Goal: Task Accomplishment & Management: Use online tool/utility

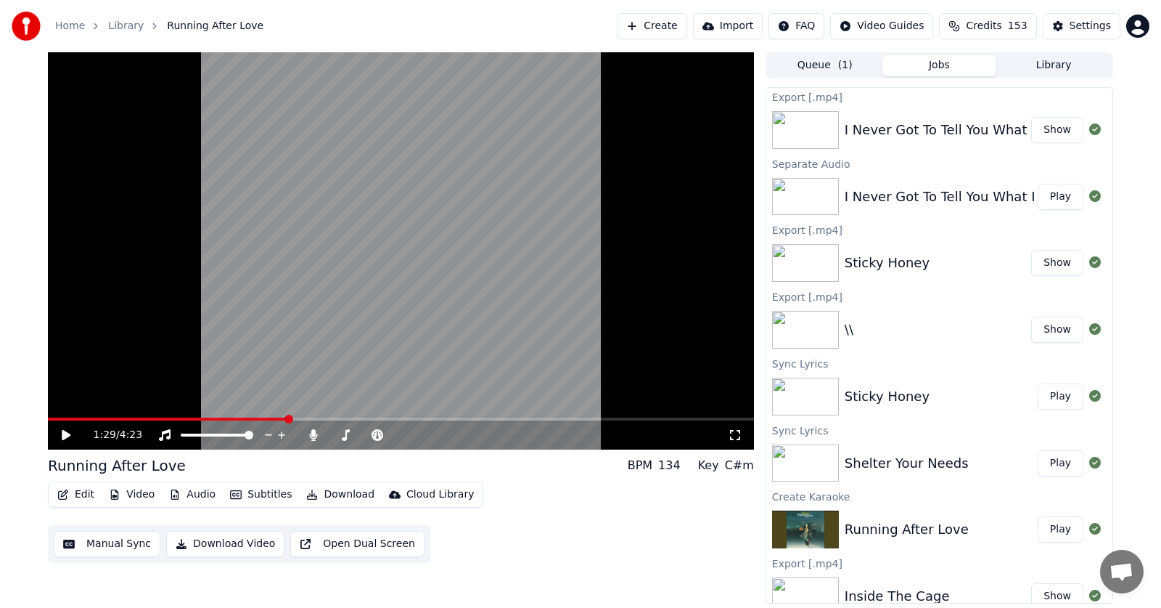
click at [84, 495] on button "Edit" at bounding box center [76, 494] width 49 height 20
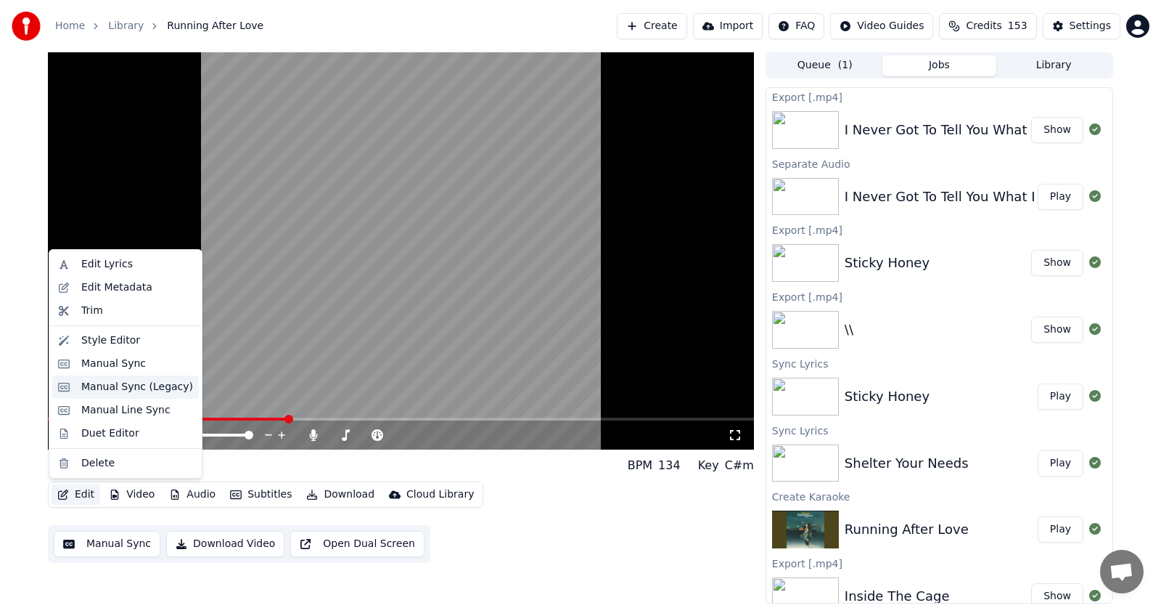
click at [100, 389] on div "Manual Sync (Legacy)" at bounding box center [137, 387] width 112 height 15
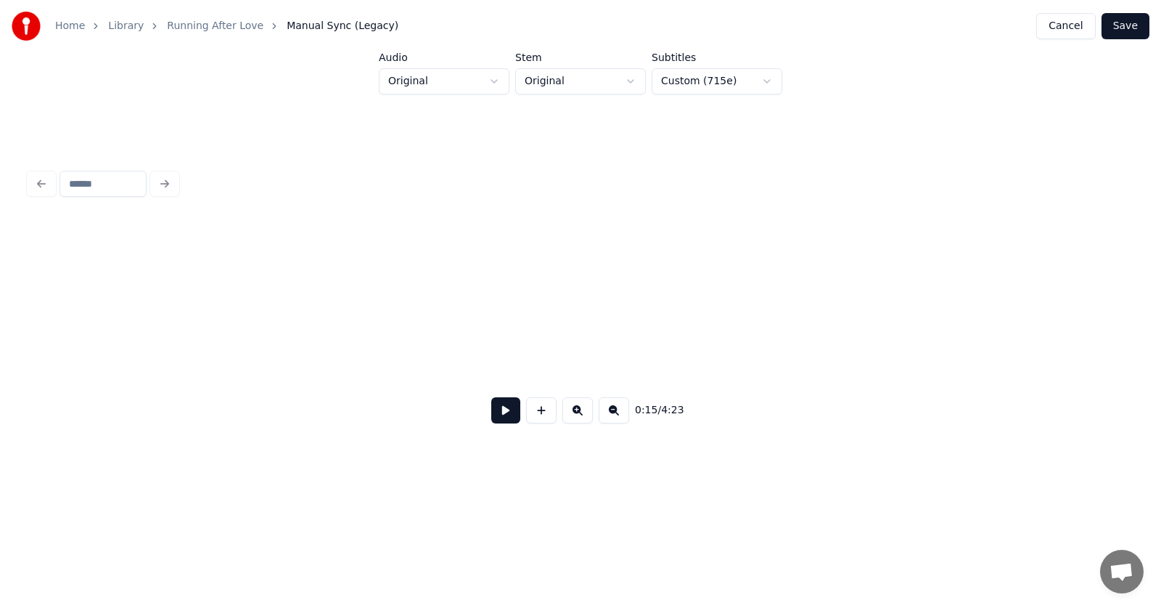
scroll to position [0, 8317]
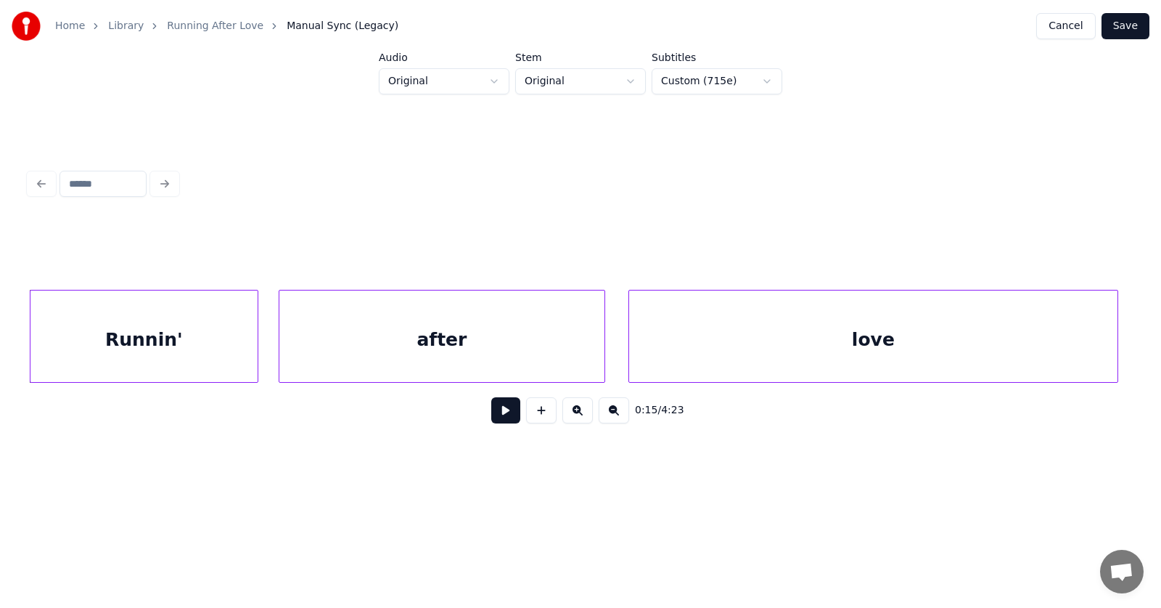
click at [493, 417] on button at bounding box center [505, 410] width 29 height 26
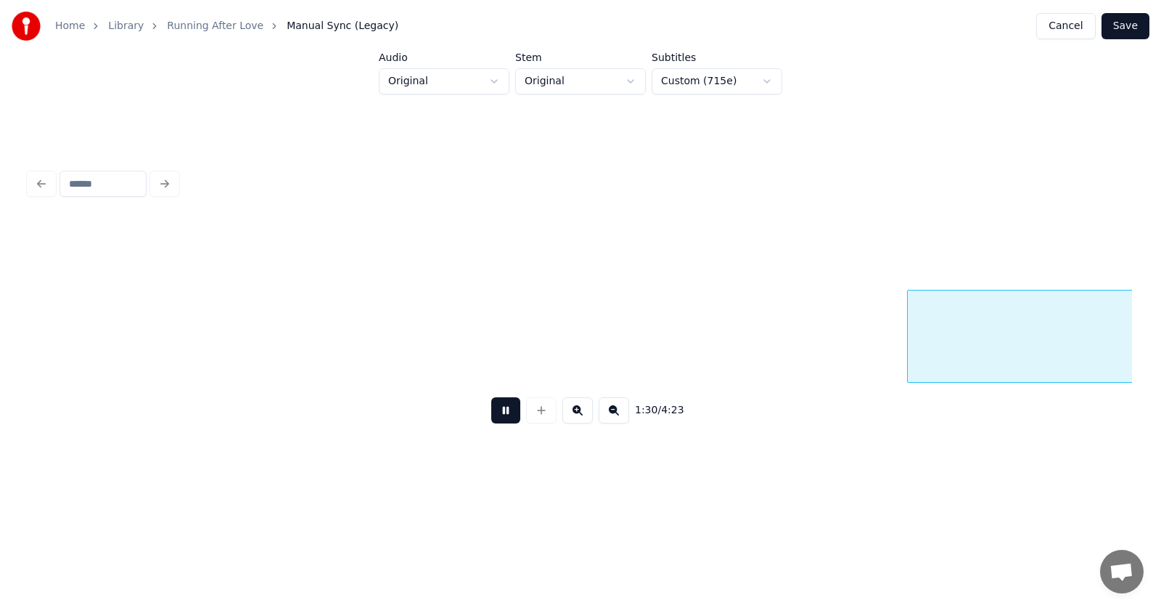
scroll to position [0, 49357]
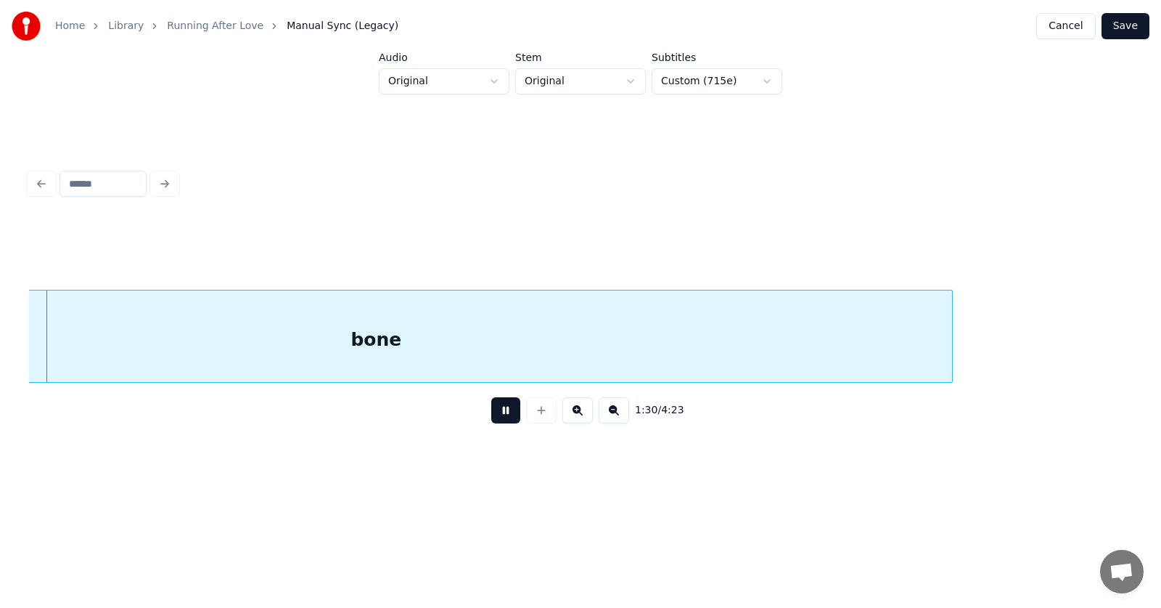
click at [493, 417] on button at bounding box center [505, 410] width 29 height 26
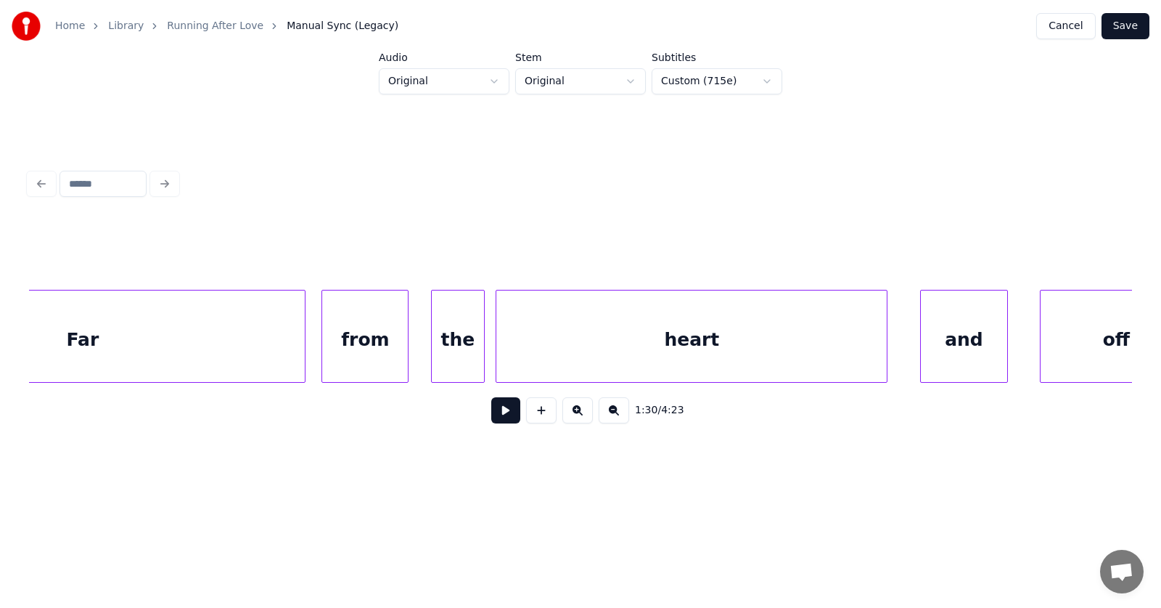
scroll to position [0, 47660]
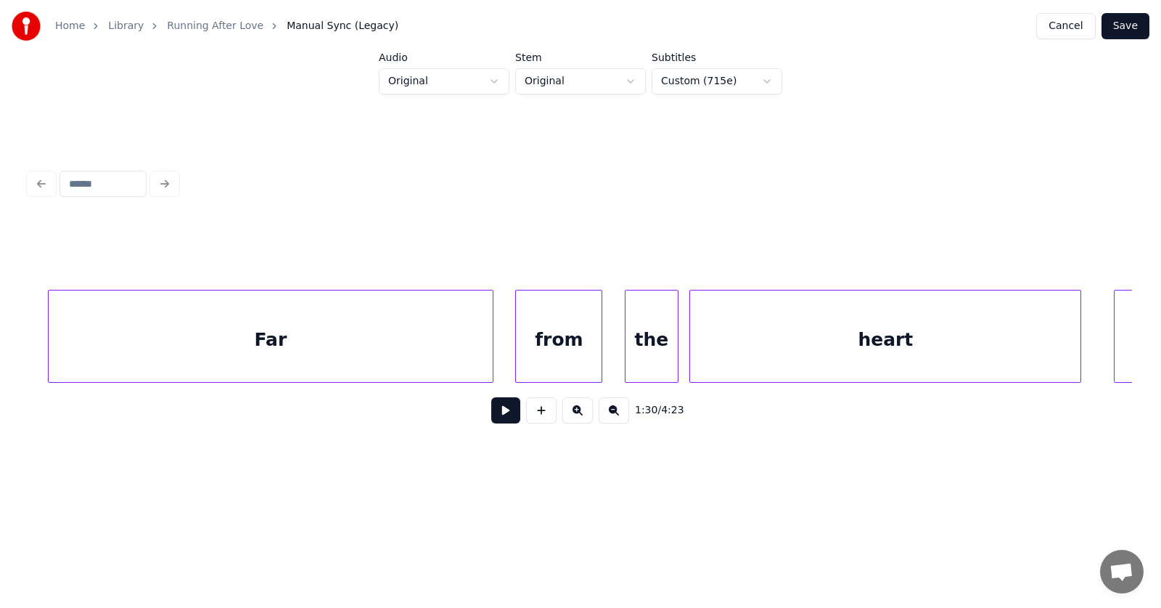
click at [385, 352] on div "Far" at bounding box center [271, 339] width 445 height 99
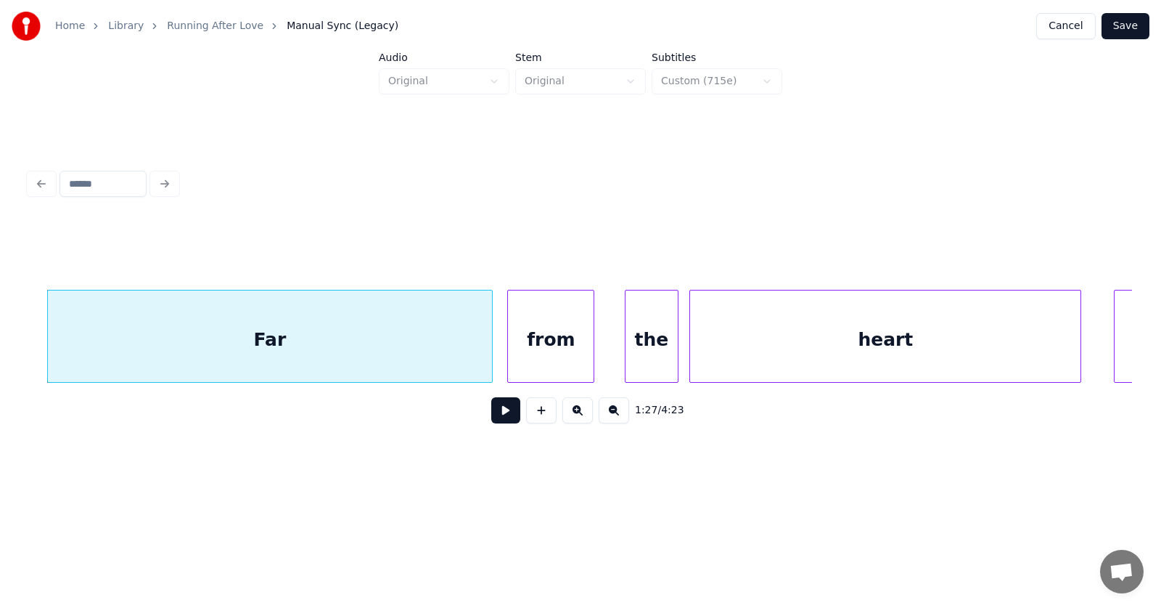
click at [542, 356] on div "from" at bounding box center [551, 339] width 86 height 99
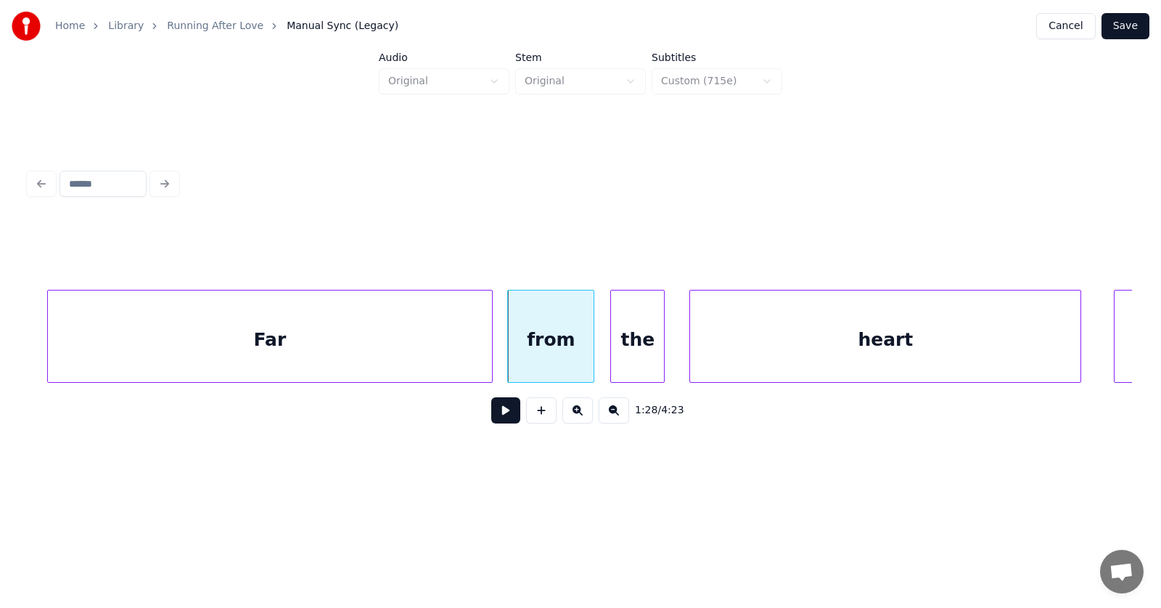
click at [628, 351] on div "the" at bounding box center [637, 339] width 53 height 99
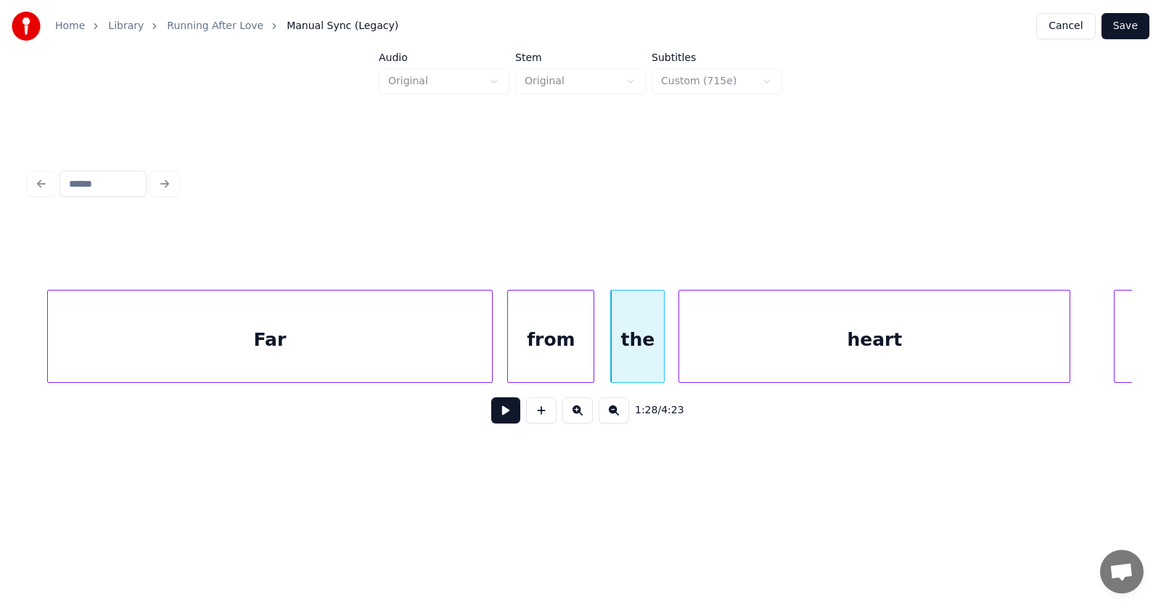
click at [700, 351] on div "heart" at bounding box center [874, 339] width 391 height 99
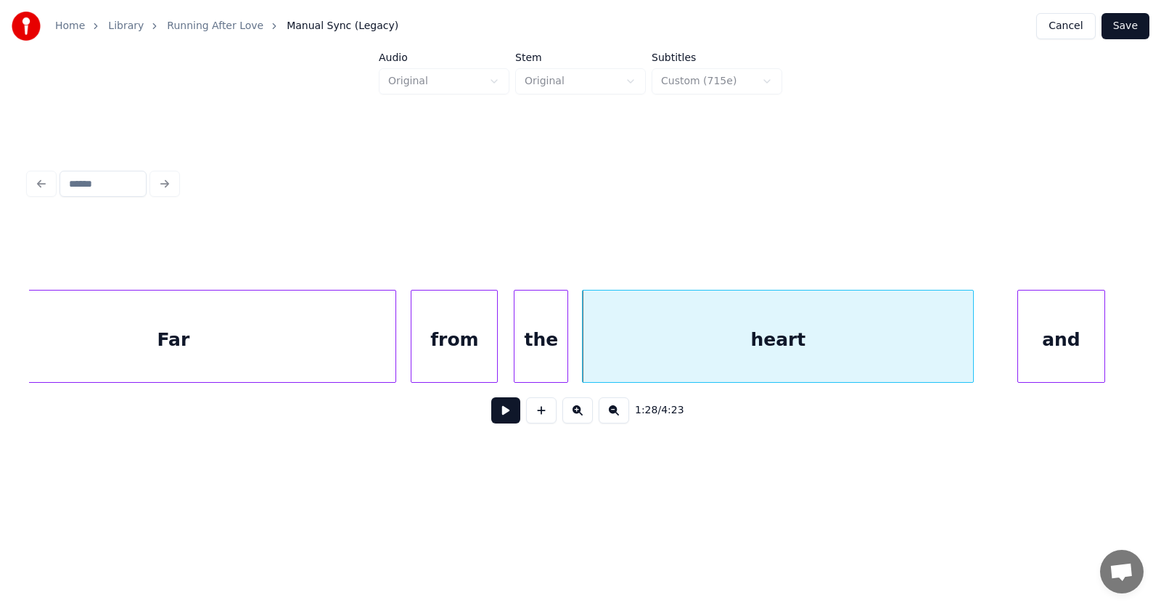
scroll to position [0, 48242]
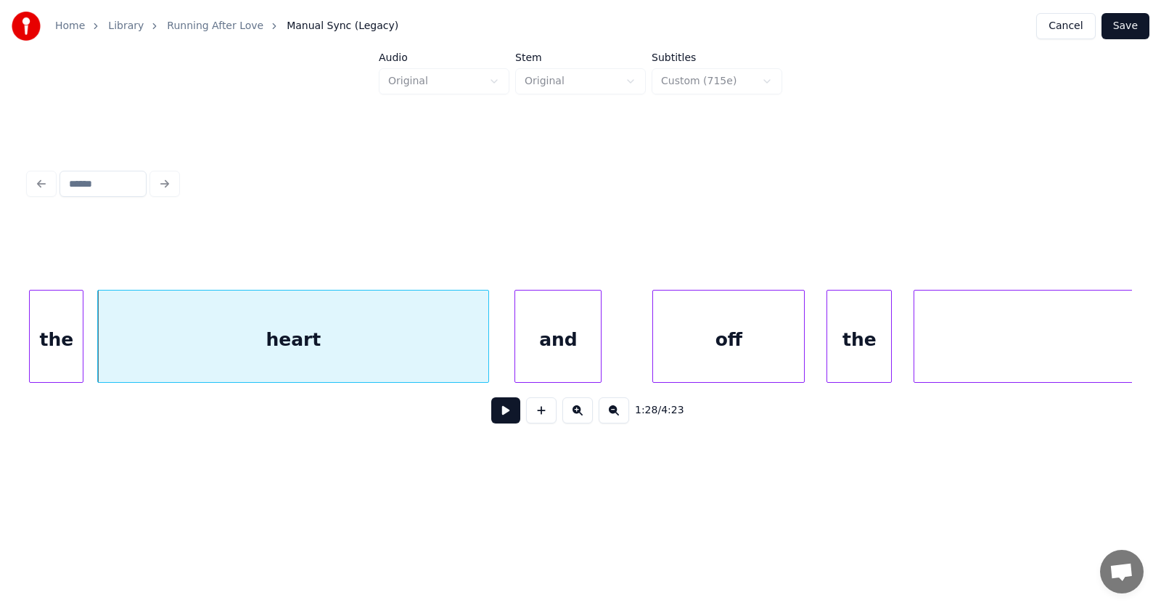
click at [544, 359] on div "and" at bounding box center [558, 339] width 86 height 99
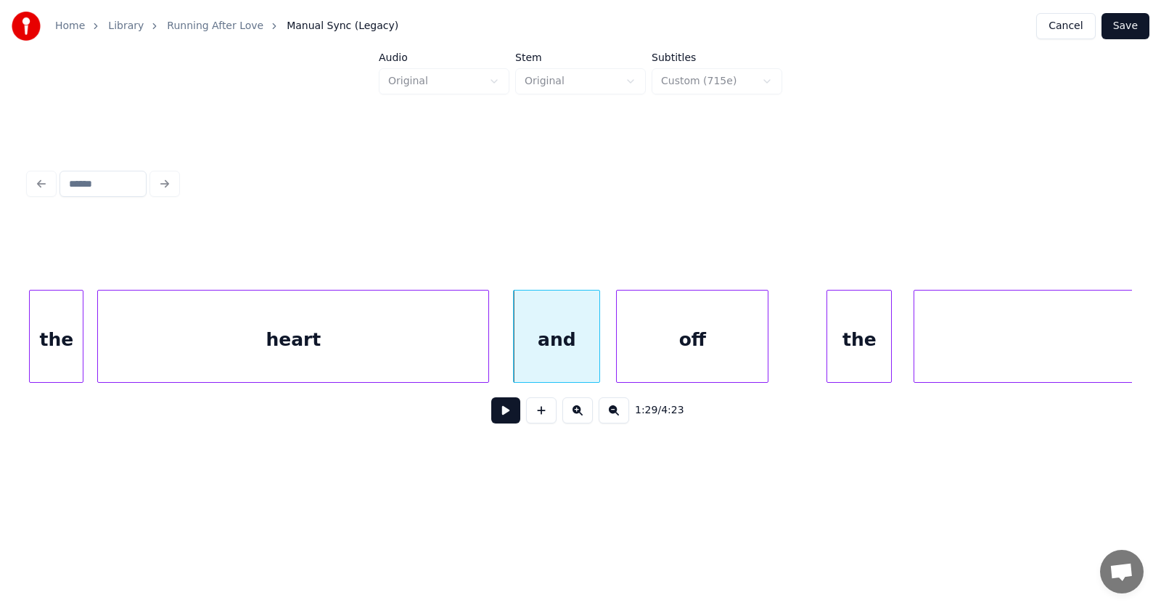
click at [642, 361] on div "off" at bounding box center [692, 339] width 151 height 99
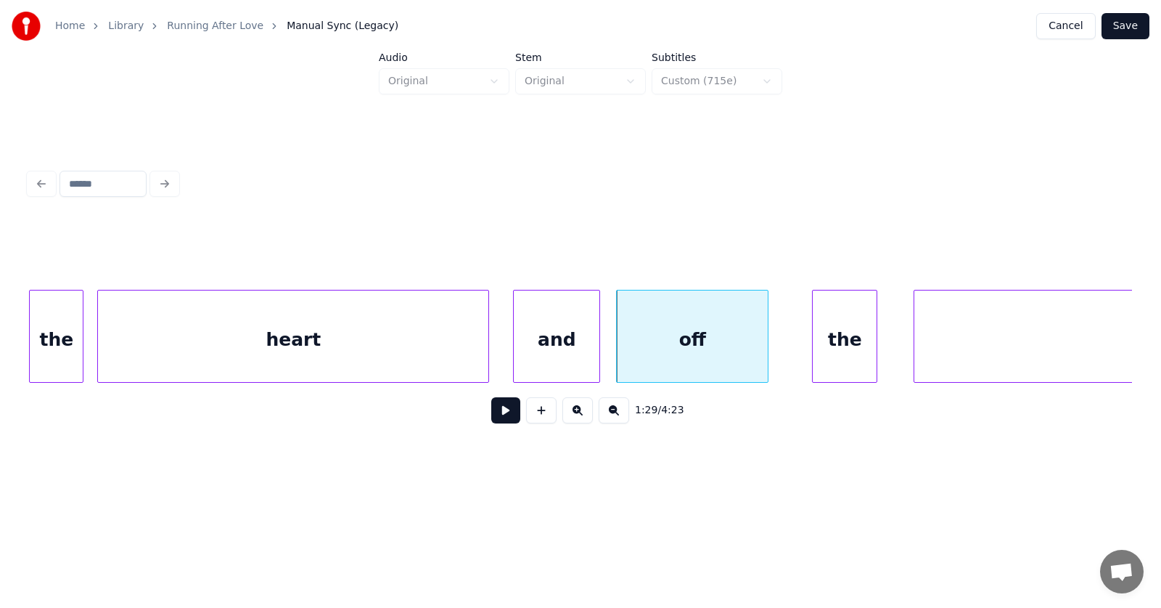
click at [828, 356] on div "the" at bounding box center [845, 339] width 64 height 99
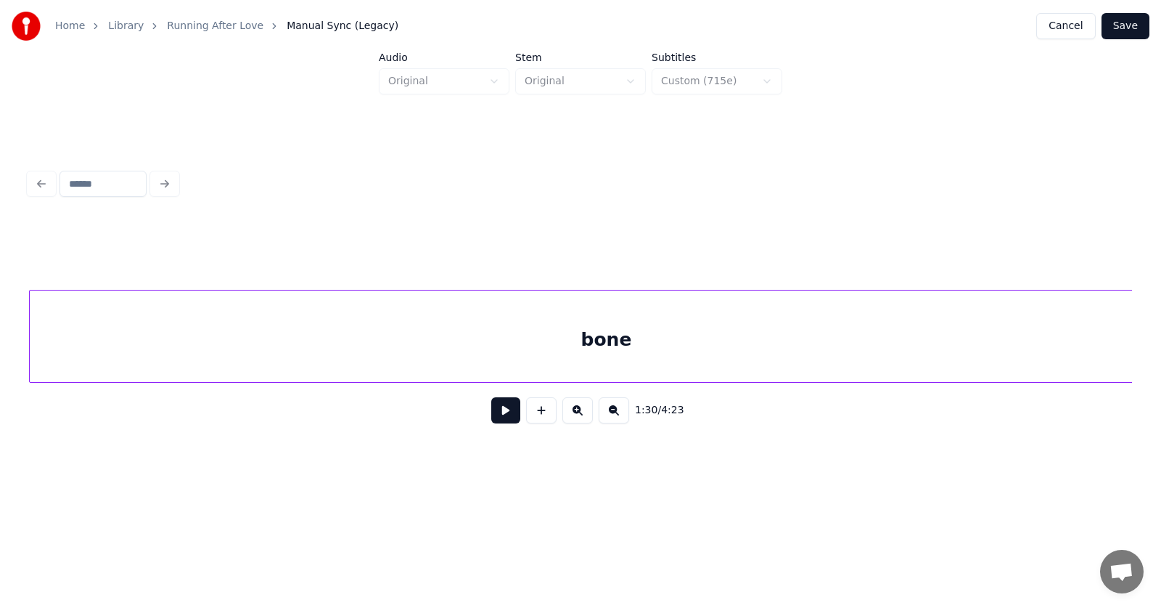
scroll to position [0, 49105]
click at [912, 354] on div "bone" at bounding box center [606, 339] width 1153 height 99
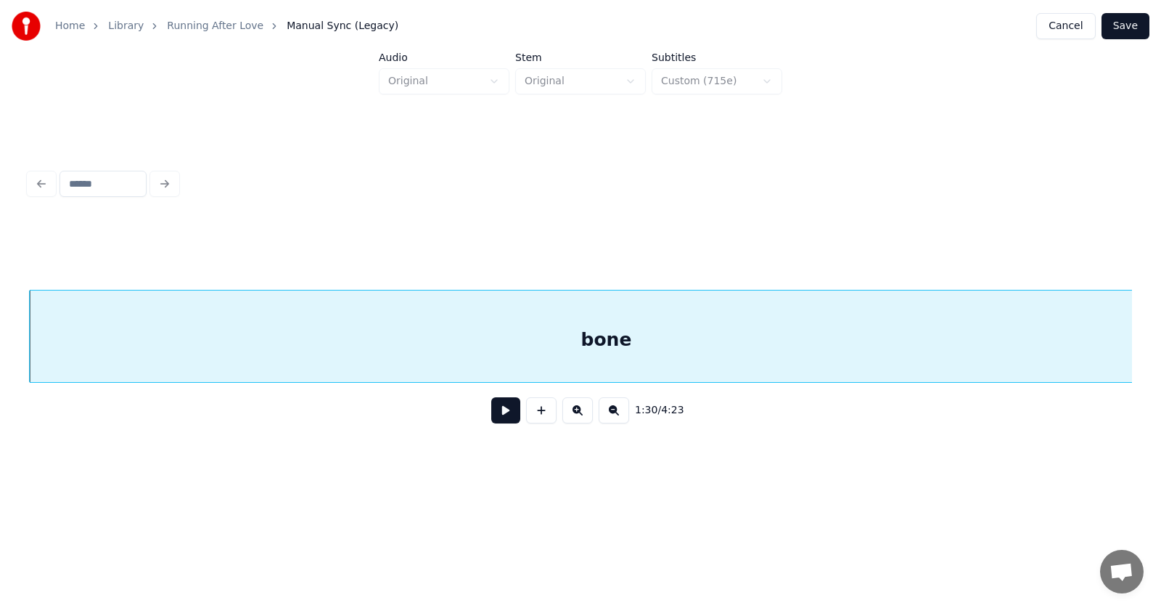
click at [501, 415] on button at bounding box center [505, 410] width 29 height 26
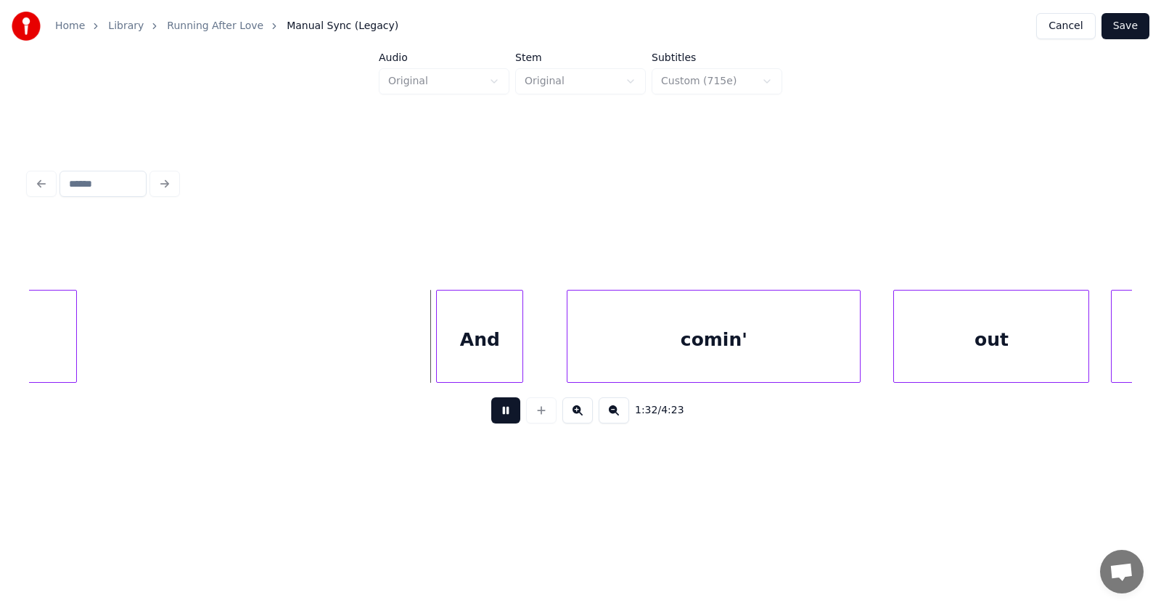
click at [501, 415] on button at bounding box center [505, 410] width 29 height 26
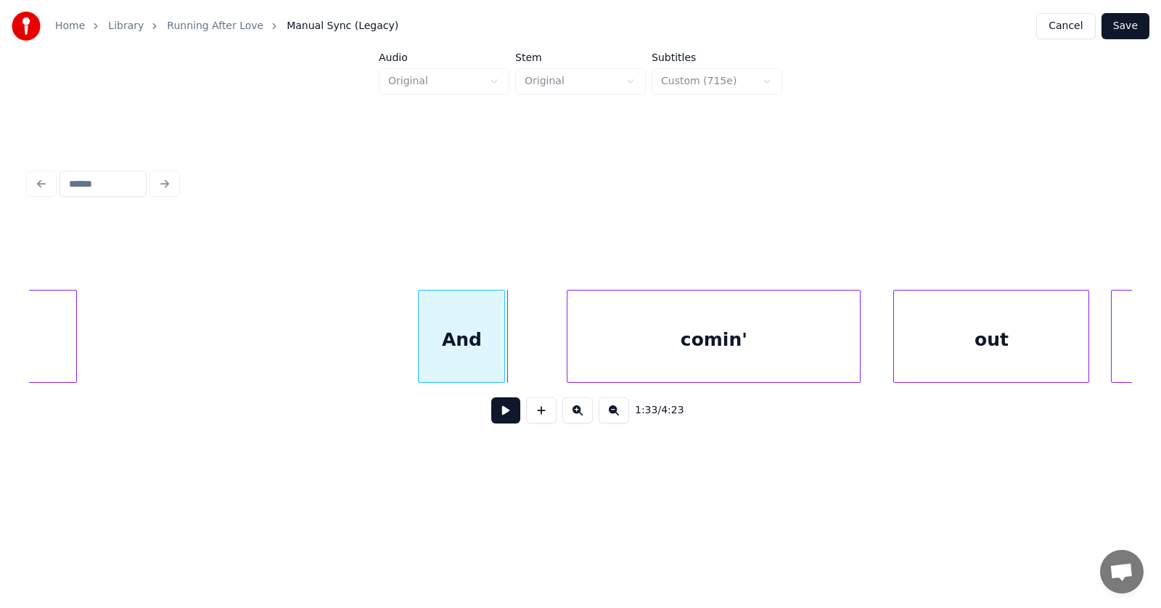
click at [457, 362] on div "And" at bounding box center [462, 339] width 86 height 99
click at [572, 364] on div "comin'" at bounding box center [689, 339] width 293 height 99
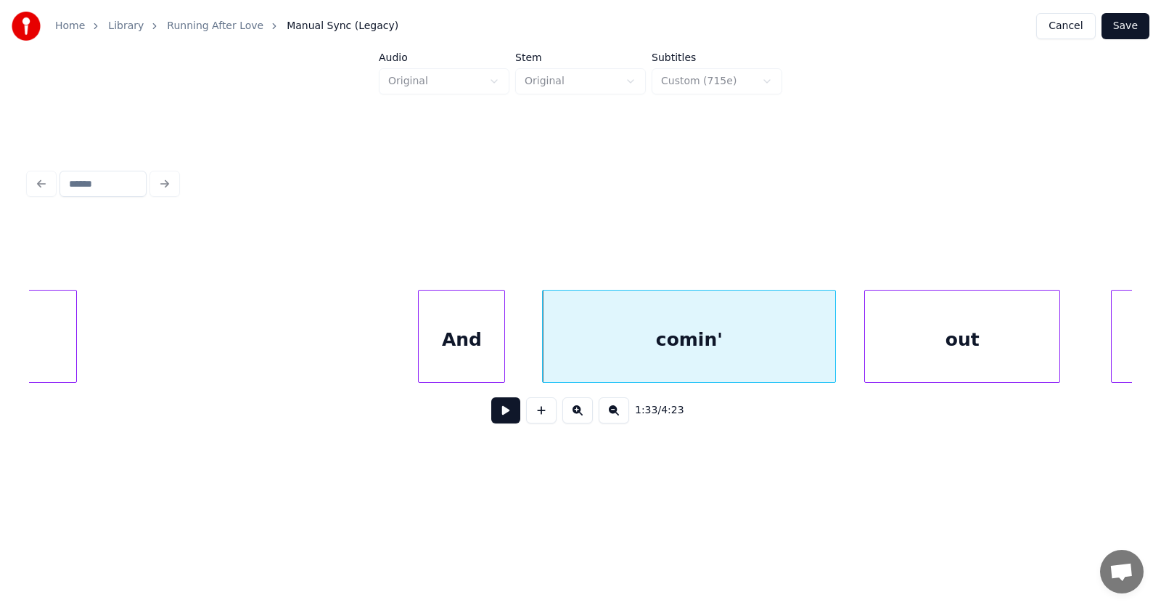
click at [910, 361] on div "out" at bounding box center [962, 339] width 195 height 99
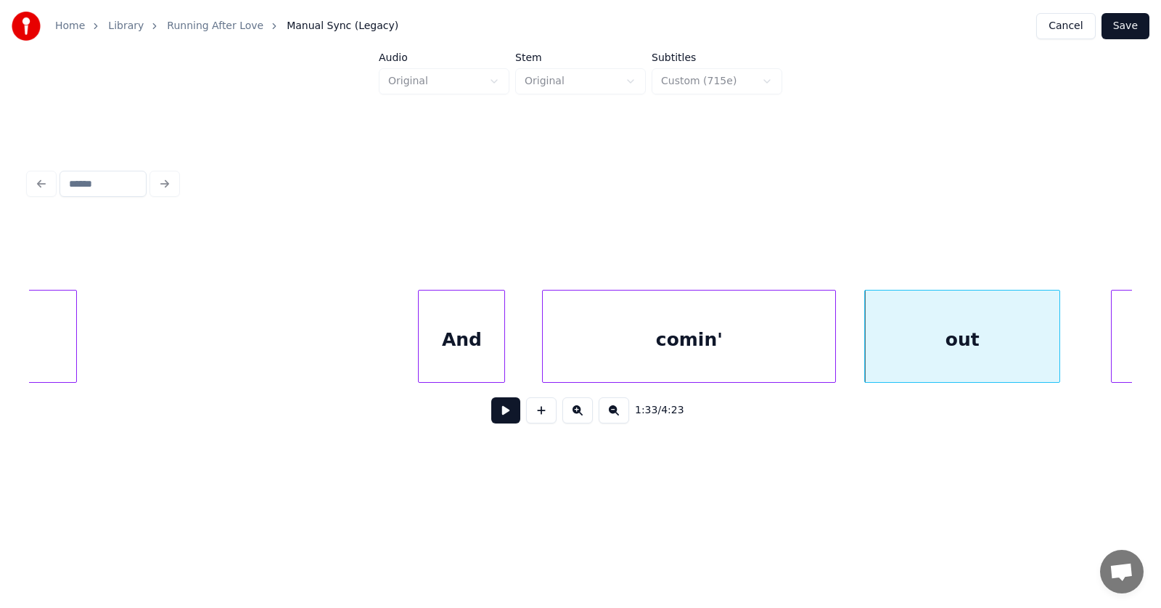
click at [459, 346] on div "And" at bounding box center [462, 339] width 86 height 99
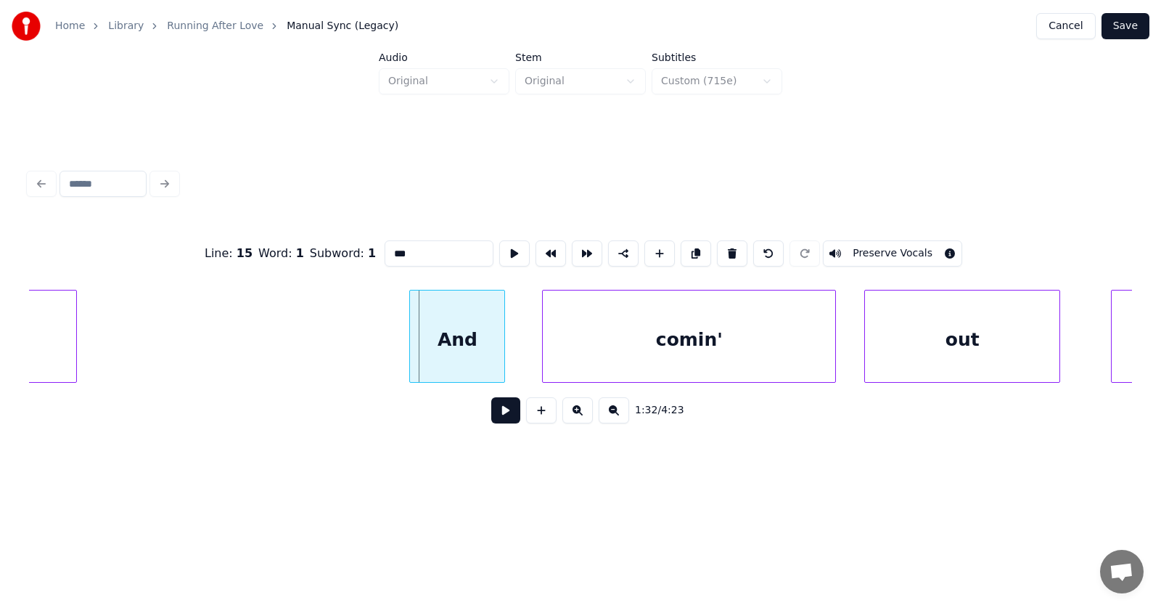
click at [411, 345] on div at bounding box center [412, 335] width 4 height 91
click at [459, 354] on div "And" at bounding box center [455, 339] width 97 height 99
click at [503, 419] on button at bounding box center [505, 410] width 29 height 26
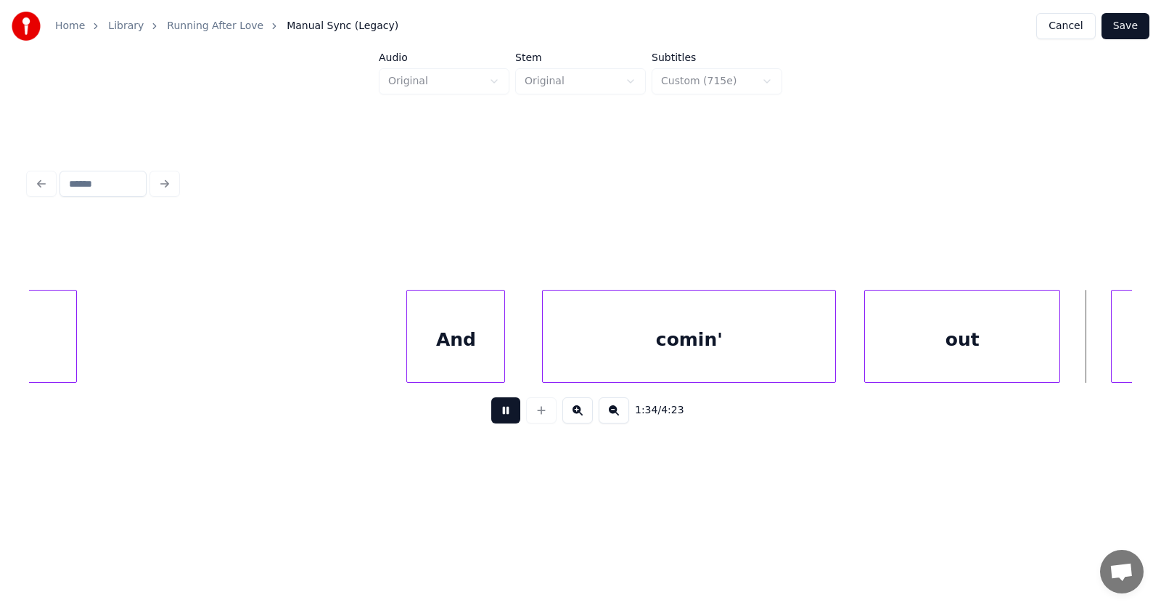
scroll to position [0, 51319]
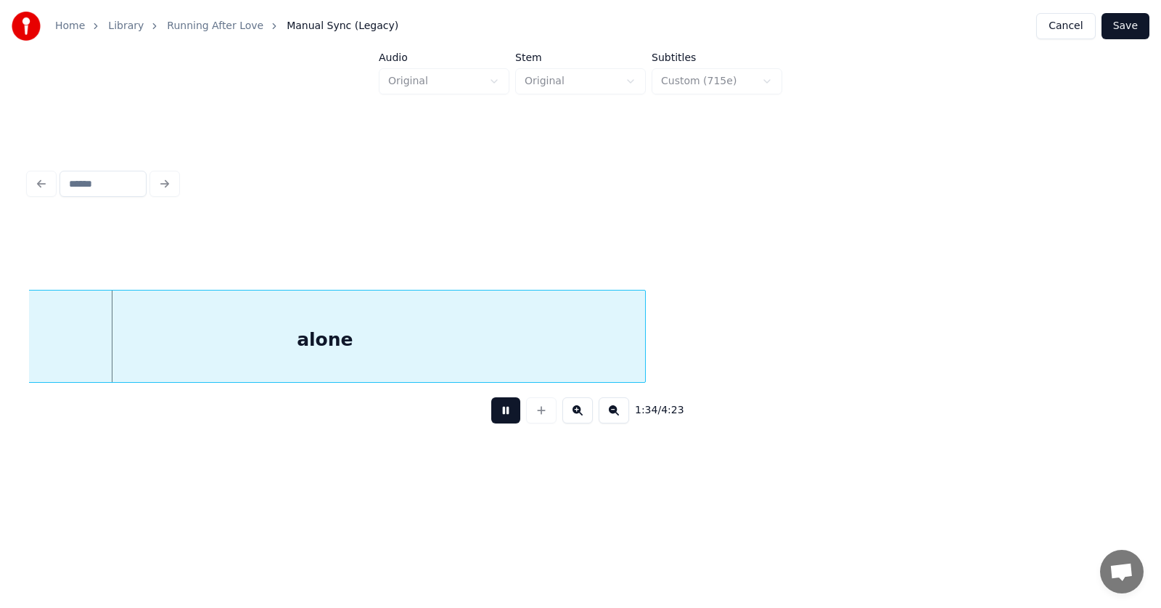
click at [503, 419] on button at bounding box center [505, 410] width 29 height 26
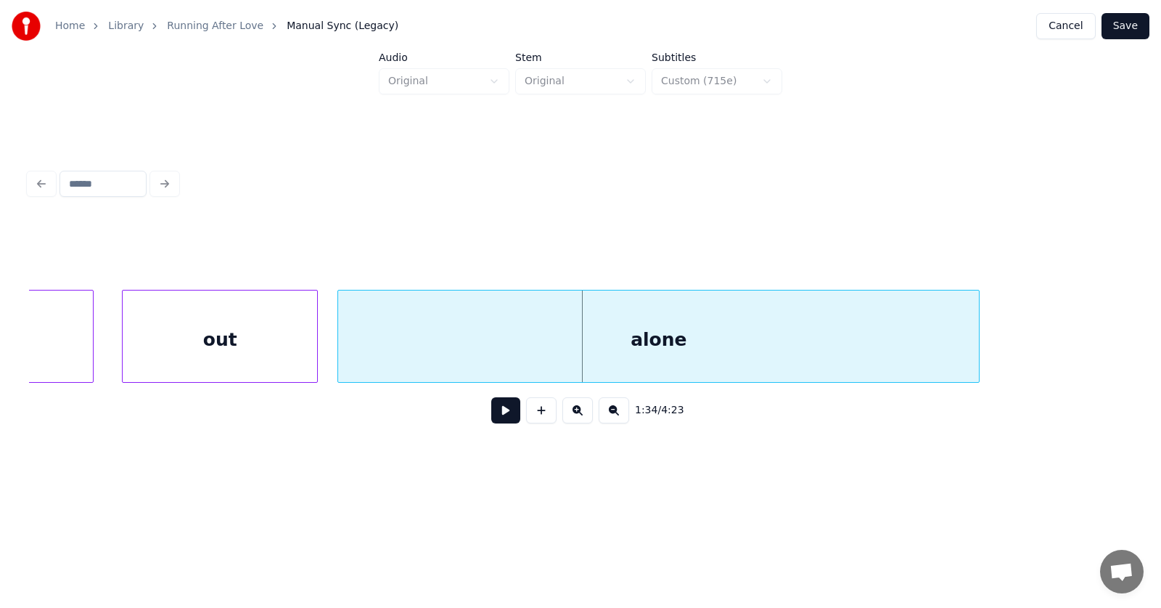
click at [418, 360] on div "alone" at bounding box center [658, 339] width 641 height 99
click at [499, 409] on button at bounding box center [505, 410] width 29 height 26
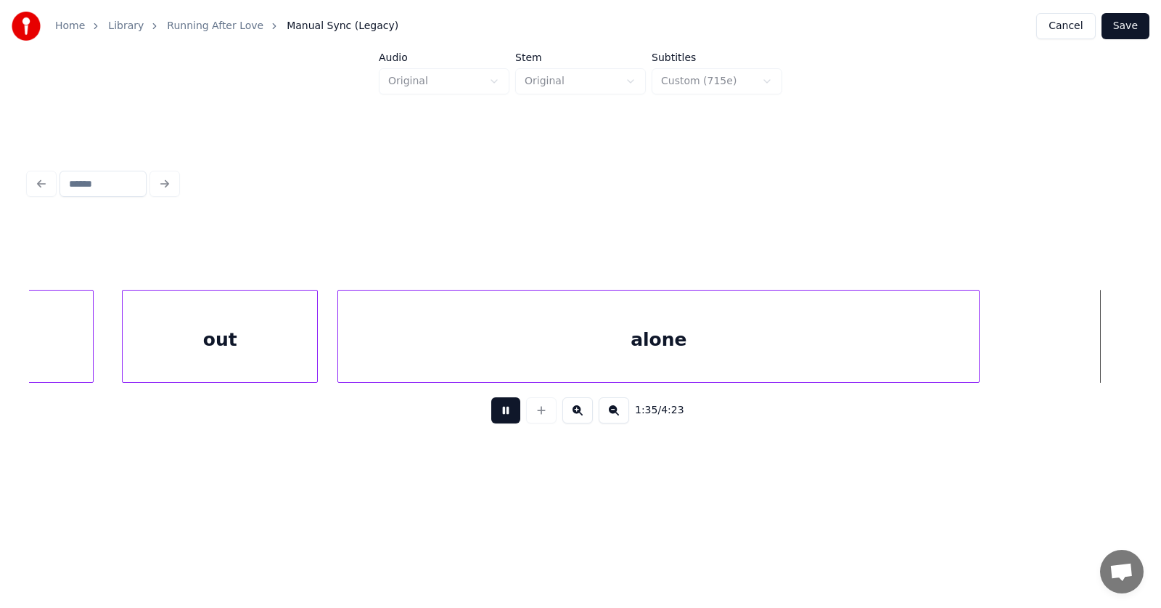
scroll to position [0, 52060]
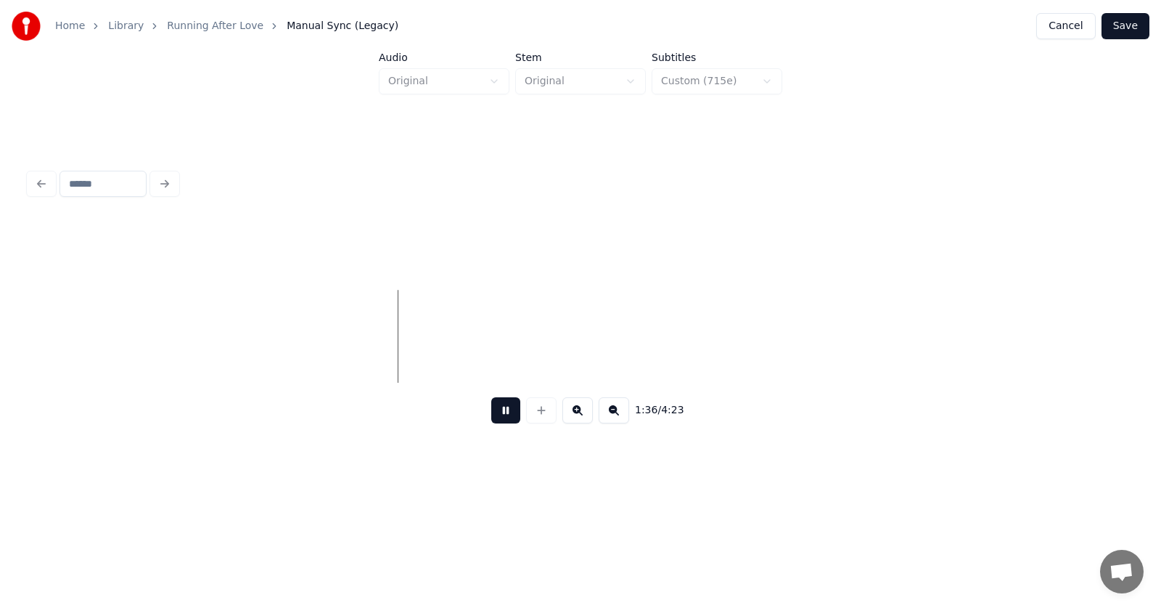
click at [499, 409] on button at bounding box center [505, 410] width 29 height 26
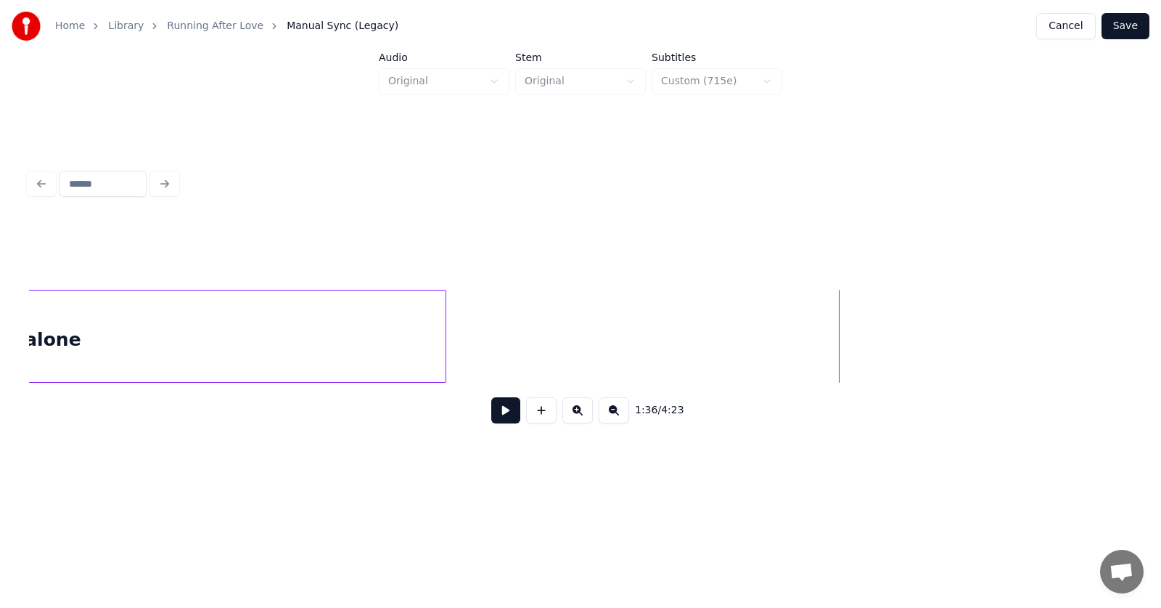
click at [446, 340] on div at bounding box center [443, 335] width 4 height 91
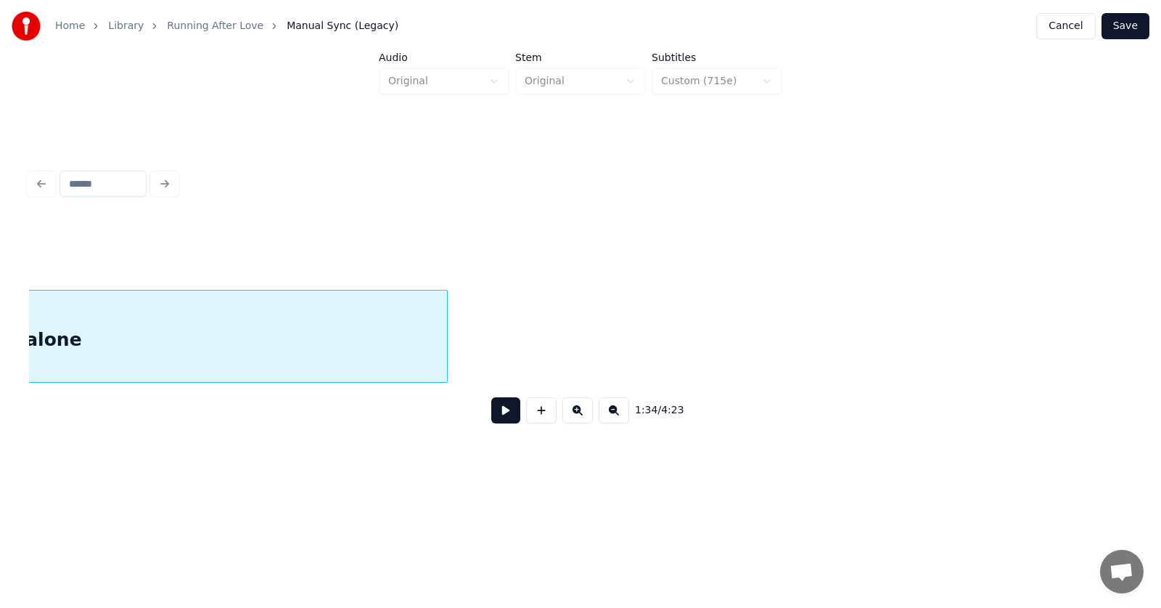
scroll to position [0, 51263]
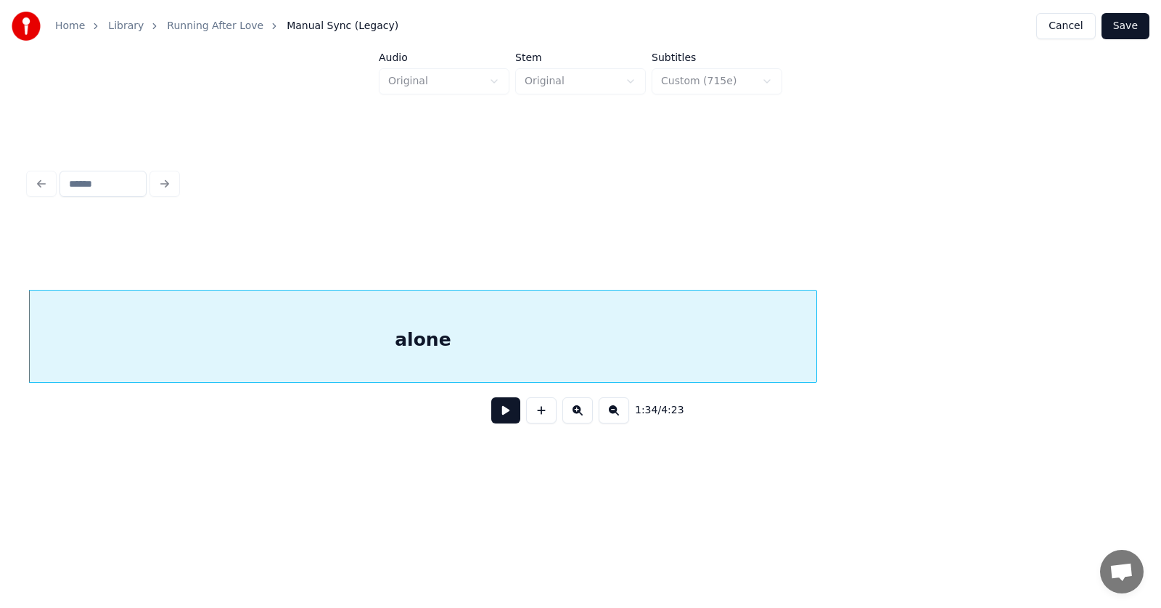
click at [492, 419] on button at bounding box center [505, 410] width 29 height 26
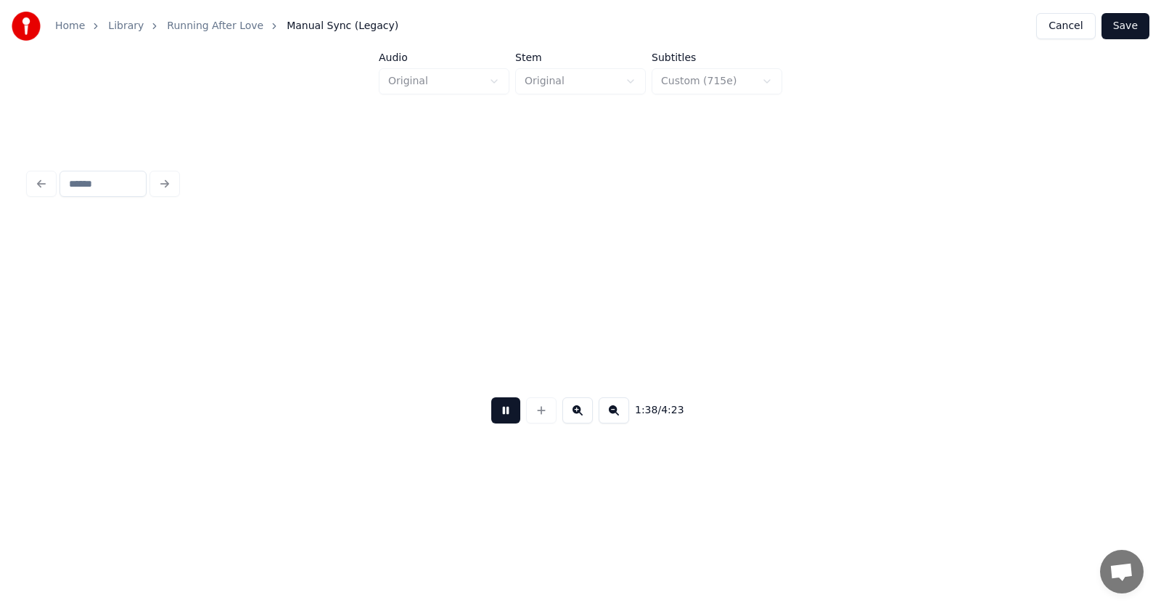
scroll to position [0, 53480]
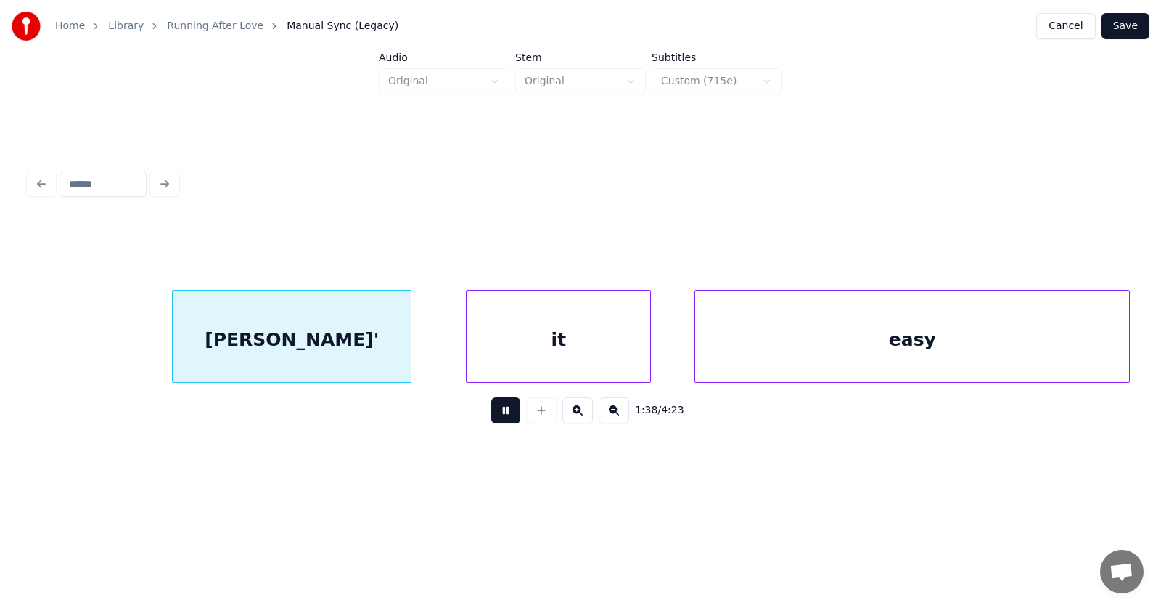
click at [498, 417] on button at bounding box center [505, 410] width 29 height 26
click at [320, 350] on div "[PERSON_NAME]'" at bounding box center [263, 339] width 238 height 99
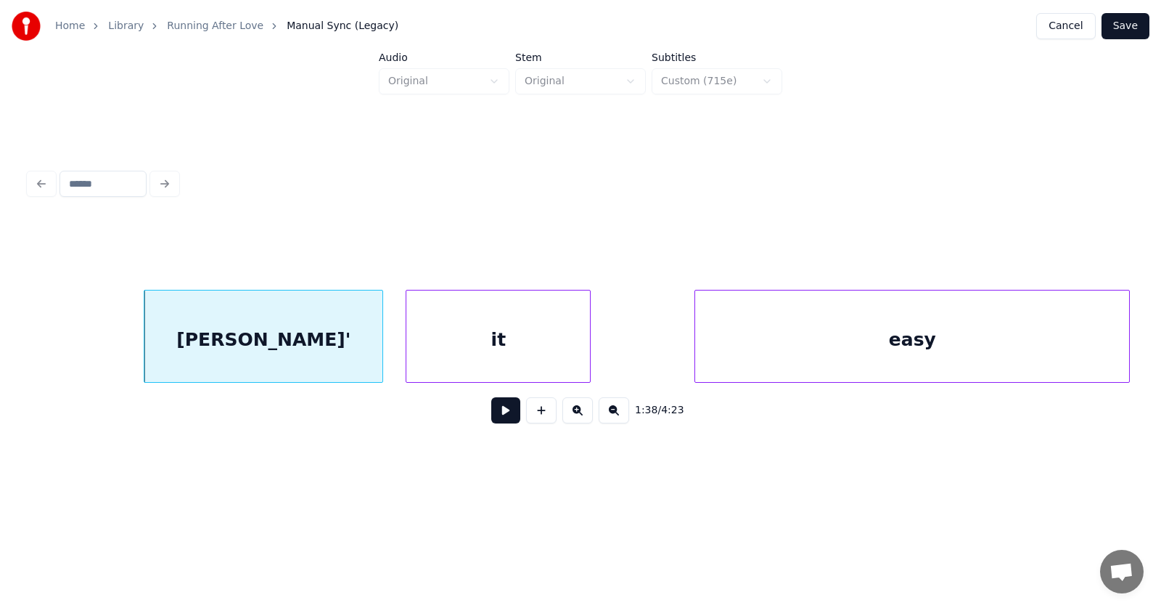
click at [449, 347] on div "it" at bounding box center [498, 339] width 184 height 99
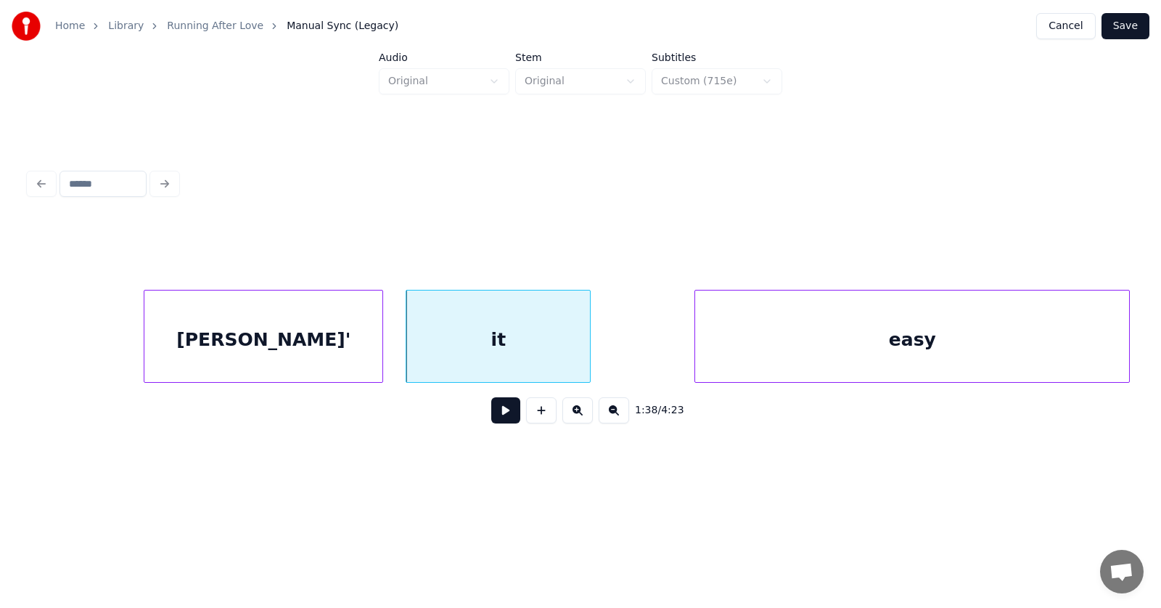
click at [186, 336] on div "[PERSON_NAME]'" at bounding box center [263, 339] width 238 height 99
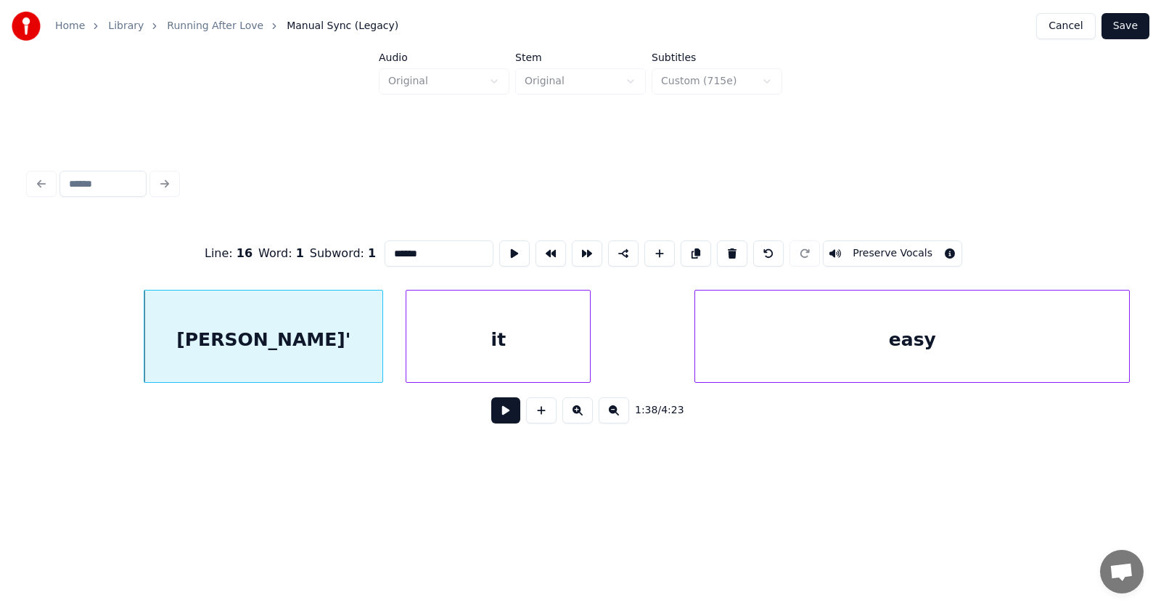
drag, startPoint x: 370, startPoint y: 249, endPoint x: 358, endPoint y: 249, distance: 12.3
click at [385, 249] on input "******" at bounding box center [439, 253] width 109 height 26
type input "******"
click at [499, 248] on button at bounding box center [514, 253] width 30 height 26
click at [491, 418] on button at bounding box center [505, 410] width 29 height 26
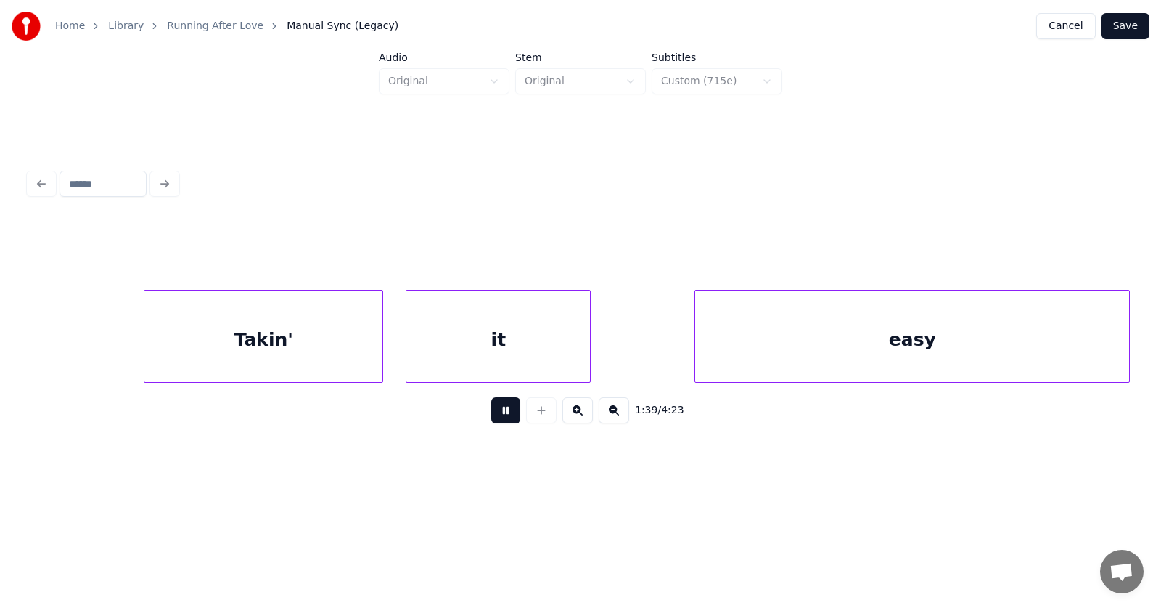
click at [491, 418] on button at bounding box center [505, 410] width 29 height 26
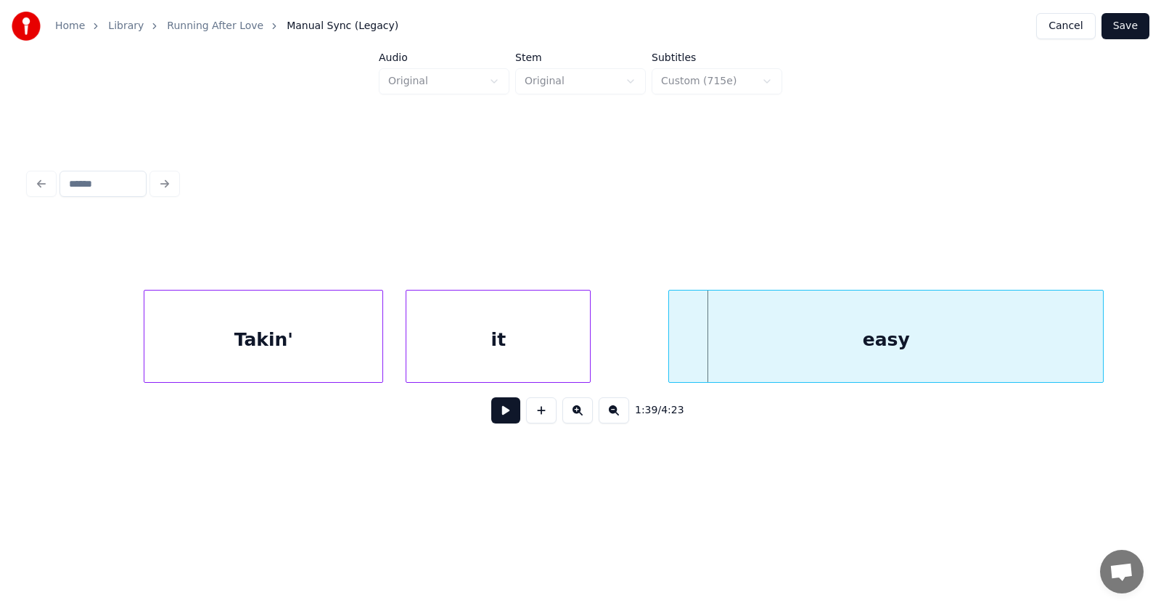
click at [775, 347] on div "easy" at bounding box center [886, 339] width 434 height 99
click at [496, 422] on button at bounding box center [505, 410] width 29 height 26
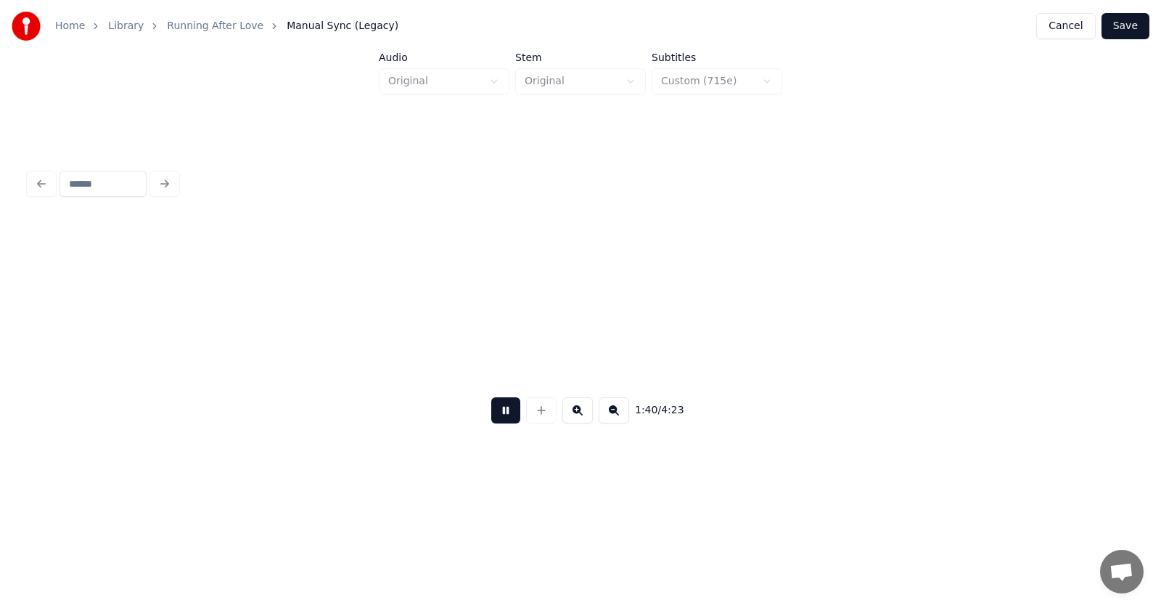
scroll to position [0, 54585]
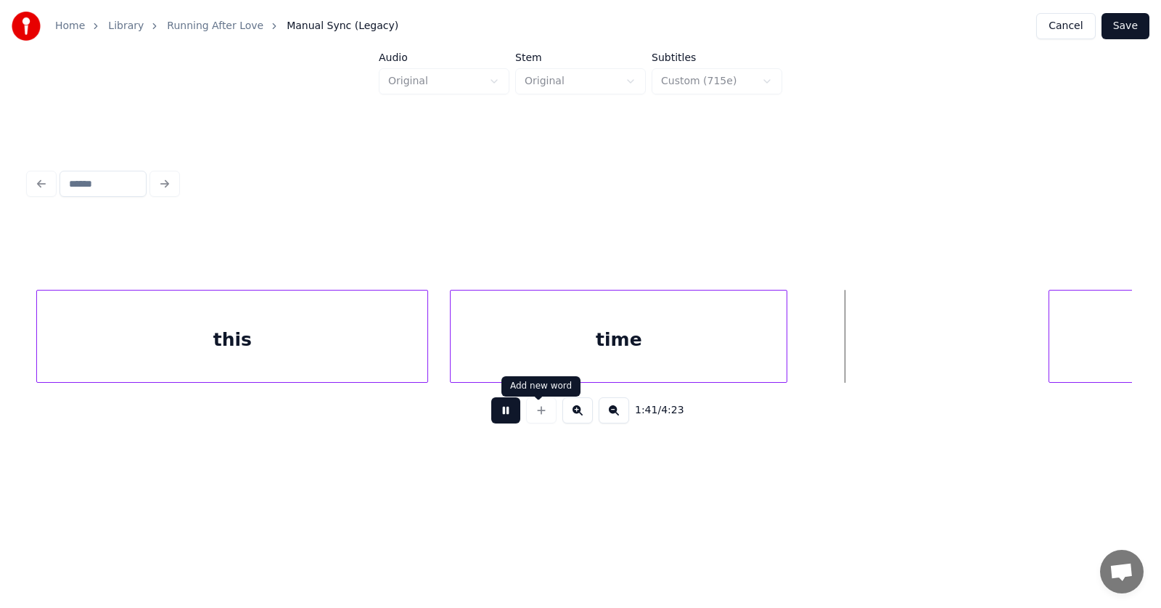
click at [526, 422] on div at bounding box center [541, 410] width 36 height 26
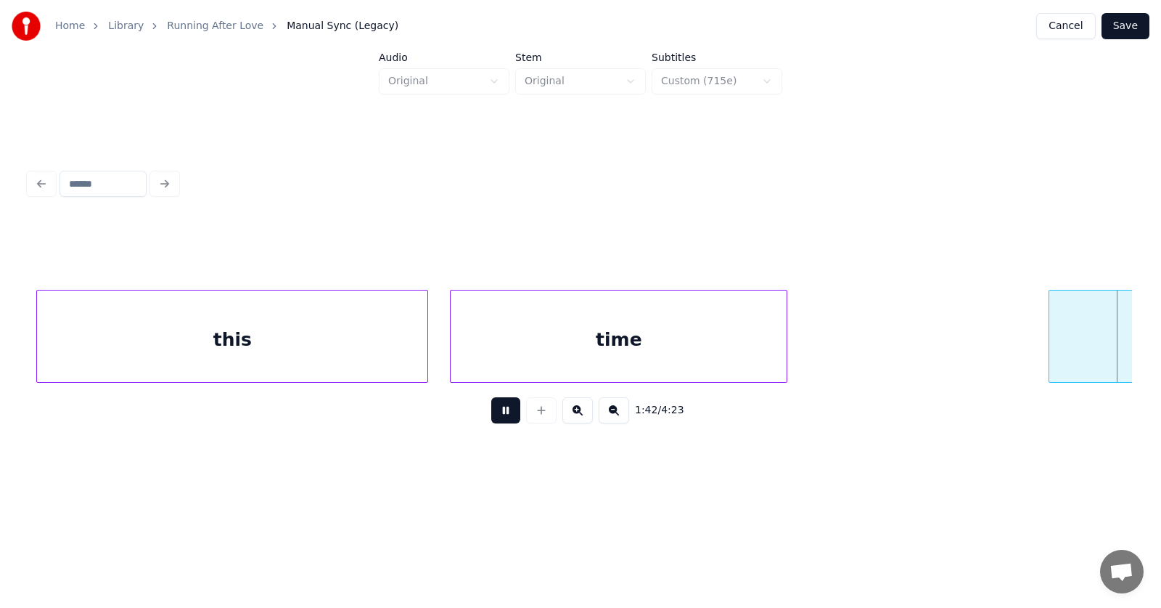
scroll to position [0, 55693]
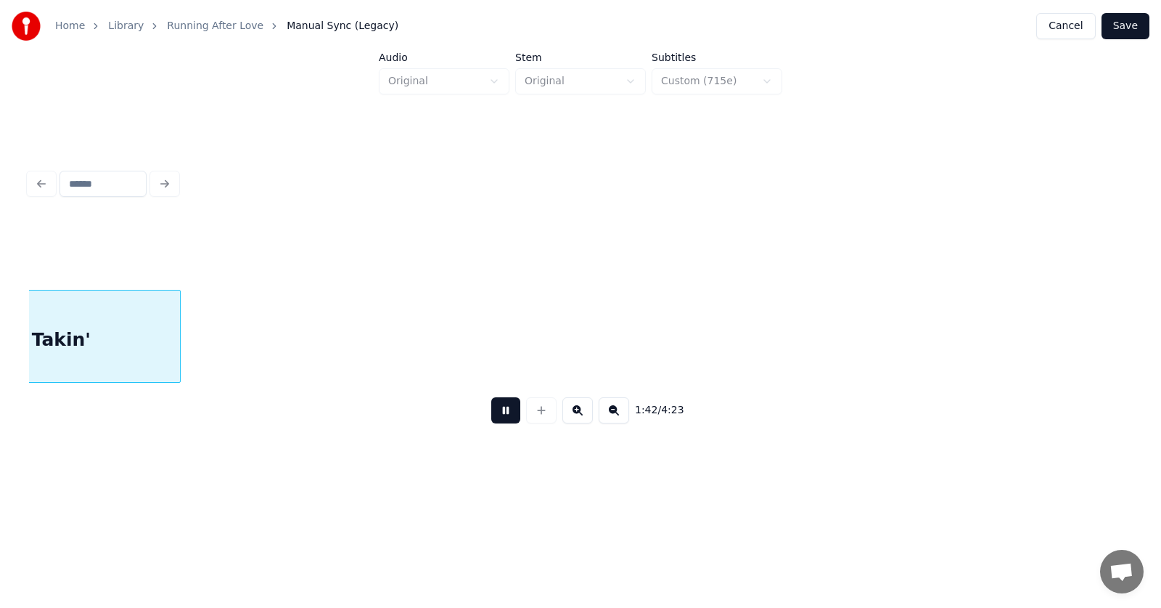
click at [507, 417] on button at bounding box center [505, 410] width 29 height 26
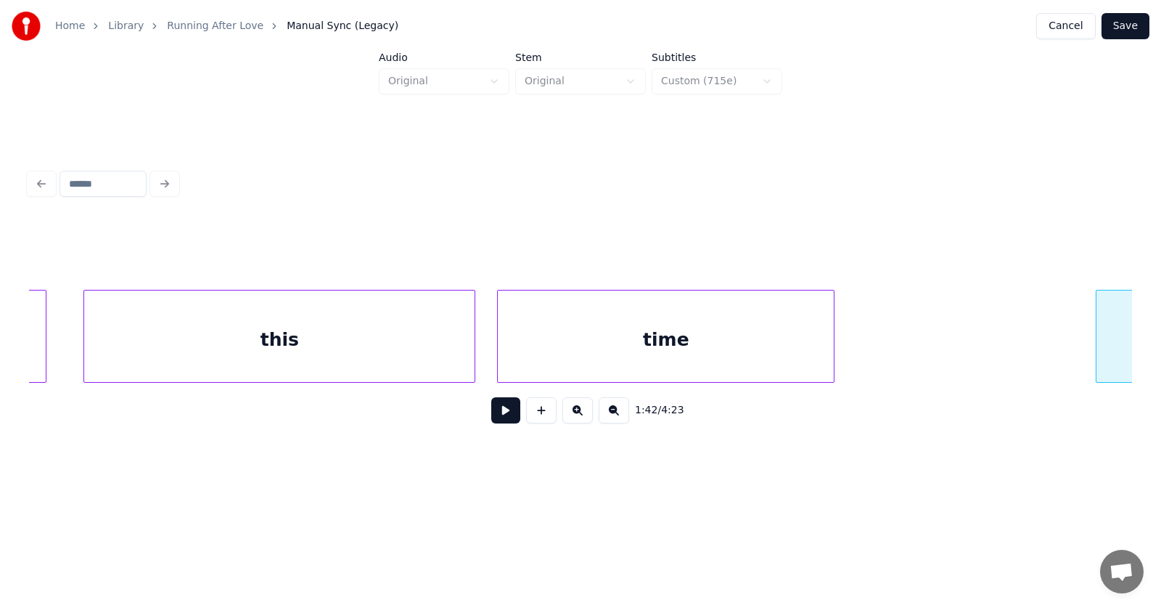
scroll to position [0, 54150]
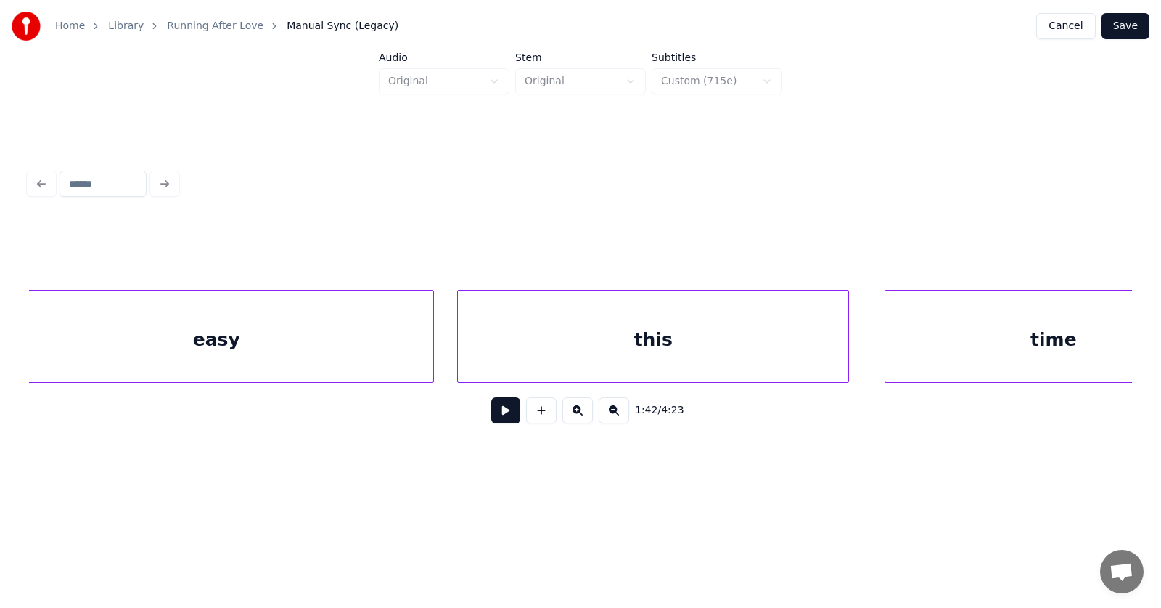
click at [544, 341] on div "this" at bounding box center [653, 339] width 391 height 99
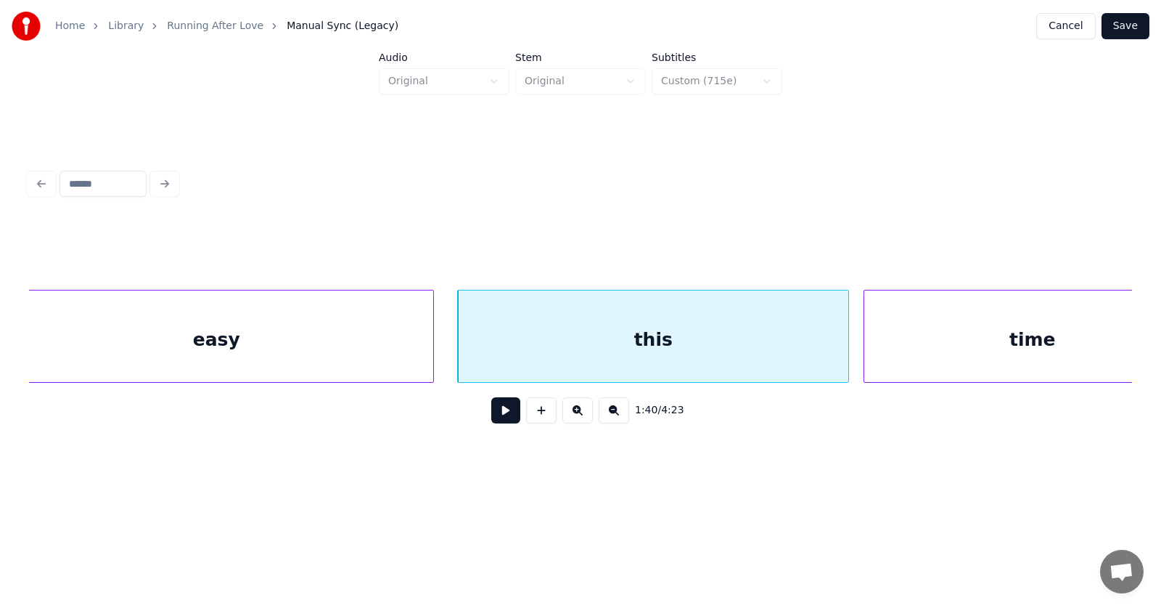
click at [889, 353] on div "time" at bounding box center [1033, 339] width 336 height 99
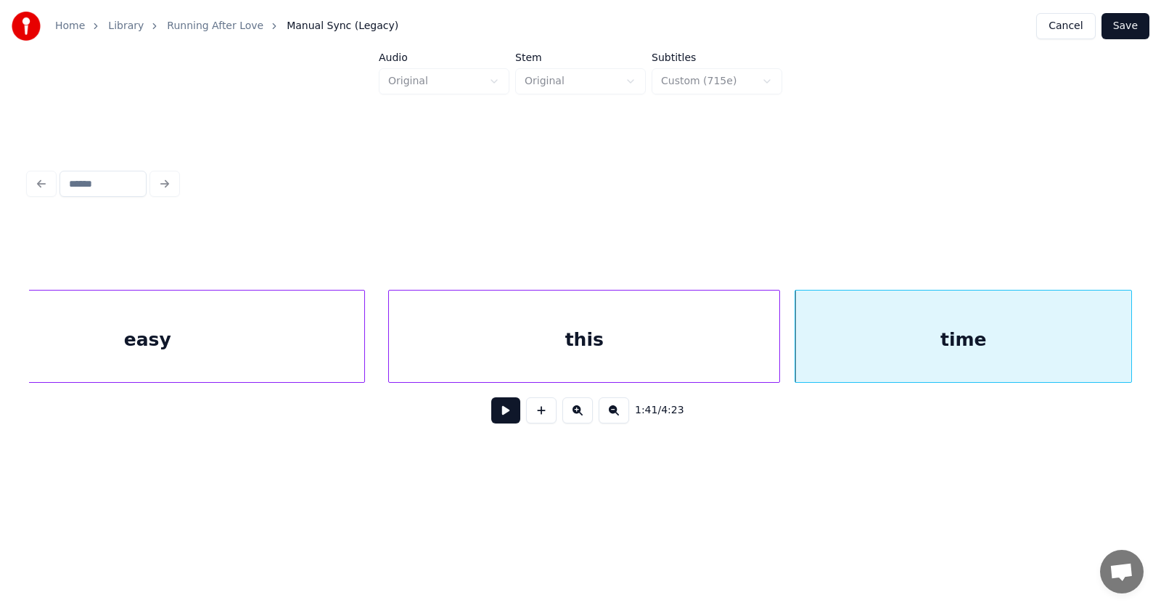
click at [495, 414] on button at bounding box center [505, 410] width 29 height 26
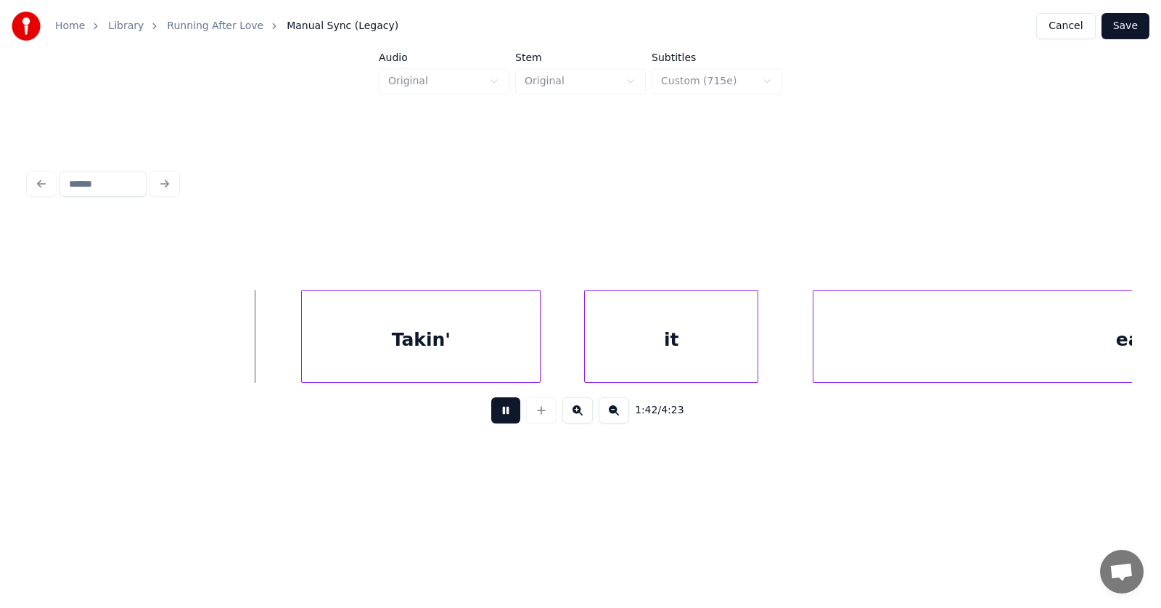
click at [495, 414] on button at bounding box center [505, 410] width 29 height 26
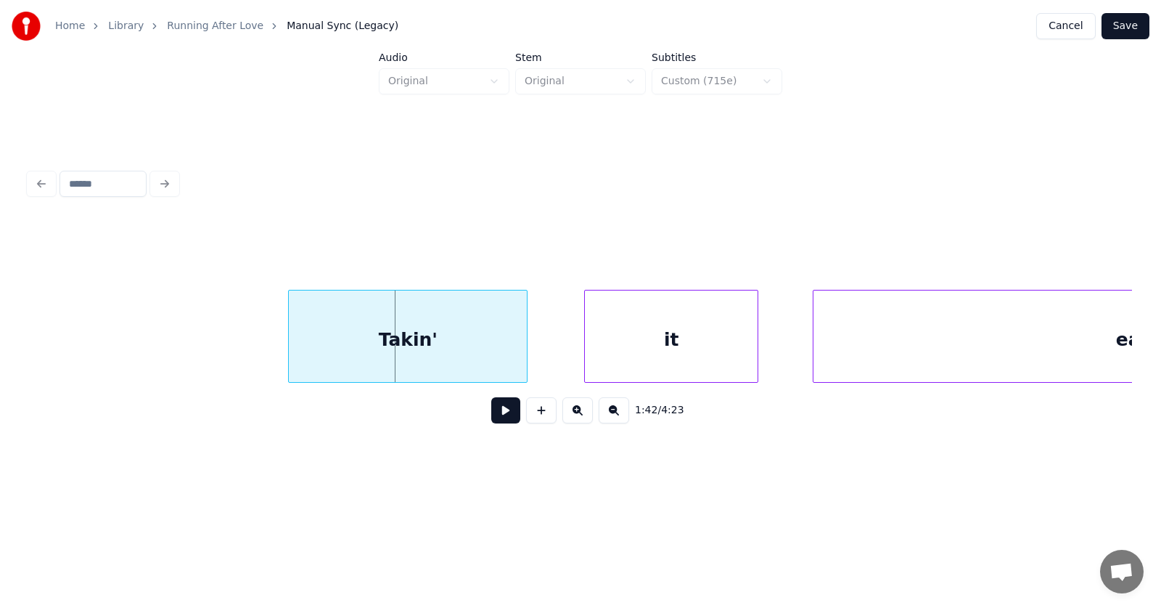
click at [446, 351] on div "Takin'" at bounding box center [408, 339] width 238 height 99
click at [600, 360] on div "it" at bounding box center [635, 339] width 173 height 99
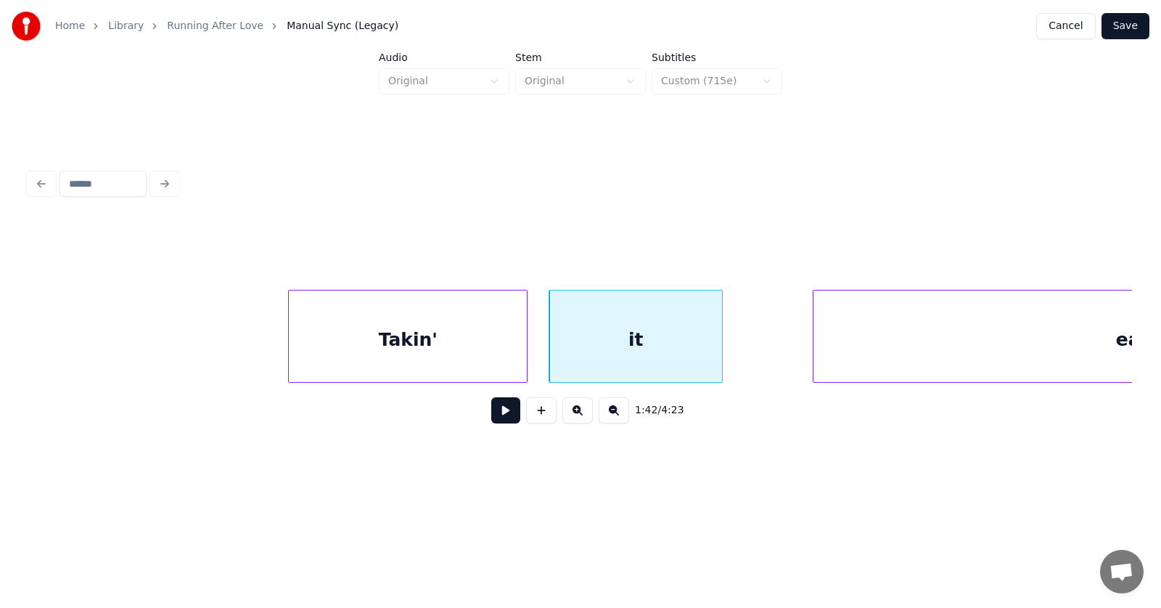
scroll to position [0, 55663]
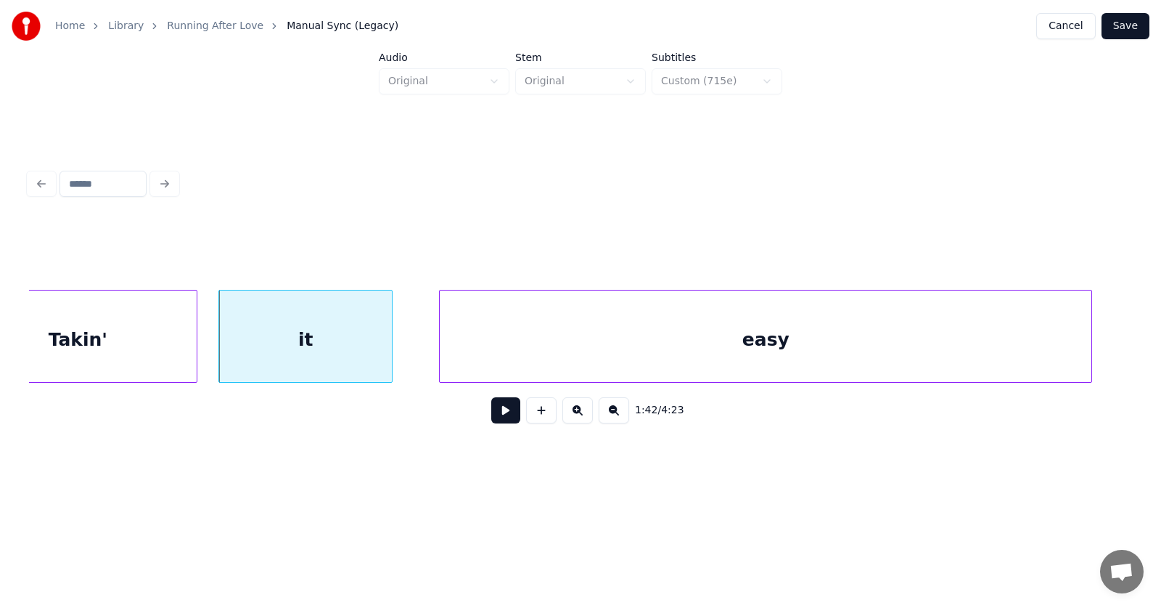
click at [851, 354] on div "easy" at bounding box center [766, 339] width 652 height 99
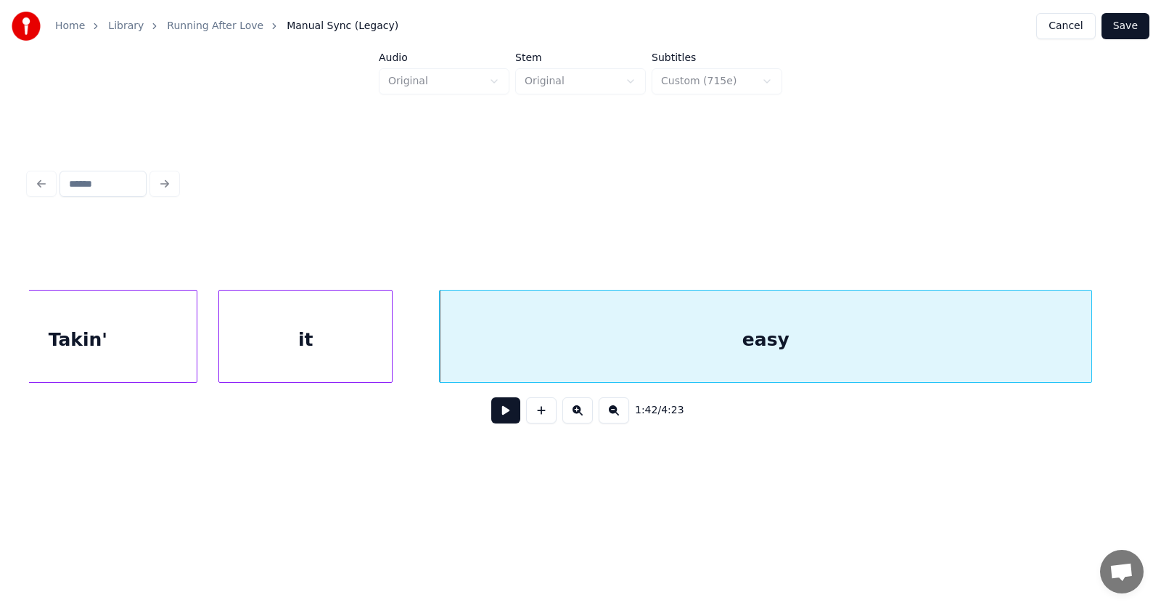
click at [499, 420] on button at bounding box center [505, 410] width 29 height 26
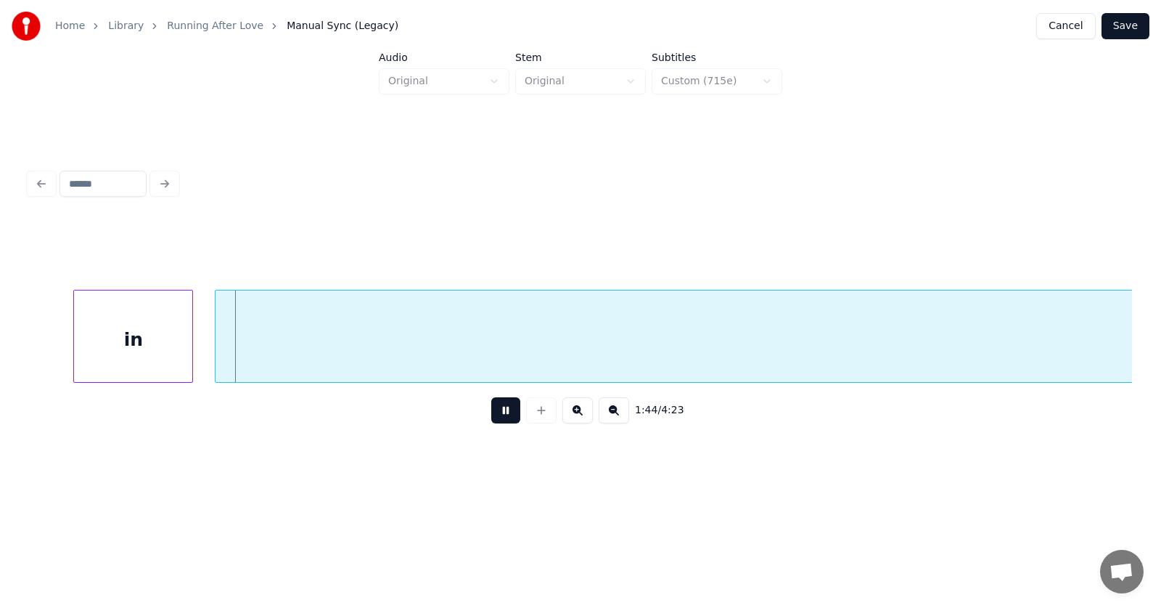
click at [499, 420] on button at bounding box center [505, 410] width 29 height 26
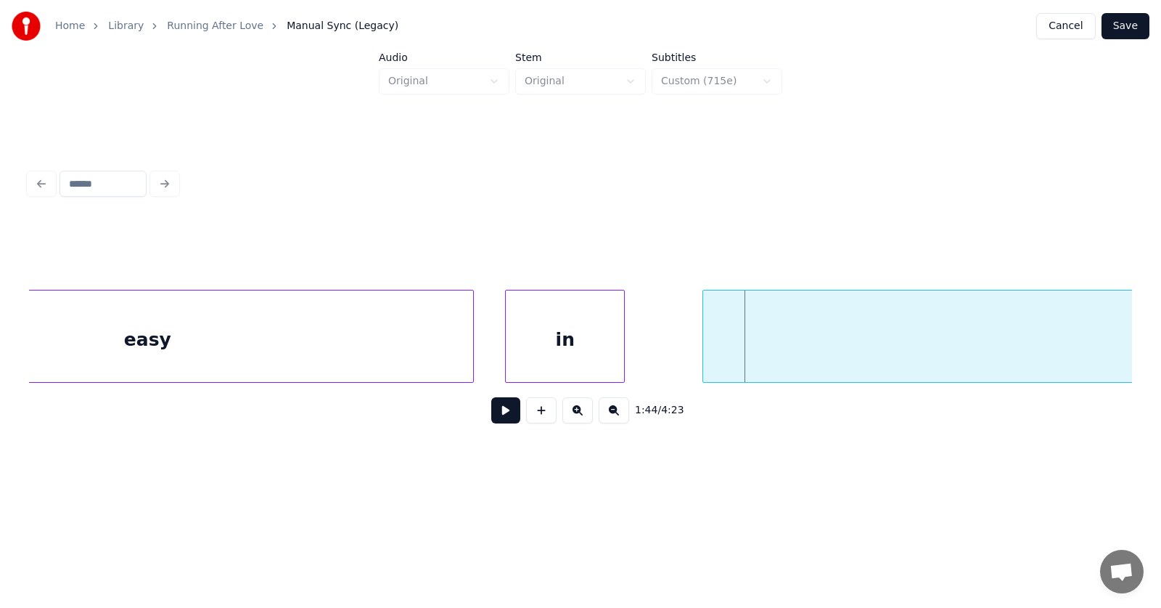
click at [565, 351] on div "in" at bounding box center [565, 339] width 118 height 99
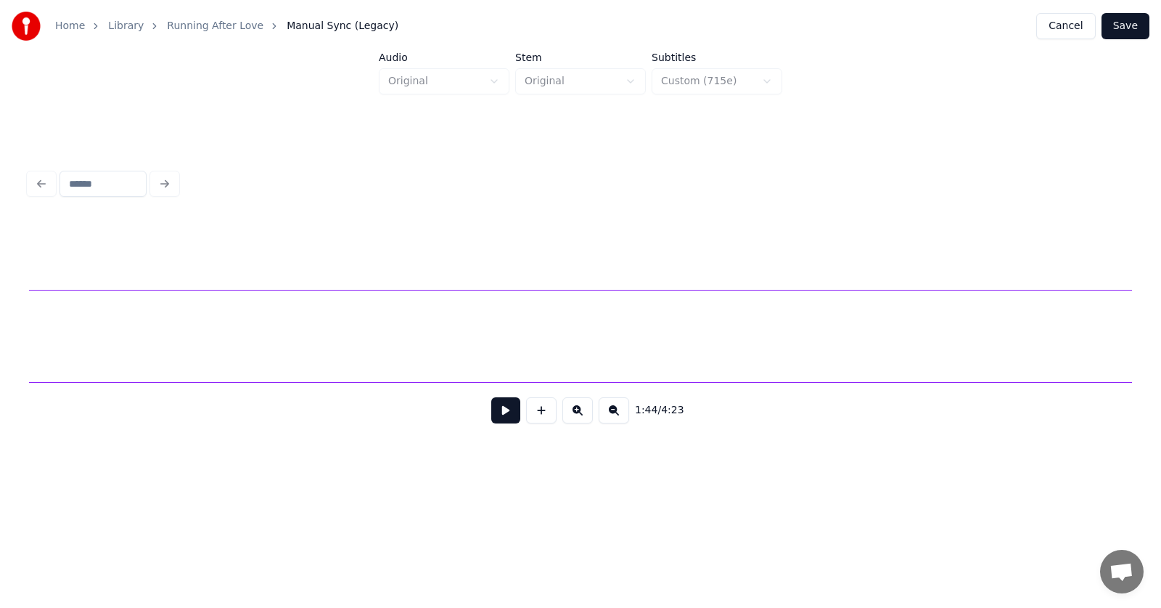
scroll to position [0, 56907]
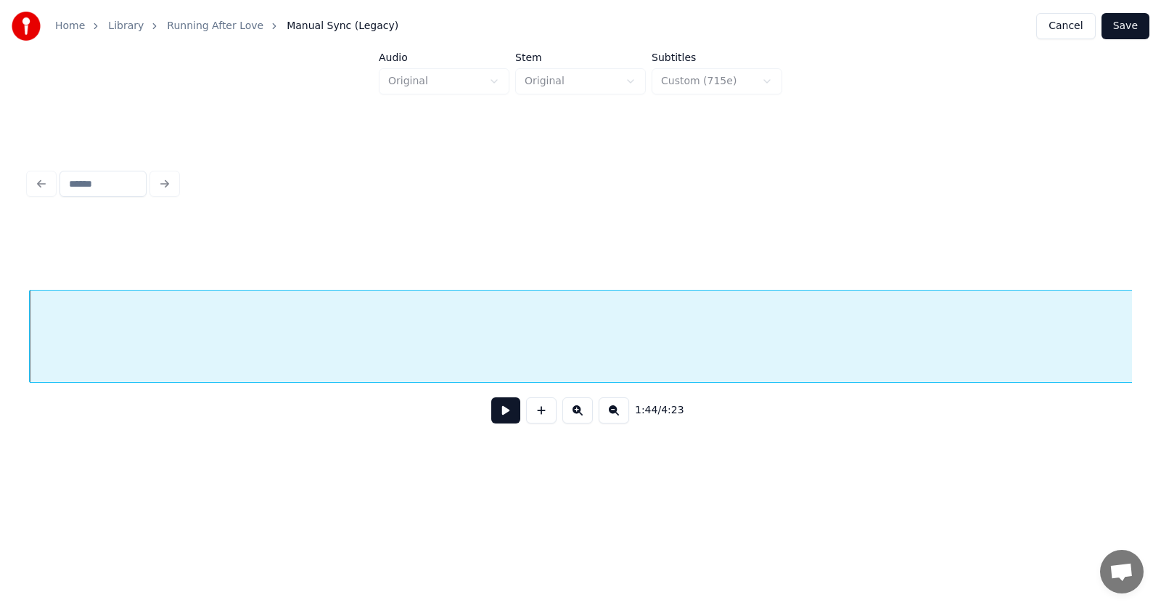
click at [494, 411] on button at bounding box center [505, 410] width 29 height 26
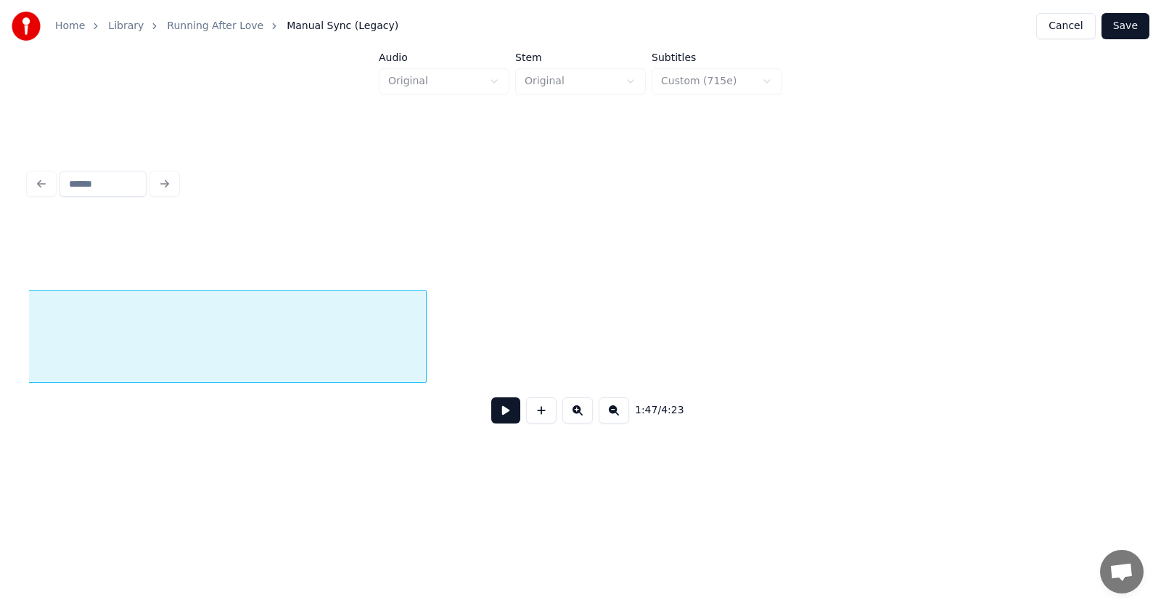
scroll to position [0, 58704]
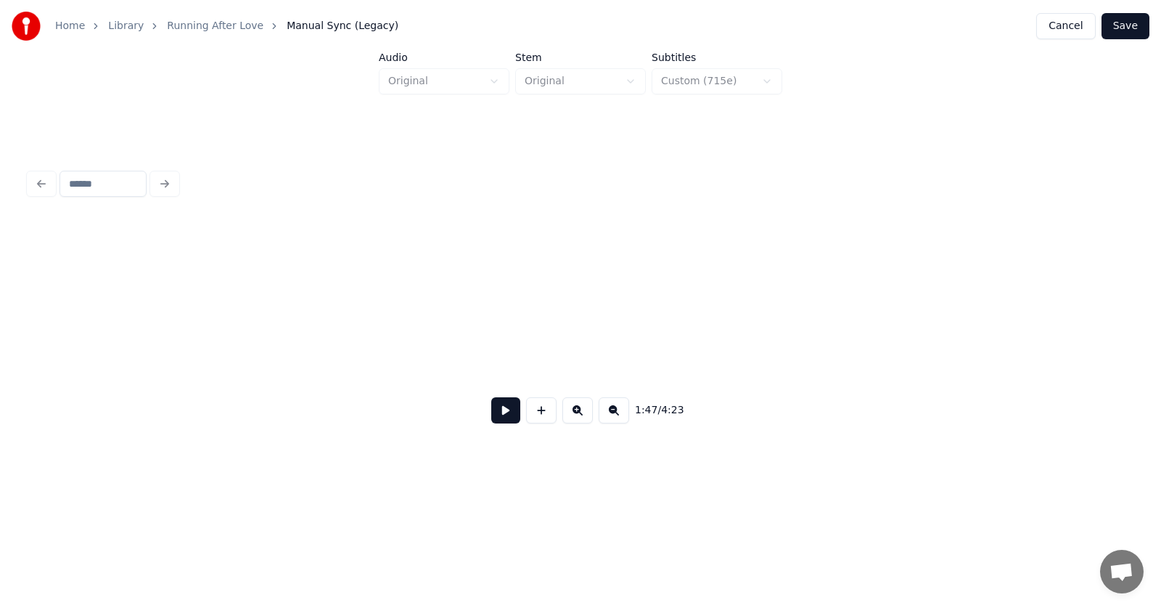
click at [23, 353] on div "Home Library Running After Love Manual Sync (Legacy) Cancel Save Audio Original…" at bounding box center [580, 241] width 1161 height 482
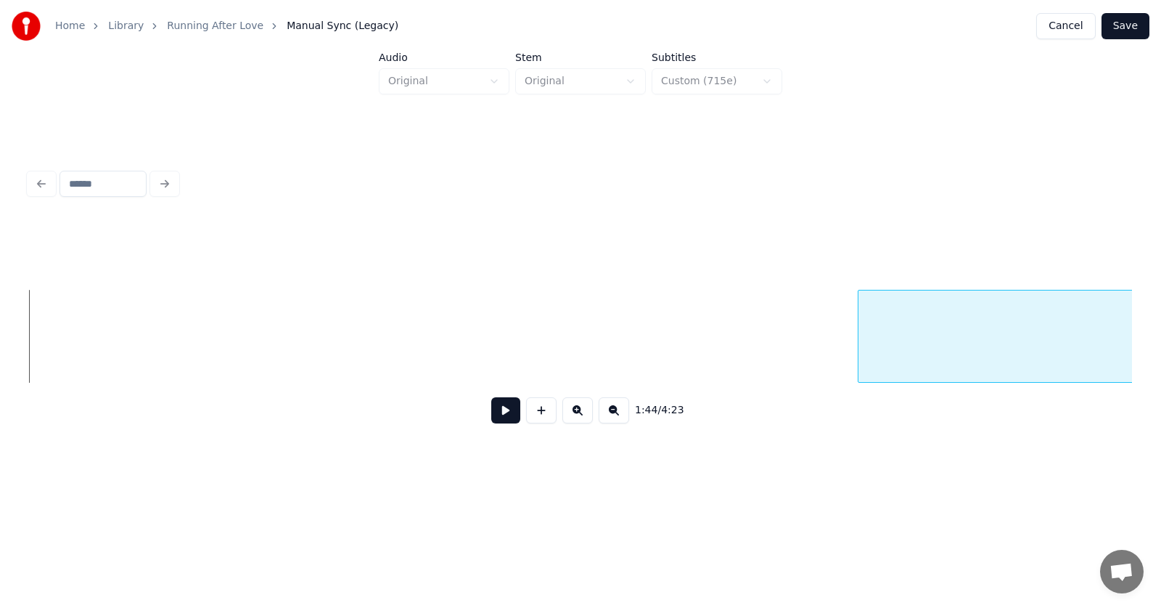
click at [862, 338] on div at bounding box center [861, 335] width 4 height 91
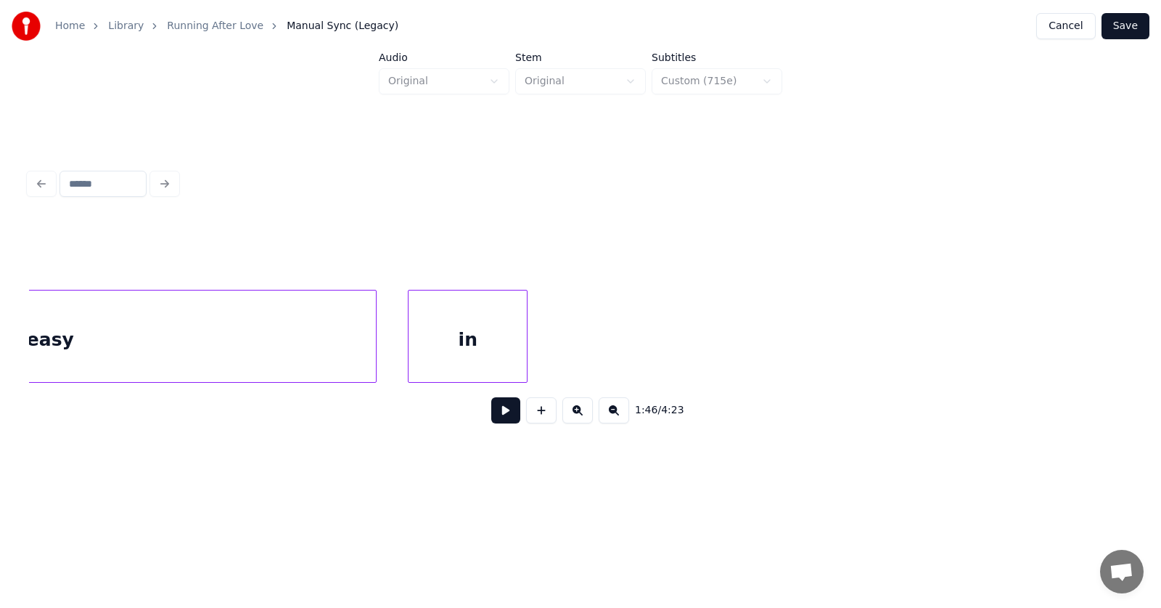
scroll to position [0, 56573]
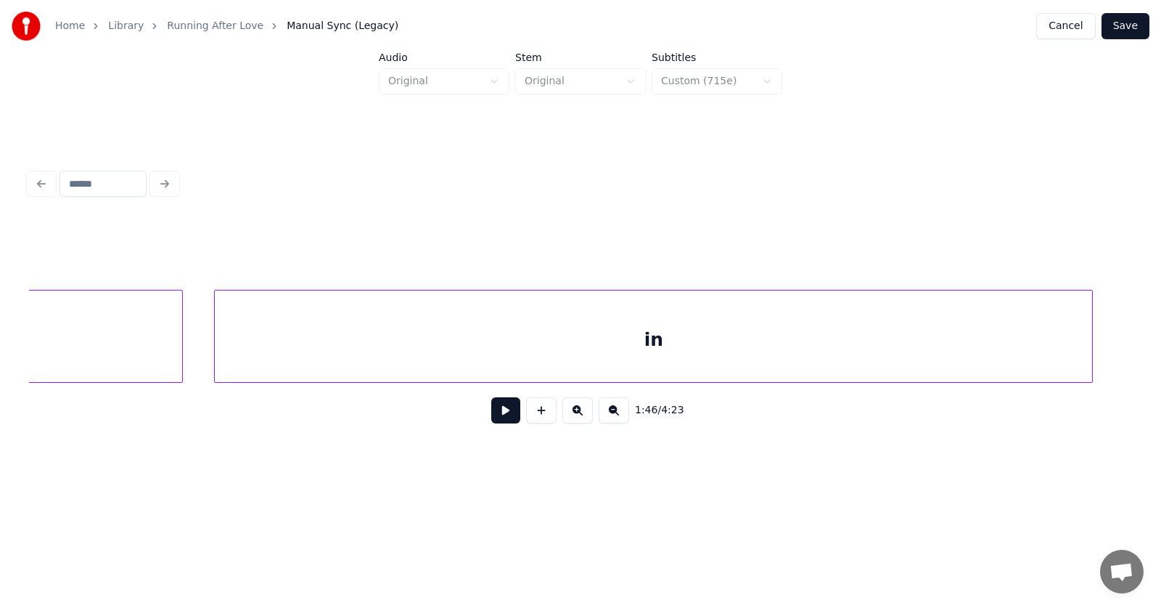
click at [1089, 340] on div at bounding box center [1090, 335] width 4 height 91
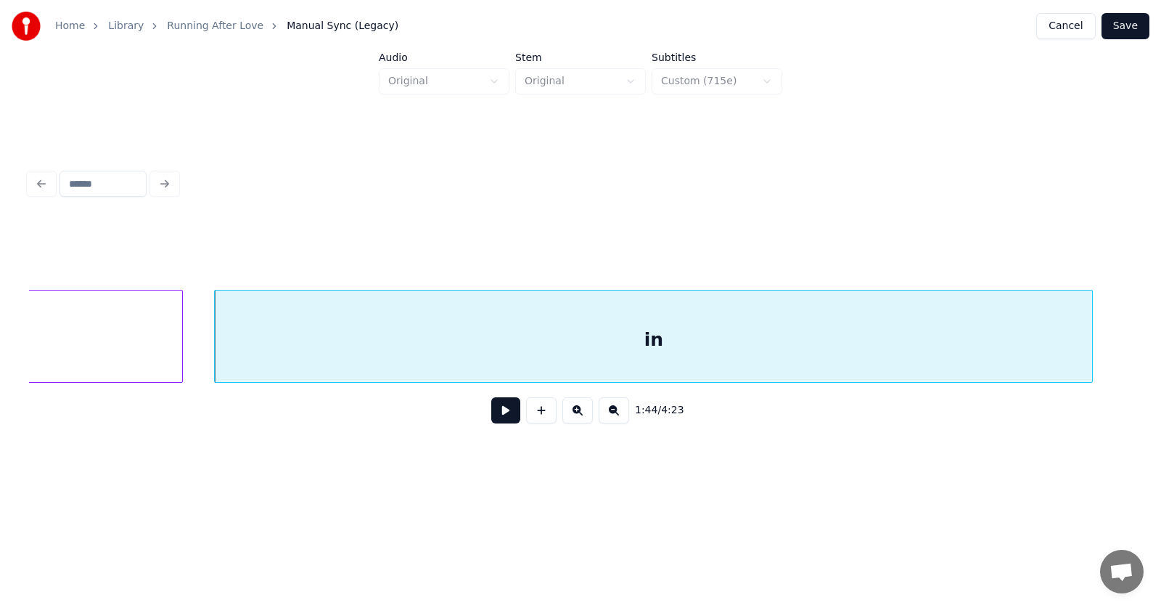
click at [825, 337] on div "in" at bounding box center [654, 339] width 878 height 99
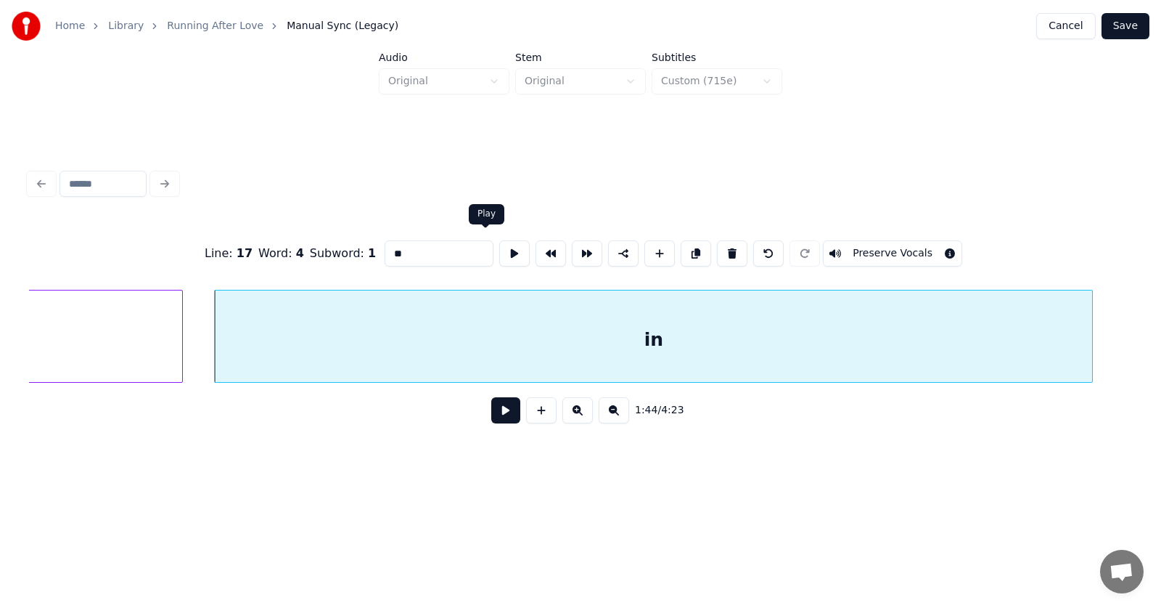
click at [499, 245] on button at bounding box center [514, 253] width 30 height 26
click at [398, 243] on input "**" at bounding box center [439, 253] width 109 height 26
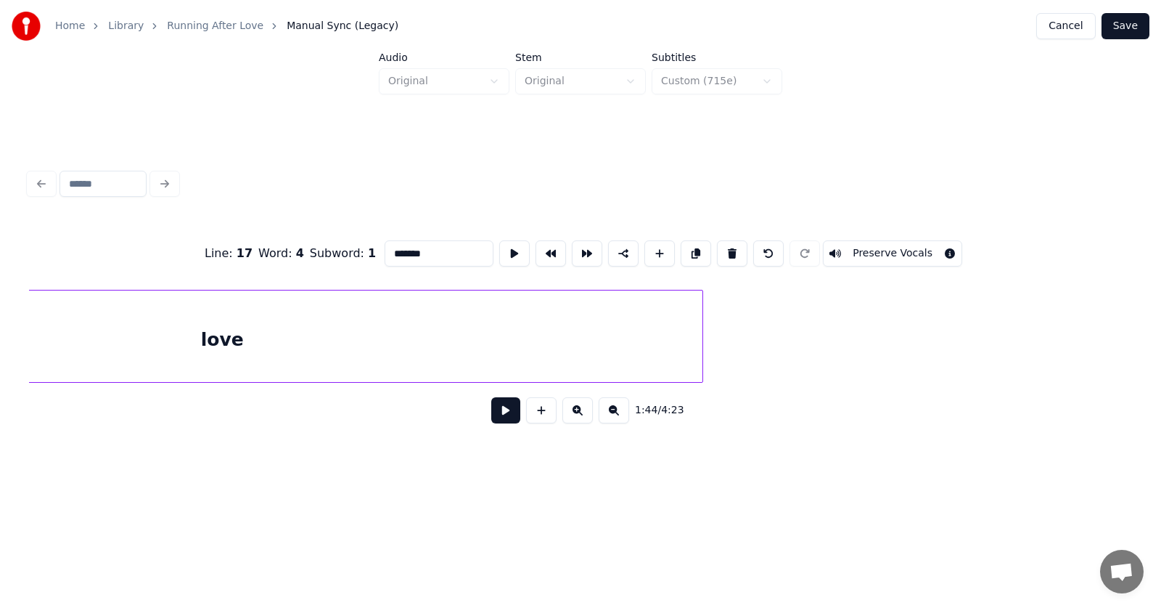
scroll to position [0, 57444]
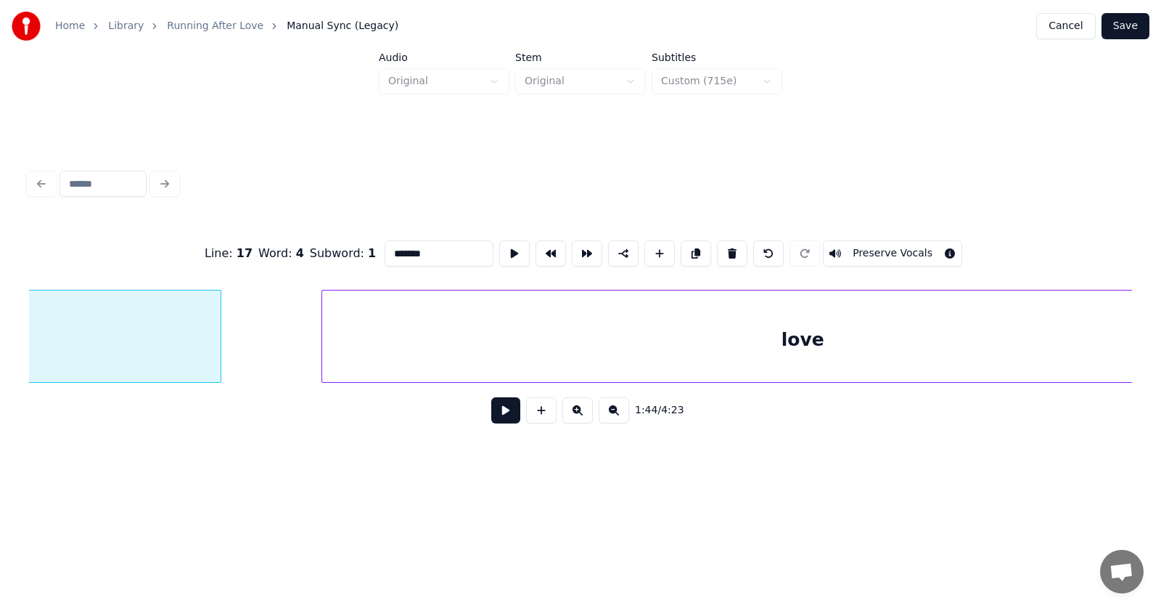
click at [499, 348] on div "love" at bounding box center [802, 339] width 961 height 99
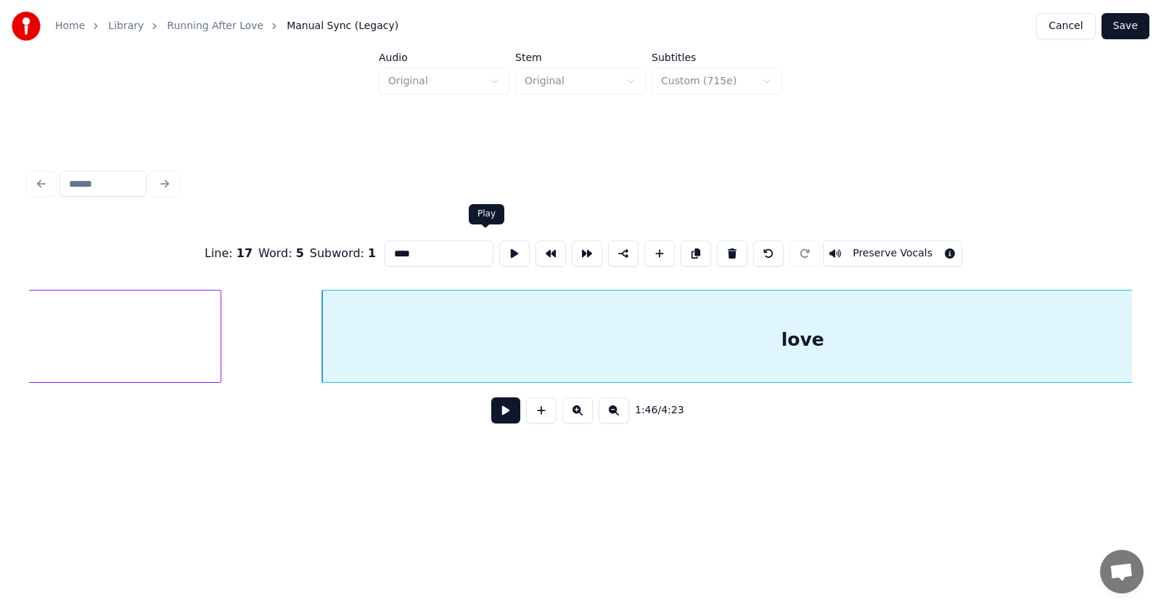
type input "****"
click at [499, 248] on button at bounding box center [514, 253] width 30 height 26
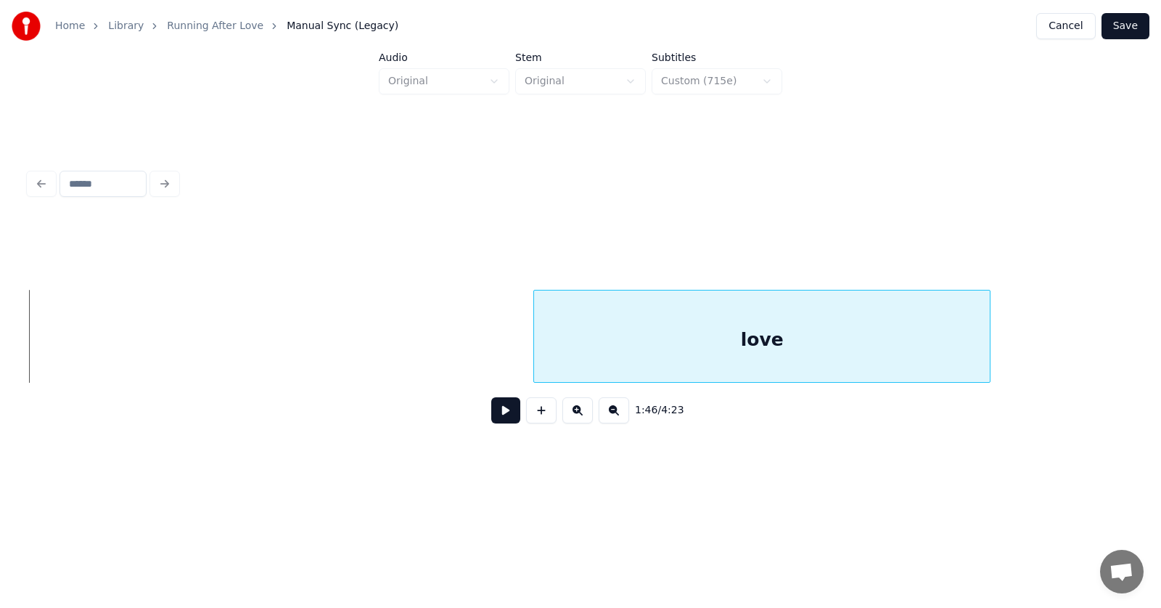
click at [536, 354] on div at bounding box center [536, 335] width 4 height 91
click at [616, 340] on div "love" at bounding box center [762, 339] width 456 height 99
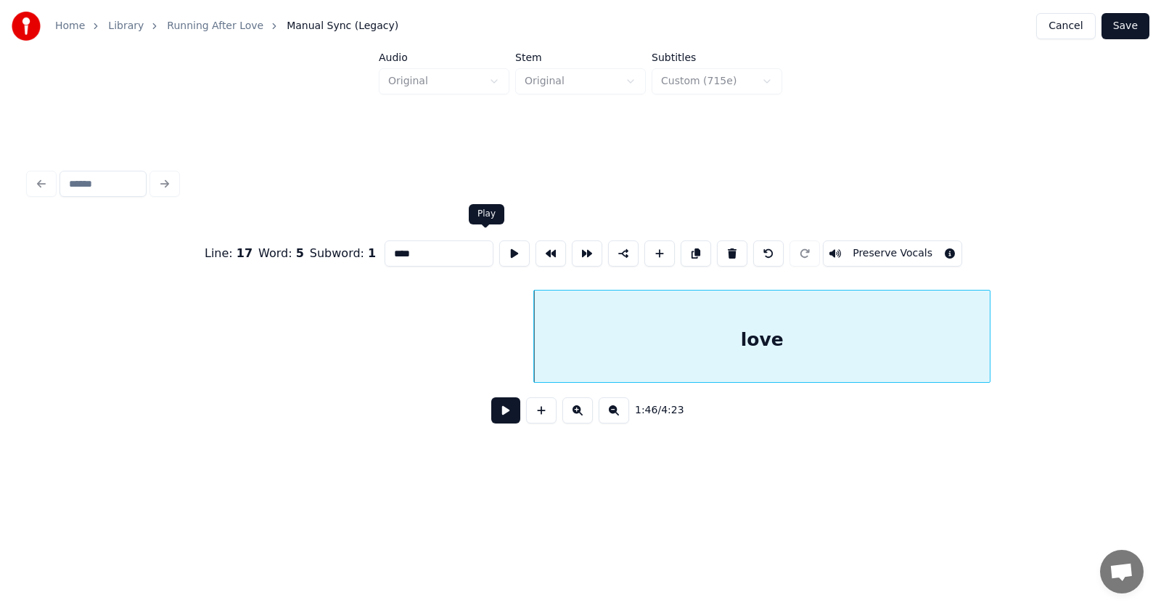
click at [499, 249] on button at bounding box center [514, 253] width 30 height 26
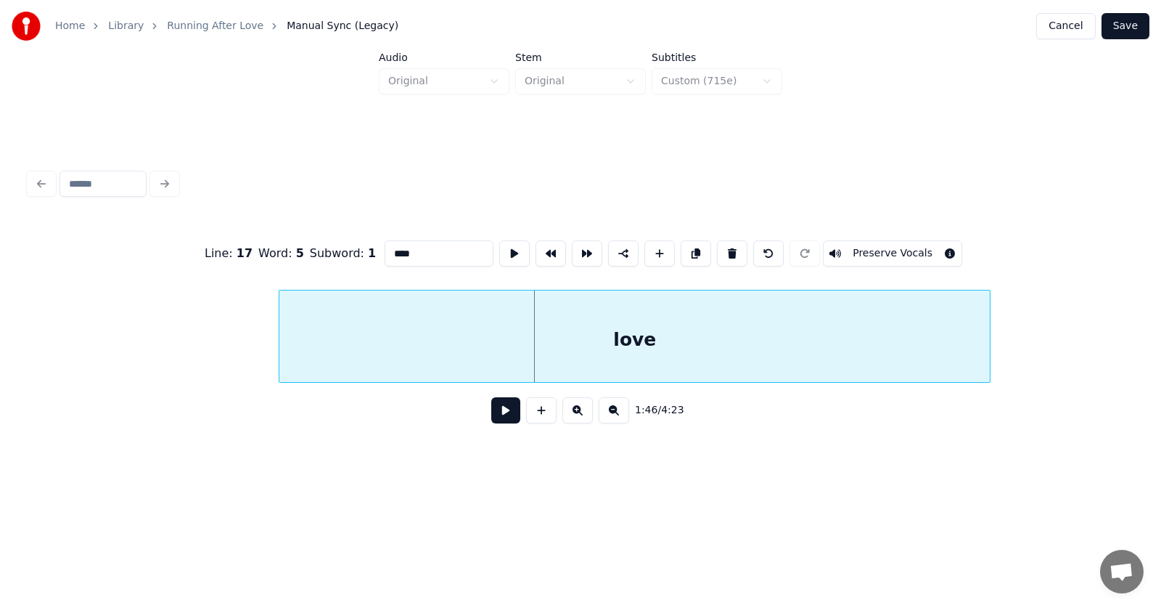
click at [282, 347] on div at bounding box center [281, 335] width 4 height 91
click at [499, 245] on button at bounding box center [514, 253] width 30 height 26
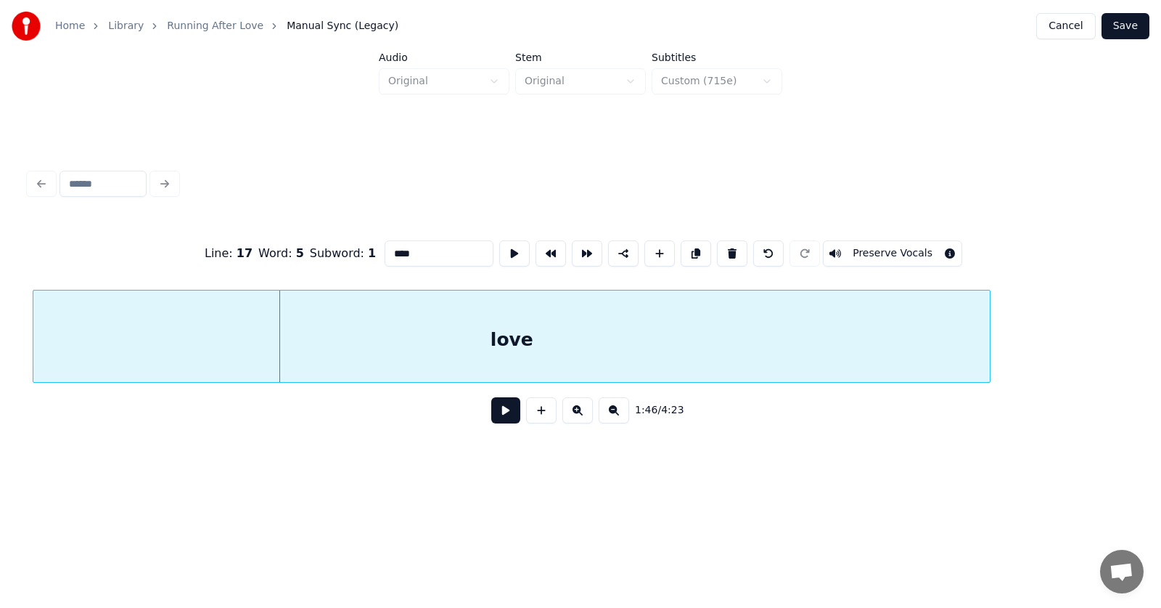
click at [36, 361] on div at bounding box center [35, 335] width 4 height 91
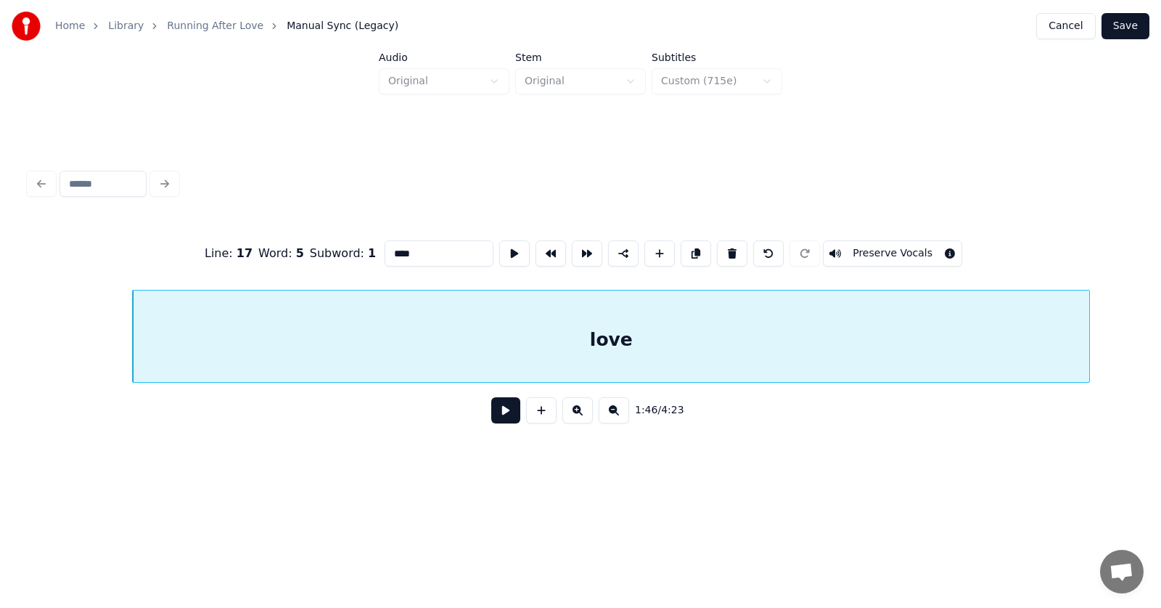
scroll to position [0, 57444]
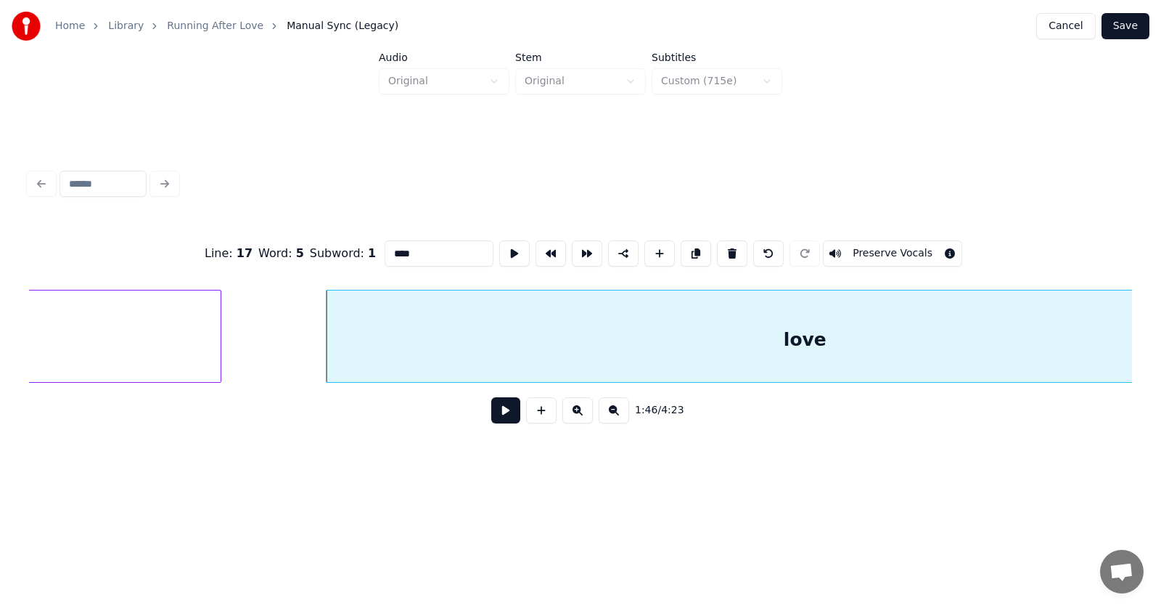
type input "*******"
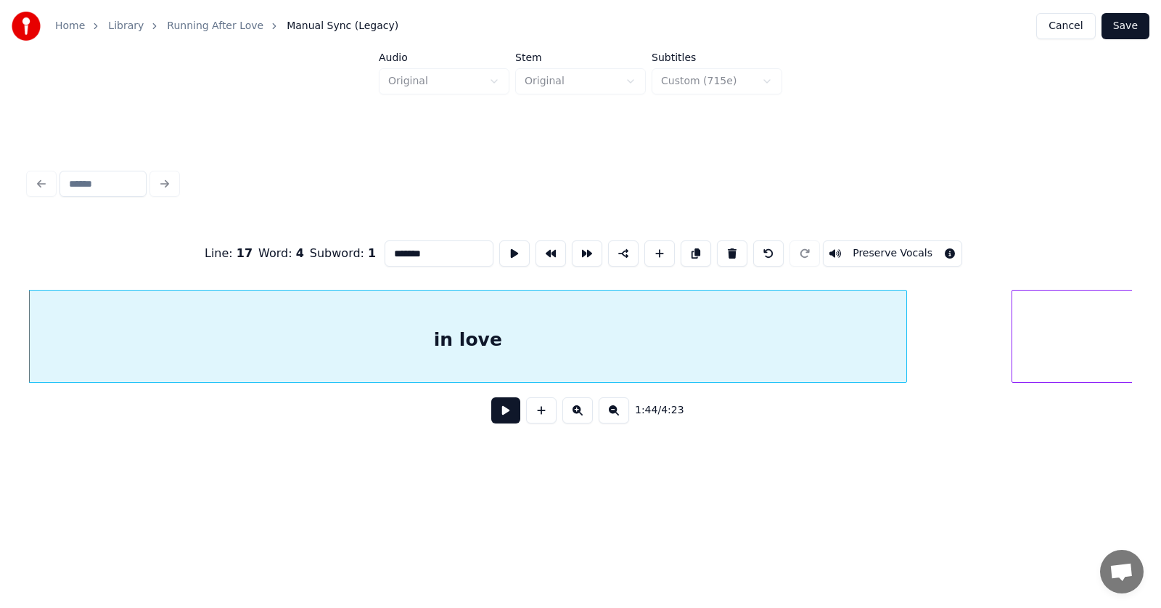
click at [502, 418] on button at bounding box center [505, 410] width 29 height 26
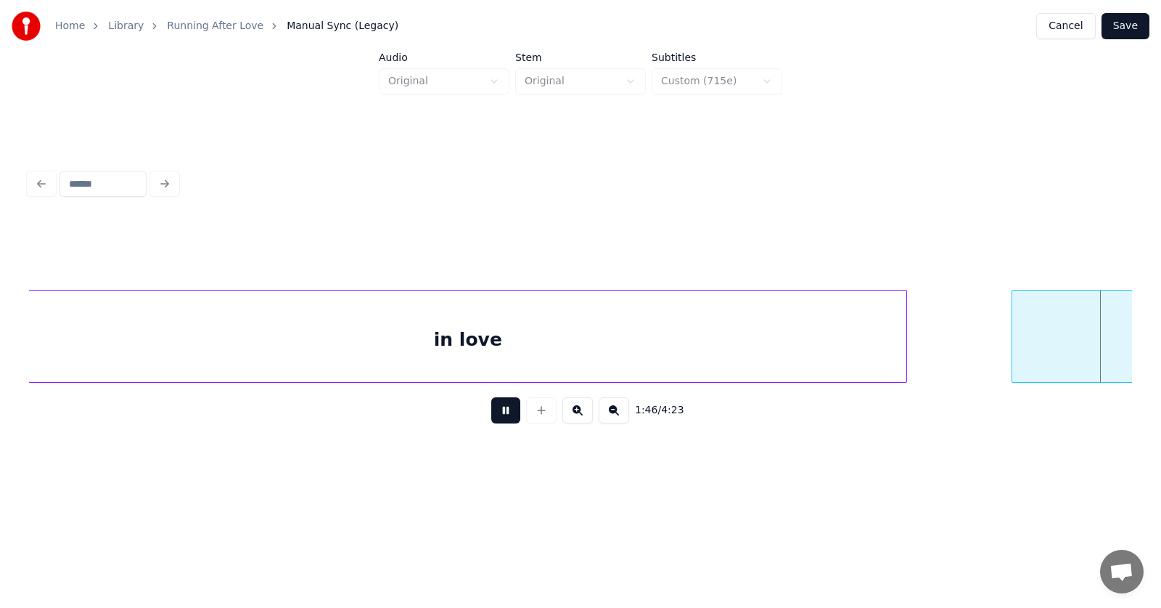
scroll to position [0, 57865]
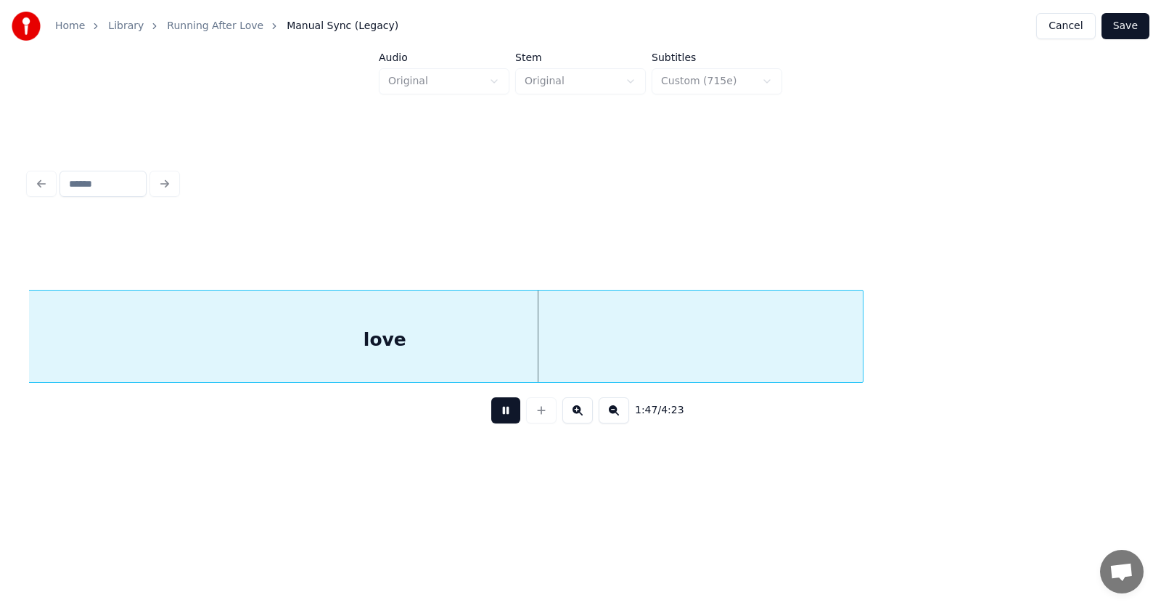
click at [502, 418] on button at bounding box center [505, 410] width 29 height 26
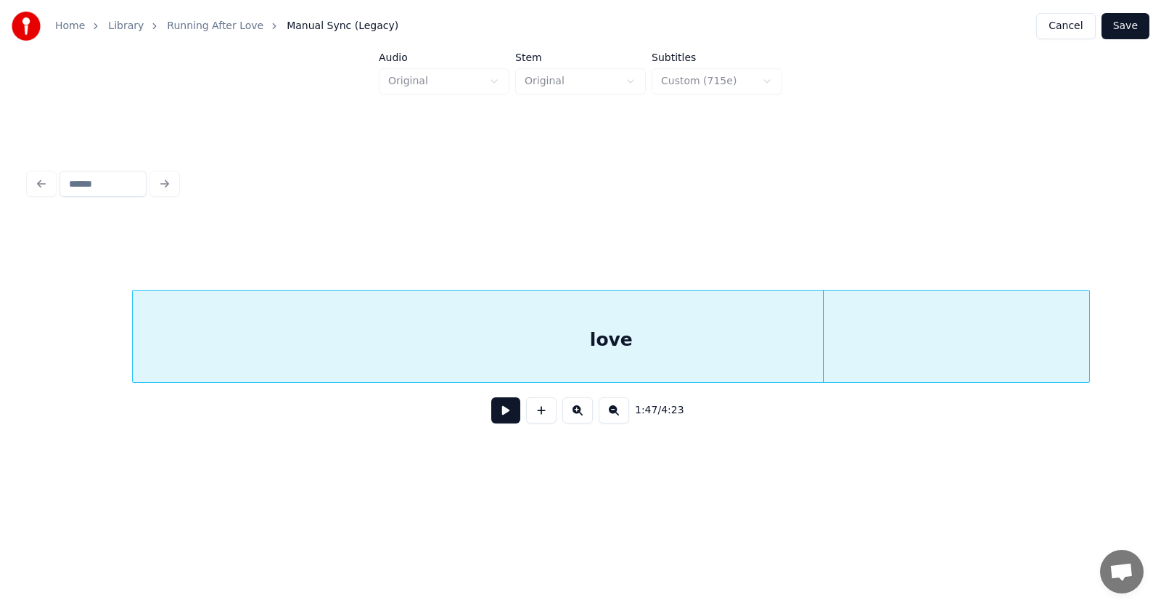
scroll to position [0, 57444]
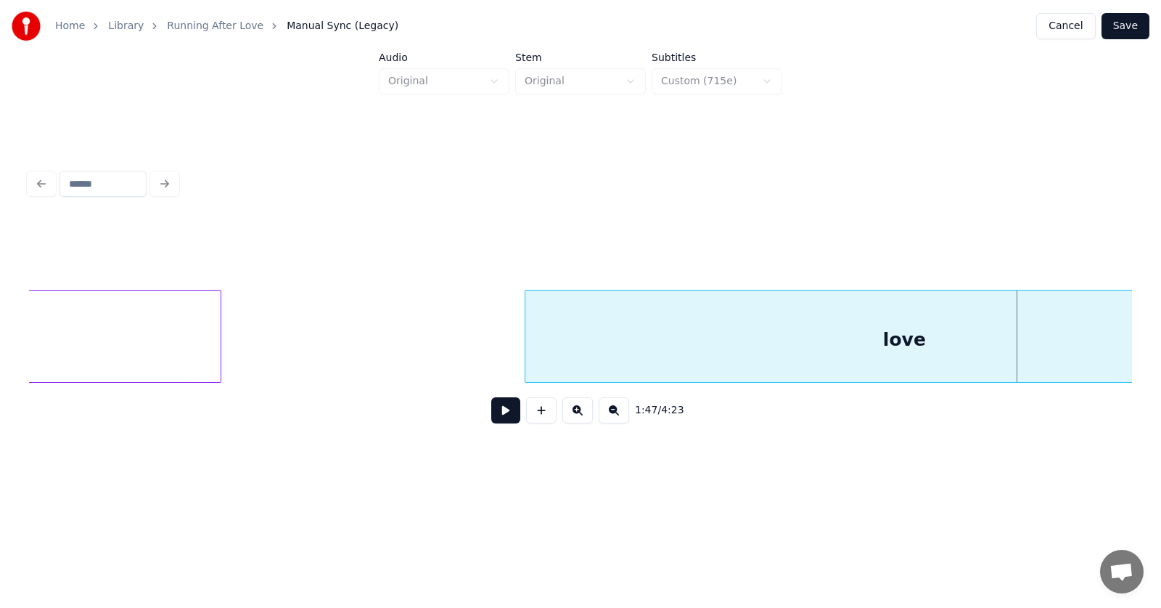
click at [526, 341] on div at bounding box center [528, 335] width 4 height 91
click at [594, 350] on div "love" at bounding box center [905, 339] width 758 height 99
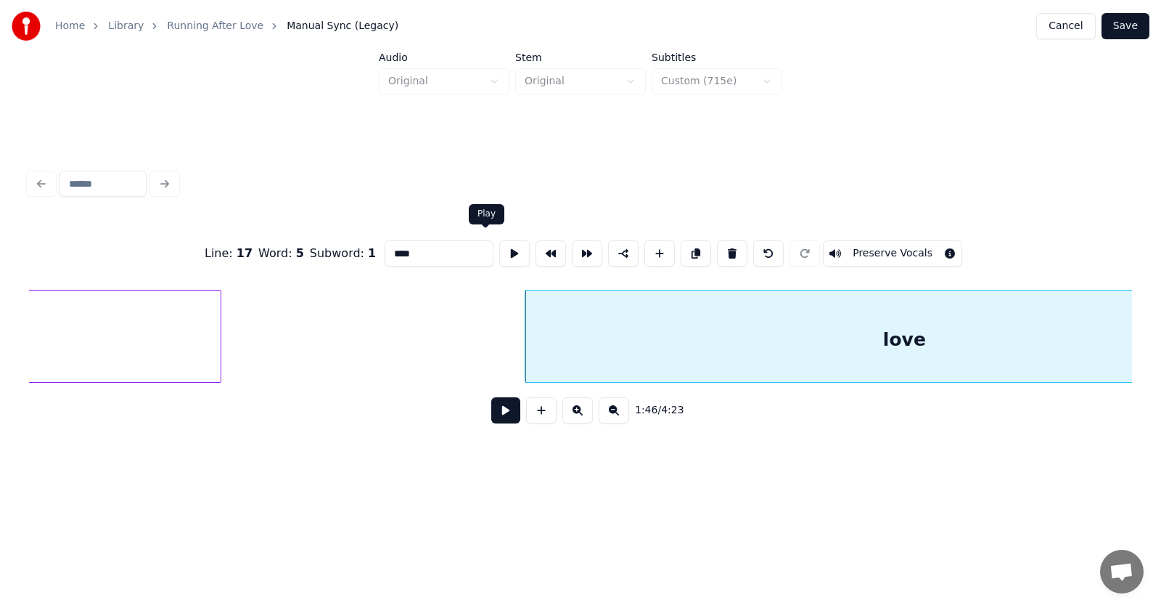
click at [499, 245] on button at bounding box center [514, 253] width 30 height 26
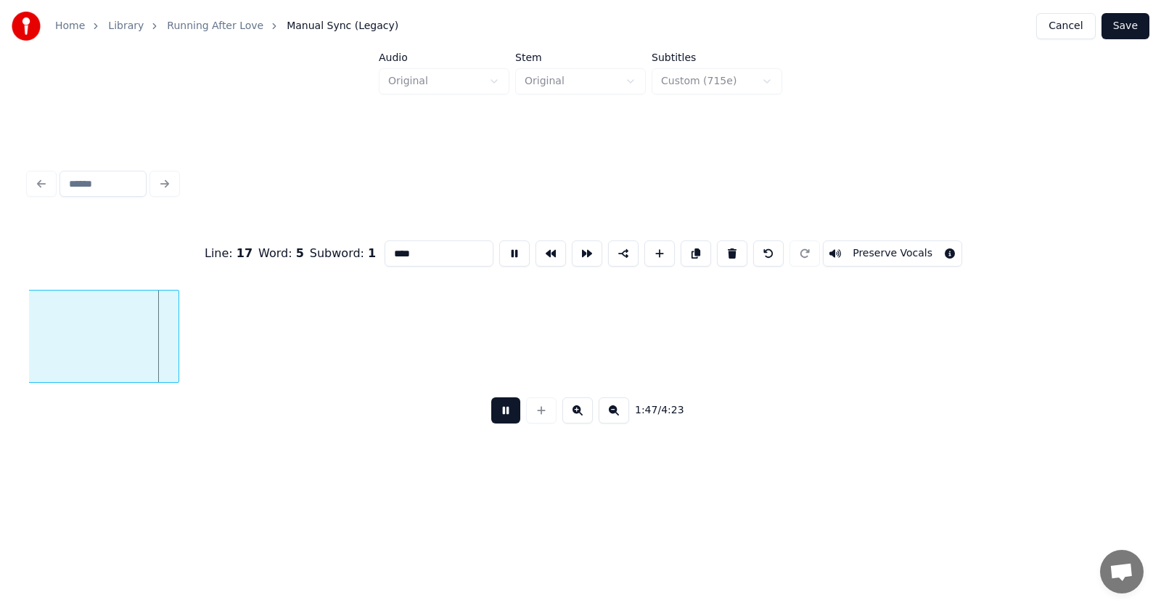
scroll to position [0, 57941]
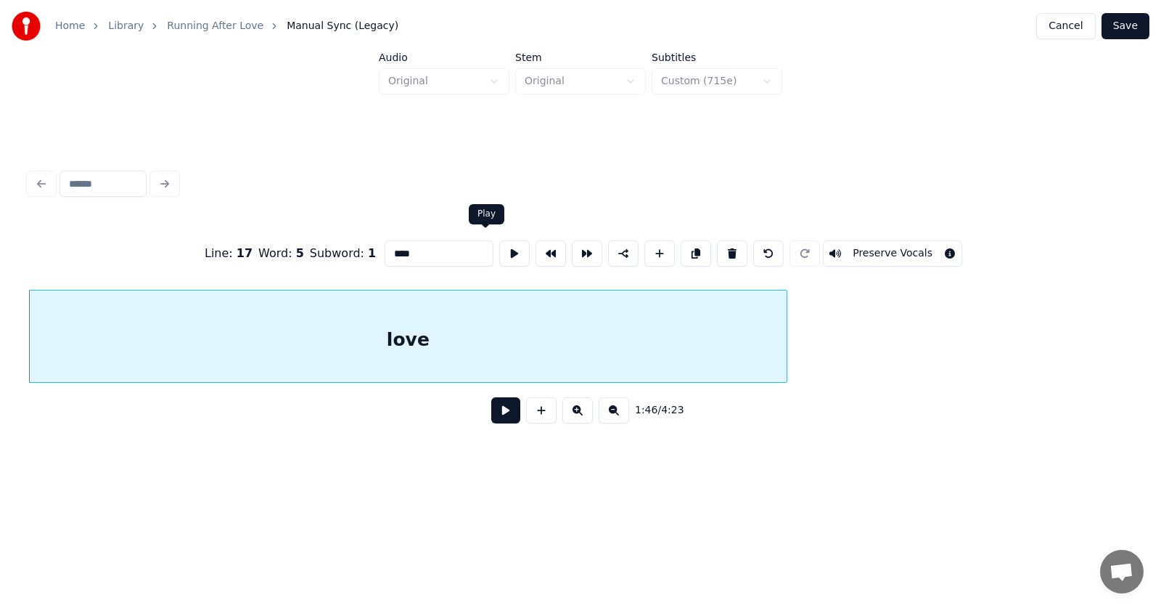
click at [499, 240] on button at bounding box center [514, 253] width 30 height 26
drag, startPoint x: 396, startPoint y: 246, endPoint x: 356, endPoint y: 248, distance: 39.9
click at [385, 248] on input "****" at bounding box center [439, 253] width 109 height 26
type input "**********"
click at [493, 416] on button at bounding box center [505, 410] width 29 height 26
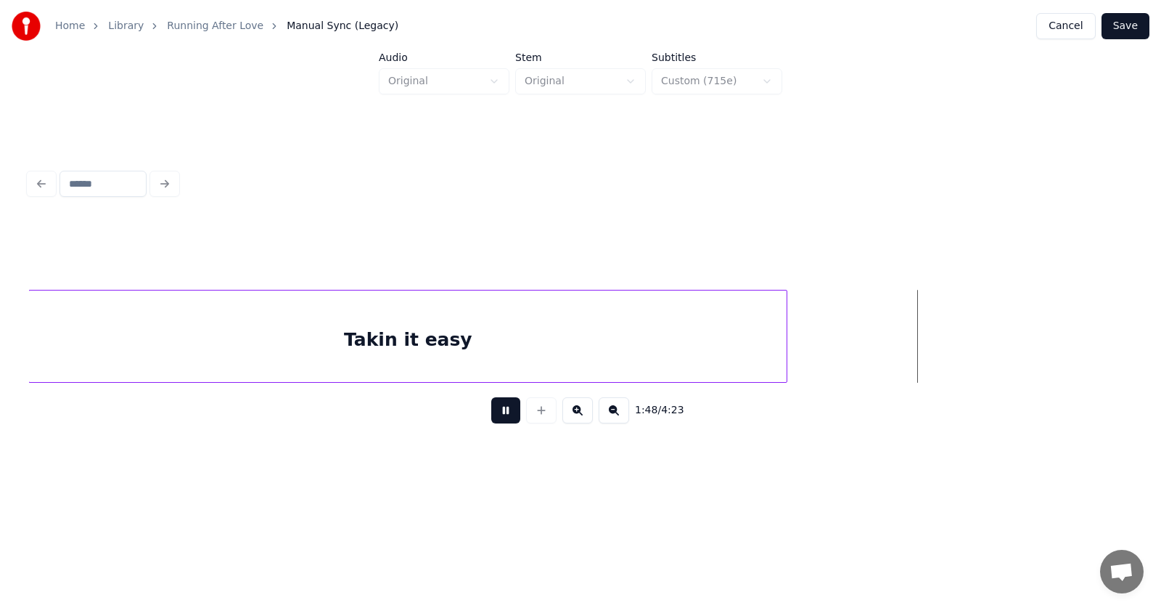
click at [493, 416] on button at bounding box center [505, 410] width 29 height 26
click at [788, 346] on div "Takin it easy" at bounding box center [407, 336] width 759 height 93
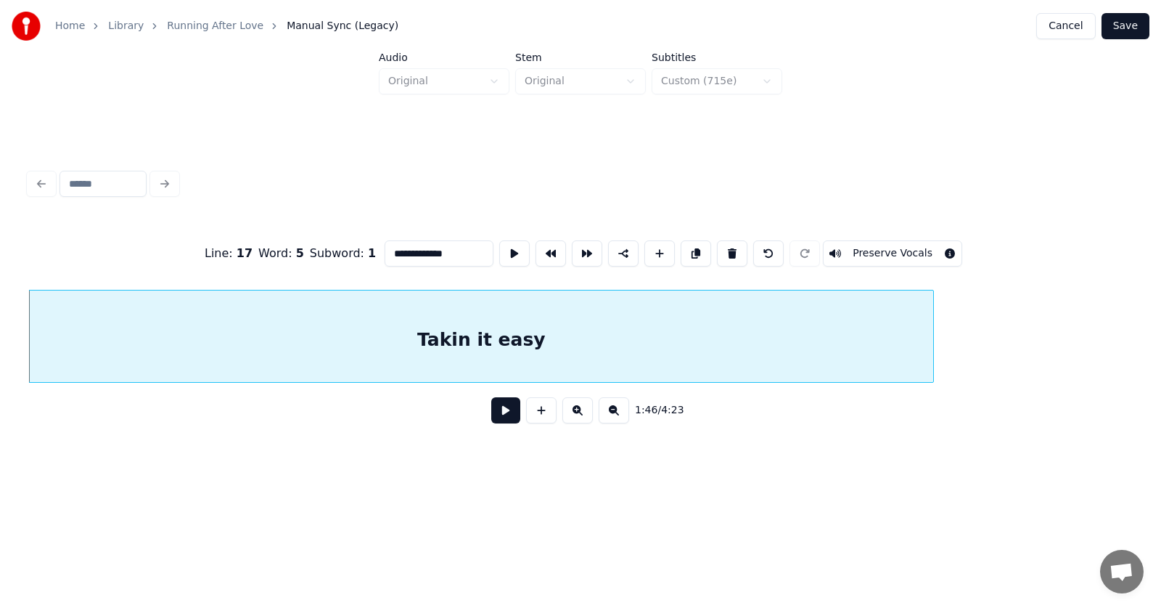
click at [933, 350] on div at bounding box center [931, 335] width 4 height 91
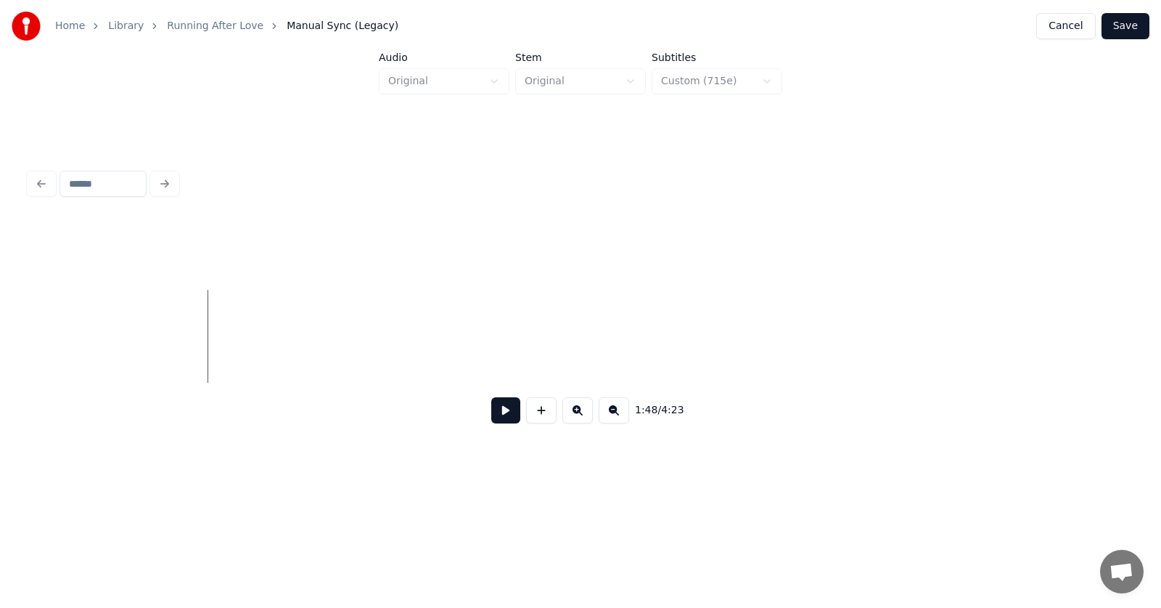
click at [491, 419] on button at bounding box center [505, 410] width 29 height 26
click at [541, 415] on button at bounding box center [541, 410] width 30 height 26
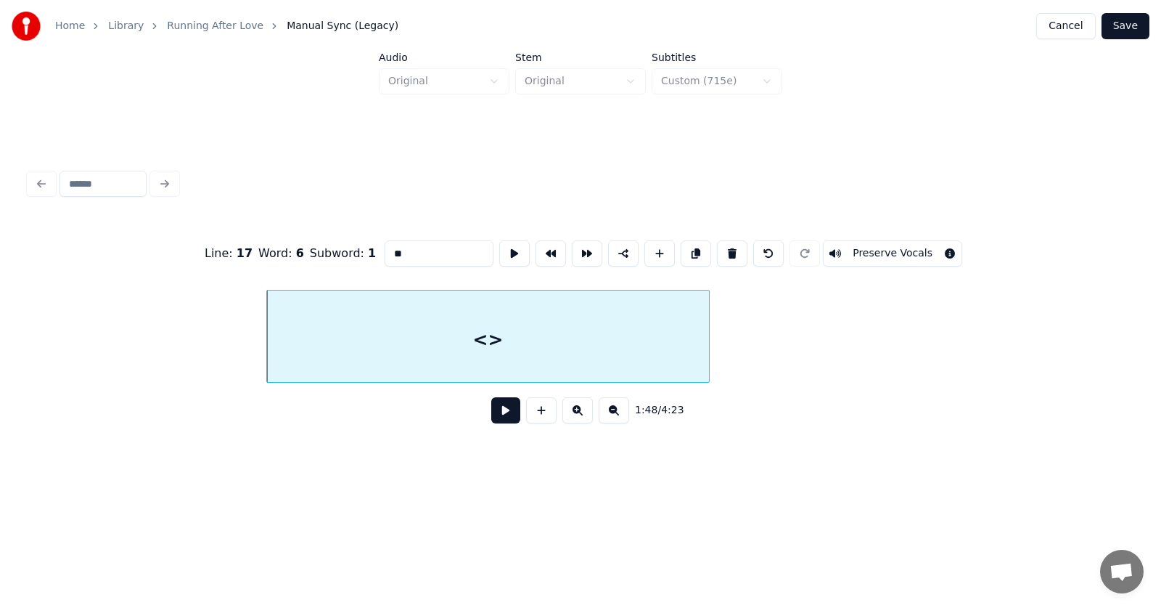
click at [705, 346] on div at bounding box center [707, 335] width 4 height 91
click at [499, 250] on button at bounding box center [514, 253] width 30 height 26
drag, startPoint x: 397, startPoint y: 248, endPoint x: 351, endPoint y: 249, distance: 45.8
click at [351, 249] on div "Line : 17 Word : 6 Subword : 1 ** Preserve Vocals" at bounding box center [580, 253] width 1103 height 73
type input "*********"
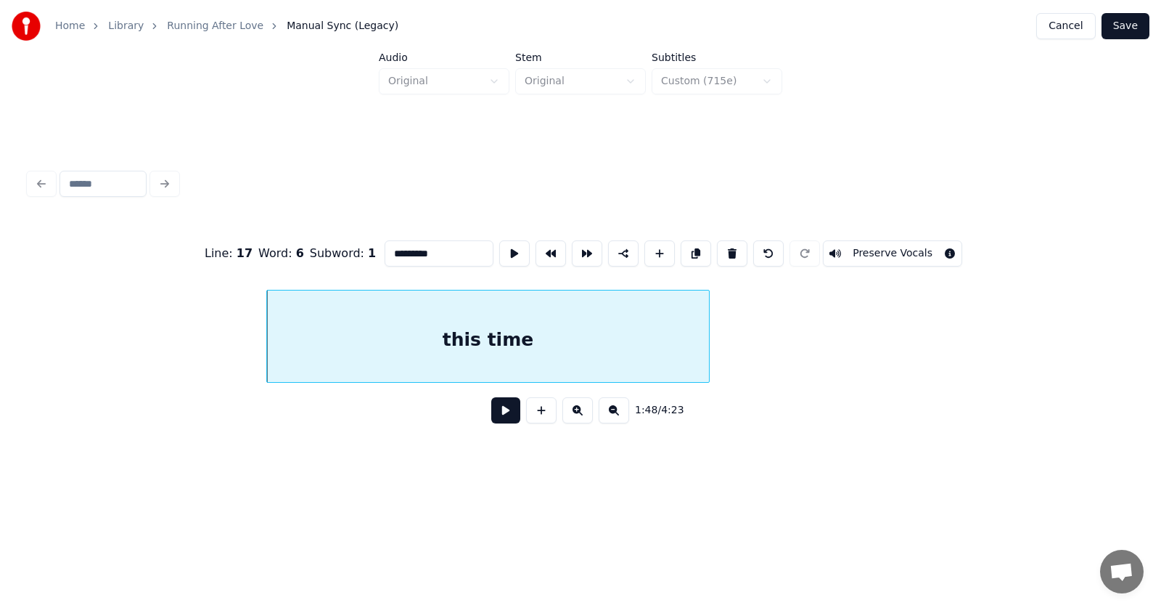
click at [494, 416] on button at bounding box center [505, 410] width 29 height 26
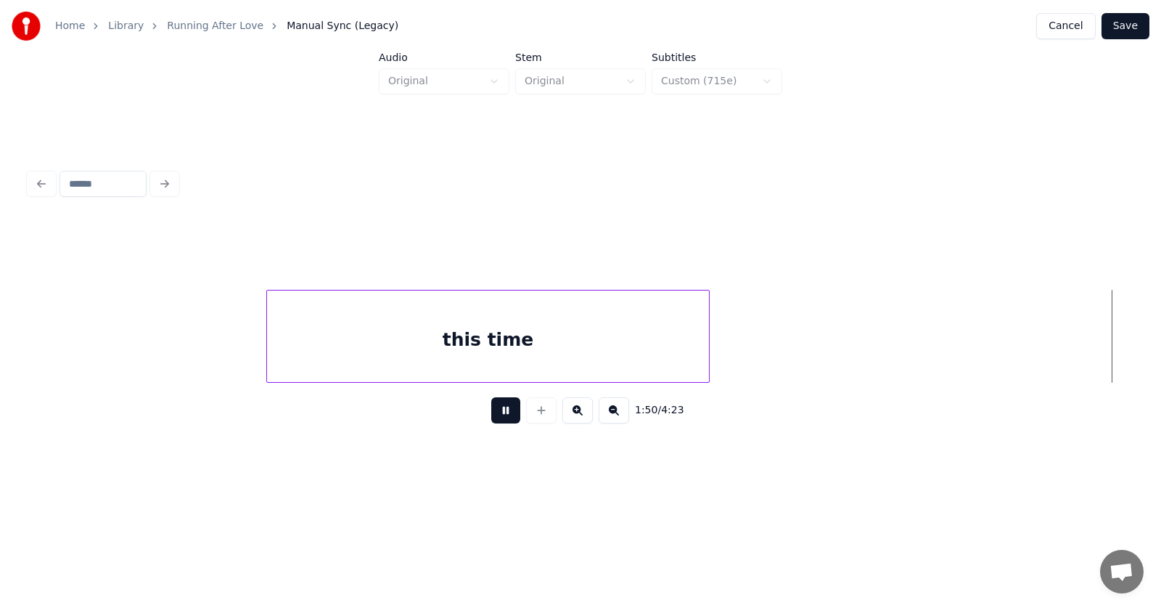
scroll to position [0, 60020]
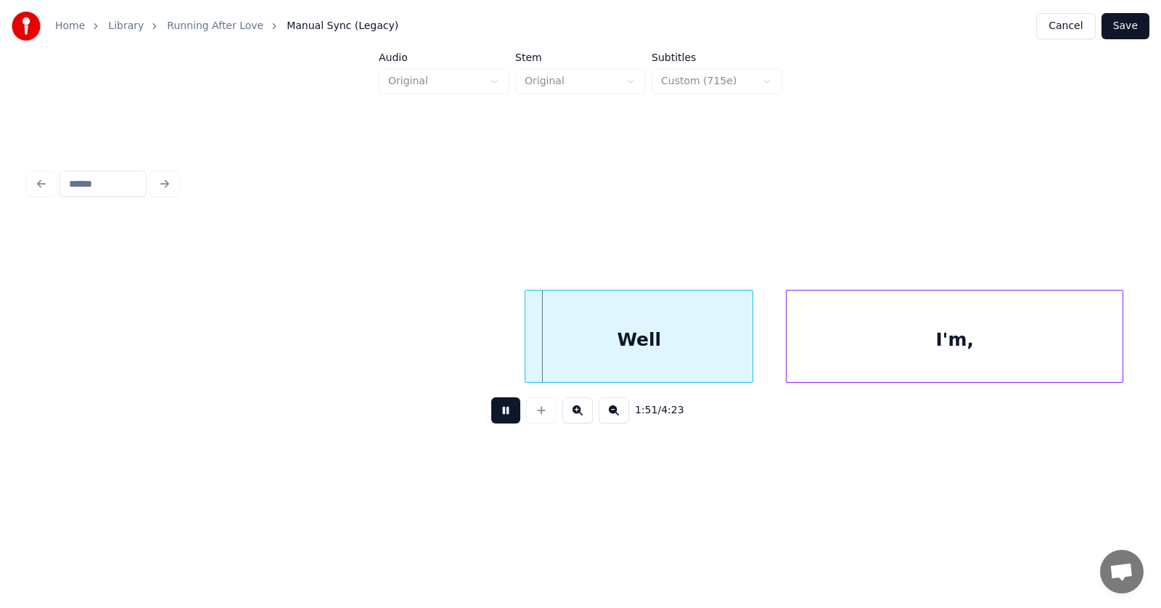
click at [499, 421] on button at bounding box center [505, 410] width 29 height 26
click at [608, 319] on div "Well" at bounding box center [618, 339] width 227 height 99
click at [827, 343] on div "I'm," at bounding box center [921, 339] width 336 height 99
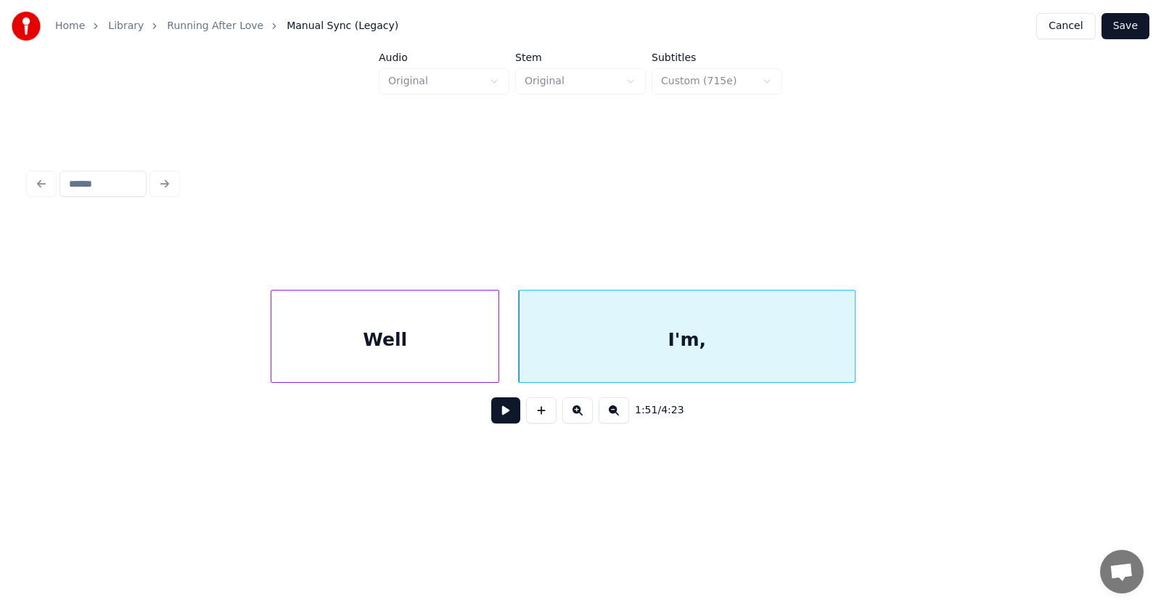
scroll to position [0, 60350]
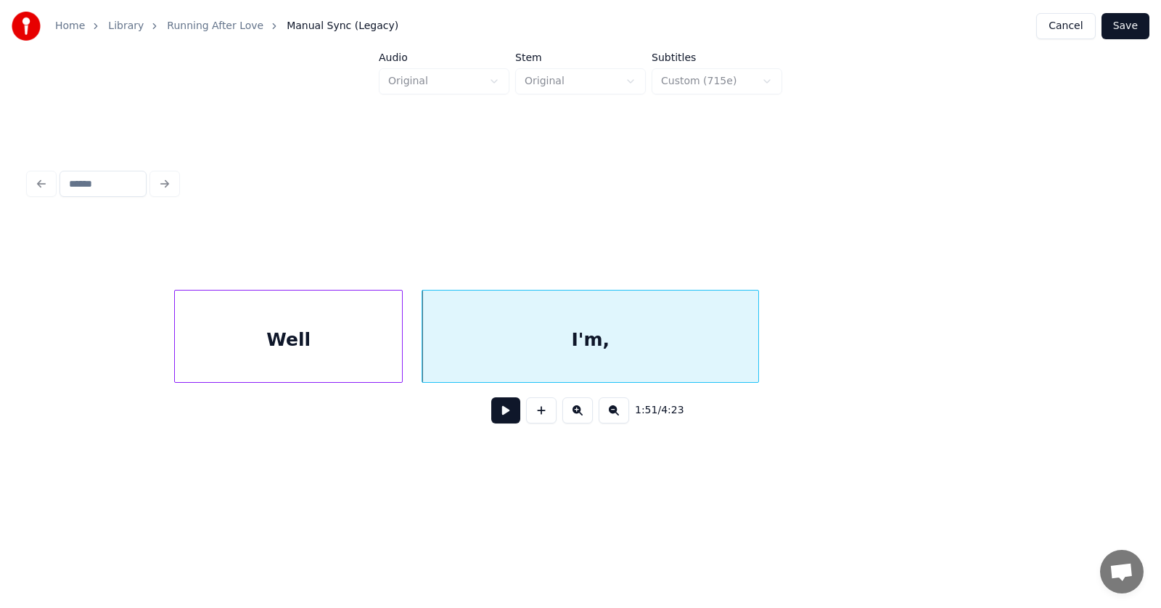
click at [501, 420] on button at bounding box center [505, 410] width 29 height 26
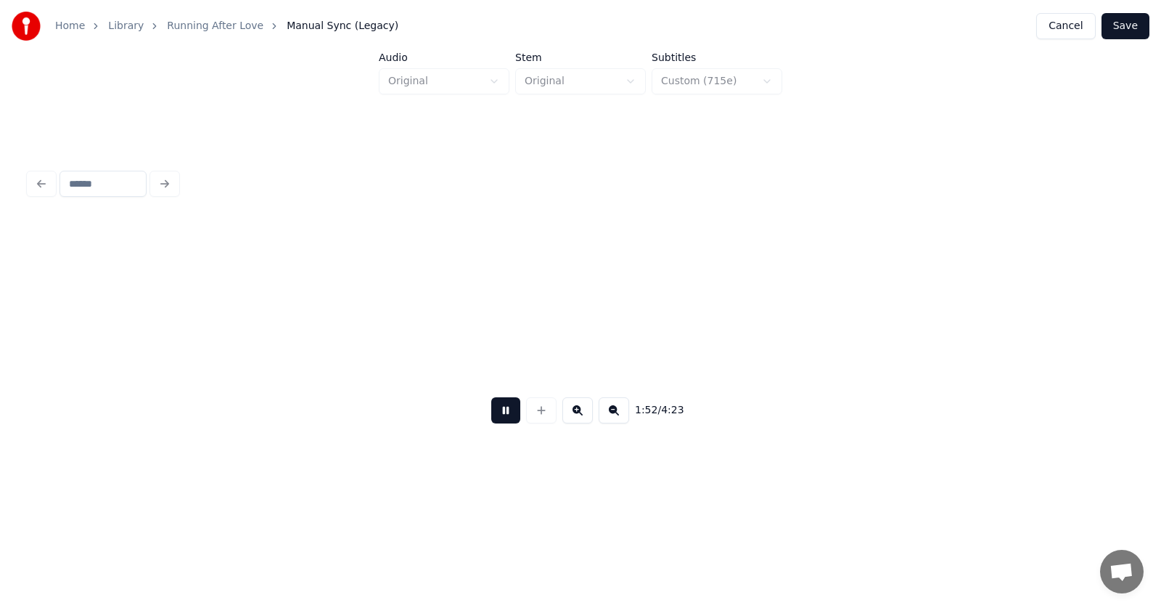
scroll to position [0, 61461]
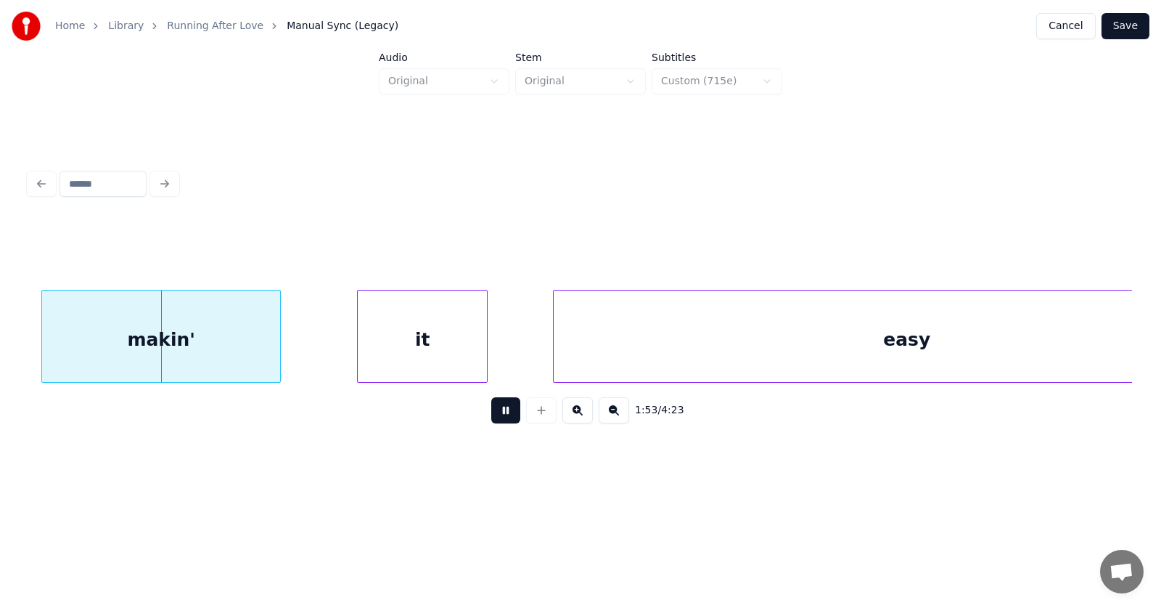
click at [501, 420] on button at bounding box center [505, 410] width 29 height 26
click at [176, 356] on div "makin'" at bounding box center [149, 339] width 238 height 99
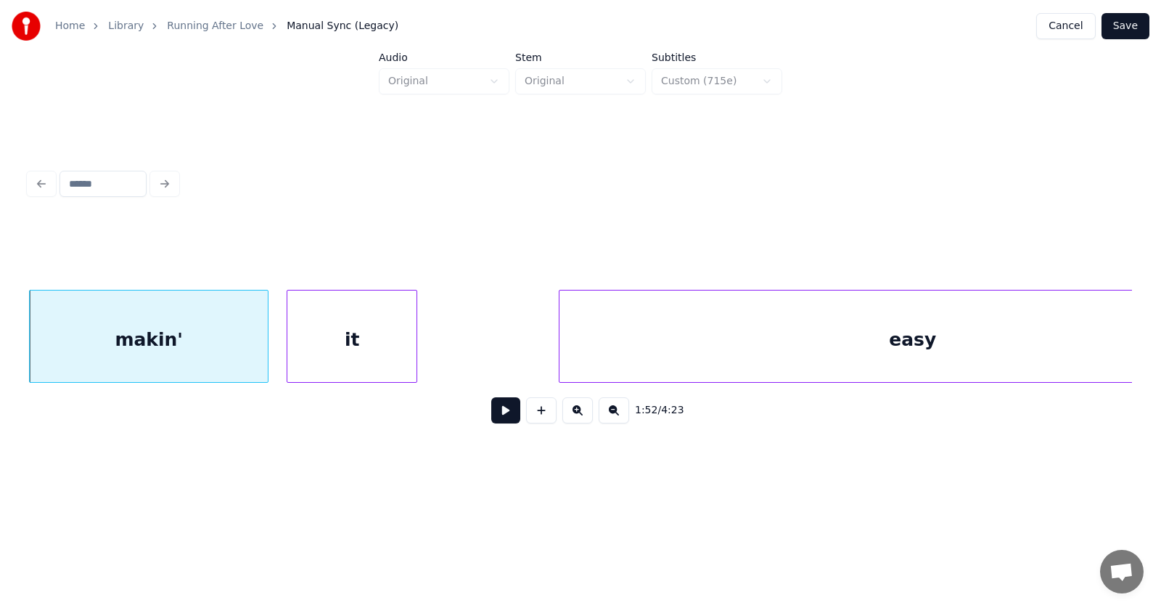
click at [370, 354] on div "it" at bounding box center [351, 339] width 129 height 99
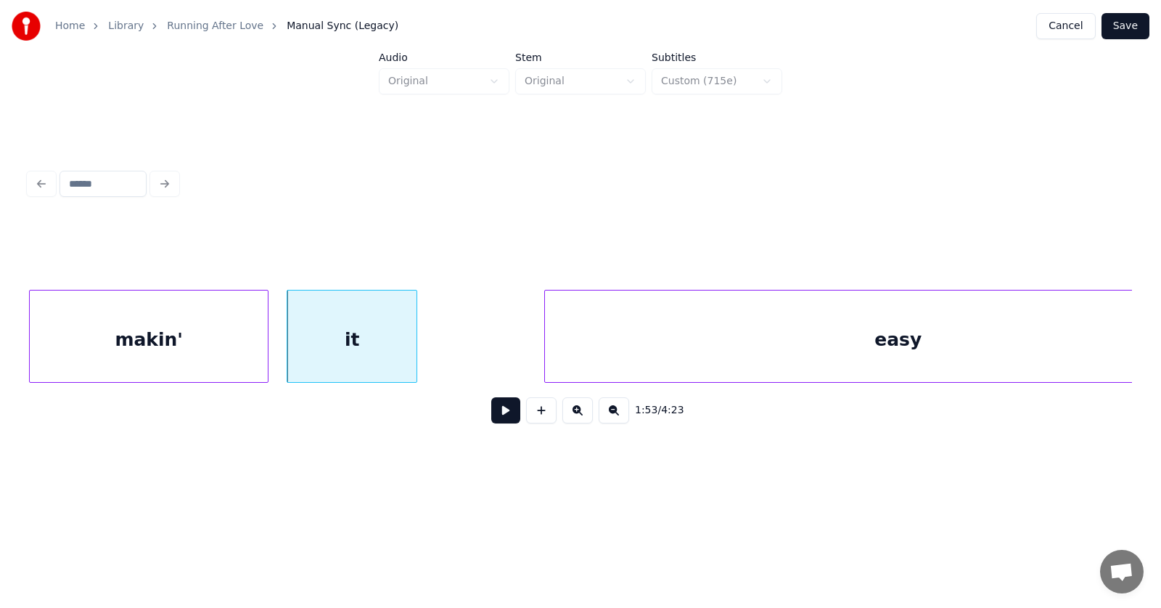
scroll to position [0, 61587]
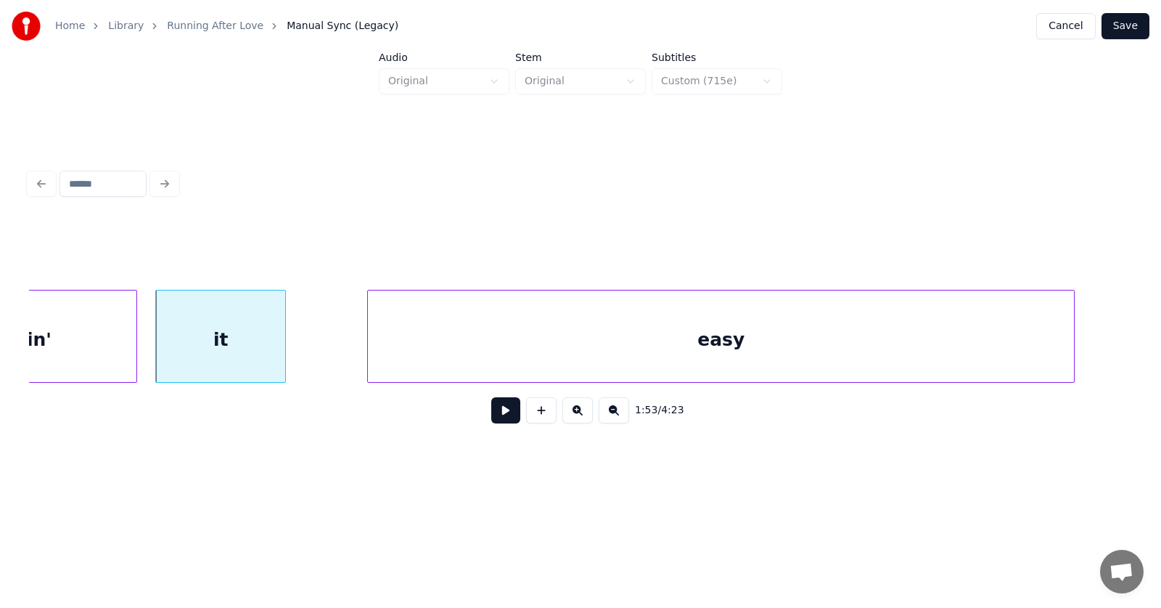
click at [555, 361] on div "easy" at bounding box center [721, 339] width 706 height 99
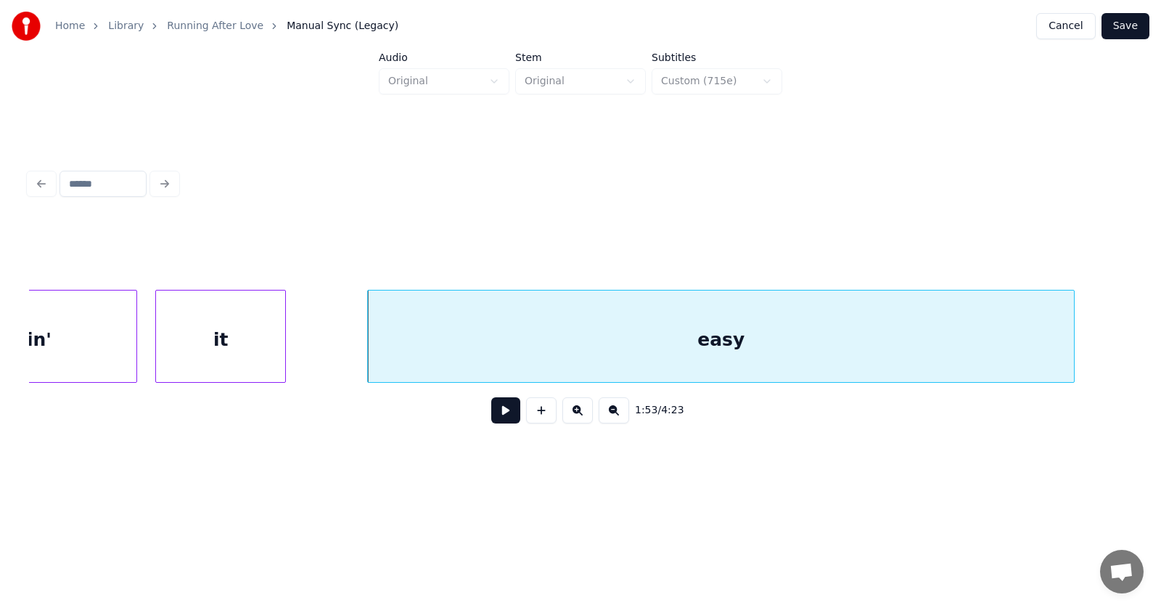
click at [80, 329] on div "makin'" at bounding box center [17, 339] width 238 height 99
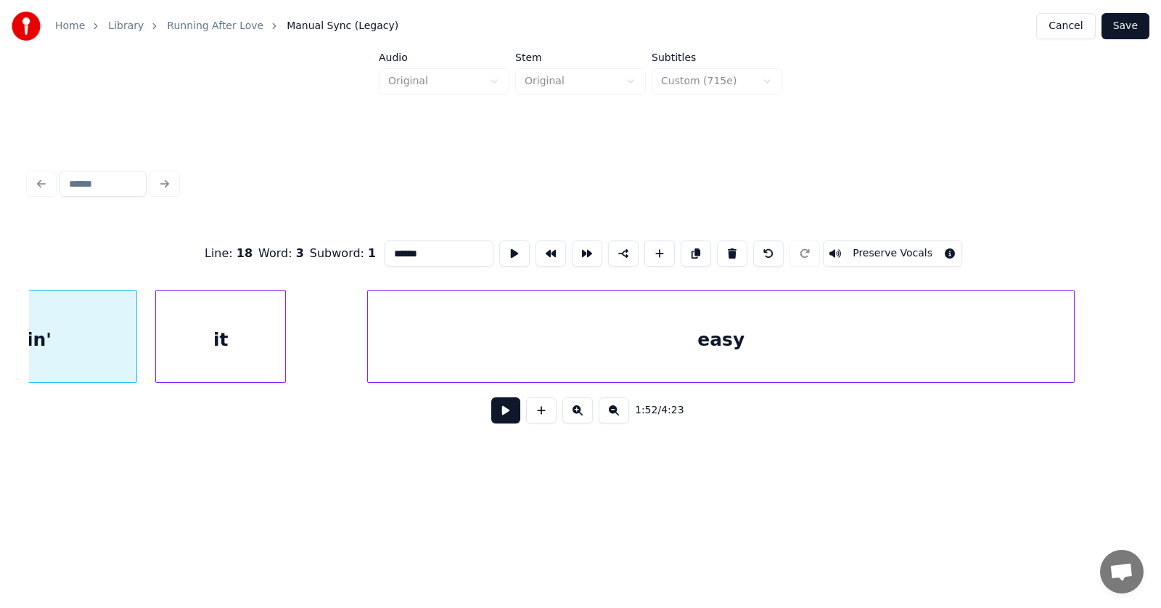
scroll to position [0, 61456]
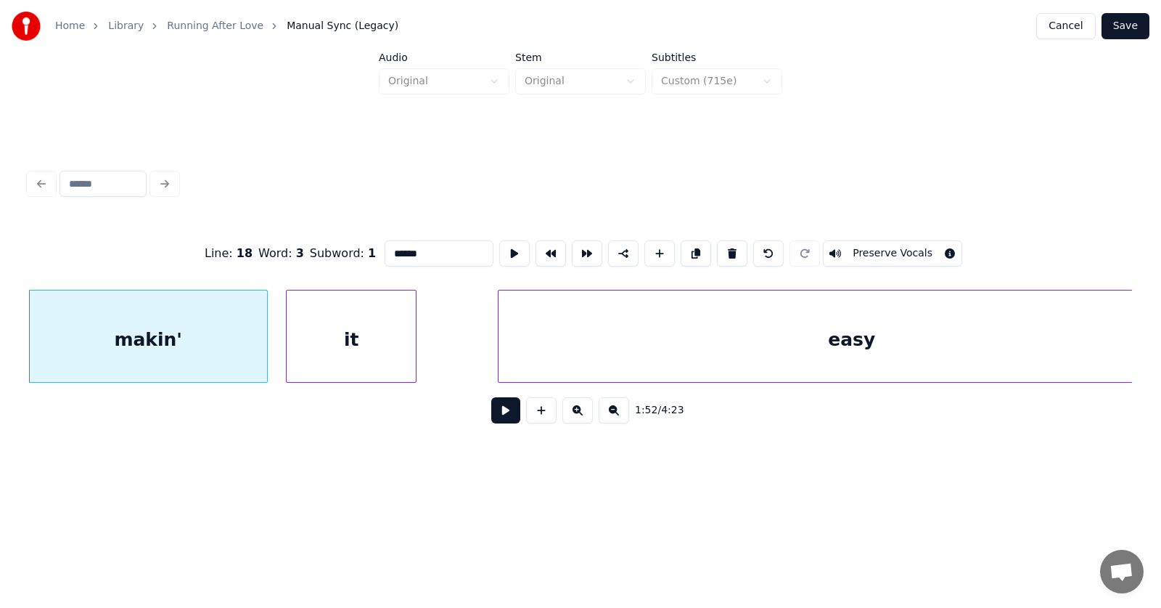
click at [385, 252] on input "******" at bounding box center [439, 253] width 109 height 26
type input "******"
click at [491, 409] on button at bounding box center [505, 410] width 29 height 26
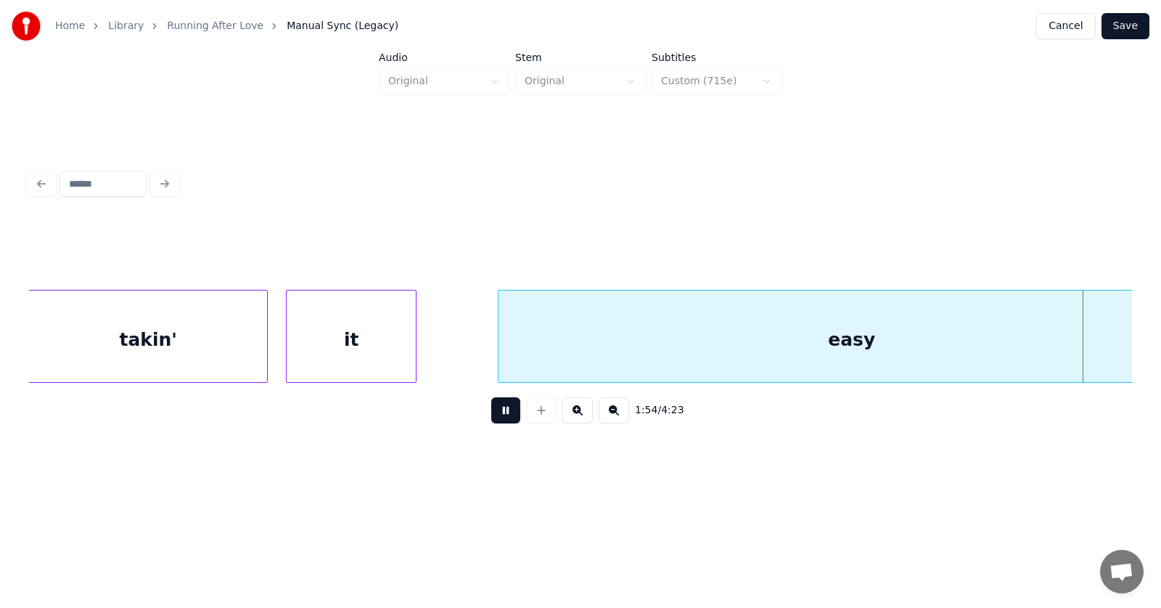
scroll to position [0, 62567]
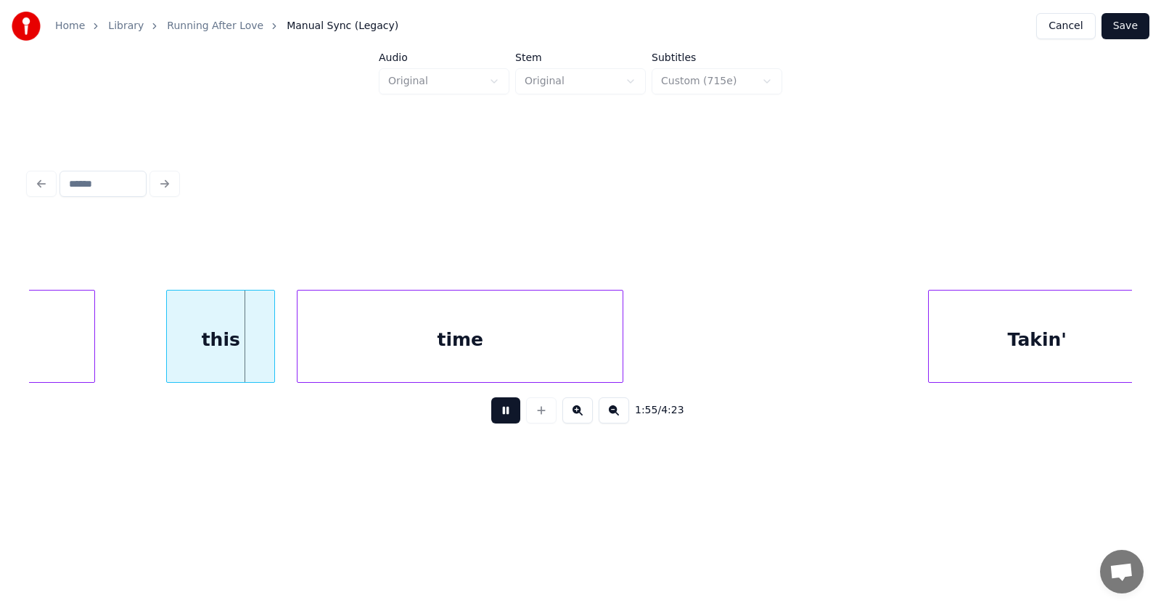
click at [491, 409] on button at bounding box center [505, 410] width 29 height 26
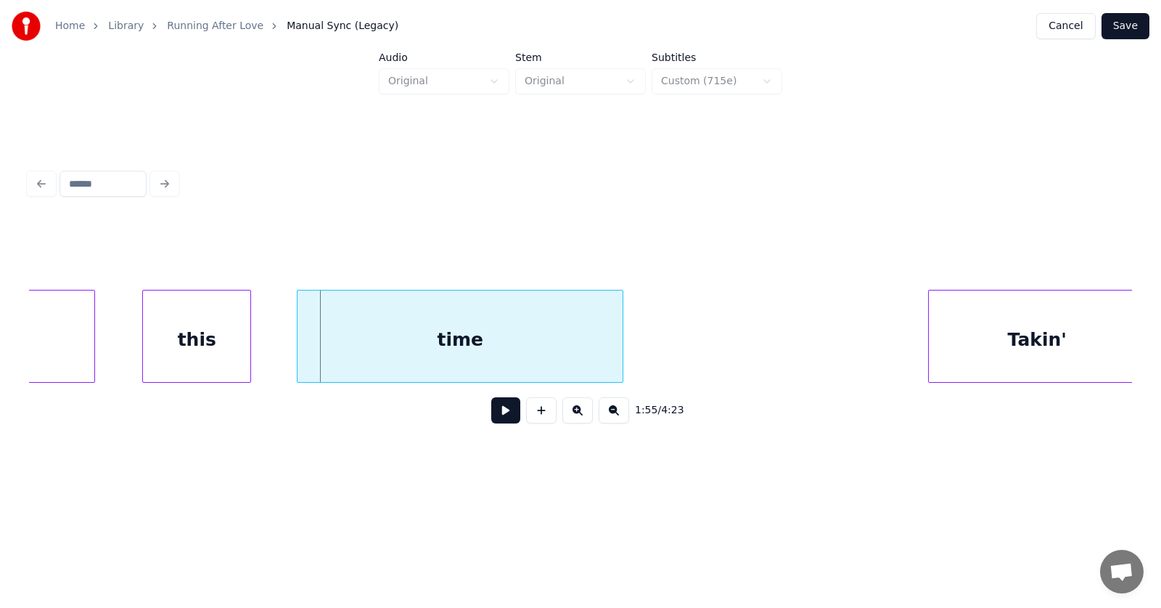
click at [185, 348] on div "this" at bounding box center [196, 339] width 107 height 99
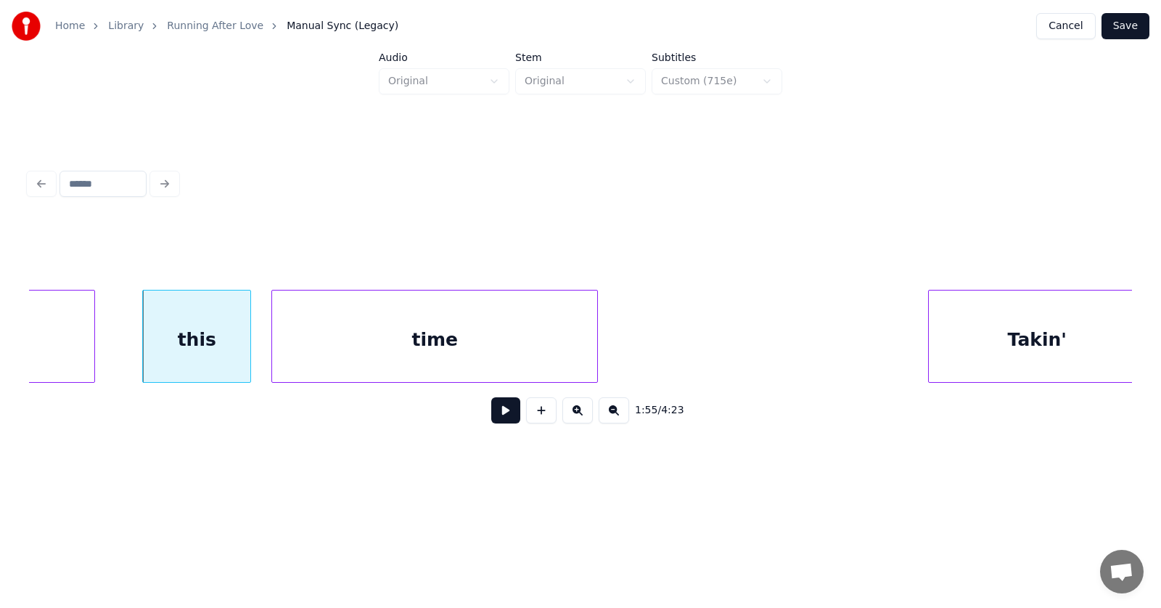
click at [336, 356] on div "time" at bounding box center [434, 339] width 325 height 99
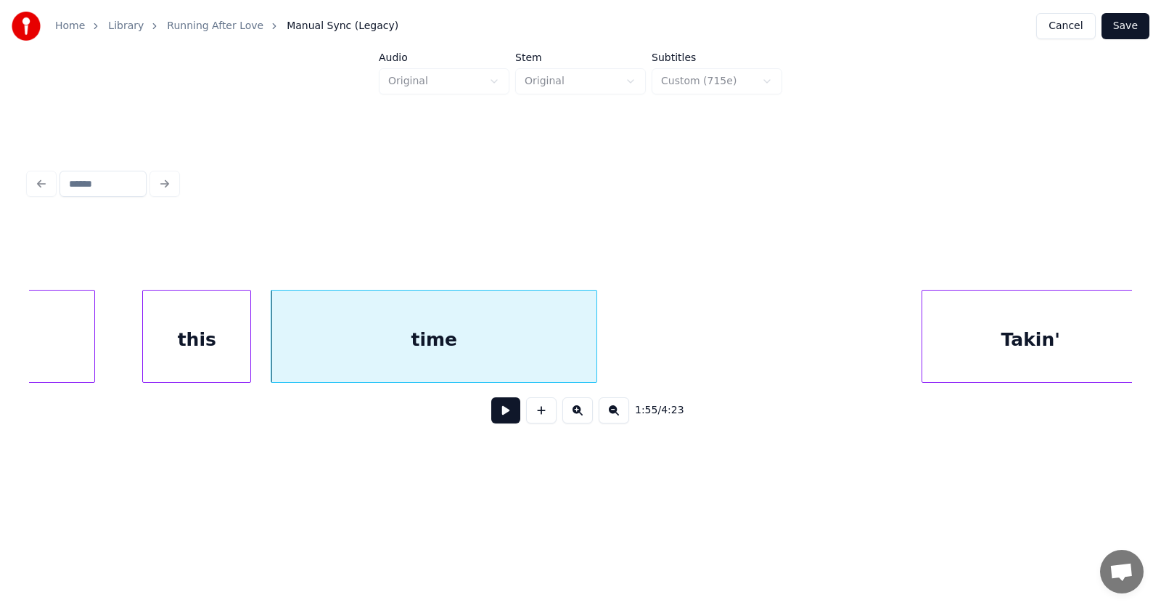
scroll to position [0, 62578]
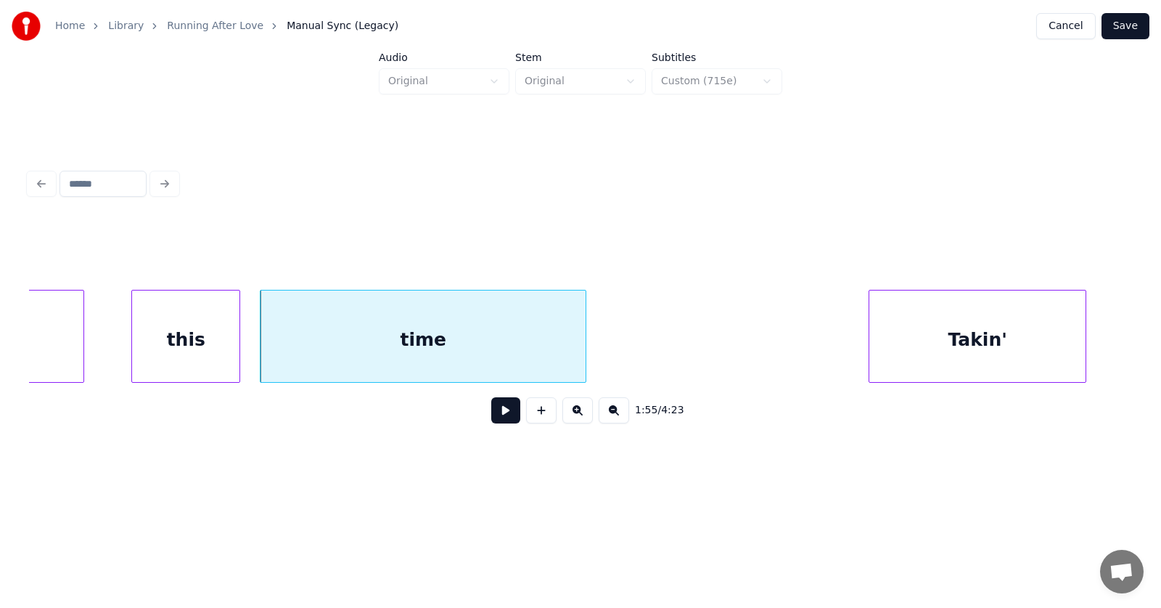
click at [991, 356] on div "Takin'" at bounding box center [978, 339] width 216 height 99
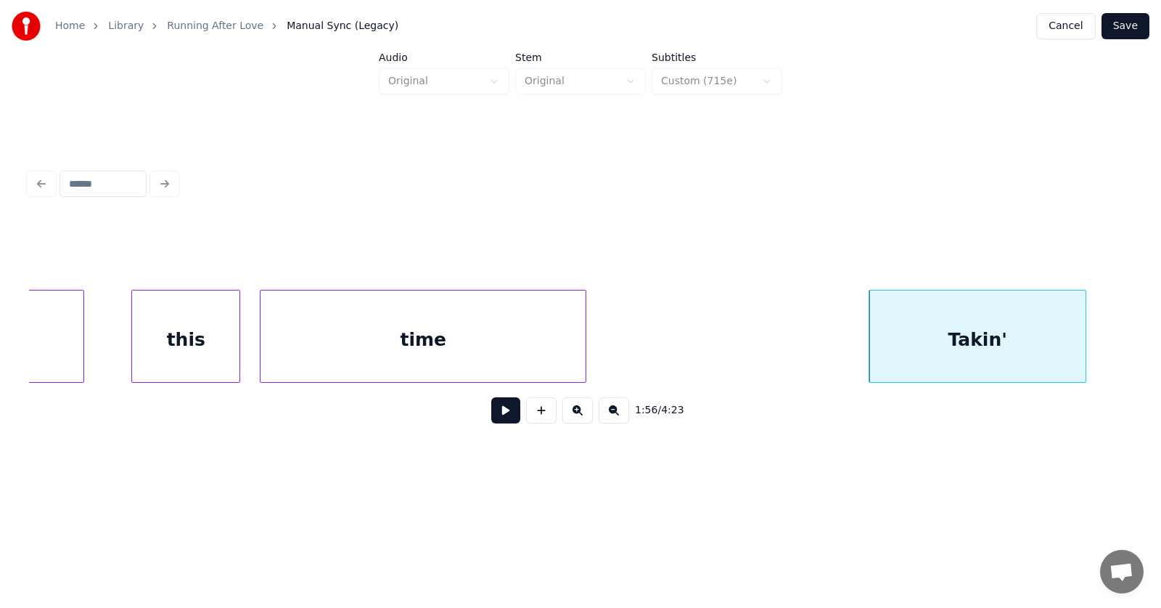
click at [491, 418] on button at bounding box center [505, 410] width 29 height 26
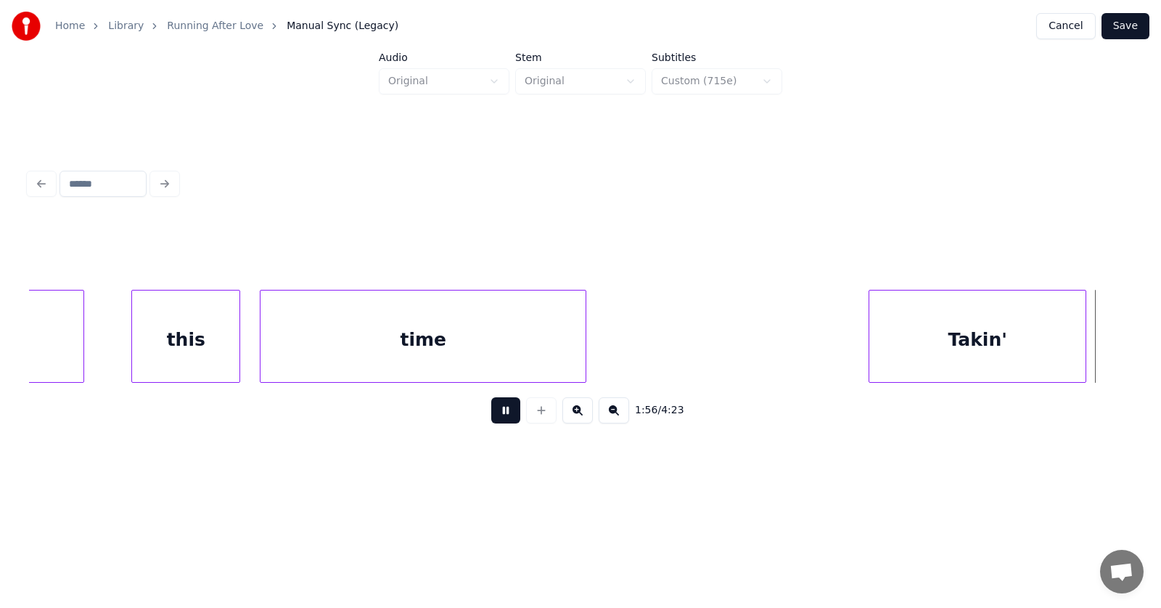
scroll to position [0, 63690]
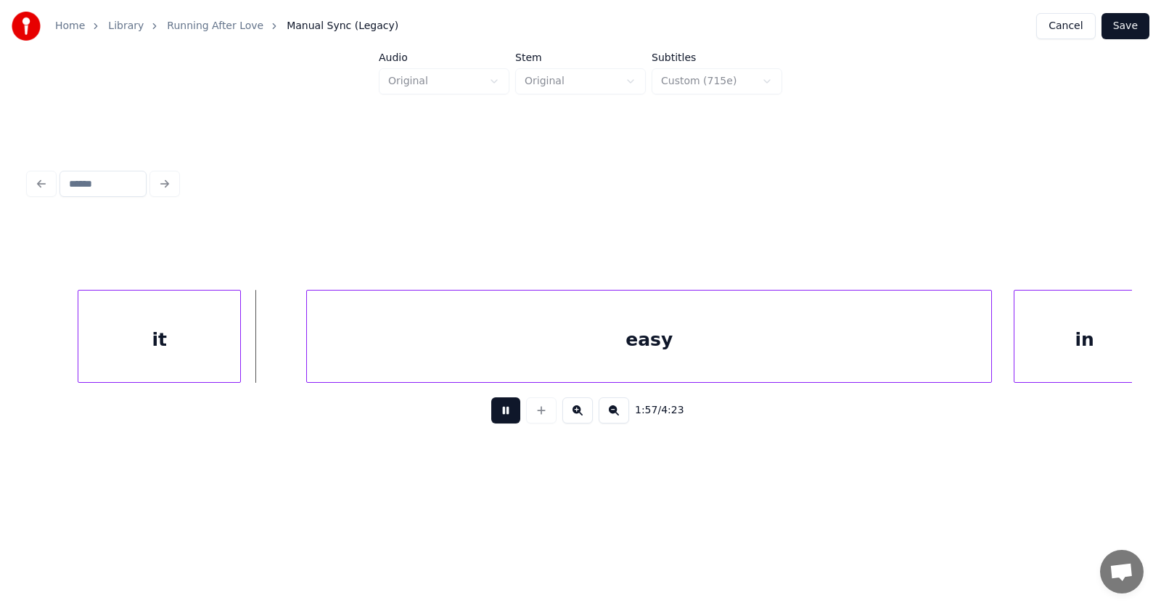
click at [491, 418] on button at bounding box center [505, 410] width 29 height 26
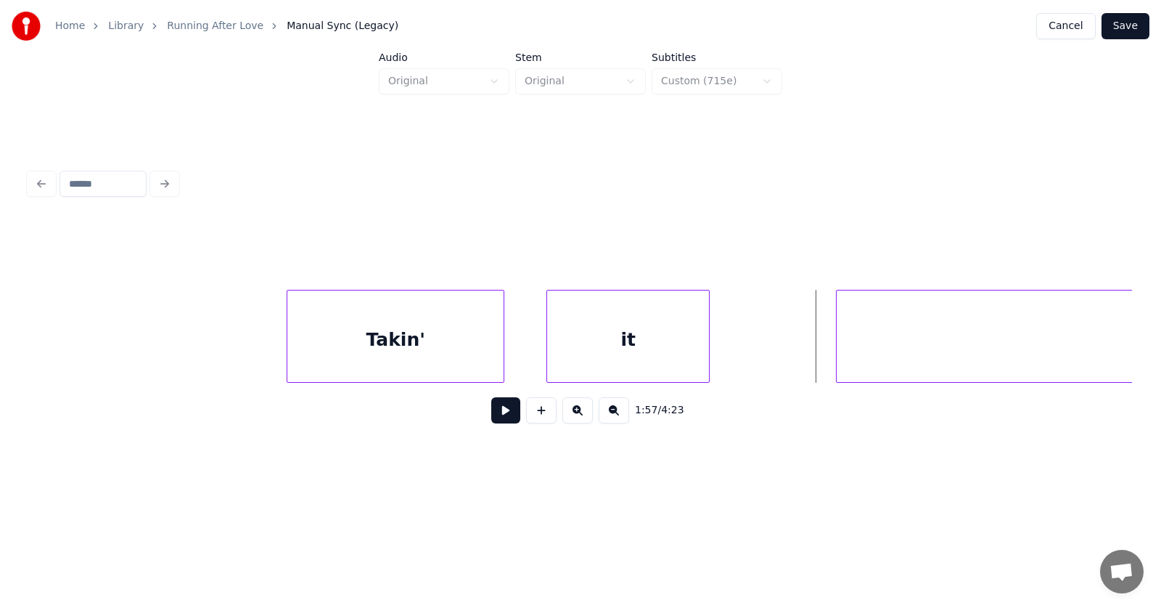
click at [622, 355] on div "it" at bounding box center [628, 339] width 162 height 99
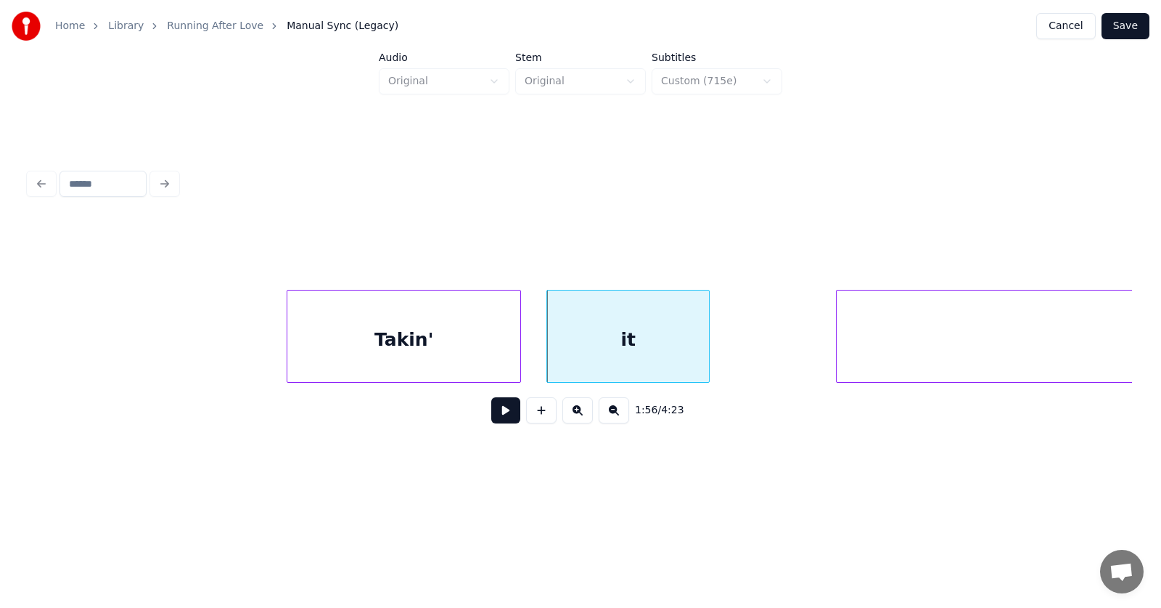
click at [520, 354] on div at bounding box center [518, 335] width 4 height 91
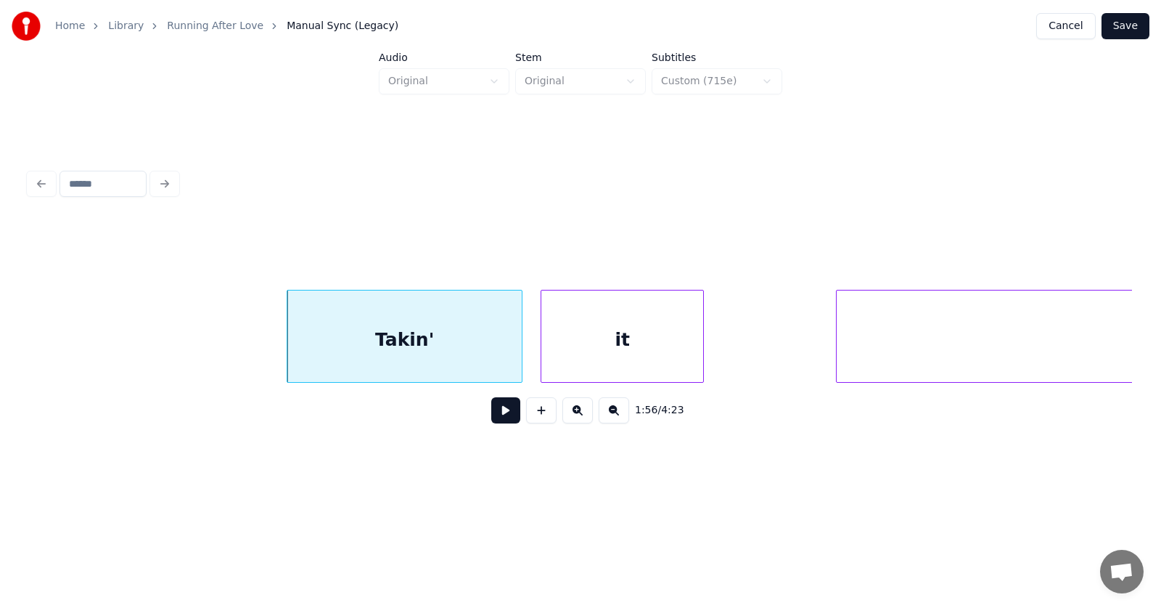
click at [606, 356] on div "it" at bounding box center [623, 339] width 162 height 99
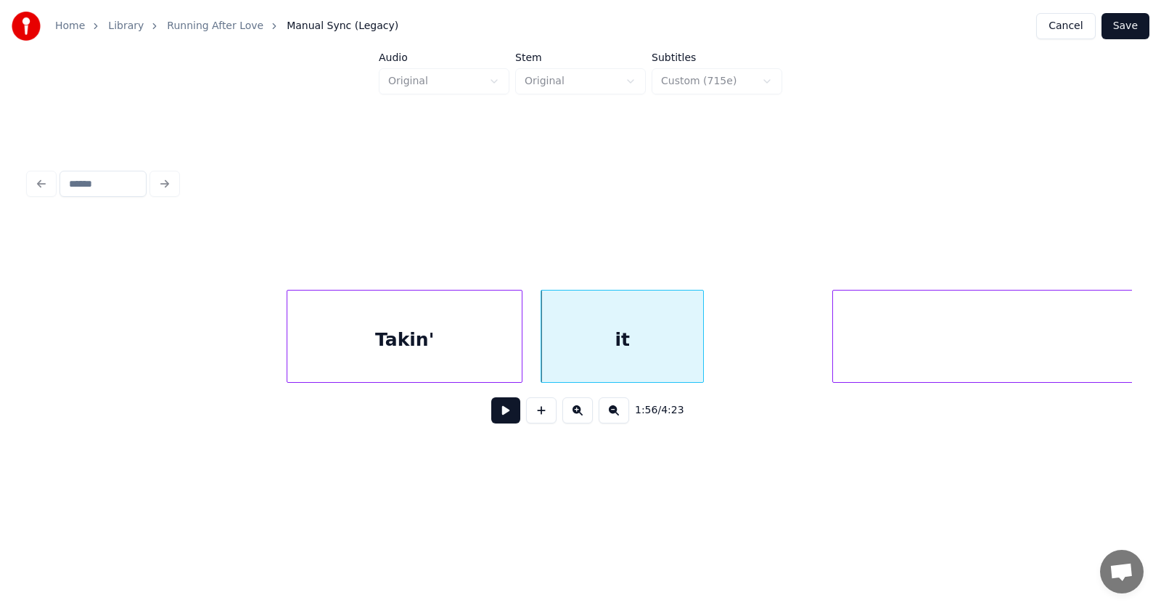
scroll to position [0, 63547]
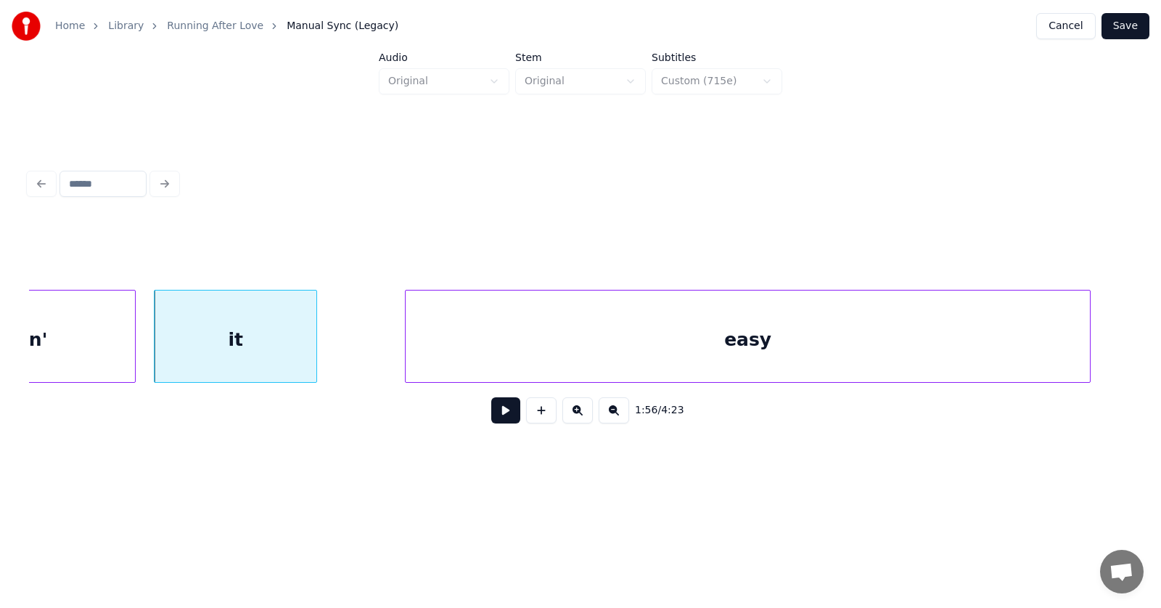
click at [931, 359] on div "easy" at bounding box center [748, 339] width 685 height 99
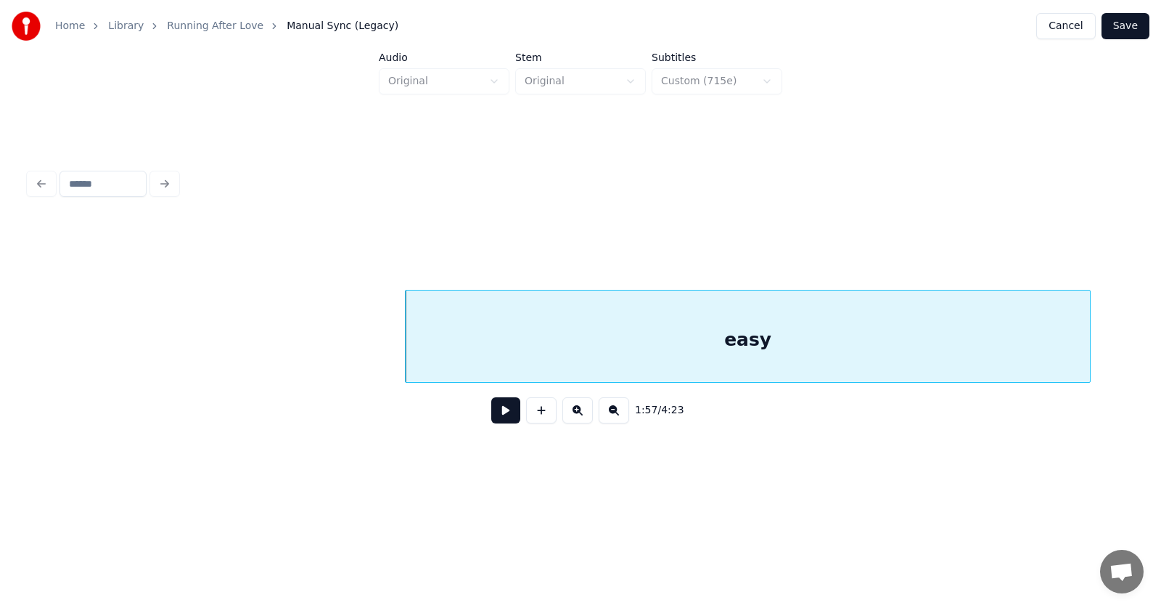
scroll to position [0, 64128]
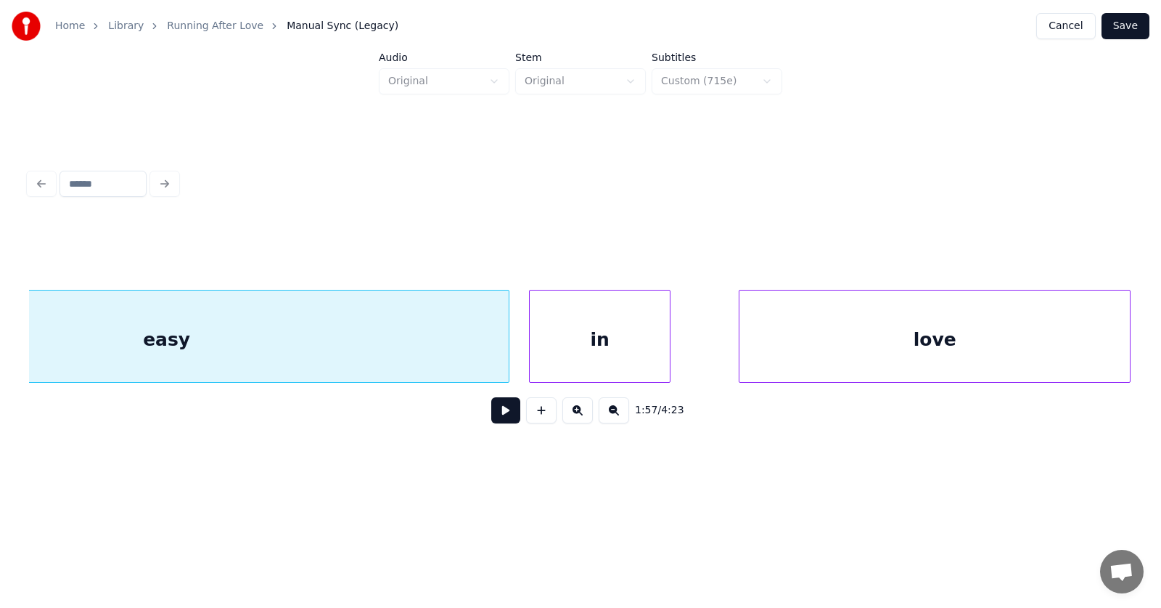
click at [585, 348] on div "in" at bounding box center [600, 339] width 140 height 99
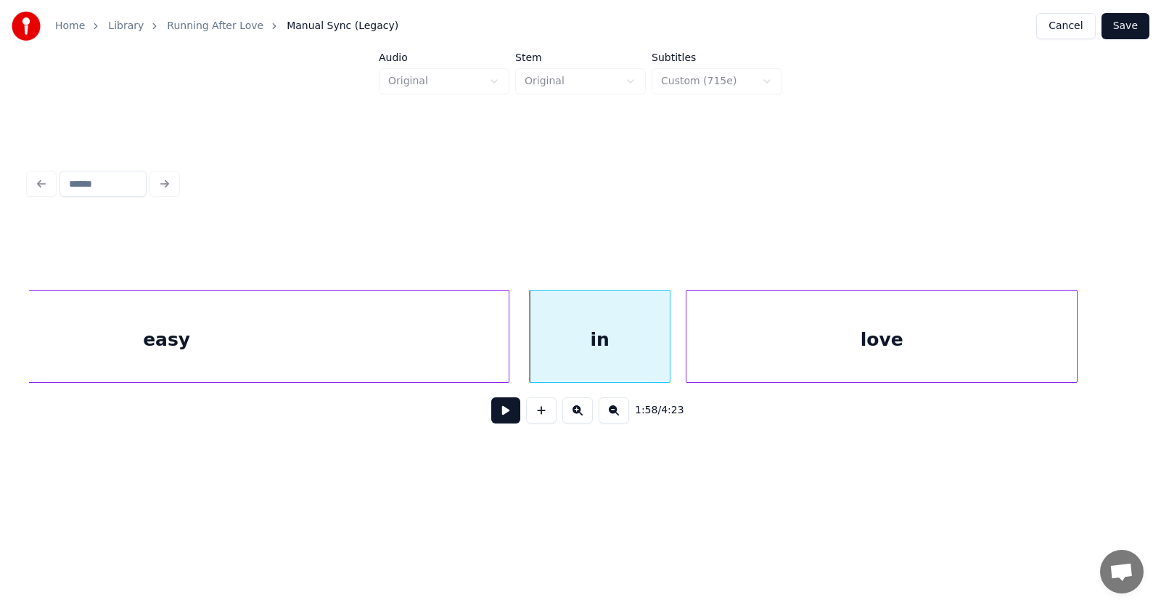
click at [740, 344] on div "love" at bounding box center [882, 339] width 391 height 99
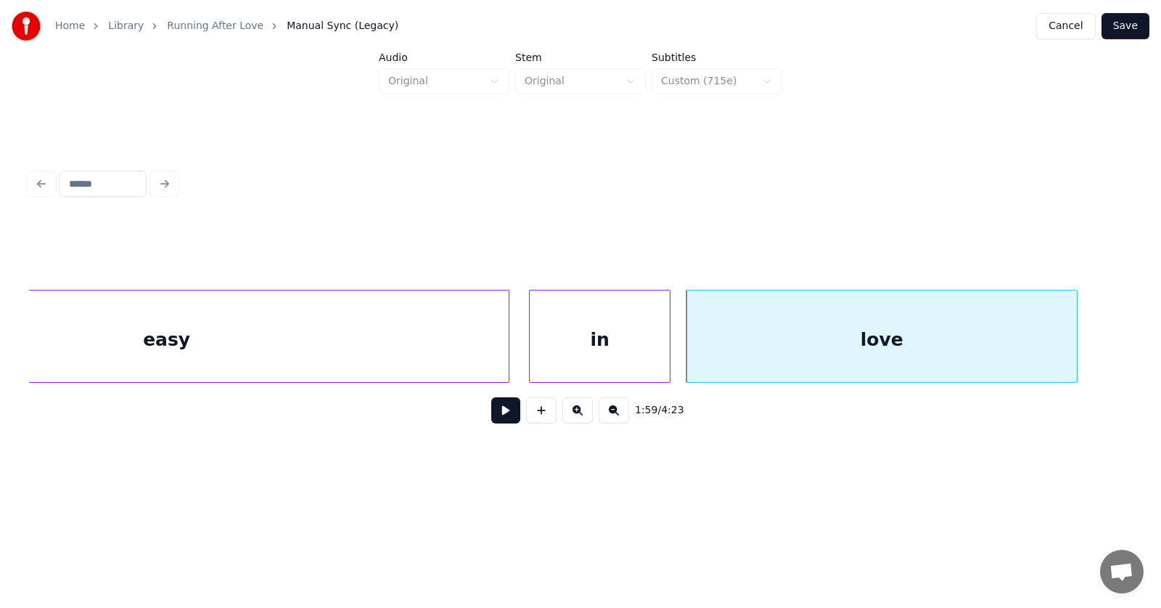
click at [494, 411] on button at bounding box center [505, 410] width 29 height 26
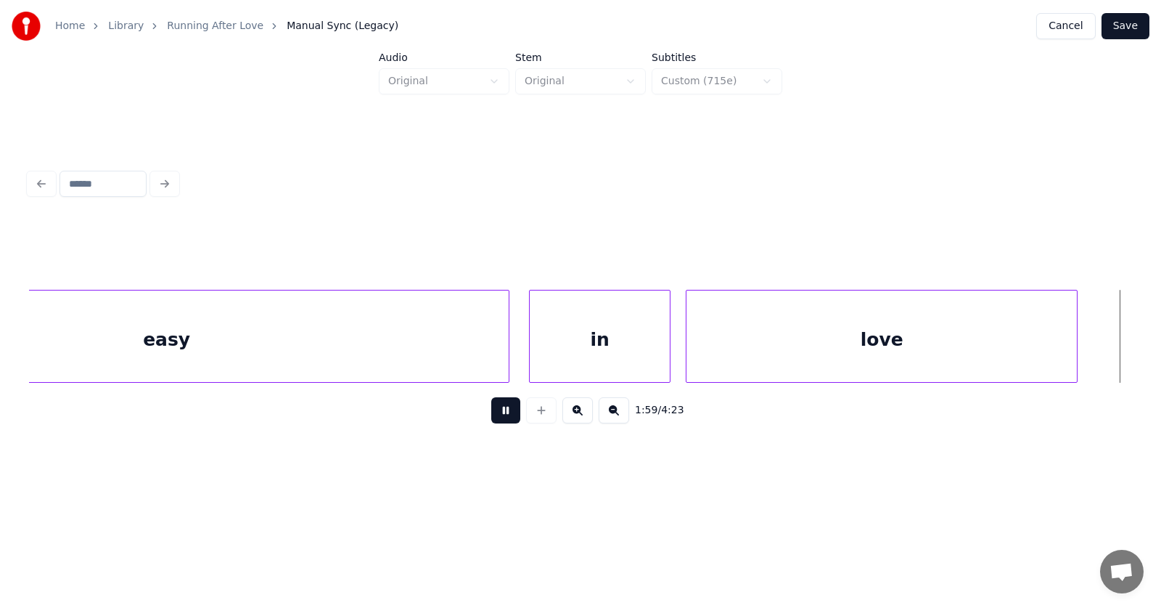
scroll to position [0, 65235]
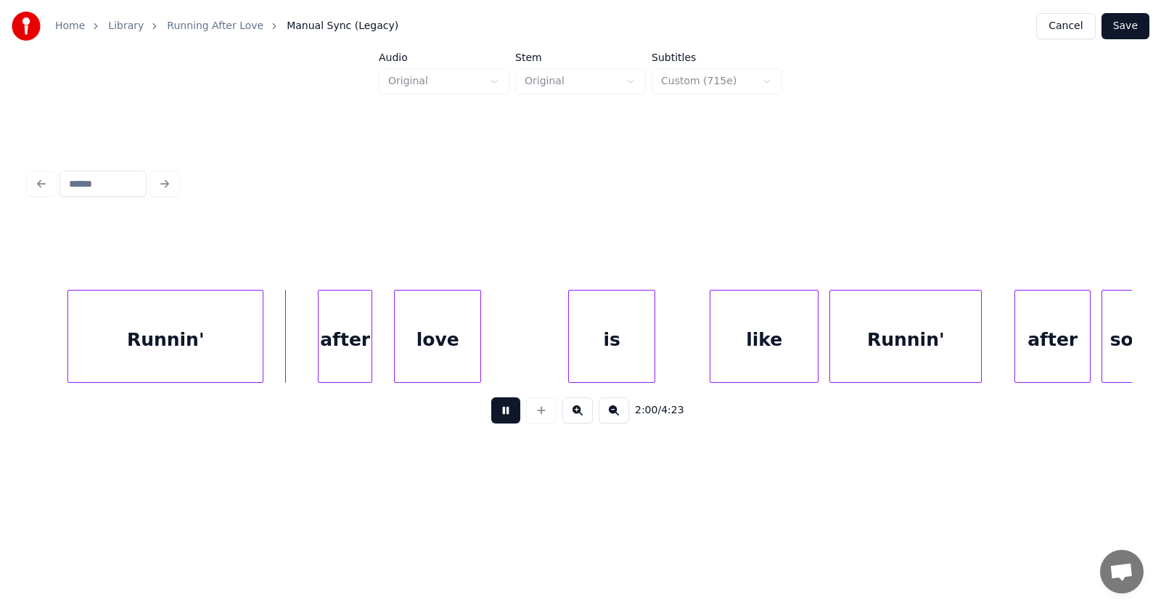
click at [493, 414] on button at bounding box center [505, 410] width 29 height 26
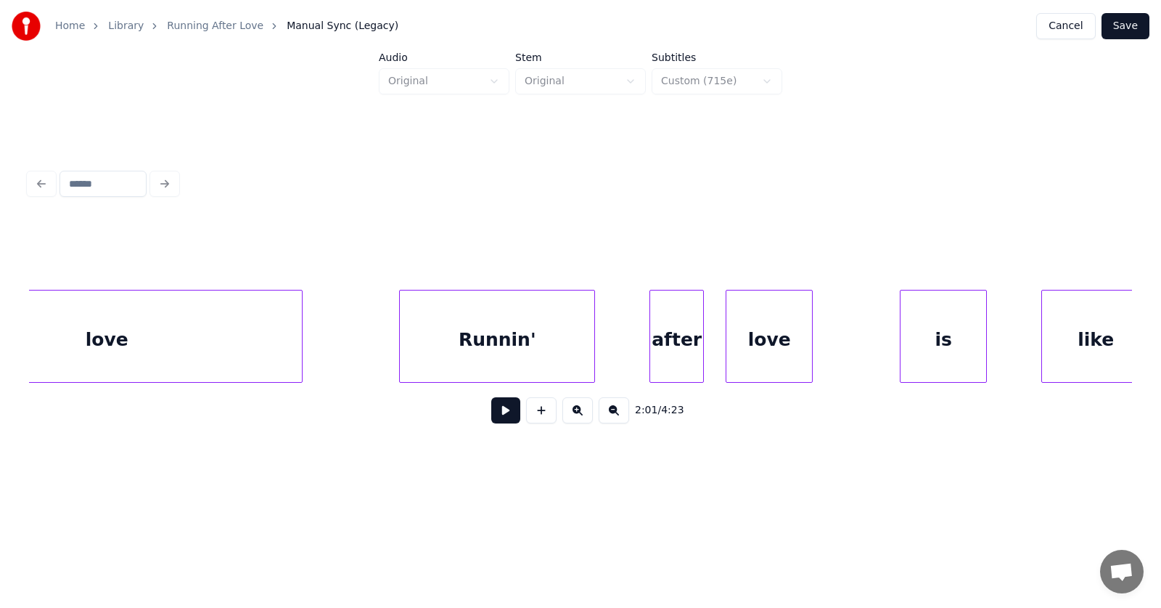
scroll to position [0, 64710]
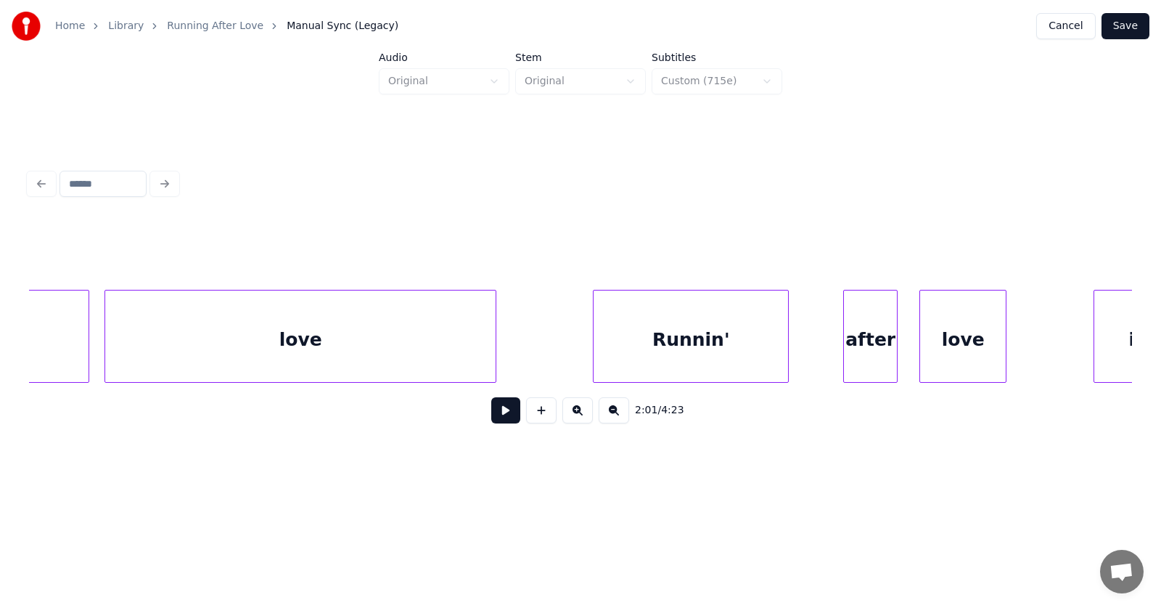
click at [691, 348] on div "Runnin'" at bounding box center [691, 339] width 195 height 99
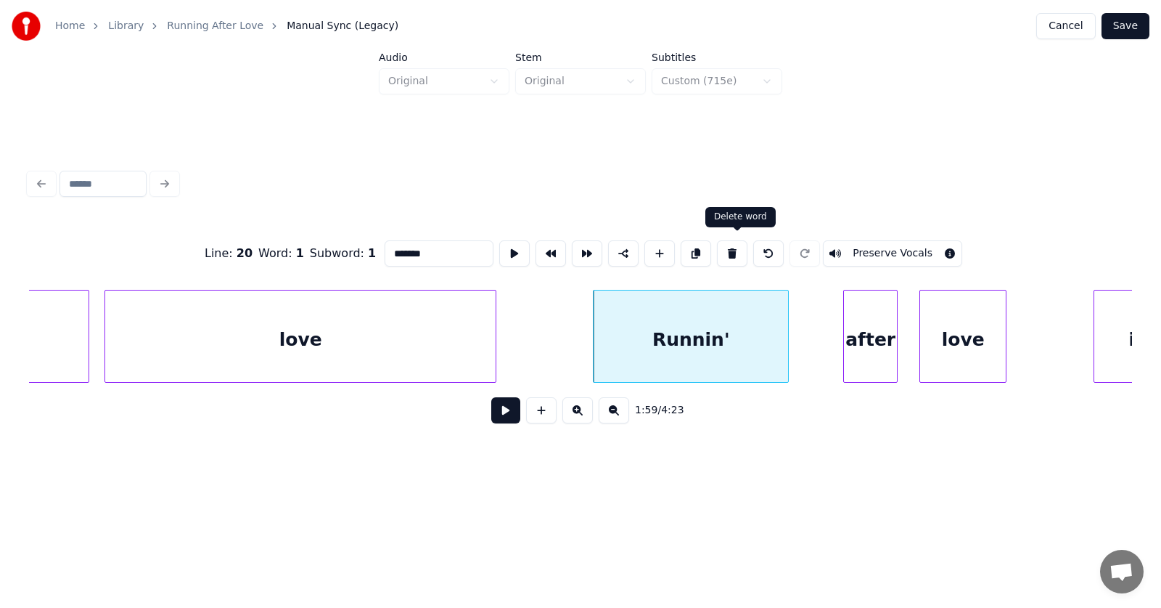
click at [745, 248] on button at bounding box center [732, 253] width 30 height 26
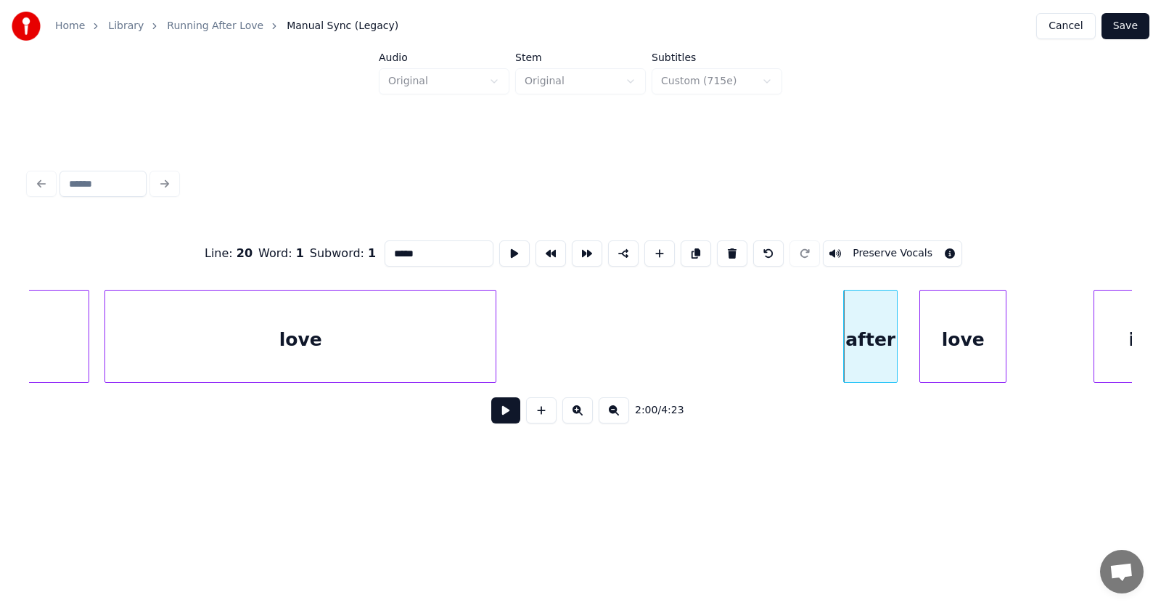
click at [871, 345] on div "after" at bounding box center [870, 339] width 53 height 99
click at [734, 249] on button at bounding box center [732, 253] width 30 height 26
type input "****"
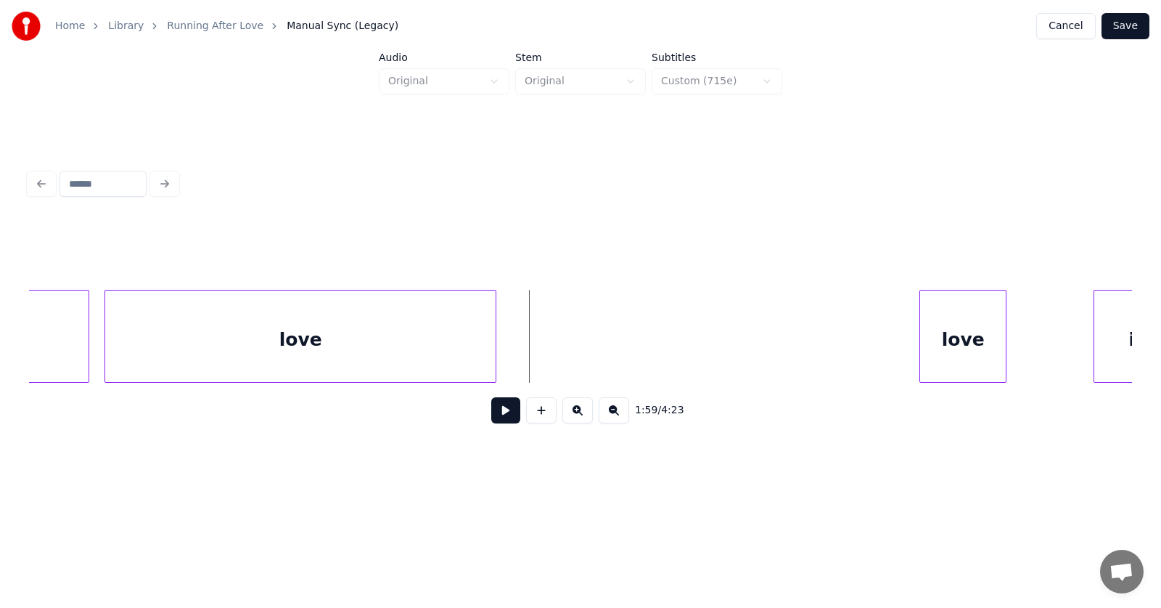
click at [491, 420] on button at bounding box center [505, 410] width 29 height 26
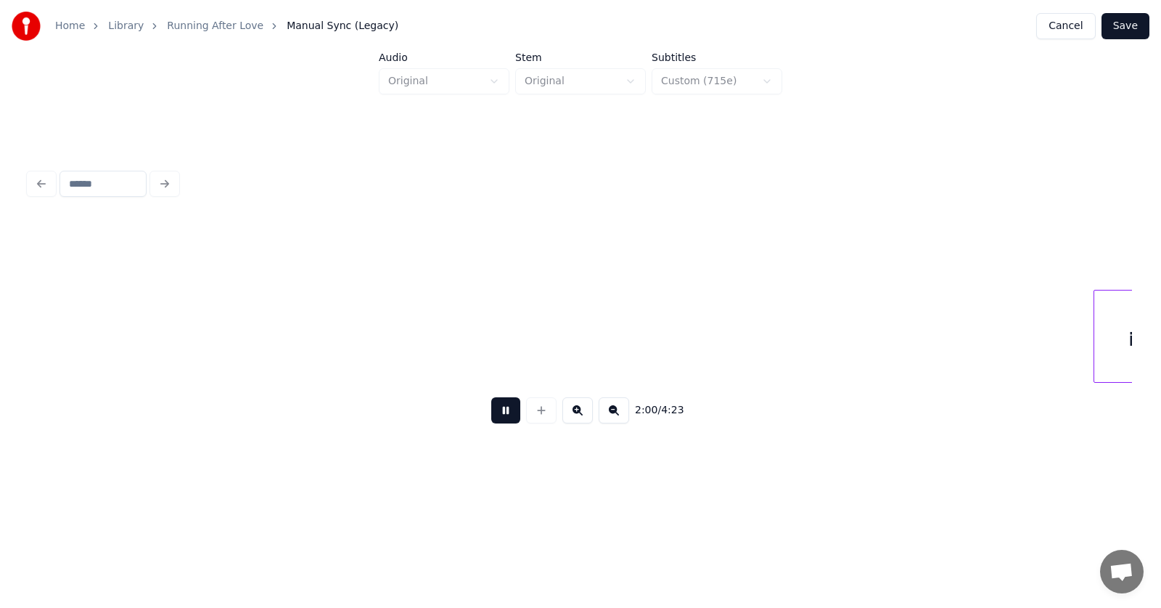
scroll to position [0, 65816]
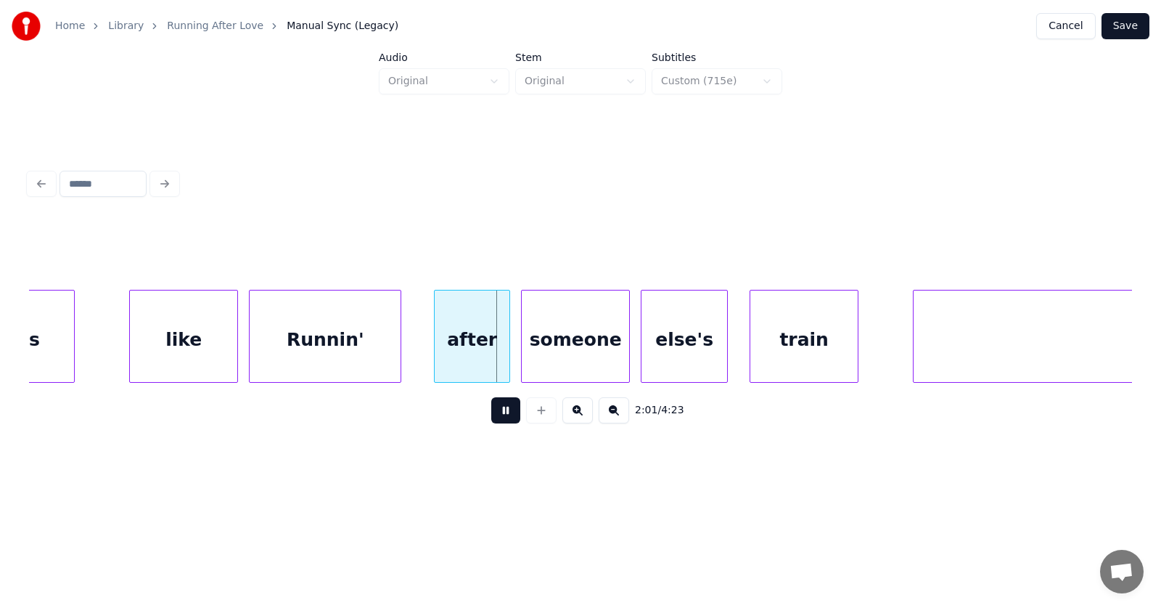
click at [491, 420] on button at bounding box center [505, 410] width 29 height 26
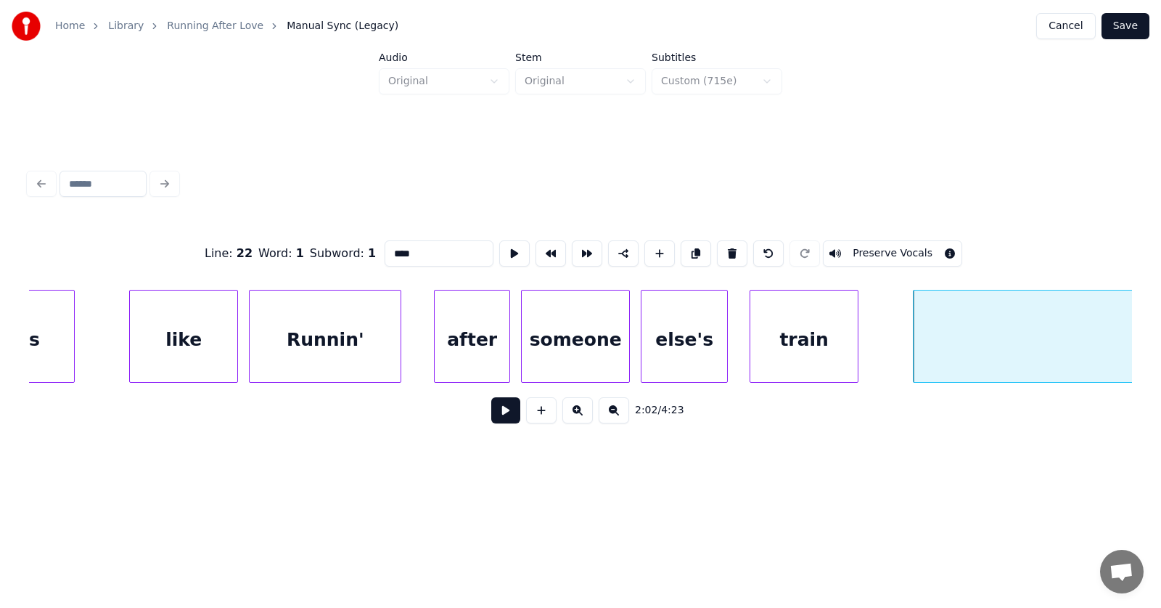
click at [346, 322] on div "Runnin'" at bounding box center [325, 339] width 151 height 99
type input "*******"
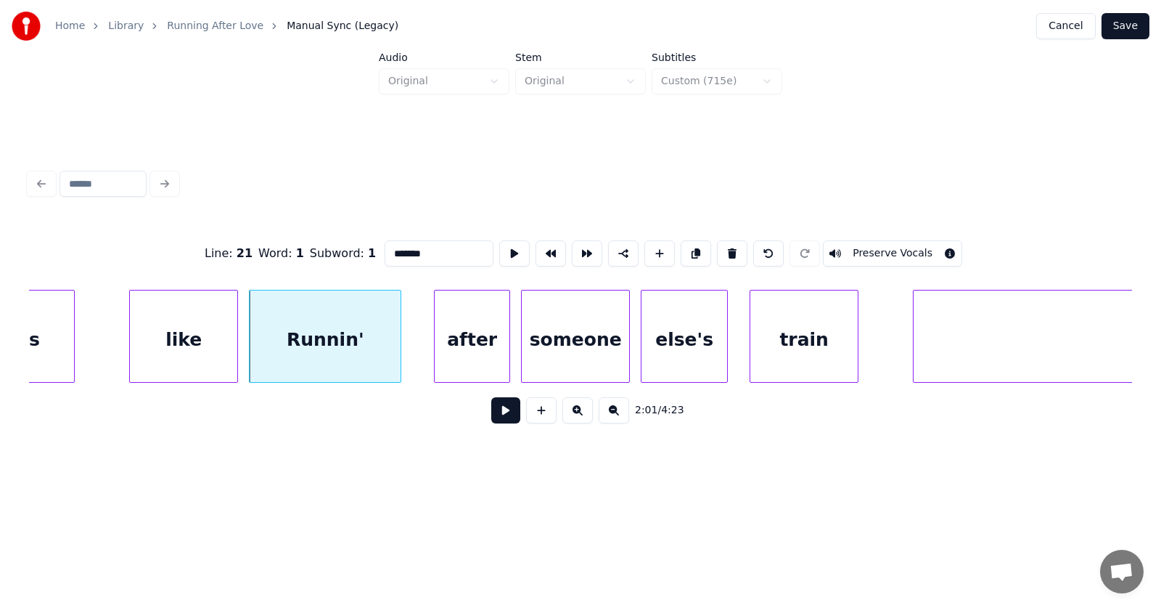
click at [494, 420] on button at bounding box center [505, 410] width 29 height 26
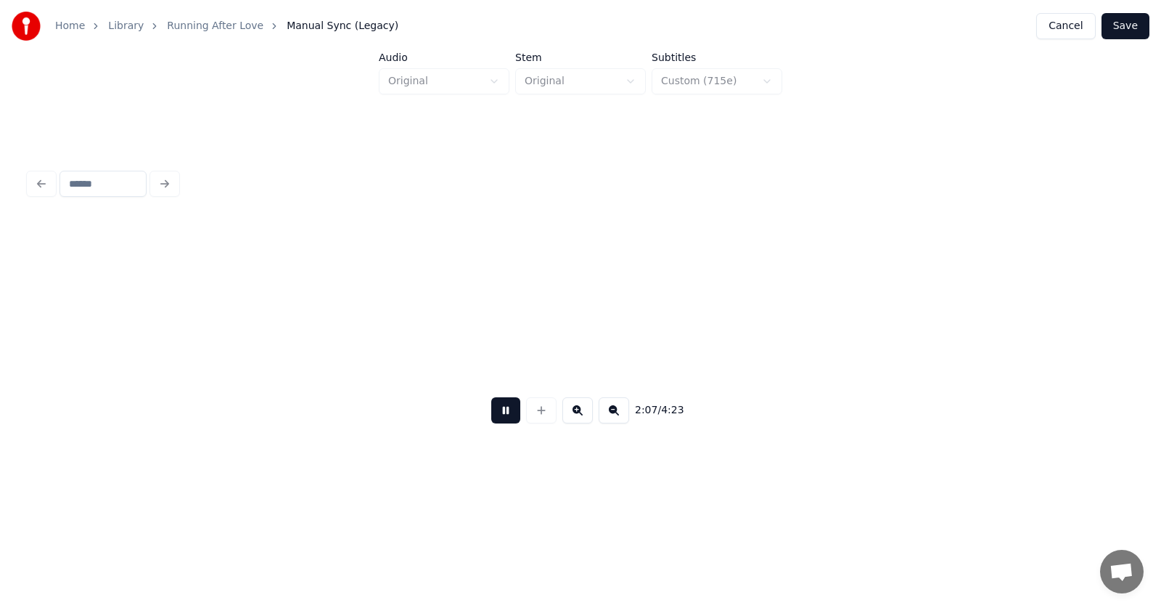
scroll to position [0, 69134]
click at [494, 420] on button at bounding box center [505, 410] width 29 height 26
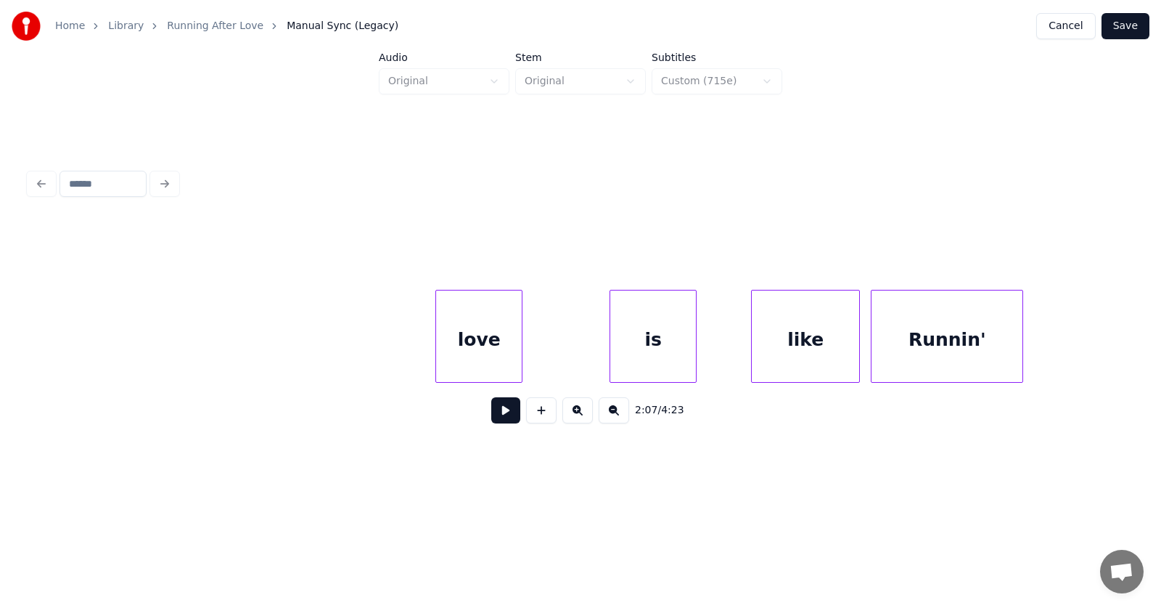
scroll to position [0, 65000]
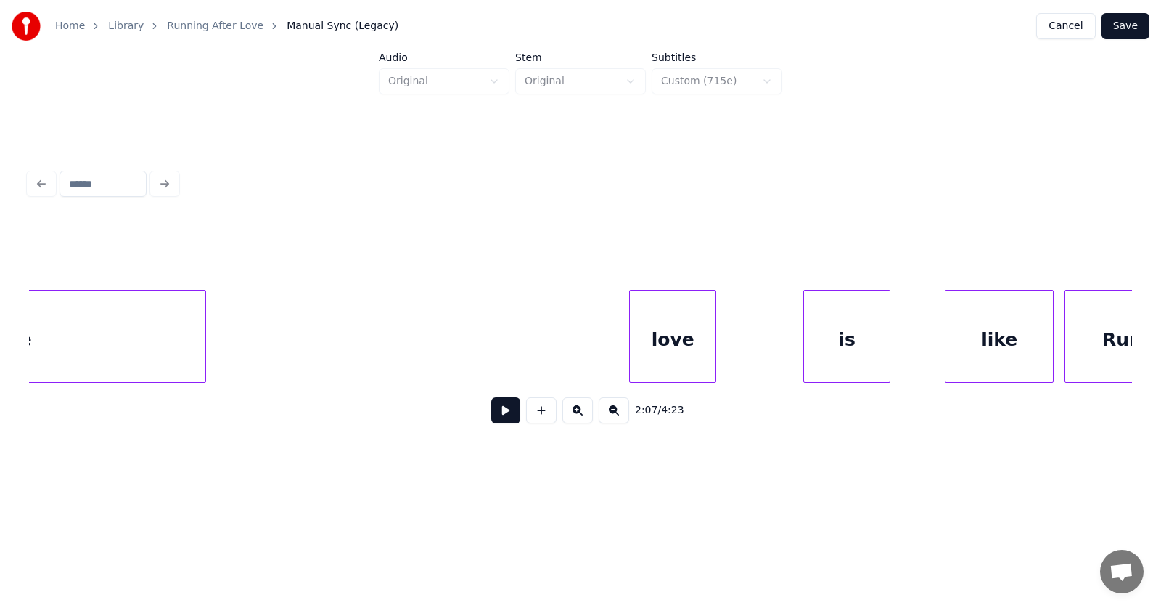
click at [687, 347] on div "love" at bounding box center [673, 339] width 86 height 99
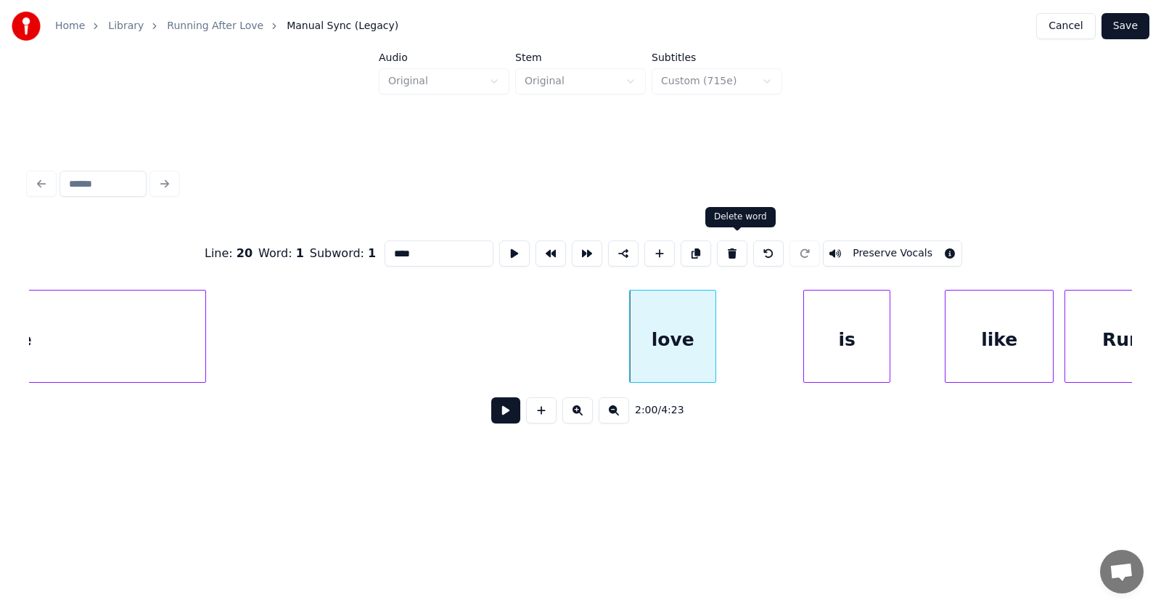
click at [741, 245] on button at bounding box center [732, 253] width 30 height 26
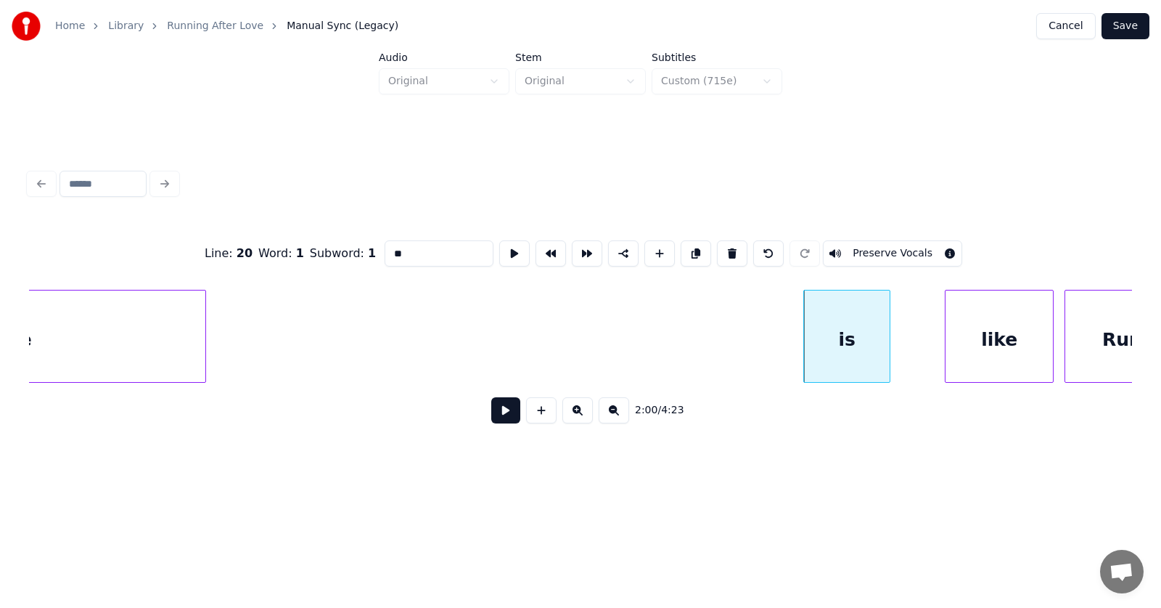
click at [841, 347] on div "is" at bounding box center [847, 339] width 86 height 99
click at [737, 242] on button at bounding box center [732, 253] width 30 height 26
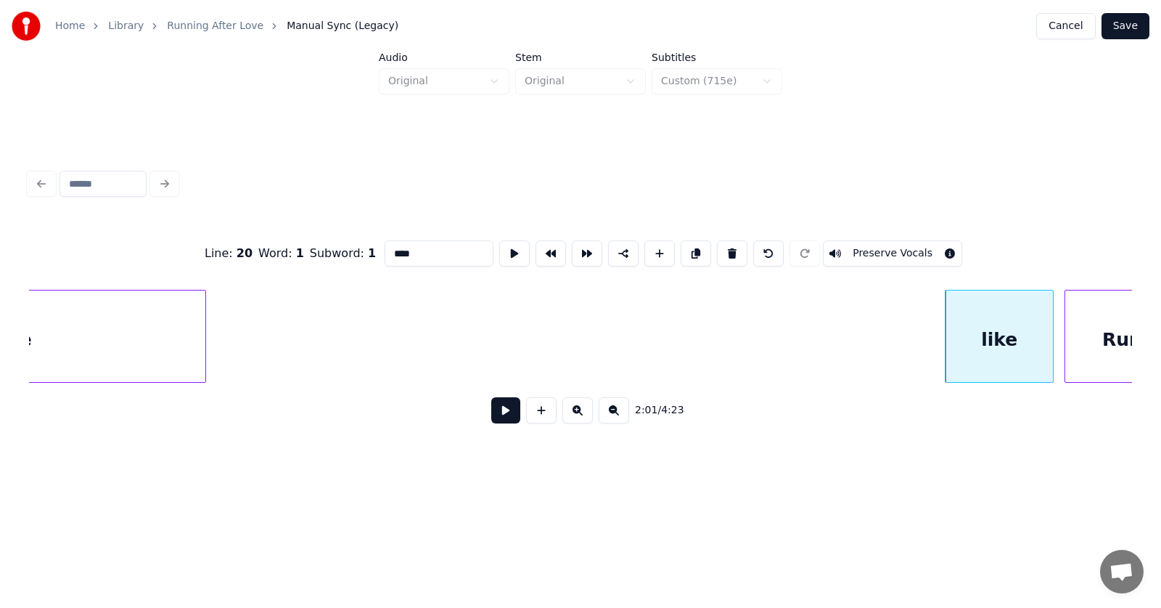
click at [992, 341] on div "like" at bounding box center [999, 339] width 107 height 99
click at [737, 246] on button at bounding box center [732, 253] width 30 height 26
type input "*******"
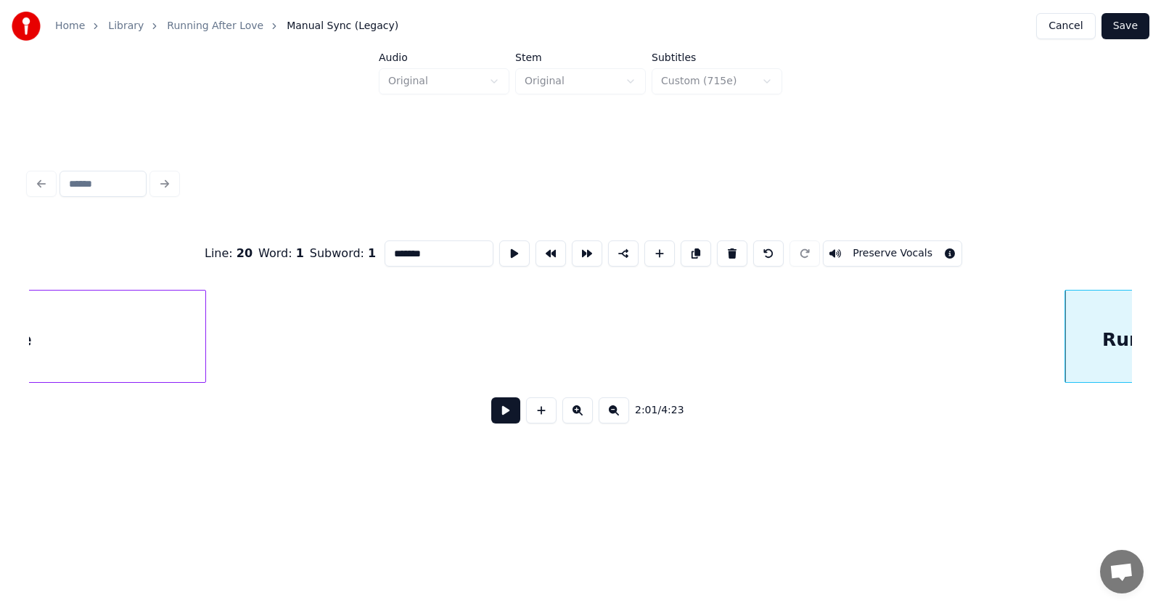
scroll to position [0, 65080]
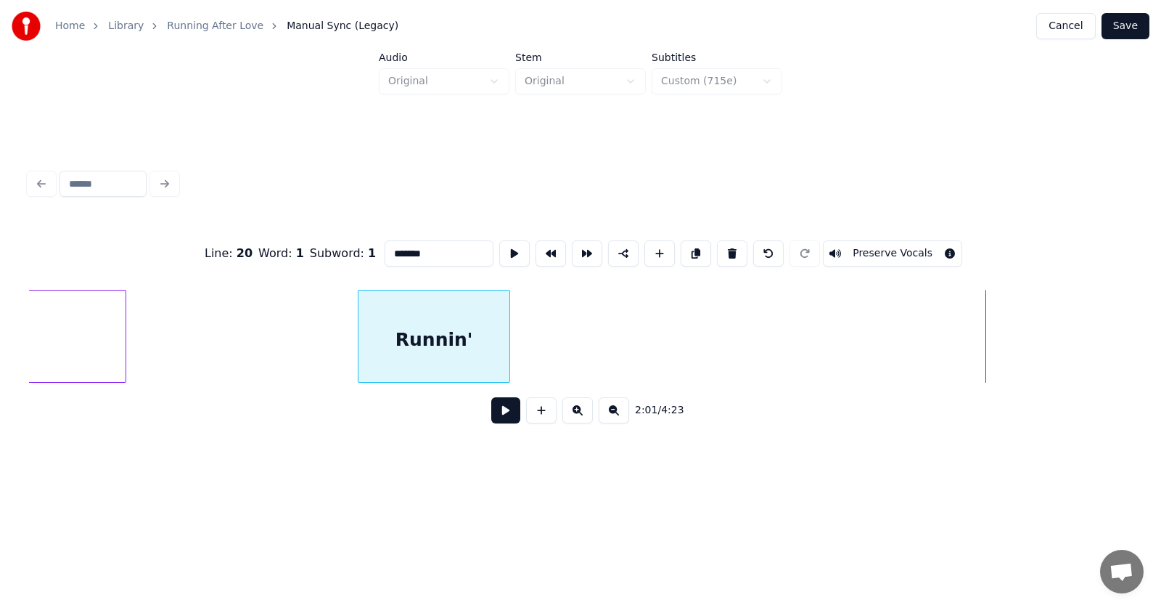
click at [447, 341] on div "Runnin'" at bounding box center [434, 339] width 151 height 99
click at [501, 412] on button at bounding box center [505, 410] width 29 height 26
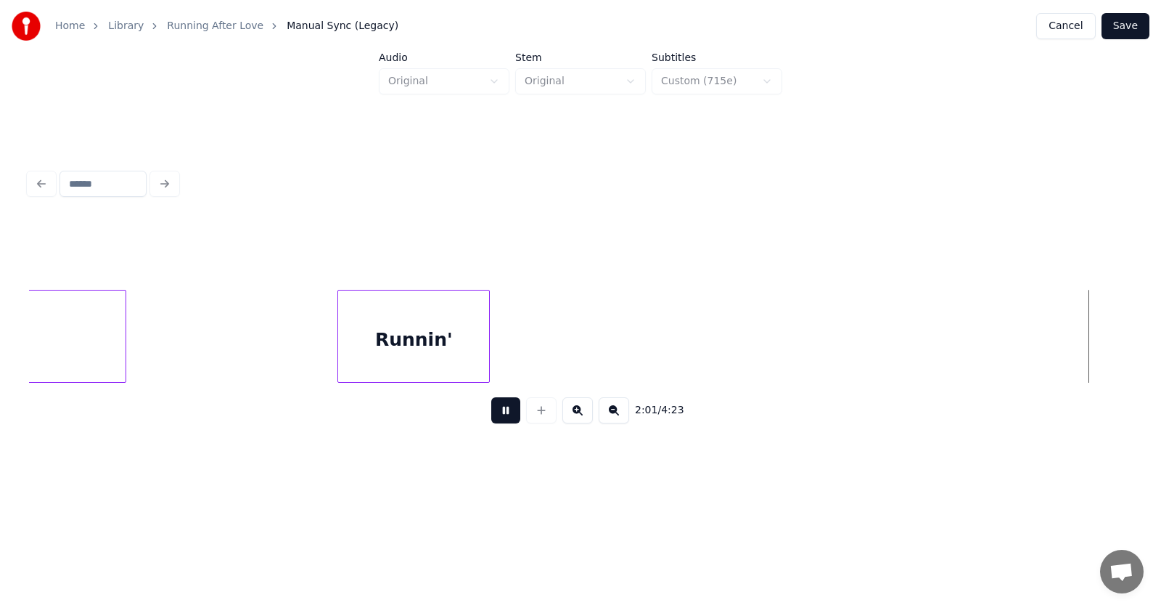
click at [501, 412] on button at bounding box center [505, 410] width 29 height 26
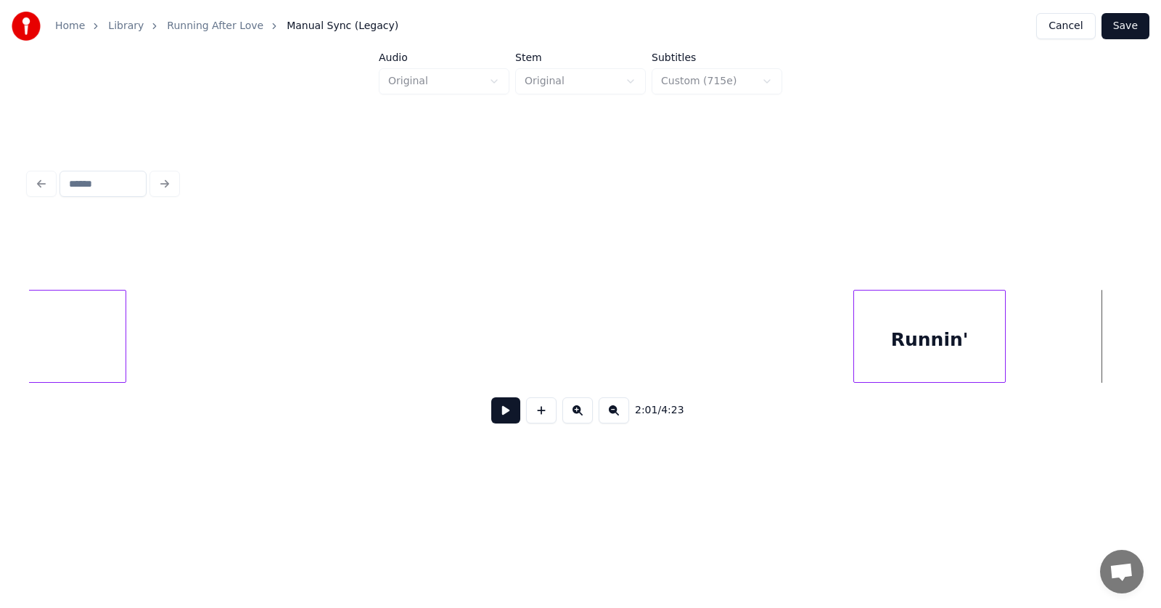
click at [906, 363] on div "Runnin'" at bounding box center [929, 339] width 151 height 99
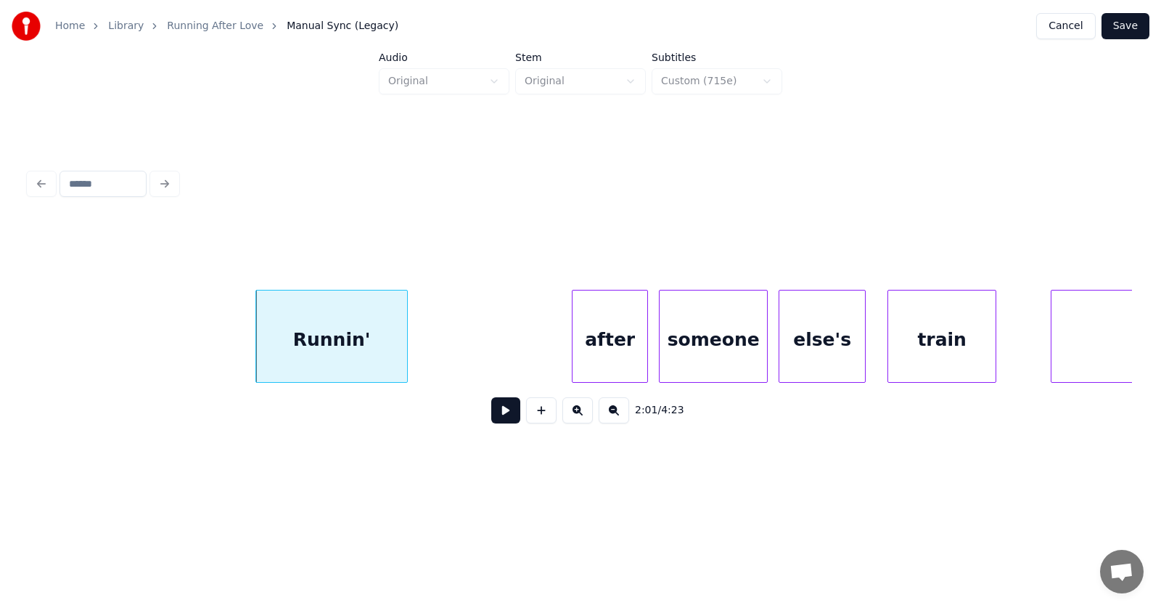
scroll to position [0, 65775]
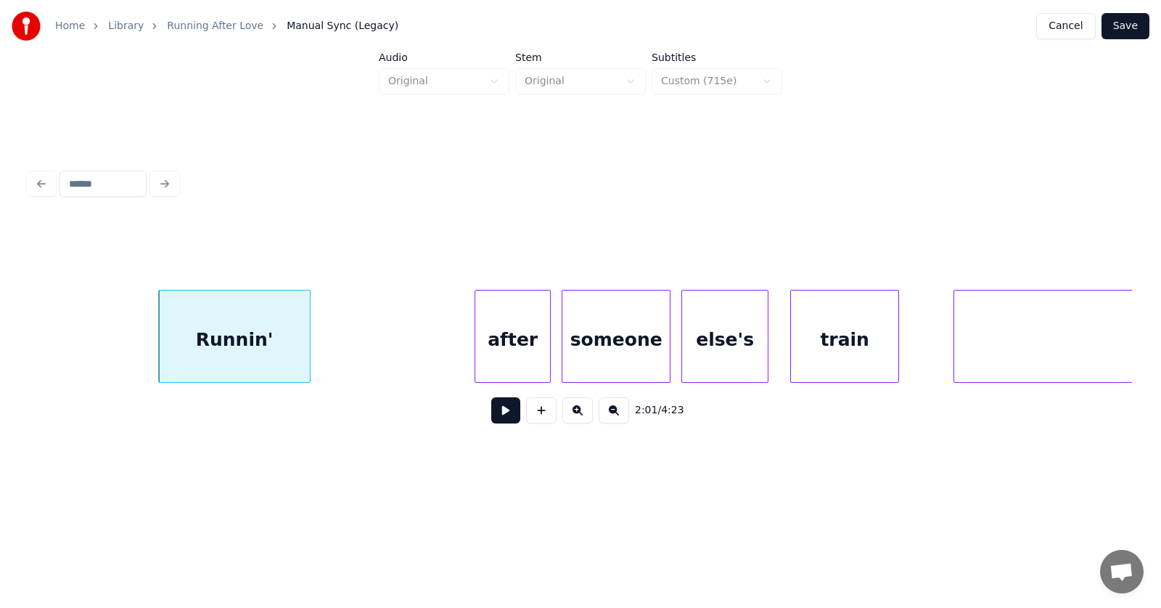
click at [528, 334] on div "after" at bounding box center [512, 339] width 75 height 99
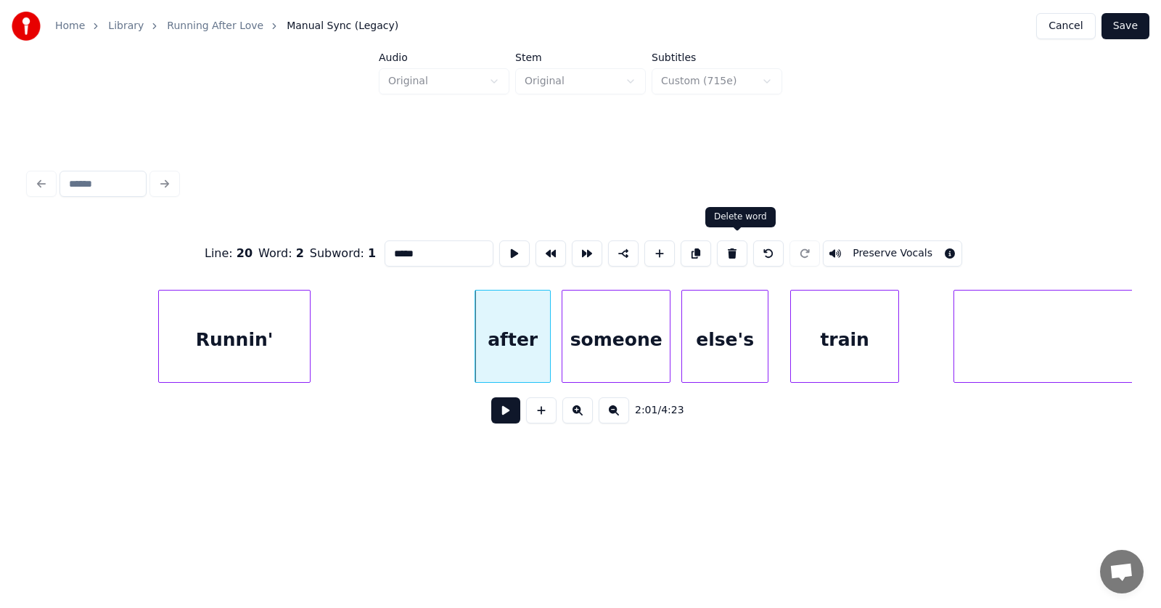
click at [743, 251] on button at bounding box center [732, 253] width 30 height 26
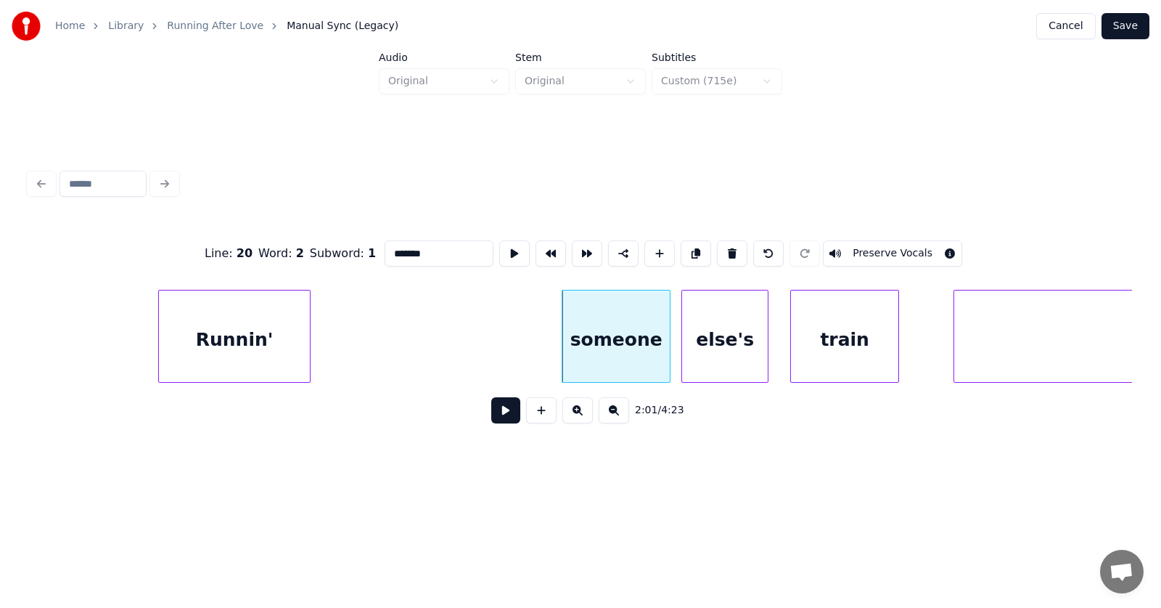
click at [620, 361] on div "someone" at bounding box center [616, 339] width 107 height 99
click at [731, 250] on button at bounding box center [732, 253] width 30 height 26
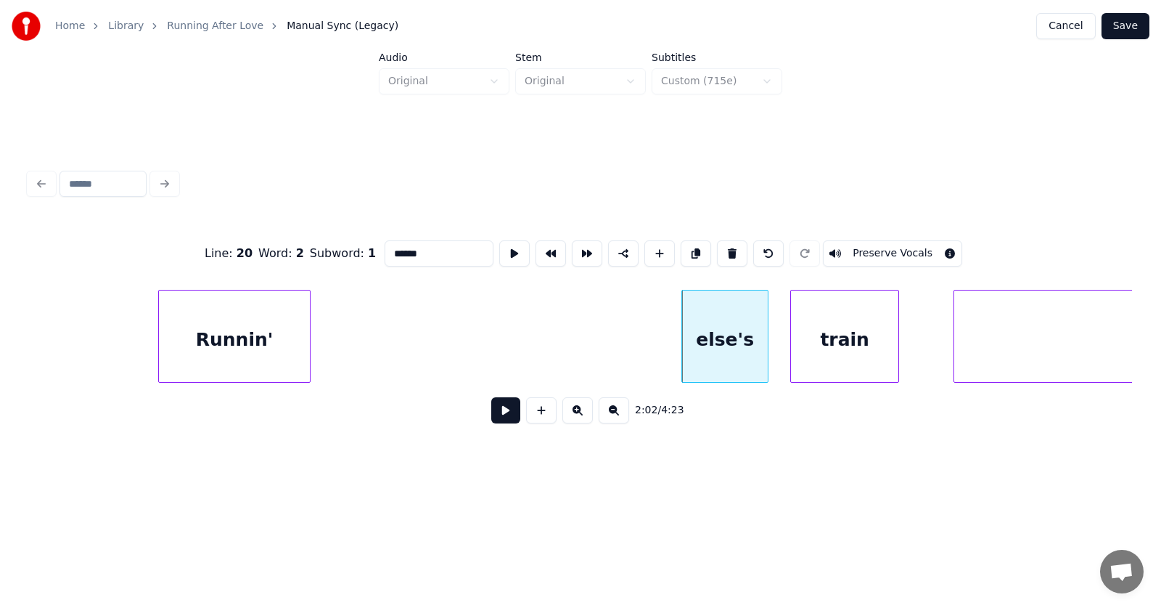
click at [725, 348] on div "else's" at bounding box center [725, 339] width 86 height 99
click at [743, 248] on button at bounding box center [732, 253] width 30 height 26
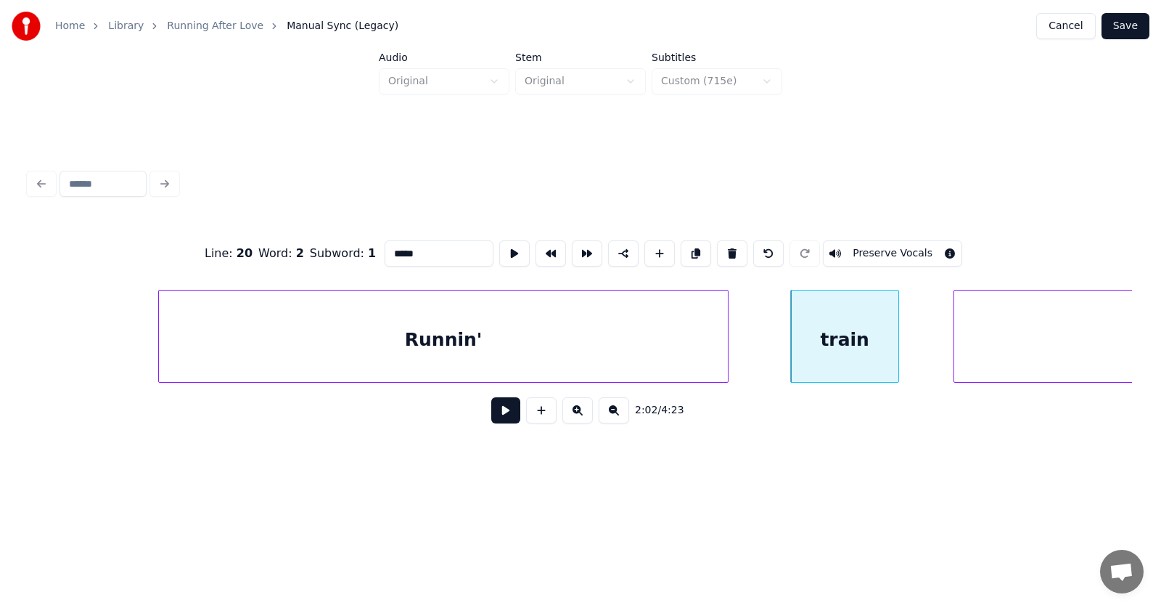
click at [726, 335] on div at bounding box center [726, 335] width 4 height 91
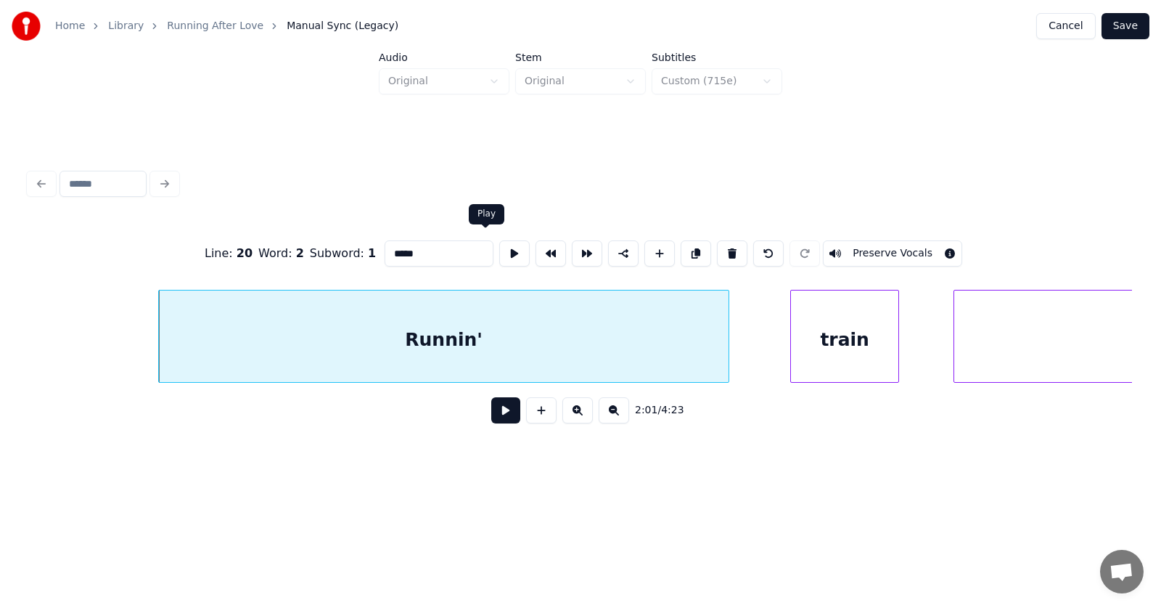
click at [499, 246] on button at bounding box center [514, 253] width 30 height 26
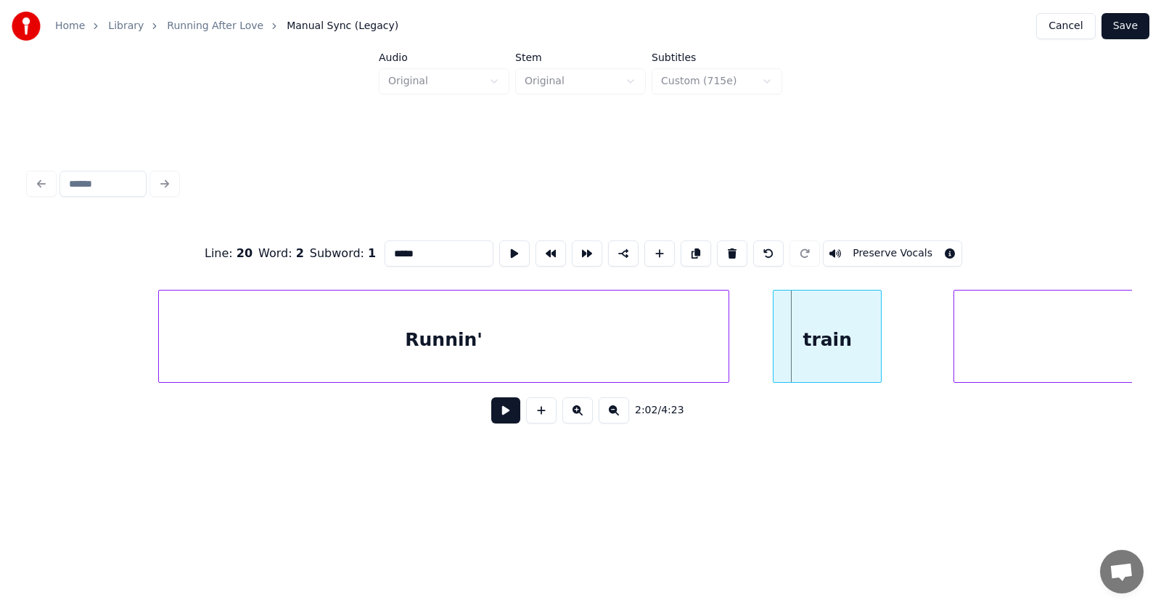
click at [785, 347] on div "train" at bounding box center [827, 339] width 107 height 99
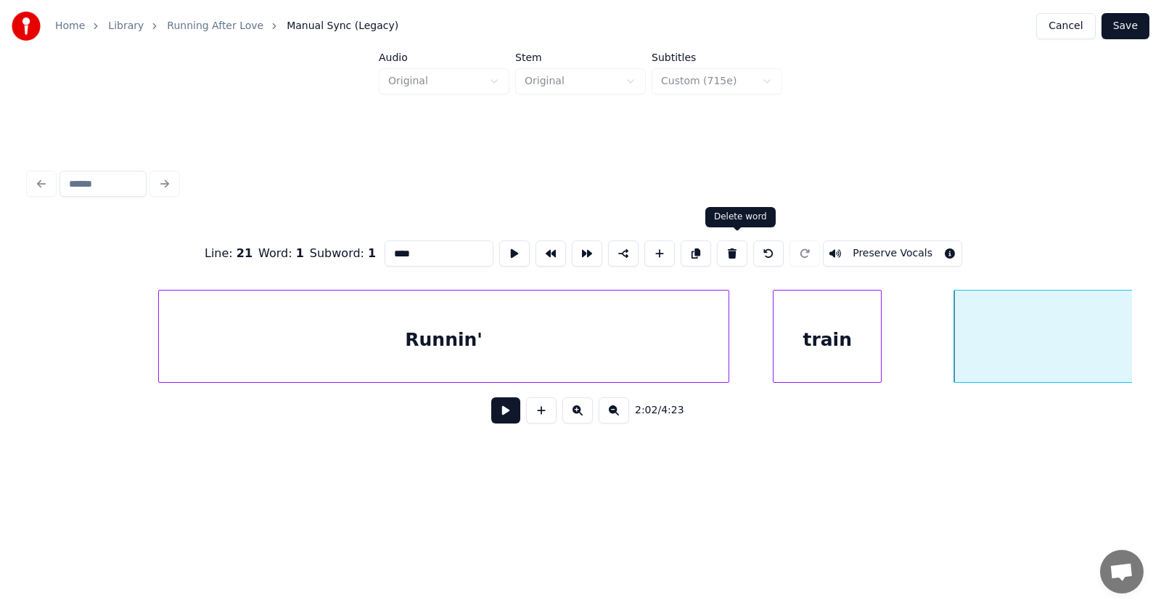
click at [735, 243] on button at bounding box center [732, 253] width 30 height 26
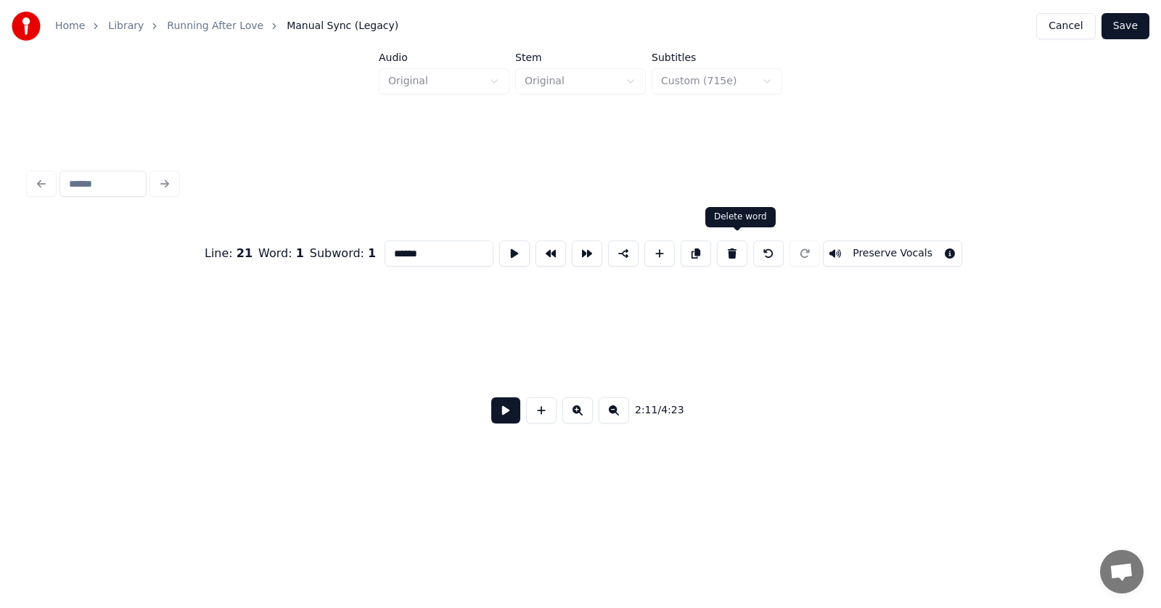
scroll to position [0, 71513]
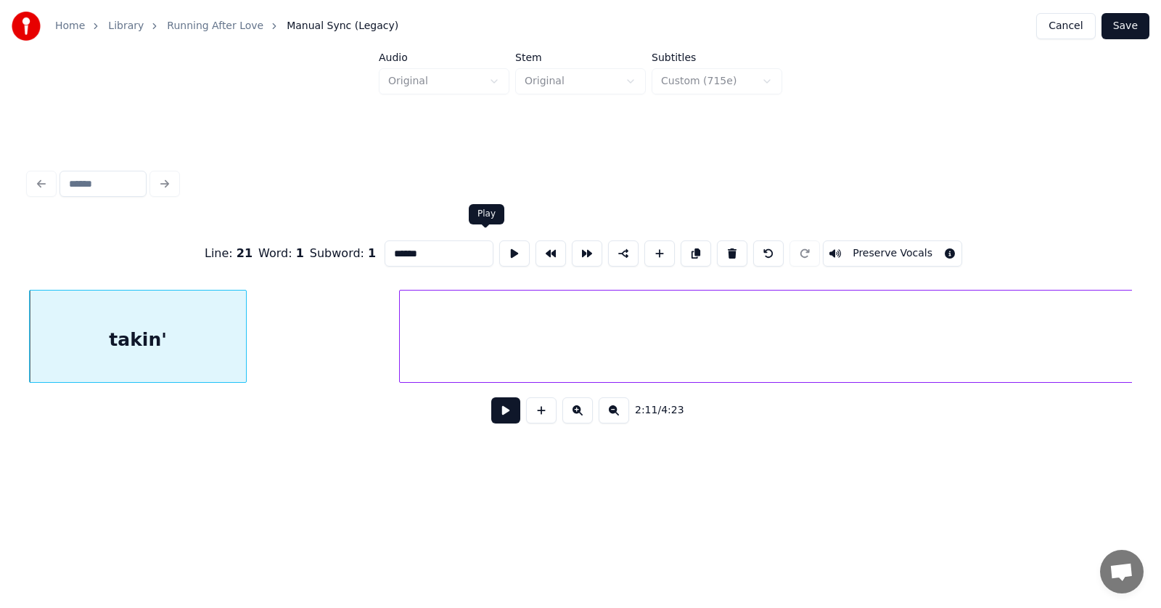
click at [499, 245] on button at bounding box center [514, 253] width 30 height 26
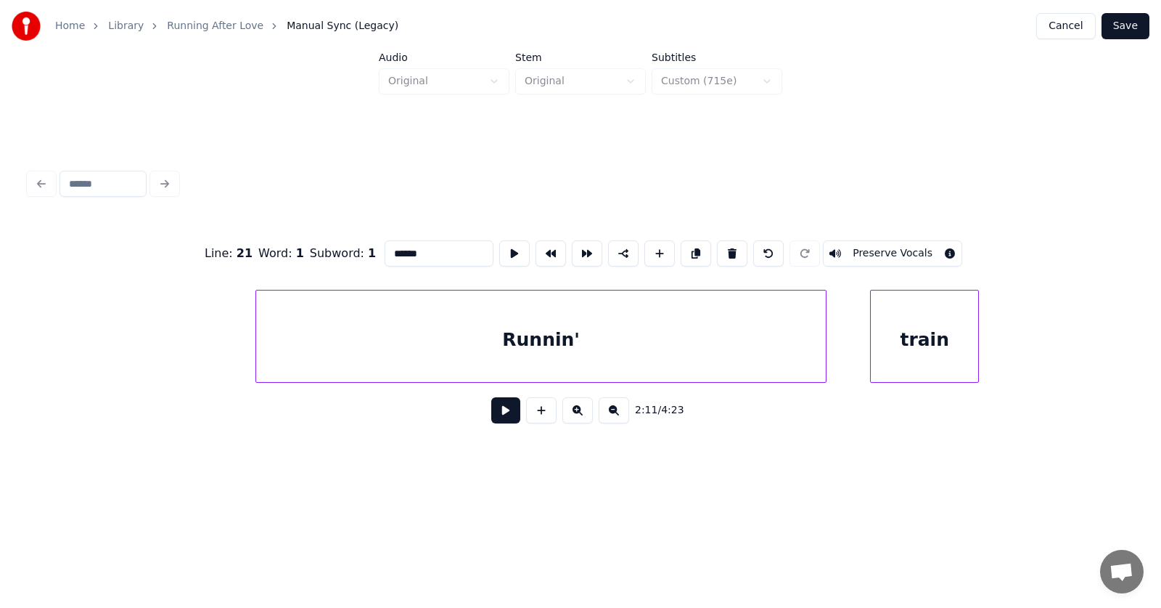
scroll to position [0, 65484]
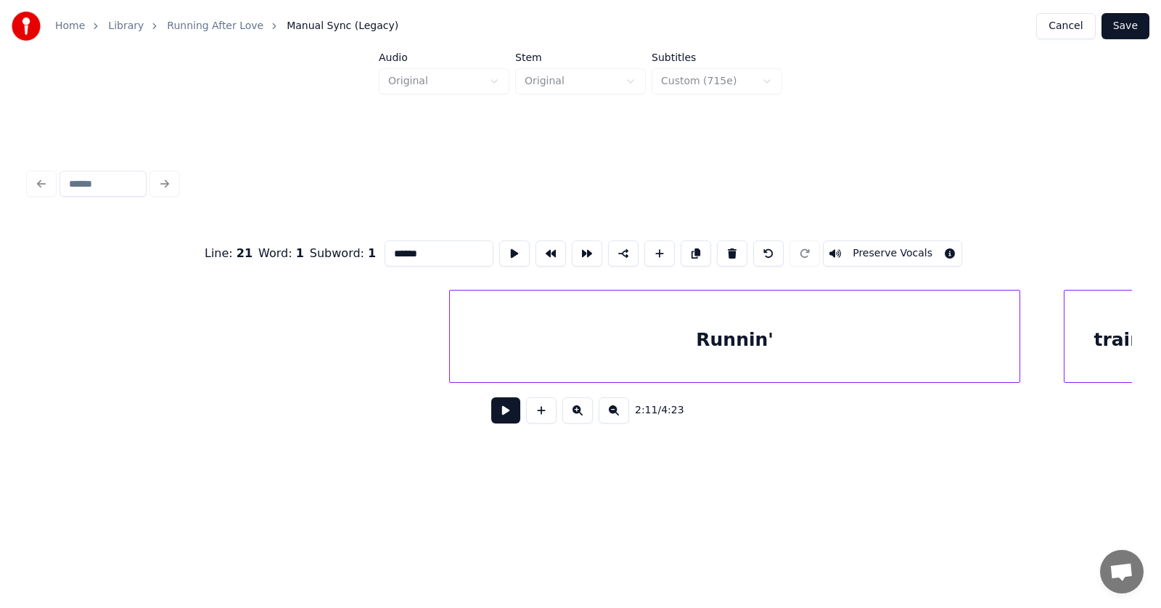
click at [620, 350] on div "Runnin'" at bounding box center [735, 339] width 570 height 99
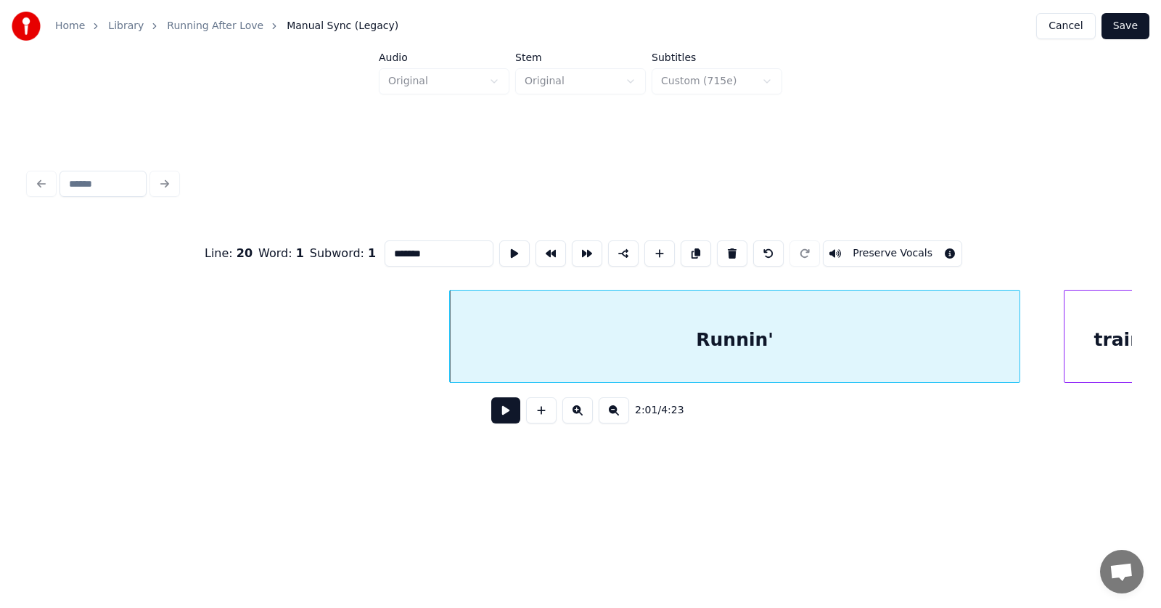
drag, startPoint x: 408, startPoint y: 246, endPoint x: 357, endPoint y: 249, distance: 50.9
click at [385, 249] on input "*******" at bounding box center [439, 253] width 109 height 26
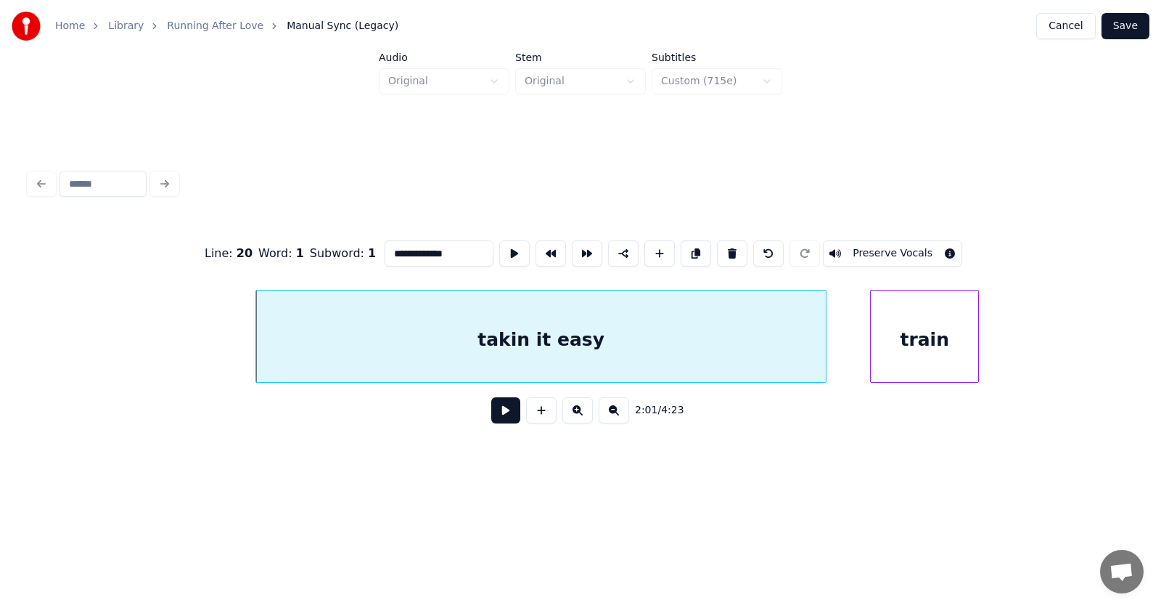
scroll to position [0, 66163]
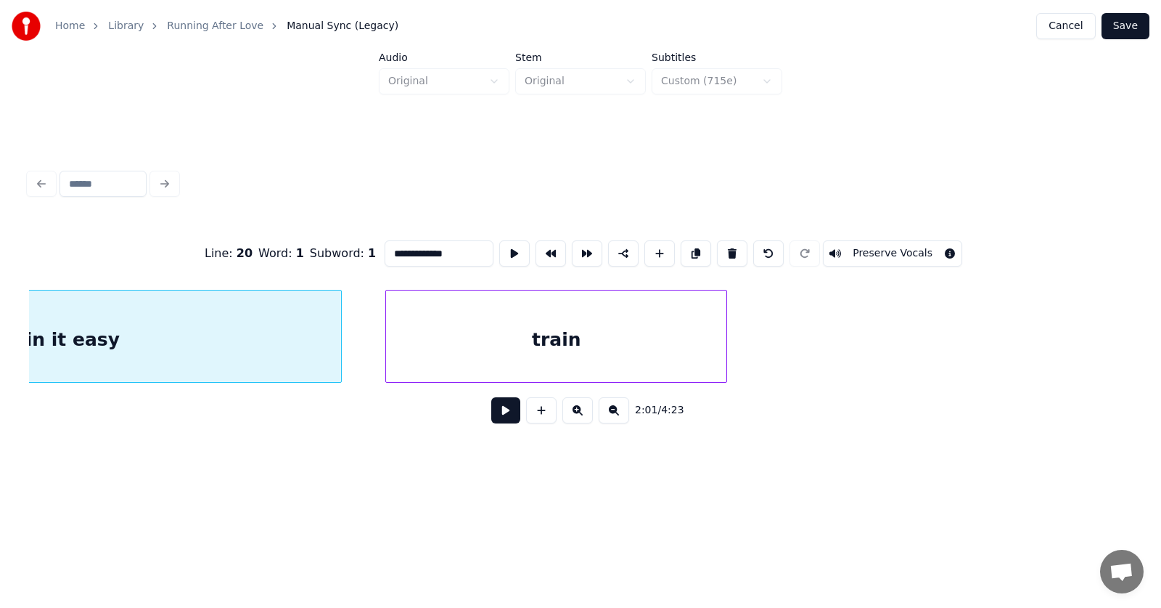
click at [724, 348] on div at bounding box center [724, 335] width 4 height 91
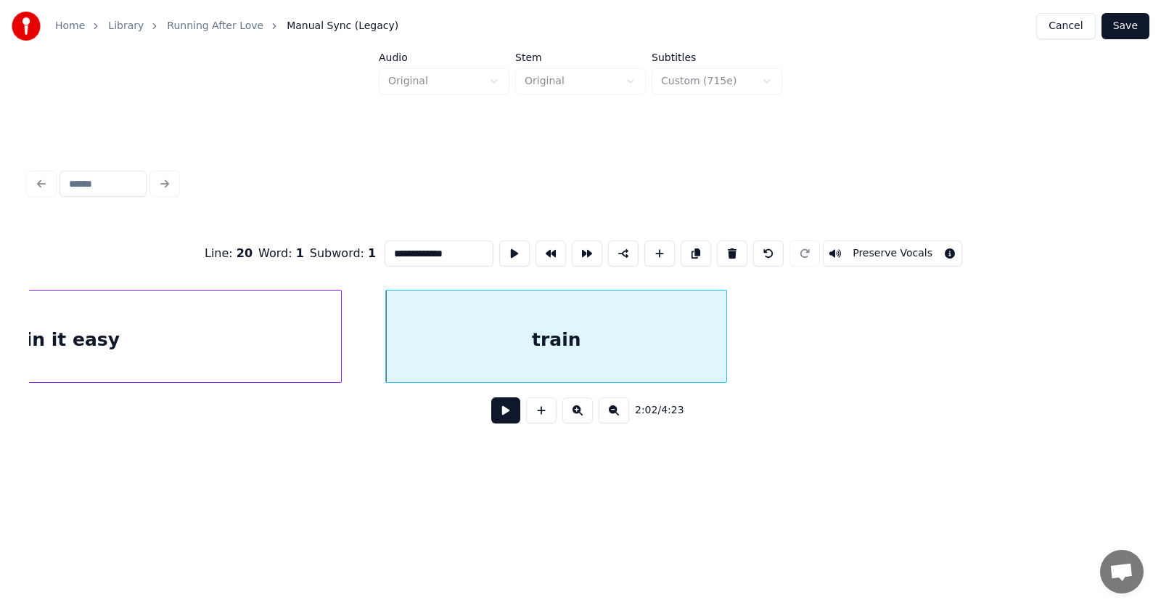
click at [614, 338] on div "train" at bounding box center [556, 339] width 340 height 99
click at [499, 240] on button at bounding box center [514, 253] width 30 height 26
click at [750, 354] on div at bounding box center [747, 335] width 4 height 91
drag, startPoint x: 385, startPoint y: 256, endPoint x: 354, endPoint y: 254, distance: 30.5
click at [385, 254] on input "*****" at bounding box center [439, 253] width 109 height 26
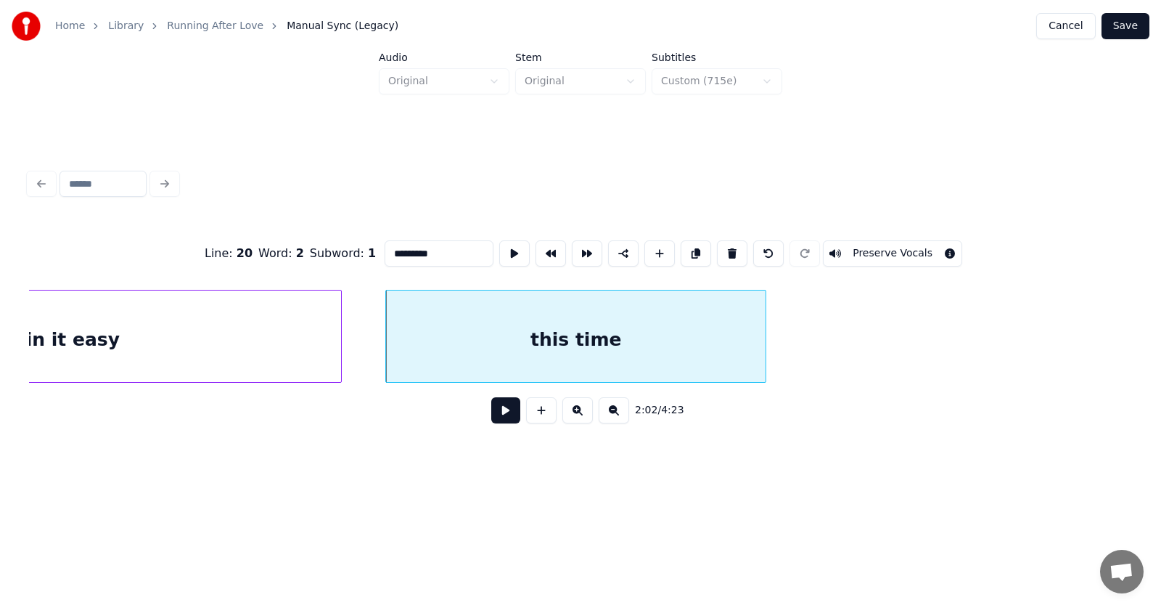
type input "*********"
click at [504, 412] on button at bounding box center [505, 410] width 29 height 26
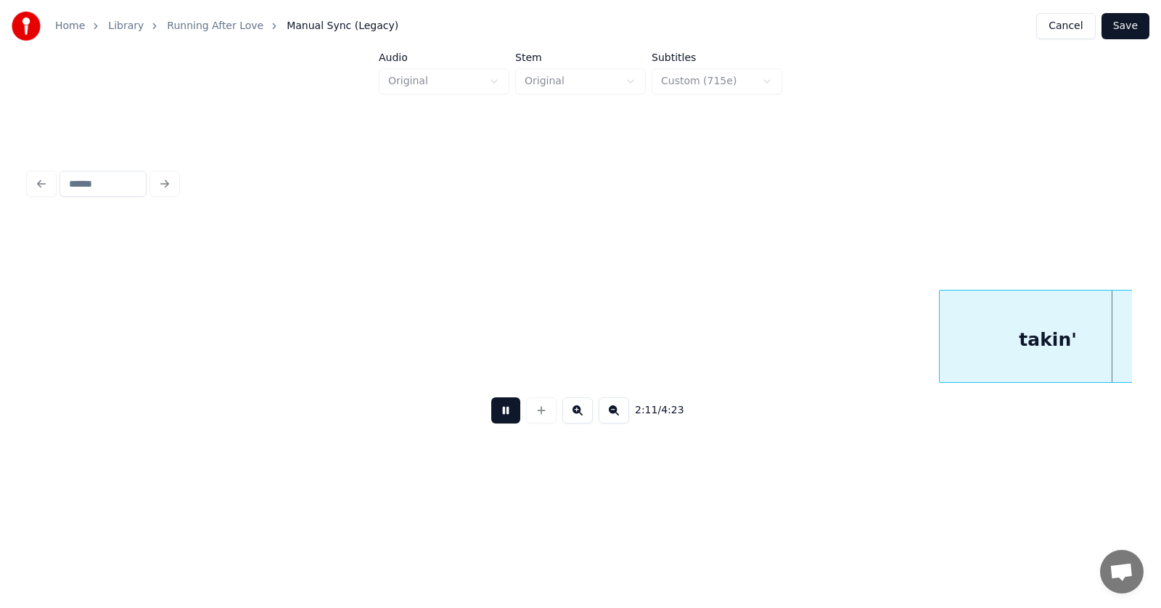
scroll to position [0, 71709]
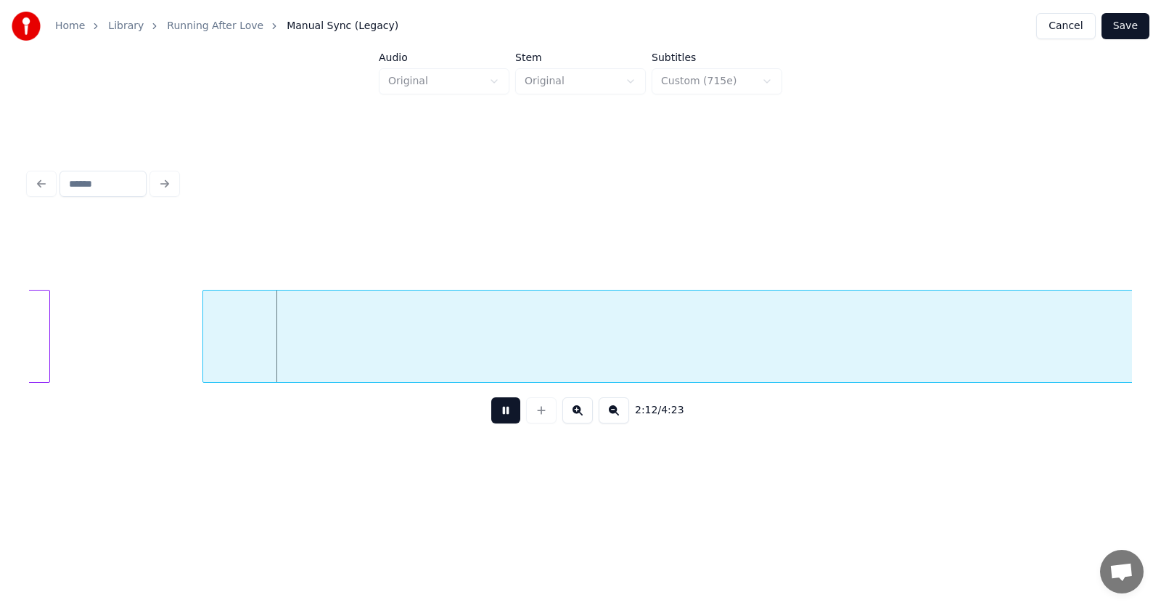
click at [496, 420] on button at bounding box center [505, 410] width 29 height 26
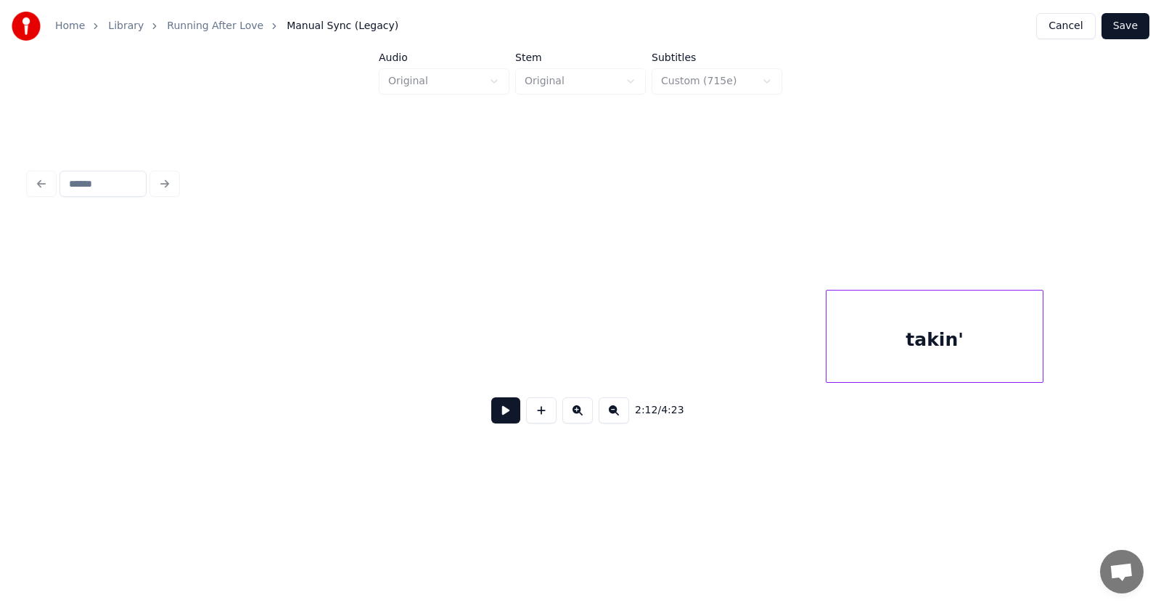
scroll to position [0, 70909]
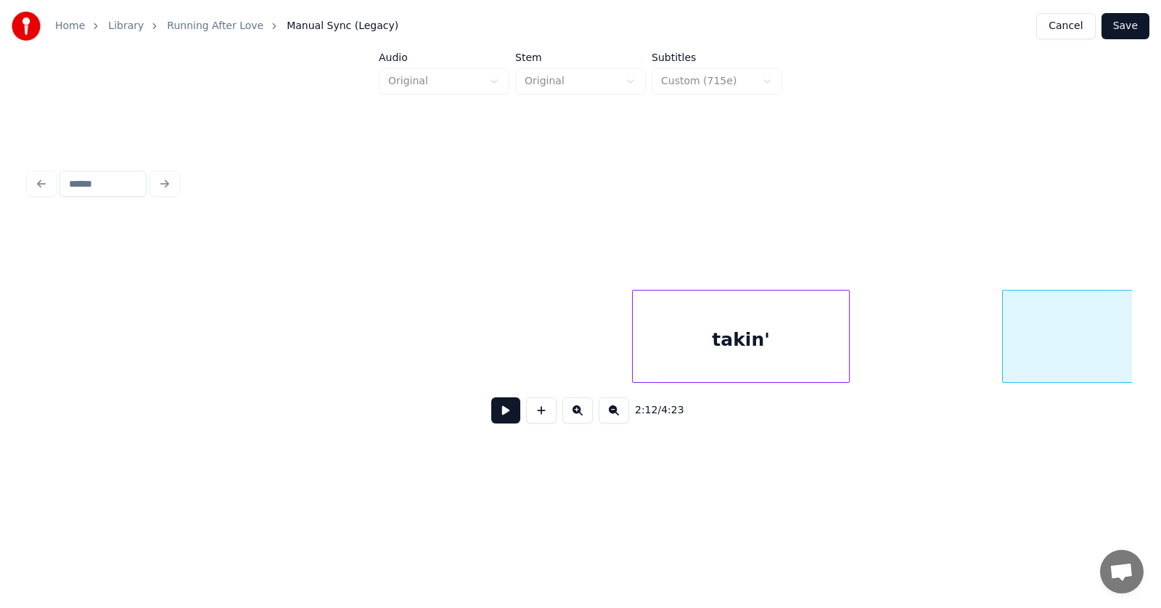
click at [712, 330] on div "takin'" at bounding box center [741, 339] width 216 height 99
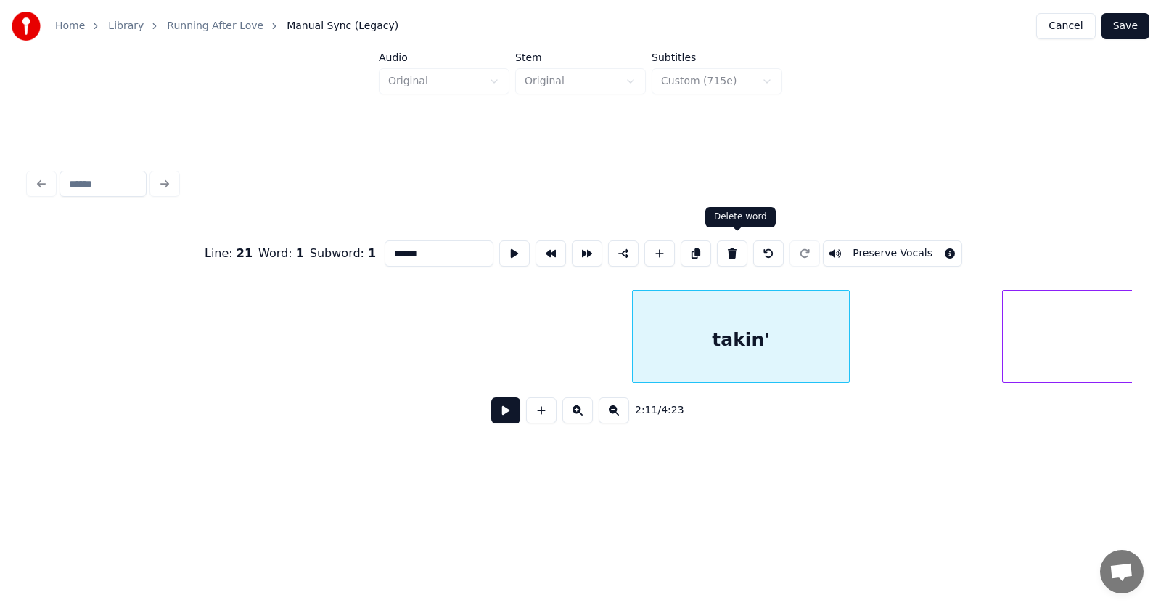
click at [734, 240] on button at bounding box center [732, 253] width 30 height 26
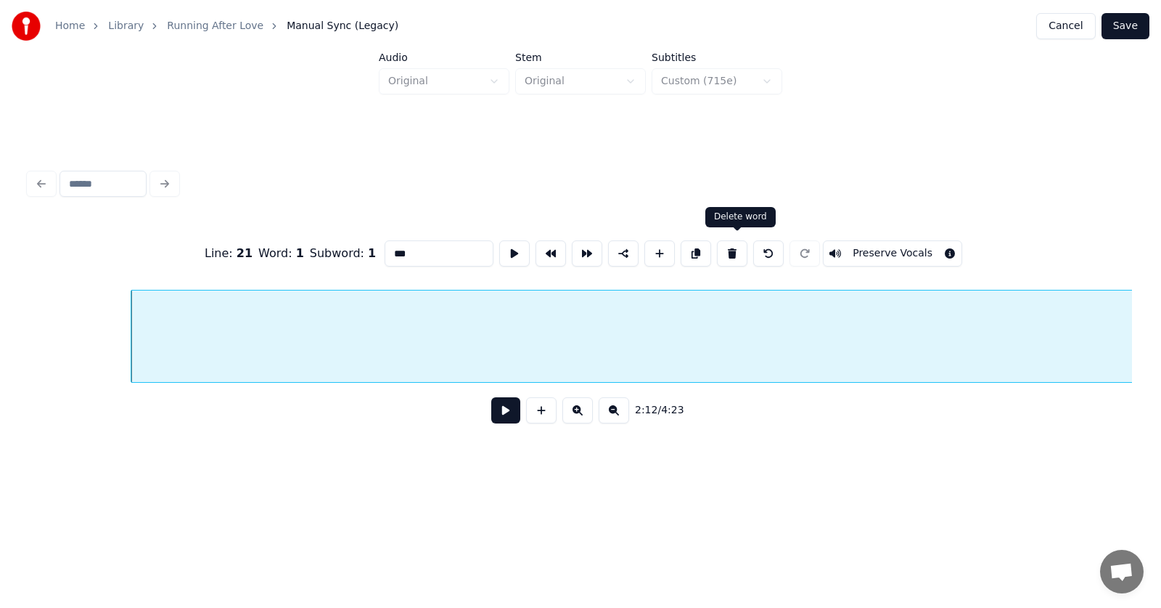
click at [741, 245] on button at bounding box center [732, 253] width 30 height 26
type input "*******"
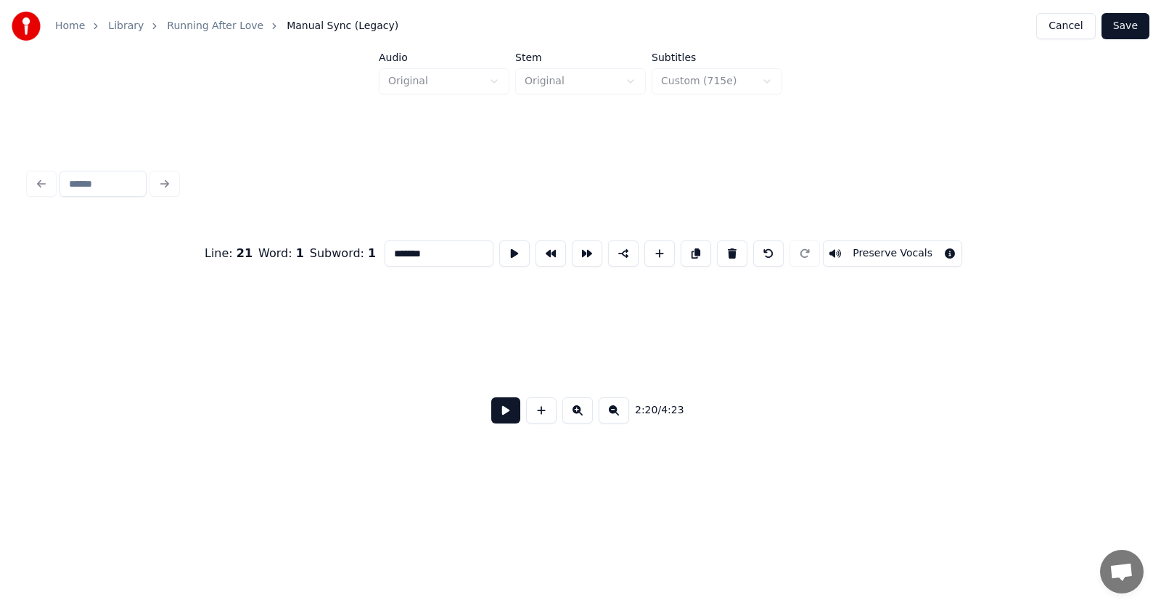
scroll to position [0, 72072]
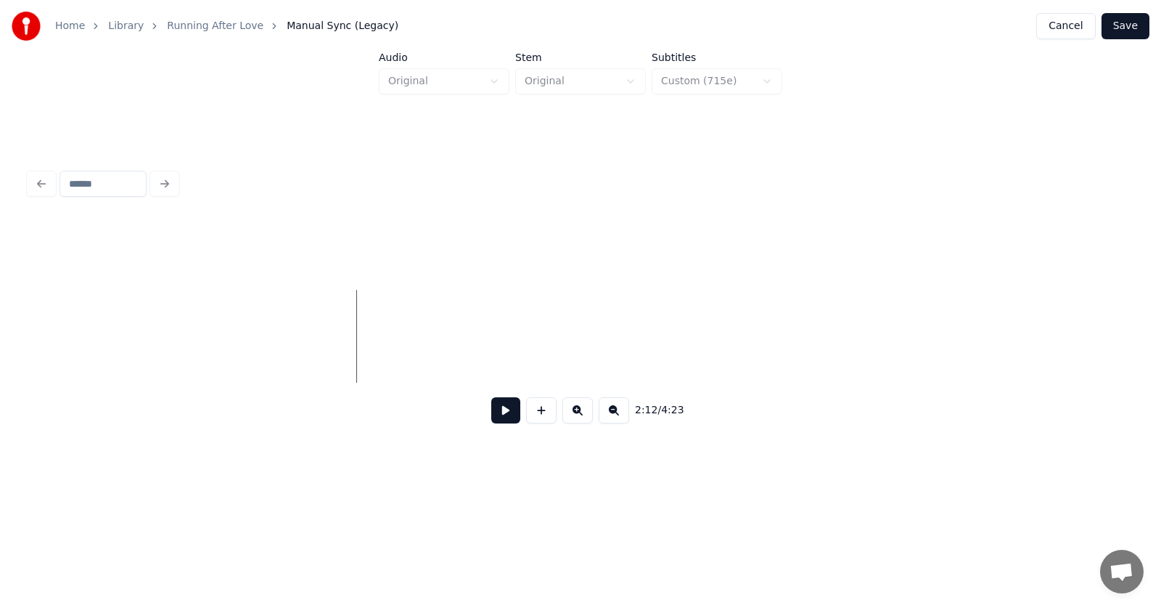
click at [504, 423] on button at bounding box center [505, 410] width 29 height 26
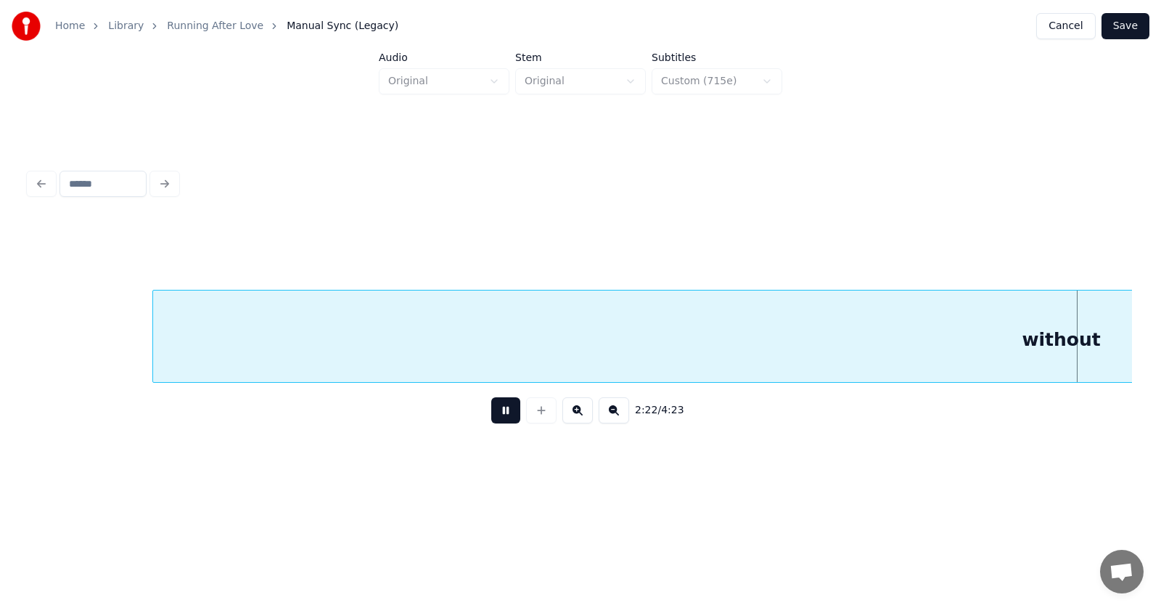
scroll to position [0, 77616]
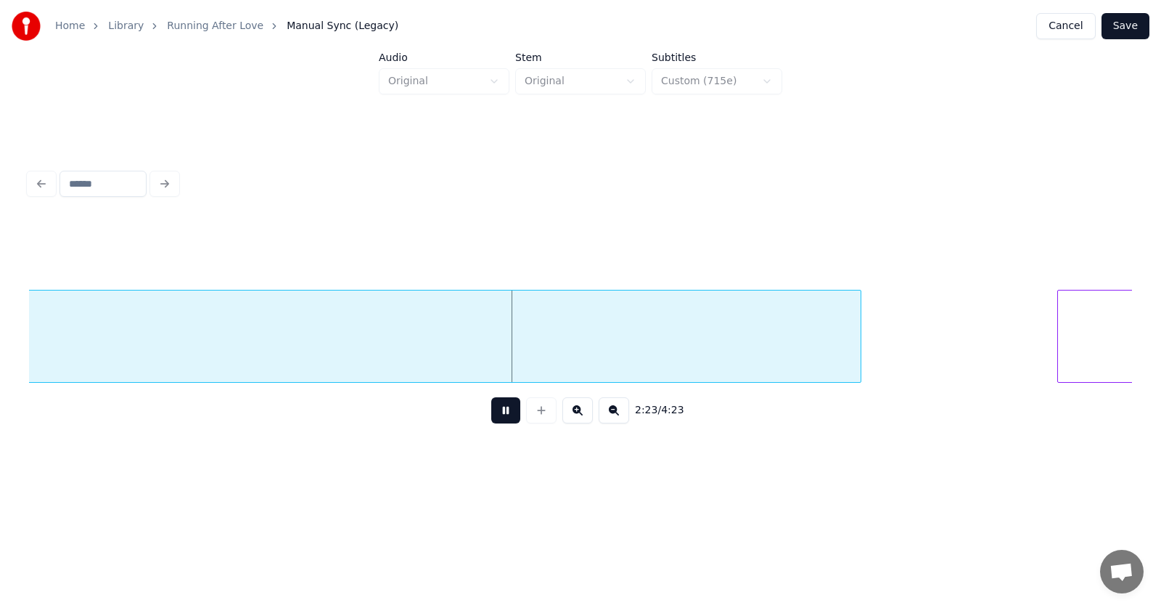
click at [496, 416] on button at bounding box center [505, 410] width 29 height 26
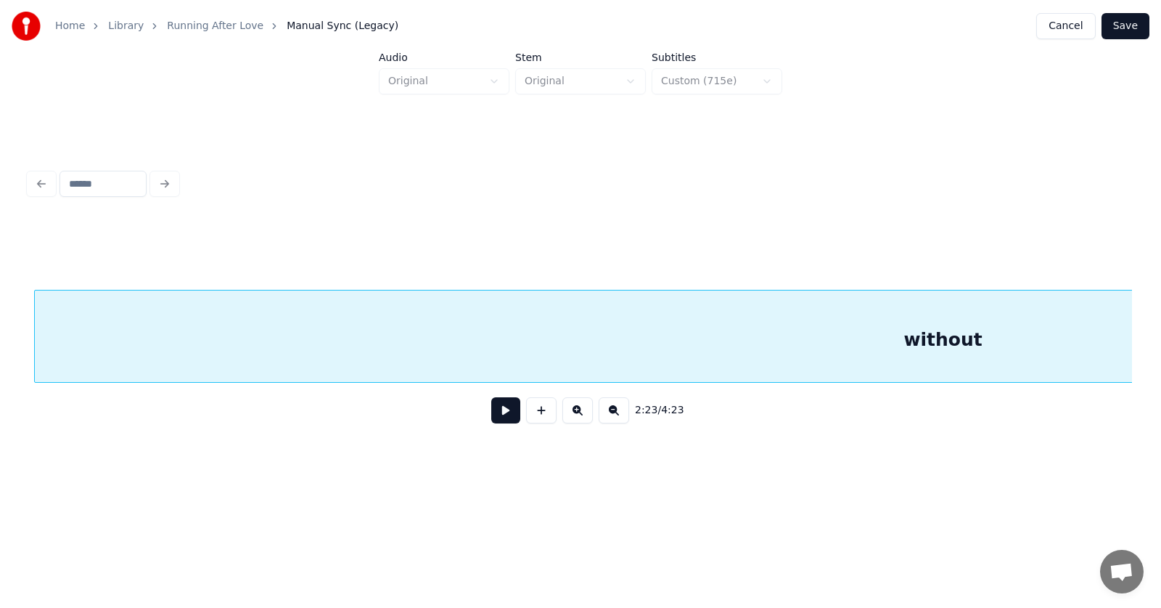
click at [545, 332] on div "without" at bounding box center [943, 339] width 1817 height 99
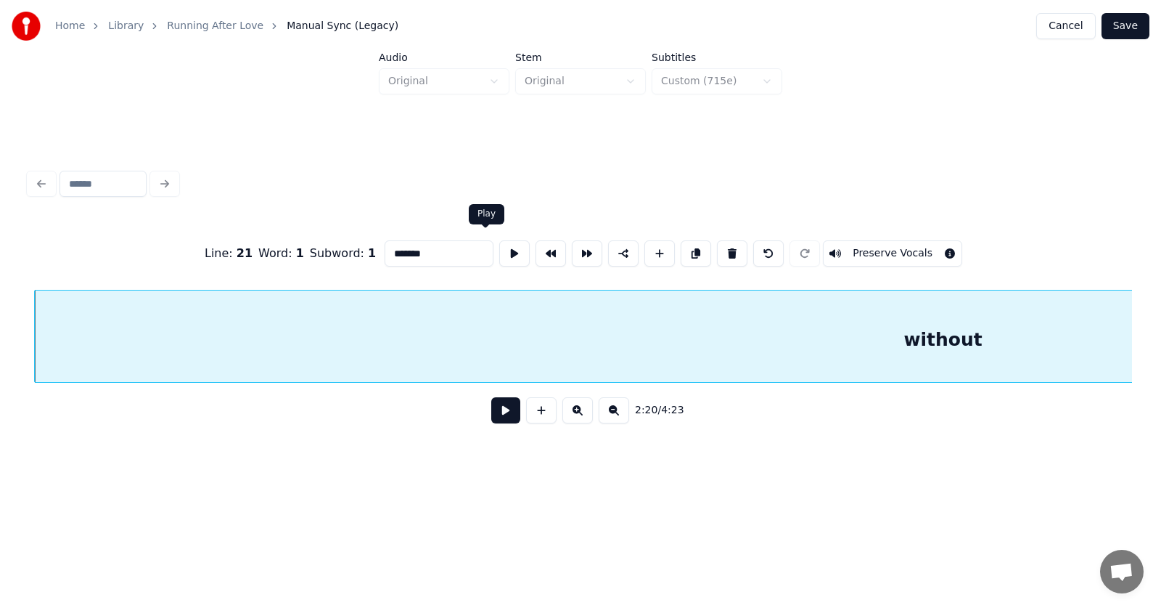
click at [499, 241] on button at bounding box center [514, 253] width 30 height 26
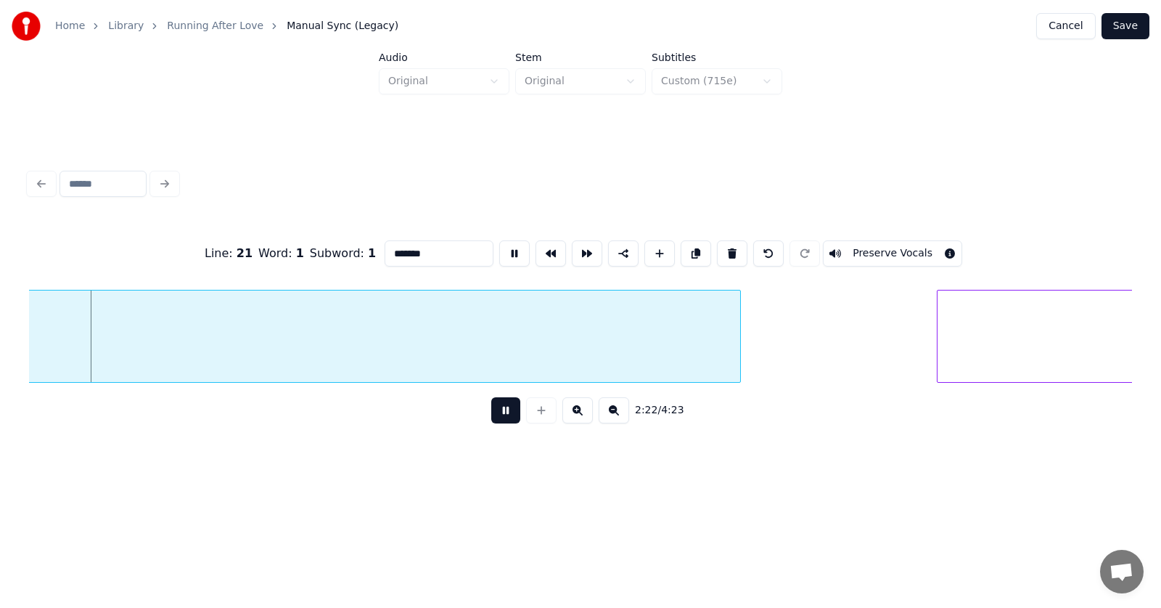
click at [502, 413] on button at bounding box center [505, 410] width 29 height 26
drag, startPoint x: 422, startPoint y: 247, endPoint x: 357, endPoint y: 247, distance: 64.6
click at [385, 247] on input "*******" at bounding box center [439, 253] width 109 height 26
type input "********"
click at [494, 417] on button at bounding box center [505, 410] width 29 height 26
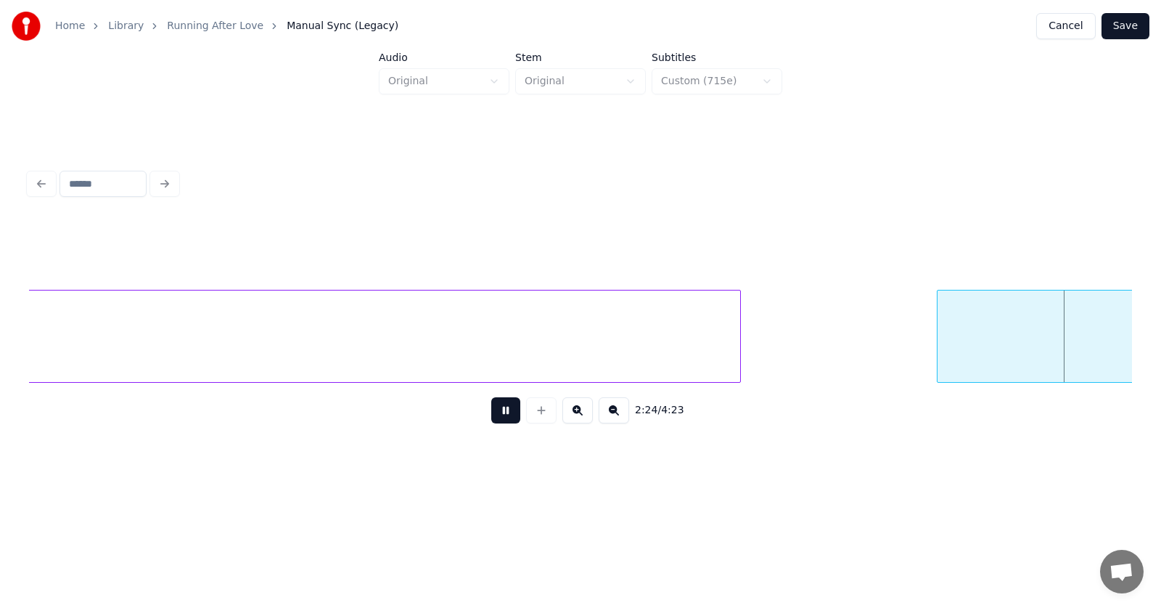
scroll to position [0, 78843]
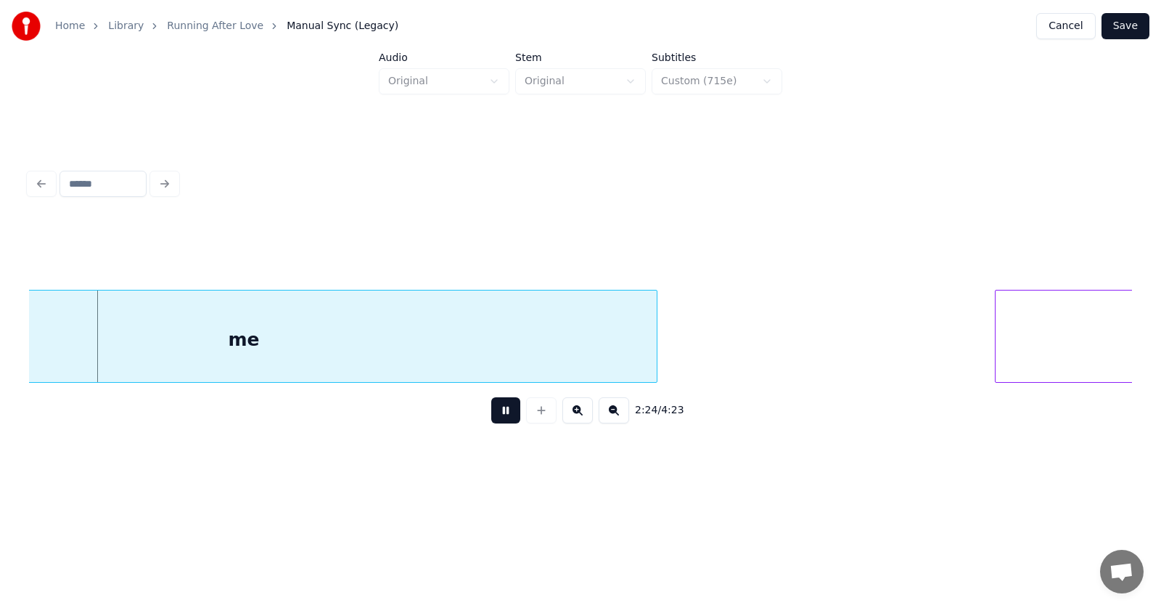
click at [494, 417] on button at bounding box center [505, 410] width 29 height 26
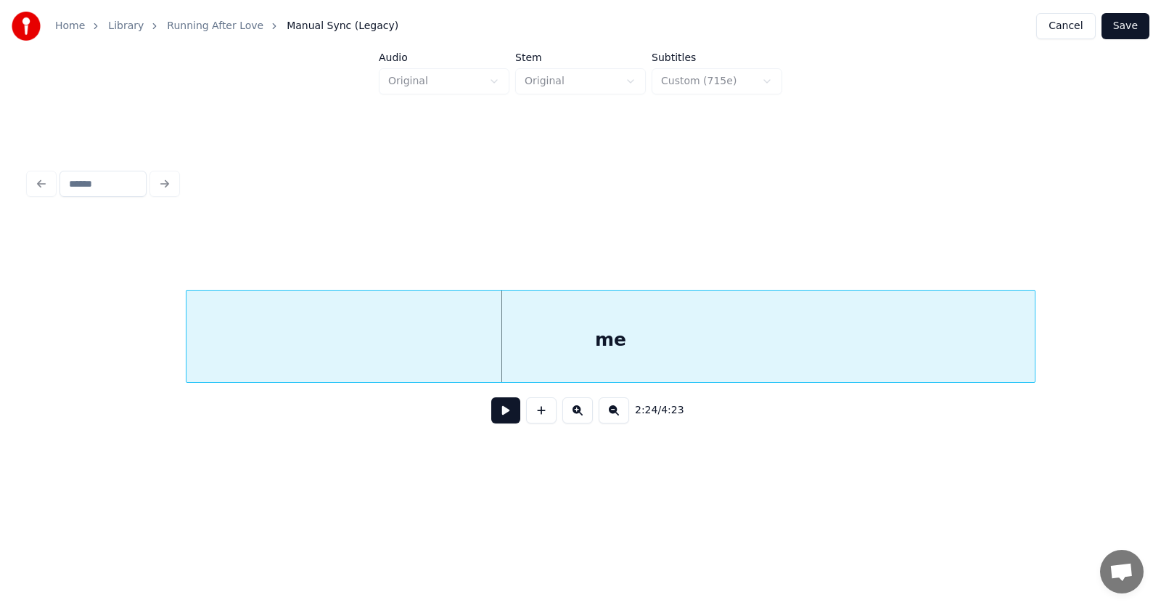
click at [187, 343] on div at bounding box center [189, 335] width 4 height 91
click at [898, 340] on div "me" at bounding box center [579, 339] width 855 height 99
click at [1050, 340] on div at bounding box center [1048, 335] width 4 height 91
click at [739, 338] on div "me" at bounding box center [610, 339] width 913 height 99
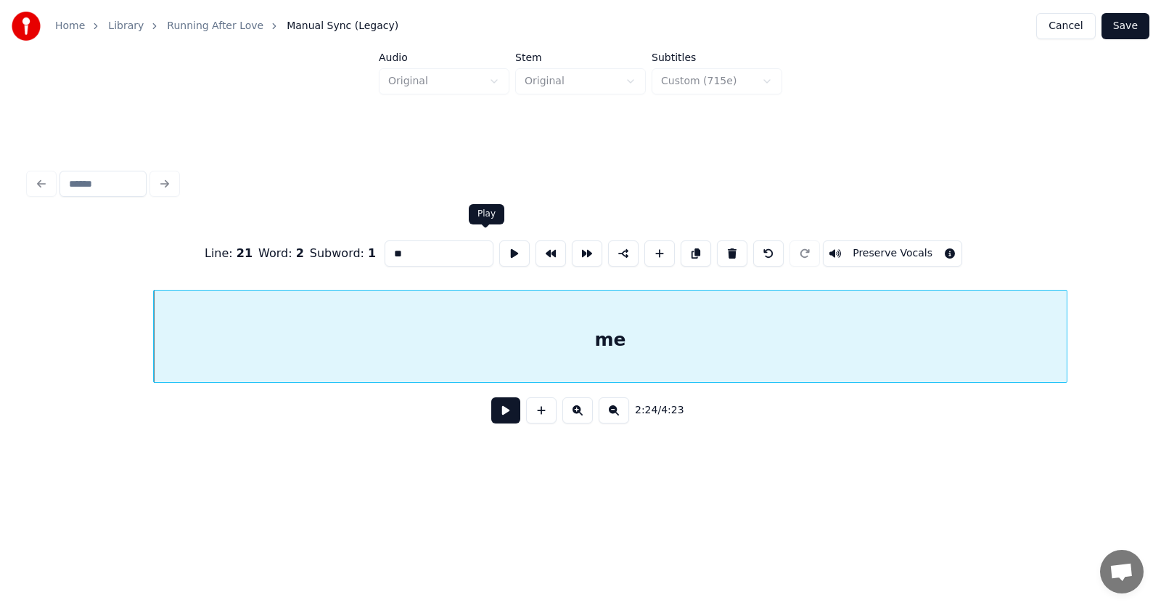
click at [499, 246] on button at bounding box center [514, 253] width 30 height 26
drag, startPoint x: 385, startPoint y: 247, endPoint x: 362, endPoint y: 248, distance: 22.5
click at [385, 248] on input "**" at bounding box center [439, 253] width 109 height 26
type input "********"
click at [493, 417] on button at bounding box center [505, 410] width 29 height 26
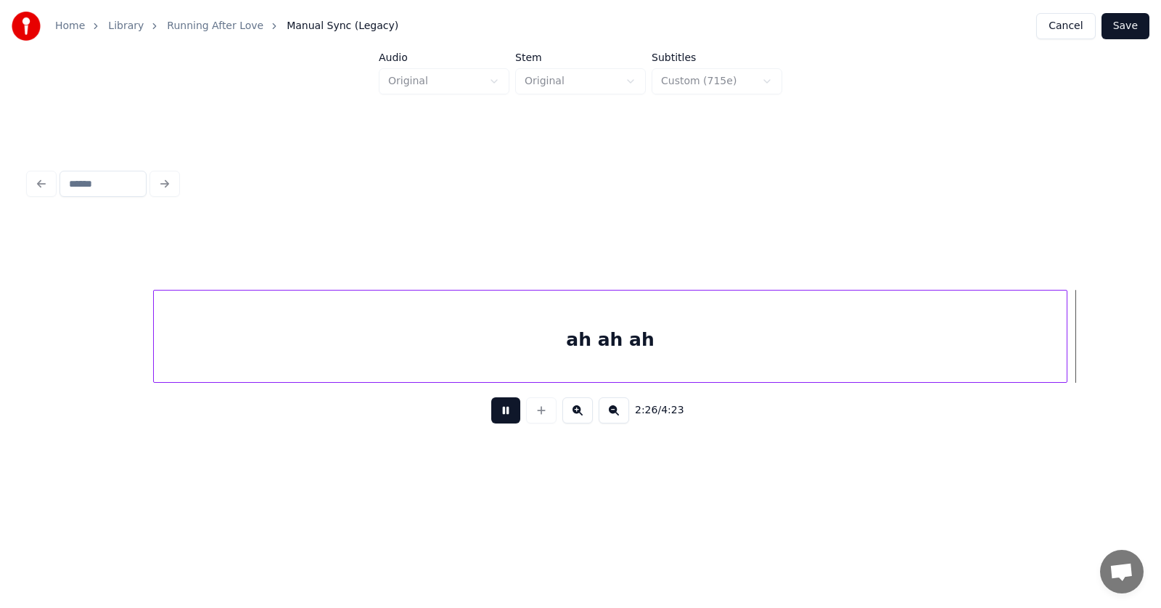
scroll to position [0, 79568]
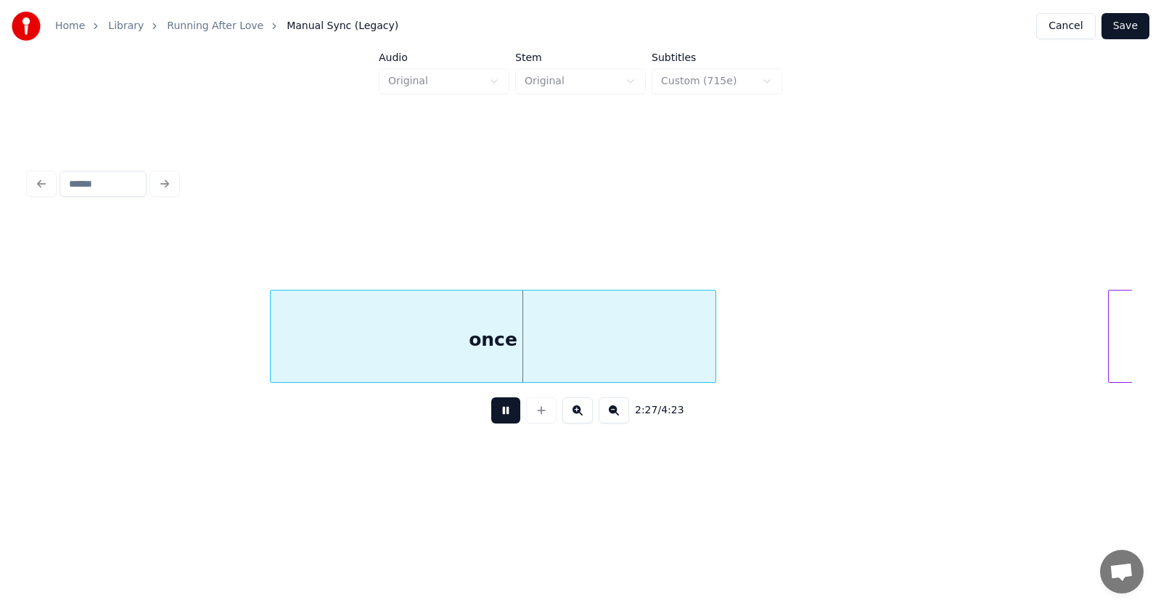
click at [493, 417] on button at bounding box center [505, 410] width 29 height 26
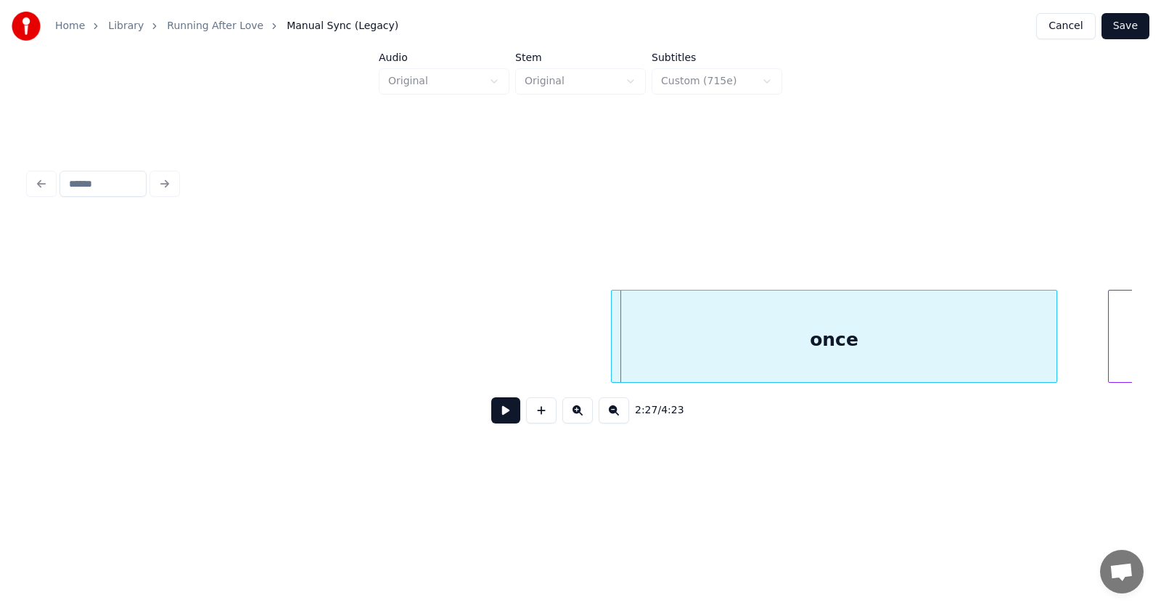
click at [888, 348] on div "once" at bounding box center [834, 339] width 445 height 99
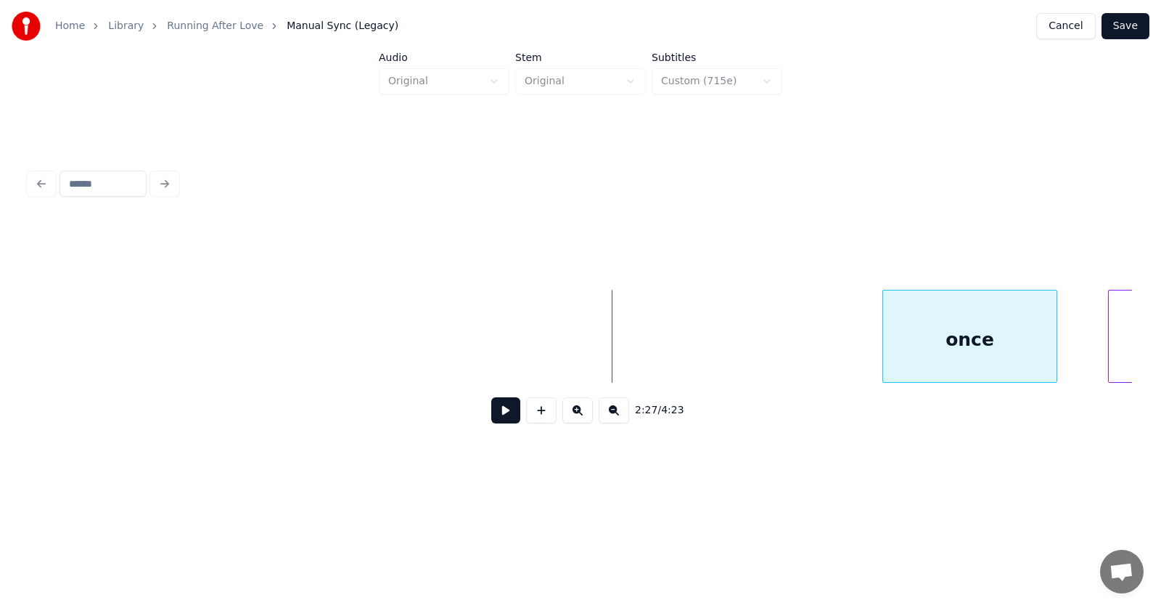
click at [888, 345] on div at bounding box center [885, 335] width 4 height 91
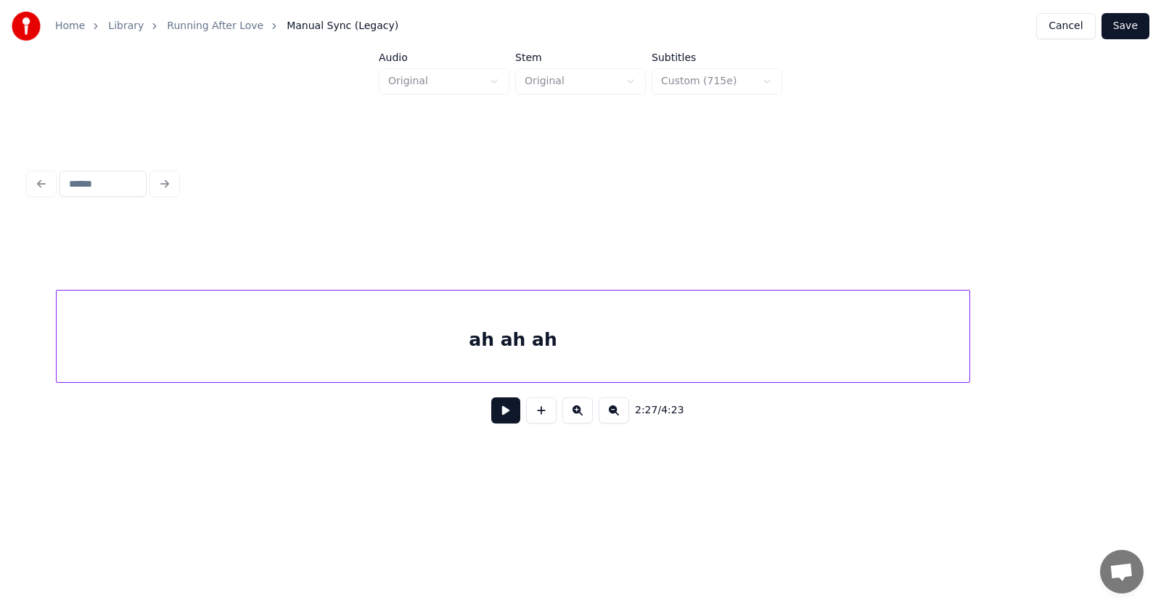
scroll to position [0, 78175]
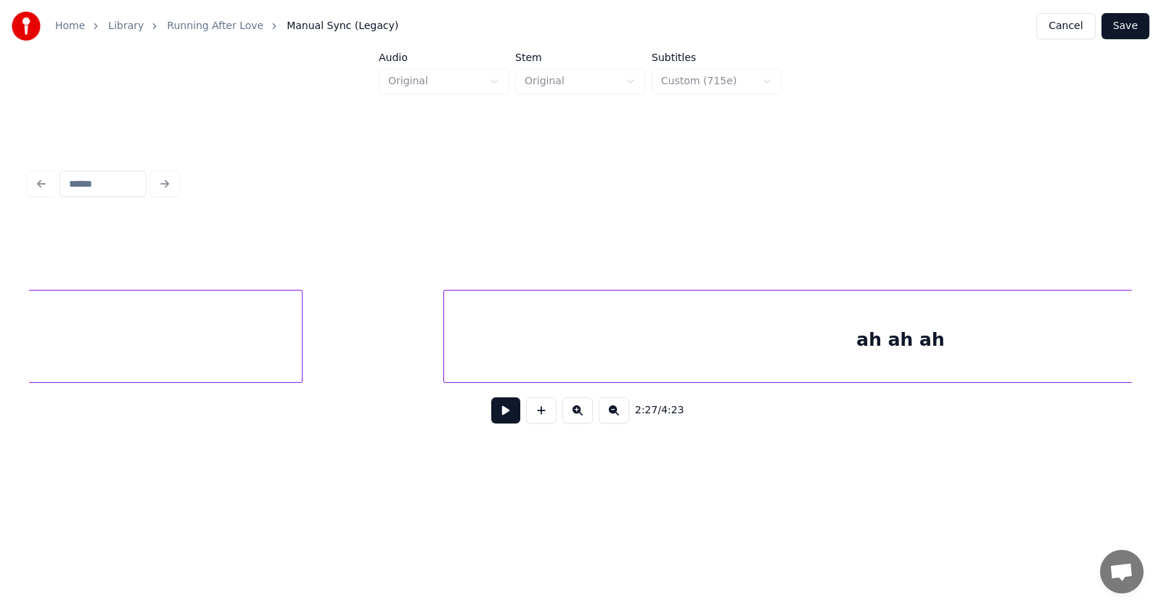
click at [491, 412] on button at bounding box center [505, 410] width 29 height 26
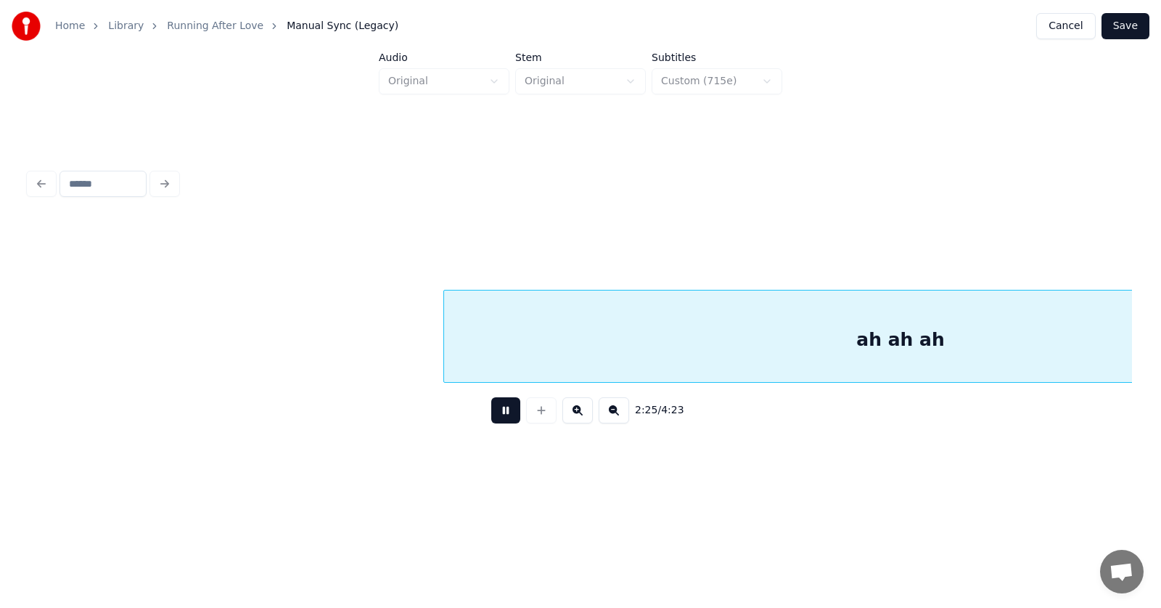
scroll to position [0, 79279]
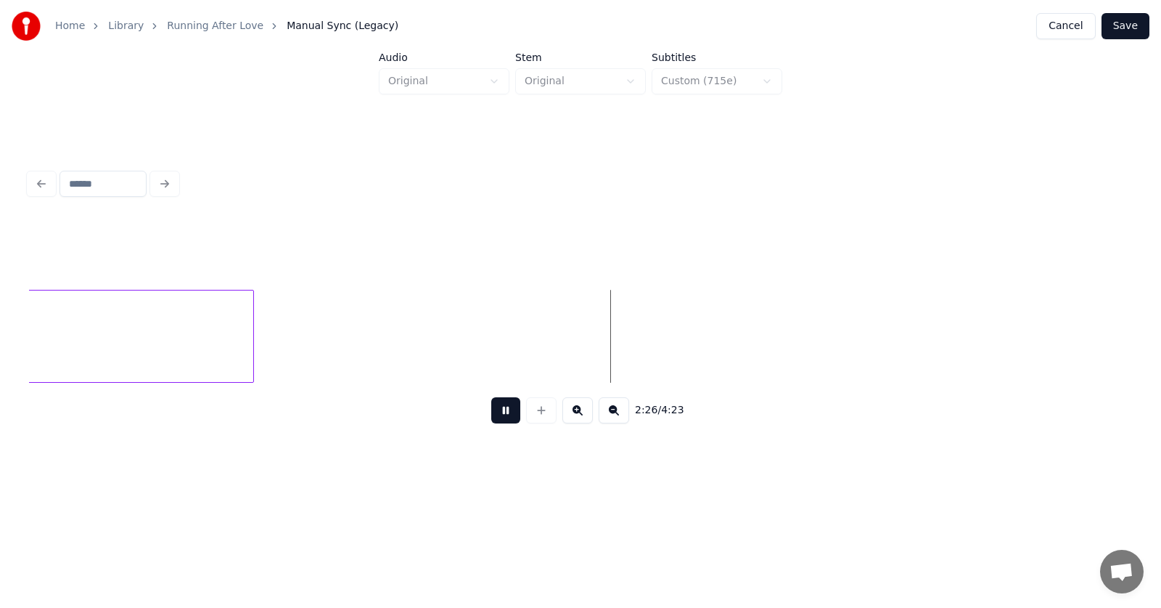
click at [491, 412] on button at bounding box center [505, 410] width 29 height 26
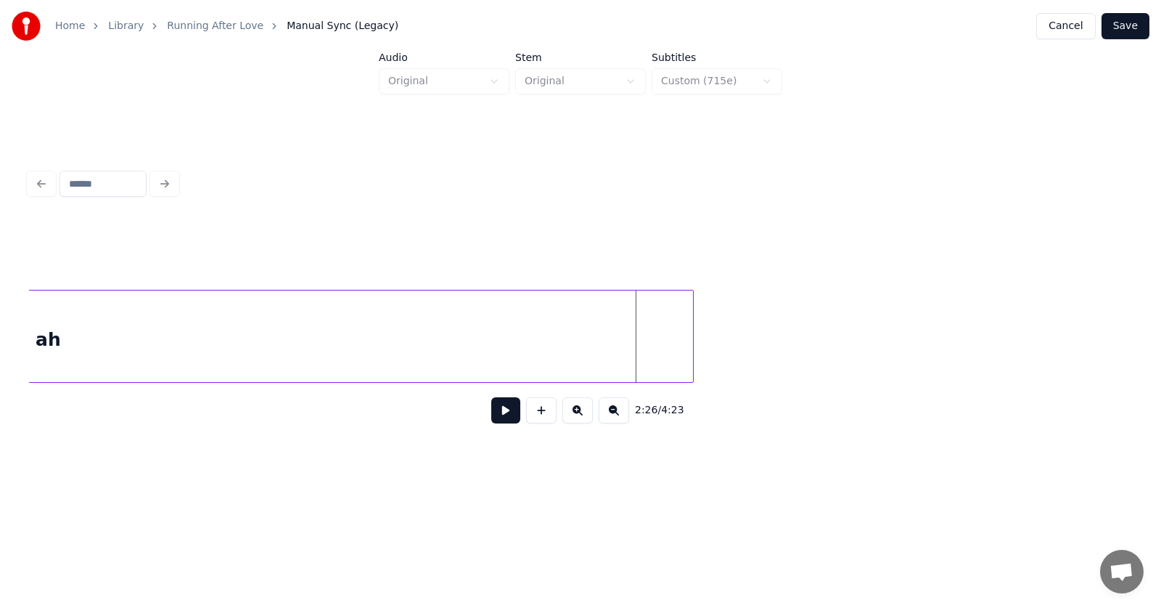
click at [693, 344] on div at bounding box center [691, 335] width 4 height 91
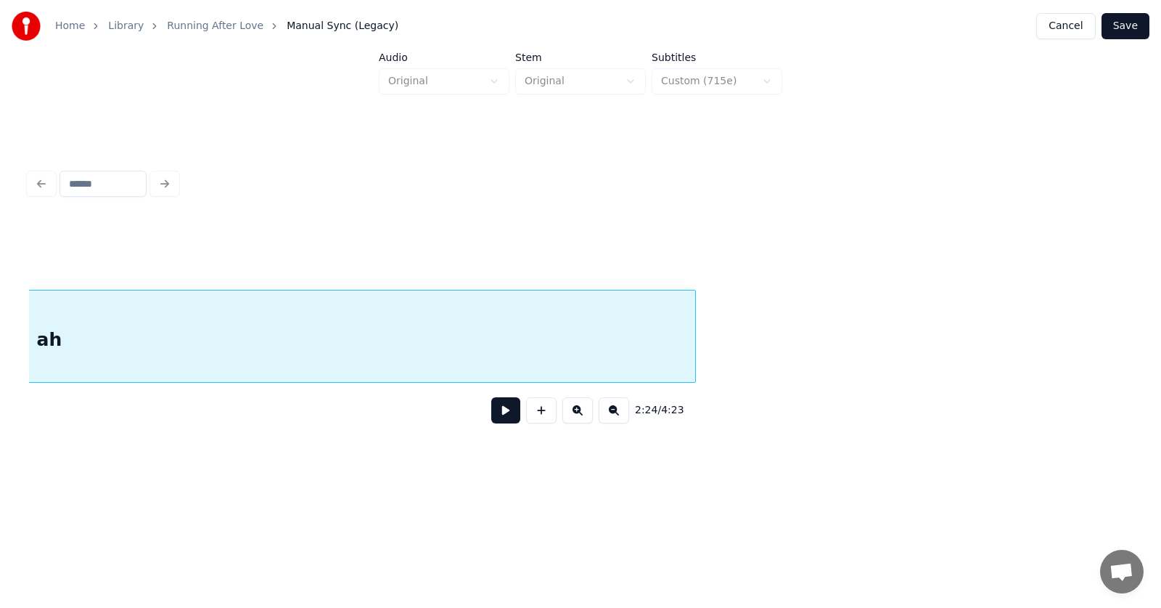
scroll to position [0, 78589]
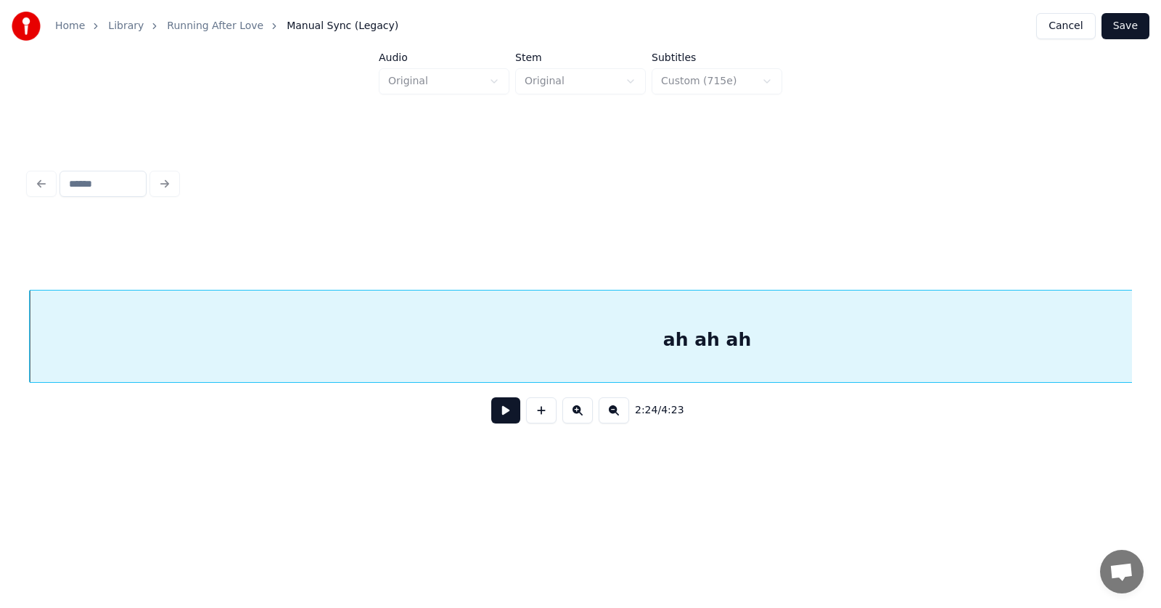
click at [495, 420] on button at bounding box center [505, 410] width 29 height 26
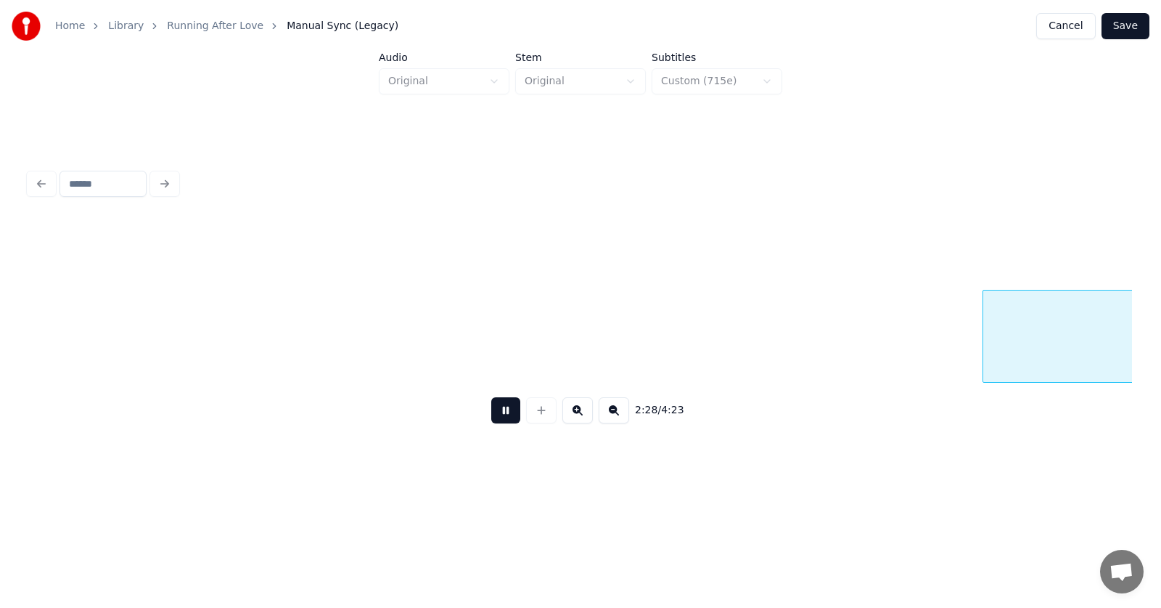
scroll to position [0, 80802]
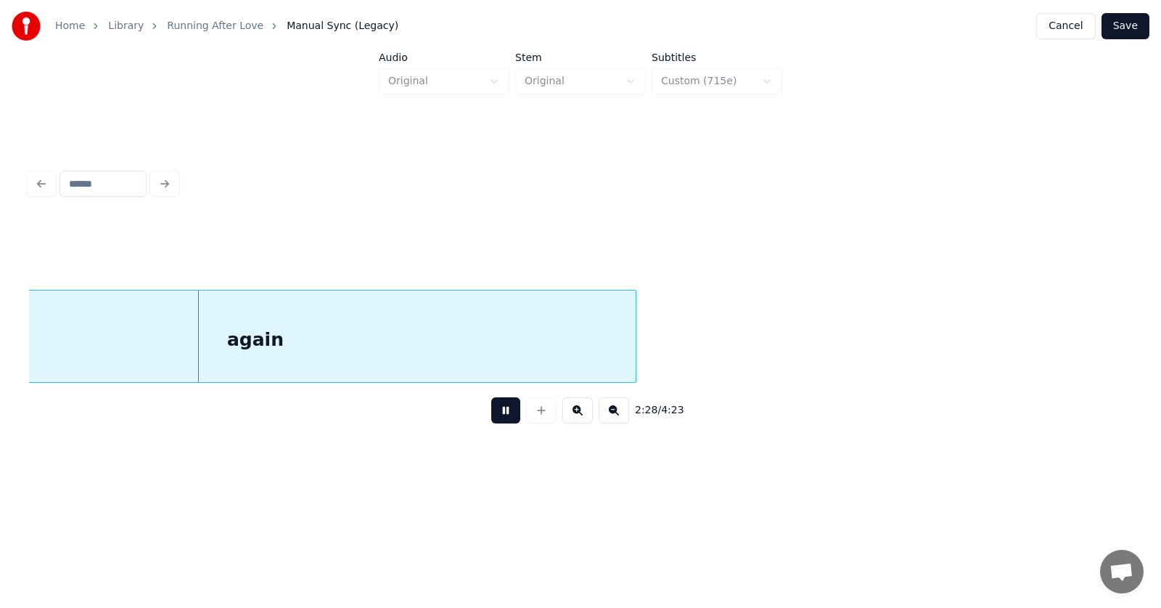
click at [495, 420] on button at bounding box center [505, 410] width 29 height 26
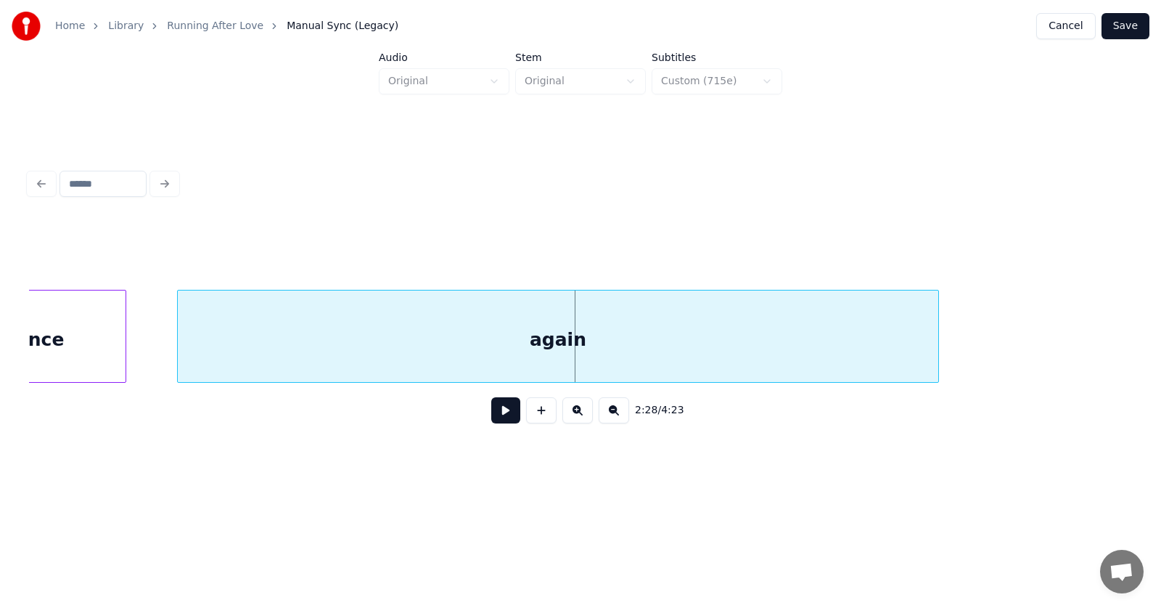
scroll to position [0, 80306]
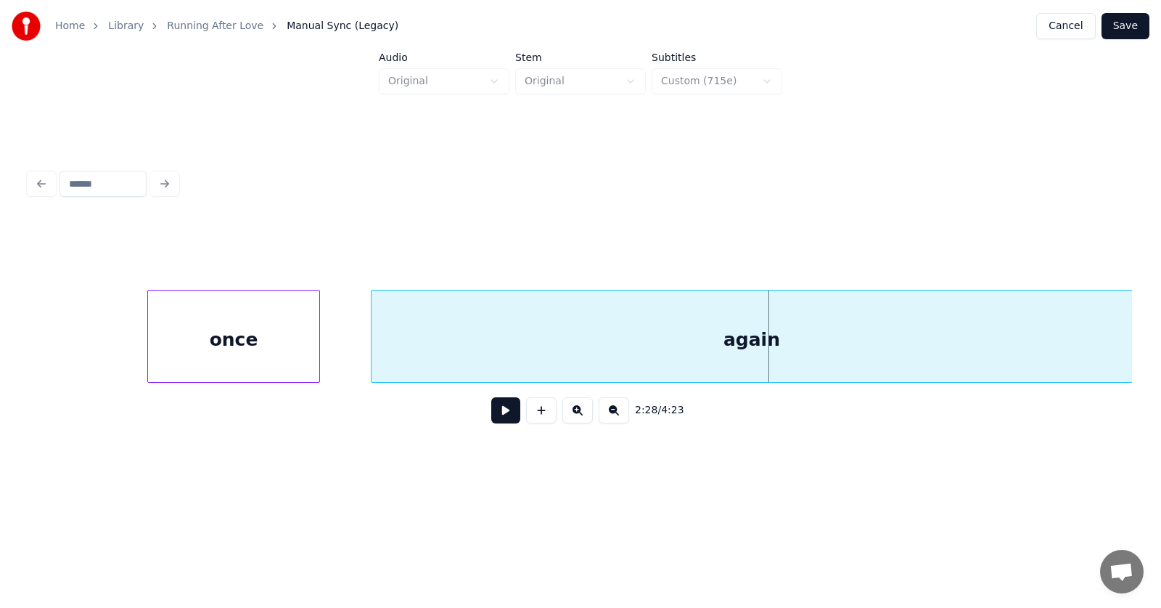
click at [264, 340] on div "once" at bounding box center [233, 339] width 171 height 99
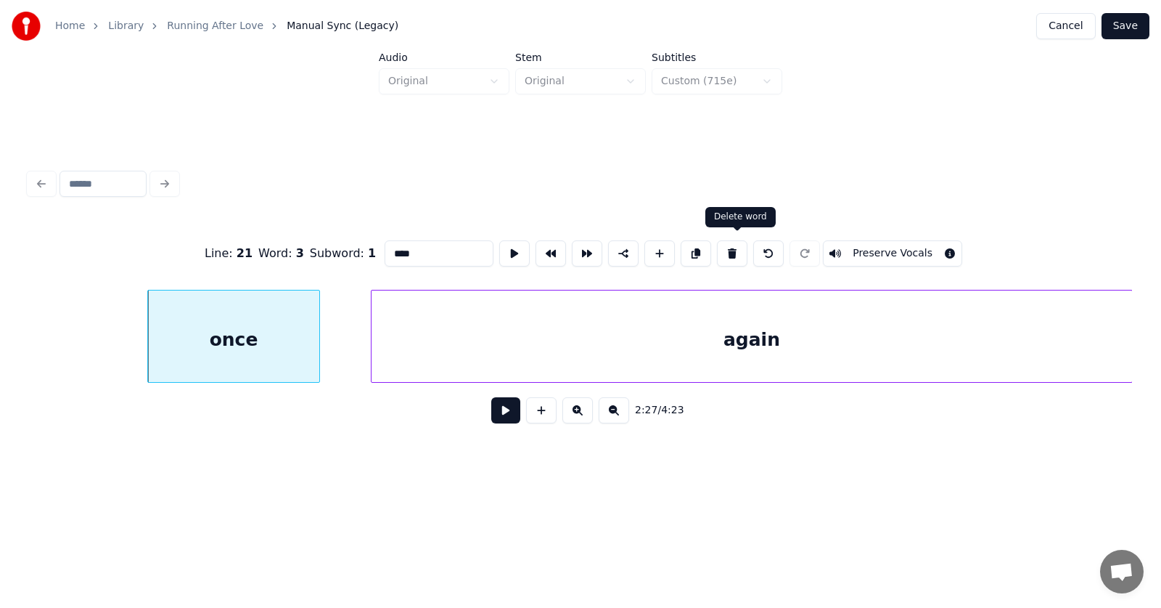
click at [729, 248] on button at bounding box center [732, 253] width 30 height 26
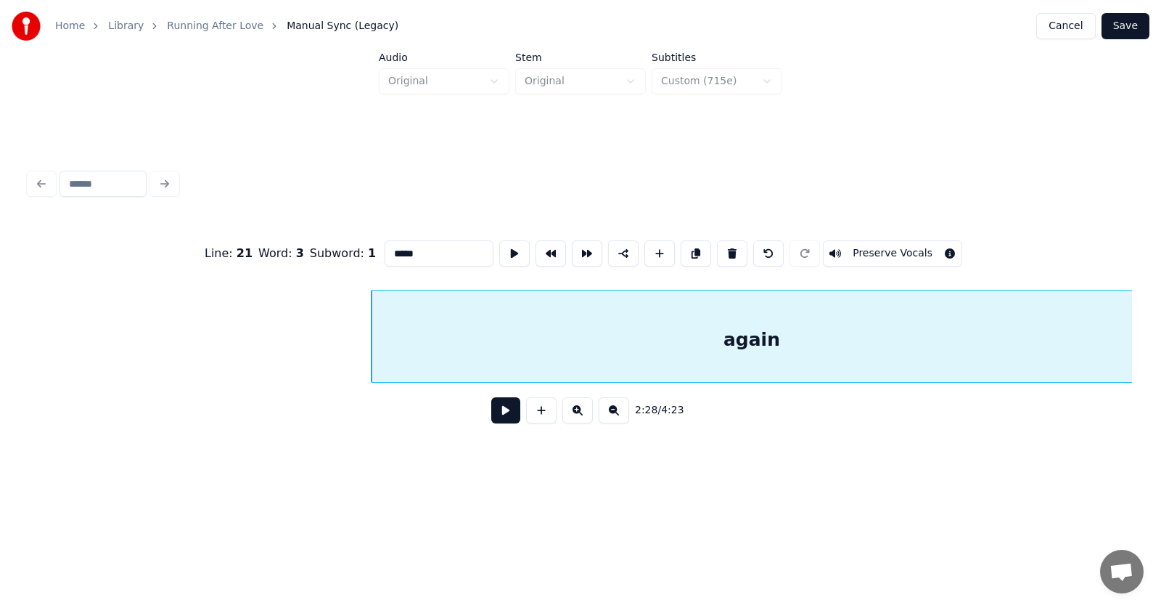
click at [377, 349] on div "again" at bounding box center [752, 339] width 761 height 99
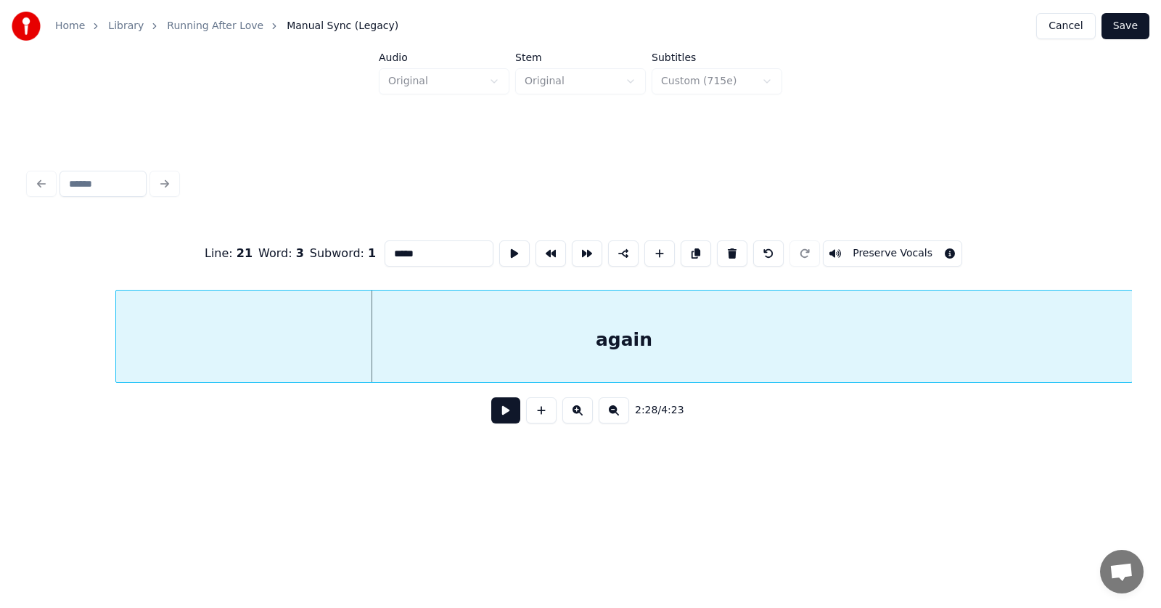
click at [120, 349] on div at bounding box center [118, 335] width 4 height 91
click at [508, 348] on div "again" at bounding box center [624, 339] width 1016 height 99
click at [499, 244] on button at bounding box center [514, 253] width 30 height 26
click at [459, 301] on div "again" at bounding box center [624, 339] width 1016 height 99
click at [491, 418] on button at bounding box center [505, 410] width 29 height 26
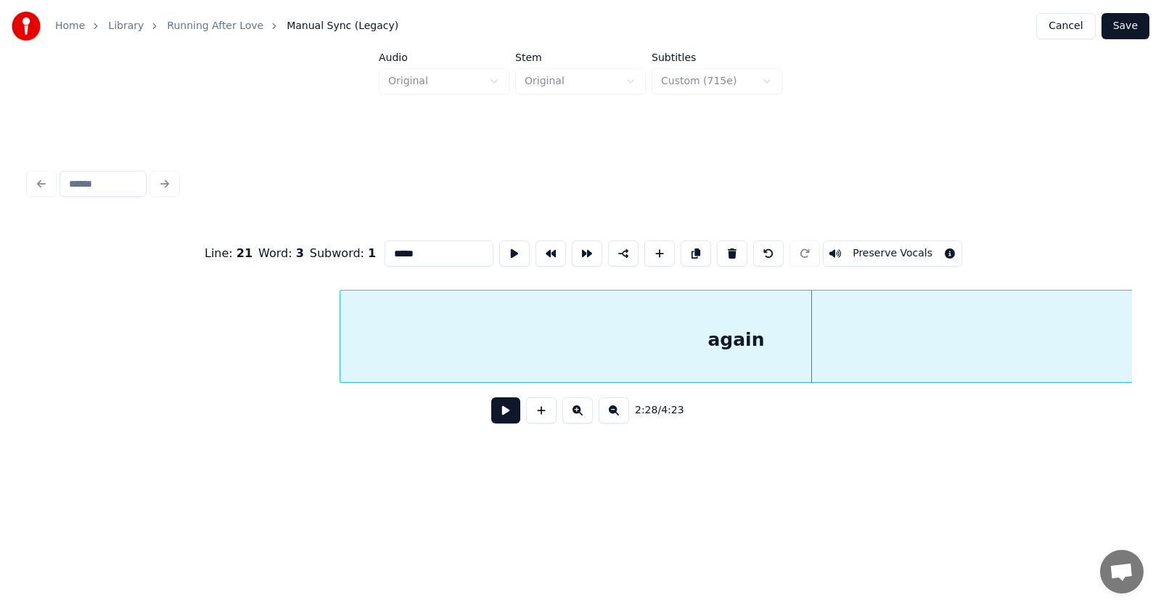
click at [343, 334] on div at bounding box center [342, 335] width 4 height 91
drag, startPoint x: 412, startPoint y: 245, endPoint x: 355, endPoint y: 251, distance: 57.6
click at [385, 251] on input "*****" at bounding box center [439, 253] width 109 height 26
type input "********"
click at [504, 421] on button at bounding box center [505, 410] width 29 height 26
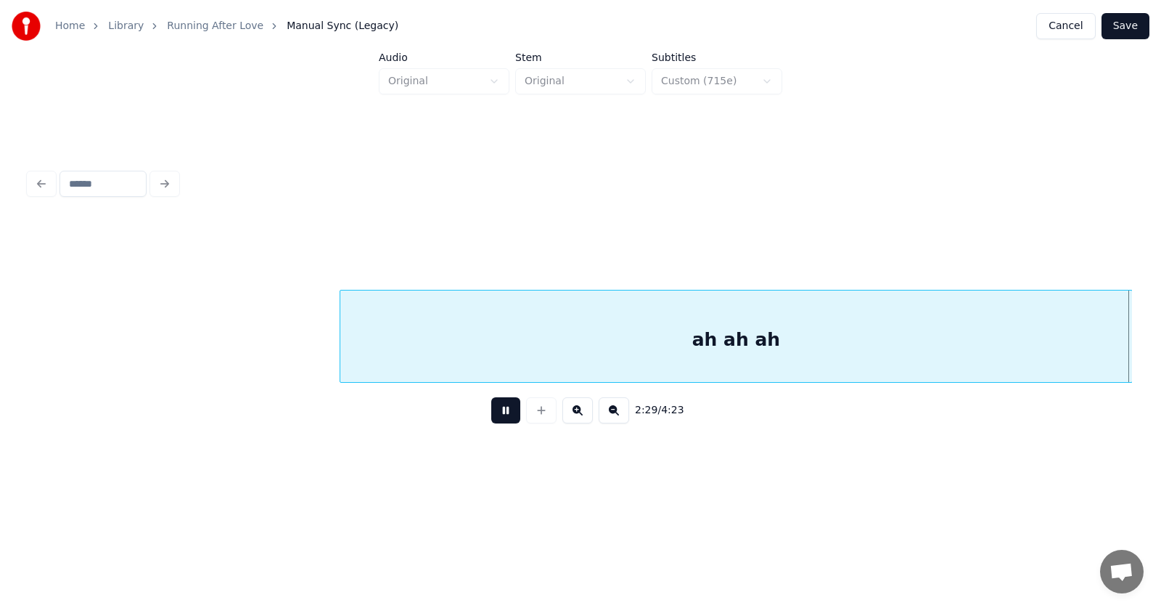
scroll to position [0, 81416]
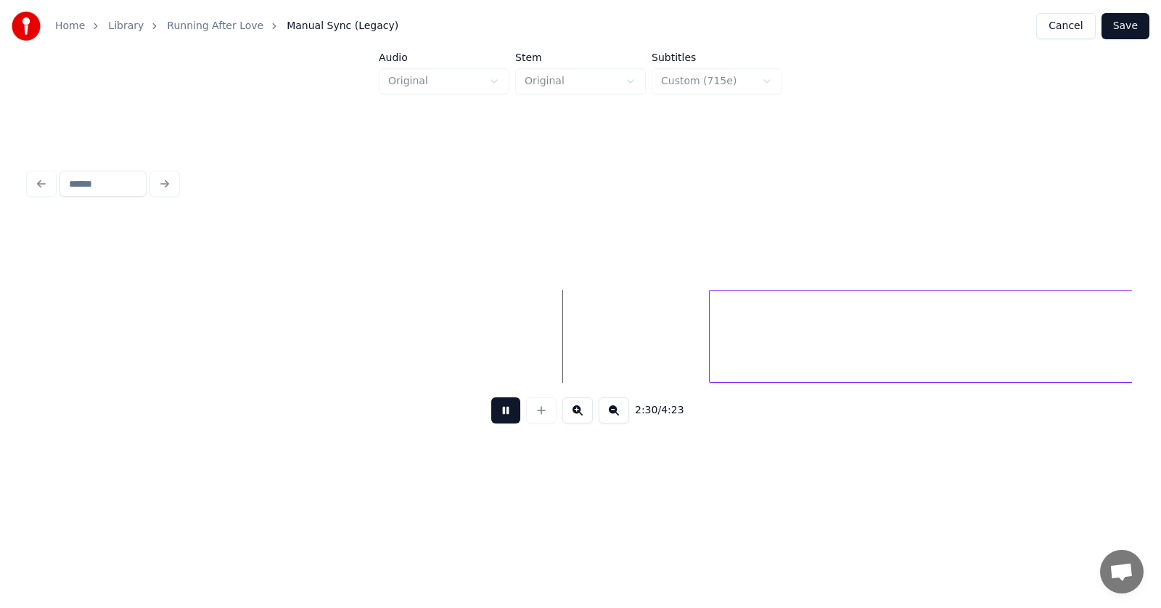
click at [503, 417] on button at bounding box center [505, 410] width 29 height 26
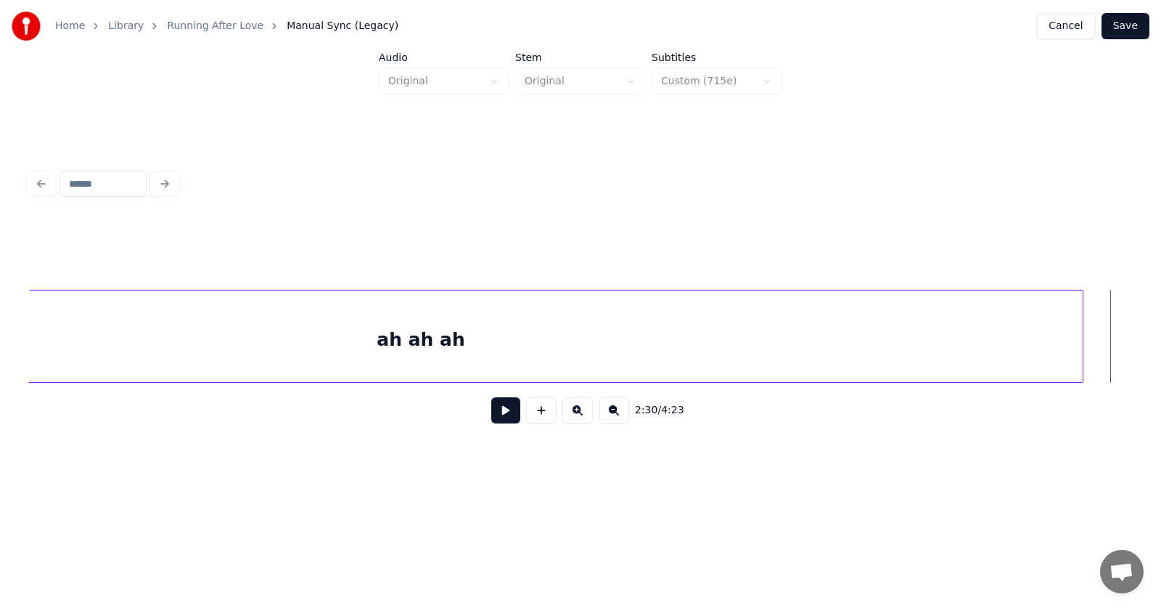
click at [1081, 333] on div at bounding box center [1081, 335] width 4 height 91
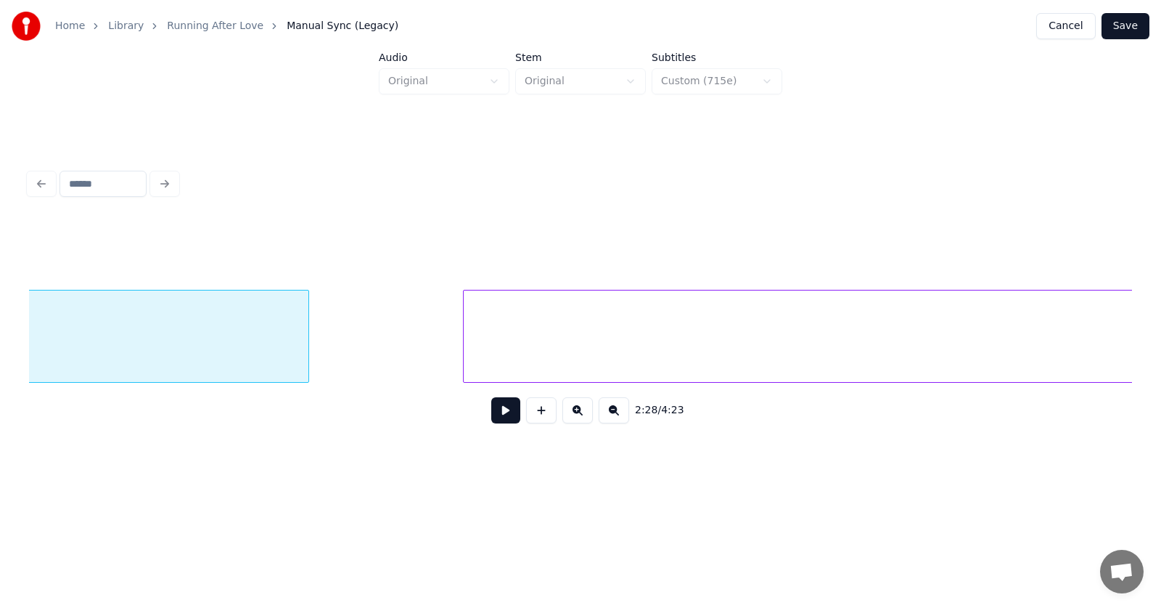
scroll to position [0, 81759]
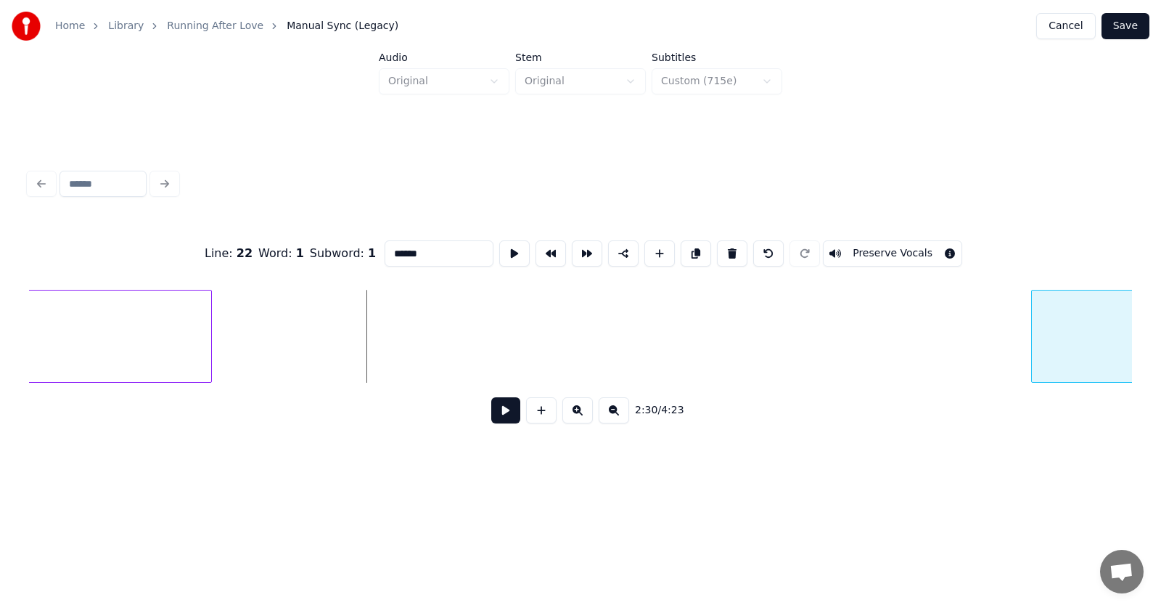
click at [1037, 336] on div at bounding box center [1034, 335] width 4 height 91
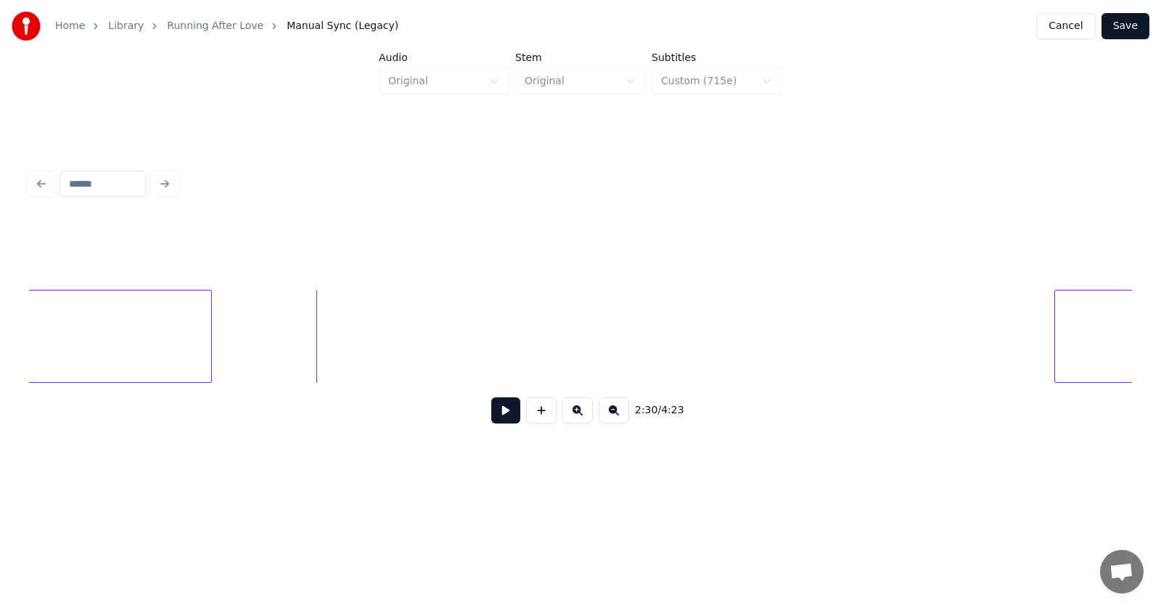
click at [496, 414] on button at bounding box center [505, 410] width 29 height 26
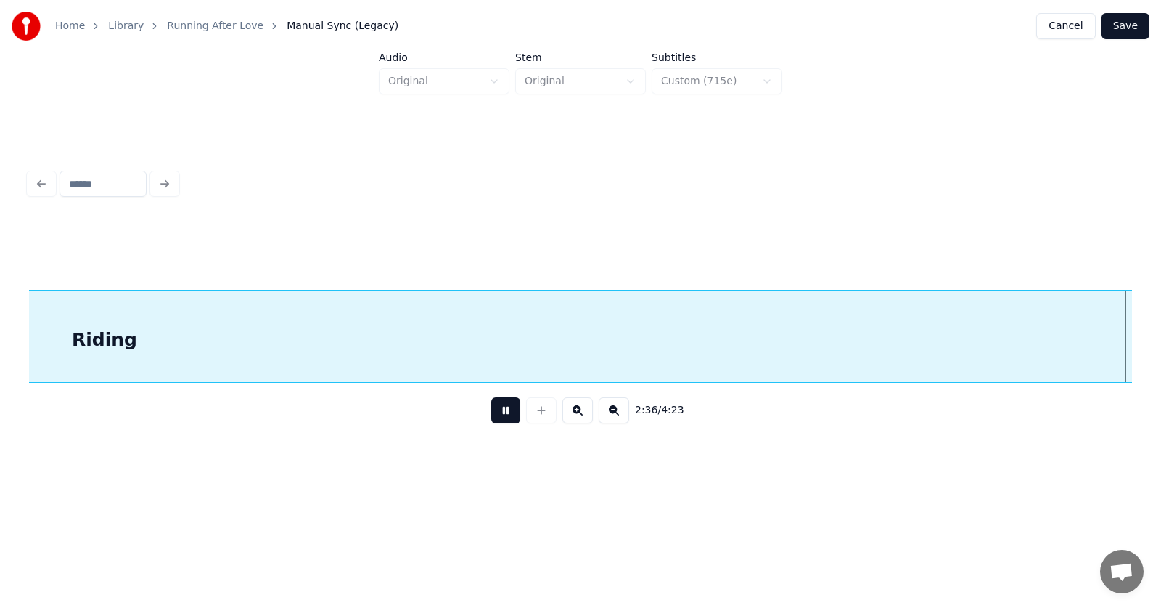
scroll to position [0, 85089]
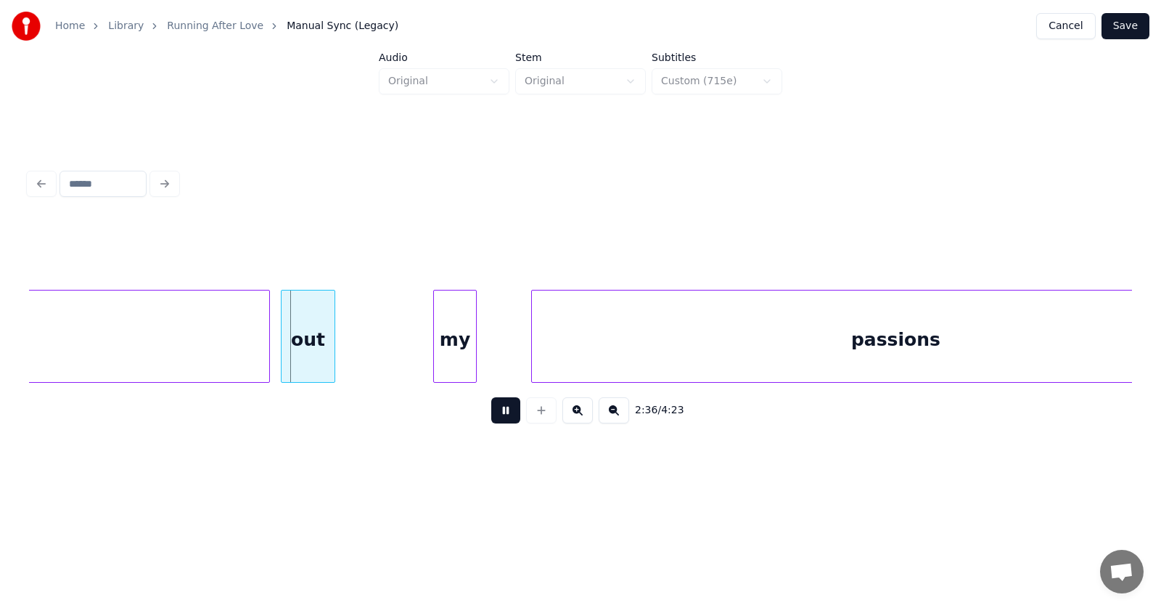
click at [496, 414] on button at bounding box center [505, 410] width 29 height 26
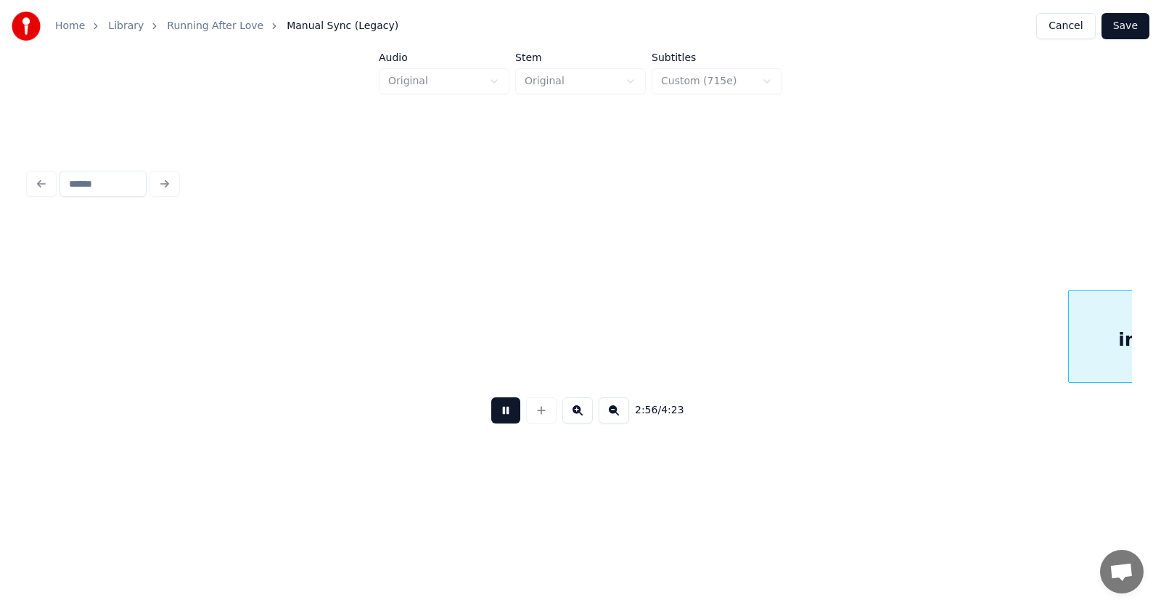
scroll to position [0, 96177]
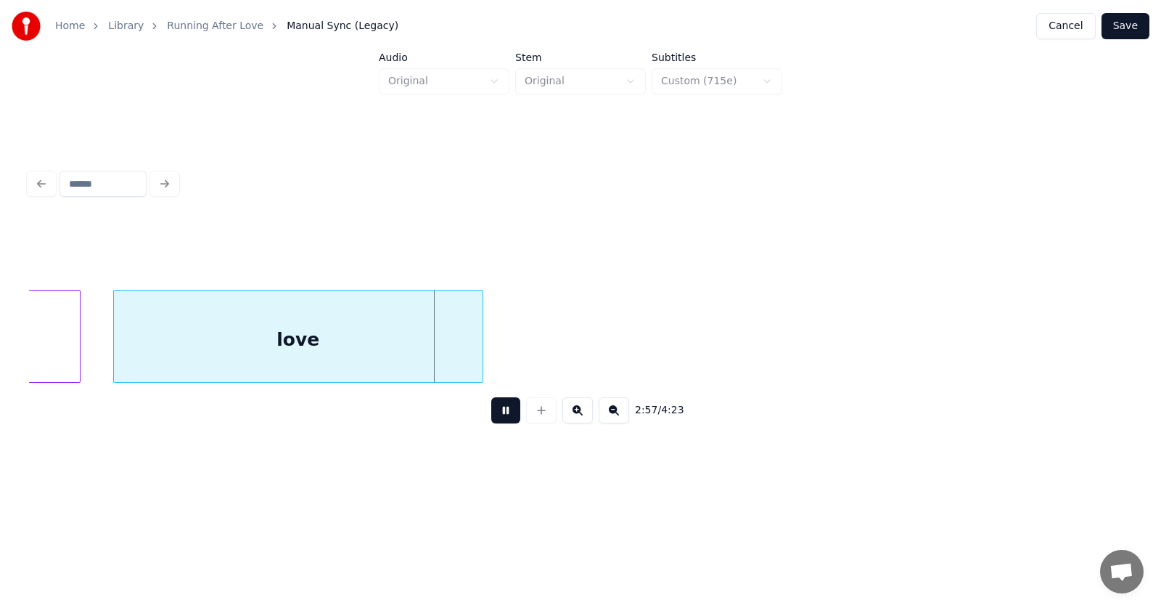
click at [496, 414] on button at bounding box center [505, 410] width 29 height 26
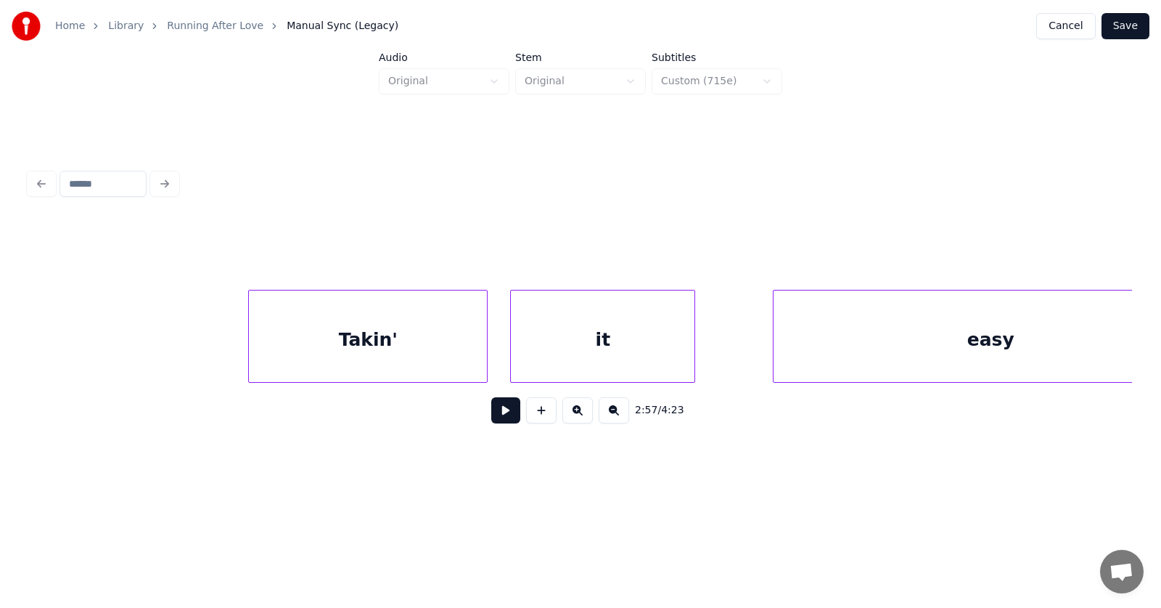
scroll to position [0, 53182]
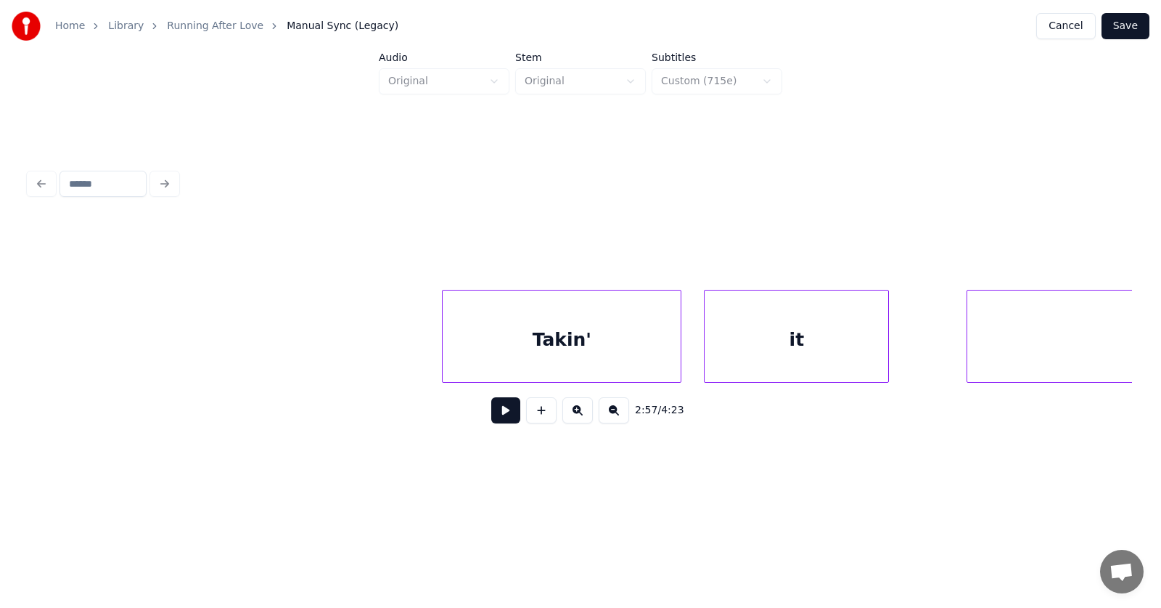
click at [492, 415] on button at bounding box center [505, 410] width 29 height 26
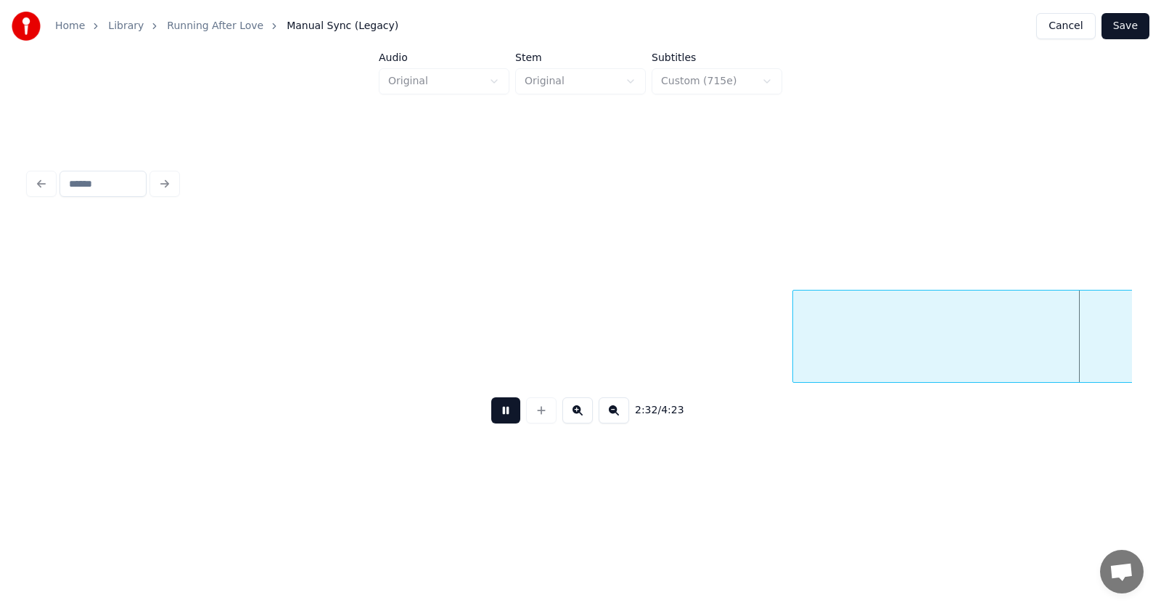
scroll to position [0, 83128]
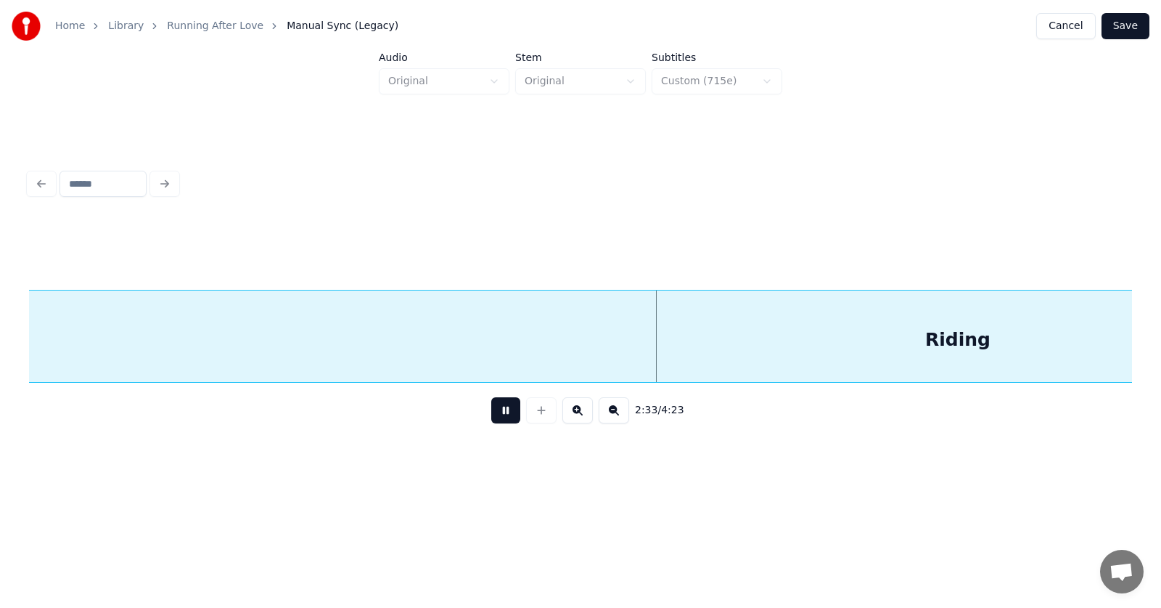
click at [492, 415] on button at bounding box center [505, 410] width 29 height 26
click at [681, 325] on div "Riding" at bounding box center [957, 339] width 2543 height 99
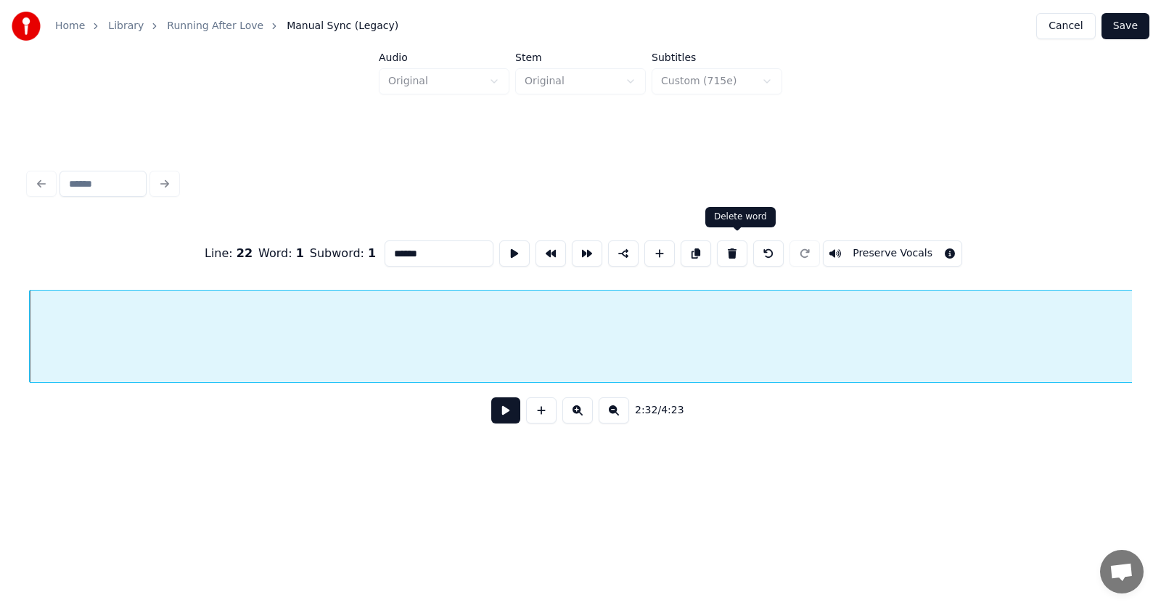
click at [744, 243] on button at bounding box center [732, 253] width 30 height 26
type input "***"
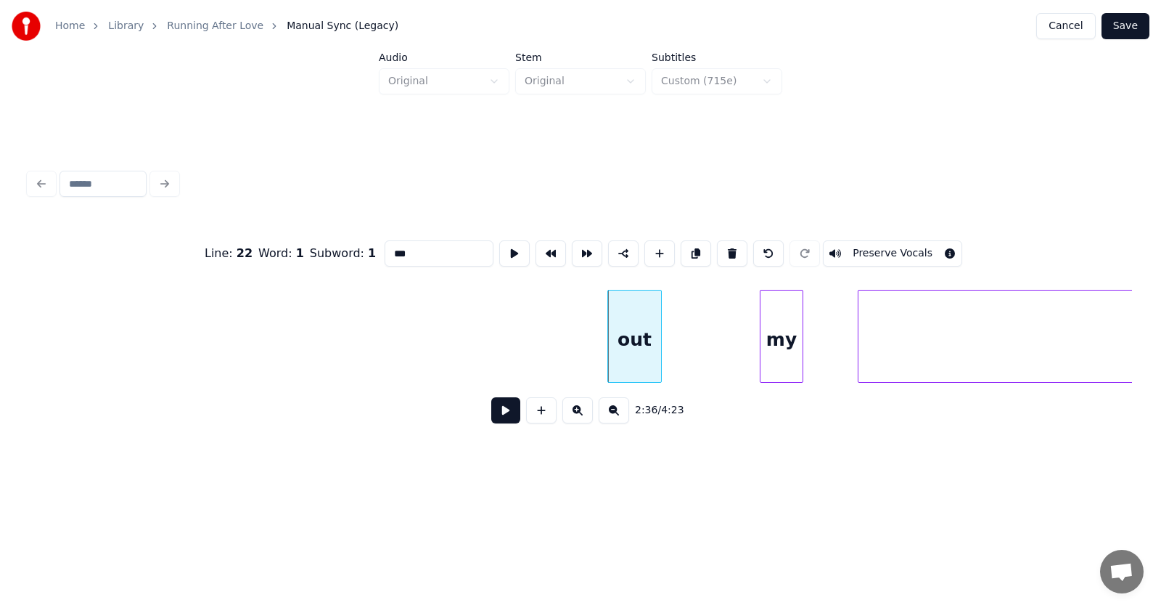
scroll to position [0, 84374]
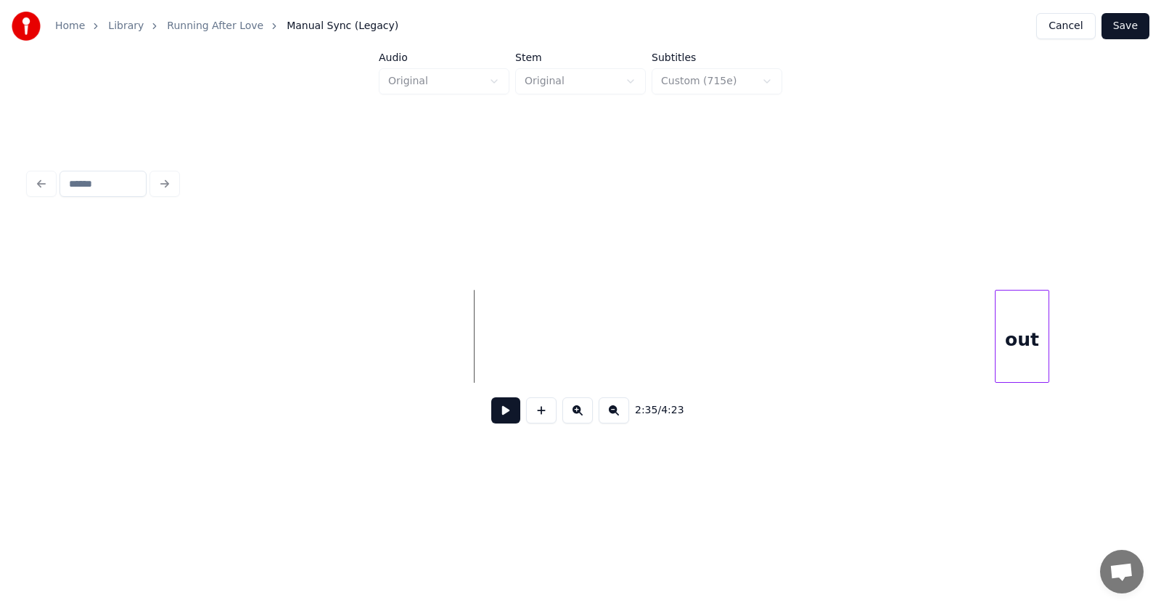
click at [491, 413] on button at bounding box center [505, 410] width 29 height 26
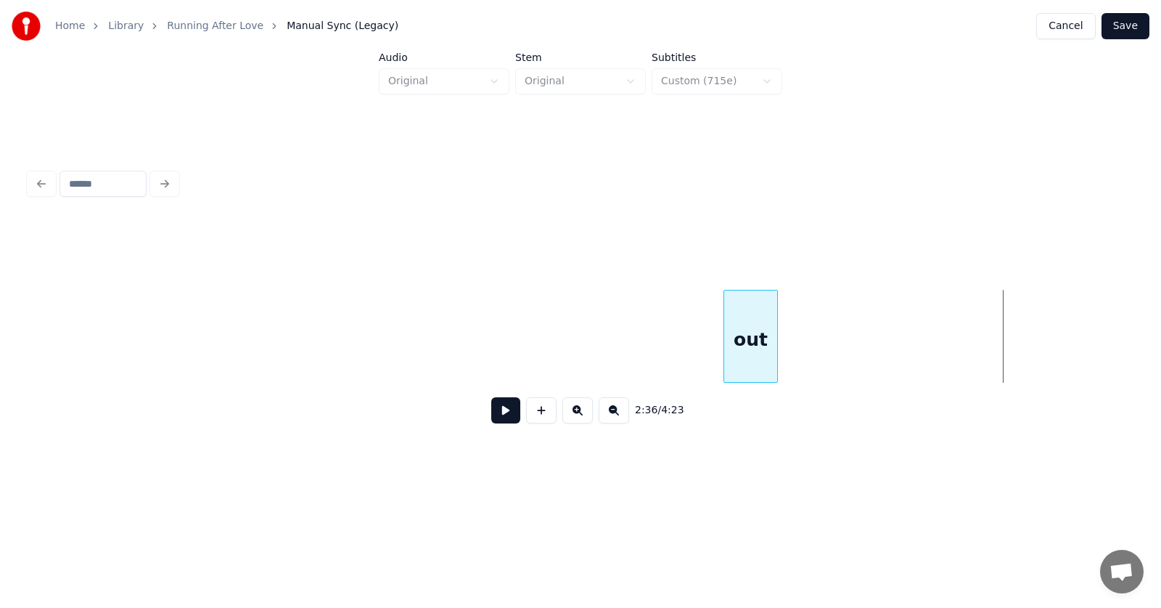
click at [740, 354] on div "out" at bounding box center [750, 339] width 53 height 99
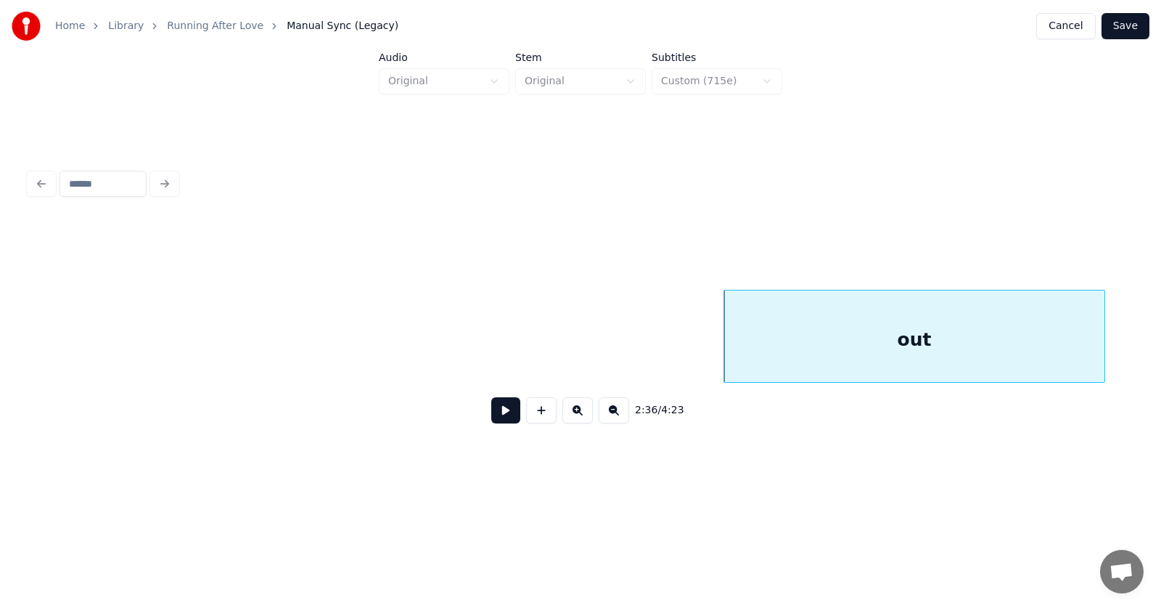
click at [1105, 347] on div at bounding box center [1102, 335] width 4 height 91
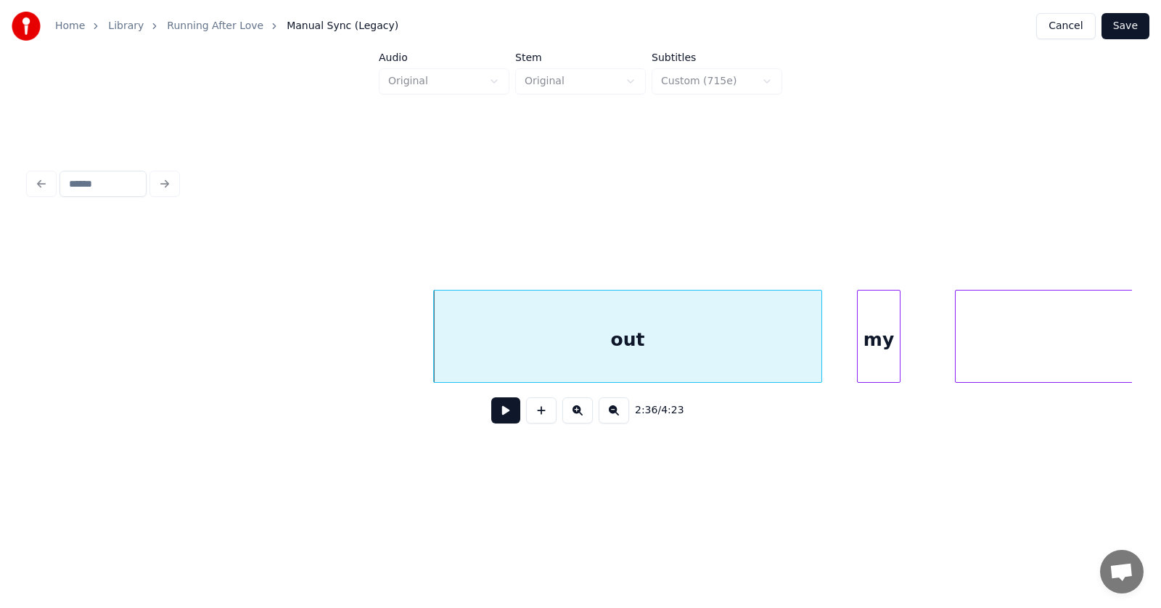
scroll to position [0, 84762]
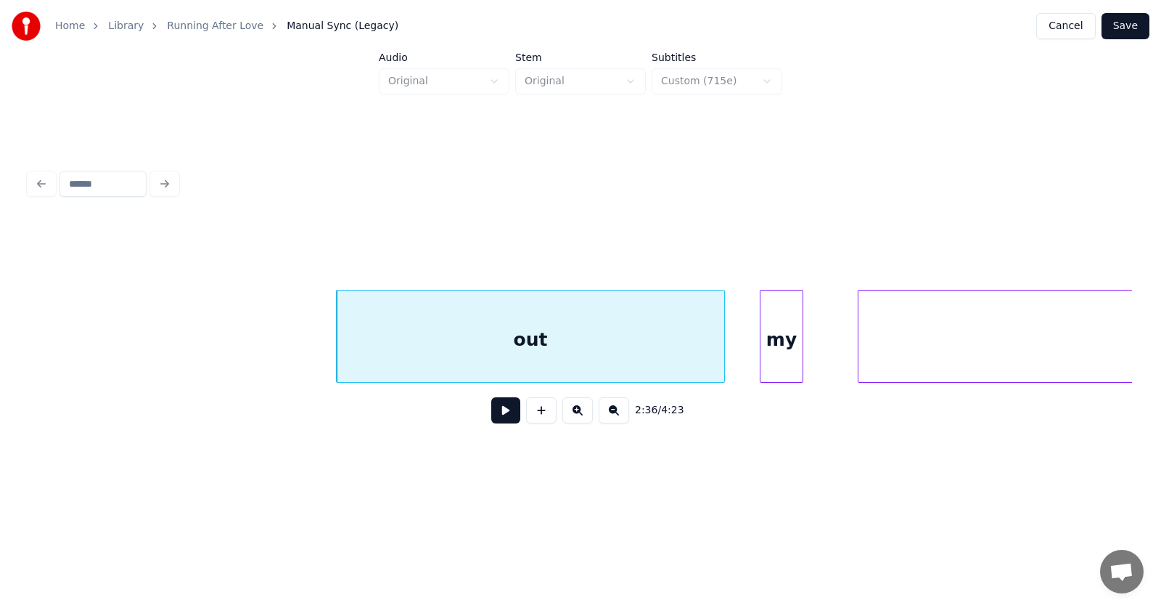
click at [781, 354] on div "my" at bounding box center [782, 339] width 42 height 99
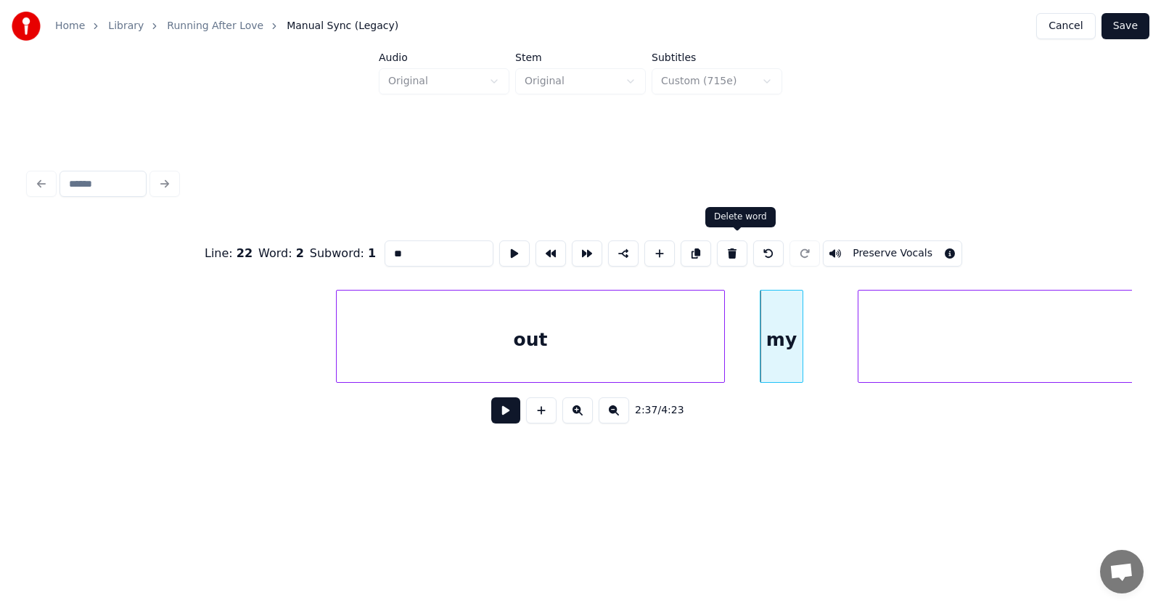
click at [741, 245] on button at bounding box center [732, 253] width 30 height 26
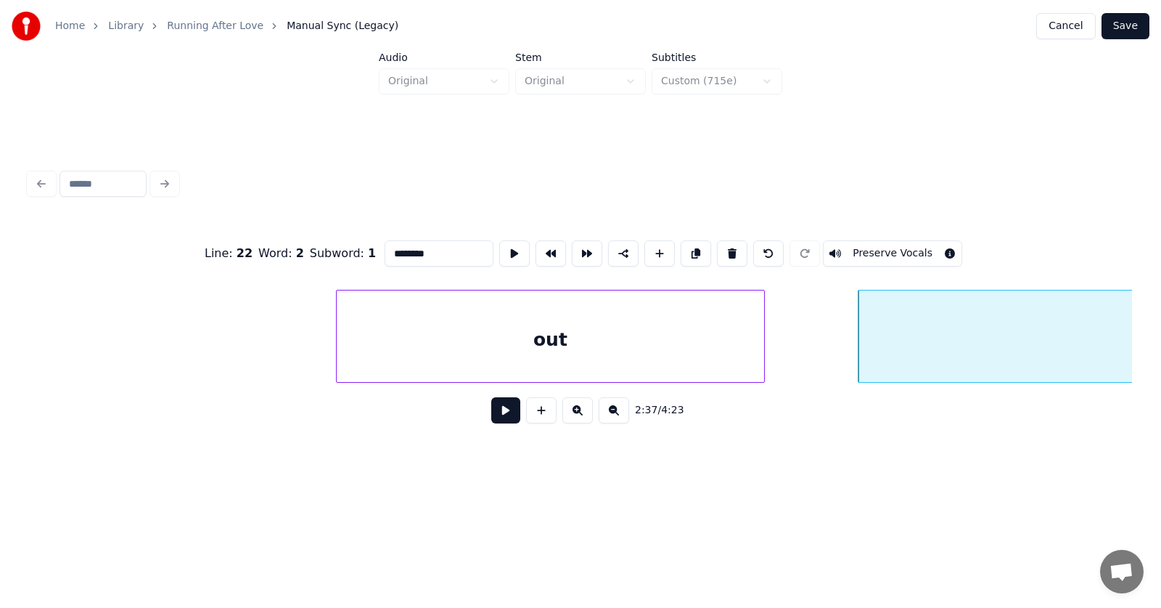
click at [764, 335] on div at bounding box center [762, 335] width 4 height 91
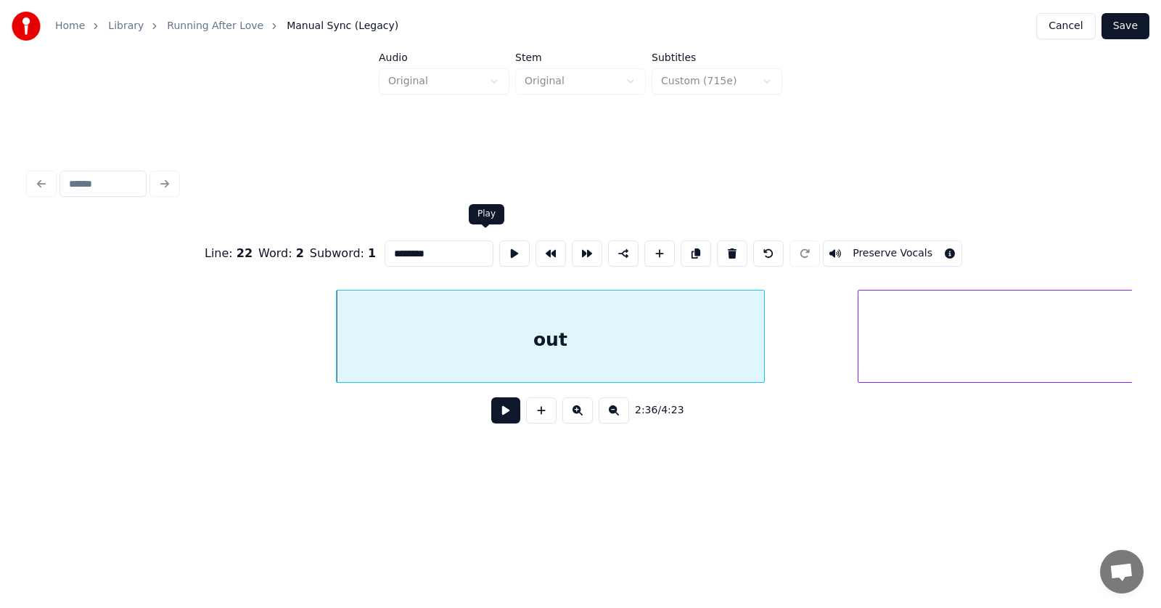
click at [499, 245] on button at bounding box center [514, 253] width 30 height 26
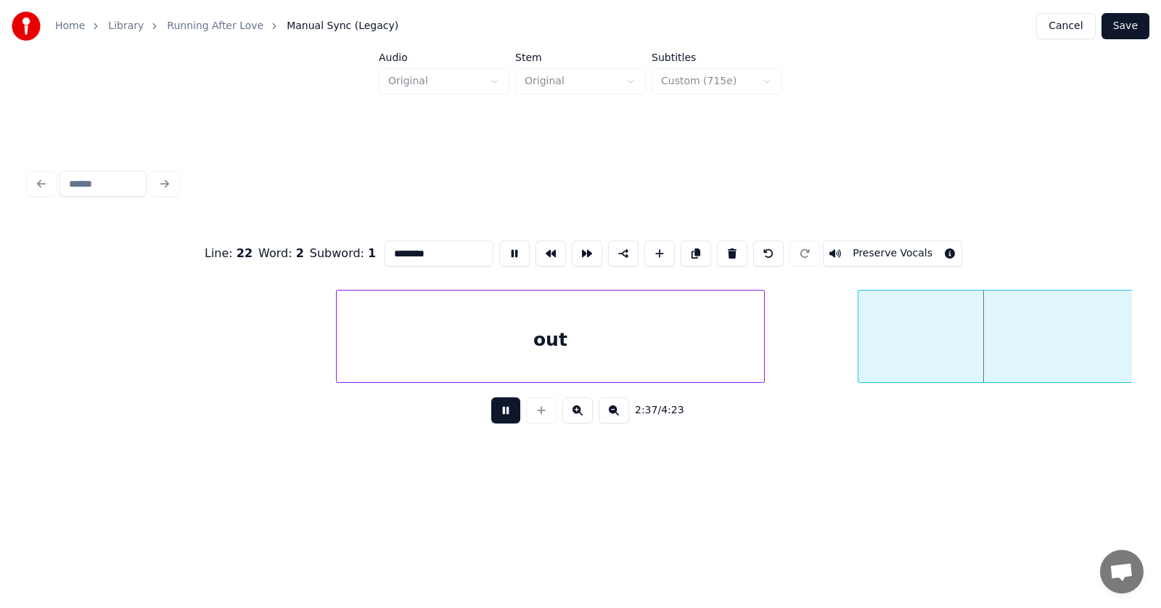
click at [499, 245] on button at bounding box center [514, 253] width 30 height 26
click at [579, 341] on div "out" at bounding box center [551, 339] width 428 height 99
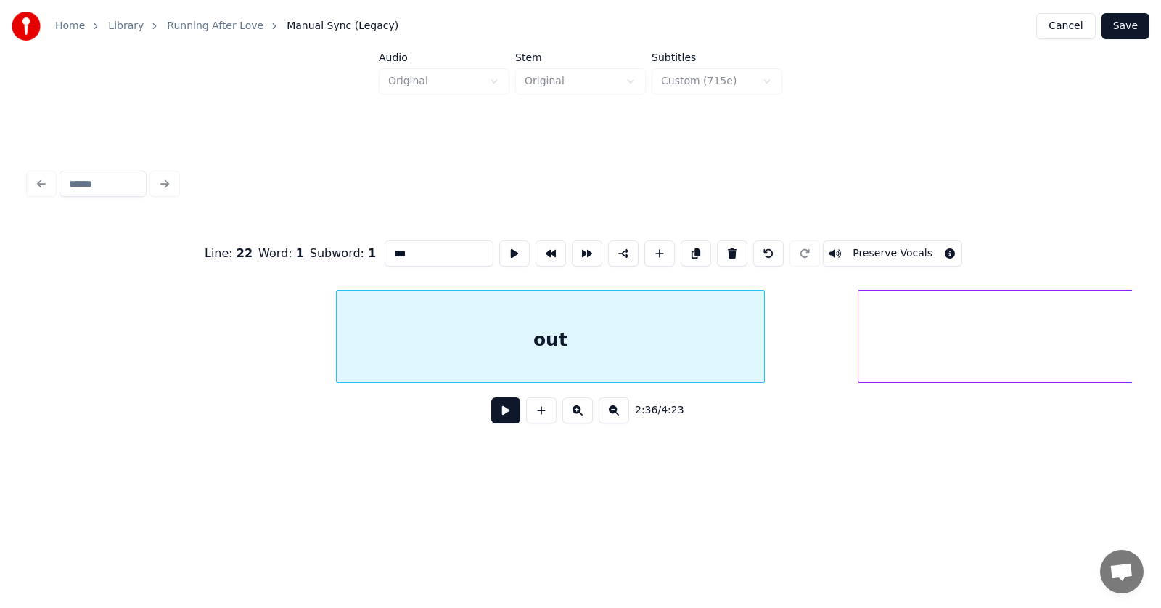
drag, startPoint x: 413, startPoint y: 242, endPoint x: 359, endPoint y: 250, distance: 54.9
click at [385, 250] on input "***" at bounding box center [439, 253] width 109 height 26
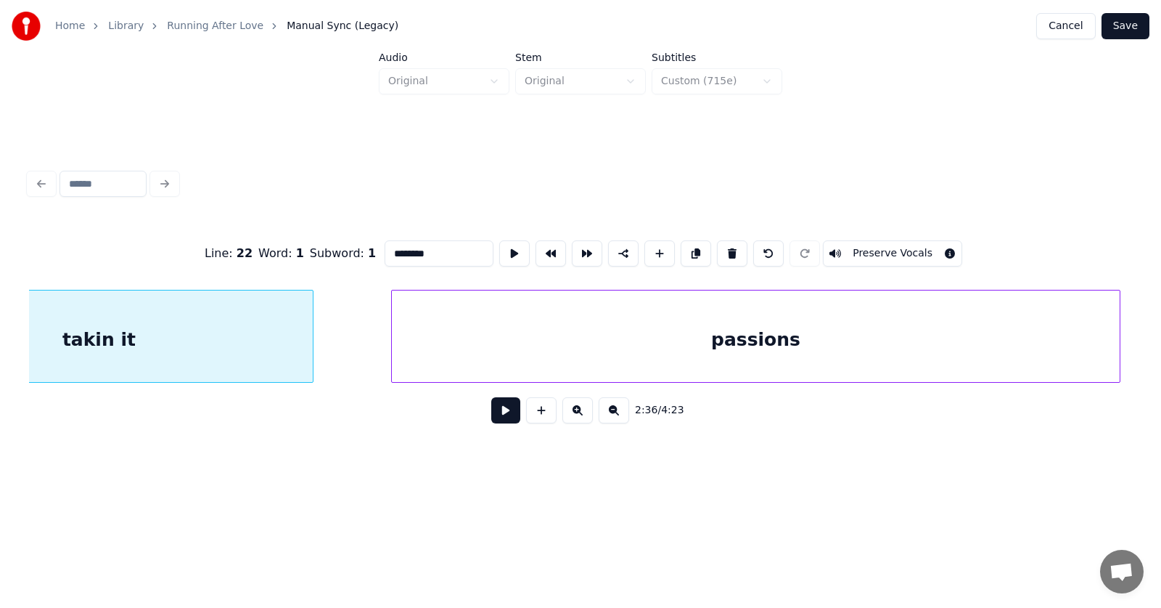
click at [870, 345] on div "passions" at bounding box center [756, 339] width 728 height 99
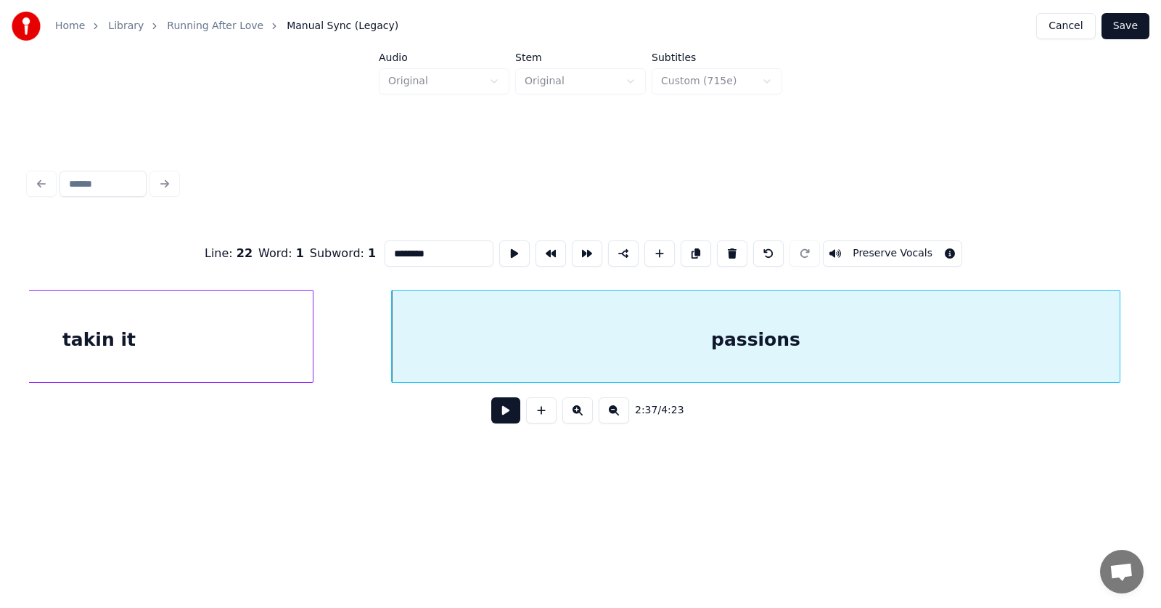
click at [789, 340] on div "passions" at bounding box center [756, 339] width 728 height 99
click at [499, 245] on button at bounding box center [514, 253] width 30 height 26
drag, startPoint x: 409, startPoint y: 254, endPoint x: 361, endPoint y: 254, distance: 48.6
click at [385, 254] on input "********" at bounding box center [439, 253] width 109 height 26
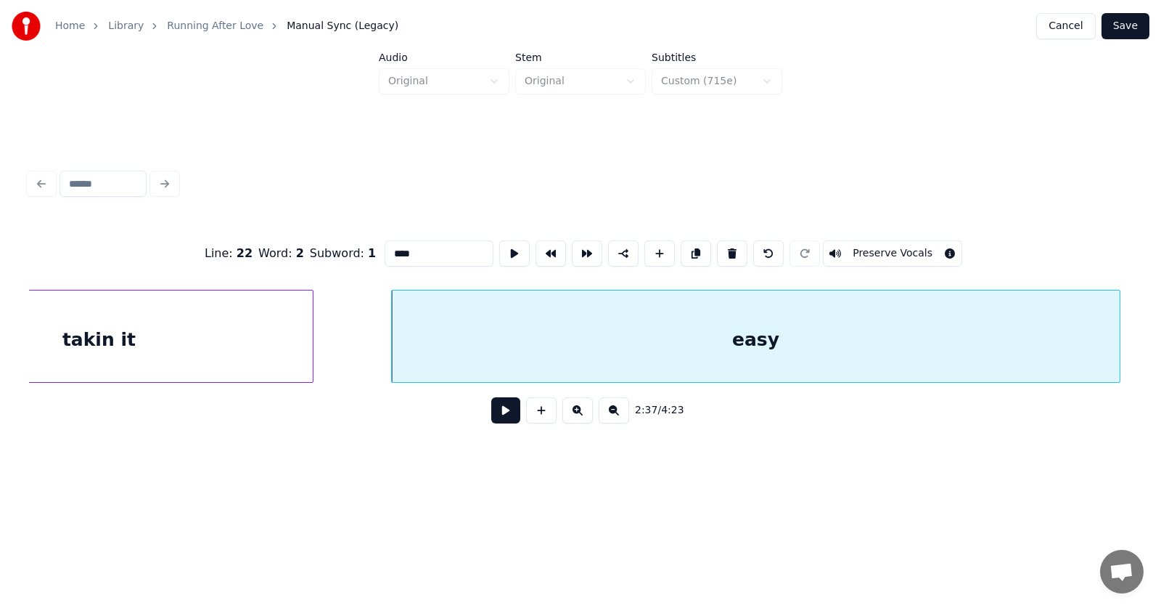
scroll to position [0, 85924]
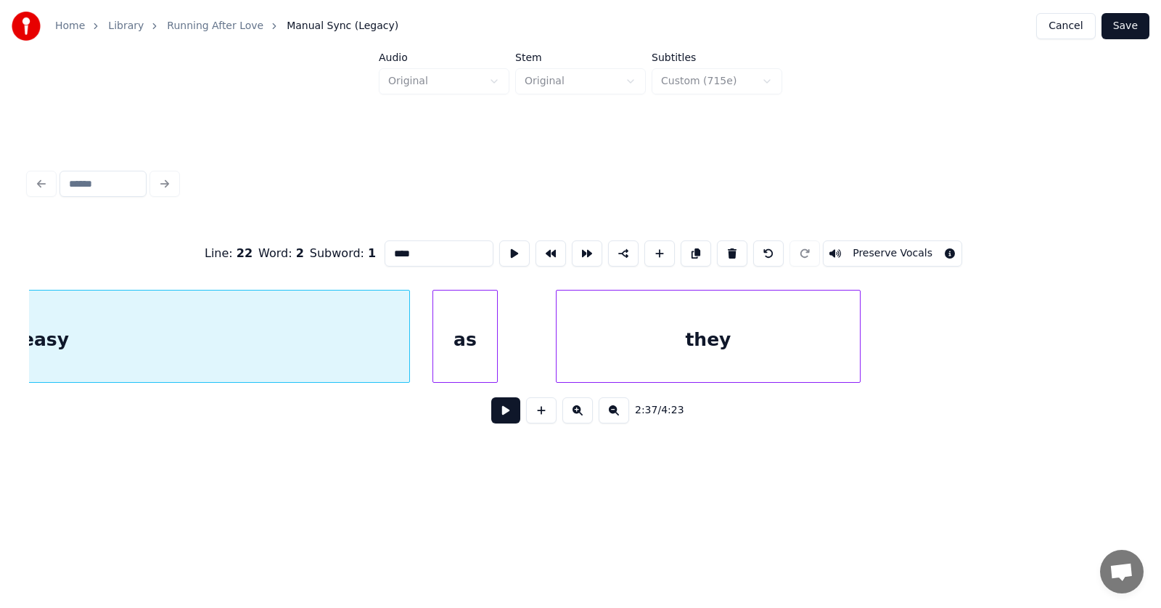
click at [478, 353] on div "as" at bounding box center [465, 339] width 64 height 99
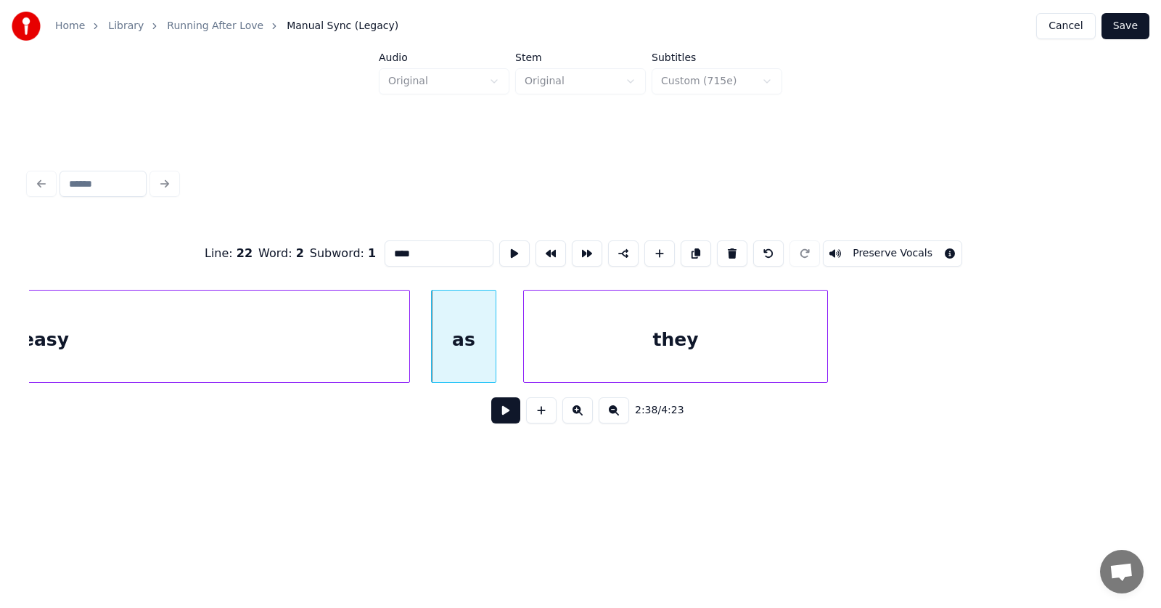
click at [622, 355] on div "they" at bounding box center [675, 339] width 303 height 99
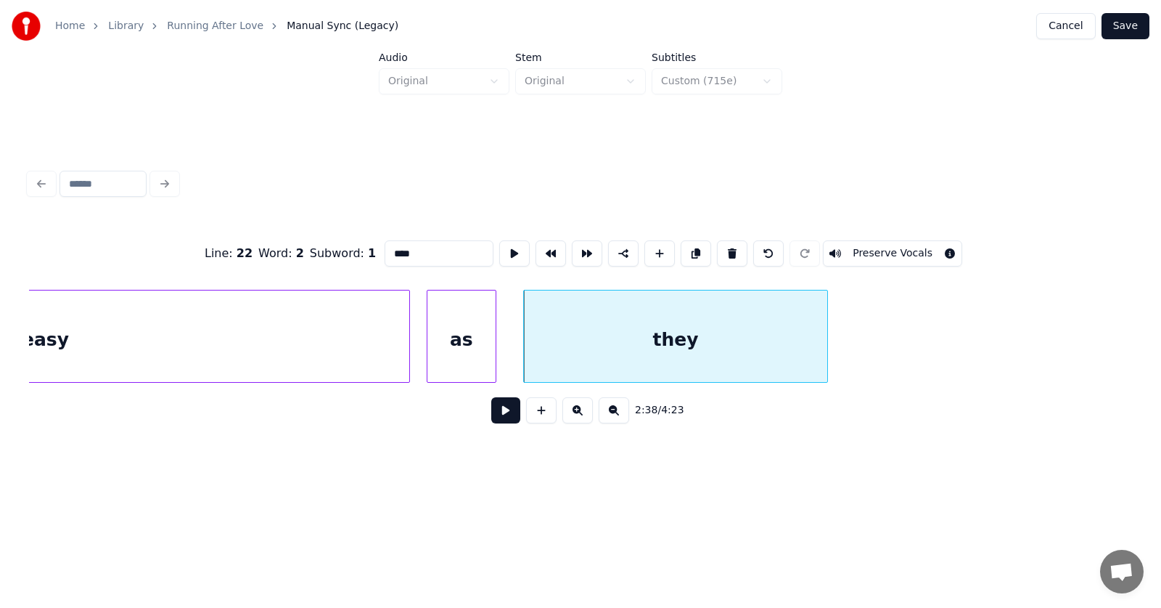
click at [429, 348] on div at bounding box center [430, 335] width 4 height 91
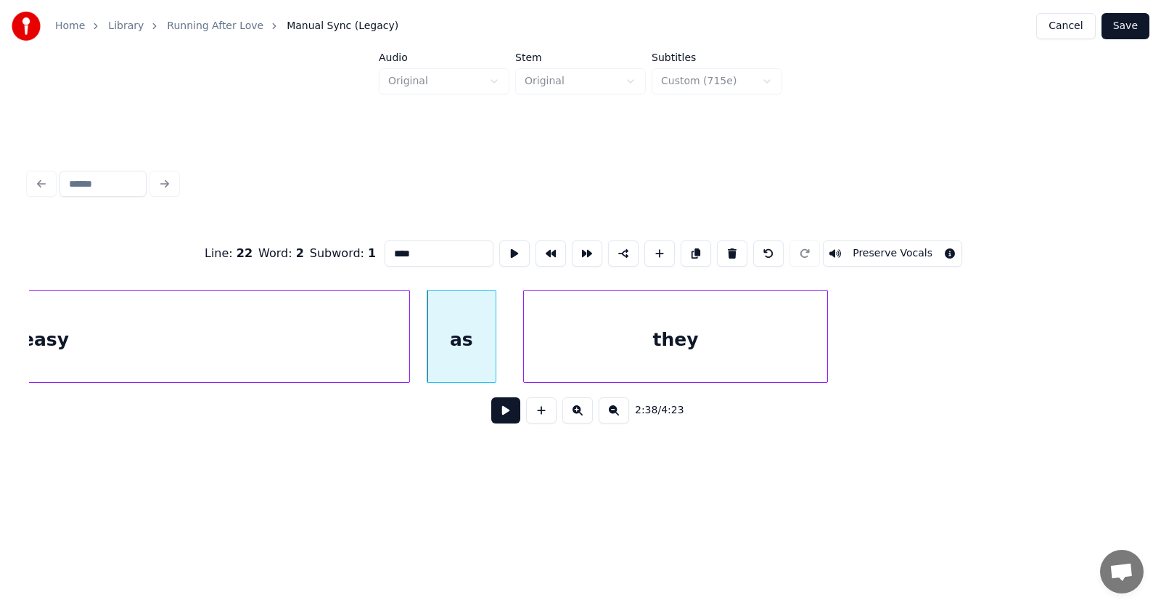
click at [461, 343] on div "as" at bounding box center [462, 339] width 68 height 99
drag, startPoint x: 387, startPoint y: 251, endPoint x: 356, endPoint y: 251, distance: 30.5
click at [385, 251] on input "**" at bounding box center [439, 253] width 109 height 26
click at [677, 342] on div "they" at bounding box center [675, 339] width 303 height 99
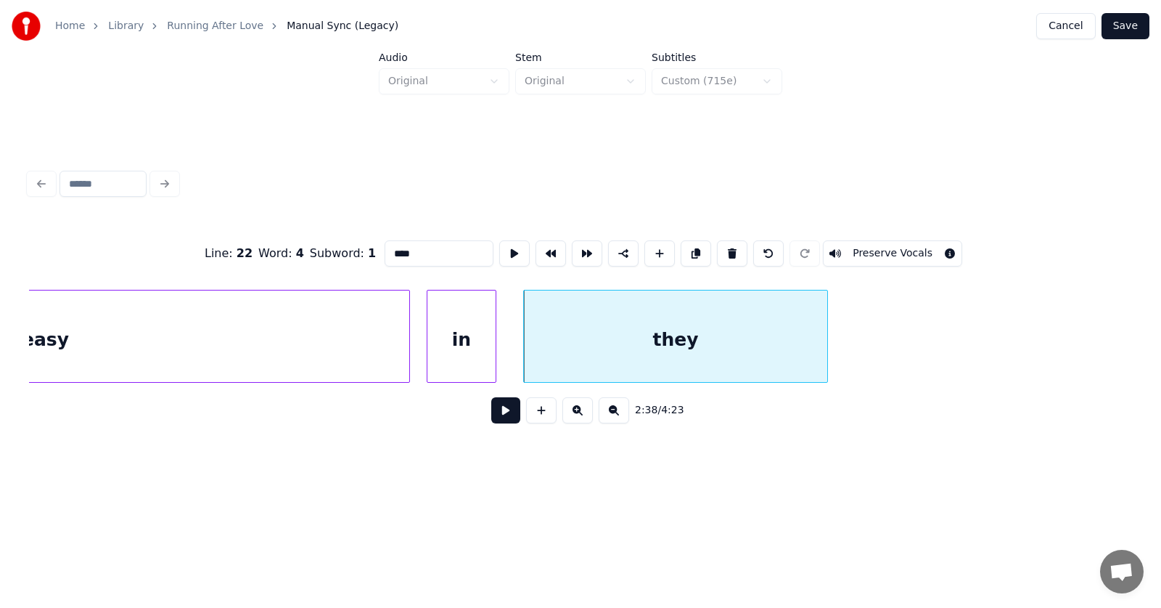
drag, startPoint x: 392, startPoint y: 252, endPoint x: 355, endPoint y: 251, distance: 37.0
click at [385, 251] on input "****" at bounding box center [439, 253] width 109 height 26
click at [364, 332] on div "easy" at bounding box center [45, 339] width 728 height 99
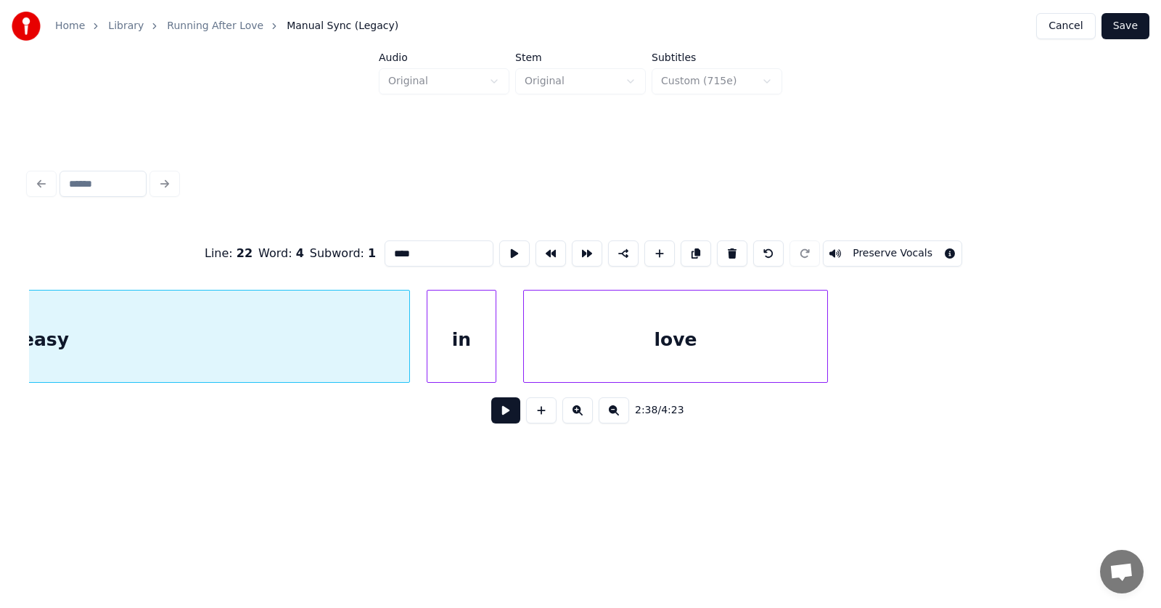
scroll to position [0, 85576]
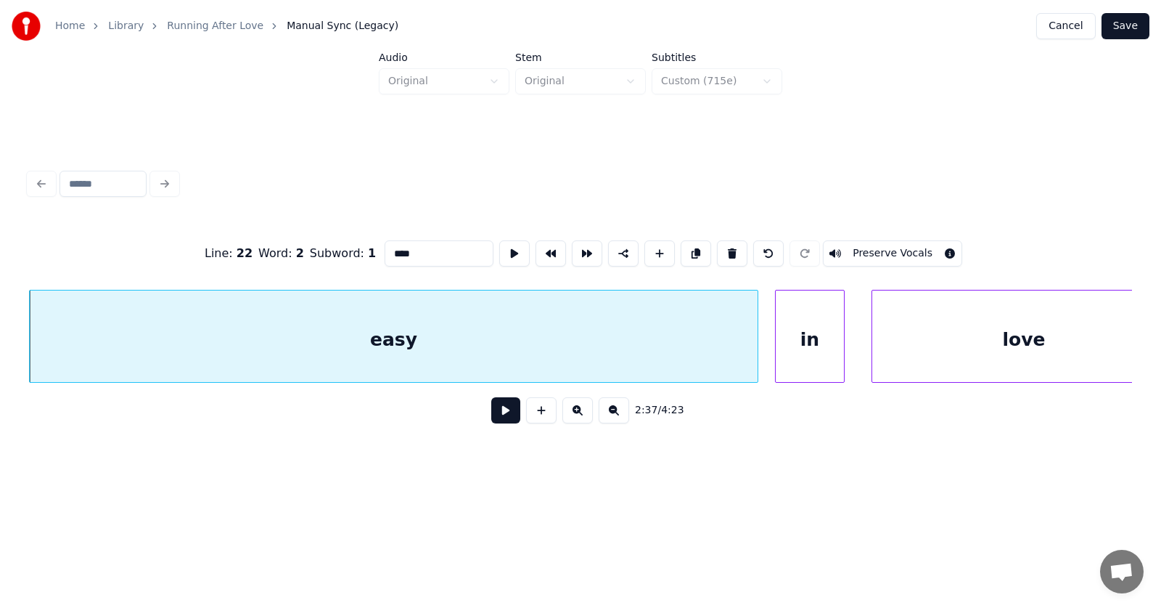
type input "****"
click at [507, 415] on button at bounding box center [505, 410] width 29 height 26
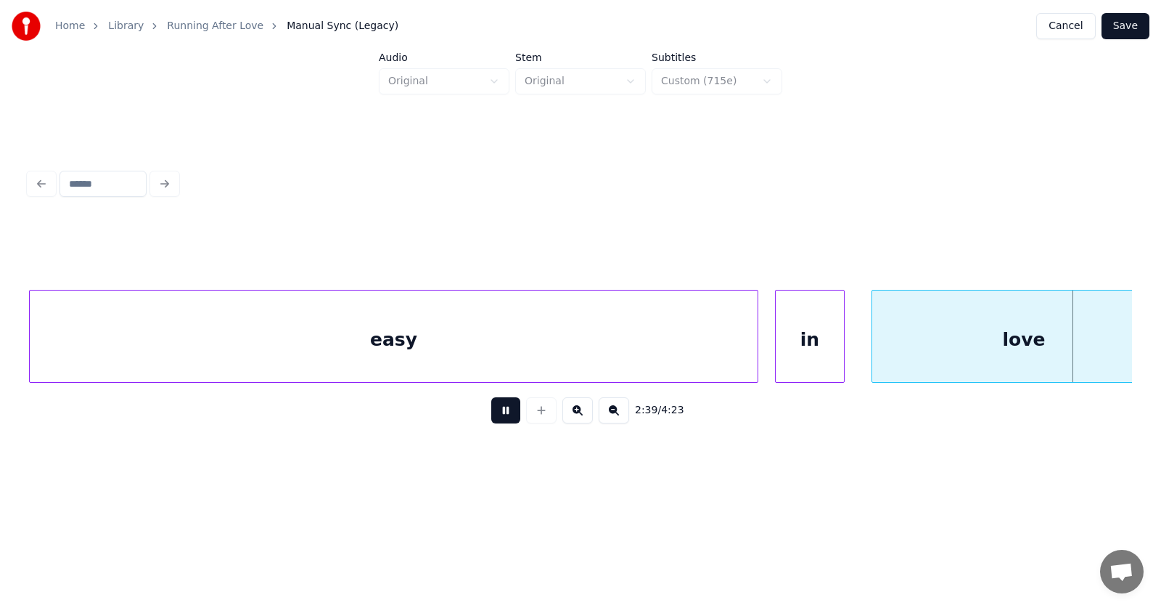
click at [507, 415] on button at bounding box center [505, 410] width 29 height 26
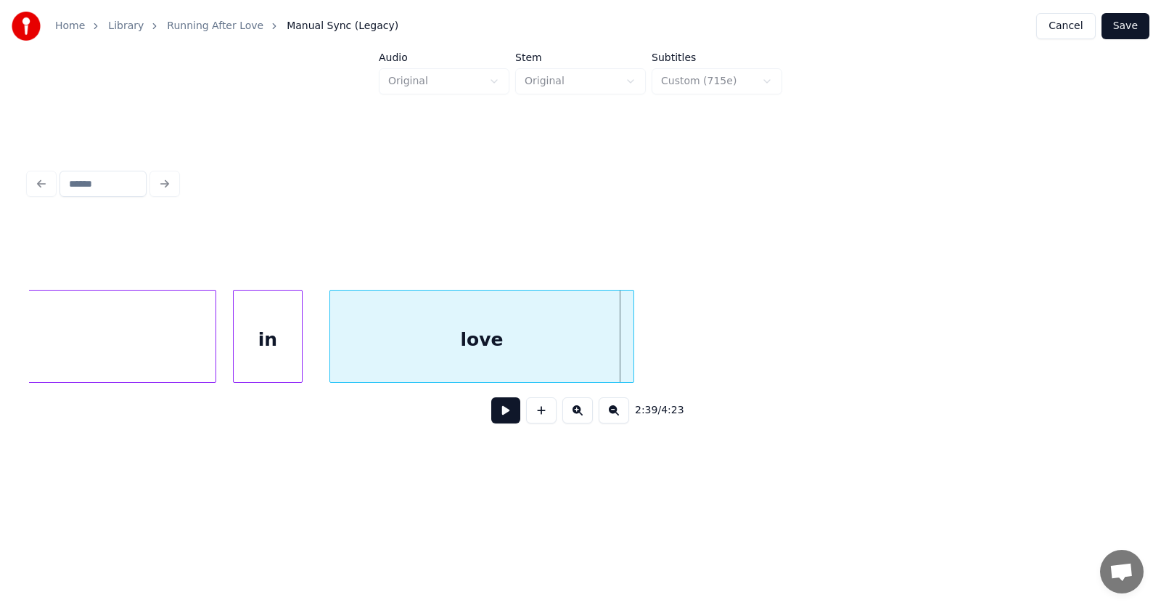
scroll to position [0, 85924]
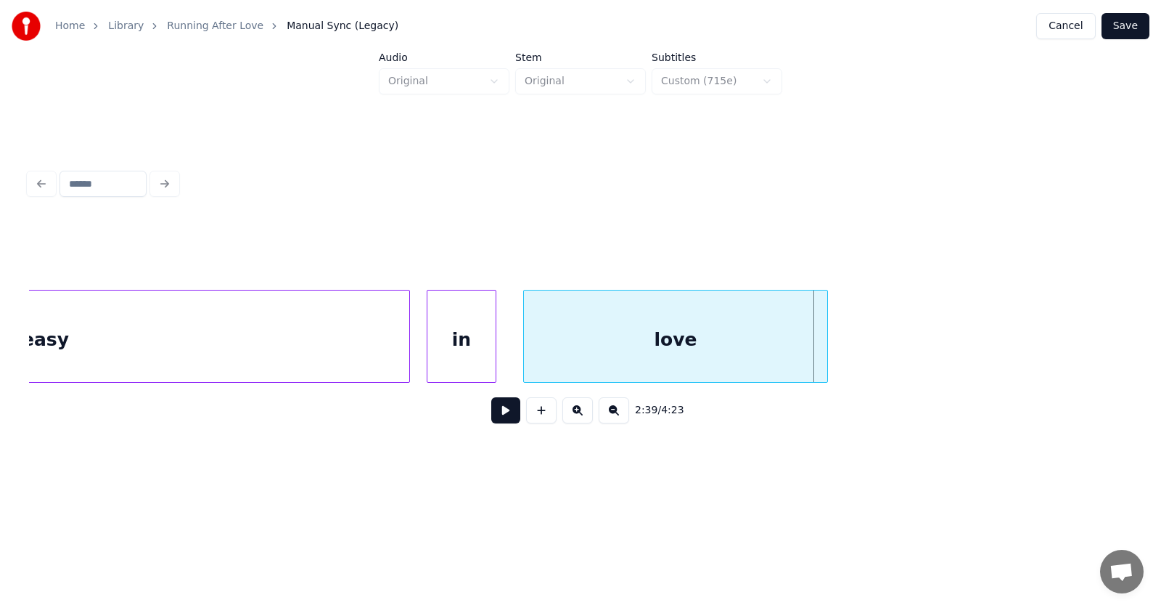
click at [477, 345] on div "in" at bounding box center [462, 339] width 68 height 99
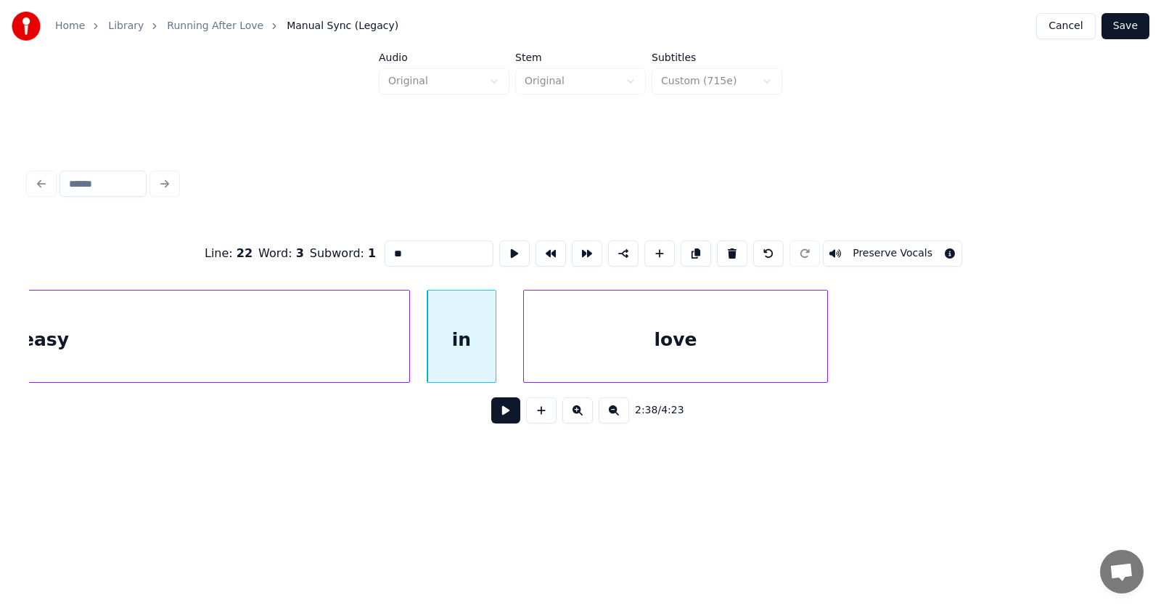
drag, startPoint x: 380, startPoint y: 252, endPoint x: 361, endPoint y: 250, distance: 18.9
click at [385, 251] on input "**" at bounding box center [439, 253] width 109 height 26
type input "*"
click at [671, 347] on div "love" at bounding box center [675, 339] width 303 height 99
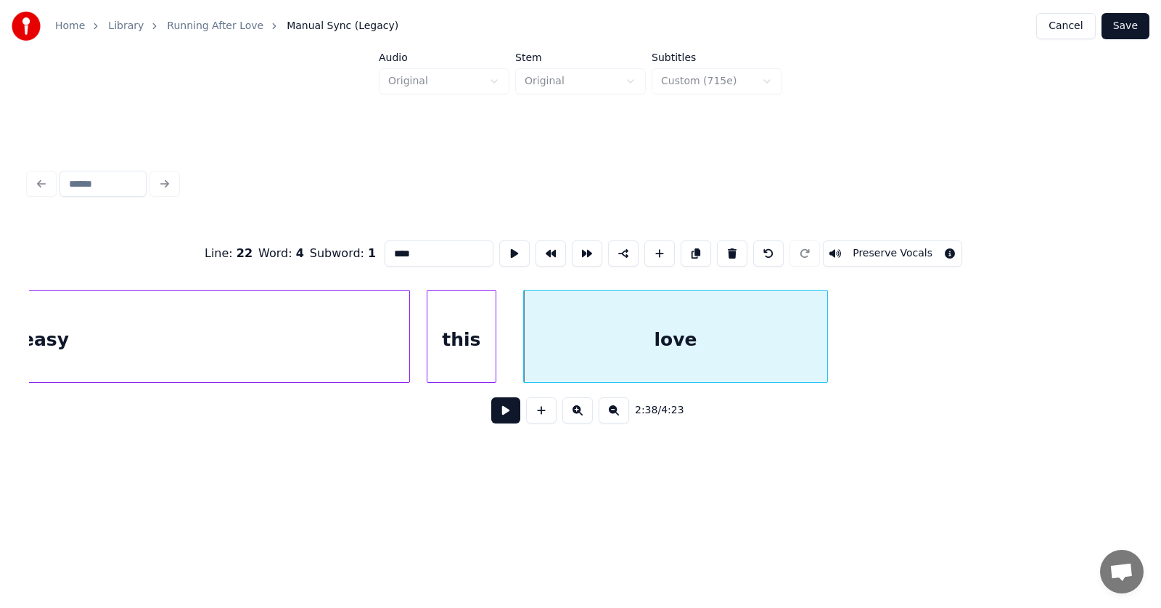
drag, startPoint x: 402, startPoint y: 248, endPoint x: 364, endPoint y: 249, distance: 37.8
click at [385, 249] on input "****" at bounding box center [439, 253] width 109 height 26
type input "*"
type input "****"
click at [496, 422] on button at bounding box center [505, 410] width 29 height 26
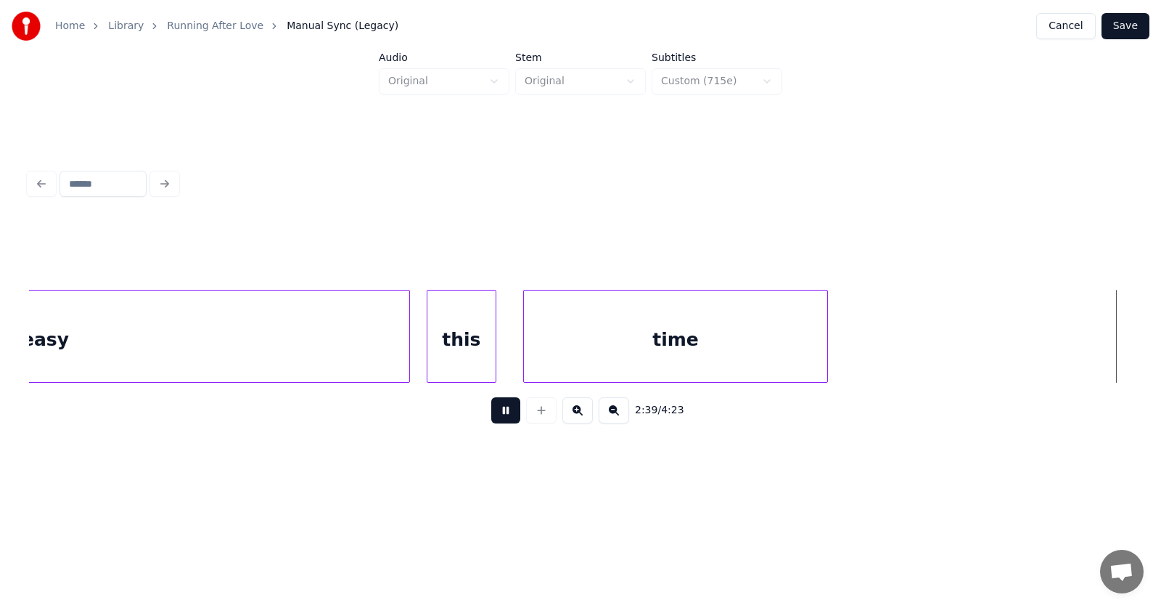
scroll to position [0, 87038]
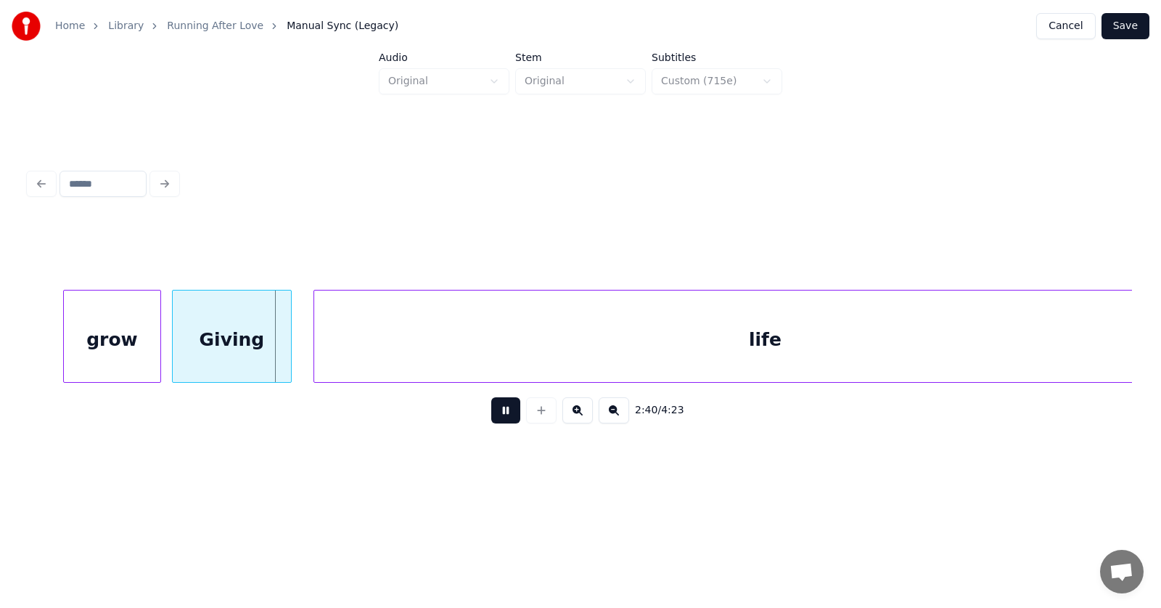
click at [496, 422] on button at bounding box center [505, 410] width 29 height 26
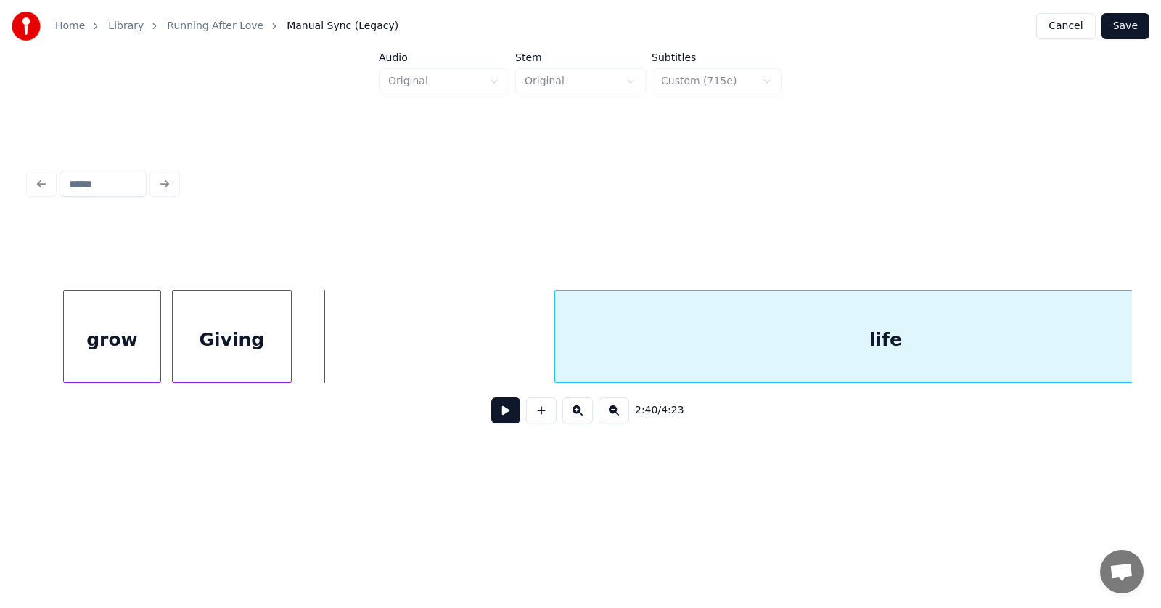
click at [556, 360] on div at bounding box center [557, 335] width 4 height 91
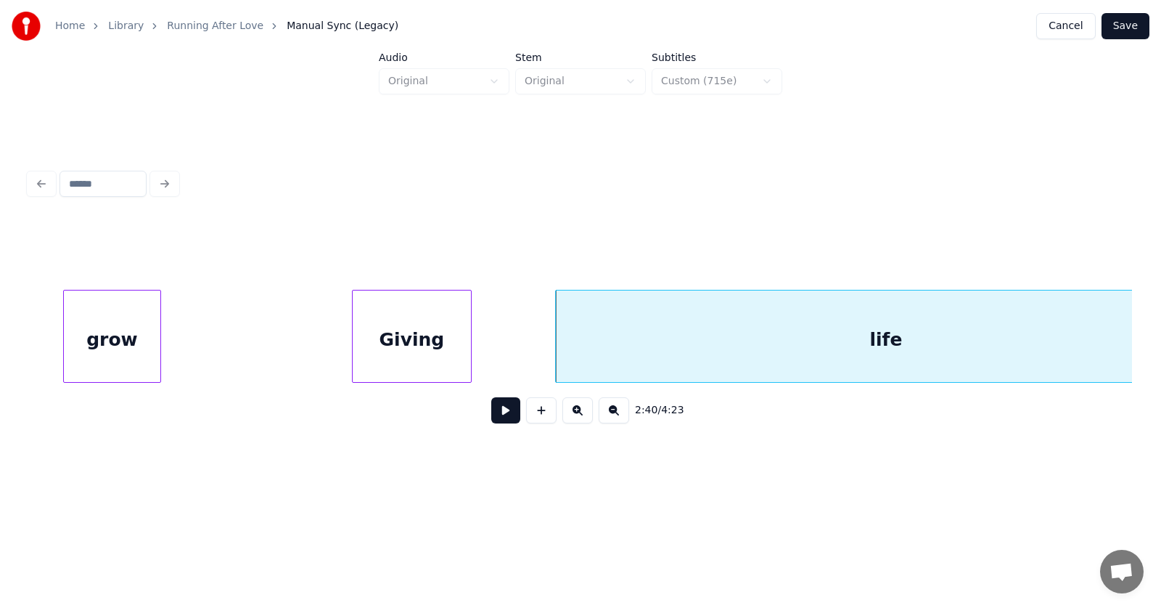
click at [426, 367] on div "Giving" at bounding box center [412, 339] width 118 height 99
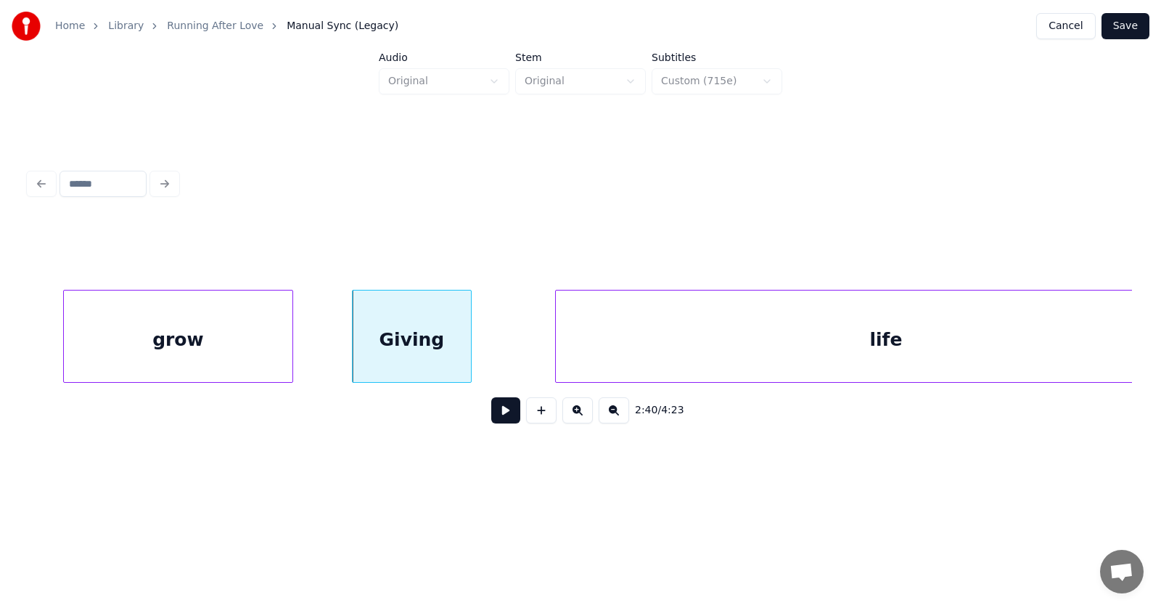
click at [288, 354] on div at bounding box center [290, 335] width 4 height 91
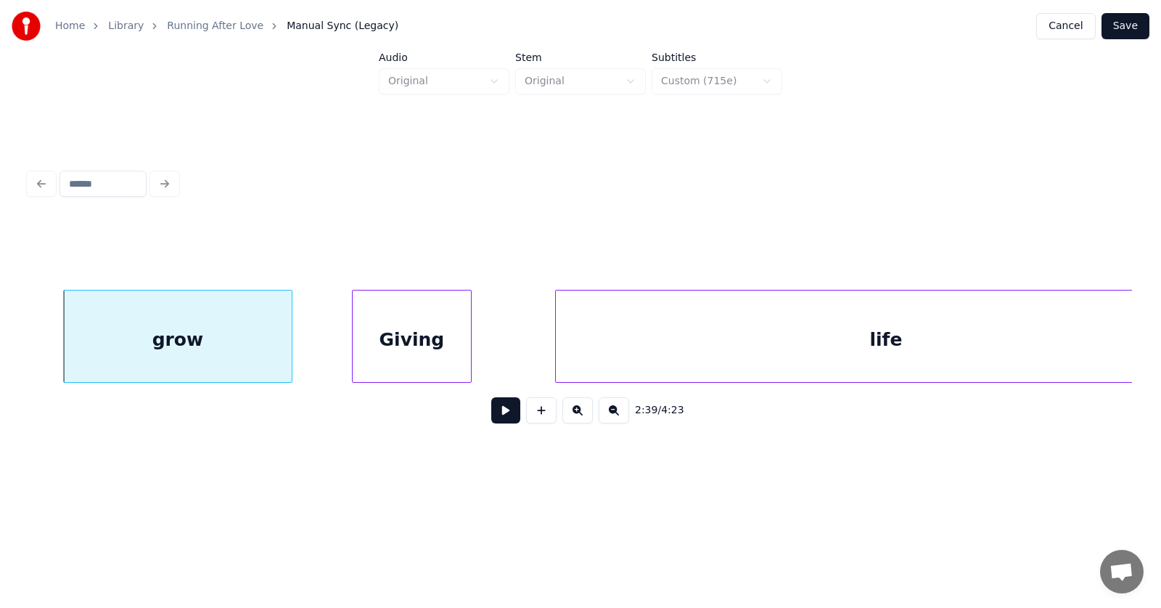
click at [213, 341] on div "grow" at bounding box center [178, 339] width 228 height 99
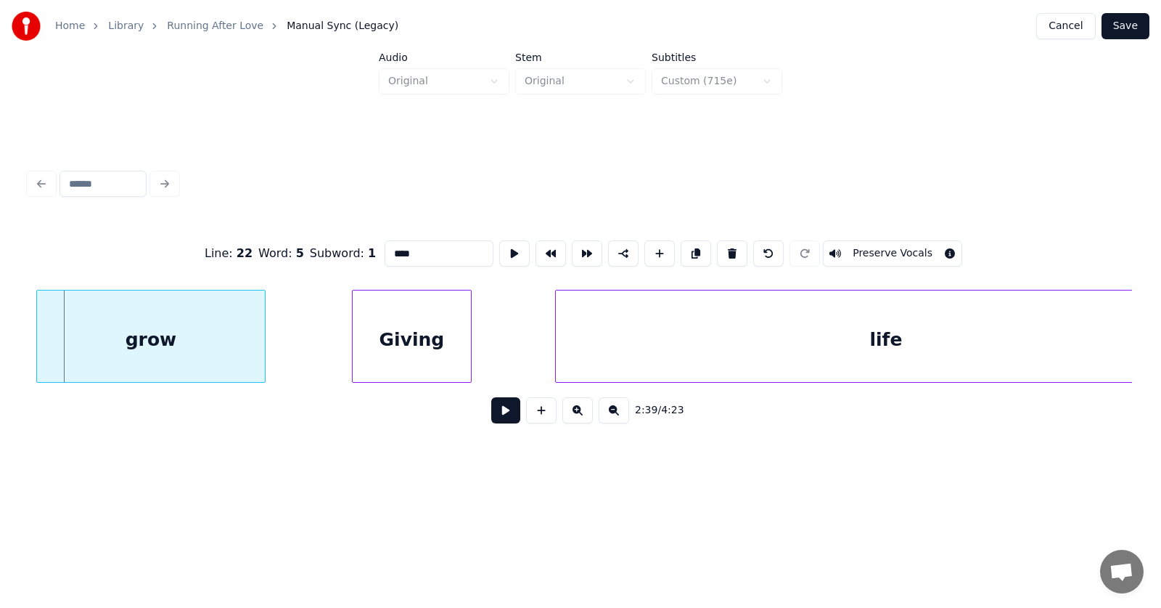
click at [188, 329] on div "grow" at bounding box center [151, 339] width 228 height 99
click at [499, 247] on button at bounding box center [514, 253] width 30 height 26
drag, startPoint x: 420, startPoint y: 252, endPoint x: 348, endPoint y: 251, distance: 71.1
click at [348, 254] on div "Line : 22 Word : 5 Subword : 1 **** Preserve Vocals" at bounding box center [580, 253] width 1103 height 73
click at [409, 335] on div "Giving" at bounding box center [412, 339] width 118 height 99
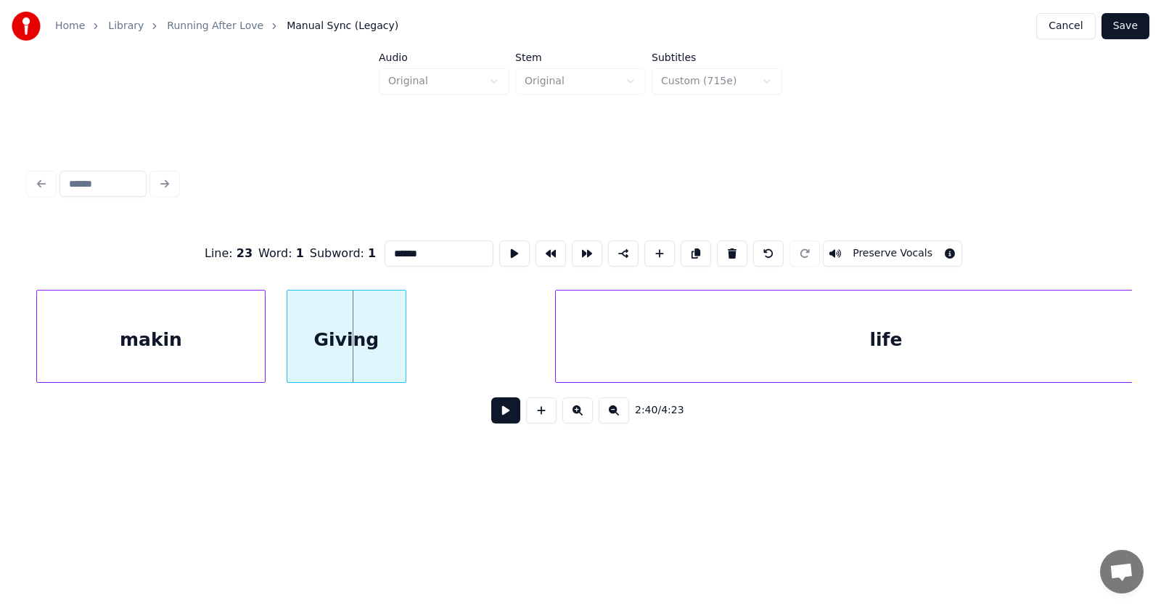
click at [343, 338] on div "Giving" at bounding box center [346, 339] width 118 height 99
click at [444, 343] on div at bounding box center [443, 335] width 4 height 91
click at [367, 340] on div "Giving" at bounding box center [366, 339] width 158 height 99
drag, startPoint x: 401, startPoint y: 253, endPoint x: 353, endPoint y: 253, distance: 47.9
click at [385, 253] on input "******" at bounding box center [439, 253] width 109 height 26
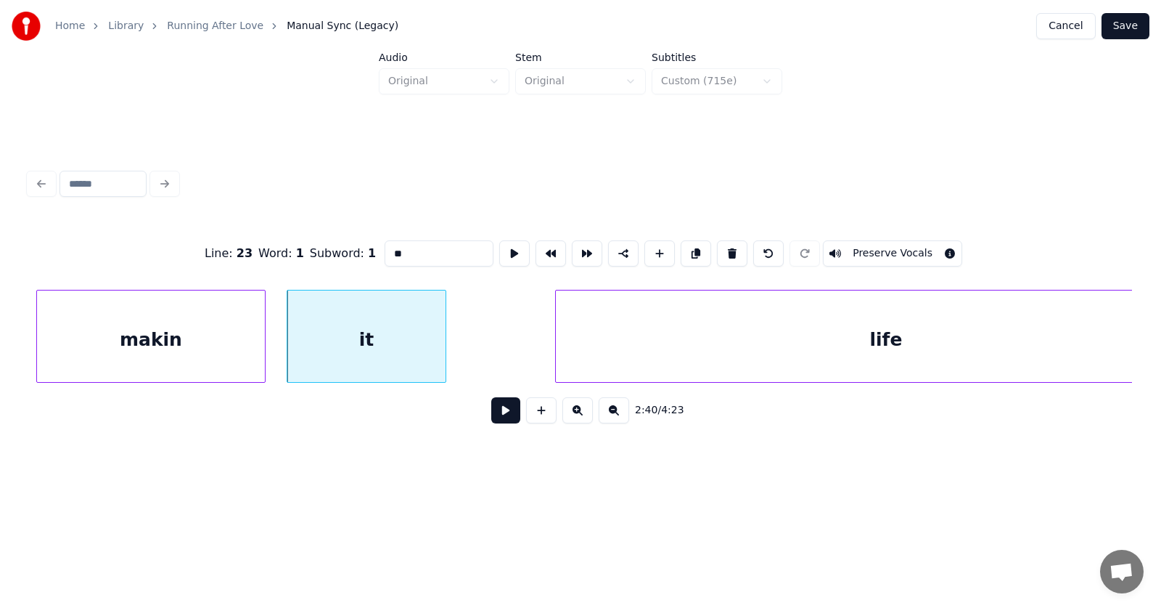
scroll to position [0, 87117]
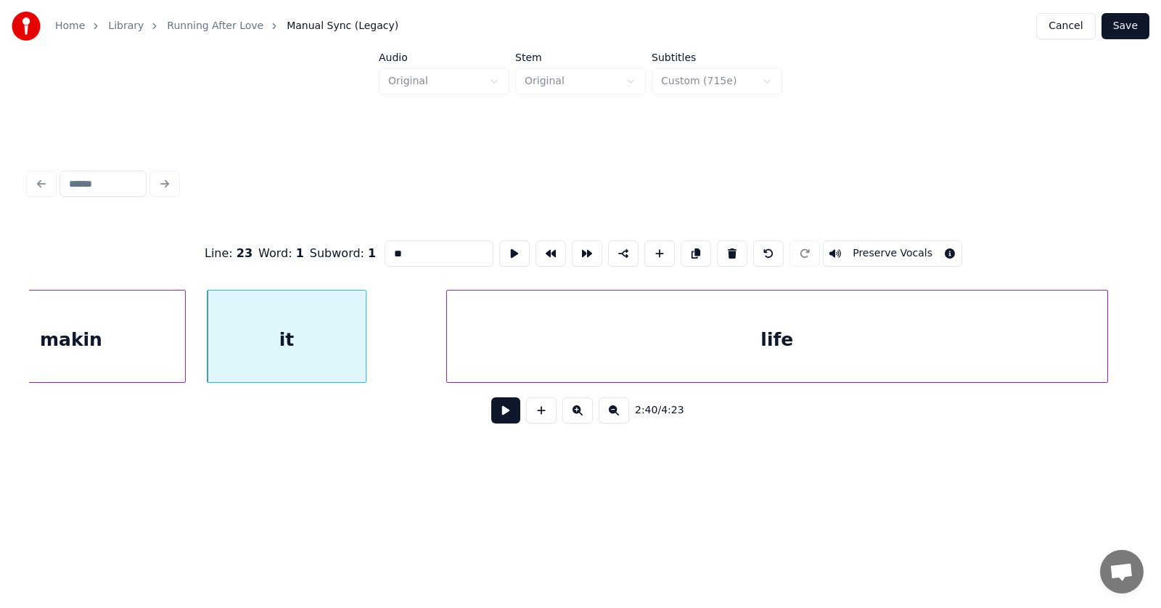
click at [613, 335] on div "life" at bounding box center [777, 339] width 661 height 99
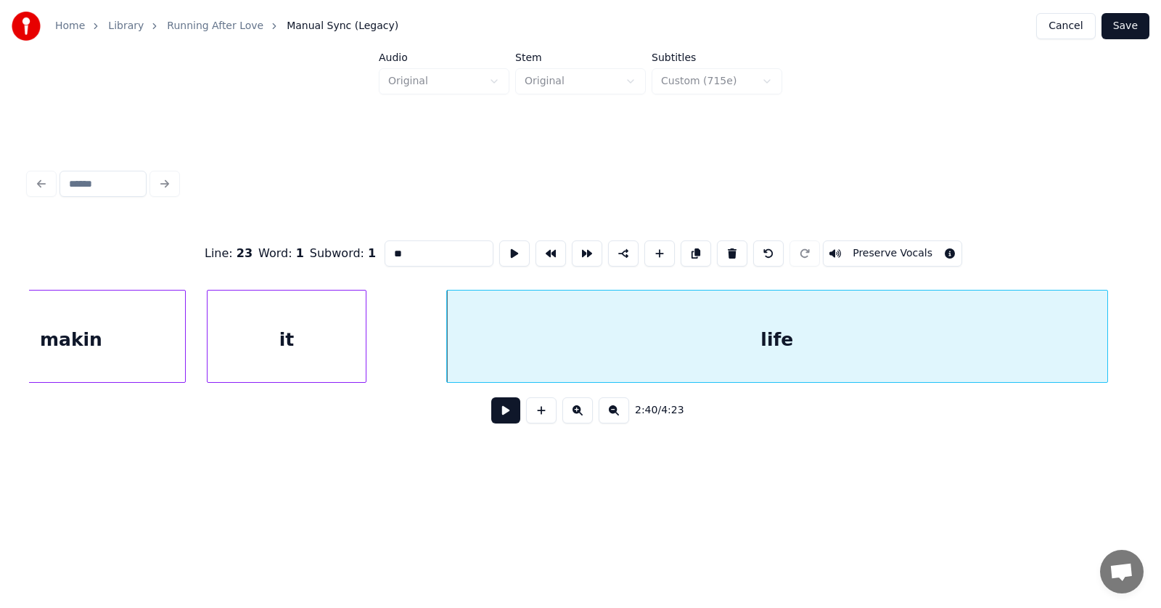
click at [647, 347] on div "life" at bounding box center [777, 339] width 661 height 99
drag, startPoint x: 383, startPoint y: 251, endPoint x: 349, endPoint y: 251, distance: 34.1
click at [349, 251] on div "Line : 23 Word : 2 Subword : 1 **** Preserve Vocals" at bounding box center [580, 253] width 1103 height 73
type input "****"
click at [491, 417] on button at bounding box center [505, 410] width 29 height 26
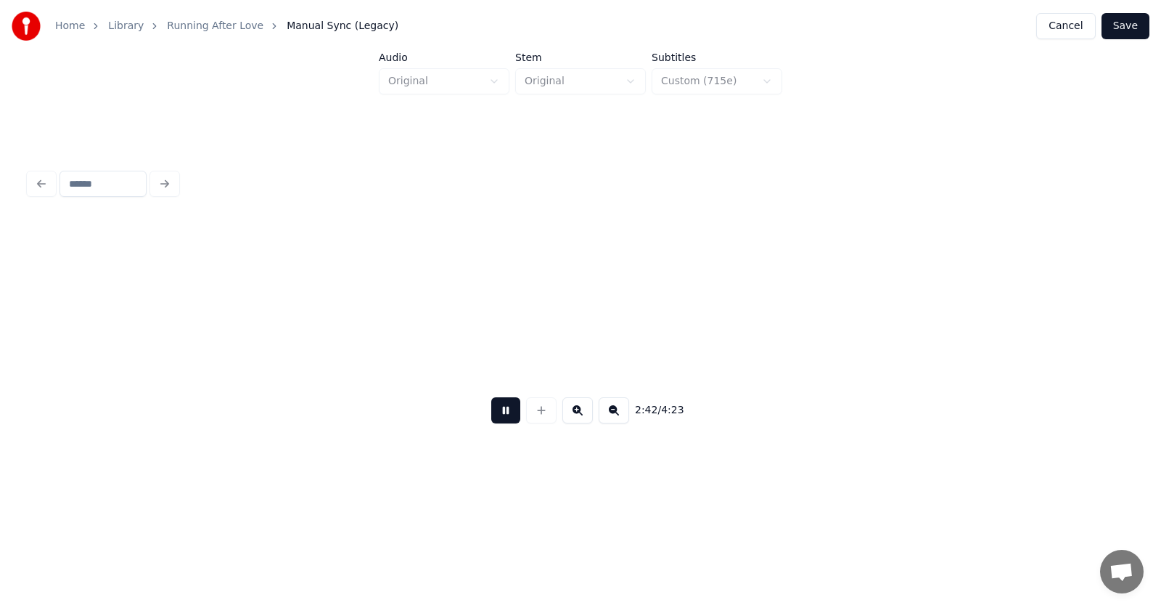
scroll to position [0, 88222]
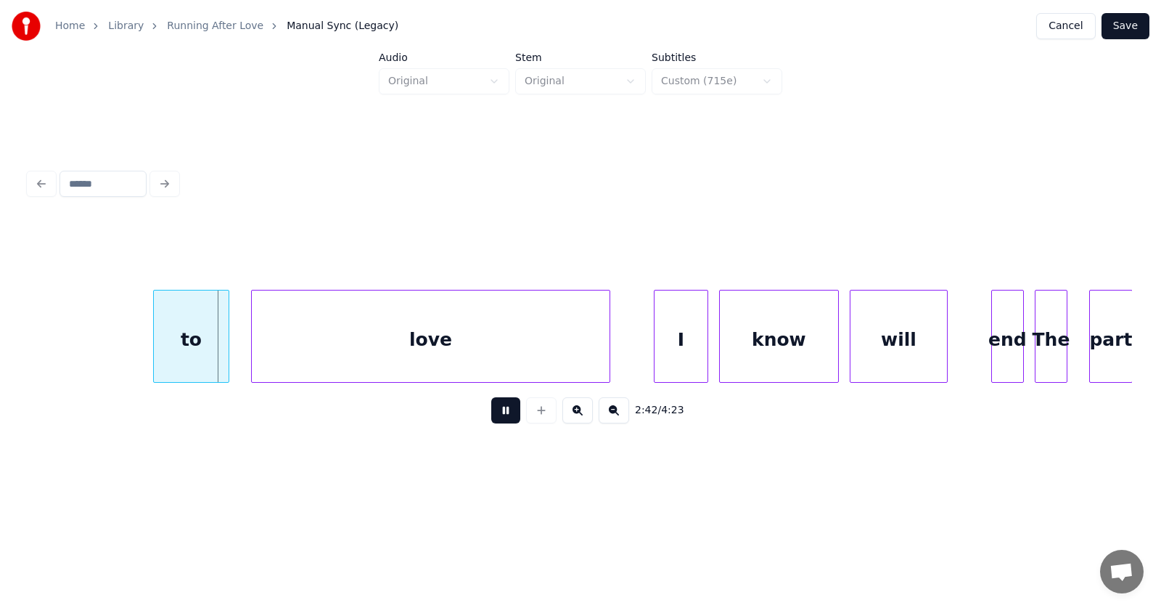
click at [491, 417] on button at bounding box center [505, 410] width 29 height 26
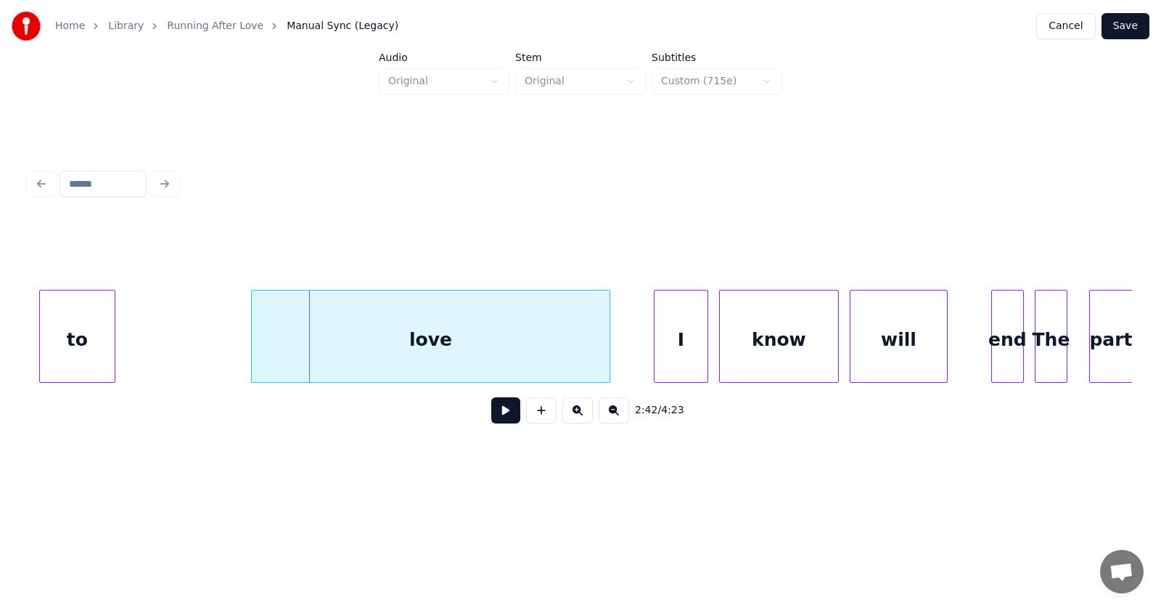
click at [89, 362] on div "to" at bounding box center [77, 339] width 75 height 99
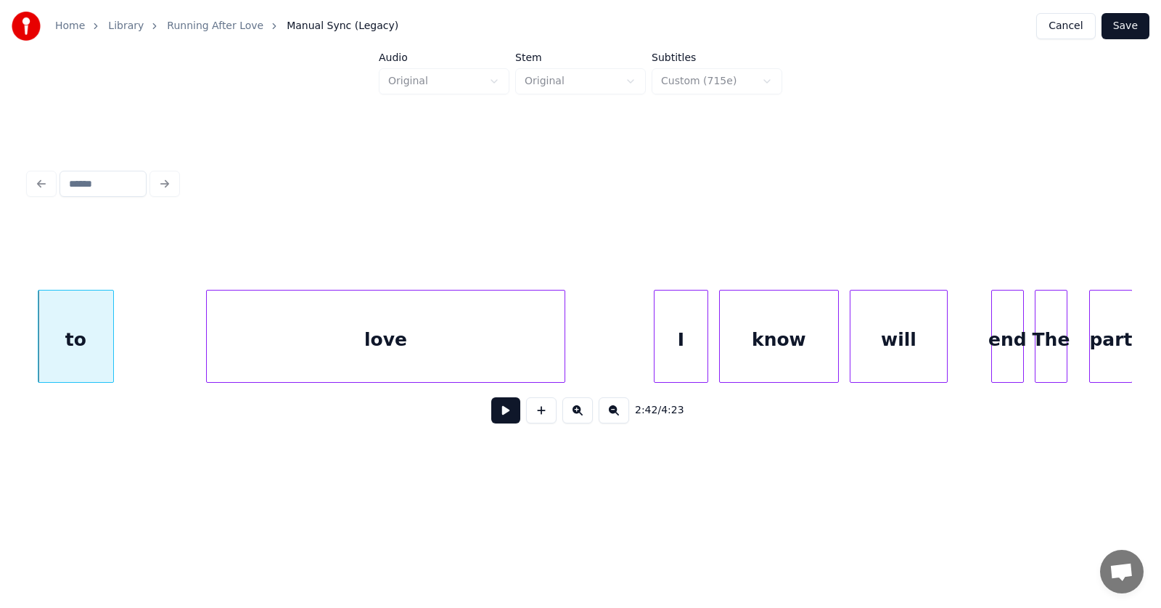
click at [303, 353] on div "love" at bounding box center [386, 339] width 358 height 99
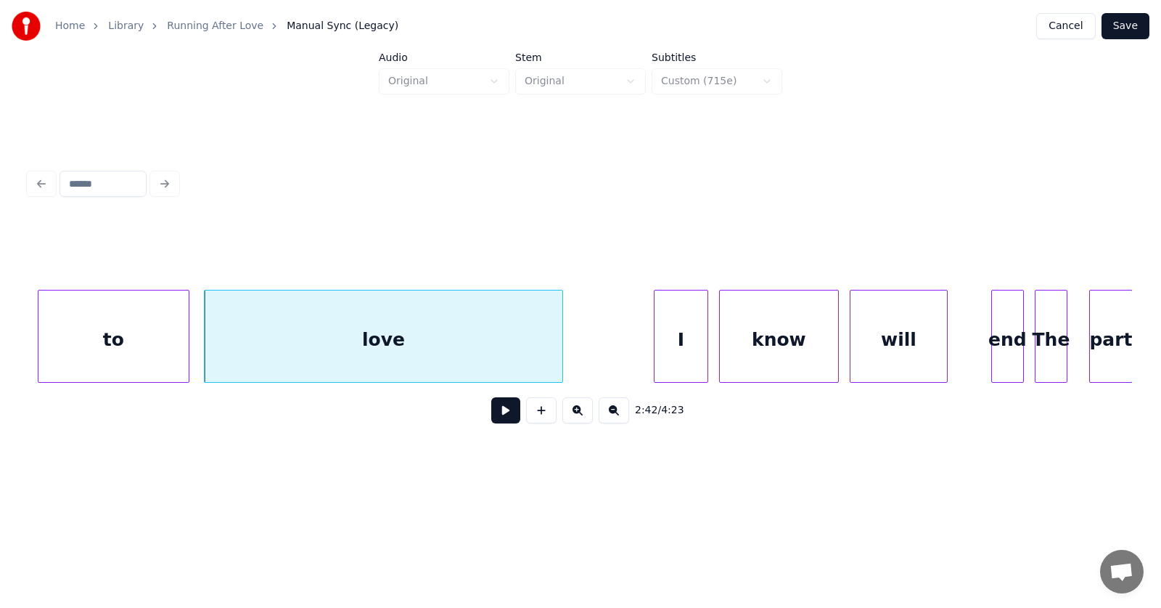
click at [185, 348] on div at bounding box center [186, 335] width 4 height 91
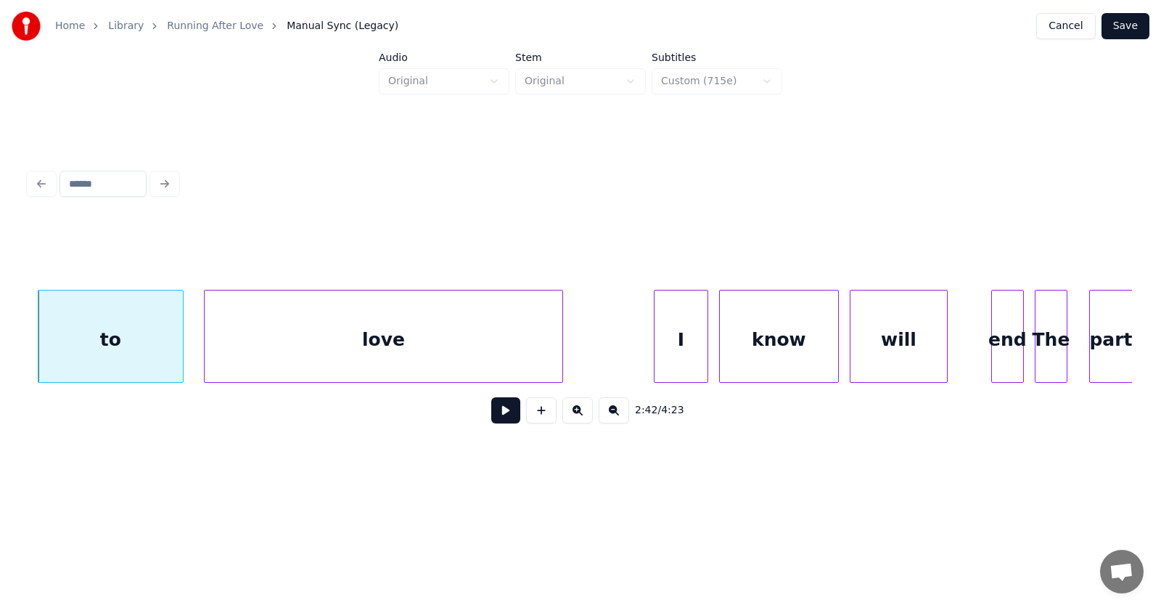
click at [180, 351] on div at bounding box center [181, 335] width 4 height 91
click at [134, 336] on div "to" at bounding box center [109, 339] width 143 height 99
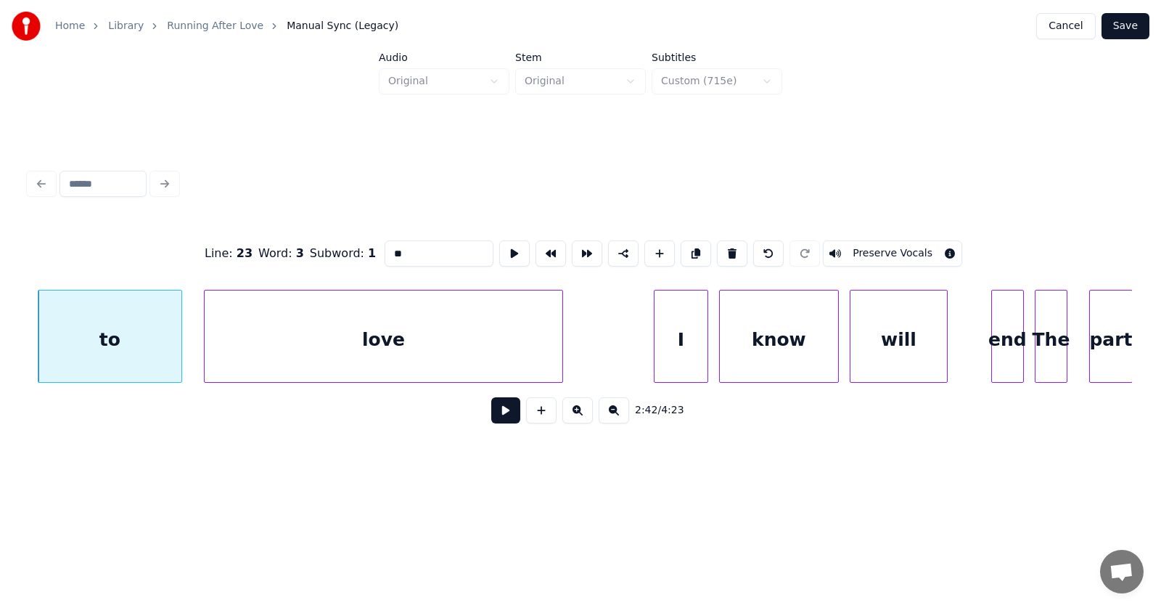
drag, startPoint x: 378, startPoint y: 245, endPoint x: 362, endPoint y: 245, distance: 16.0
click at [385, 245] on input "**" at bounding box center [439, 253] width 109 height 26
click at [145, 327] on div "in" at bounding box center [109, 339] width 143 height 99
type input "**"
click at [493, 417] on button at bounding box center [505, 410] width 29 height 26
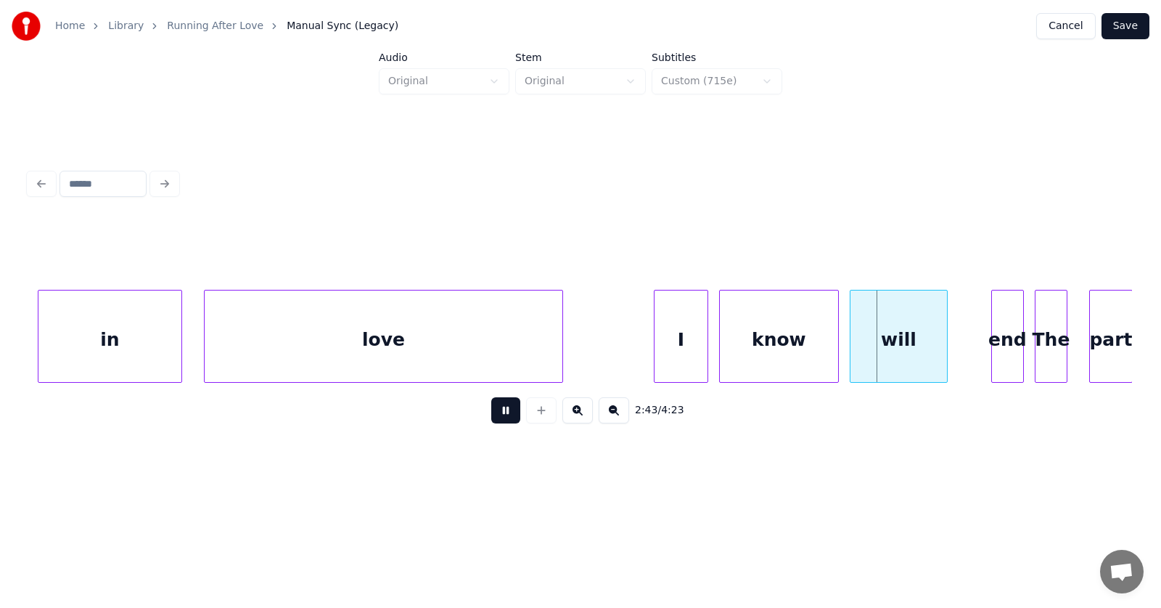
click at [493, 417] on button at bounding box center [505, 410] width 29 height 26
click at [688, 359] on div "I" at bounding box center [681, 339] width 53 height 99
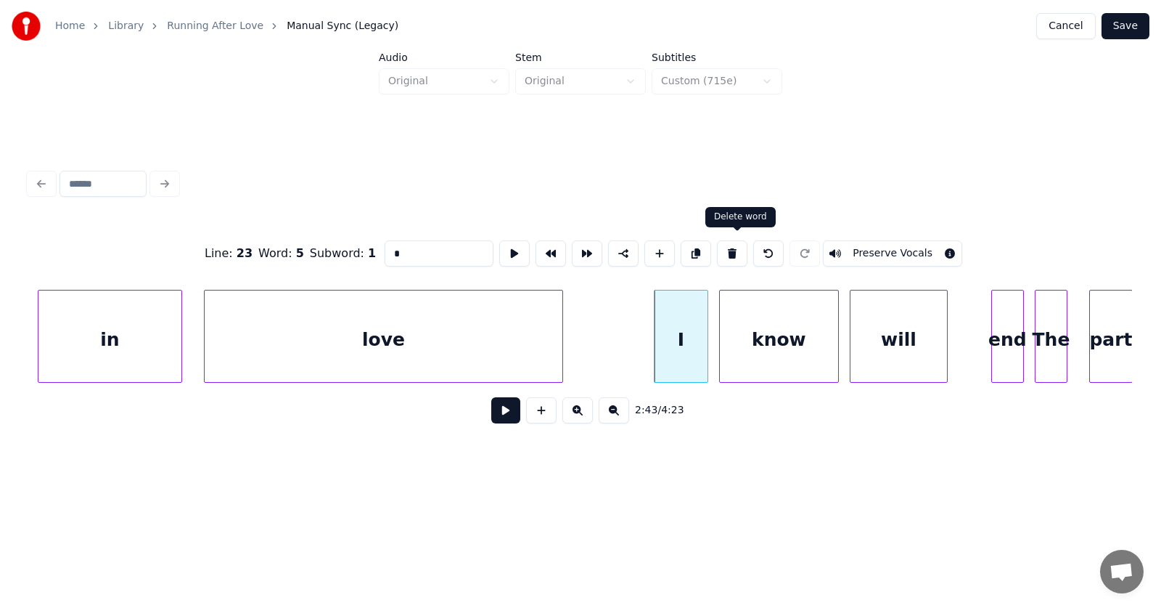
click at [737, 250] on button at bounding box center [732, 253] width 30 height 26
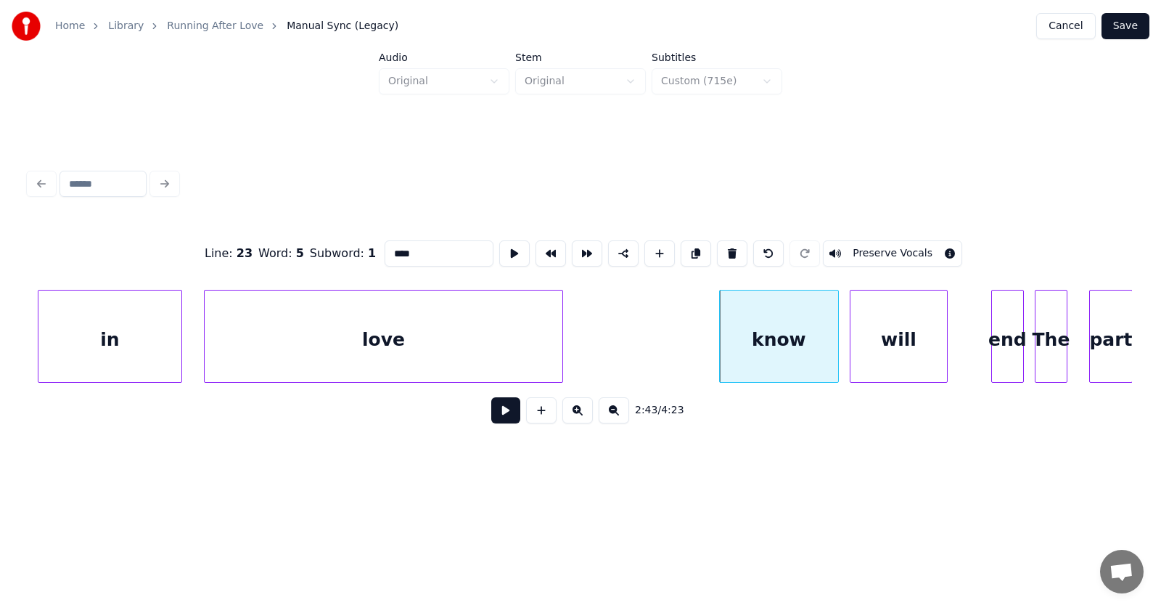
click at [782, 354] on div "know" at bounding box center [779, 339] width 118 height 99
click at [735, 250] on button at bounding box center [732, 253] width 30 height 26
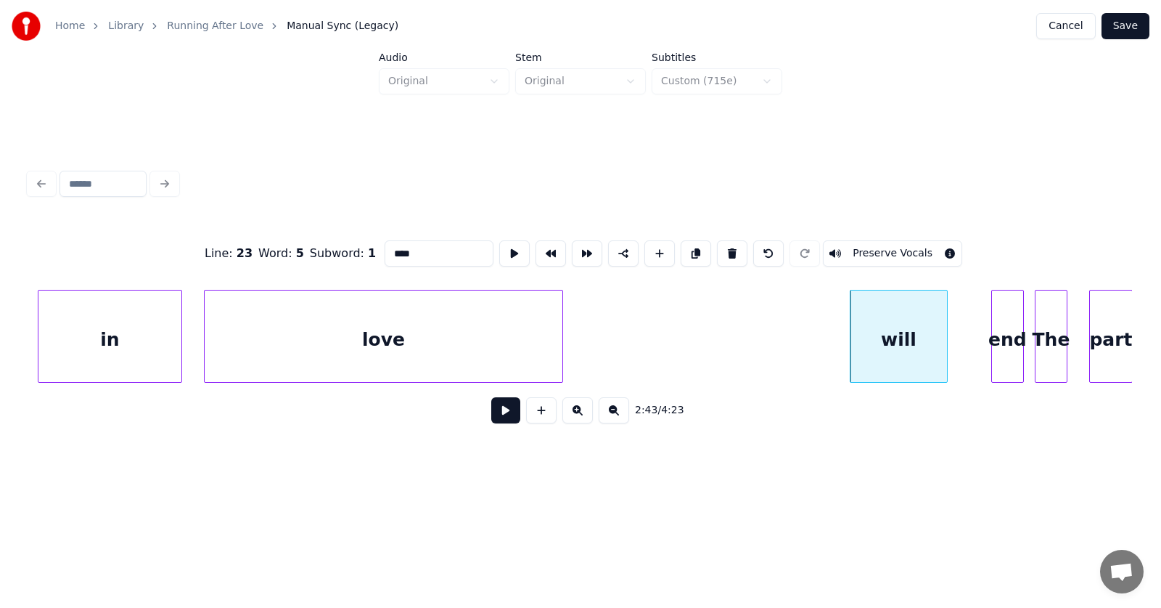
click at [874, 348] on div "will" at bounding box center [899, 339] width 97 height 99
click at [735, 247] on button at bounding box center [732, 253] width 30 height 26
type input "***"
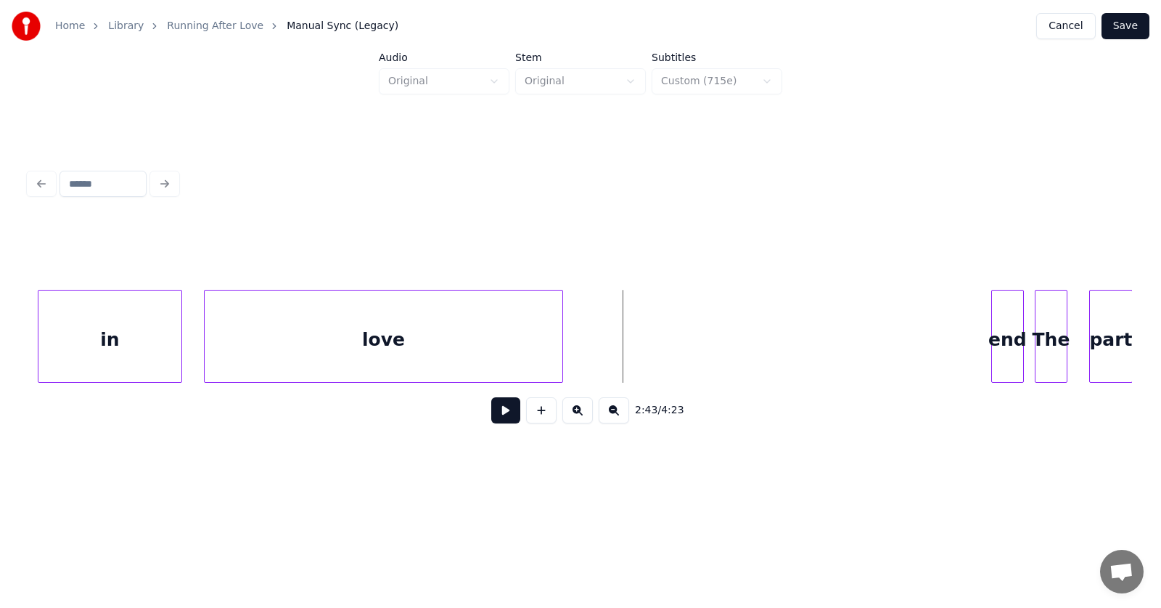
click at [506, 414] on button at bounding box center [505, 410] width 29 height 26
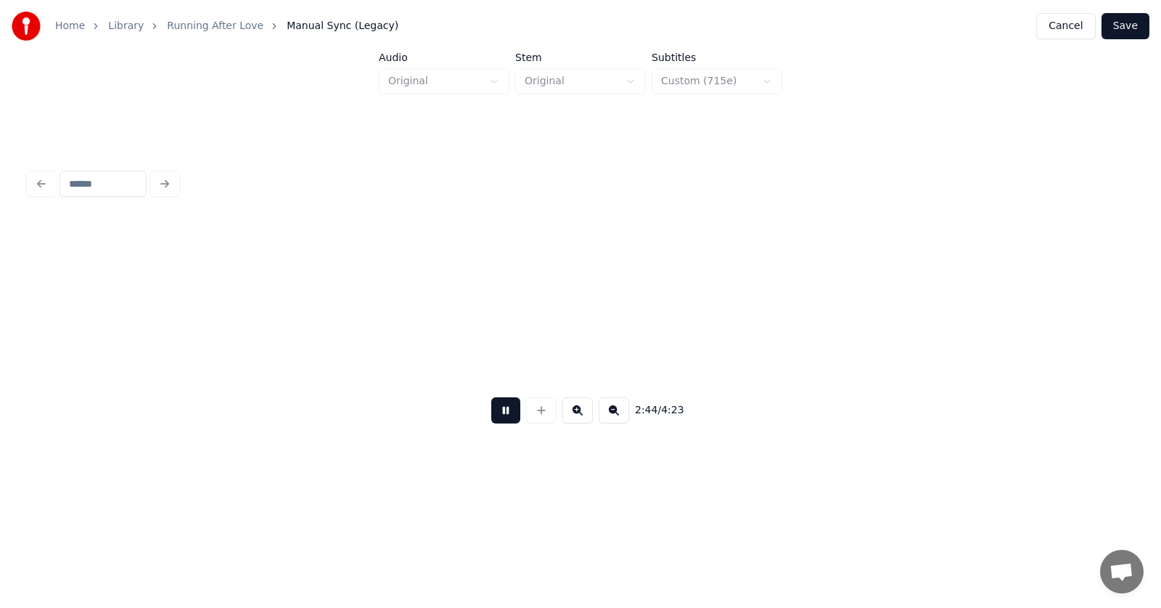
scroll to position [0, 89326]
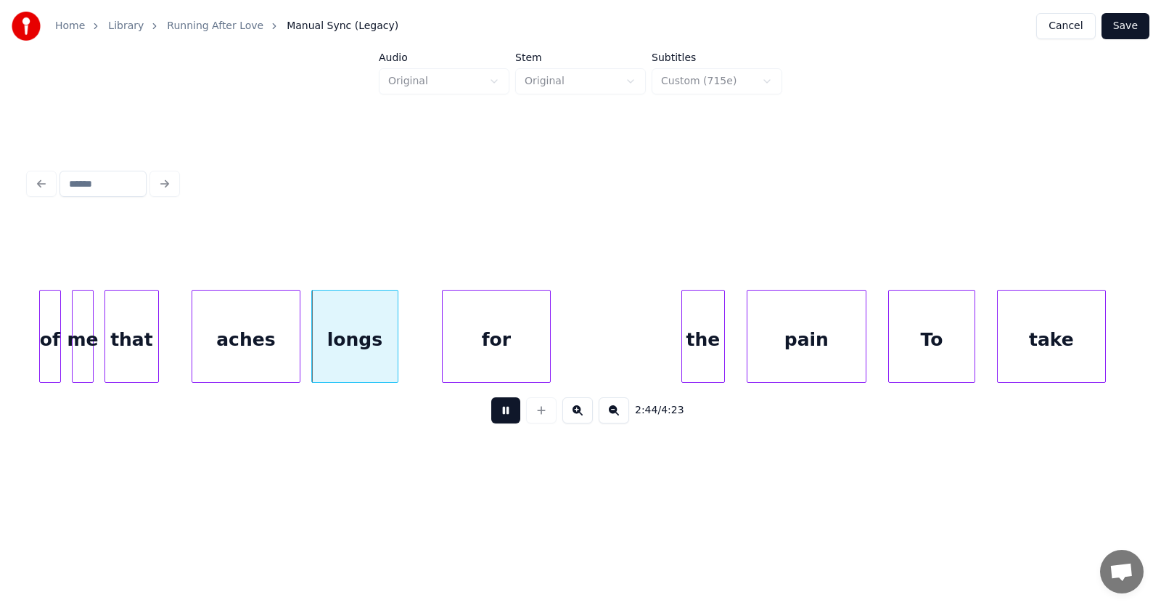
click at [506, 414] on button at bounding box center [505, 410] width 29 height 26
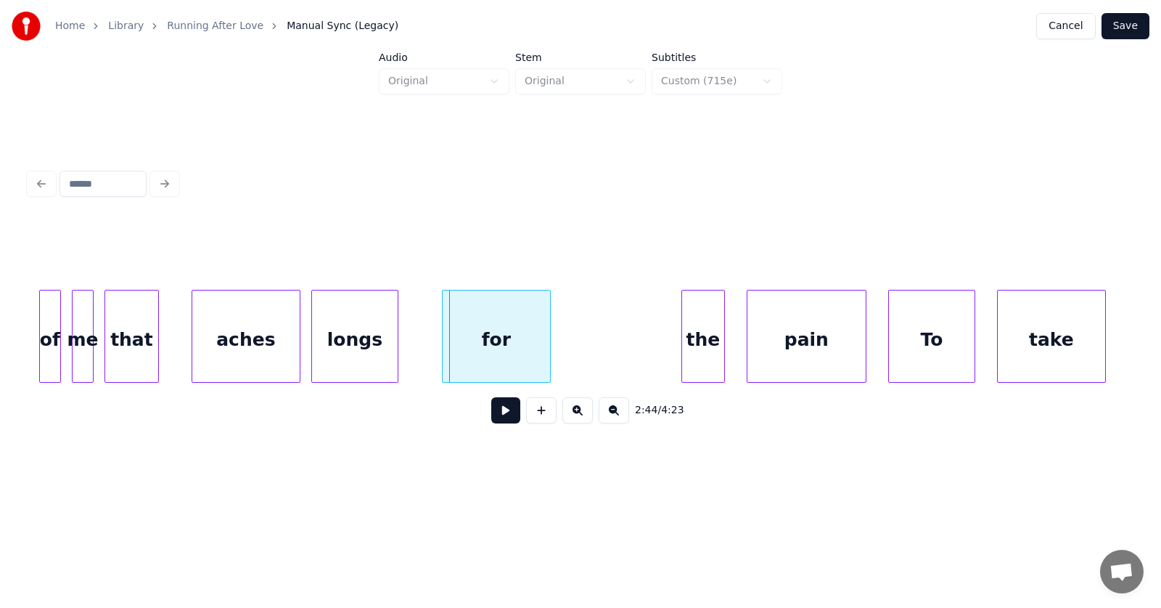
scroll to position [0, 88831]
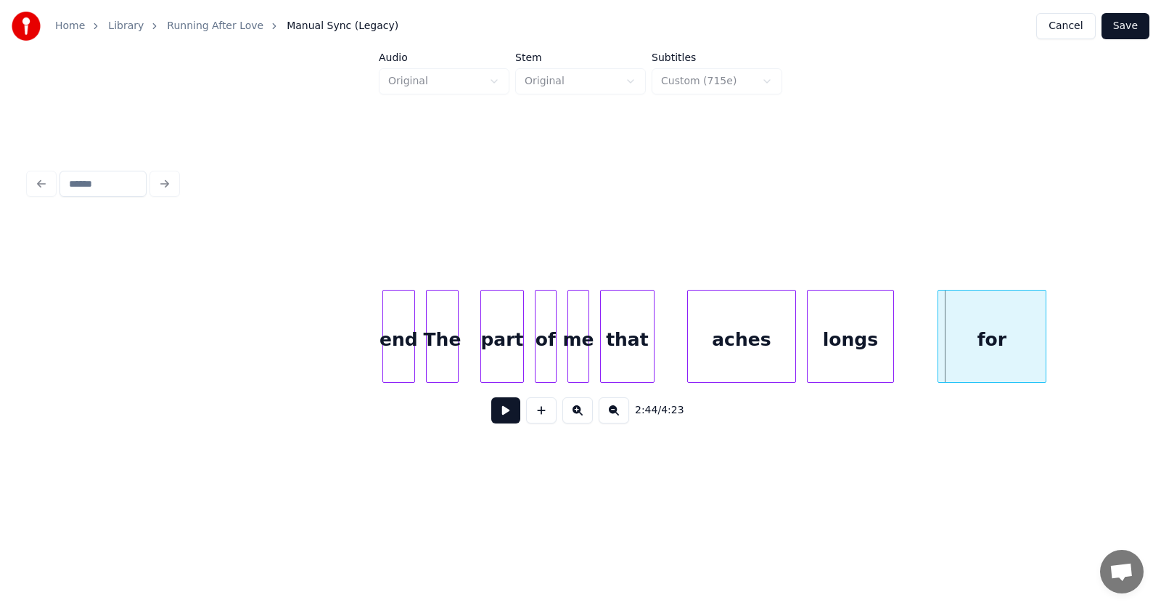
click at [401, 344] on div "end" at bounding box center [398, 339] width 31 height 99
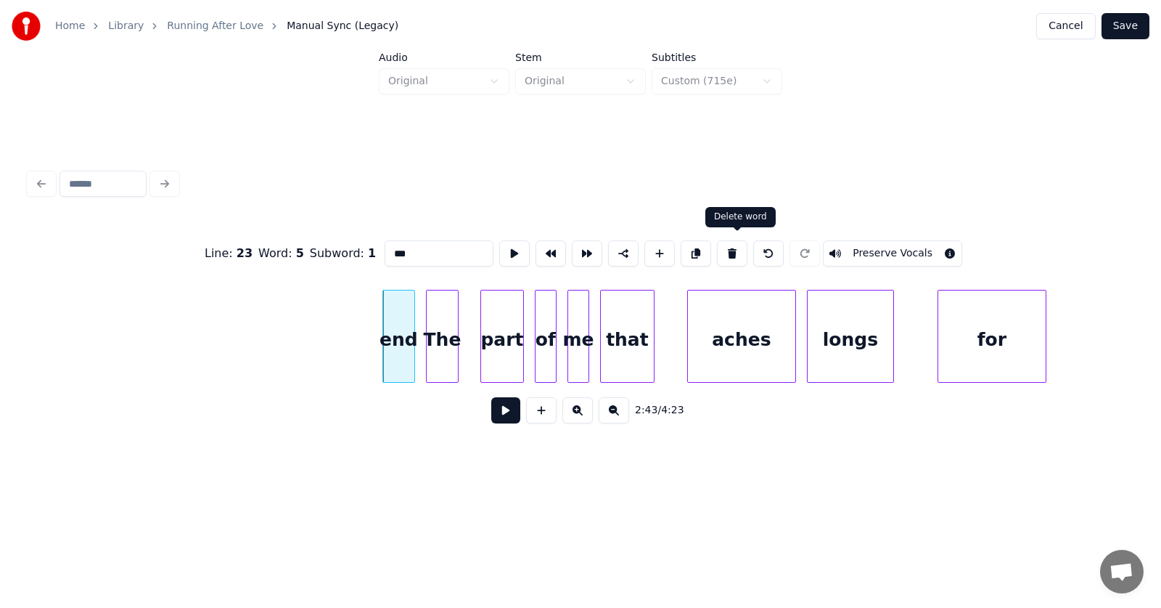
click at [731, 246] on button at bounding box center [732, 253] width 30 height 26
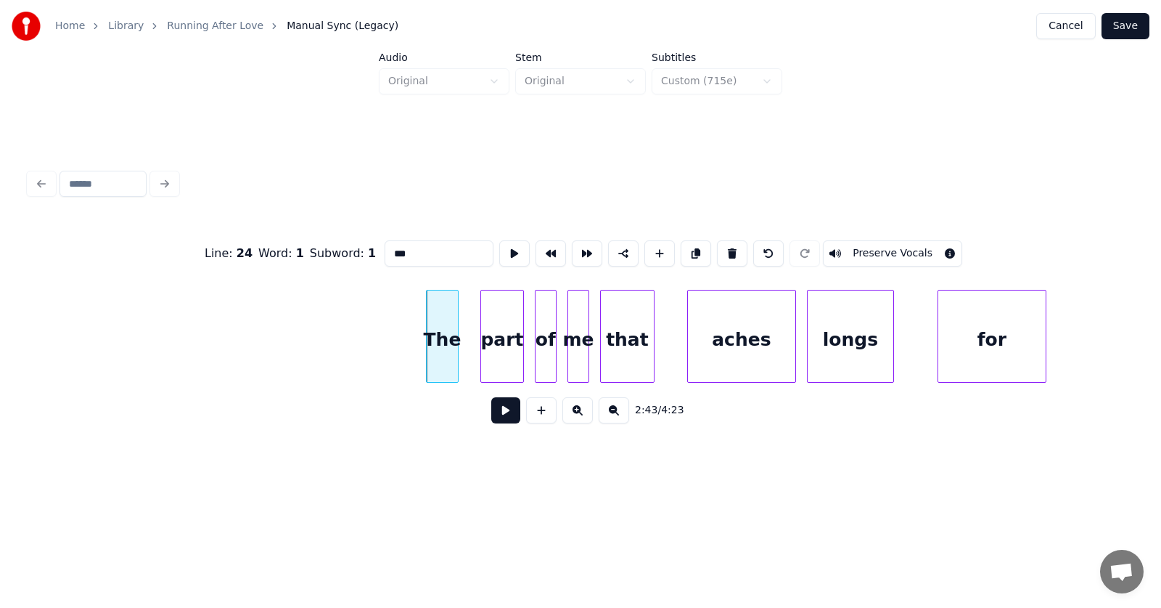
click at [450, 354] on div "The" at bounding box center [442, 339] width 31 height 99
click at [735, 247] on button at bounding box center [732, 253] width 30 height 26
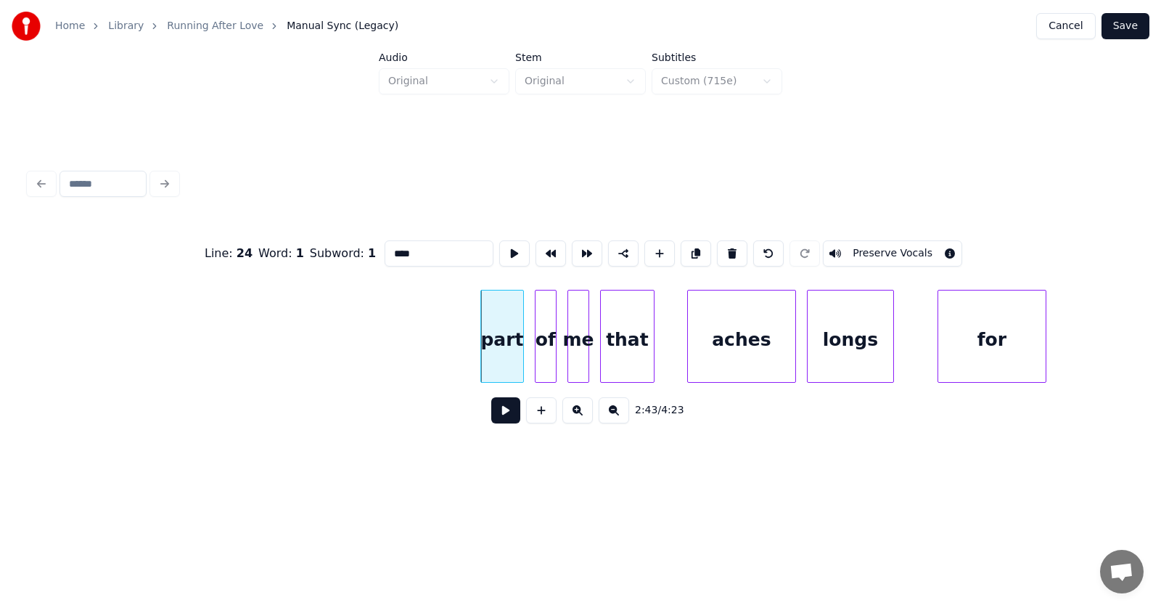
click at [510, 356] on div "part" at bounding box center [502, 339] width 42 height 99
click at [734, 252] on button at bounding box center [732, 253] width 30 height 26
click at [547, 351] on div "of" at bounding box center [546, 339] width 20 height 99
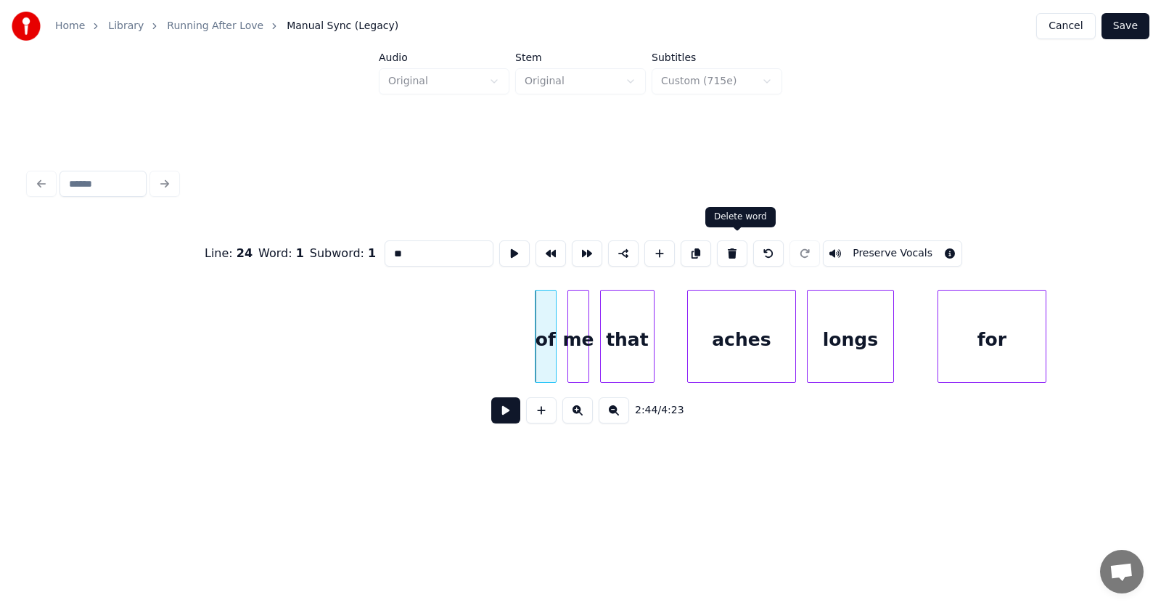
click at [733, 256] on button at bounding box center [732, 253] width 30 height 26
click at [581, 352] on div "me" at bounding box center [578, 339] width 20 height 99
click at [736, 247] on button at bounding box center [732, 253] width 30 height 26
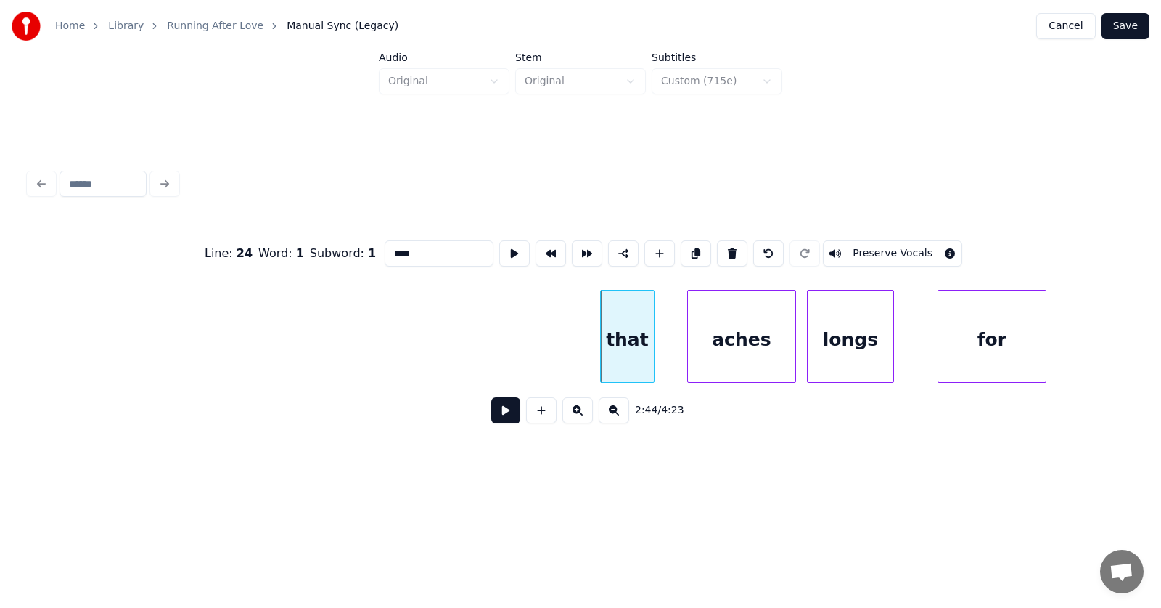
click at [636, 357] on div "that" at bounding box center [627, 339] width 53 height 99
click at [745, 246] on button at bounding box center [732, 253] width 30 height 26
type input "*****"
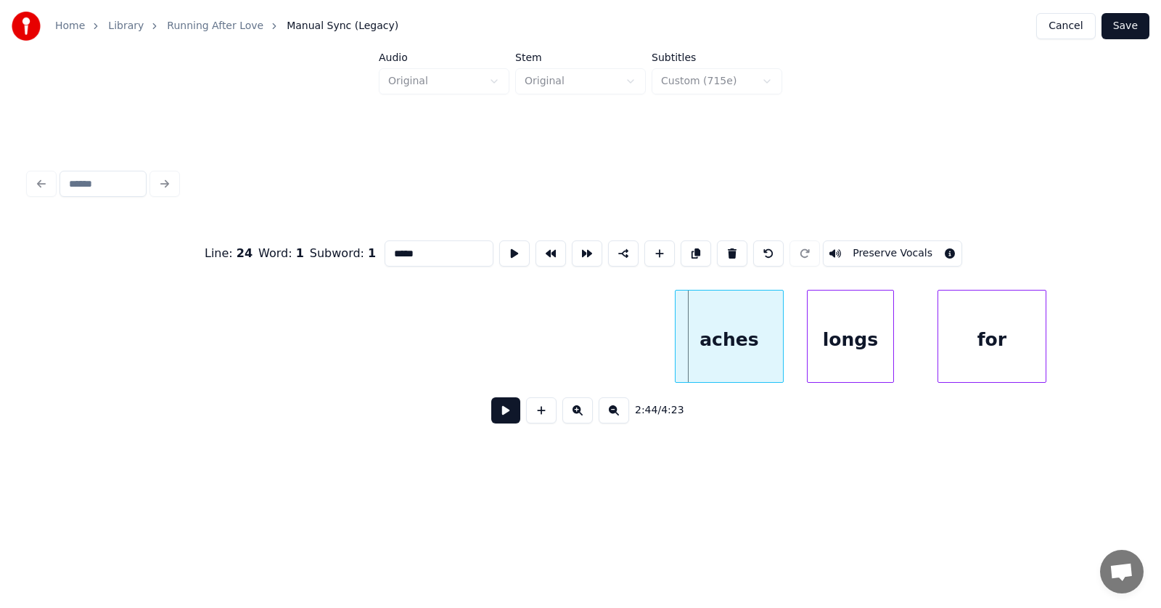
click at [732, 350] on div "aches" at bounding box center [729, 339] width 107 height 99
click at [687, 355] on div "aches" at bounding box center [695, 339] width 107 height 99
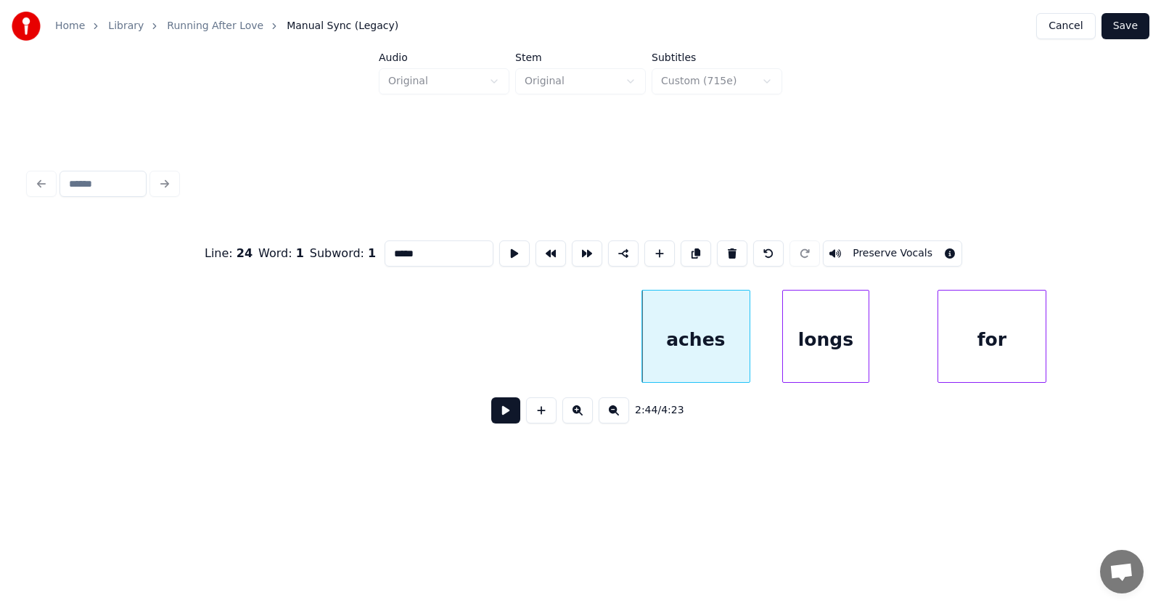
click at [825, 352] on div "longs" at bounding box center [826, 339] width 86 height 99
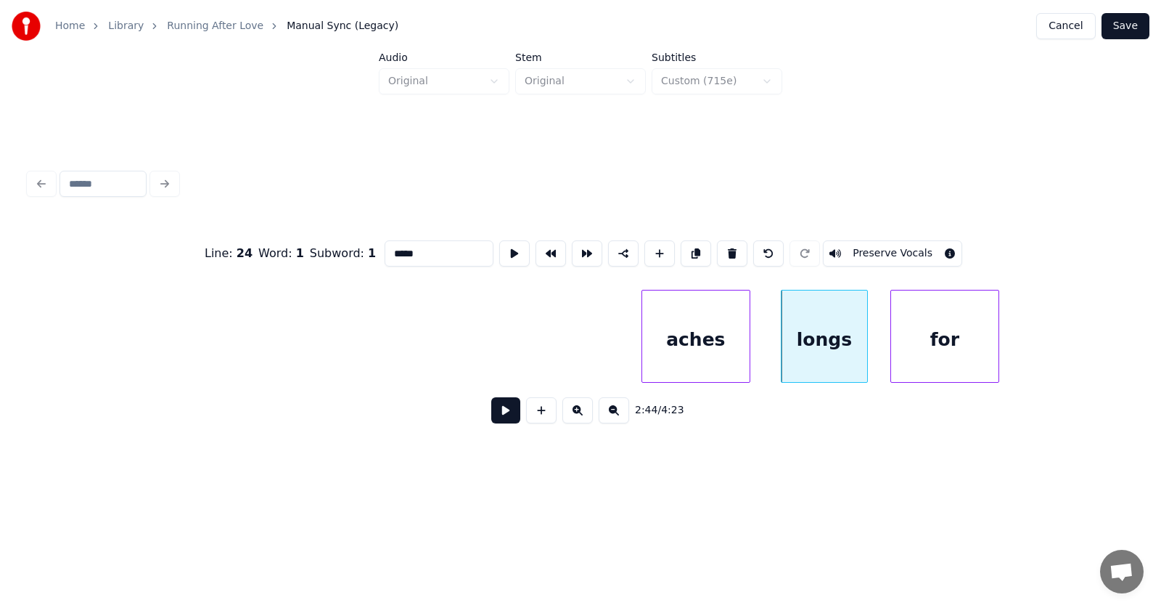
click at [940, 350] on div "for" at bounding box center [944, 339] width 107 height 99
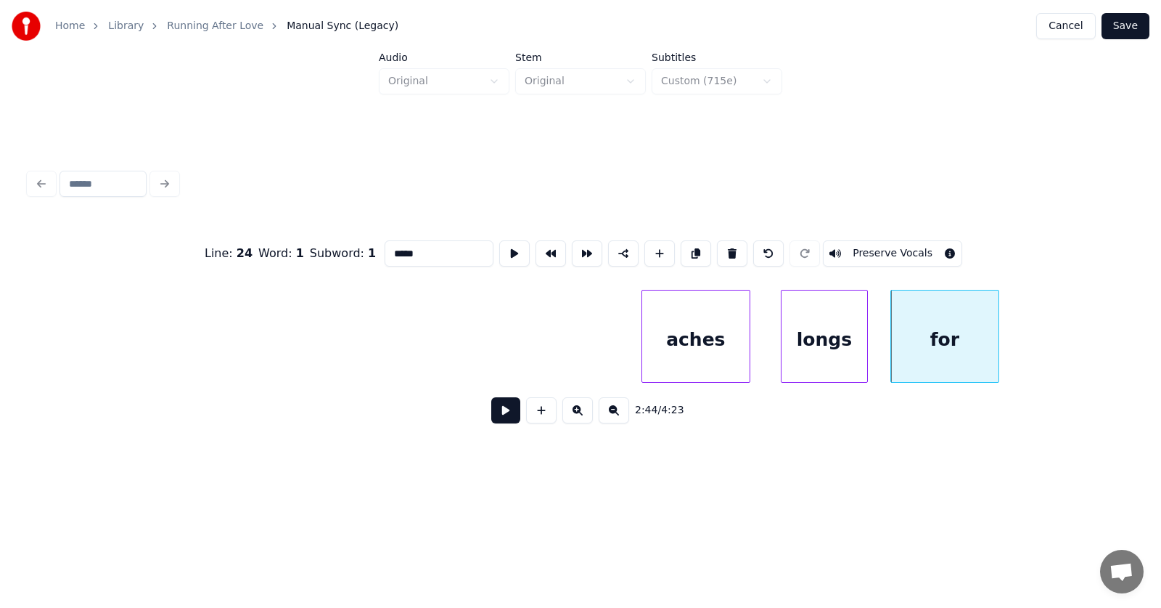
click at [709, 343] on div "aches" at bounding box center [695, 339] width 107 height 99
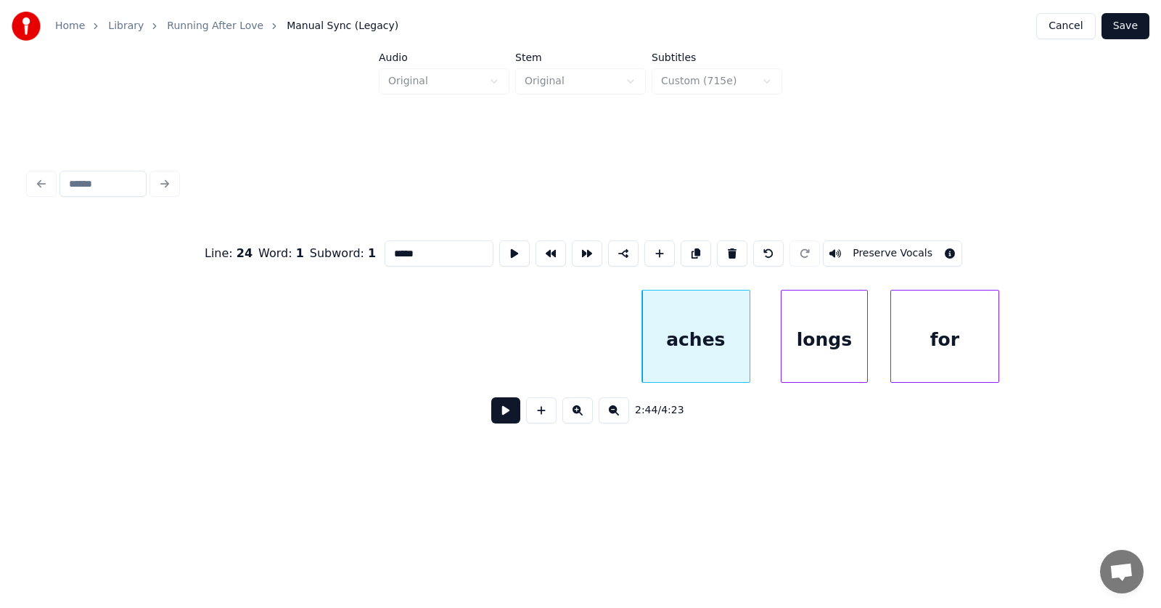
click at [491, 412] on button at bounding box center [505, 410] width 29 height 26
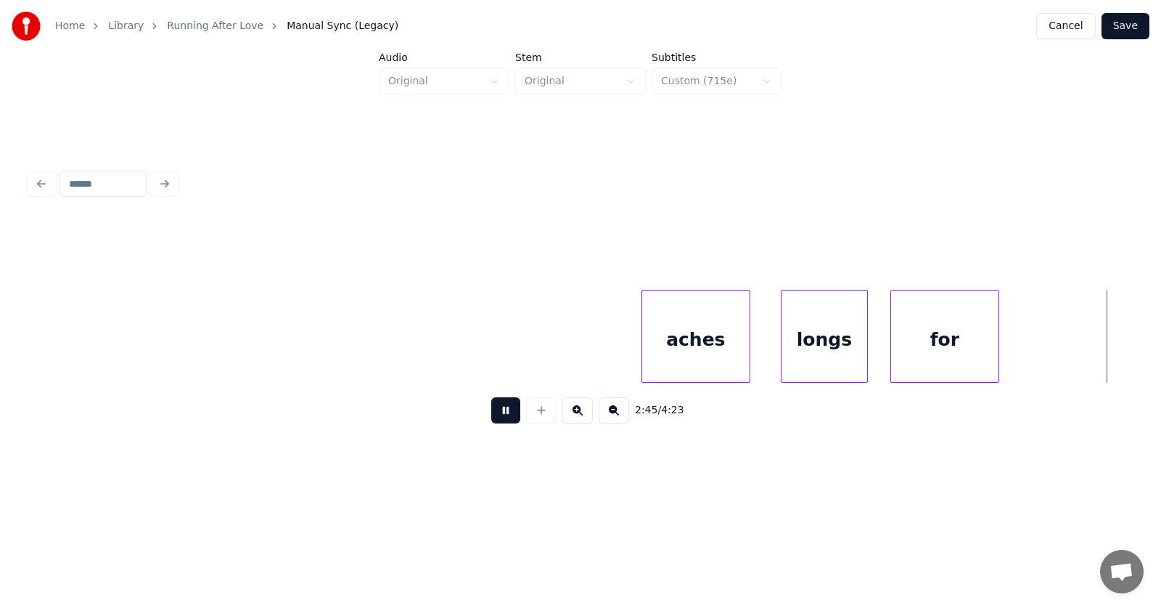
scroll to position [0, 89949]
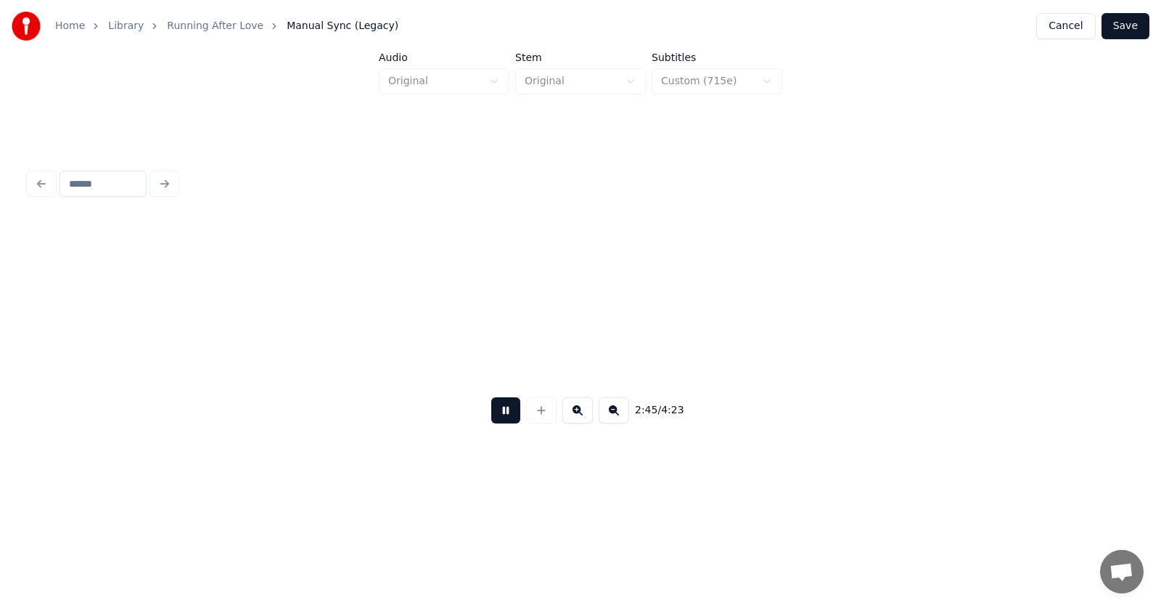
click at [491, 412] on button at bounding box center [505, 410] width 29 height 26
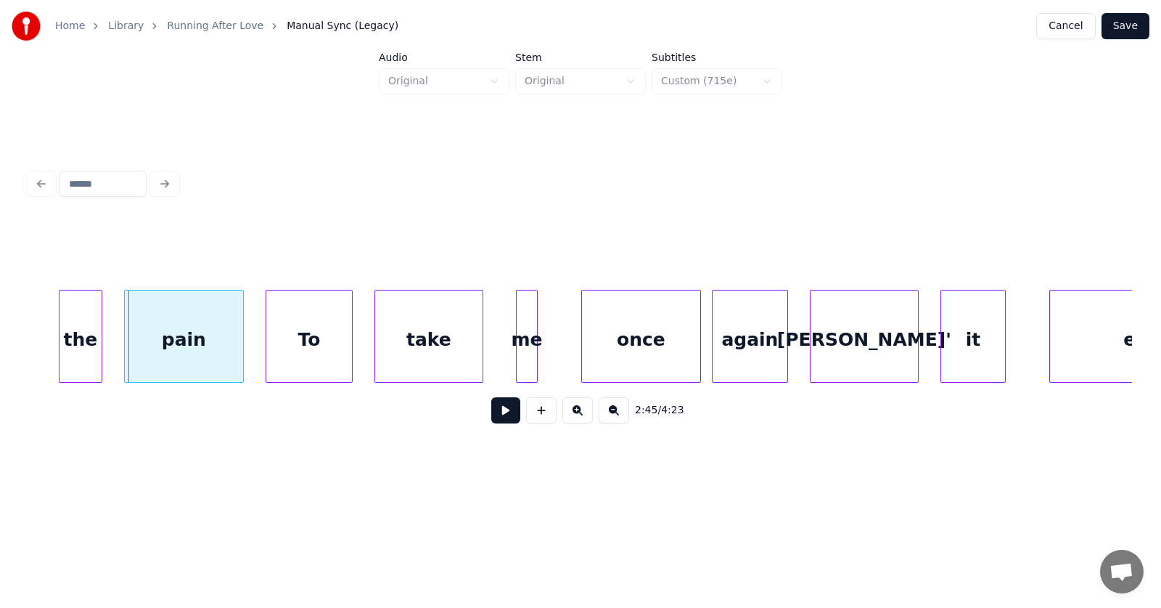
click at [432, 332] on div "take" at bounding box center [428, 339] width 107 height 99
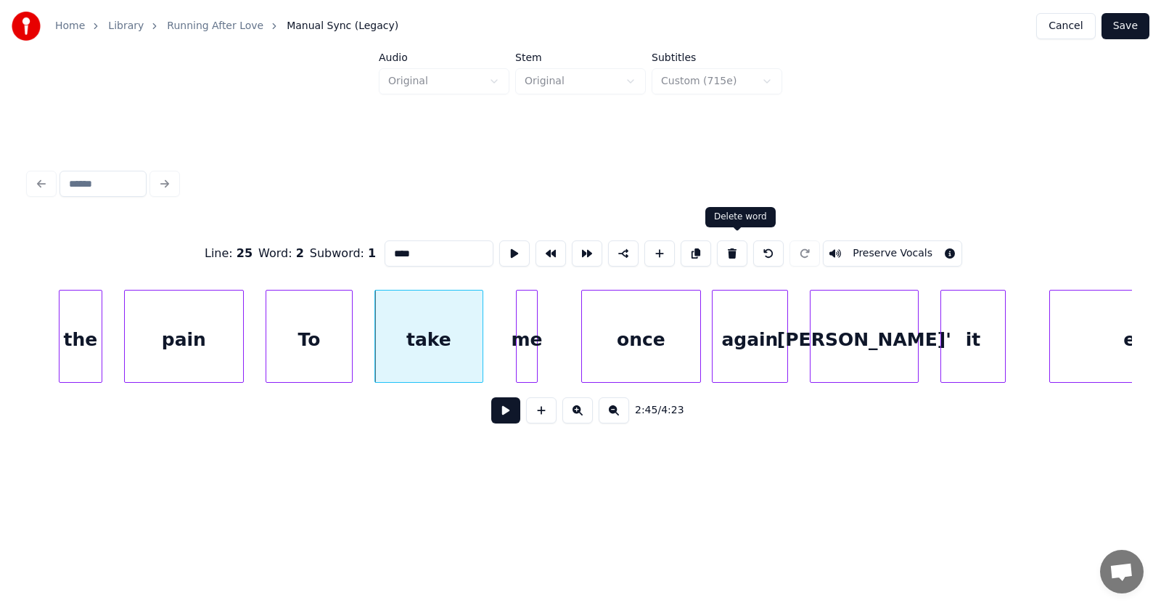
click at [742, 248] on button at bounding box center [732, 253] width 30 height 26
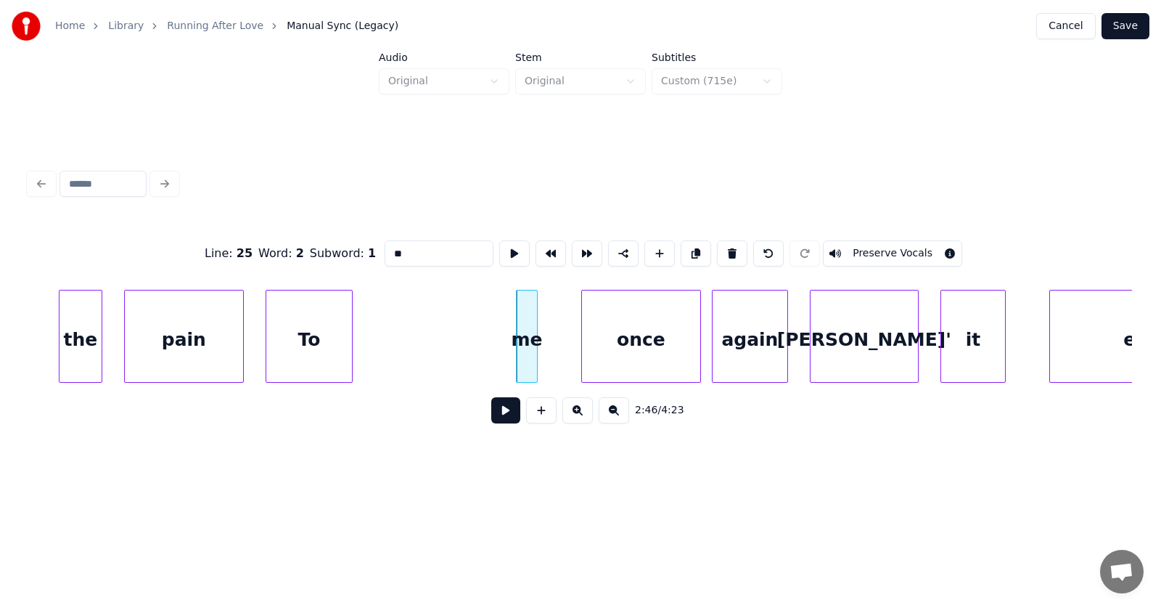
click at [306, 345] on div "To" at bounding box center [309, 339] width 86 height 99
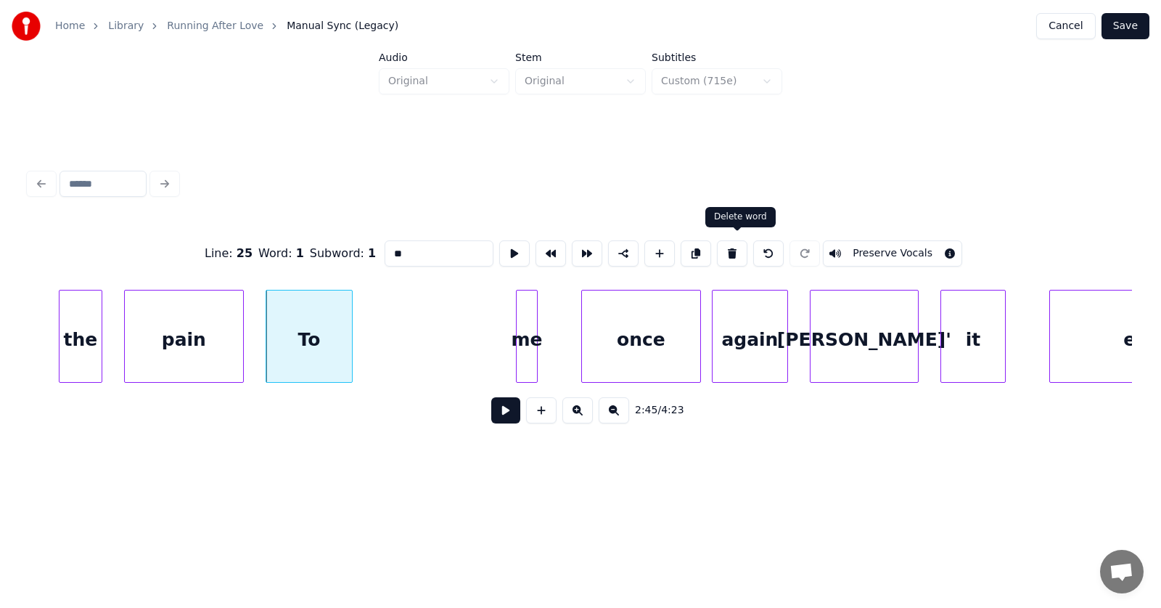
click at [739, 244] on button at bounding box center [732, 253] width 30 height 26
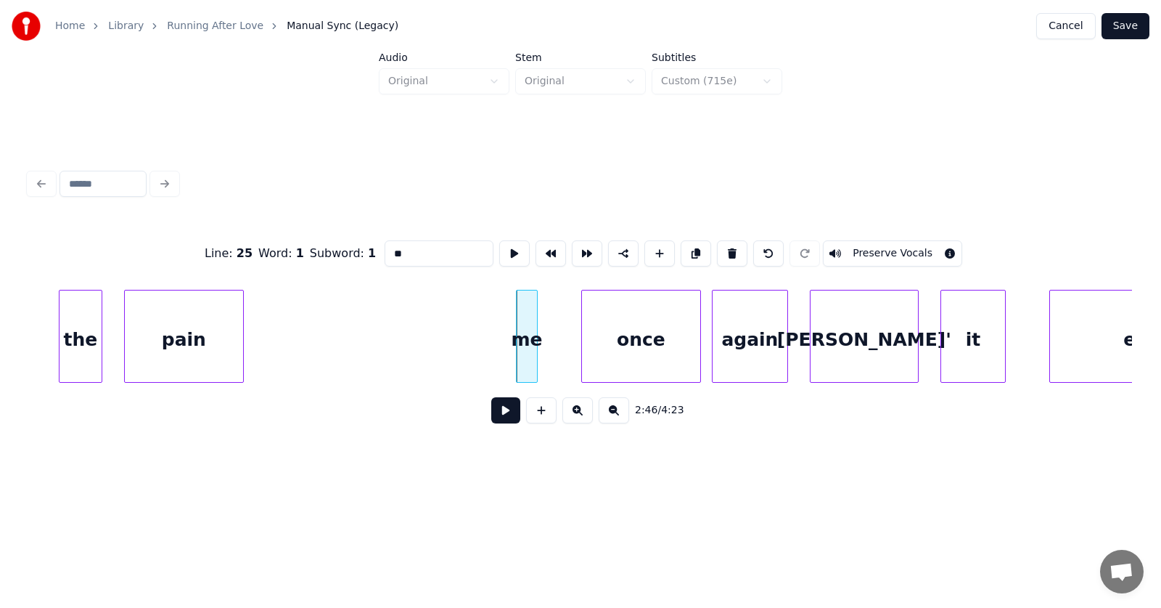
click at [180, 346] on div "pain" at bounding box center [184, 339] width 118 height 99
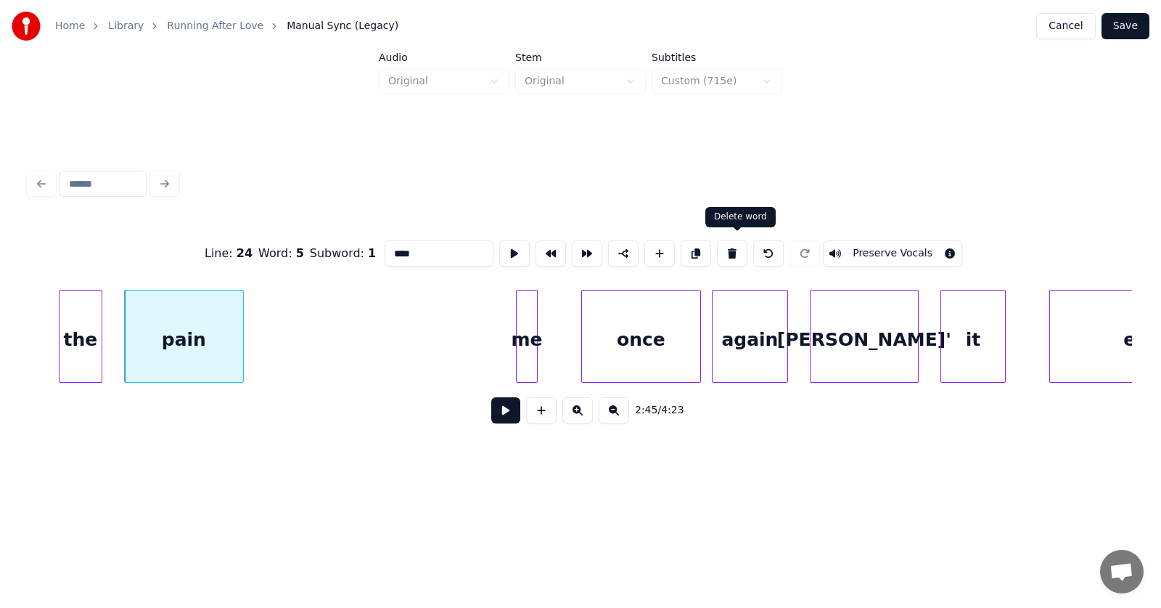
click at [728, 245] on button at bounding box center [732, 253] width 30 height 26
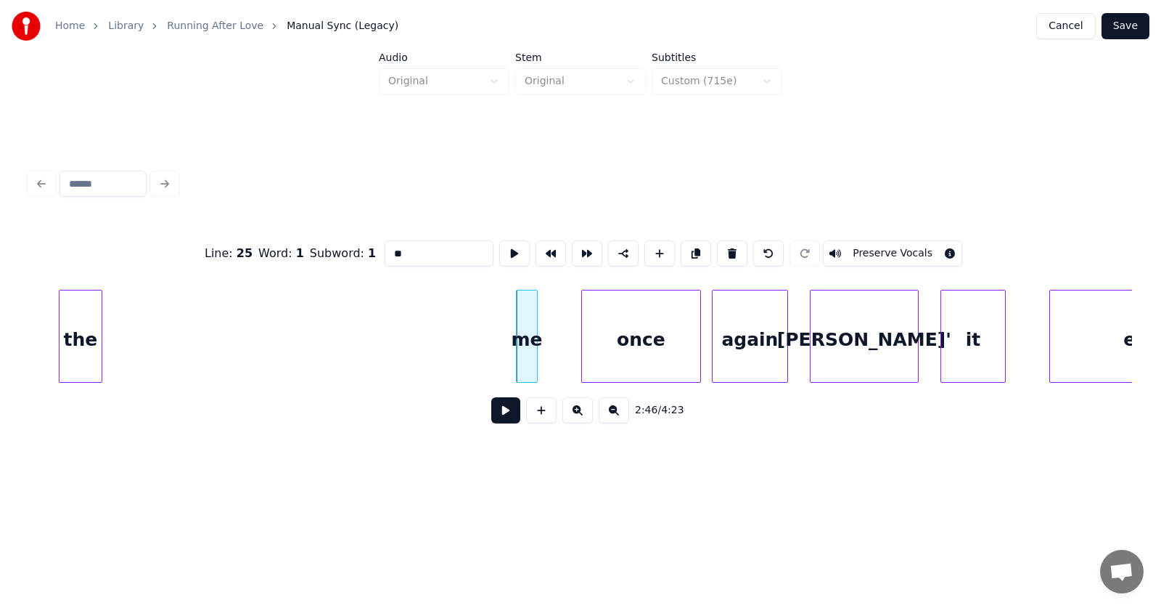
click at [91, 341] on div "the" at bounding box center [81, 339] width 42 height 99
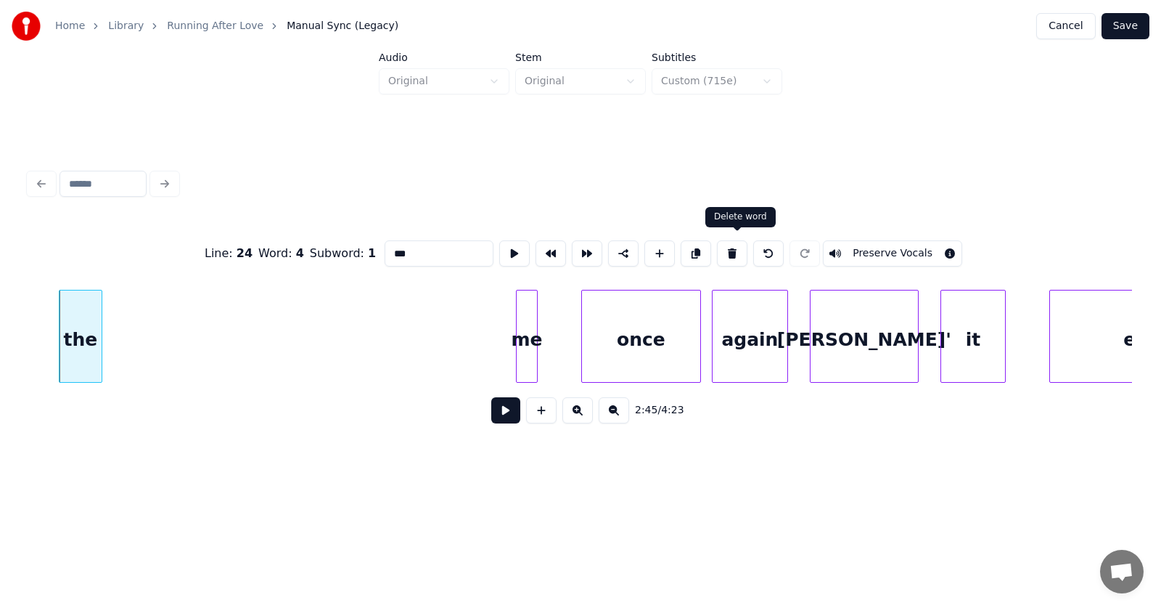
click at [734, 246] on button at bounding box center [732, 253] width 30 height 26
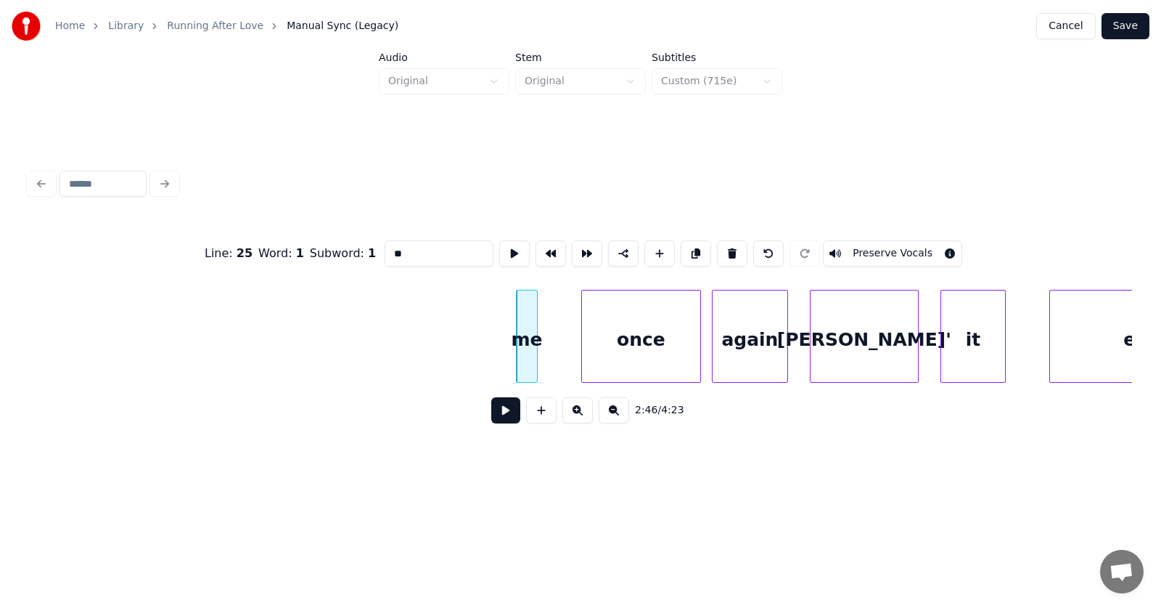
scroll to position [0, 89315]
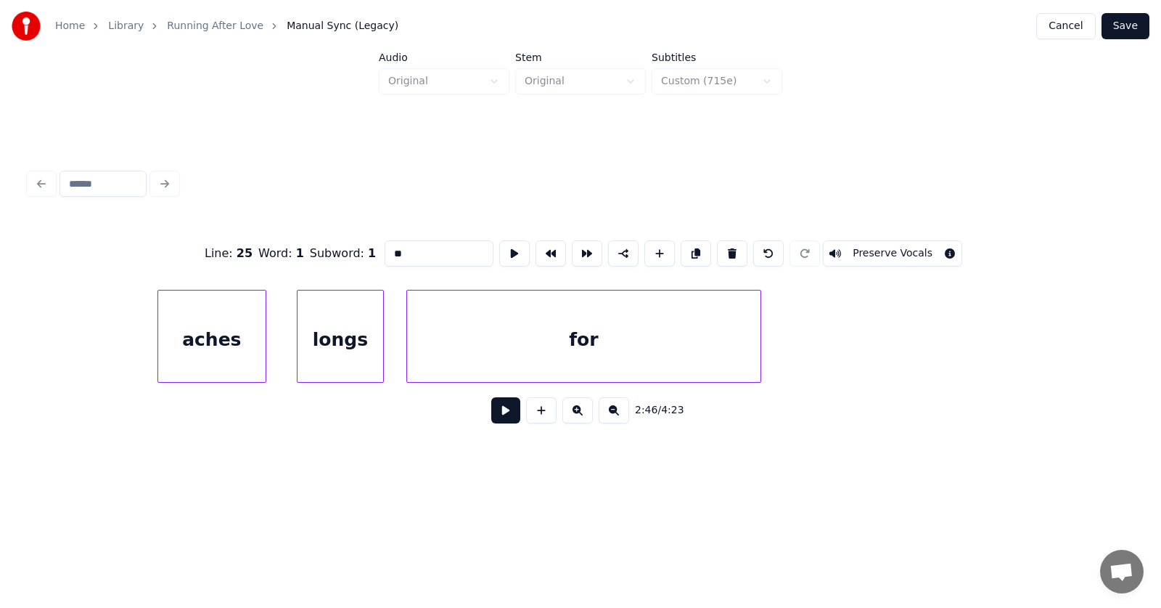
click at [761, 343] on div at bounding box center [758, 335] width 4 height 91
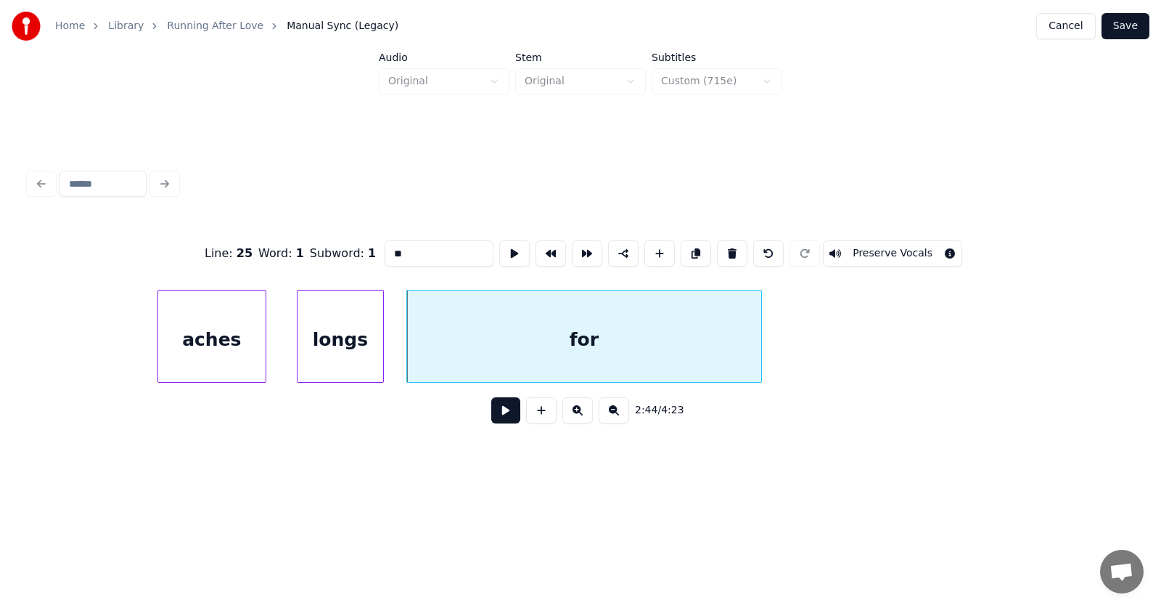
click at [239, 338] on div "aches" at bounding box center [211, 339] width 107 height 99
type input "*****"
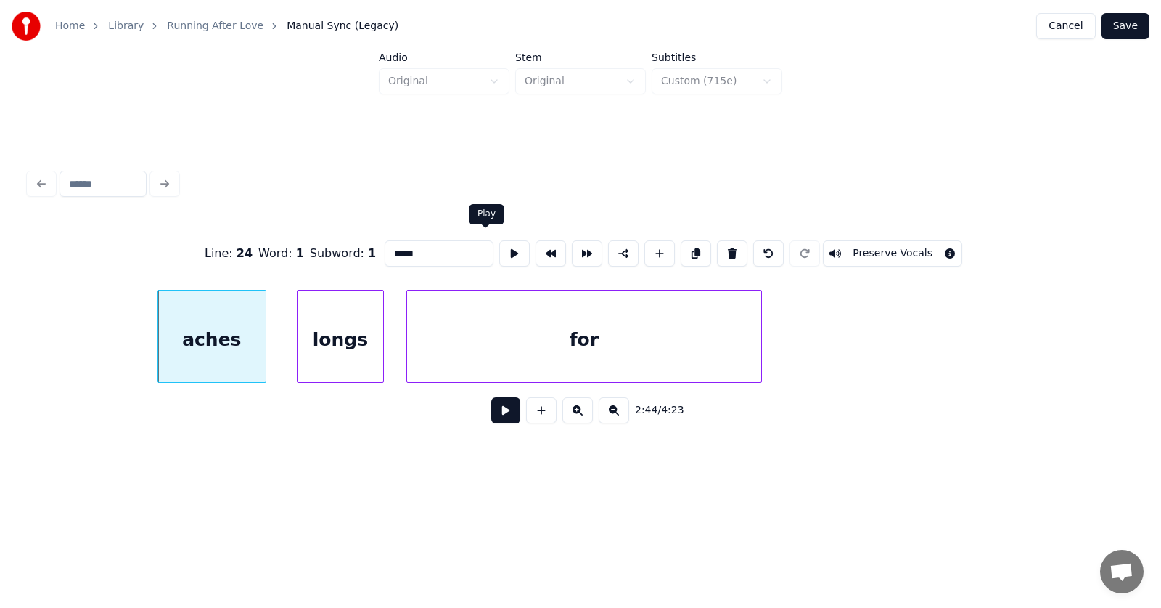
click at [499, 254] on button at bounding box center [514, 253] width 30 height 26
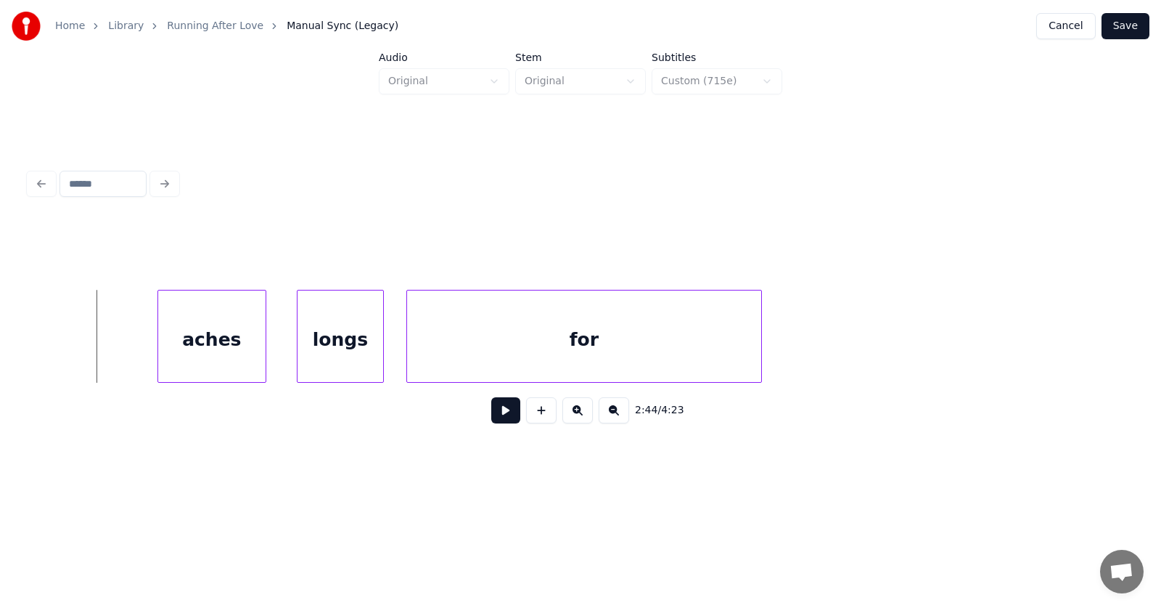
click at [491, 417] on button at bounding box center [505, 410] width 29 height 26
click at [609, 359] on div "for" at bounding box center [643, 339] width 354 height 99
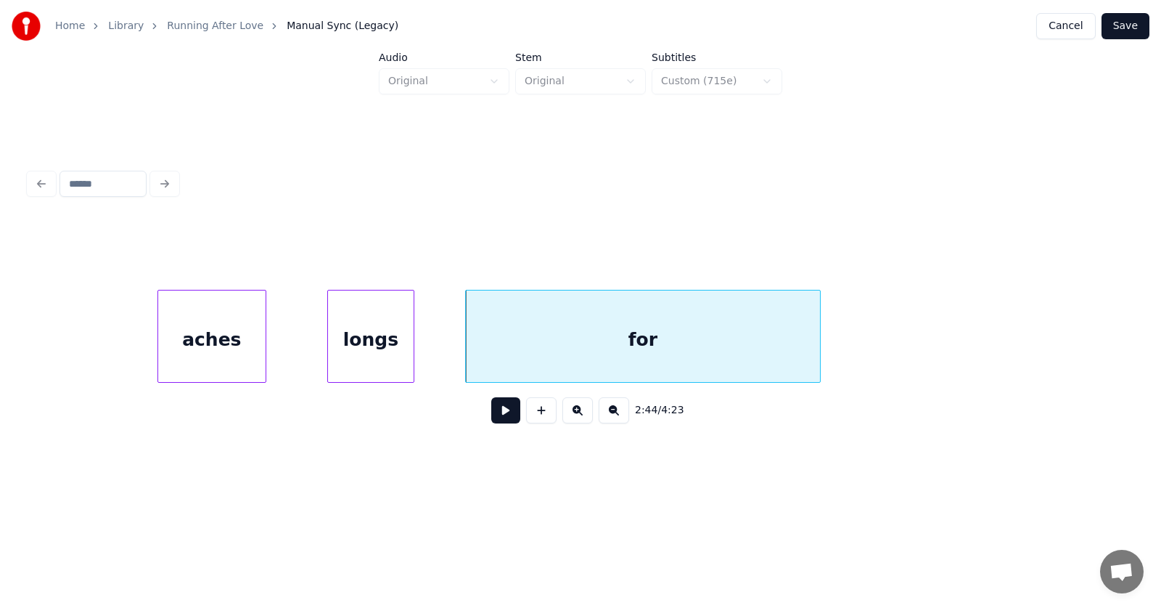
click at [370, 355] on div "longs" at bounding box center [371, 339] width 86 height 99
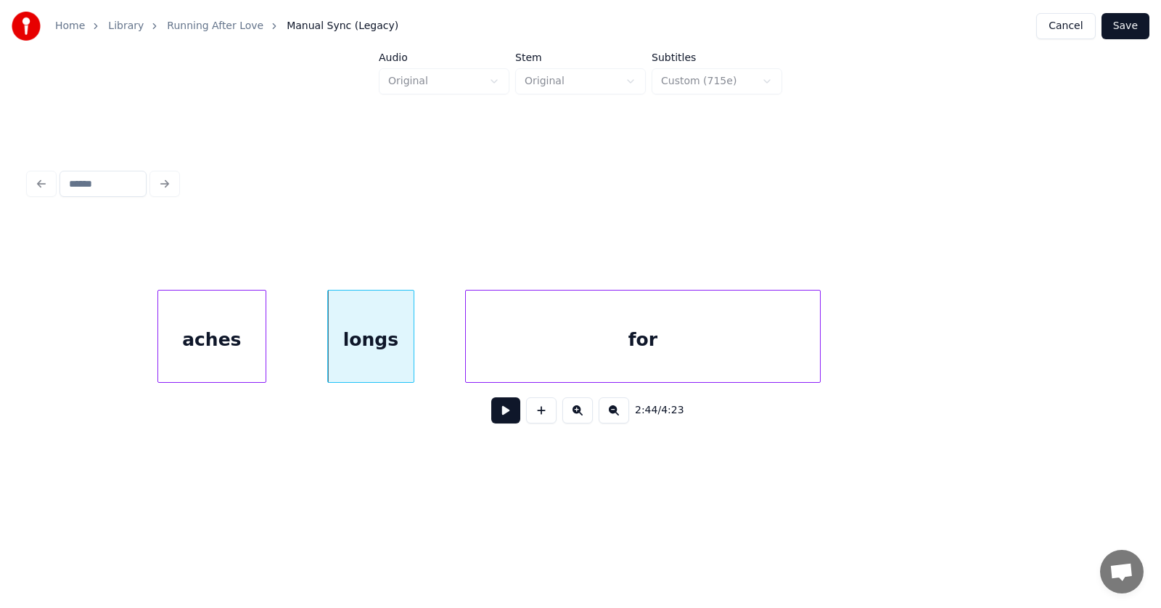
click at [361, 349] on div "longs" at bounding box center [371, 339] width 86 height 99
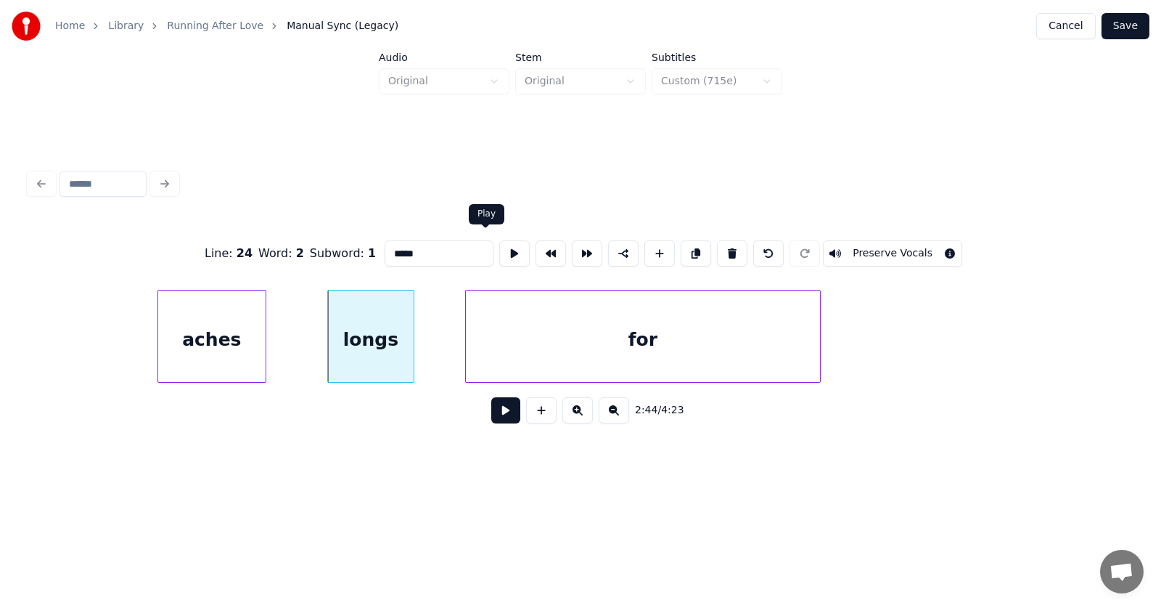
click at [499, 244] on button at bounding box center [514, 253] width 30 height 26
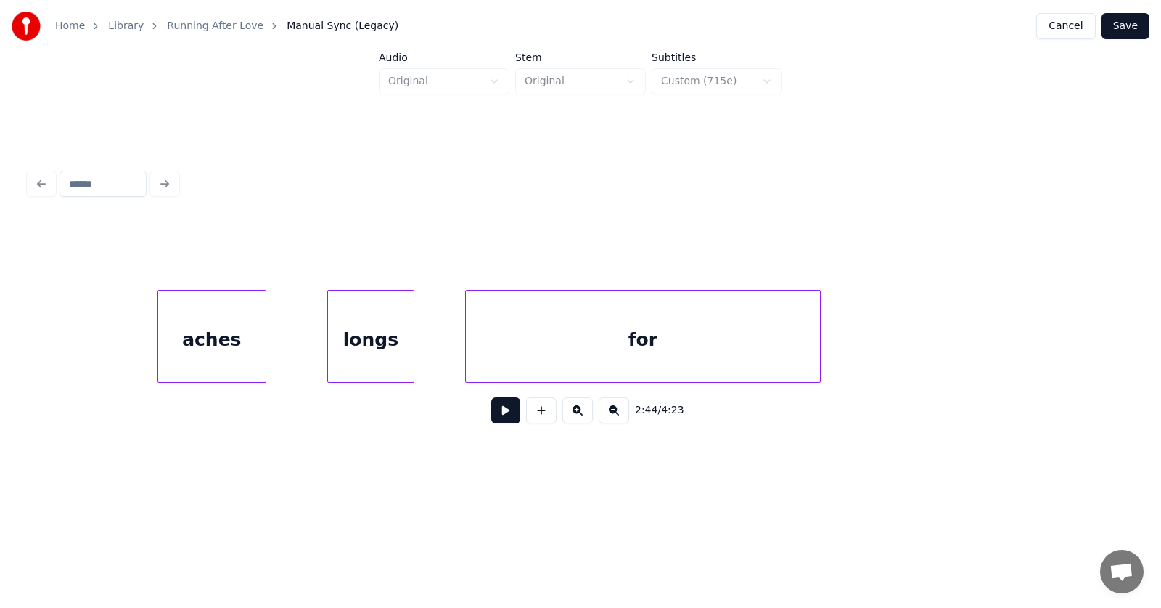
click at [491, 416] on button at bounding box center [505, 410] width 29 height 26
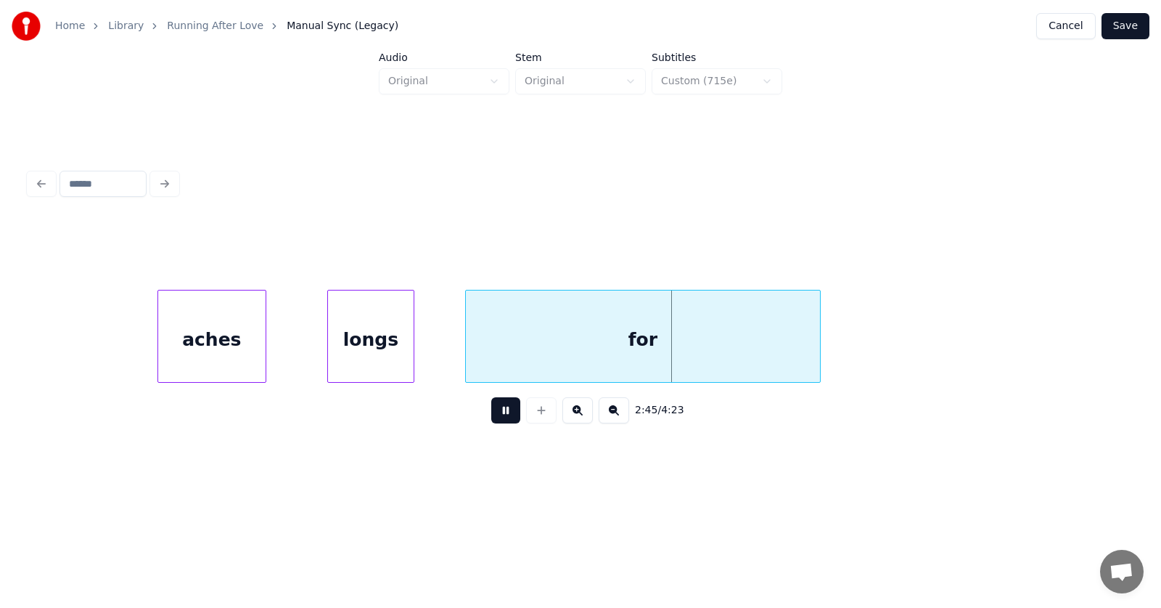
click at [491, 416] on button at bounding box center [505, 410] width 29 height 26
click at [430, 348] on div "longs" at bounding box center [408, 339] width 86 height 99
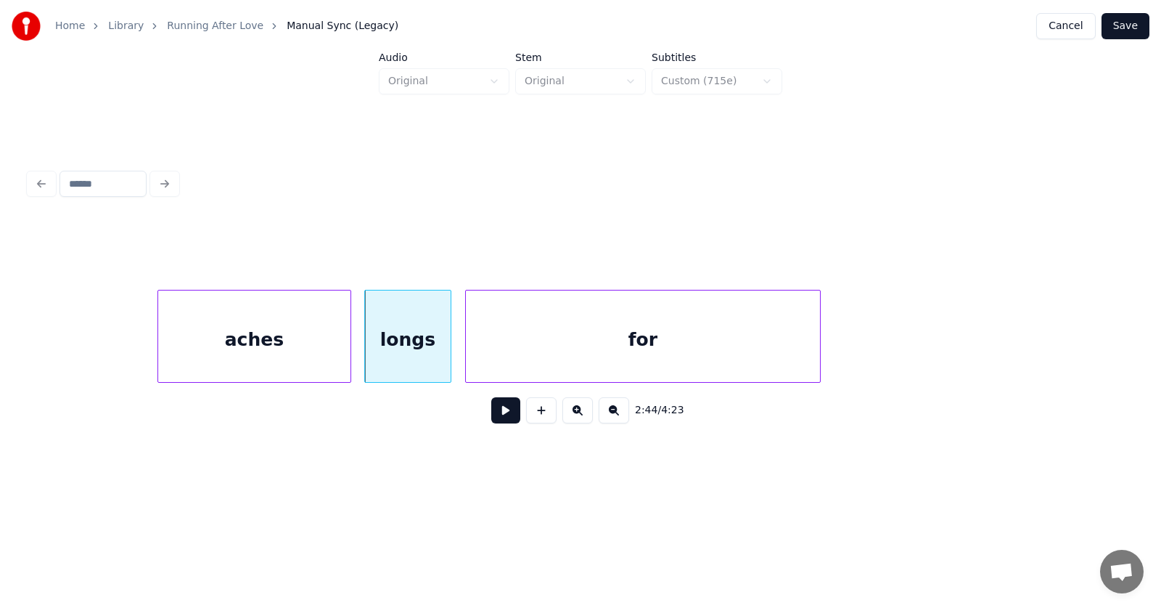
click at [350, 346] on div at bounding box center [348, 335] width 4 height 91
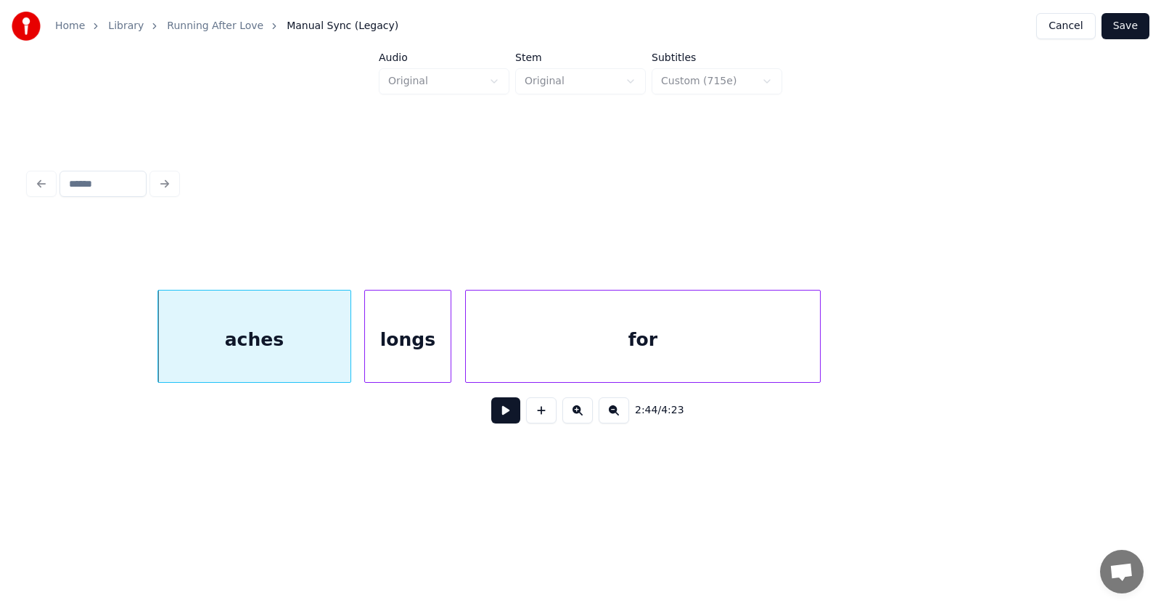
click at [244, 341] on div "aches" at bounding box center [254, 339] width 192 height 99
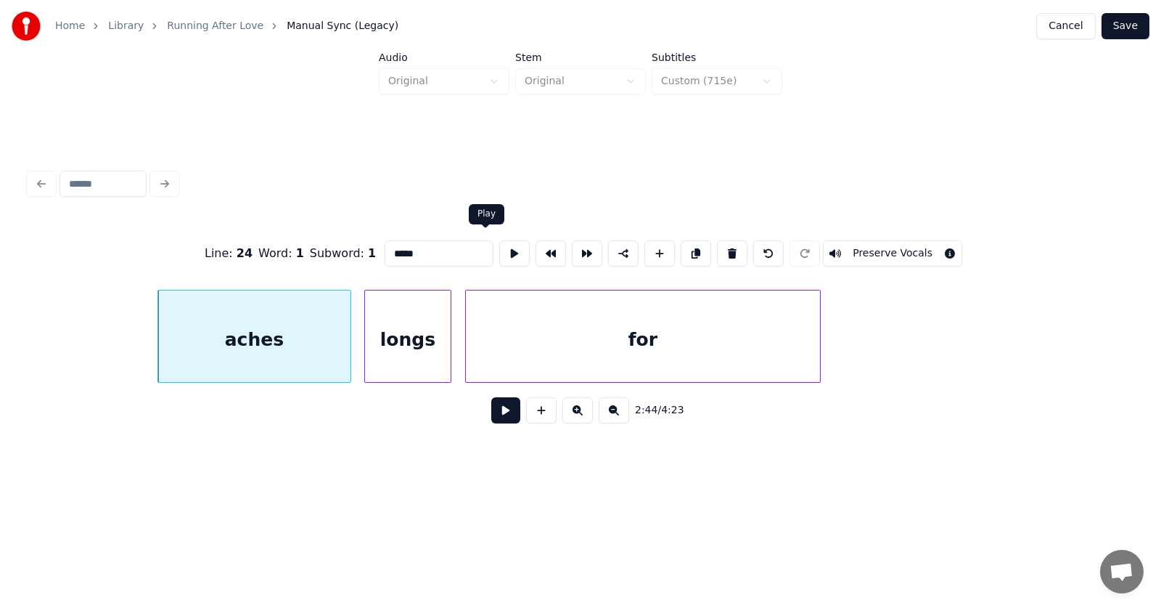
click at [499, 249] on button at bounding box center [514, 253] width 30 height 26
drag, startPoint x: 392, startPoint y: 248, endPoint x: 361, endPoint y: 248, distance: 31.2
click at [385, 248] on input "*****" at bounding box center [439, 253] width 109 height 26
click at [416, 323] on div "longs" at bounding box center [408, 339] width 86 height 99
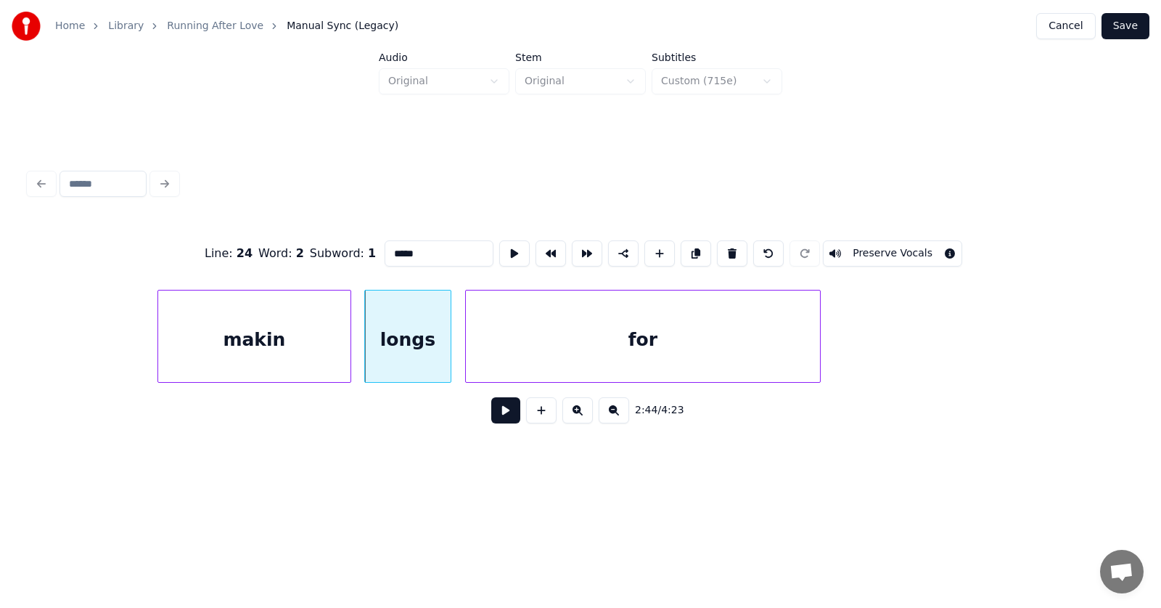
drag, startPoint x: 393, startPoint y: 250, endPoint x: 359, endPoint y: 253, distance: 34.2
click at [385, 253] on input "*****" at bounding box center [439, 253] width 109 height 26
click at [570, 345] on div "for" at bounding box center [643, 339] width 354 height 99
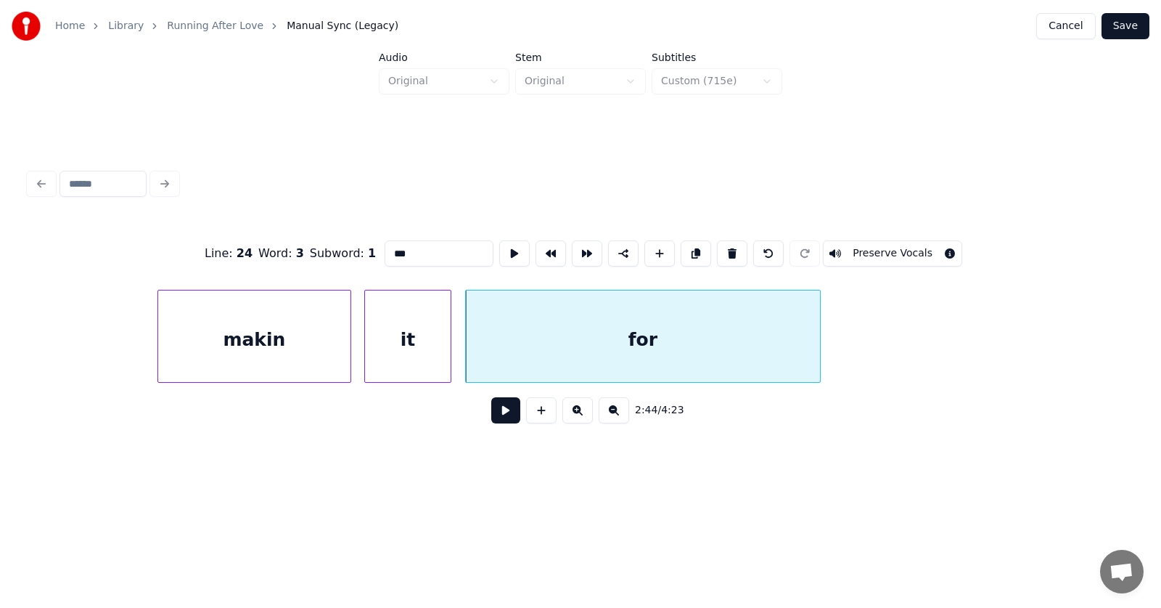
drag, startPoint x: 401, startPoint y: 252, endPoint x: 349, endPoint y: 253, distance: 52.3
click at [349, 253] on div "Line : 24 Word : 3 Subword : 1 *** Preserve Vocals" at bounding box center [580, 253] width 1103 height 73
type input "****"
click at [502, 412] on button at bounding box center [505, 410] width 29 height 26
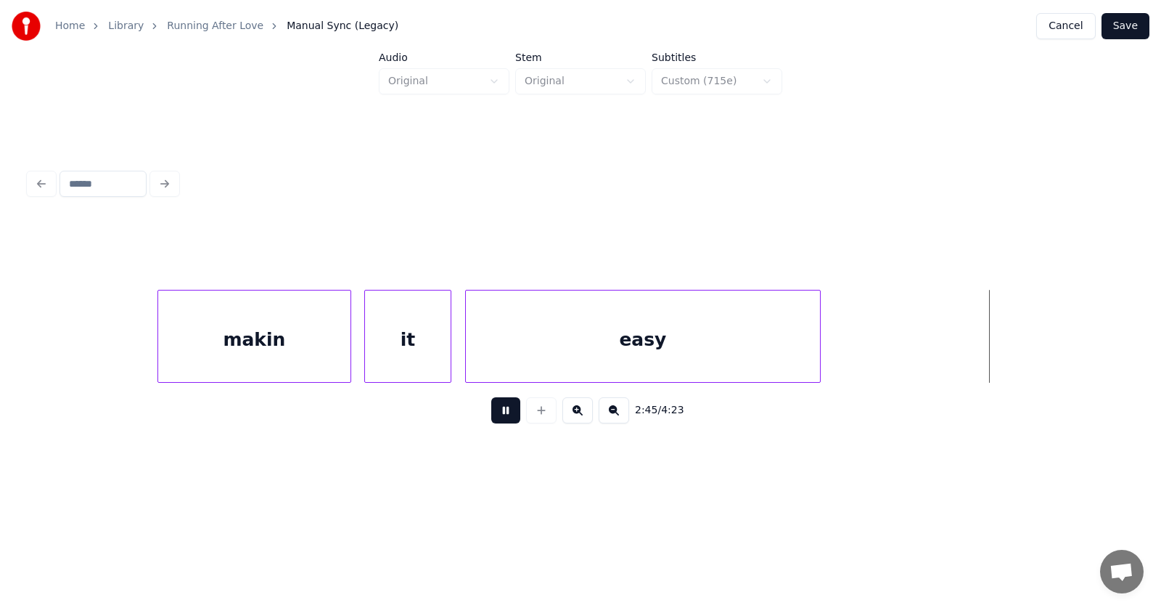
click at [503, 412] on button at bounding box center [505, 410] width 29 height 26
click at [820, 348] on div "easy" at bounding box center [643, 336] width 356 height 93
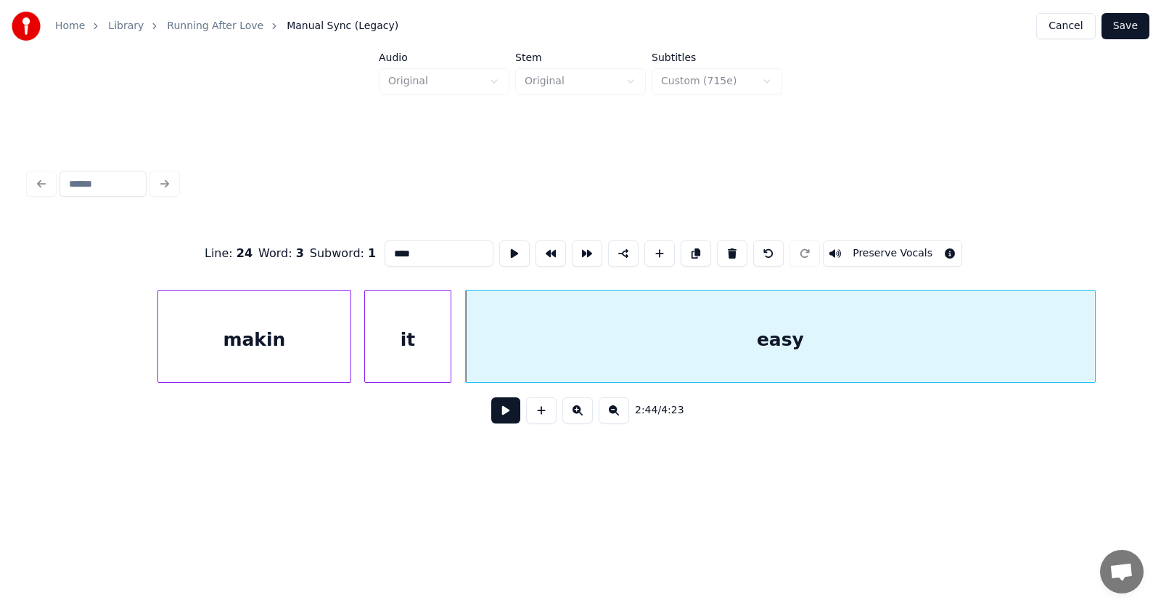
click at [1093, 340] on div at bounding box center [1093, 335] width 4 height 91
click at [498, 414] on button at bounding box center [505, 410] width 29 height 26
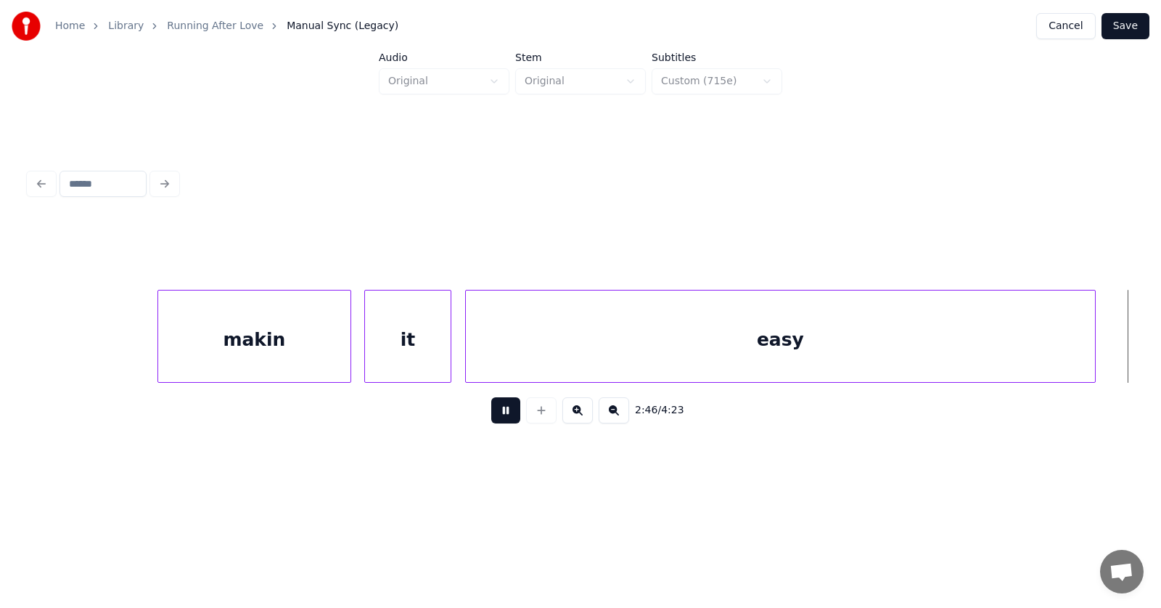
scroll to position [0, 90425]
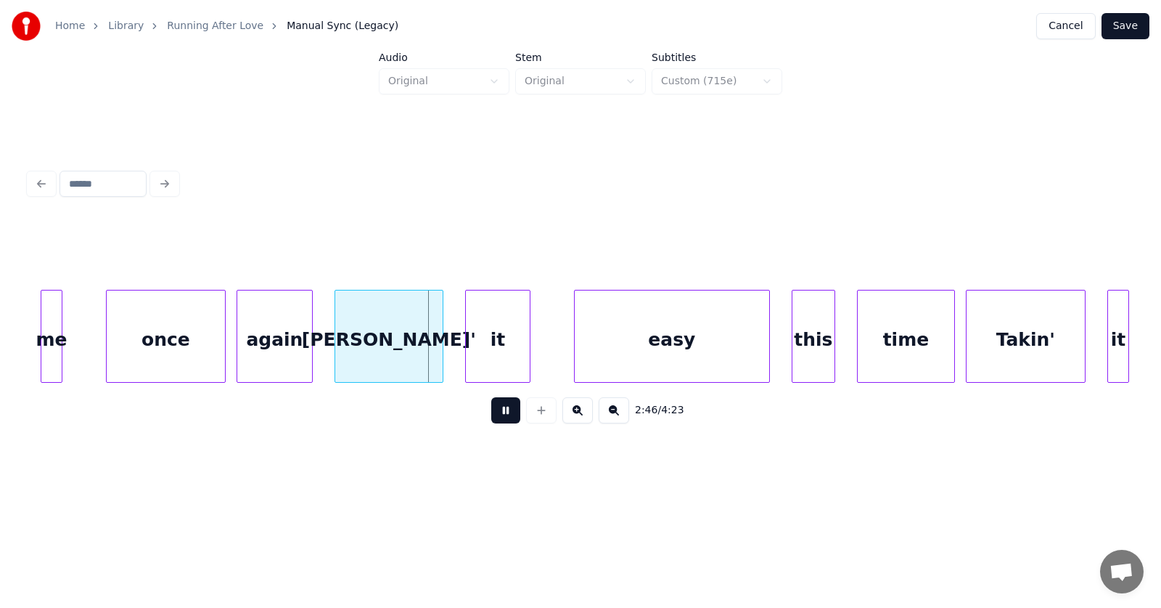
click at [498, 414] on button at bounding box center [505, 410] width 29 height 26
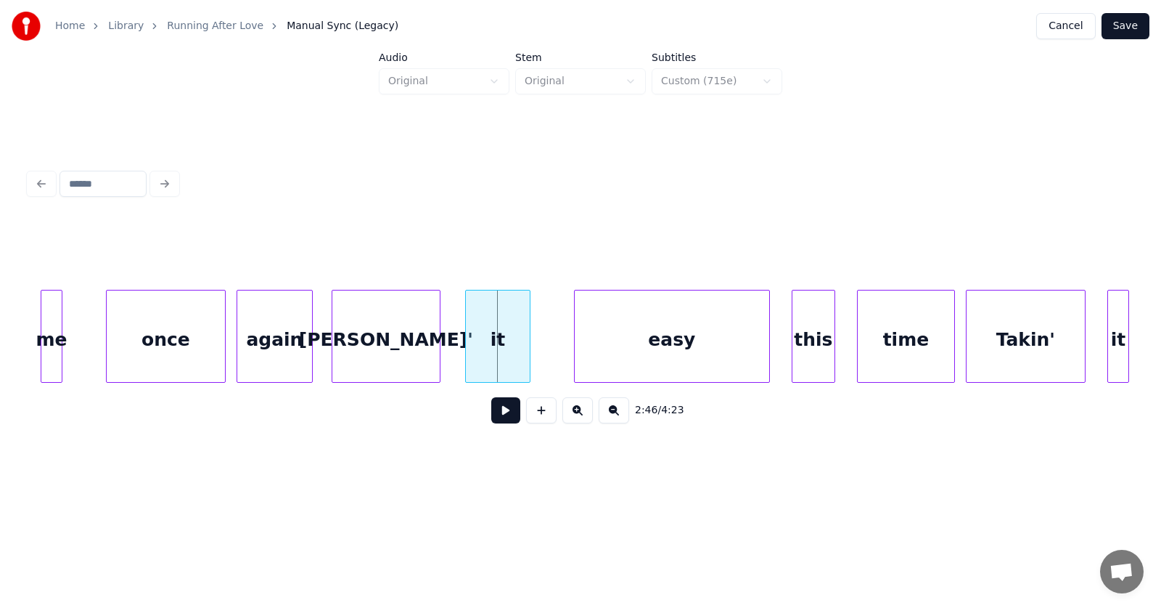
click at [378, 354] on div "[PERSON_NAME]'" at bounding box center [385, 339] width 107 height 99
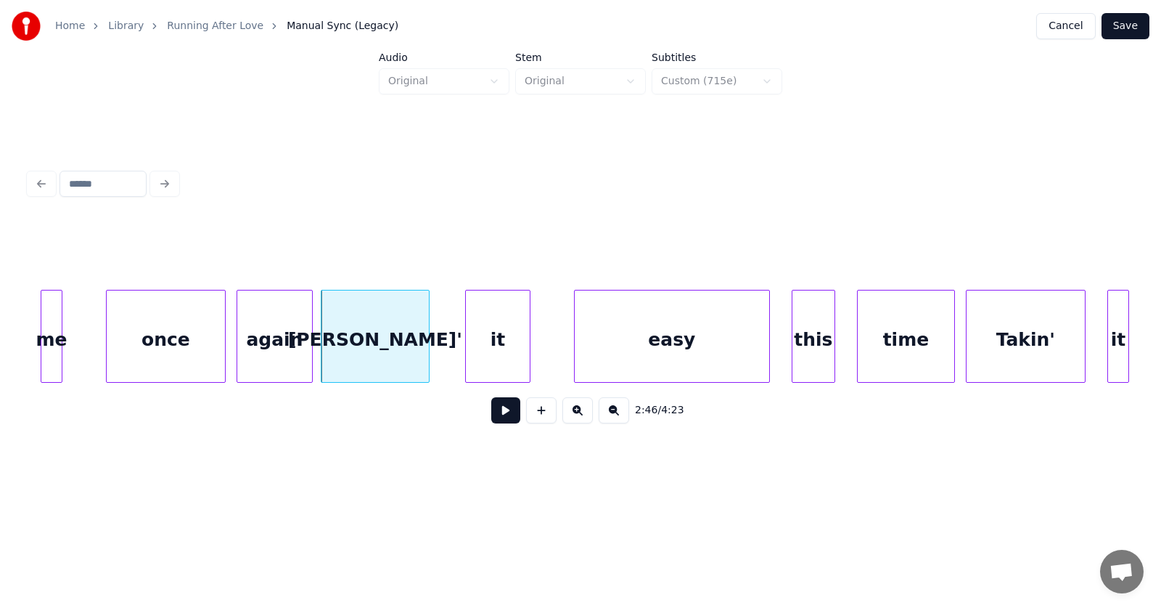
click at [48, 336] on div "me" at bounding box center [51, 339] width 20 height 99
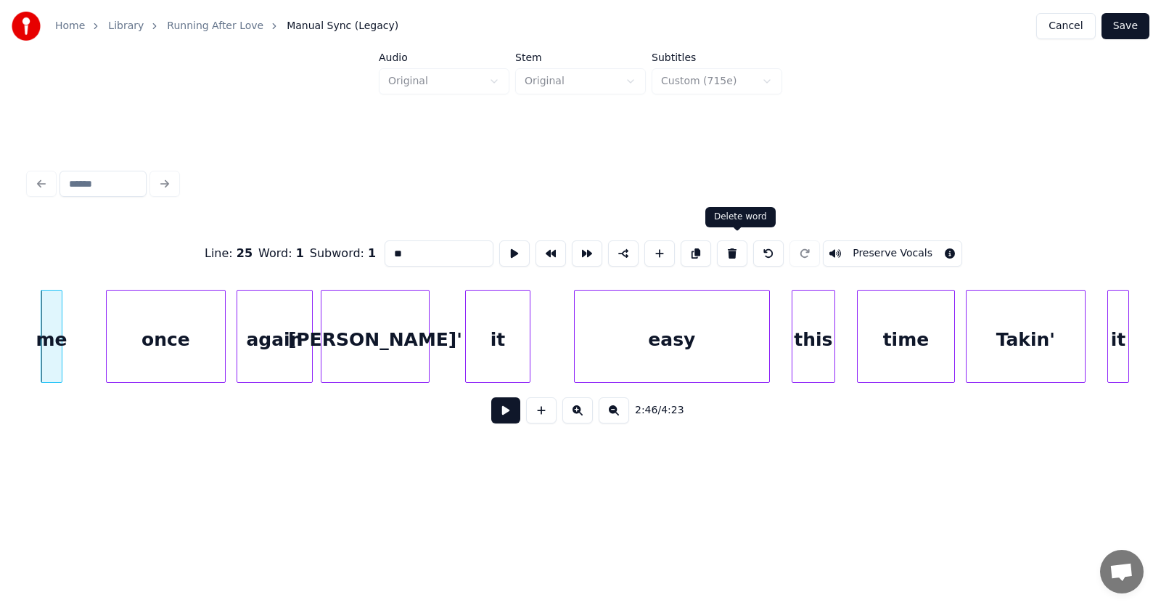
click at [740, 247] on button at bounding box center [732, 253] width 30 height 26
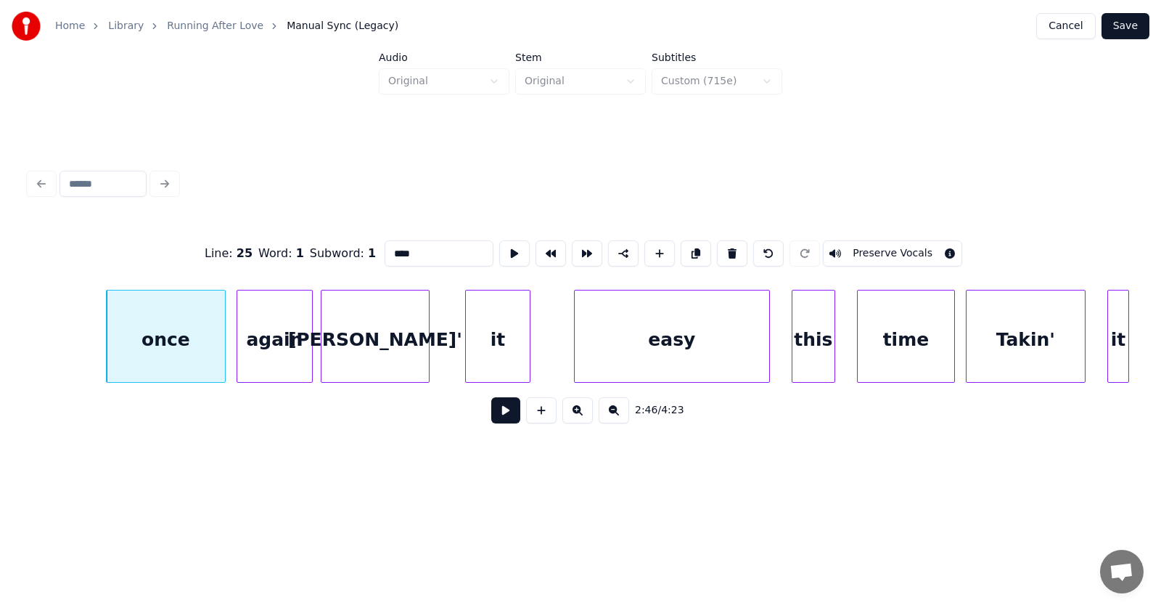
click at [194, 354] on div "once" at bounding box center [166, 339] width 118 height 99
click at [735, 250] on button at bounding box center [732, 253] width 30 height 26
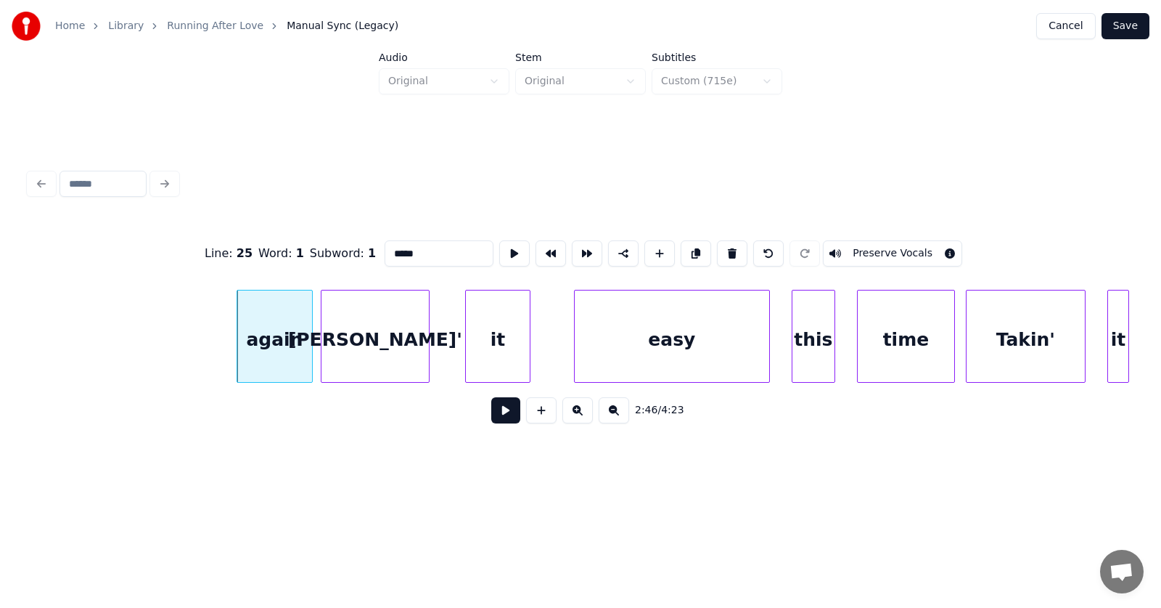
click at [282, 359] on div "again" at bounding box center [274, 339] width 75 height 99
click at [742, 245] on button at bounding box center [732, 253] width 30 height 26
type input "******"
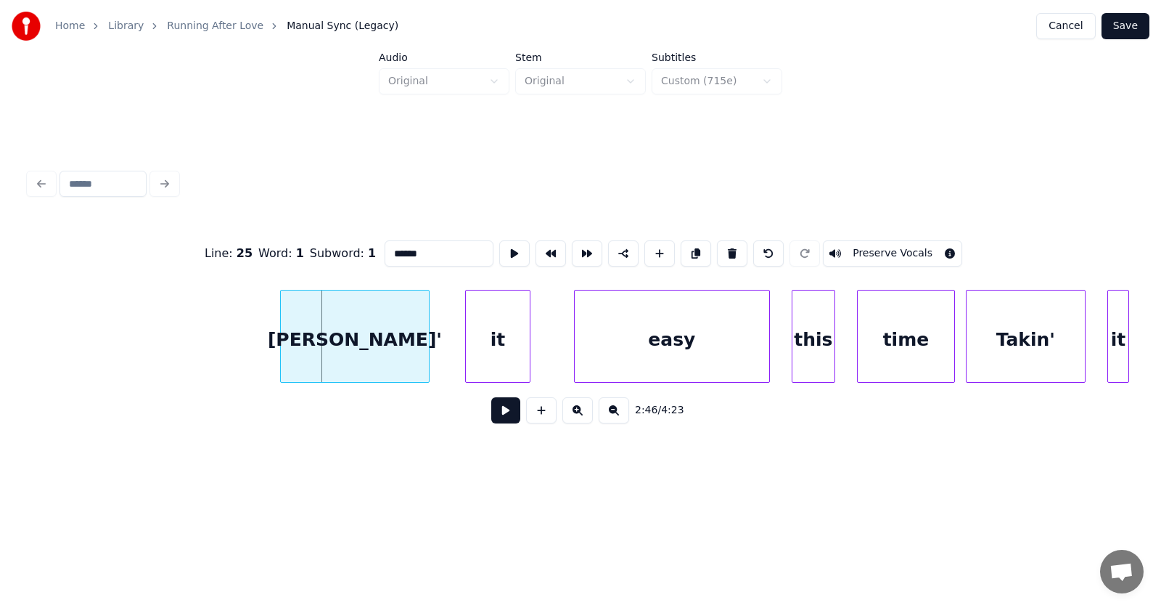
click at [281, 355] on div at bounding box center [283, 335] width 4 height 91
click at [486, 353] on div "it" at bounding box center [494, 339] width 64 height 99
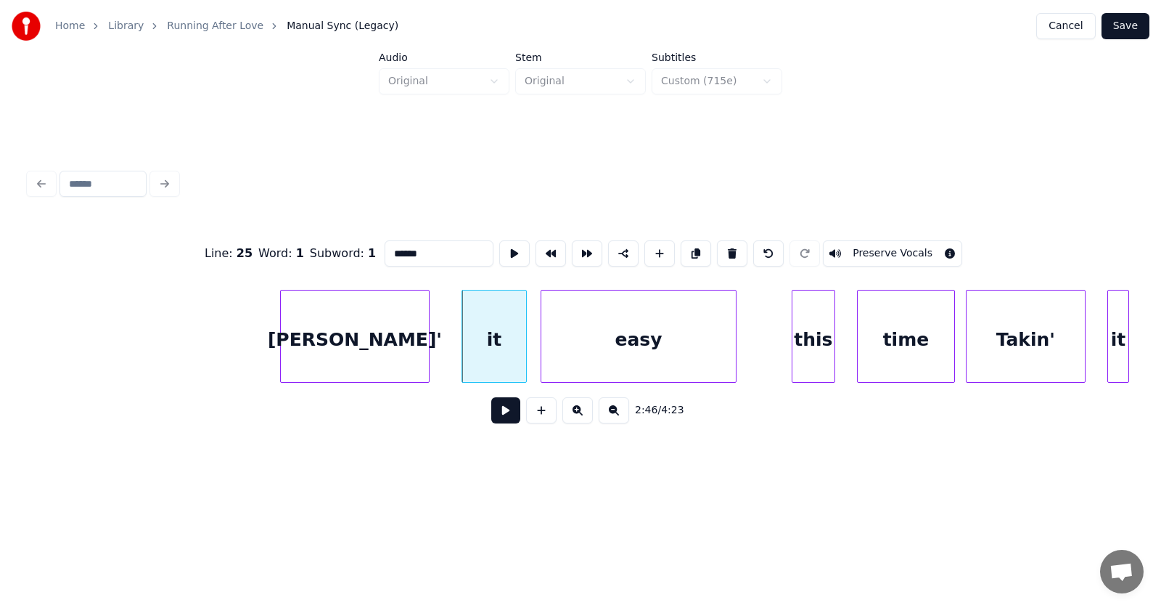
click at [572, 356] on div "easy" at bounding box center [639, 339] width 195 height 99
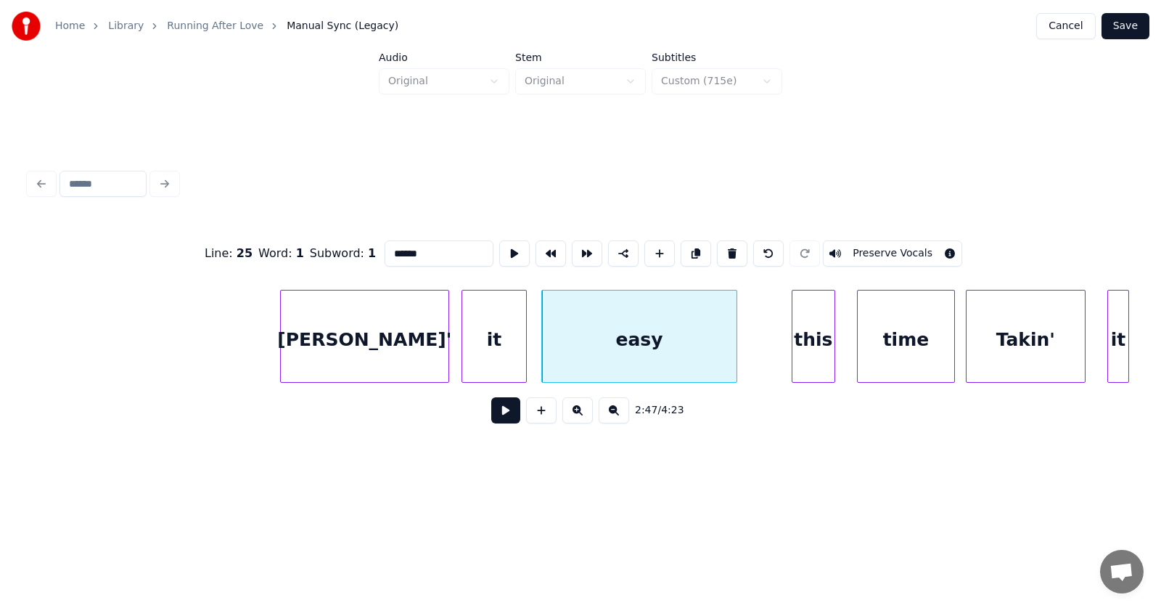
click at [447, 348] on div at bounding box center [446, 335] width 4 height 91
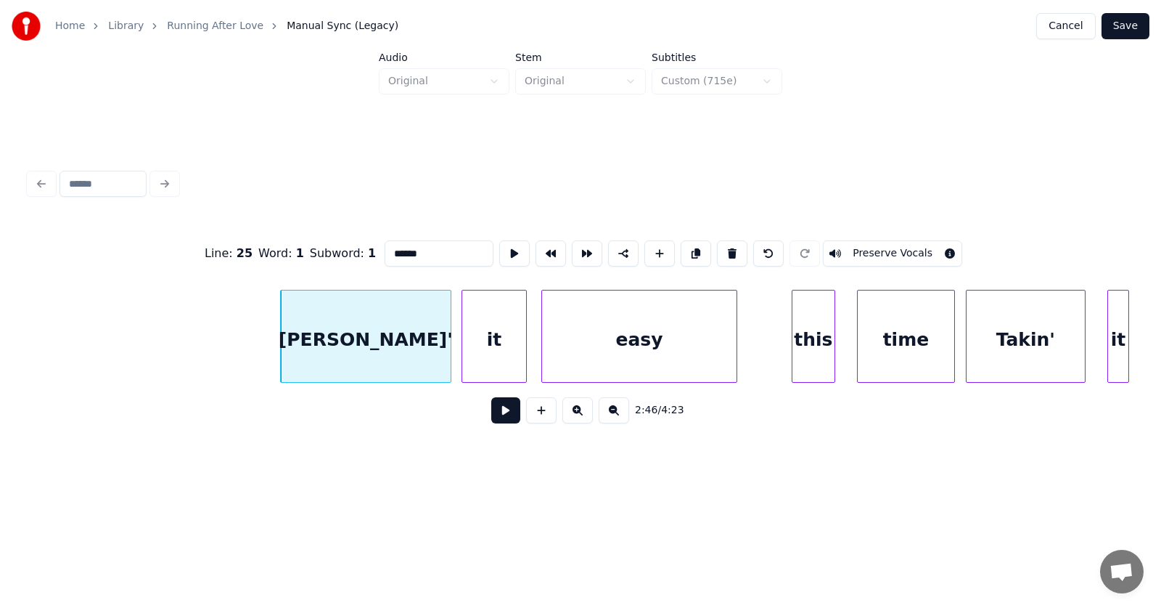
click at [367, 348] on div "[PERSON_NAME]'" at bounding box center [366, 339] width 170 height 99
click at [494, 422] on button at bounding box center [505, 410] width 29 height 26
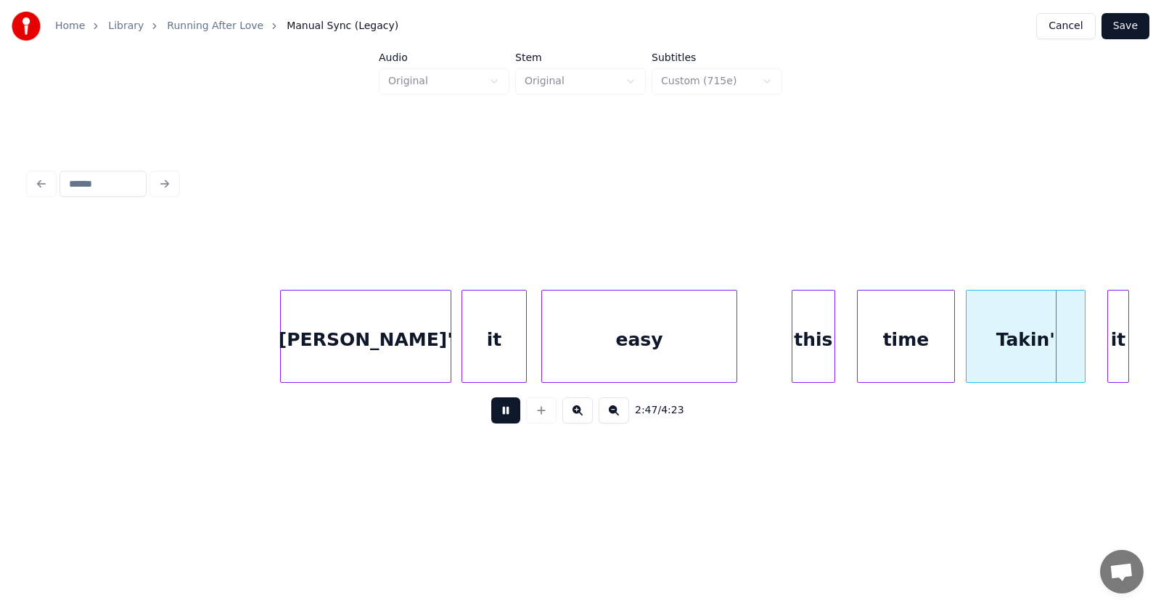
click at [494, 422] on button at bounding box center [505, 410] width 29 height 26
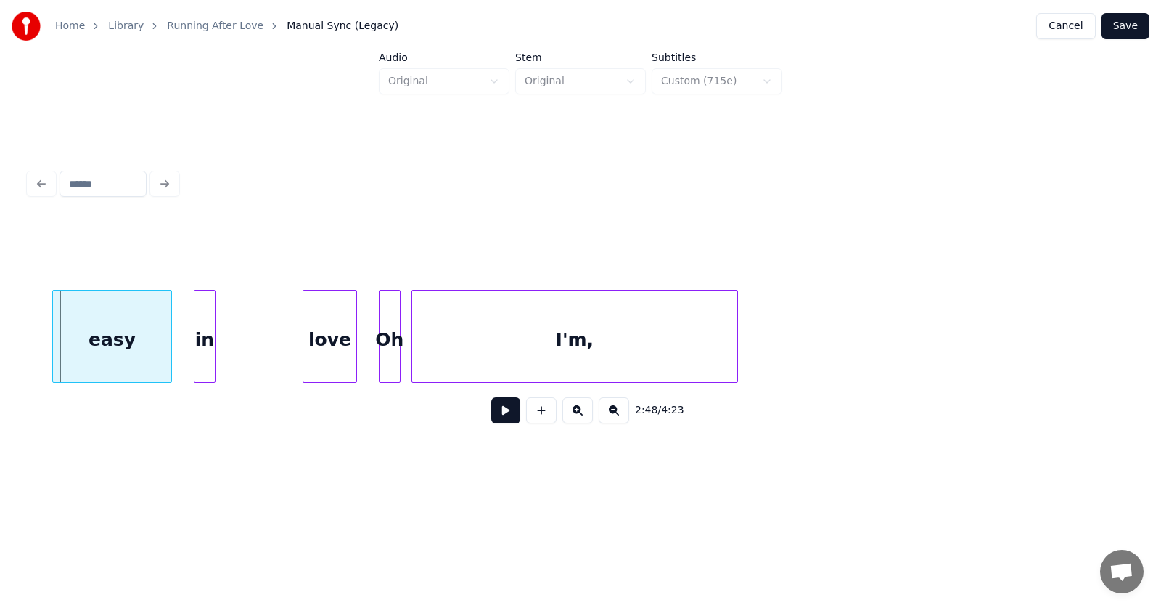
scroll to position [0, 91156]
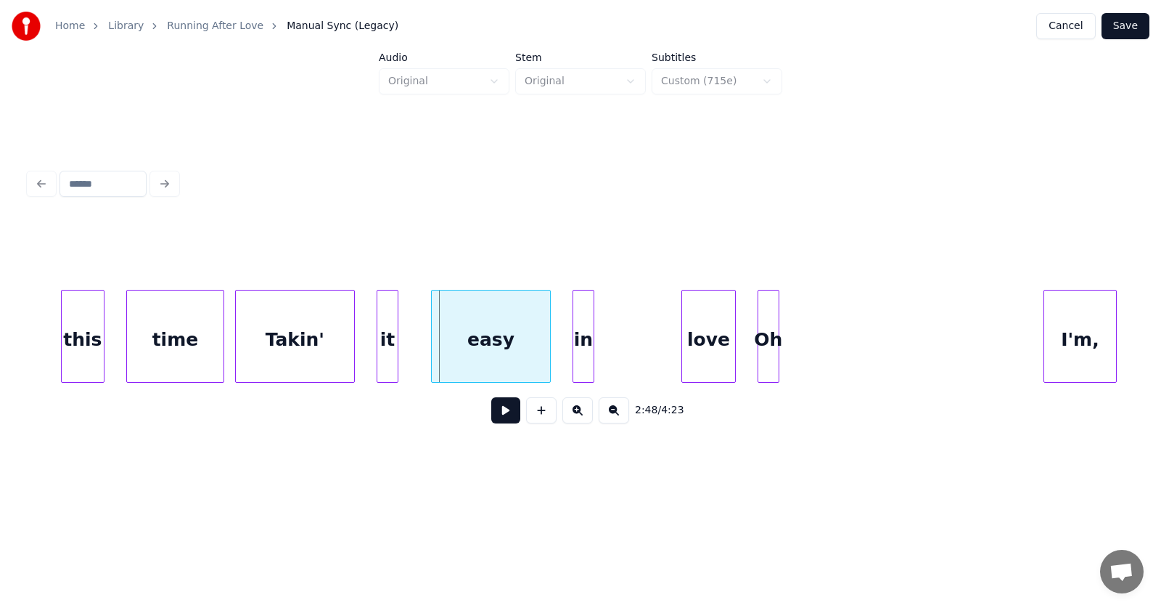
click at [1045, 334] on div at bounding box center [1047, 335] width 4 height 91
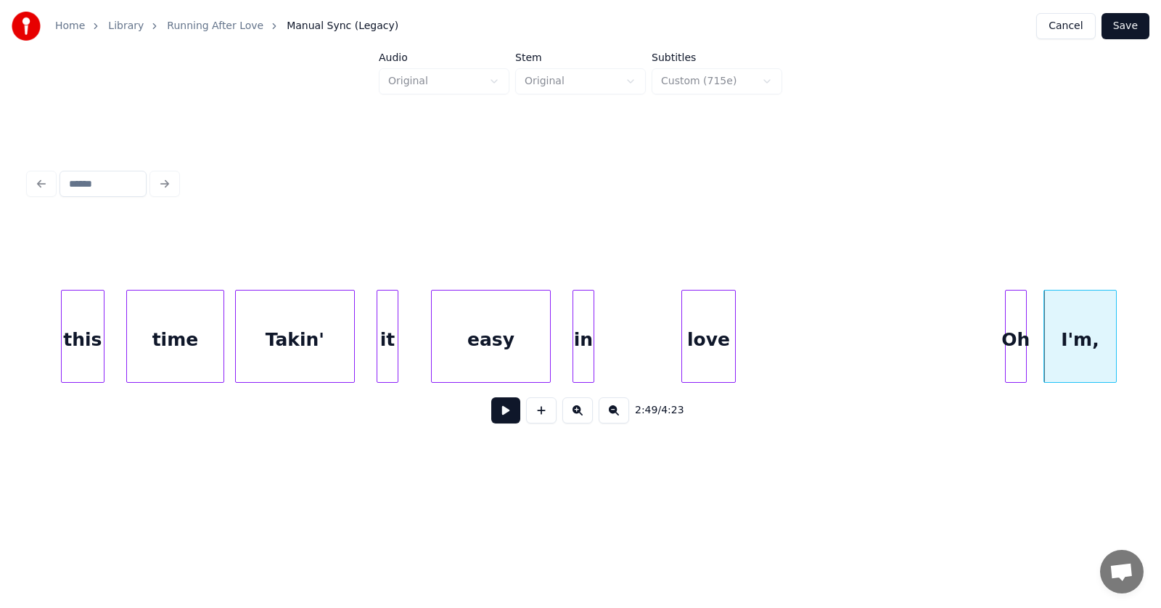
click at [1014, 336] on div "Oh" at bounding box center [1016, 339] width 20 height 99
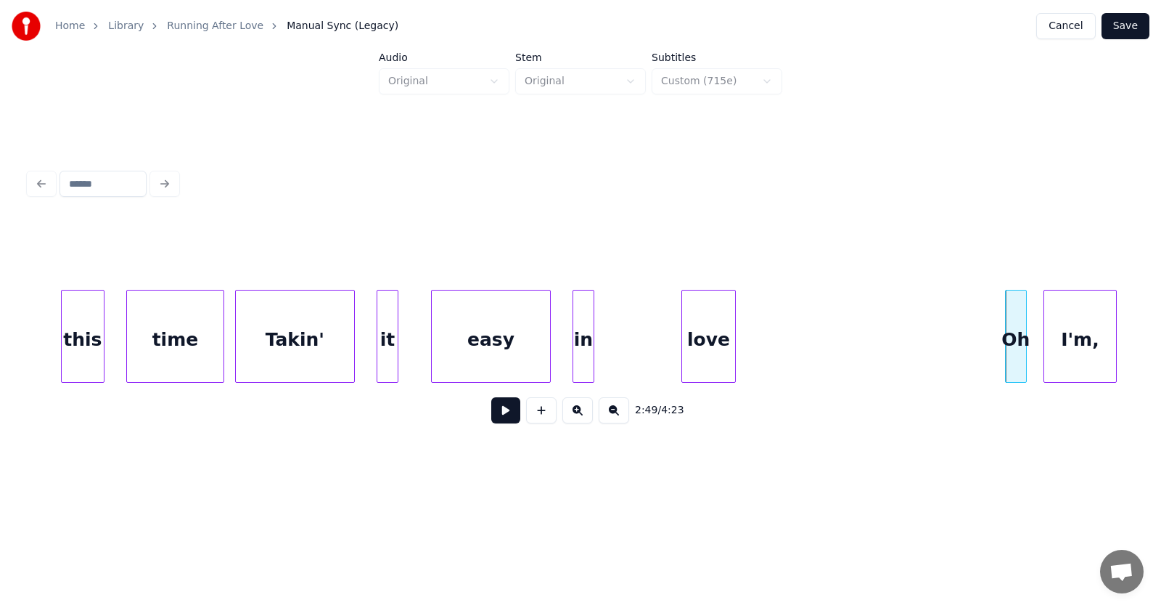
click at [268, 342] on div "Takin'" at bounding box center [295, 339] width 118 height 99
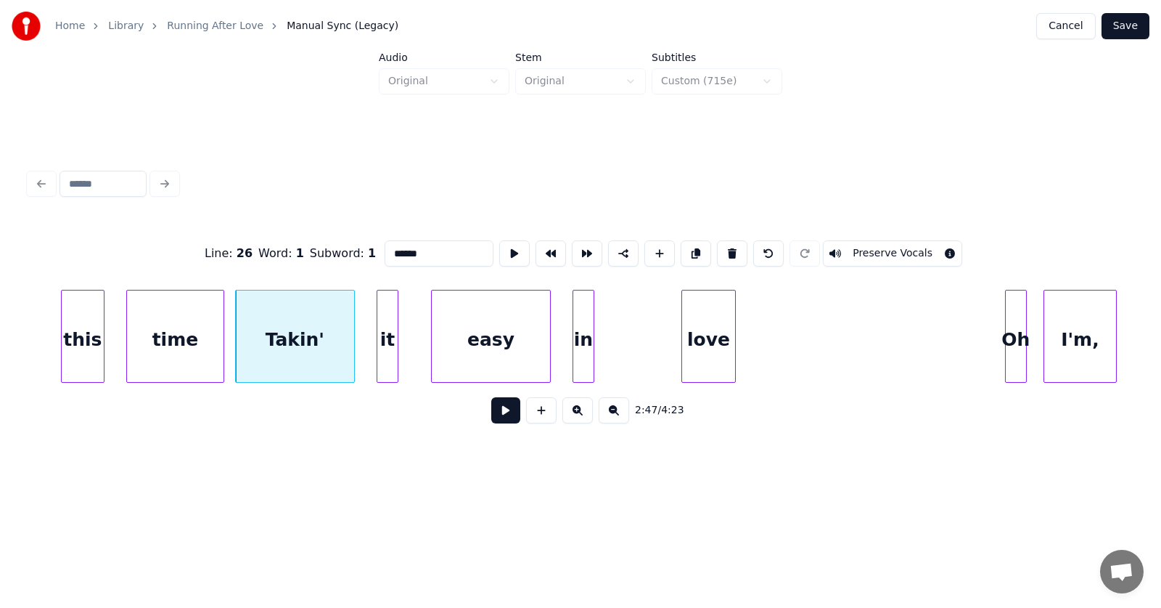
click at [502, 419] on button at bounding box center [505, 410] width 29 height 26
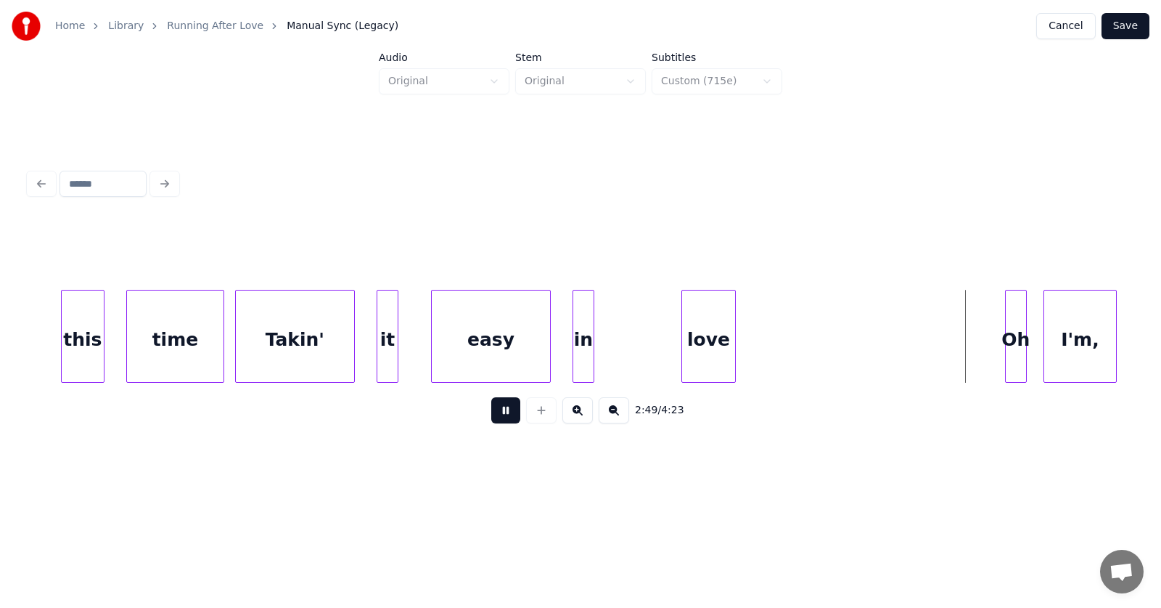
click at [502, 419] on button at bounding box center [505, 410] width 29 height 26
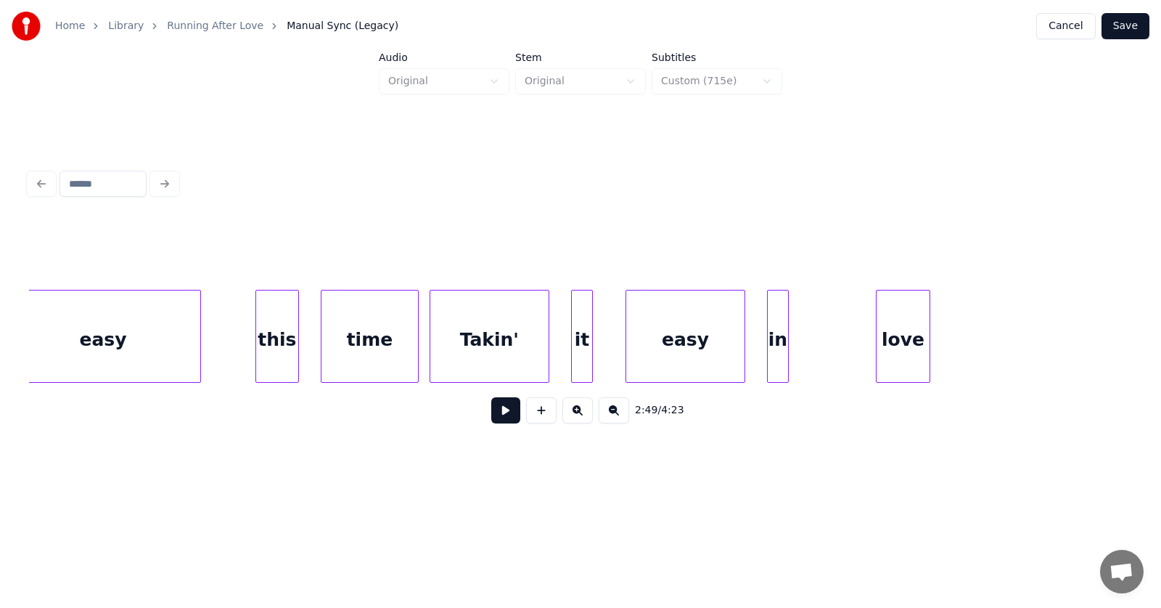
scroll to position [0, 90574]
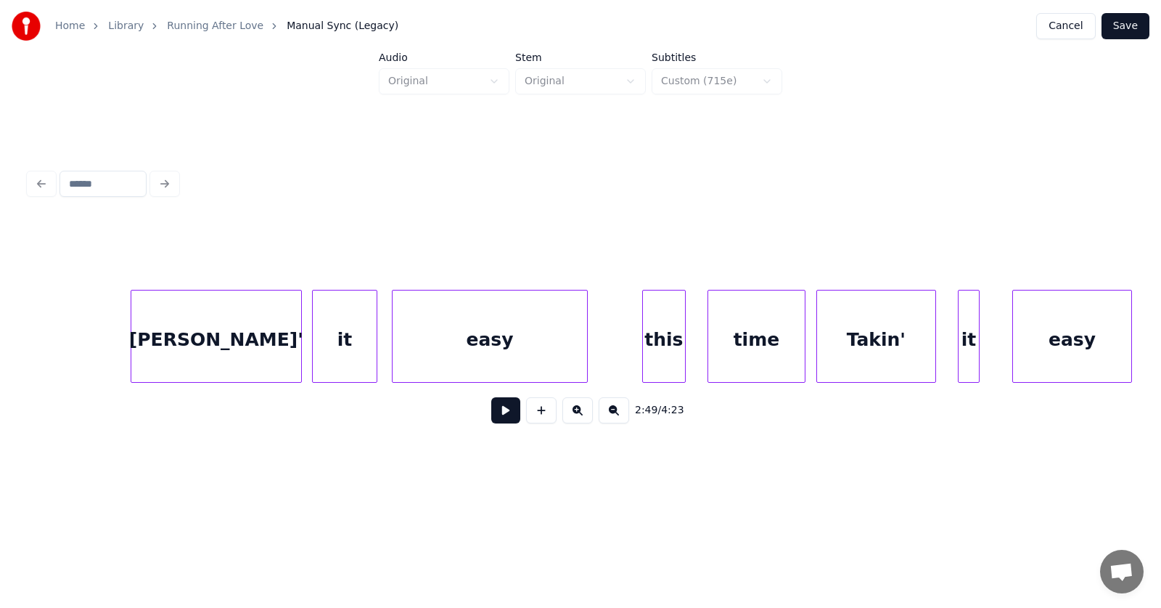
click at [671, 336] on div "this" at bounding box center [664, 339] width 42 height 99
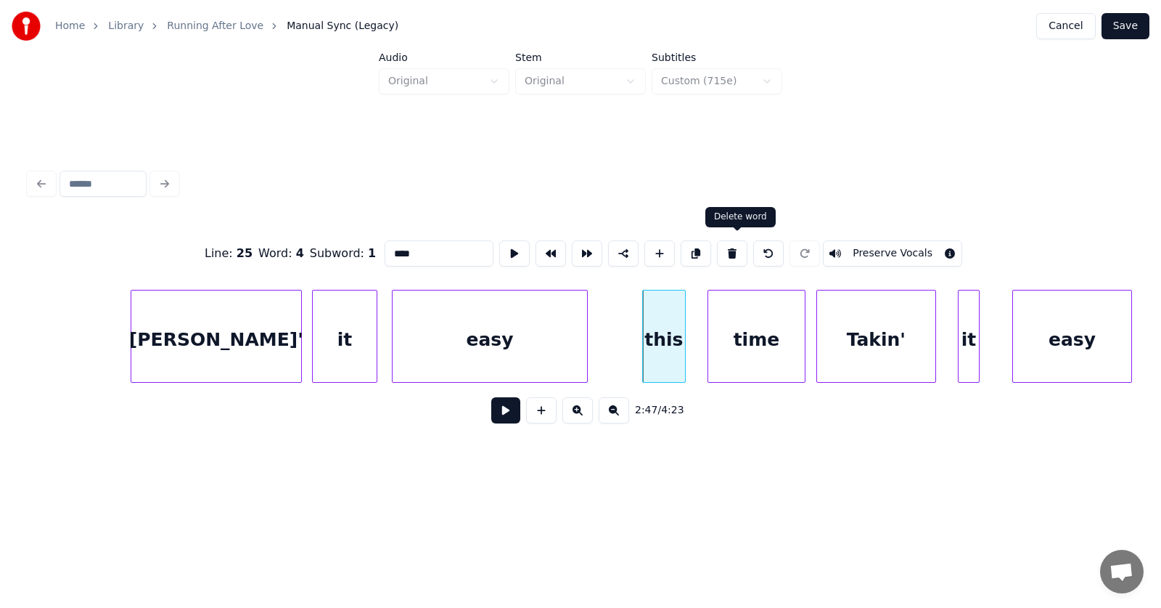
click at [732, 244] on button at bounding box center [732, 253] width 30 height 26
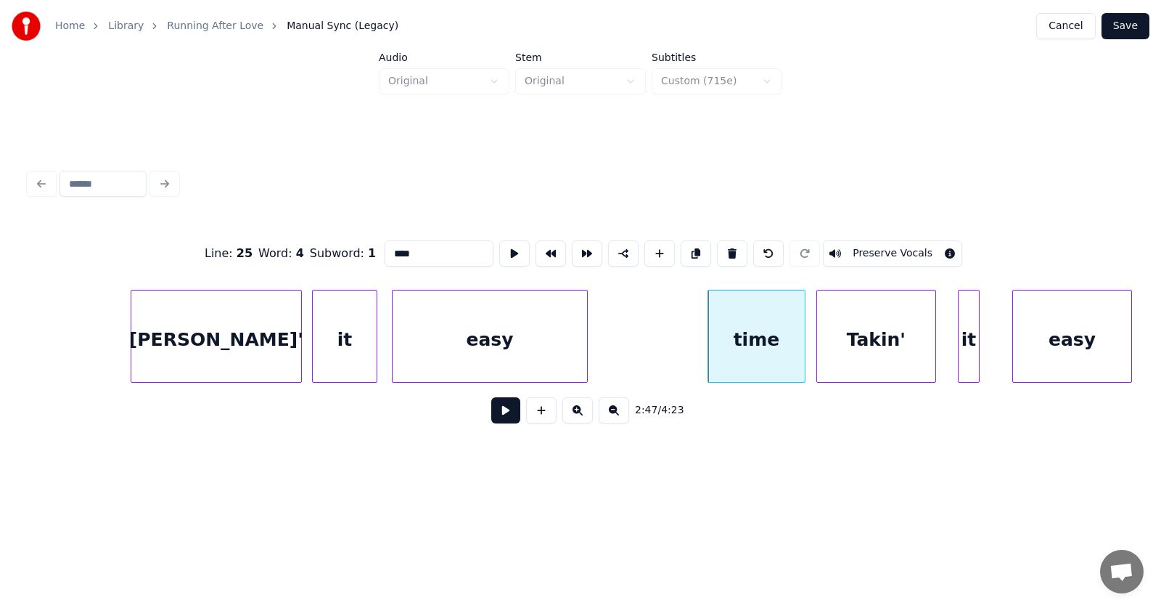
click at [772, 356] on div "time" at bounding box center [756, 339] width 97 height 99
click at [740, 249] on button at bounding box center [732, 253] width 30 height 26
type input "******"
click at [749, 359] on div "Takin'" at bounding box center [771, 339] width 118 height 99
click at [911, 355] on div at bounding box center [912, 335] width 4 height 91
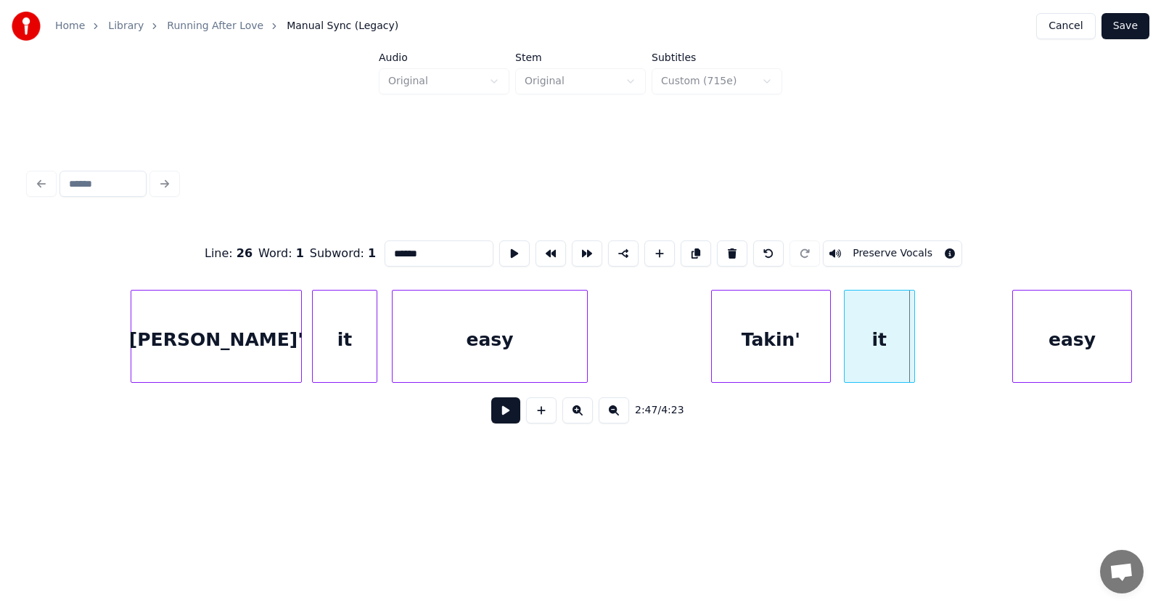
click at [869, 351] on div "it" at bounding box center [880, 339] width 70 height 99
click at [955, 353] on div "easy" at bounding box center [980, 339] width 118 height 99
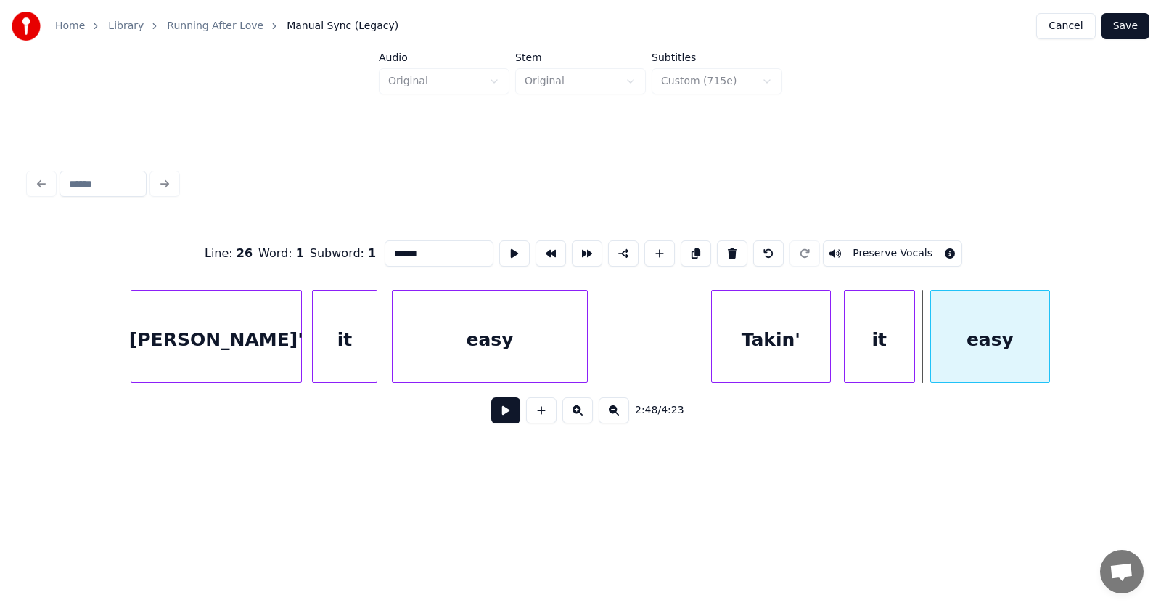
click at [967, 351] on div "easy" at bounding box center [990, 339] width 118 height 99
click at [770, 341] on div "Takin'" at bounding box center [771, 339] width 118 height 99
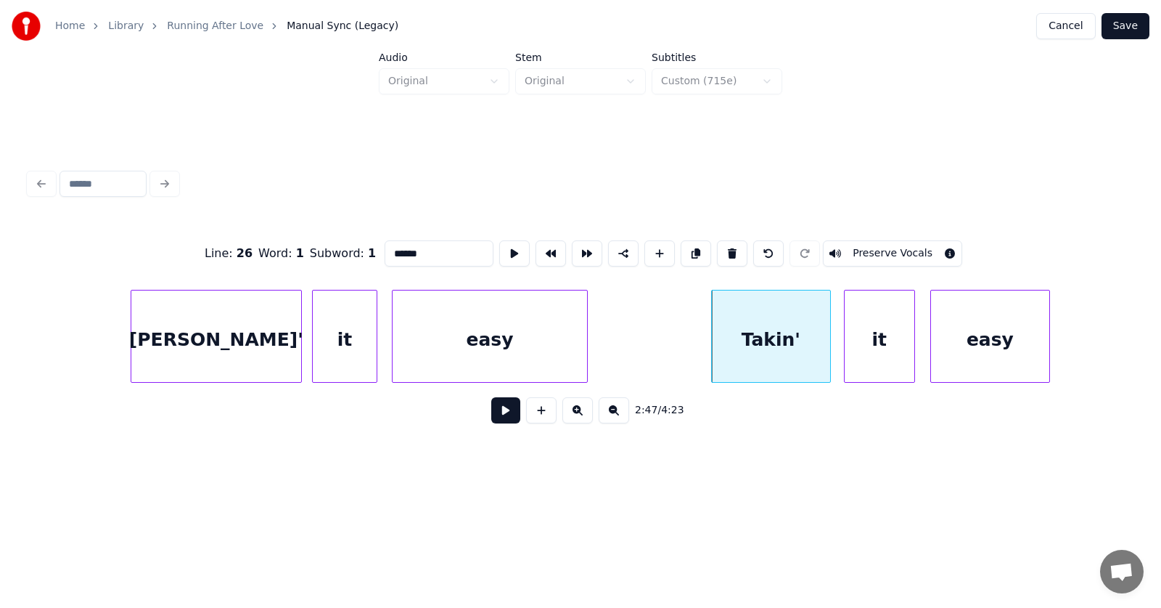
click at [496, 412] on button at bounding box center [505, 410] width 29 height 26
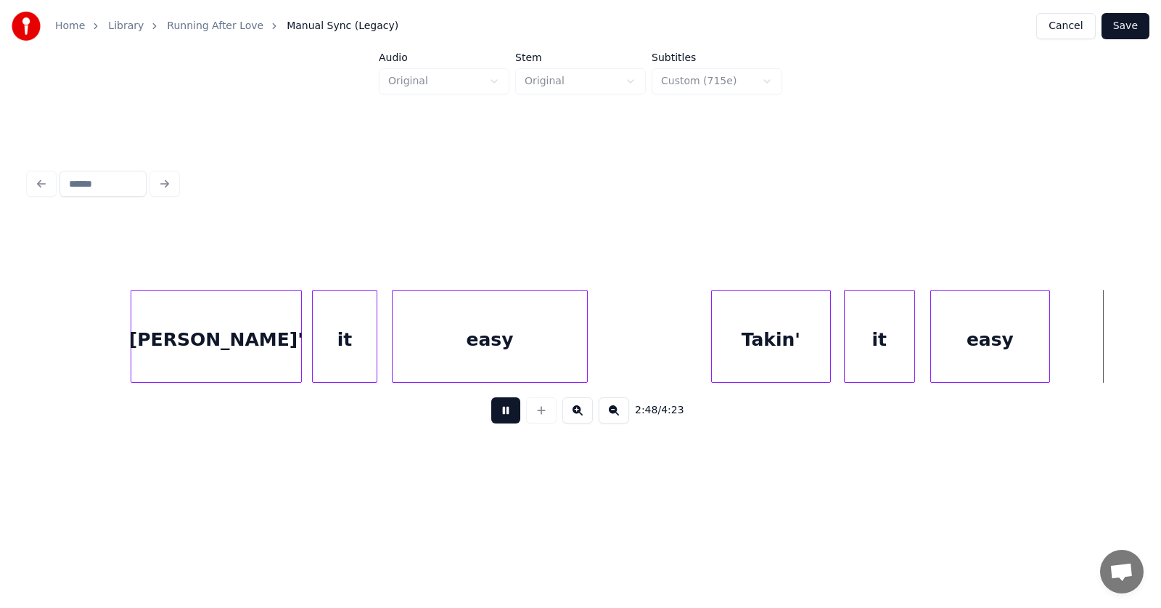
scroll to position [0, 91683]
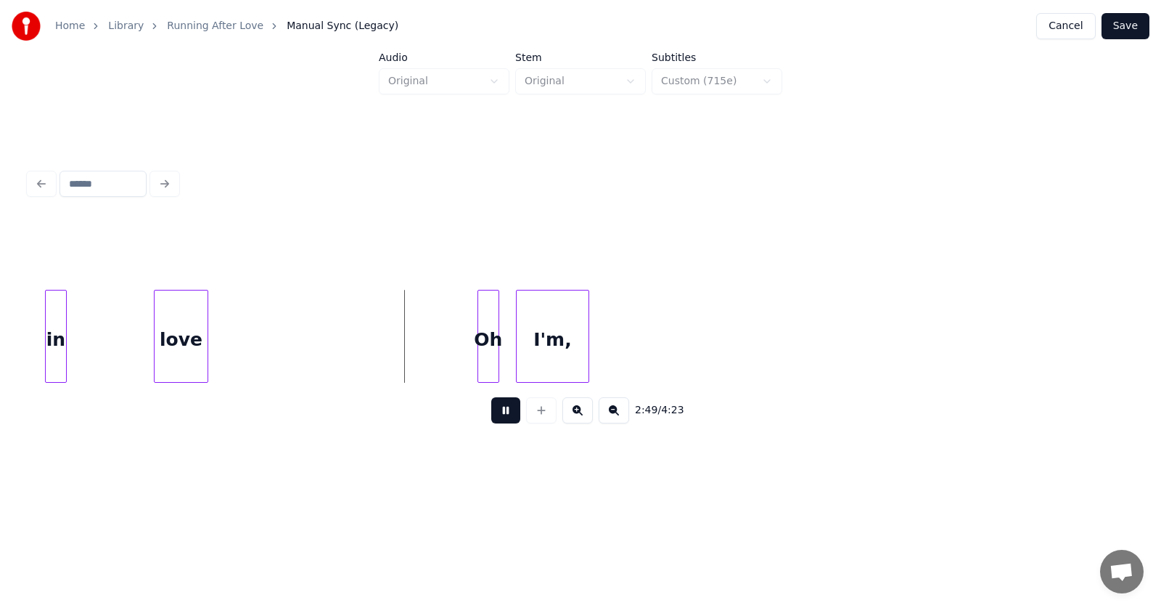
click at [496, 412] on button at bounding box center [505, 410] width 29 height 26
click at [134, 346] on div at bounding box center [133, 335] width 4 height 91
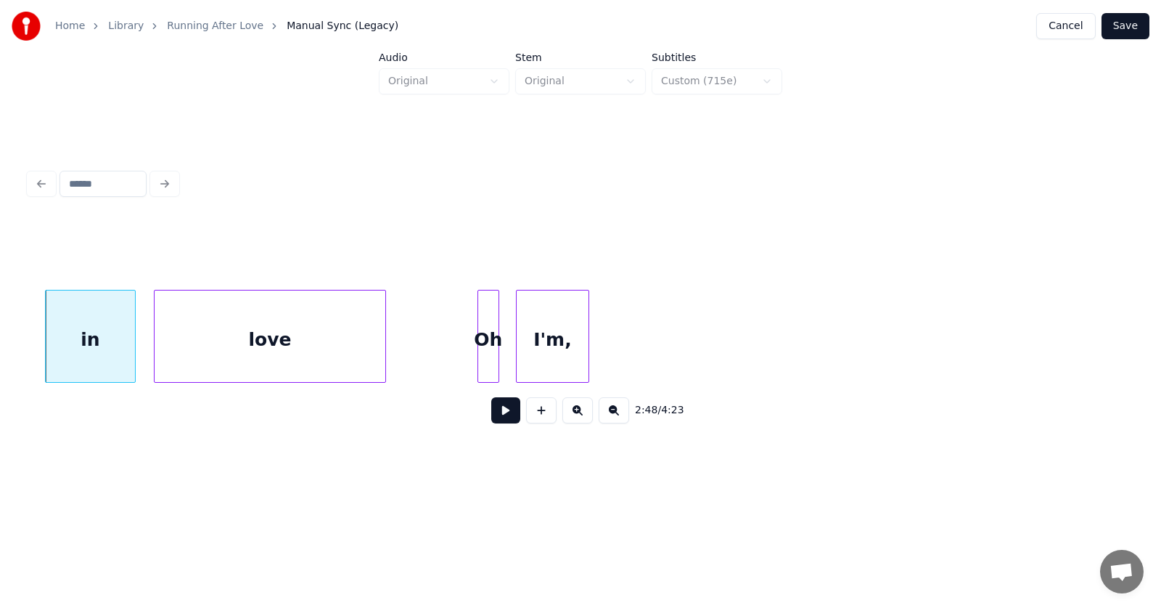
click at [384, 348] on div at bounding box center [383, 335] width 4 height 91
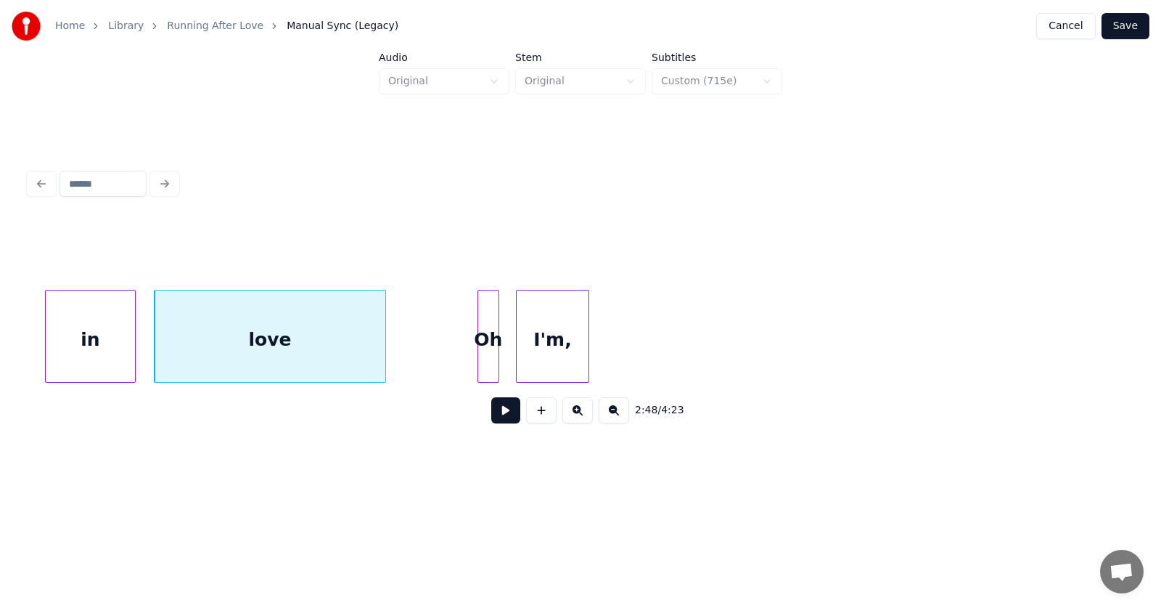
click at [292, 340] on div "love" at bounding box center [270, 339] width 231 height 99
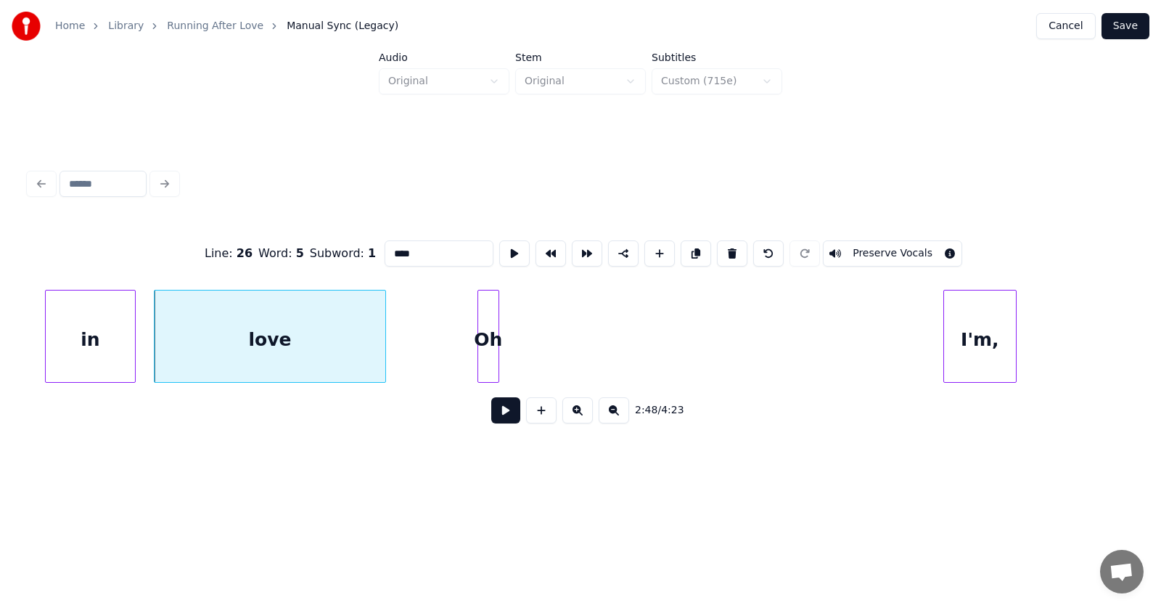
click at [988, 350] on div "I'm," at bounding box center [980, 339] width 72 height 99
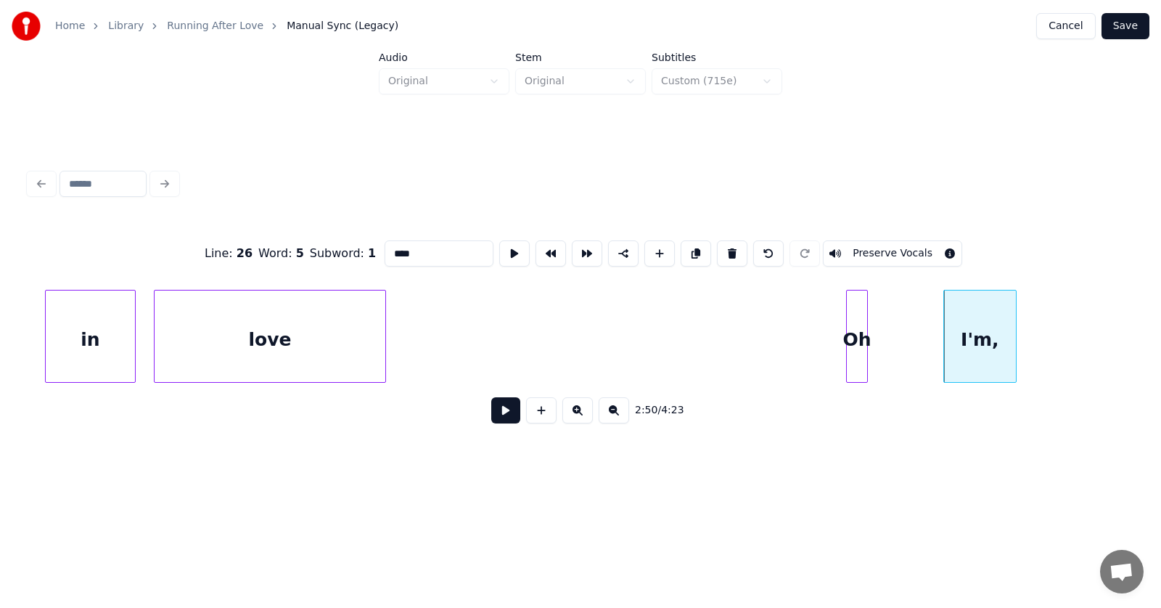
click at [862, 343] on div "Oh" at bounding box center [857, 339] width 20 height 99
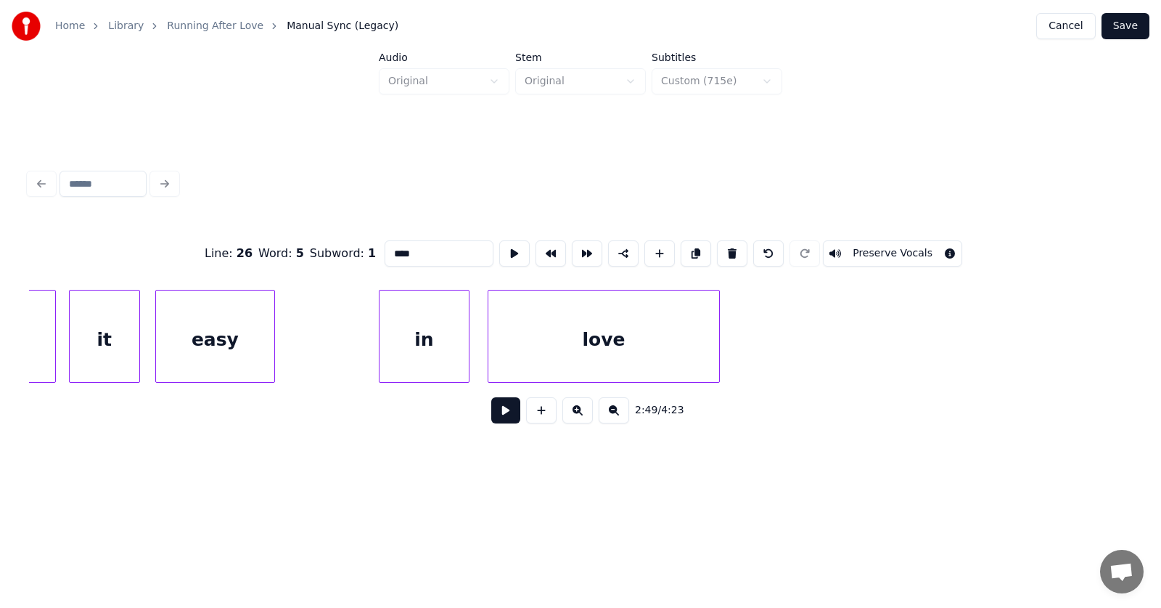
scroll to position [0, 90962]
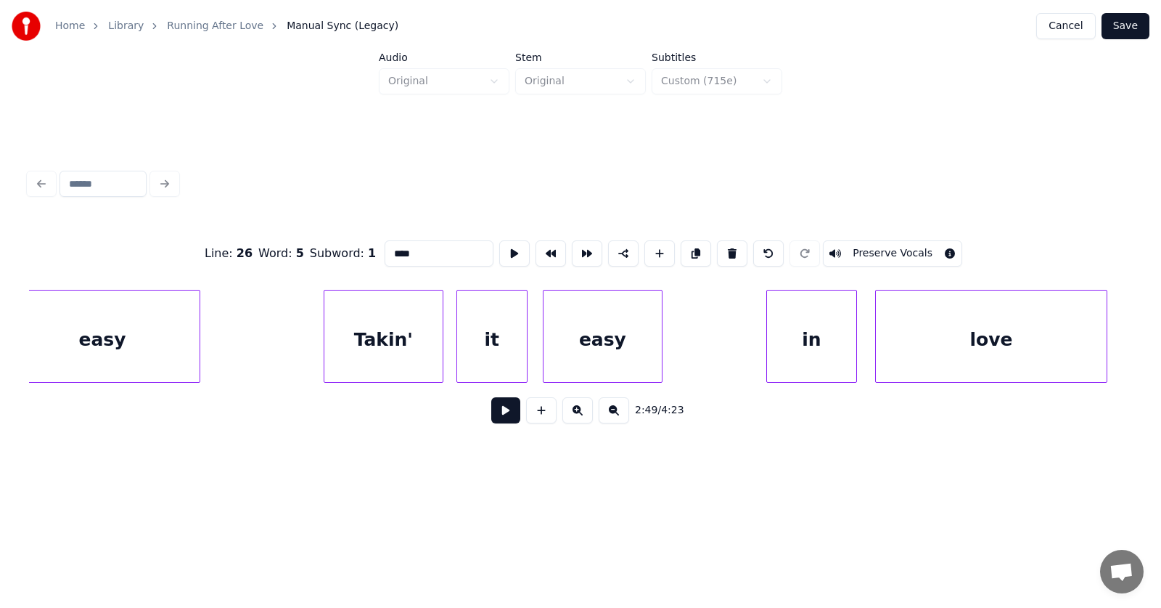
click at [394, 340] on div "Takin'" at bounding box center [383, 339] width 118 height 99
type input "******"
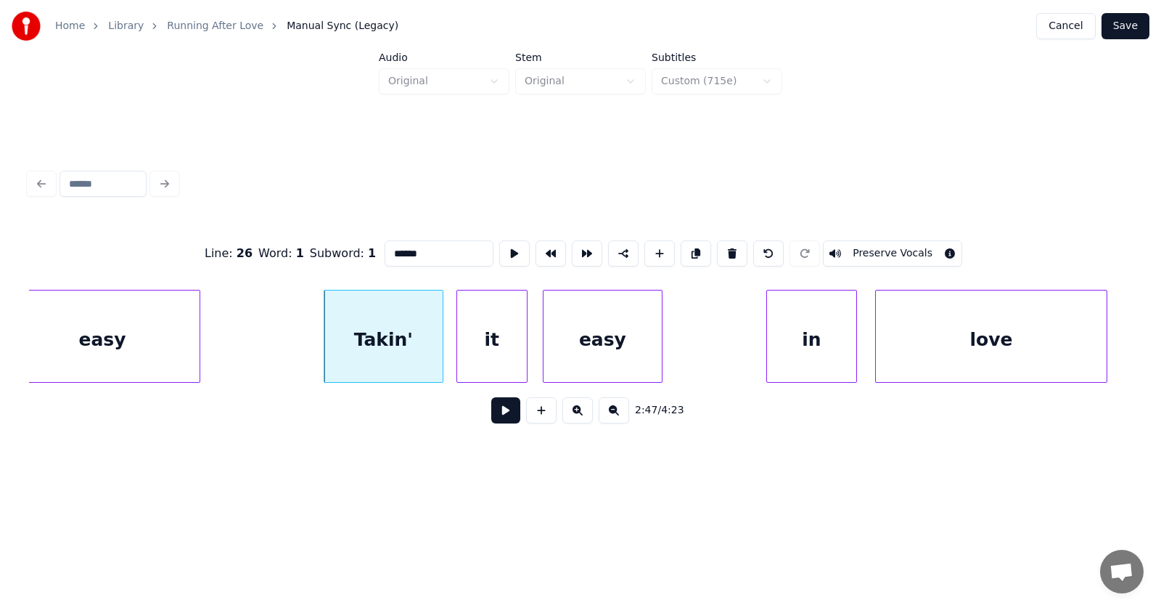
click at [491, 414] on button at bounding box center [505, 410] width 29 height 26
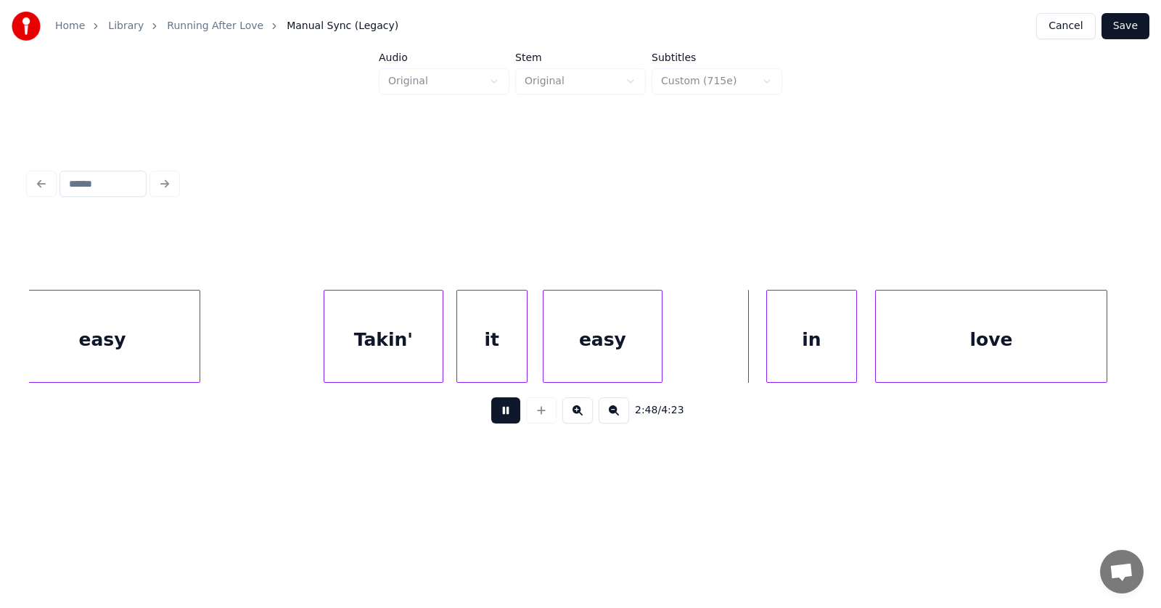
click at [491, 414] on button at bounding box center [505, 410] width 29 height 26
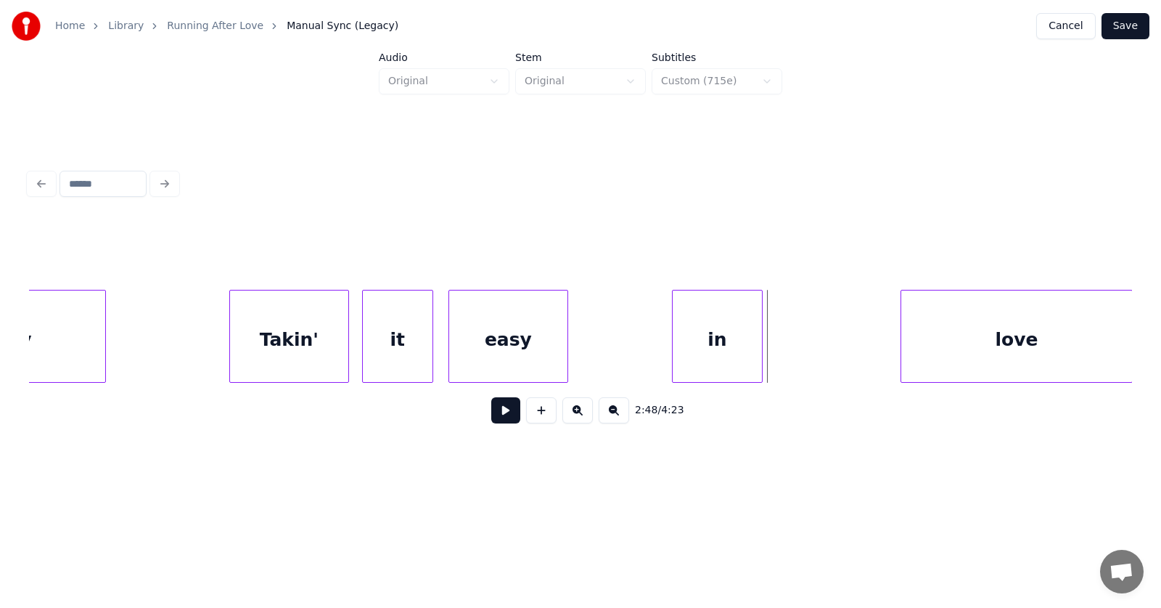
scroll to position [0, 91063]
click at [1115, 362] on div "love" at bounding box center [1017, 339] width 231 height 99
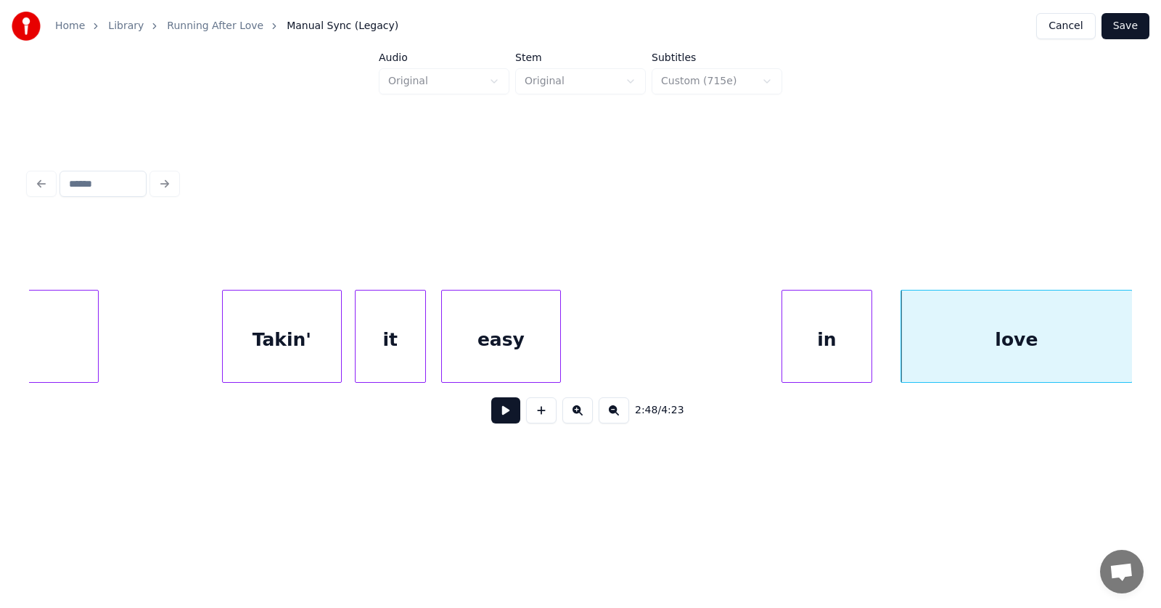
click at [825, 341] on div "in" at bounding box center [826, 339] width 89 height 99
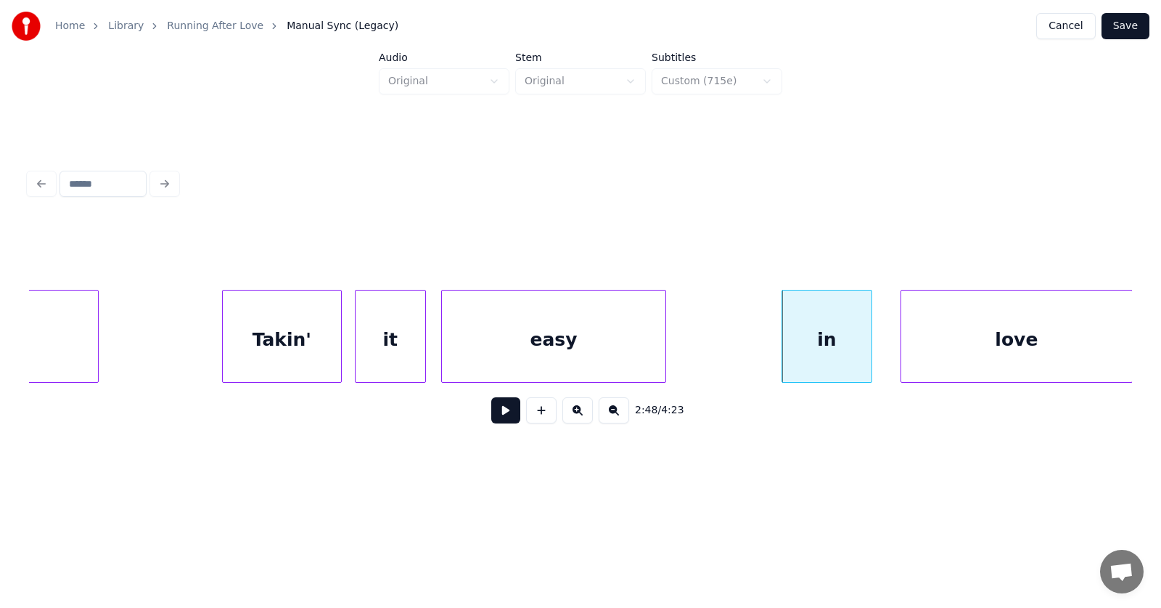
click at [666, 345] on div at bounding box center [663, 335] width 4 height 91
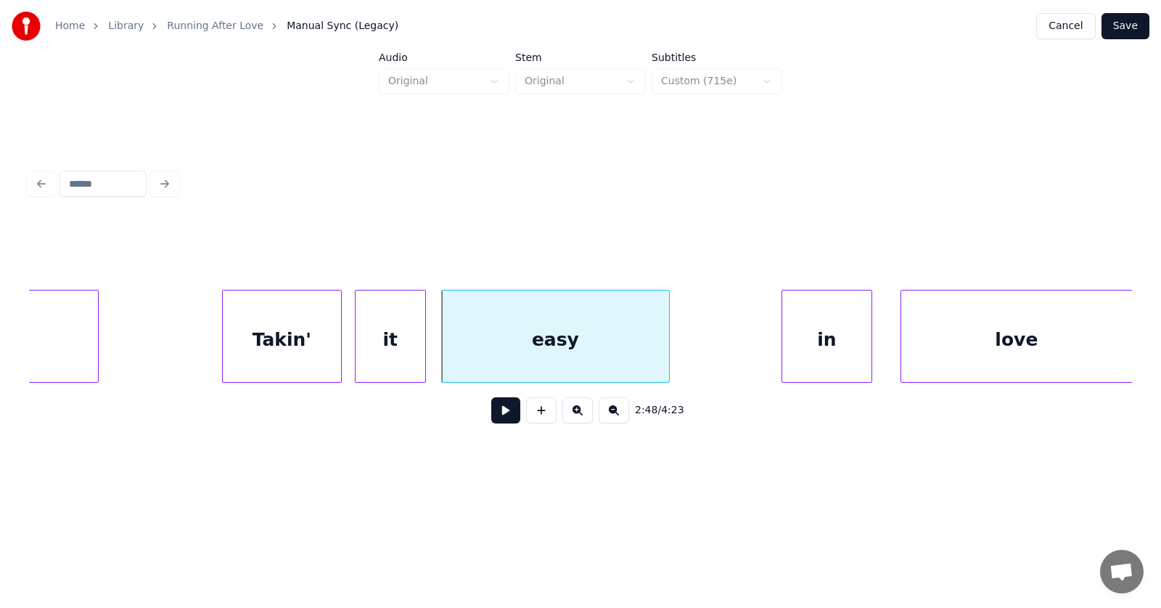
click at [621, 340] on div "easy" at bounding box center [555, 339] width 227 height 99
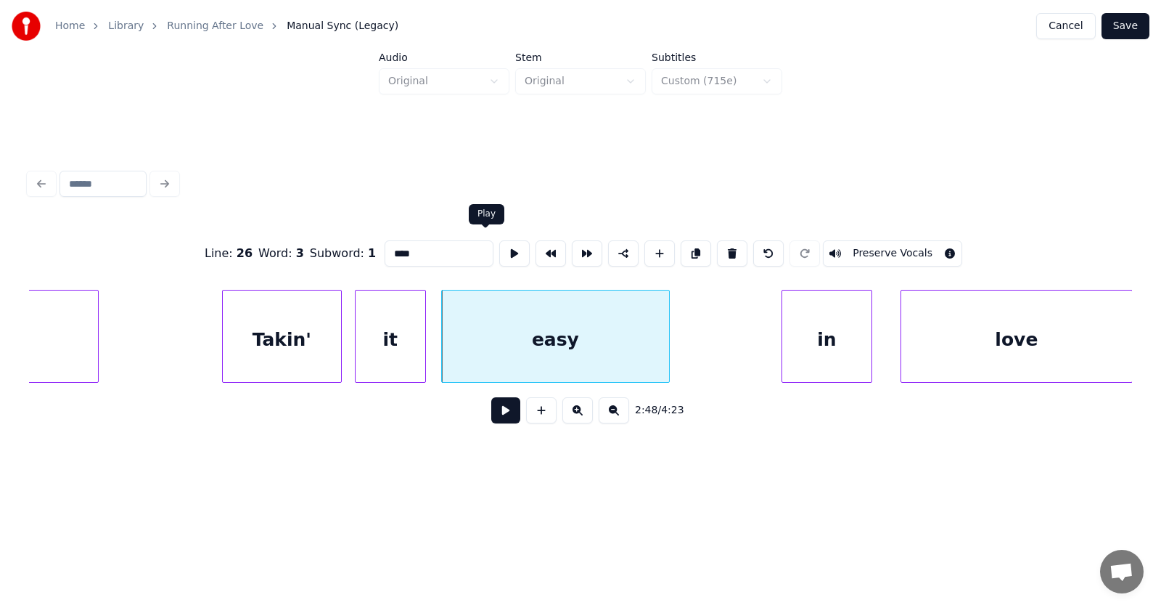
click at [499, 249] on button at bounding box center [514, 253] width 30 height 26
click at [547, 351] on div "easy" at bounding box center [572, 339] width 227 height 99
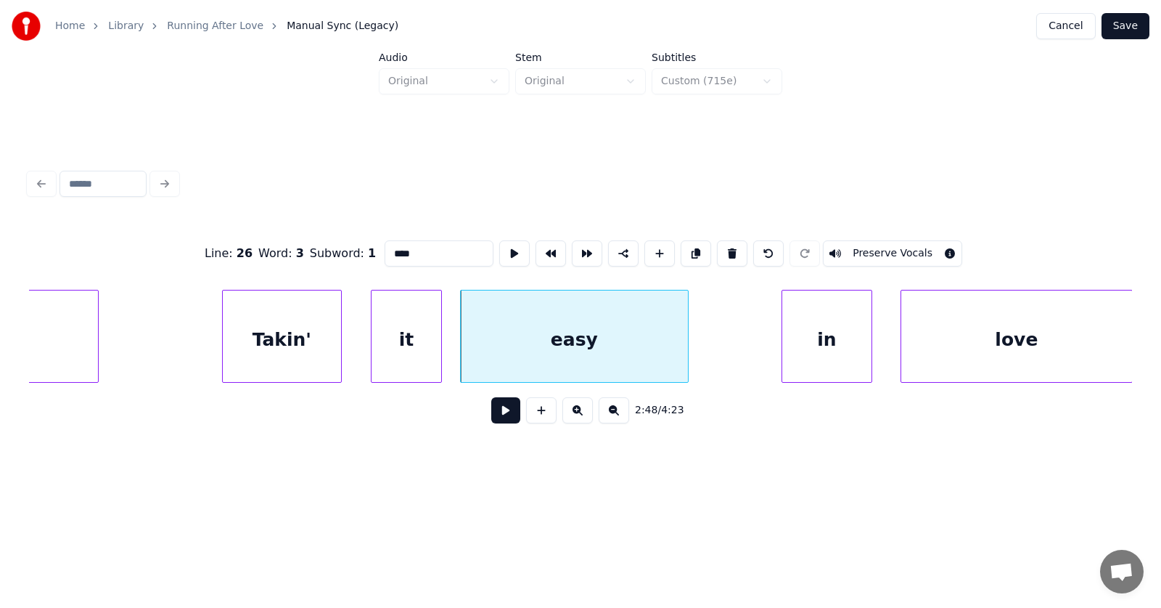
click at [412, 346] on div "it" at bounding box center [407, 339] width 70 height 99
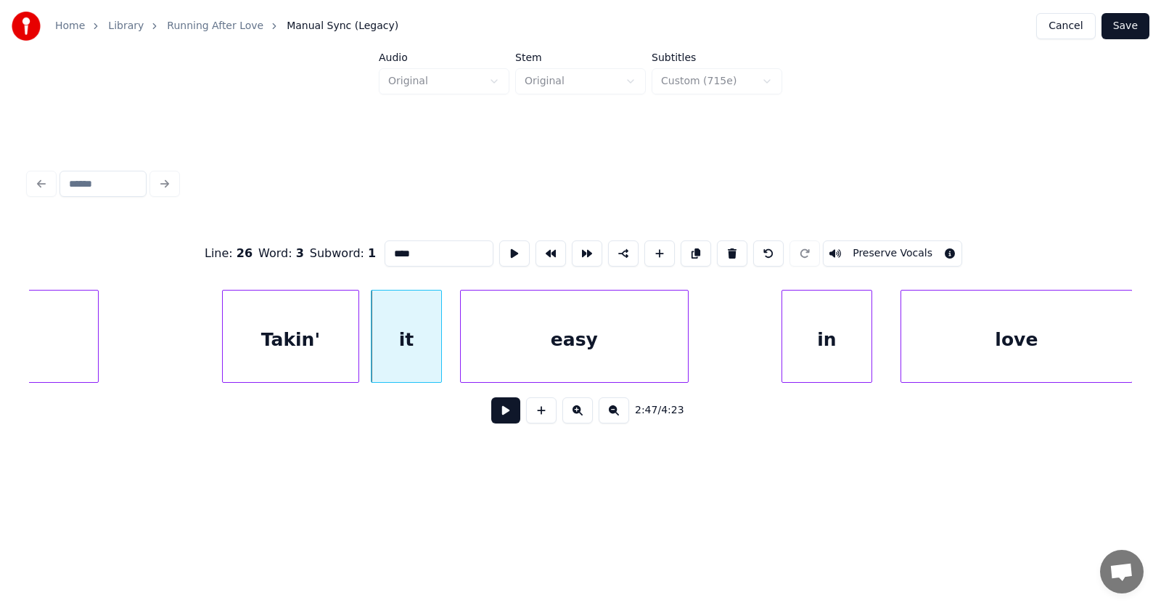
click at [358, 346] on div at bounding box center [356, 335] width 4 height 91
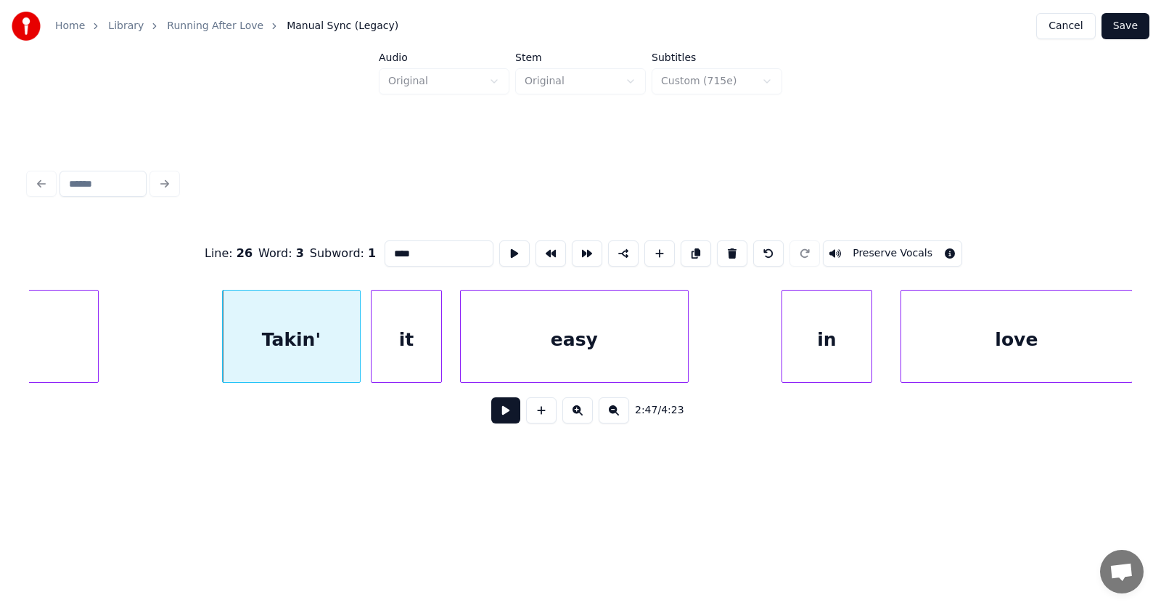
click at [549, 333] on div "easy" at bounding box center [574, 339] width 227 height 99
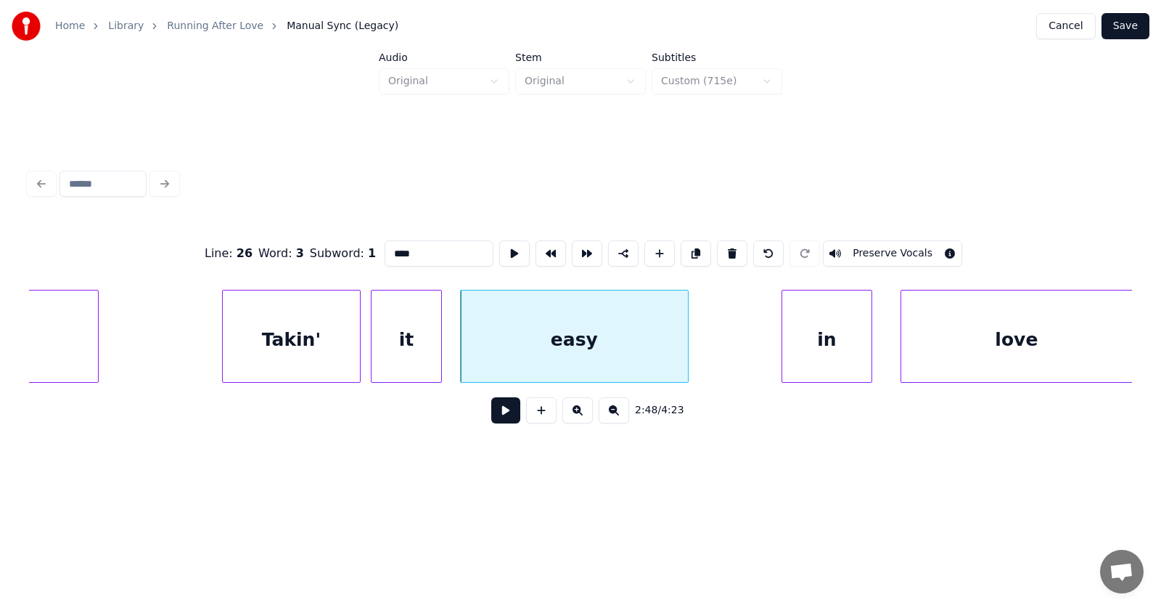
click at [502, 422] on button at bounding box center [505, 410] width 29 height 26
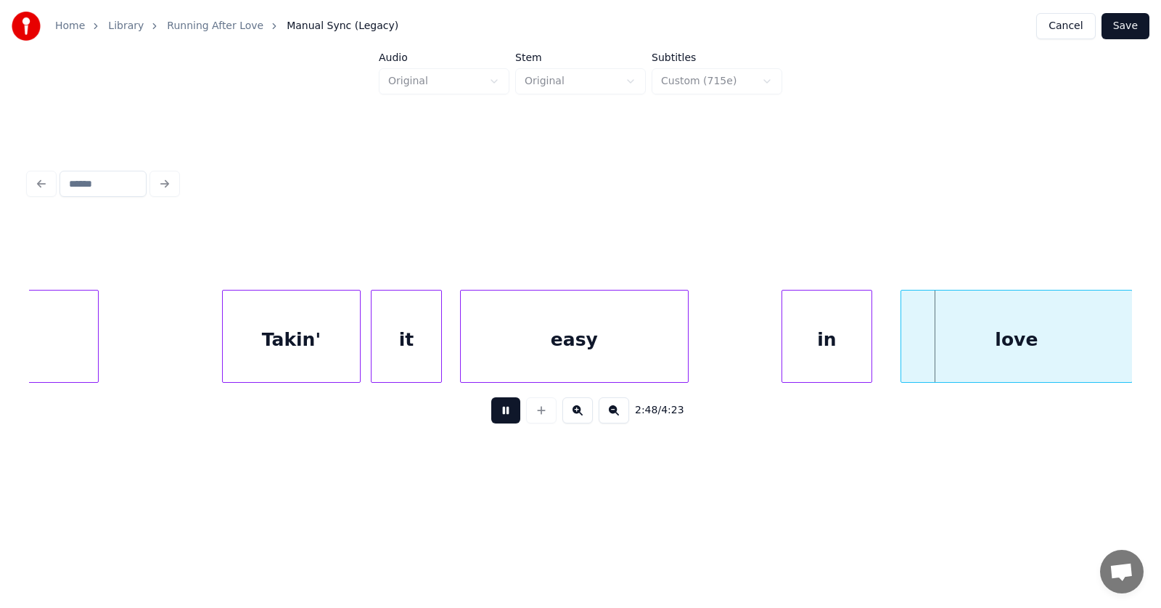
click at [502, 422] on button at bounding box center [505, 410] width 29 height 26
click at [742, 351] on div at bounding box center [744, 335] width 4 height 91
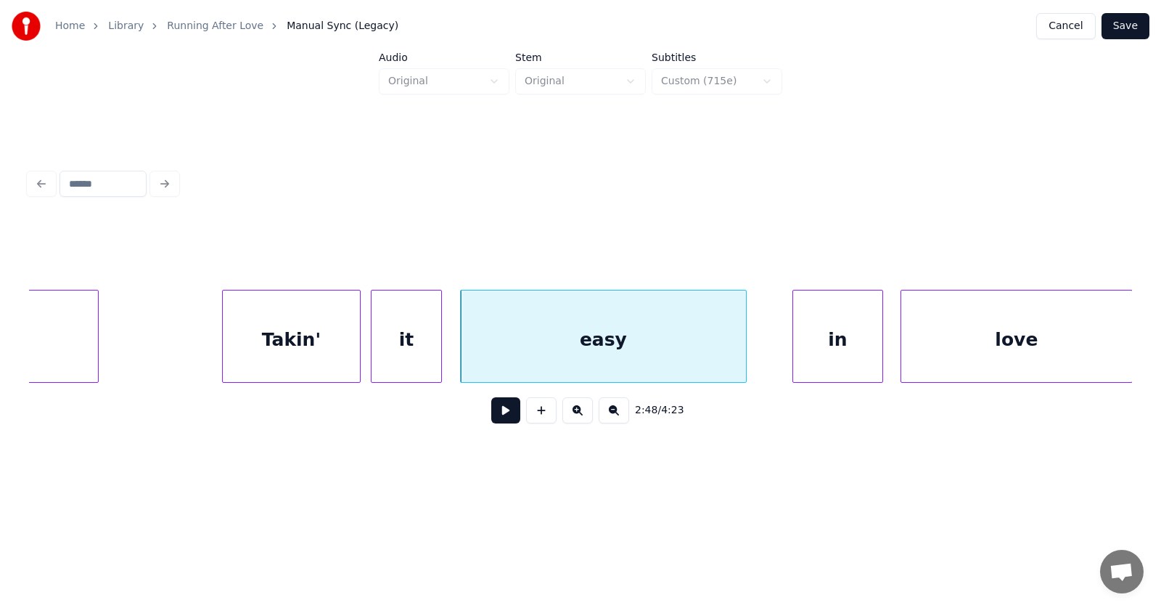
click at [841, 354] on div "in" at bounding box center [837, 339] width 89 height 99
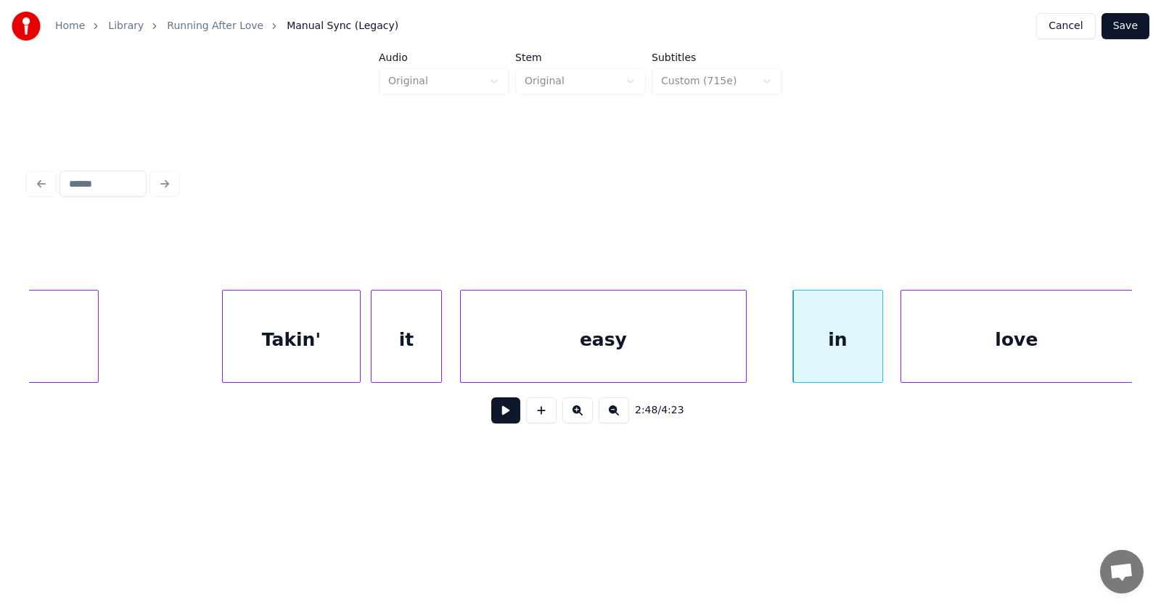
click at [851, 347] on div "in" at bounding box center [837, 339] width 89 height 99
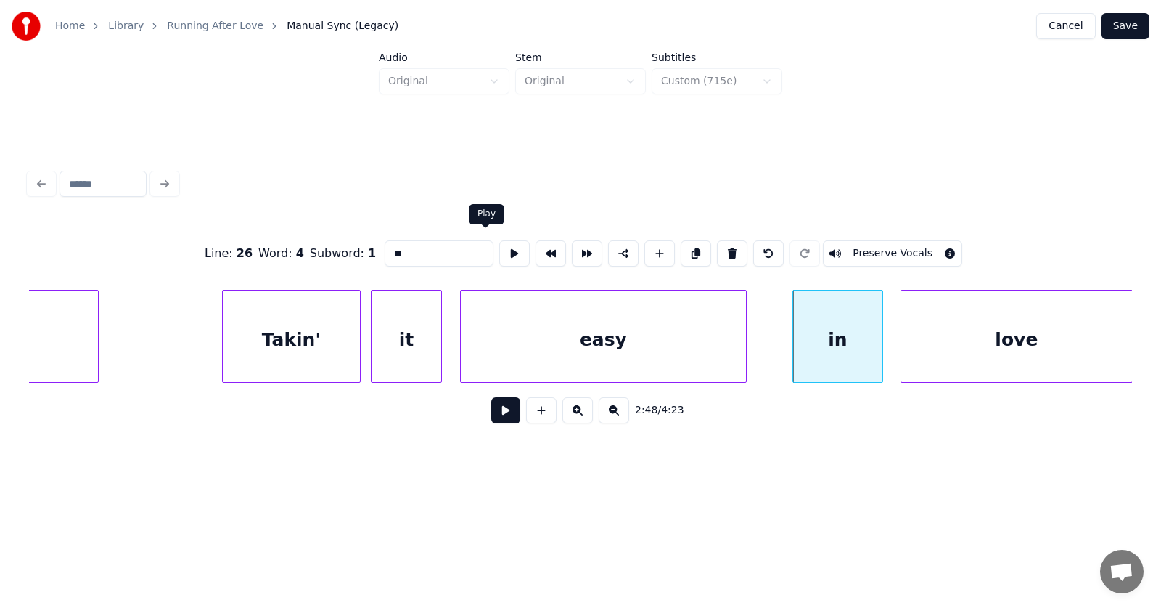
click at [499, 245] on button at bounding box center [514, 253] width 30 height 26
click at [901, 343] on div "love" at bounding box center [1017, 336] width 232 height 93
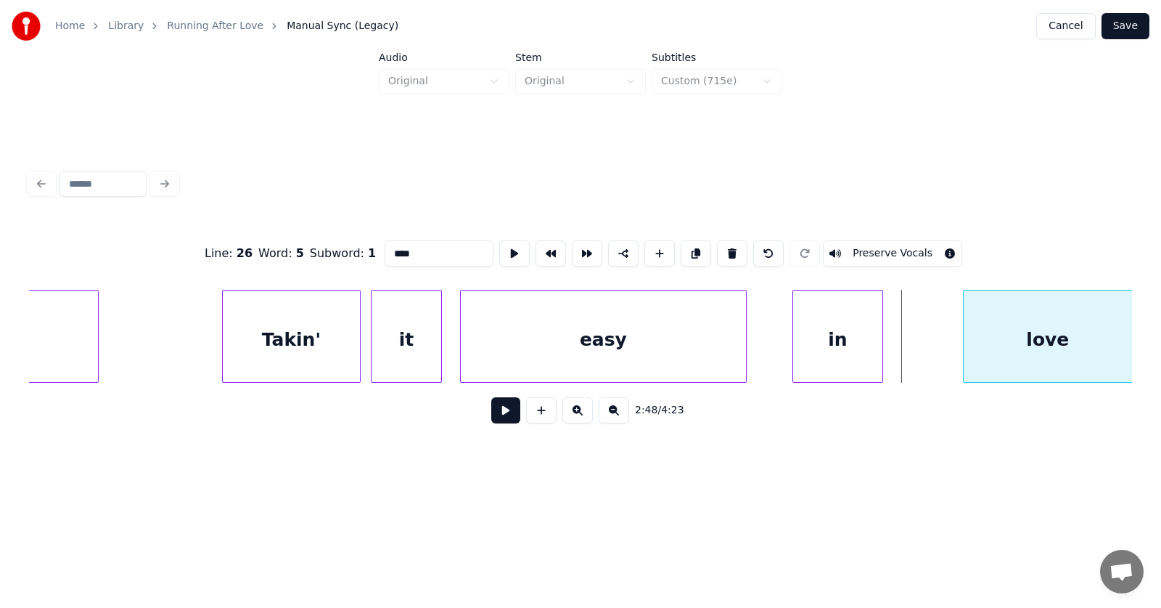
click at [966, 355] on div at bounding box center [966, 335] width 4 height 91
click at [948, 351] on div at bounding box center [948, 335] width 4 height 91
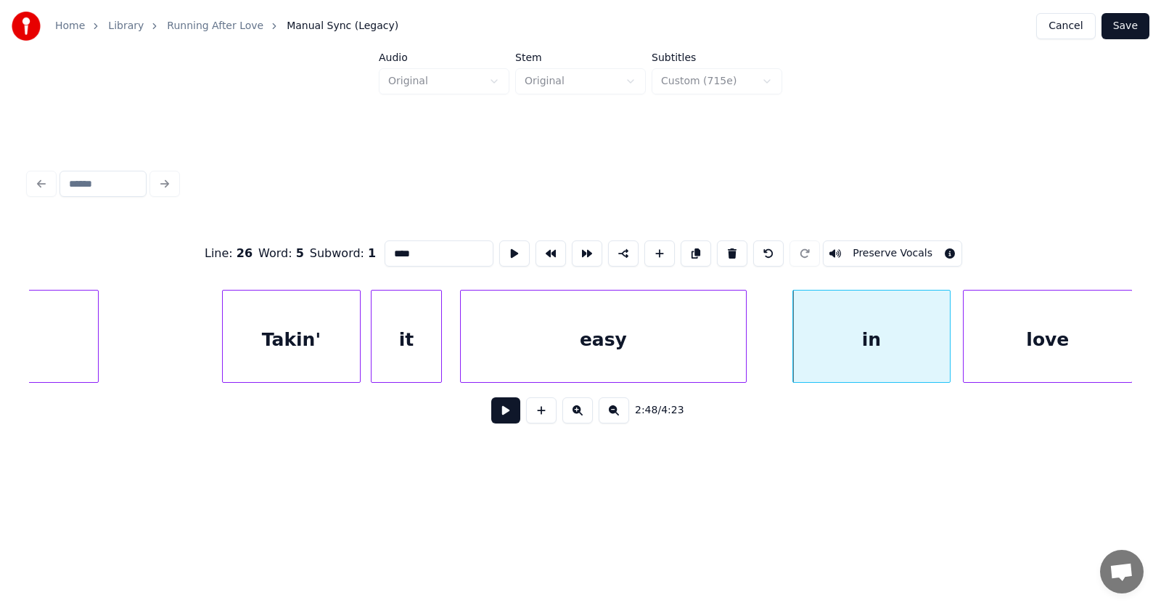
click at [899, 343] on div "in" at bounding box center [871, 339] width 157 height 99
click at [499, 247] on button at bounding box center [514, 253] width 30 height 26
drag, startPoint x: 391, startPoint y: 249, endPoint x: 351, endPoint y: 249, distance: 39.2
click at [351, 249] on div "Line : 26 Word : 4 Subword : 1 ** Preserve Vocals" at bounding box center [580, 253] width 1103 height 73
click at [1029, 347] on div "love" at bounding box center [1048, 339] width 168 height 99
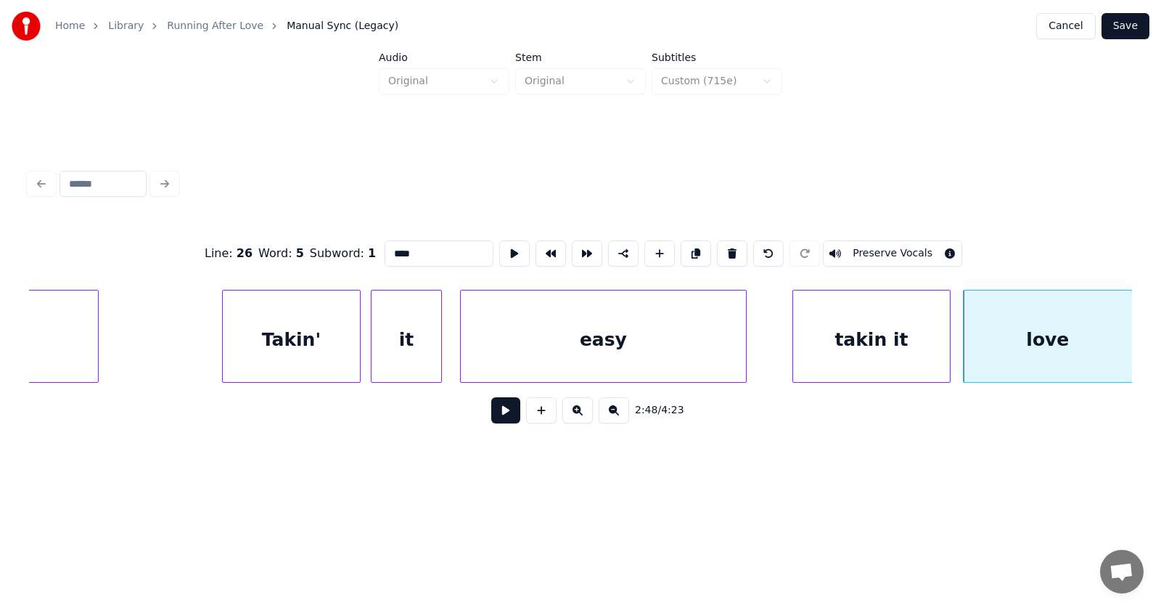
drag, startPoint x: 414, startPoint y: 250, endPoint x: 356, endPoint y: 250, distance: 57.3
click at [385, 250] on input "****" at bounding box center [439, 253] width 109 height 26
type input "****"
click at [497, 412] on button at bounding box center [505, 410] width 29 height 26
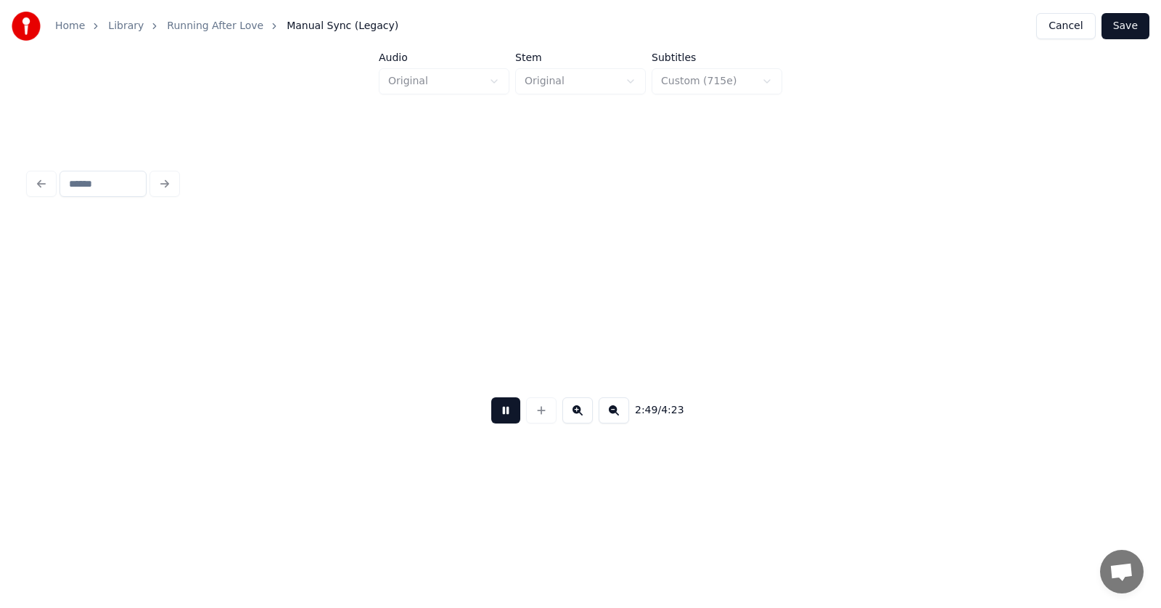
scroll to position [0, 92172]
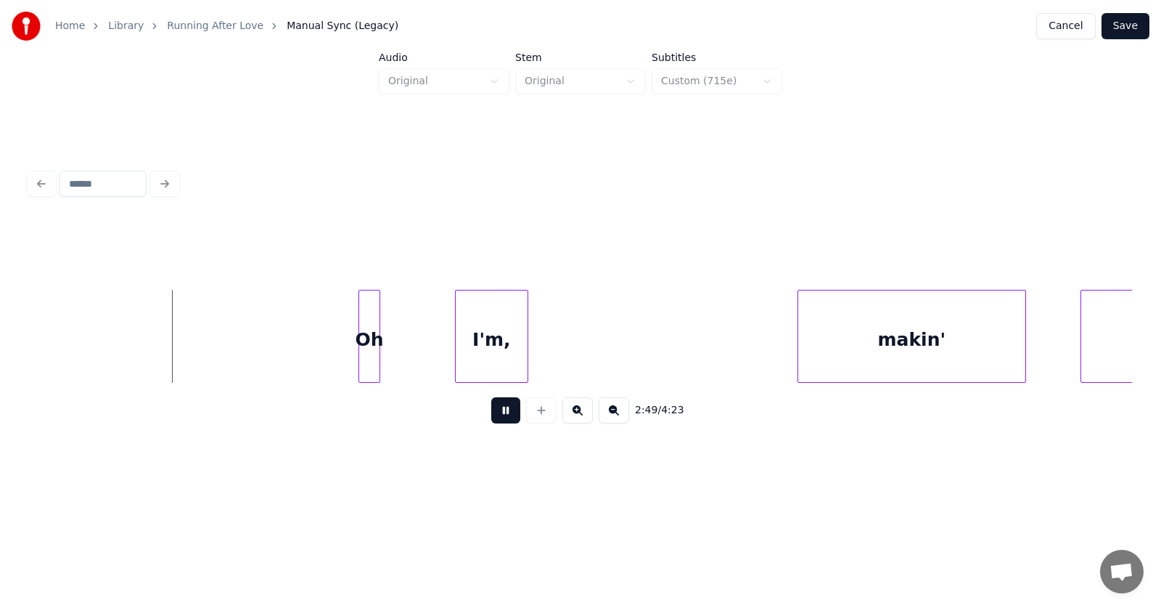
click at [497, 412] on button at bounding box center [505, 410] width 29 height 26
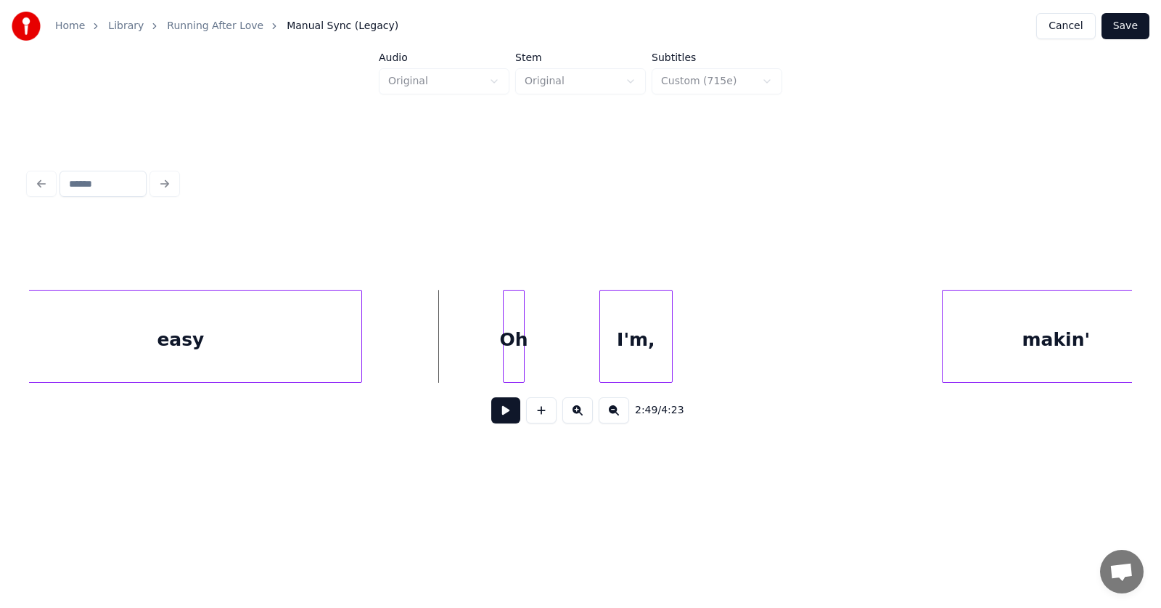
click at [357, 344] on div at bounding box center [359, 335] width 4 height 91
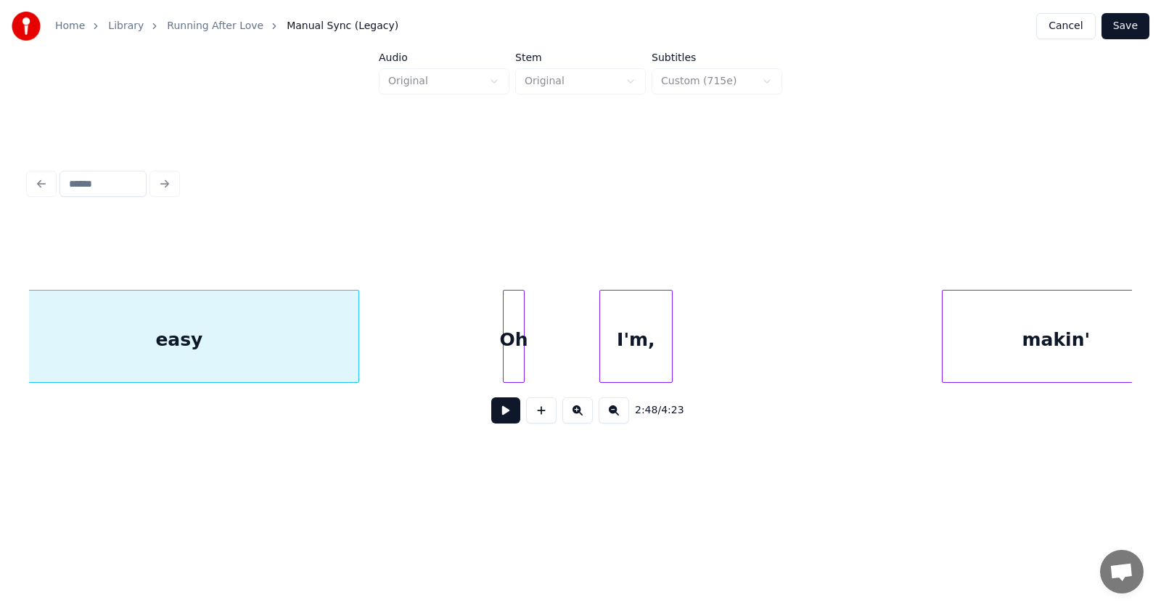
scroll to position [0, 91998]
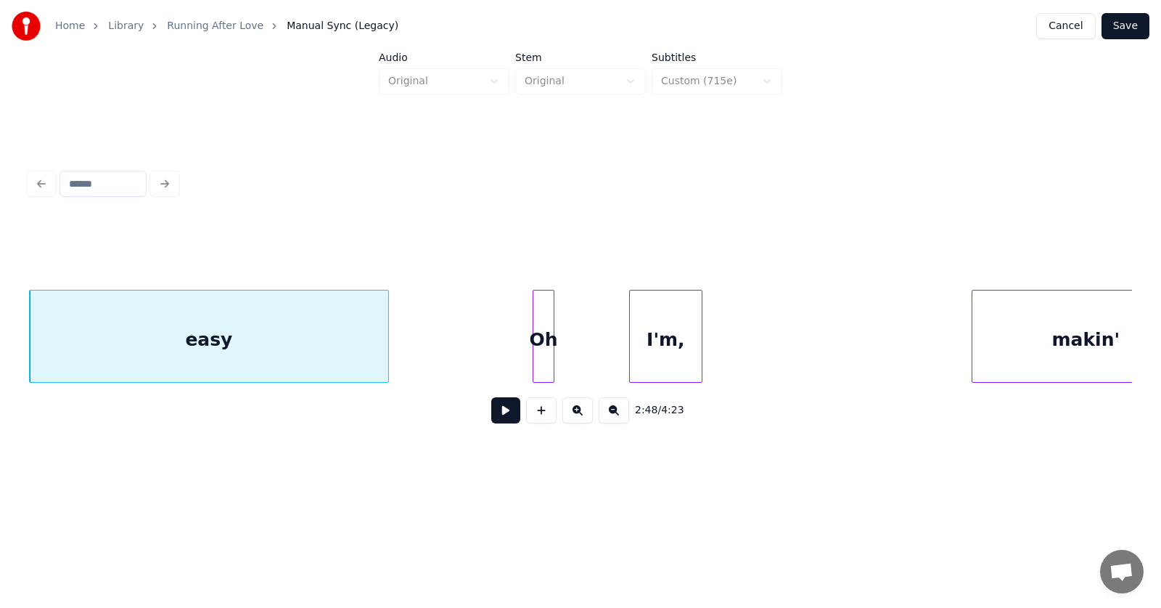
click at [495, 416] on button at bounding box center [505, 410] width 29 height 26
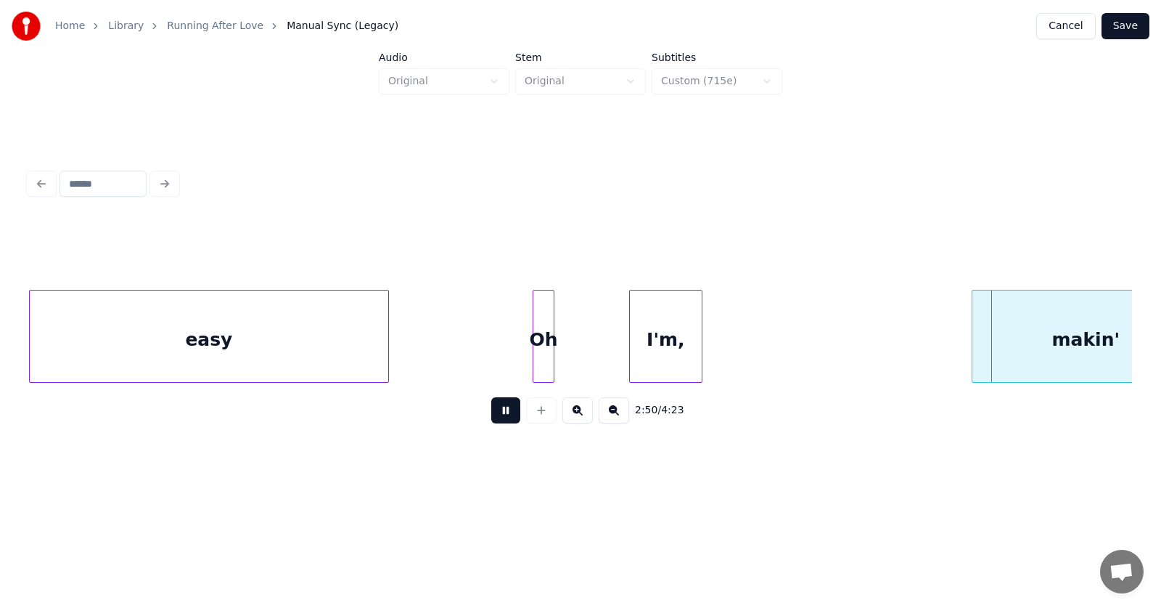
click at [495, 416] on button at bounding box center [505, 410] width 29 height 26
click at [541, 340] on div "Oh" at bounding box center [544, 339] width 20 height 99
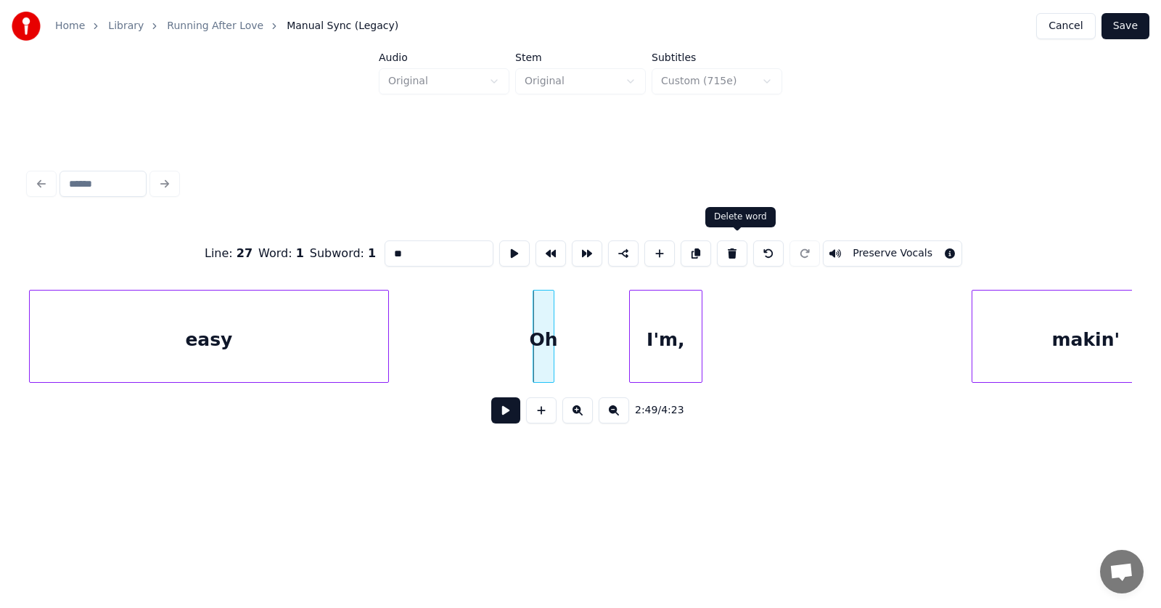
click at [740, 245] on button at bounding box center [732, 253] width 30 height 26
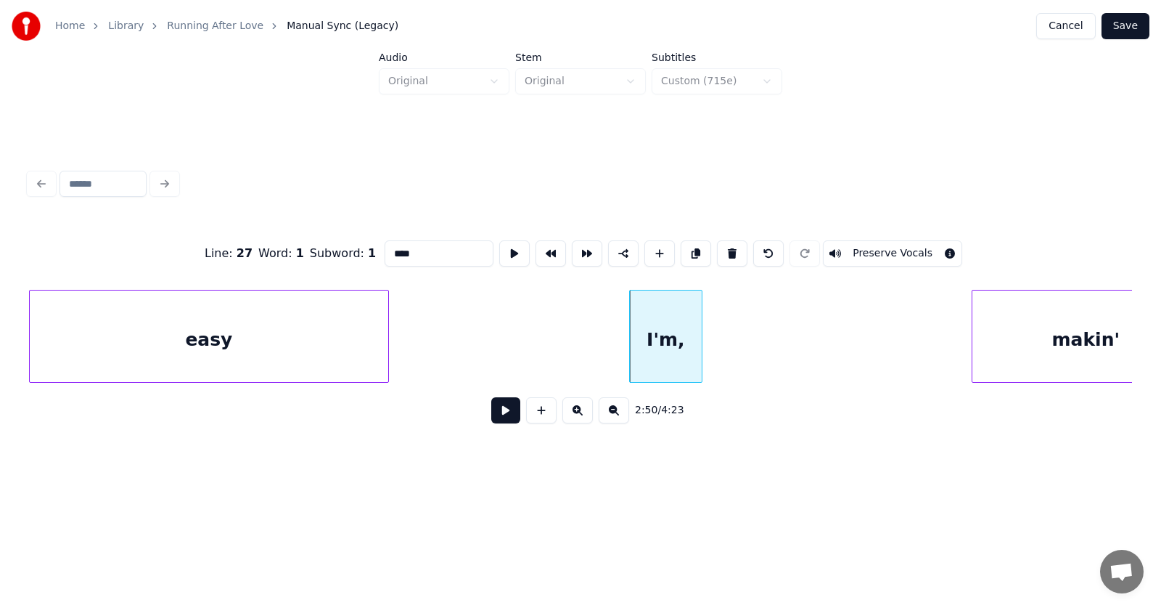
click at [657, 340] on div "I'm," at bounding box center [666, 339] width 72 height 99
click at [737, 244] on button at bounding box center [732, 253] width 30 height 26
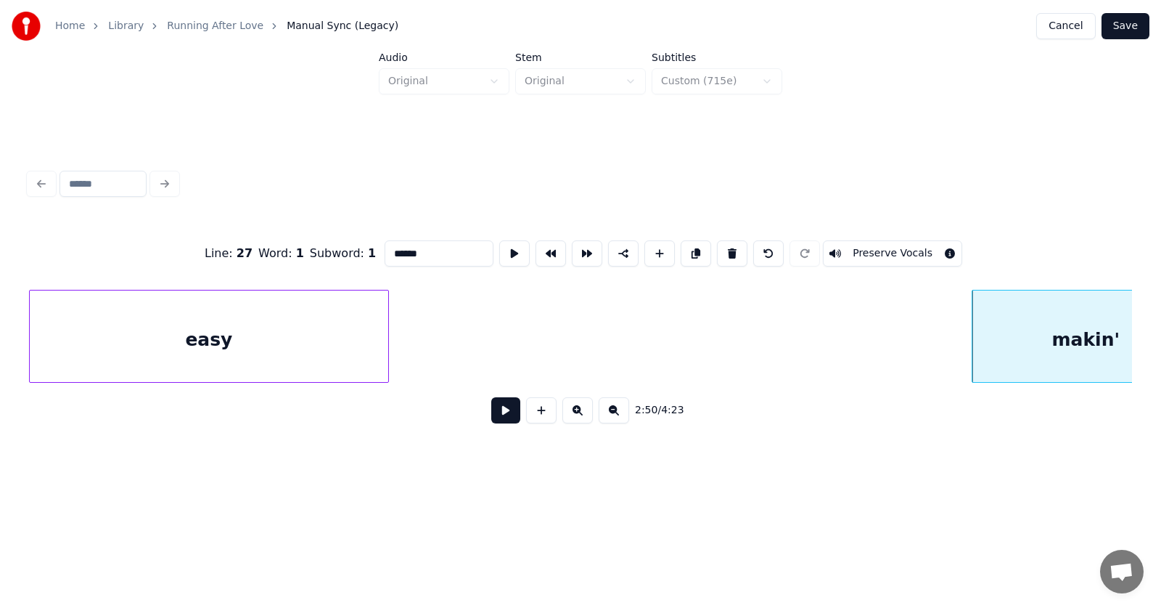
scroll to position [0, 92061]
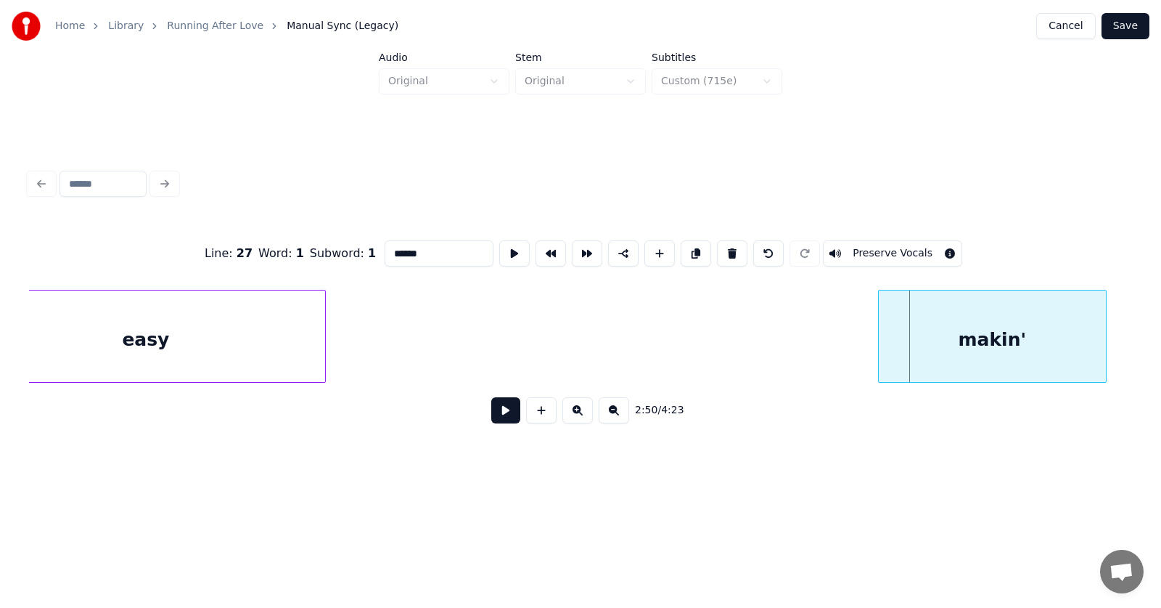
click at [1007, 340] on div "makin'" at bounding box center [992, 339] width 227 height 99
click at [936, 344] on div "makin'" at bounding box center [992, 339] width 227 height 99
drag, startPoint x: 368, startPoint y: 245, endPoint x: 359, endPoint y: 245, distance: 8.7
click at [385, 245] on input "******" at bounding box center [439, 253] width 109 height 26
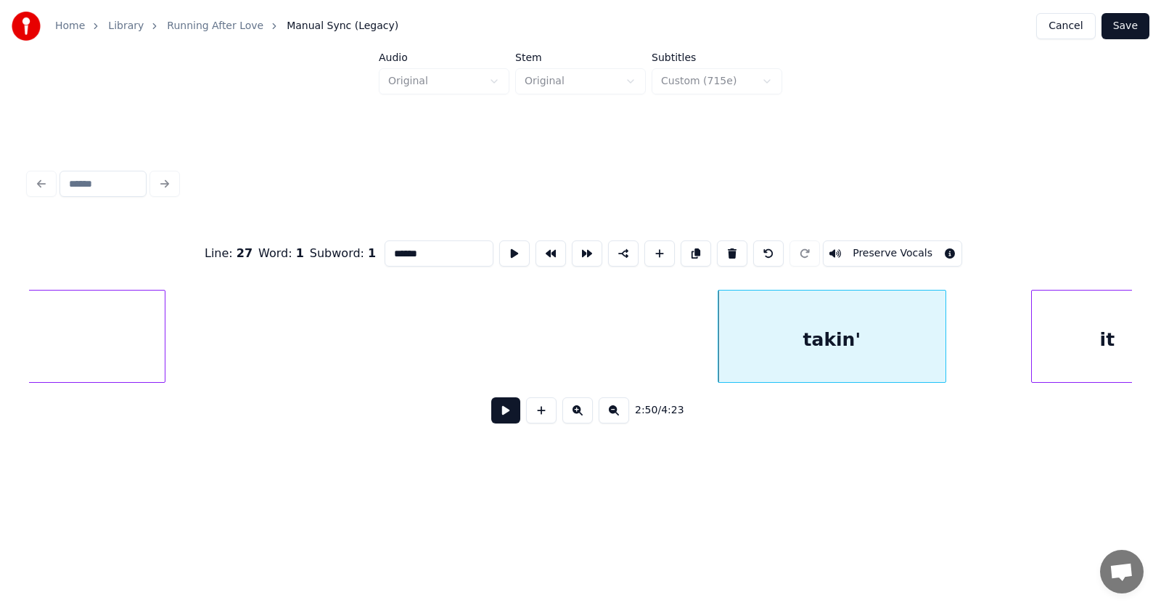
scroll to position [0, 92609]
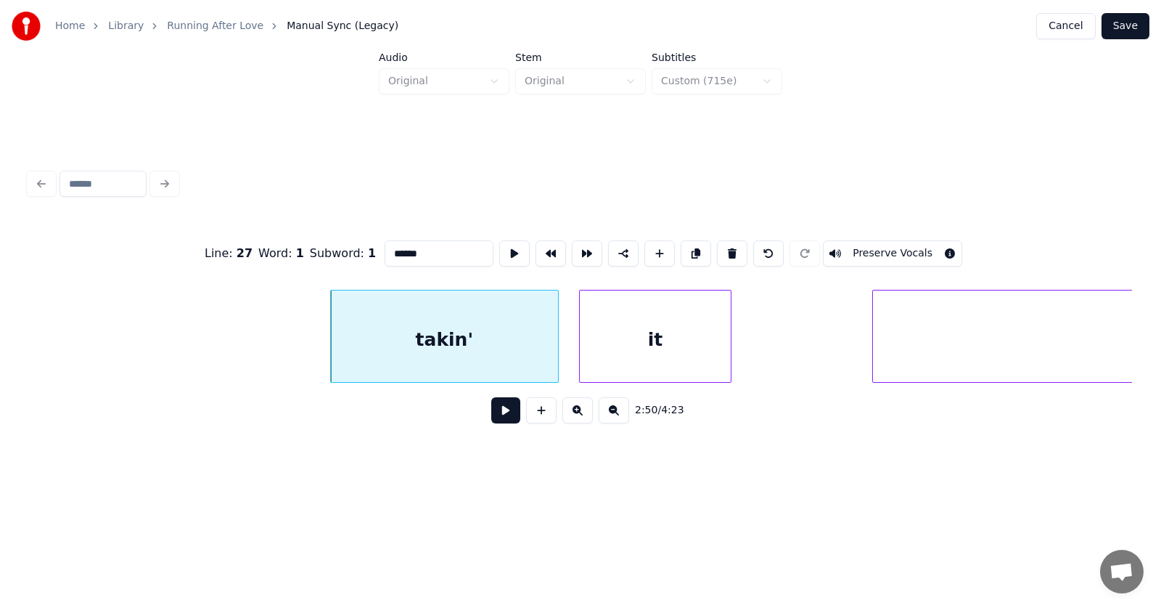
click at [669, 351] on div "it" at bounding box center [655, 339] width 151 height 99
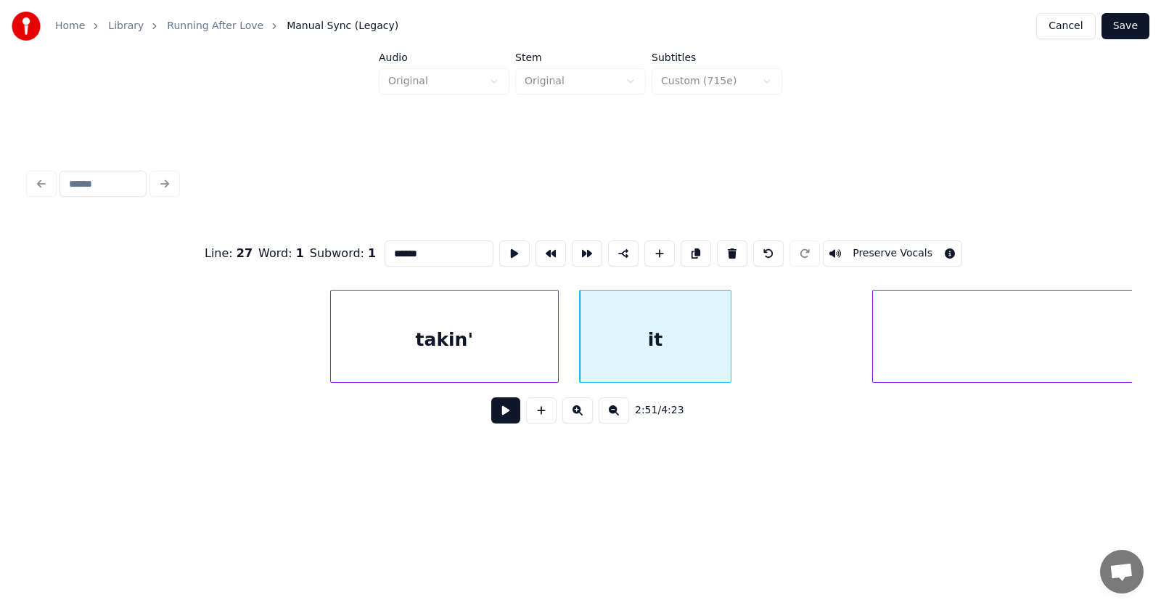
scroll to position [0, 93029]
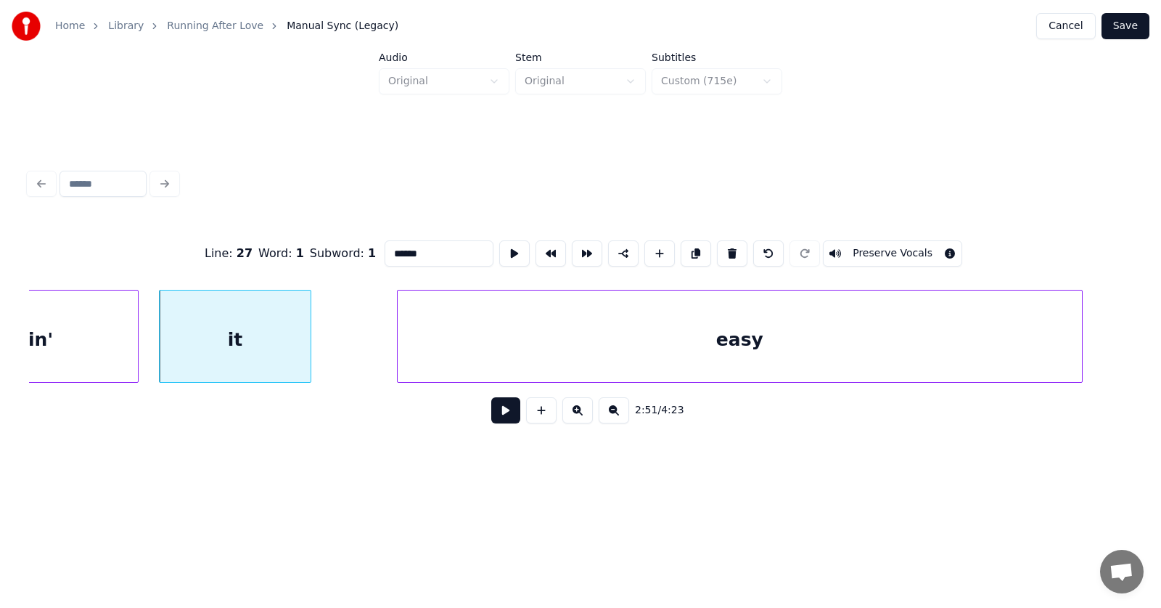
click at [894, 351] on div "easy" at bounding box center [740, 339] width 685 height 99
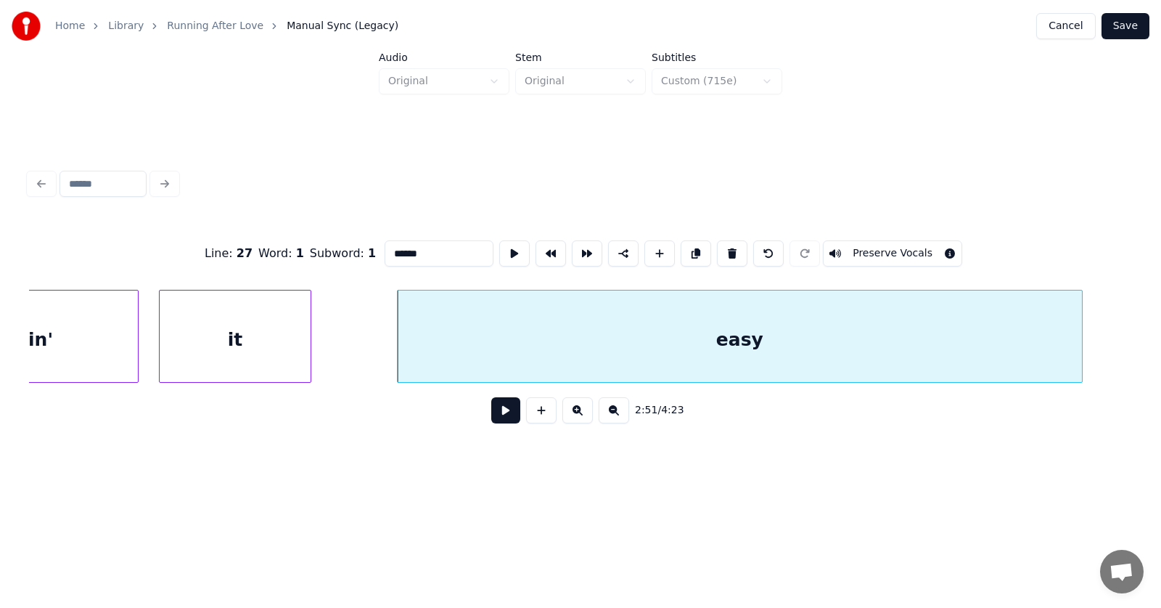
type input "******"
click at [504, 415] on button at bounding box center [505, 410] width 29 height 26
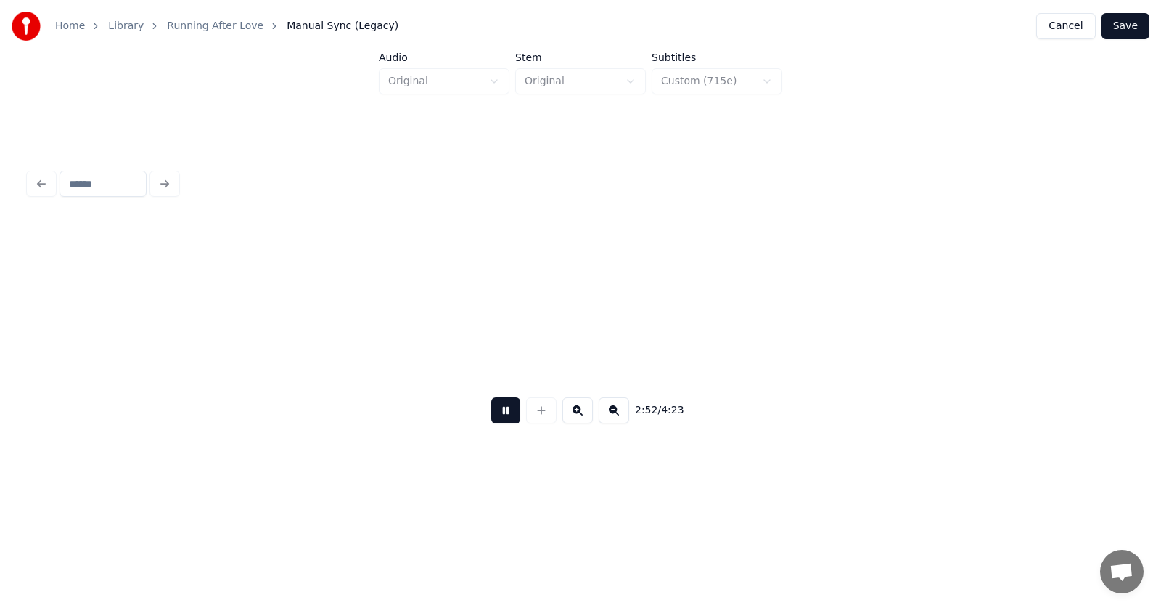
scroll to position [0, 94135]
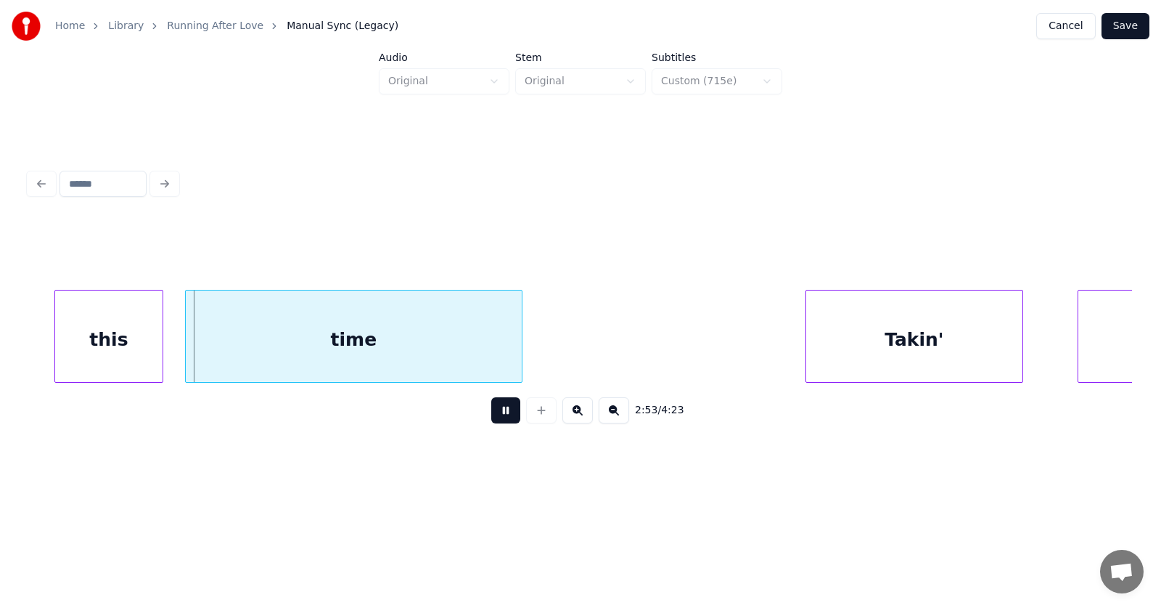
click at [504, 415] on button at bounding box center [505, 410] width 29 height 26
click at [106, 347] on div "this" at bounding box center [87, 339] width 107 height 99
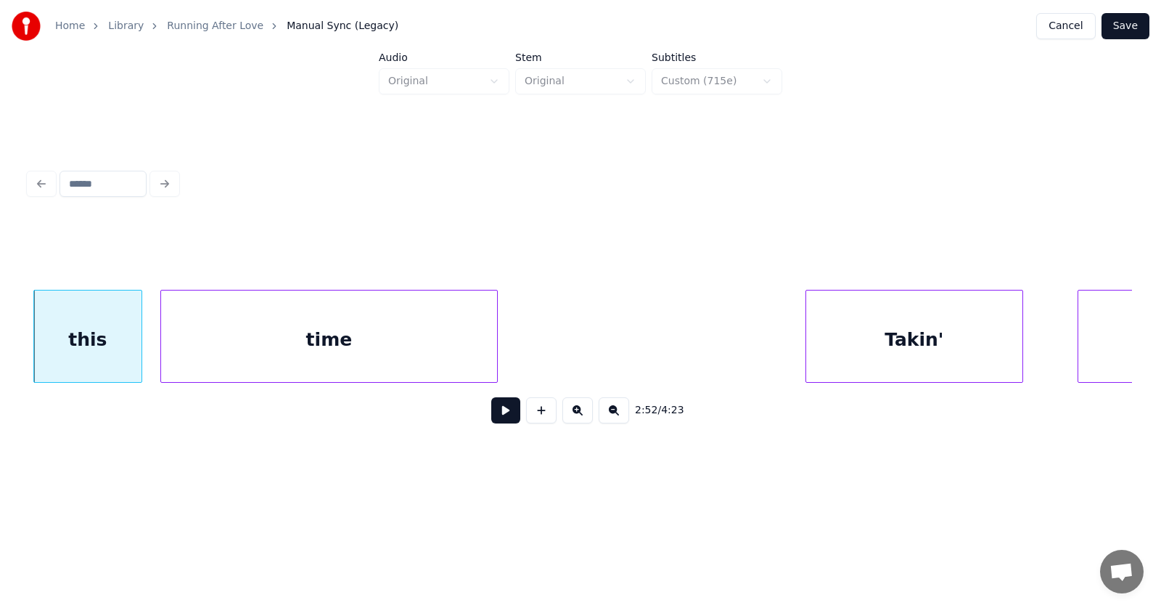
click at [250, 351] on div "time" at bounding box center [329, 339] width 336 height 99
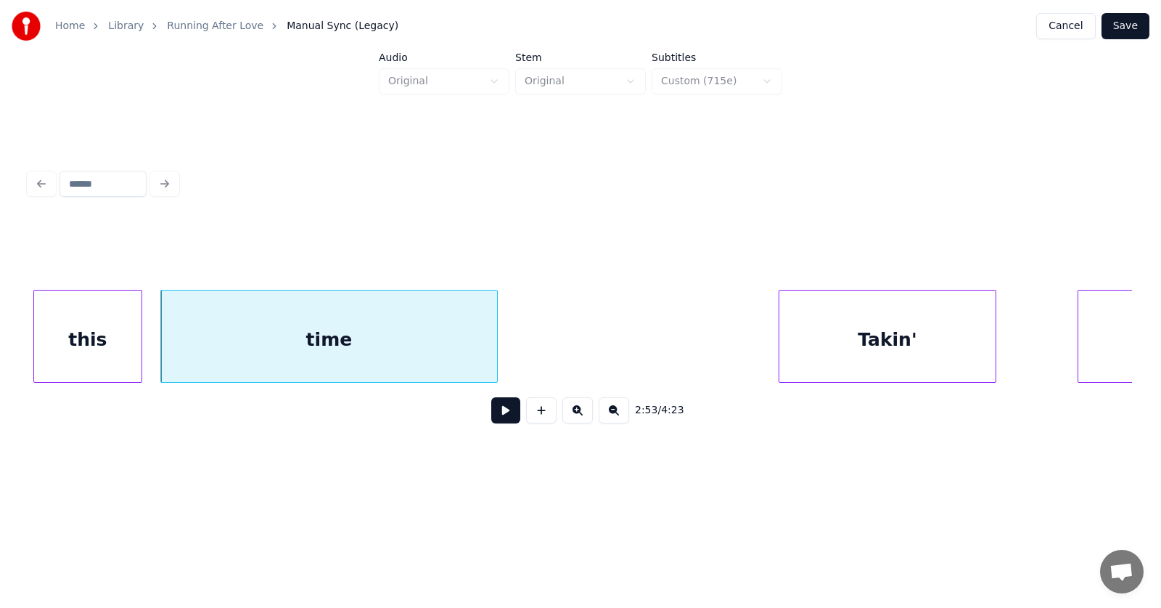
click at [877, 356] on div "Takin'" at bounding box center [888, 339] width 216 height 99
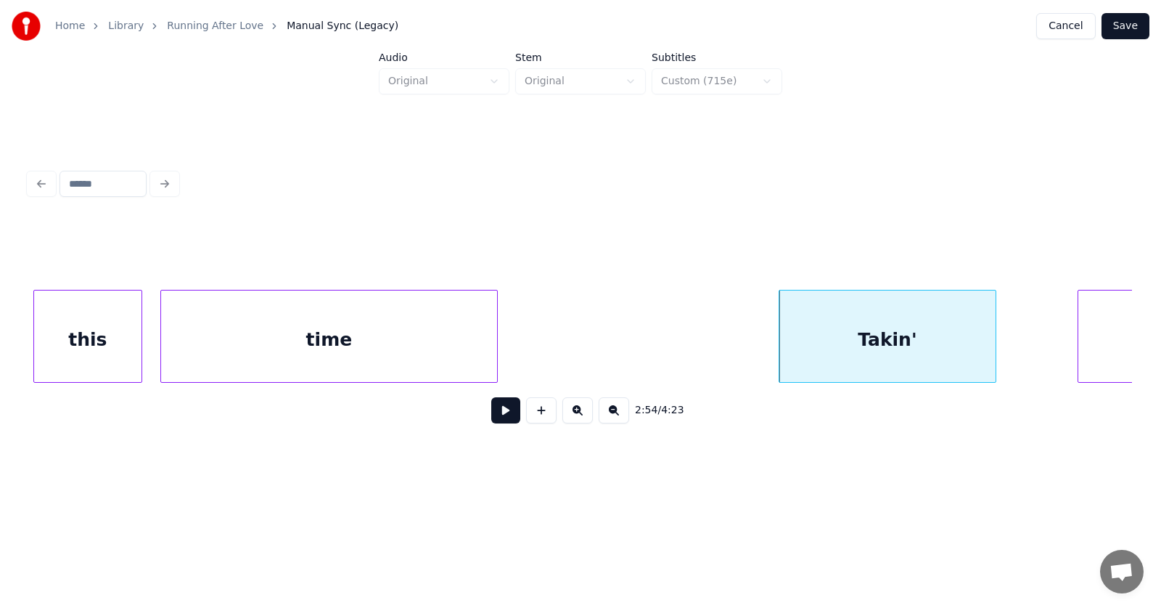
click at [784, 346] on div "Takin'" at bounding box center [888, 339] width 216 height 99
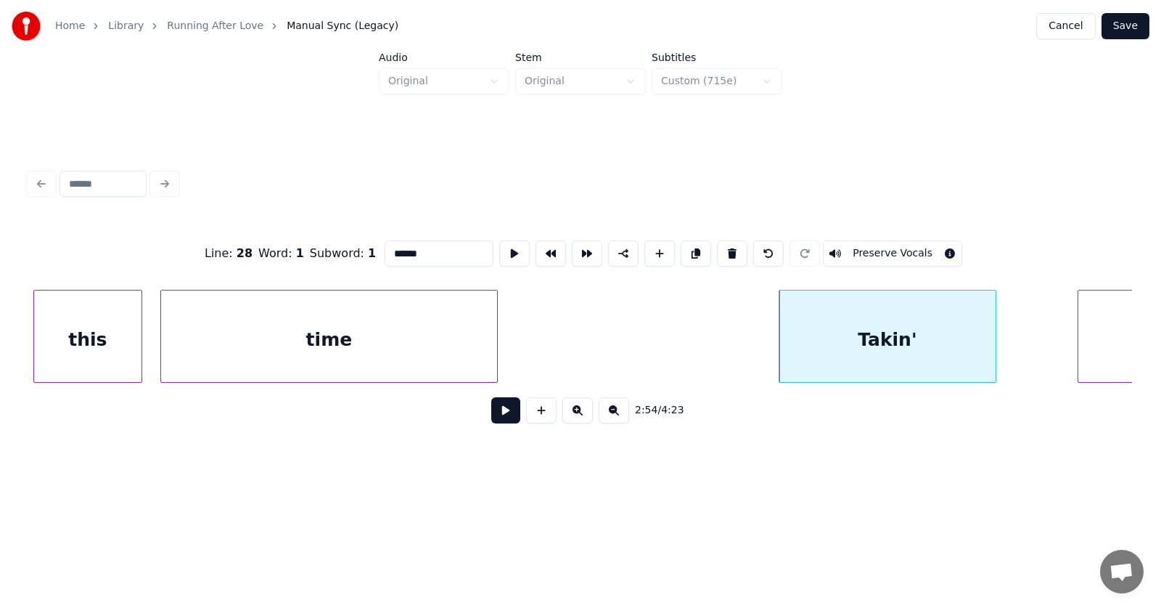
click at [780, 346] on div at bounding box center [782, 335] width 4 height 91
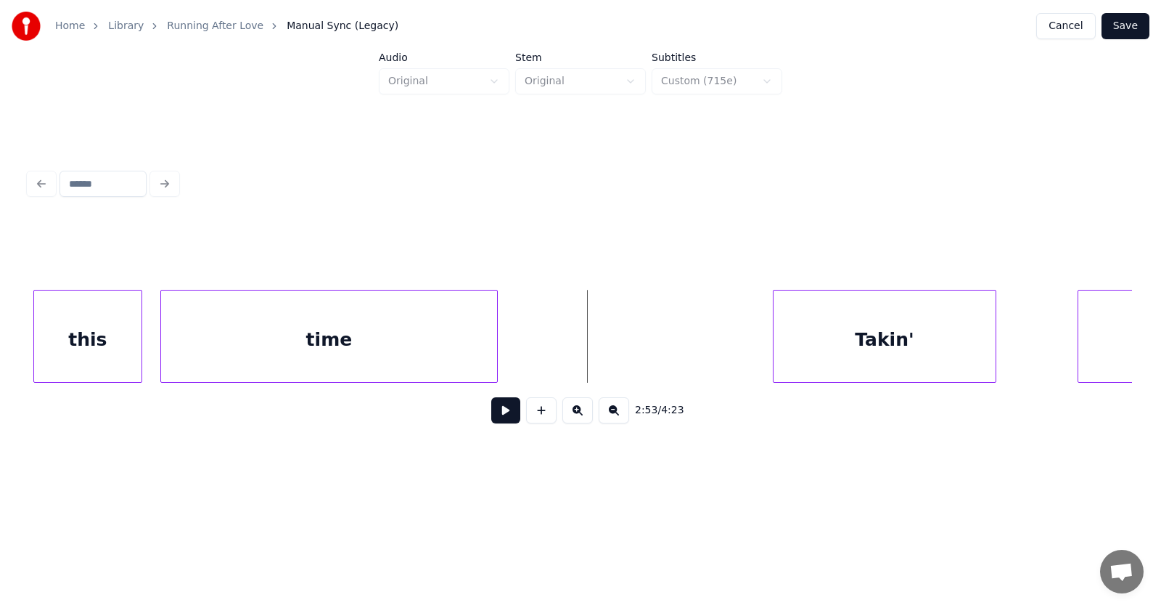
click at [496, 414] on button at bounding box center [505, 410] width 29 height 26
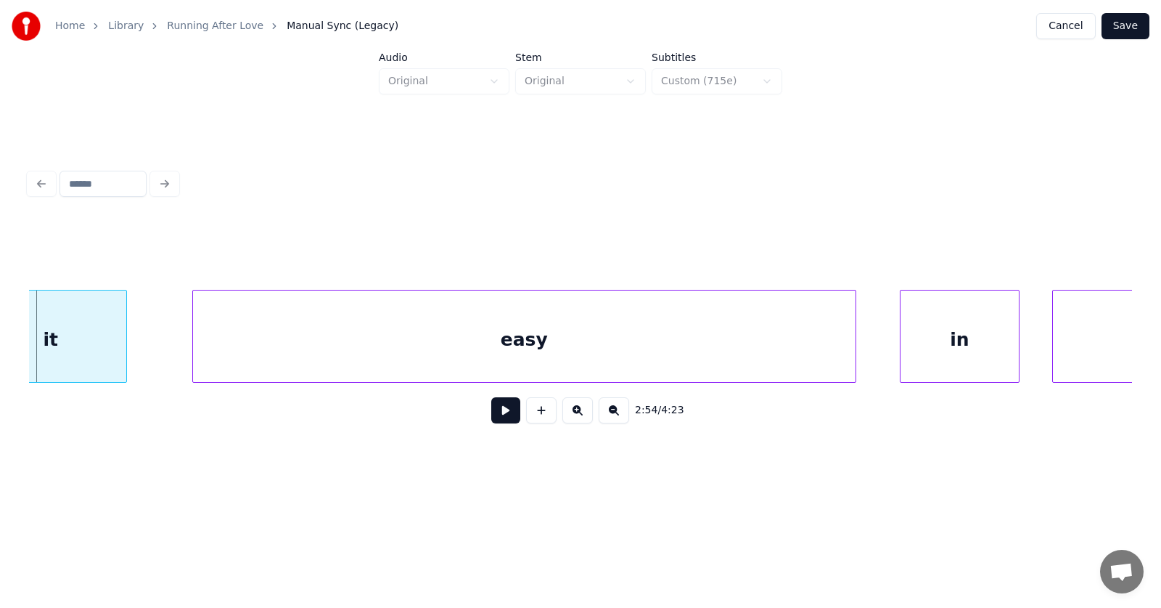
scroll to position [0, 94933]
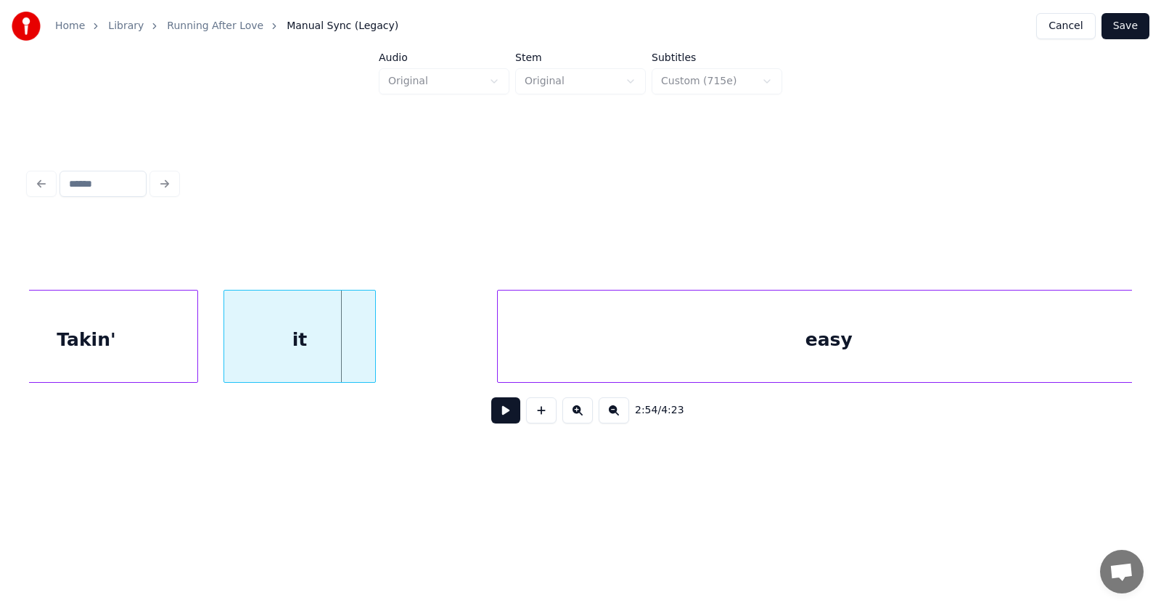
click at [314, 346] on div "it" at bounding box center [299, 339] width 151 height 99
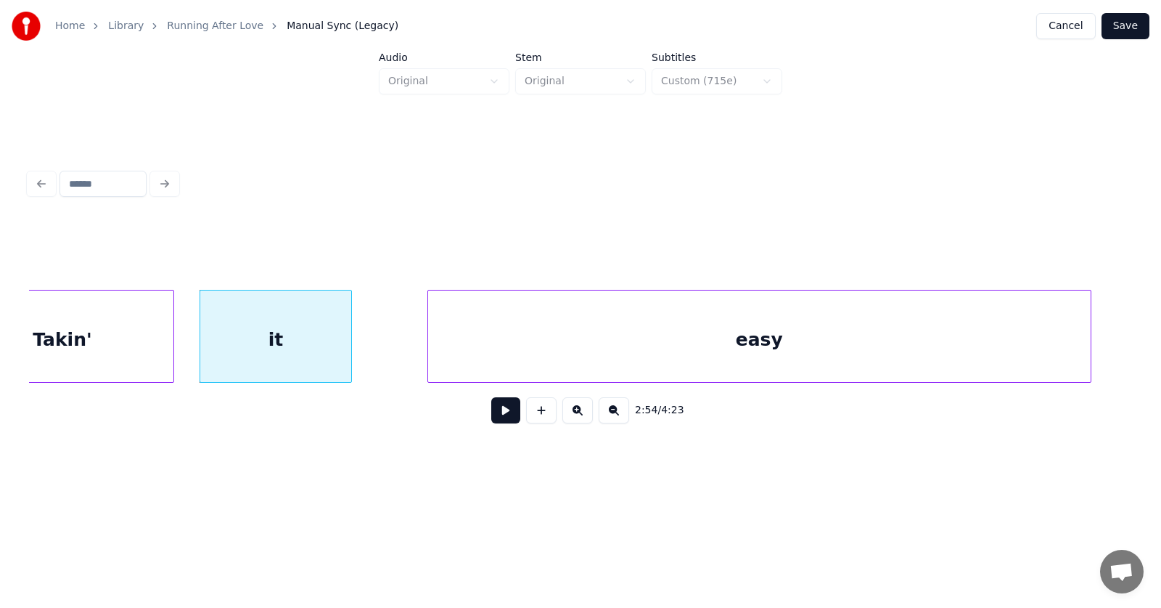
click at [615, 353] on div "easy" at bounding box center [759, 339] width 663 height 99
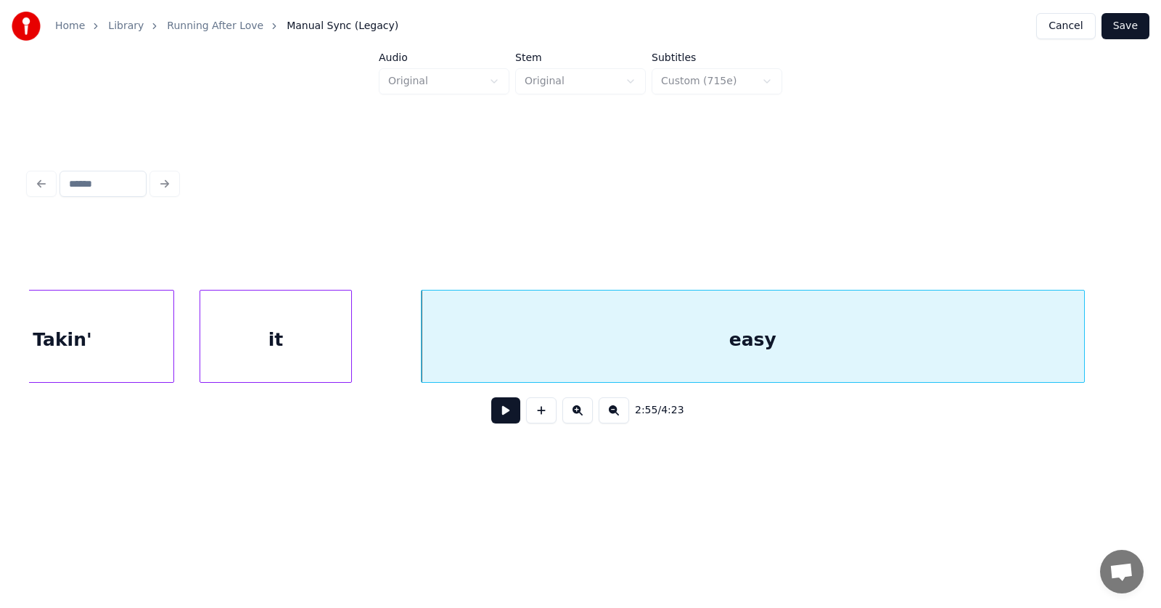
click at [80, 358] on div "Takin'" at bounding box center [62, 339] width 222 height 99
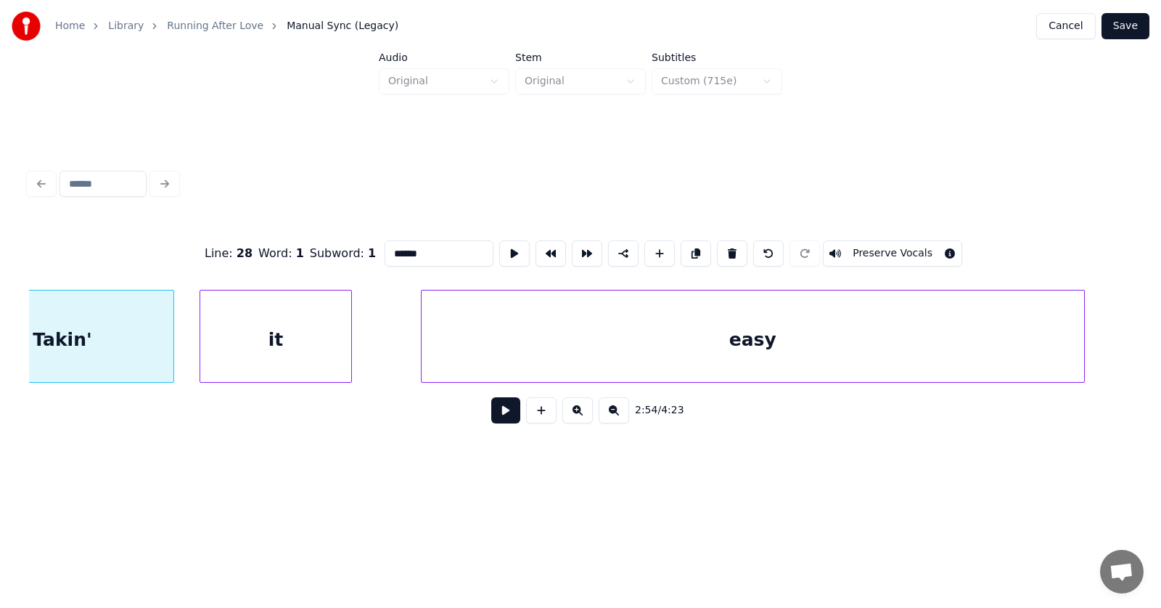
scroll to position [0, 94879]
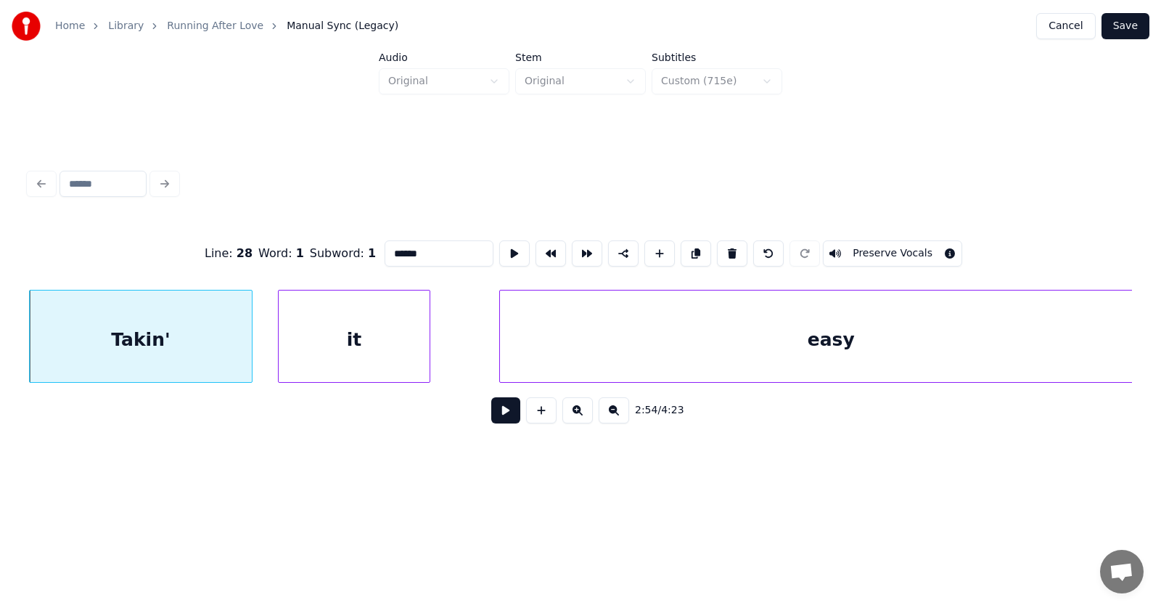
drag, startPoint x: 366, startPoint y: 245, endPoint x: 353, endPoint y: 247, distance: 13.2
click at [385, 247] on input "******" at bounding box center [439, 253] width 109 height 26
type input "******"
click at [494, 416] on button at bounding box center [505, 410] width 29 height 26
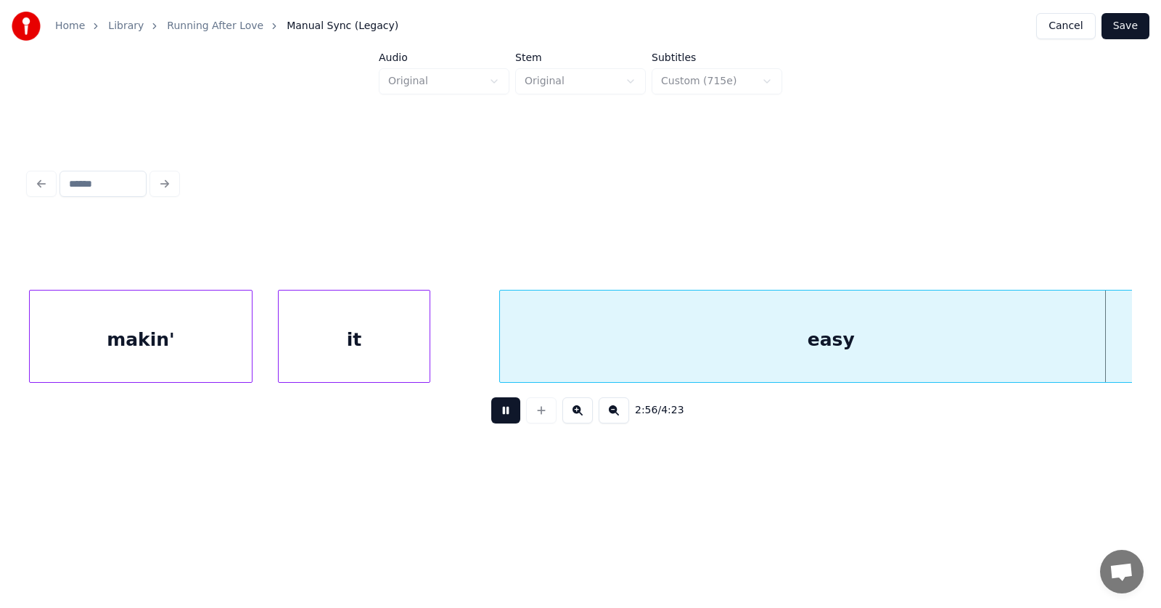
scroll to position [0, 95989]
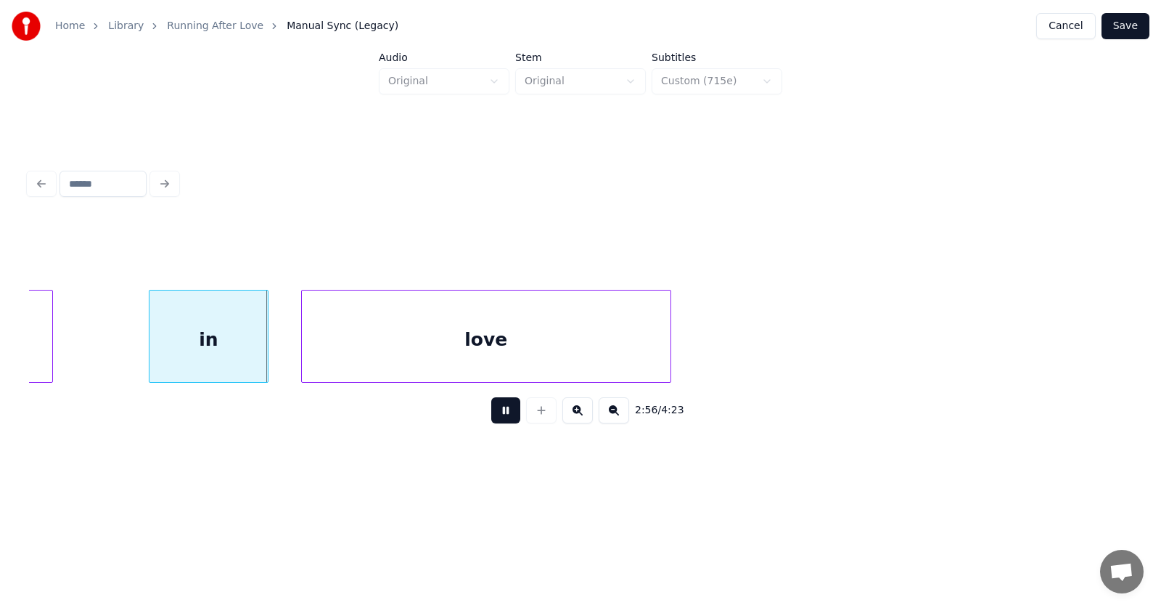
click at [494, 416] on button at bounding box center [505, 410] width 29 height 26
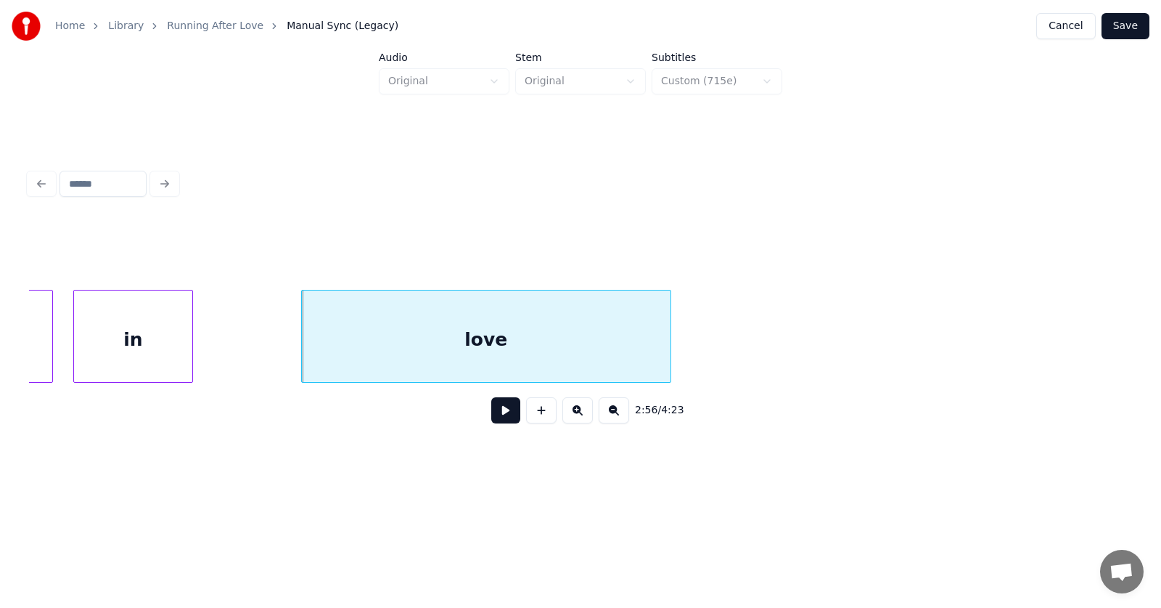
click at [113, 356] on div "in" at bounding box center [133, 339] width 118 height 99
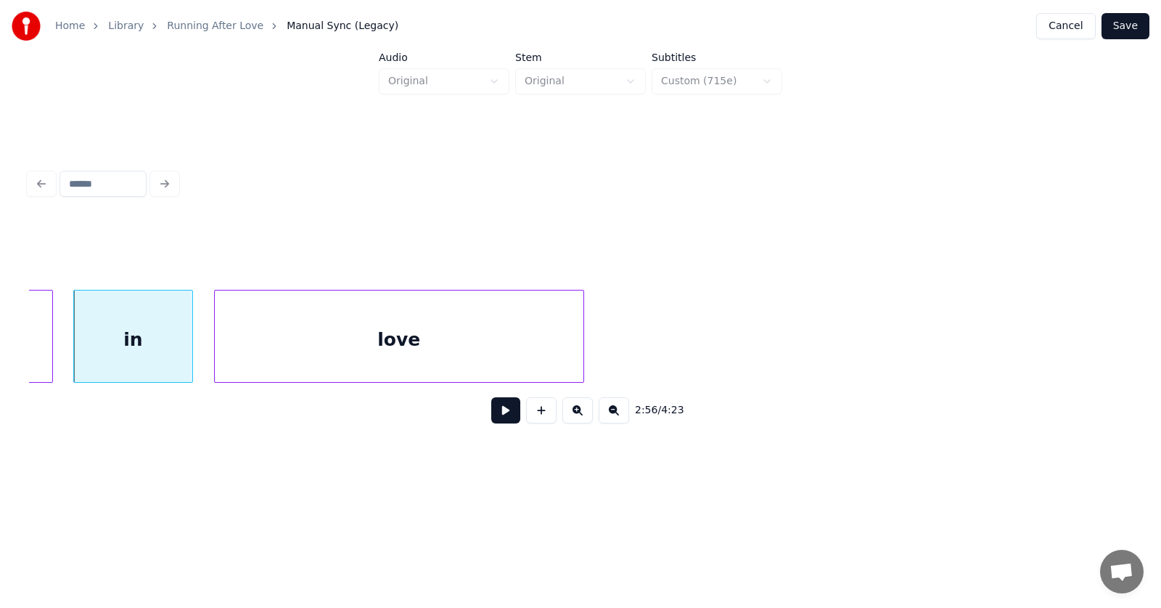
click at [327, 356] on div "love" at bounding box center [399, 339] width 369 height 99
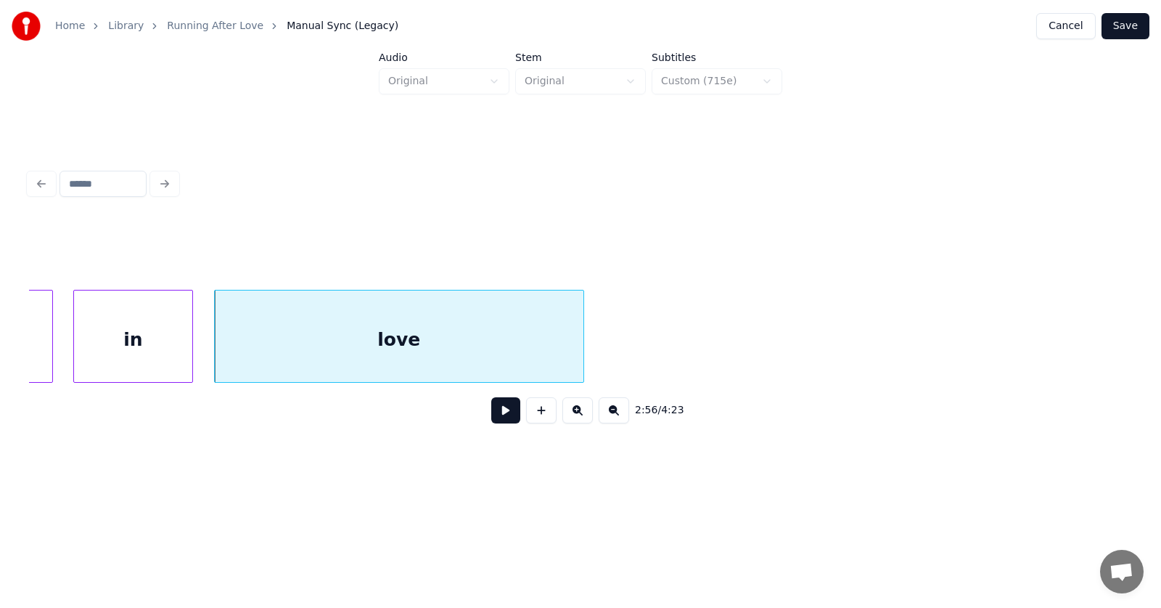
click at [499, 417] on button at bounding box center [505, 410] width 29 height 26
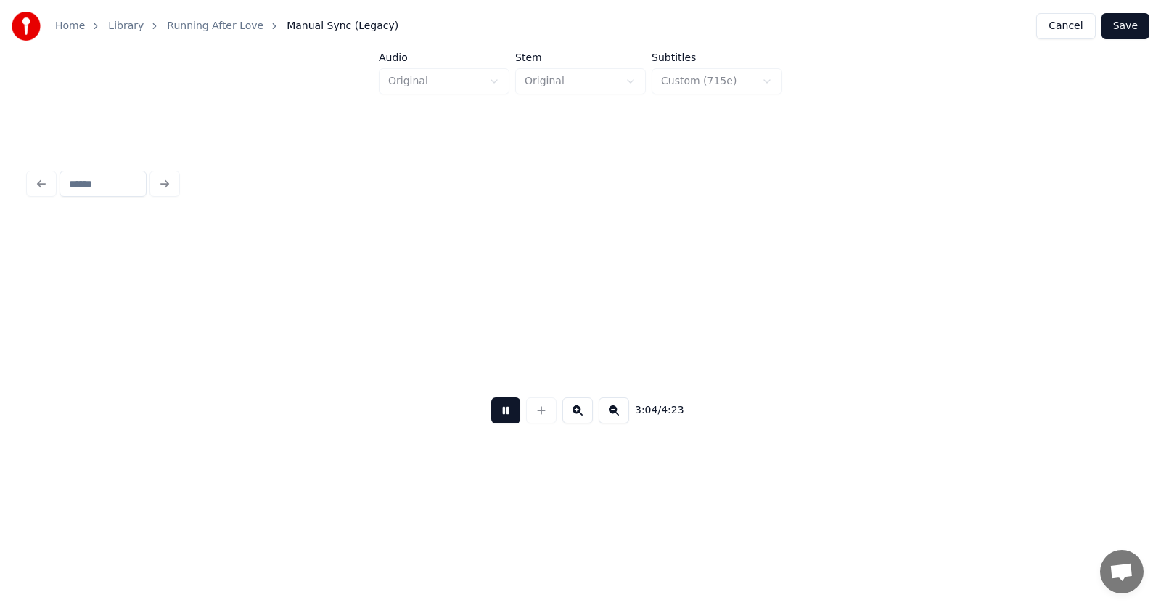
scroll to position [0, 100418]
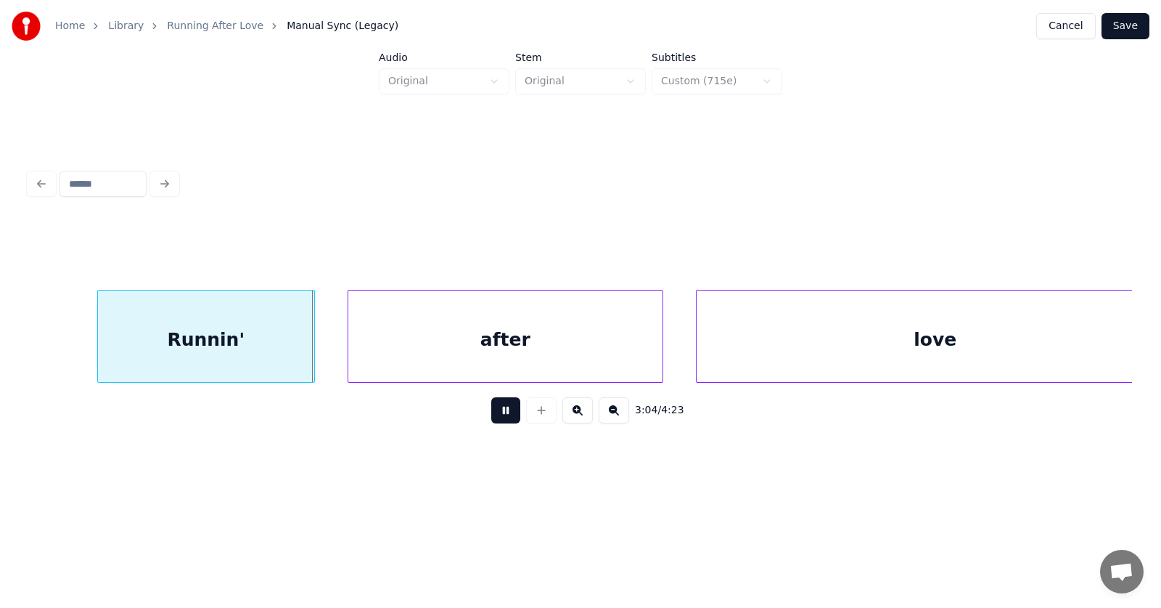
click at [499, 417] on button at bounding box center [505, 410] width 29 height 26
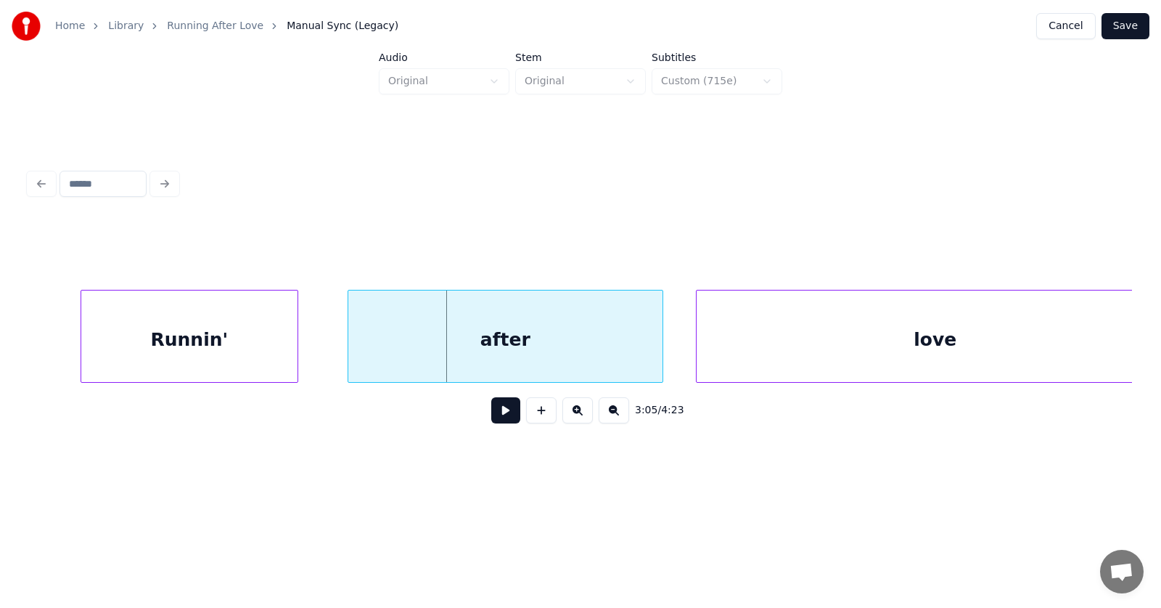
click at [217, 352] on div "Runnin'" at bounding box center [189, 339] width 216 height 99
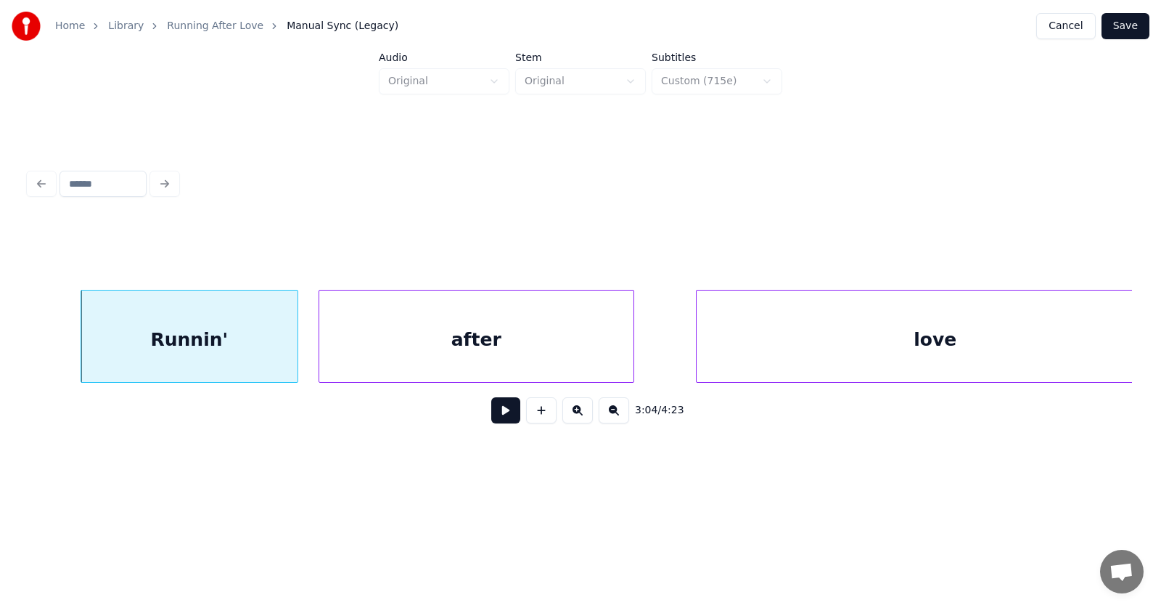
click at [428, 365] on div "after" at bounding box center [476, 339] width 314 height 99
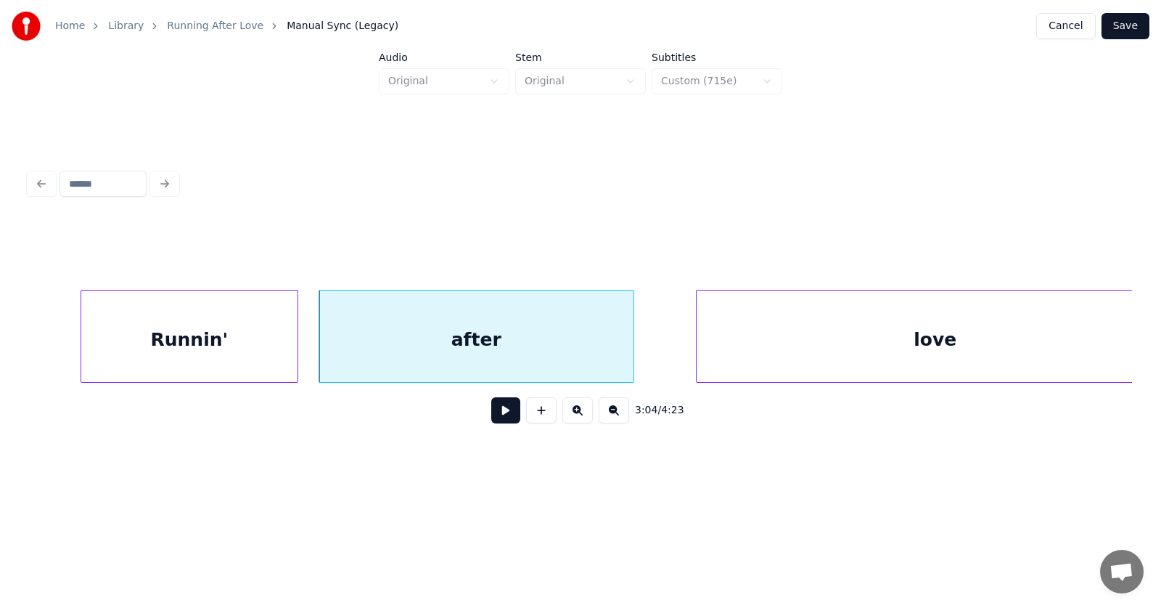
scroll to position [0, 100457]
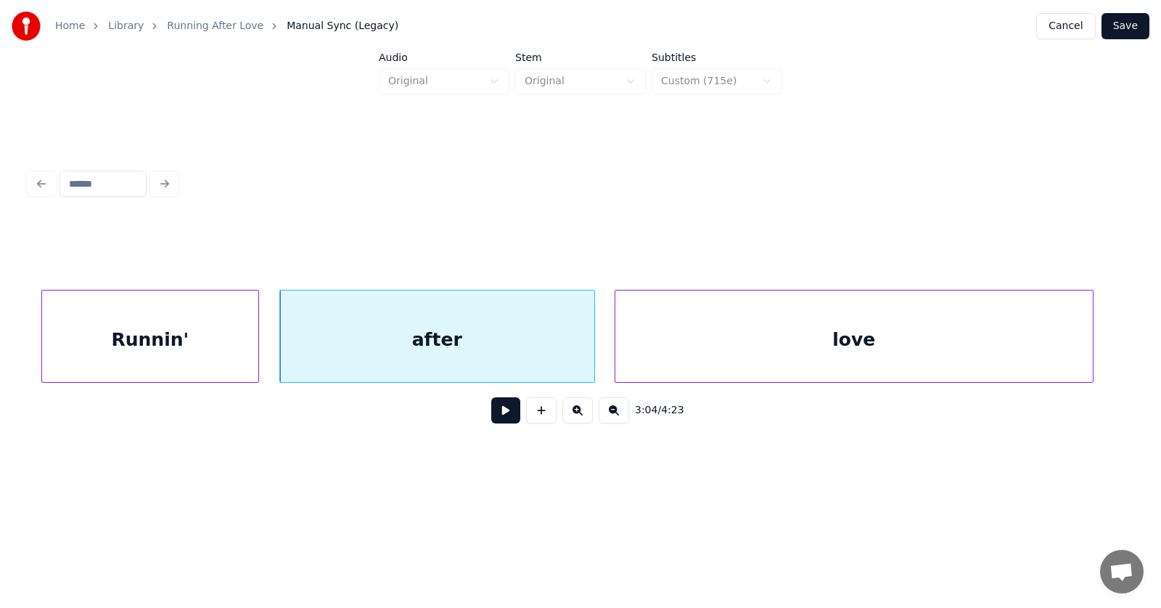
click at [763, 354] on div "love" at bounding box center [855, 339] width 478 height 99
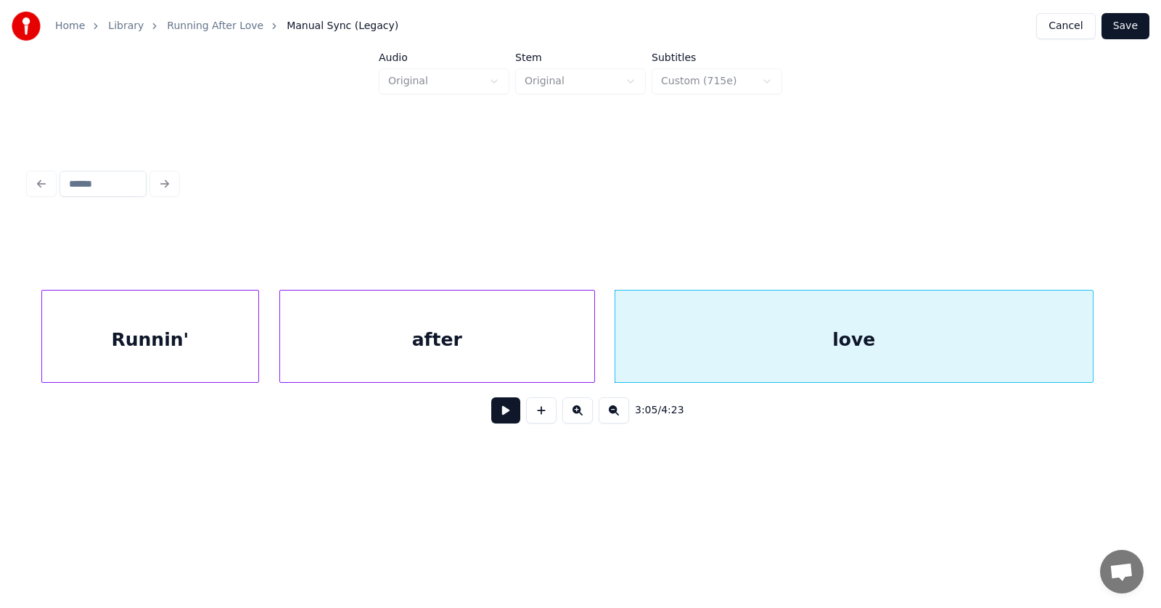
click at [500, 415] on button at bounding box center [505, 410] width 29 height 26
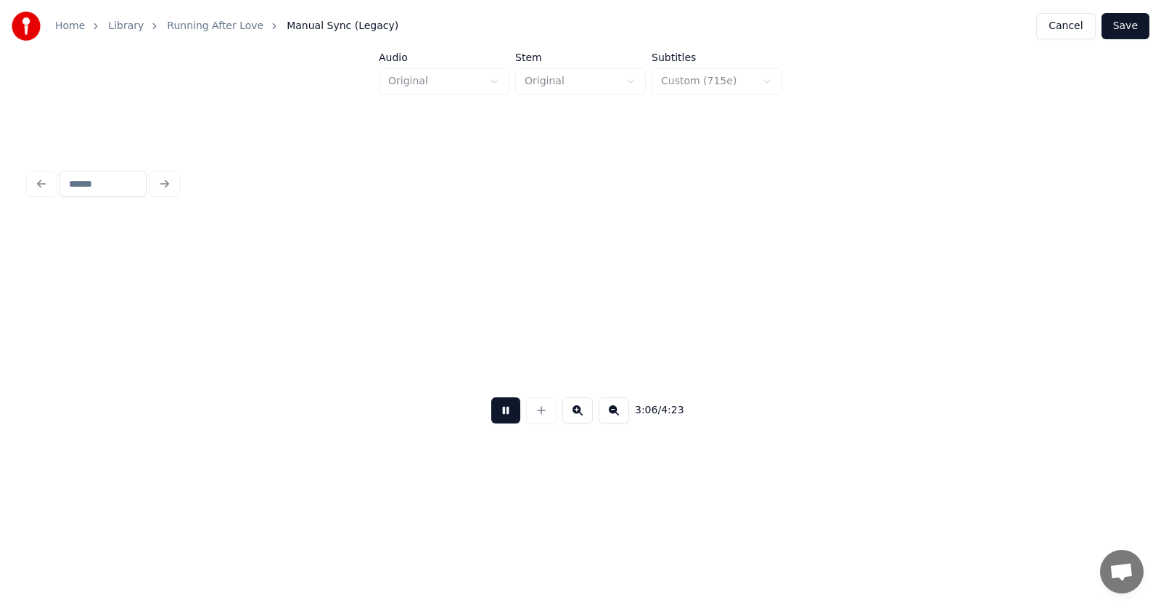
scroll to position [0, 101565]
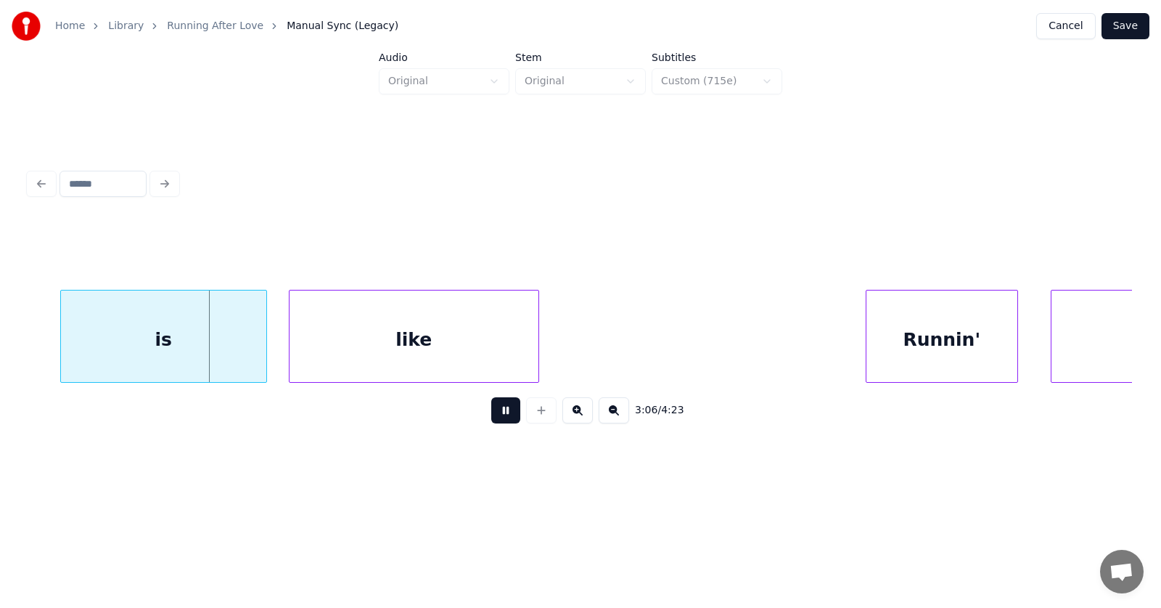
click at [500, 415] on button at bounding box center [505, 410] width 29 height 26
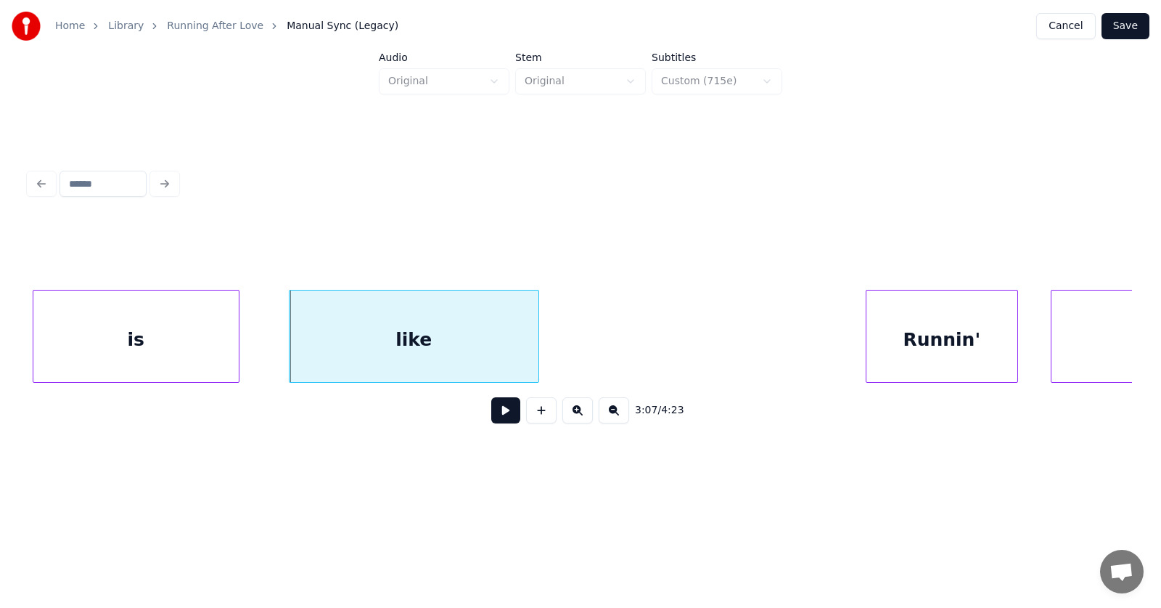
click at [162, 348] on div "is" at bounding box center [135, 339] width 205 height 99
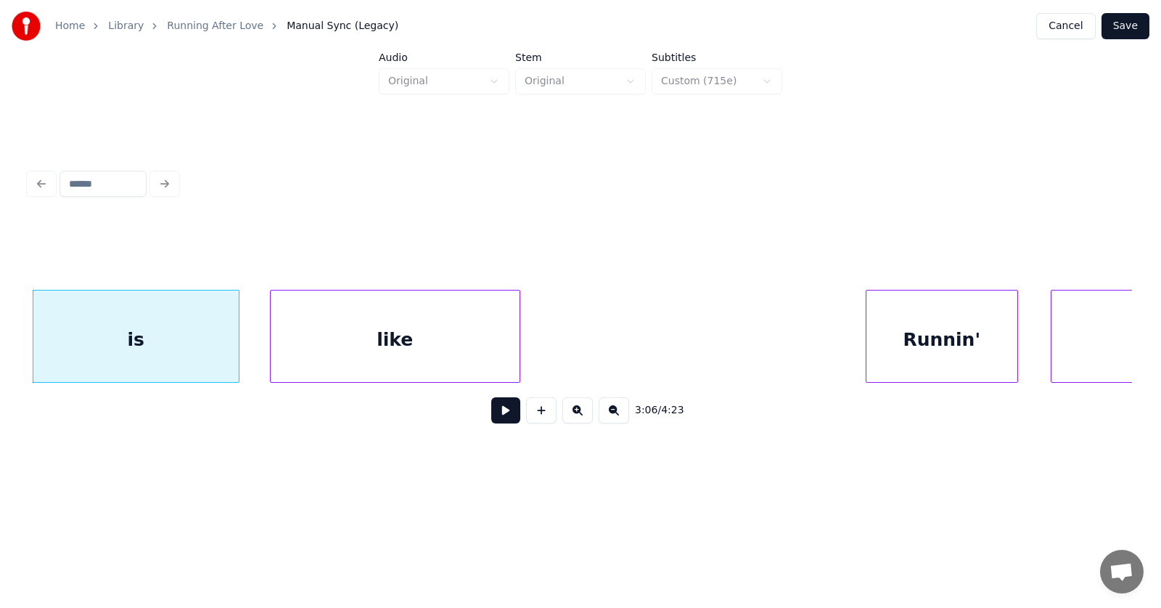
click at [351, 356] on div "like" at bounding box center [395, 339] width 249 height 99
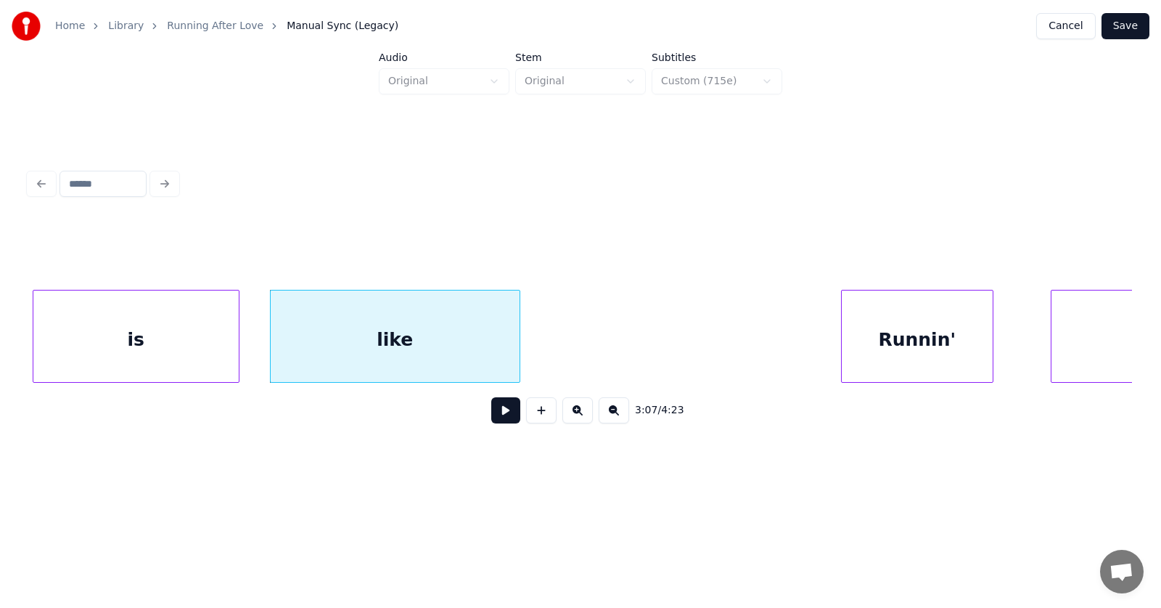
click at [910, 346] on div "Runnin'" at bounding box center [917, 339] width 151 height 99
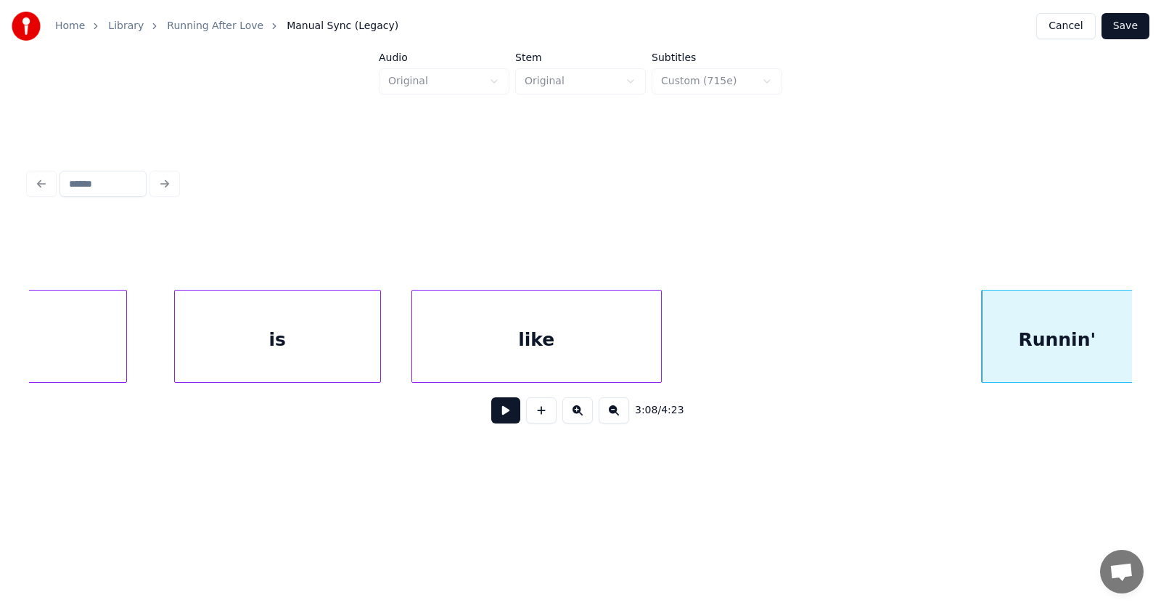
scroll to position [0, 101230]
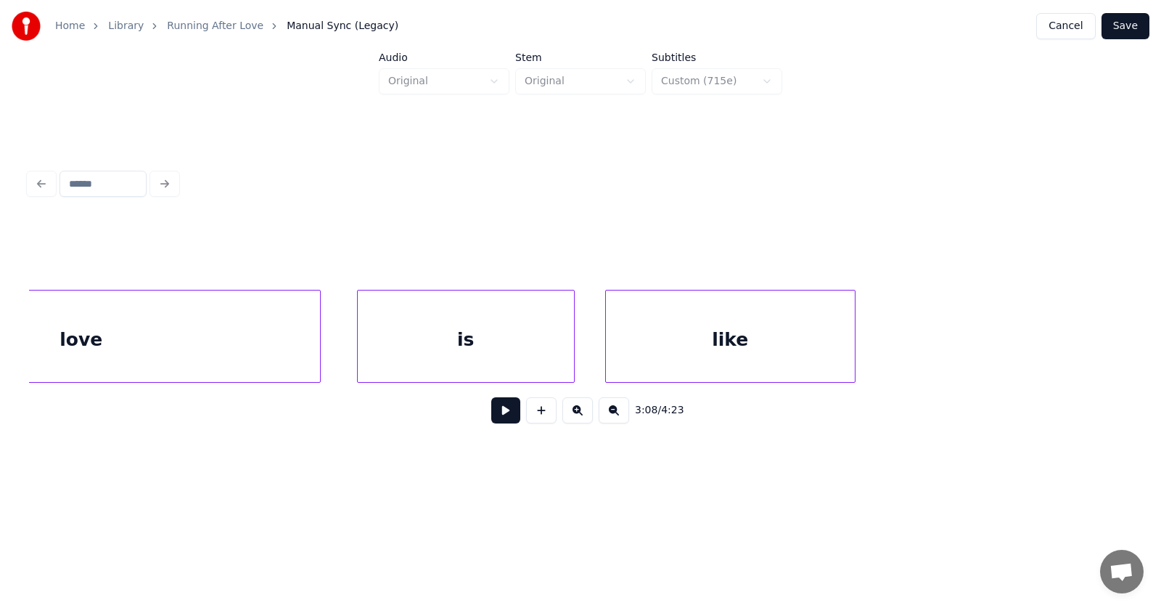
click at [359, 346] on div at bounding box center [360, 335] width 4 height 91
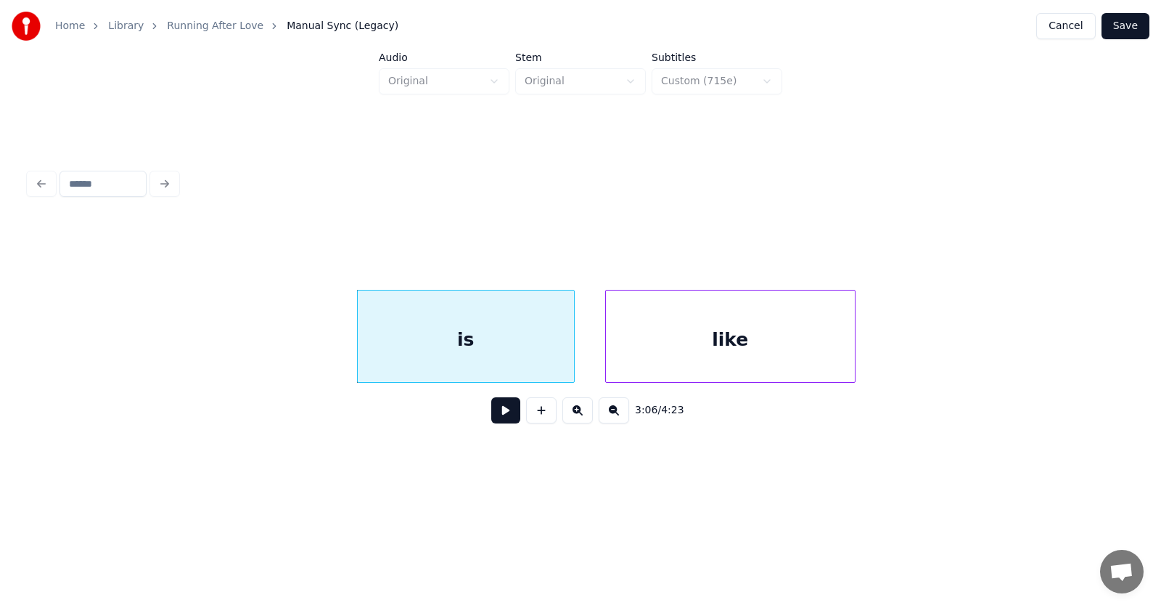
scroll to position [0, 102005]
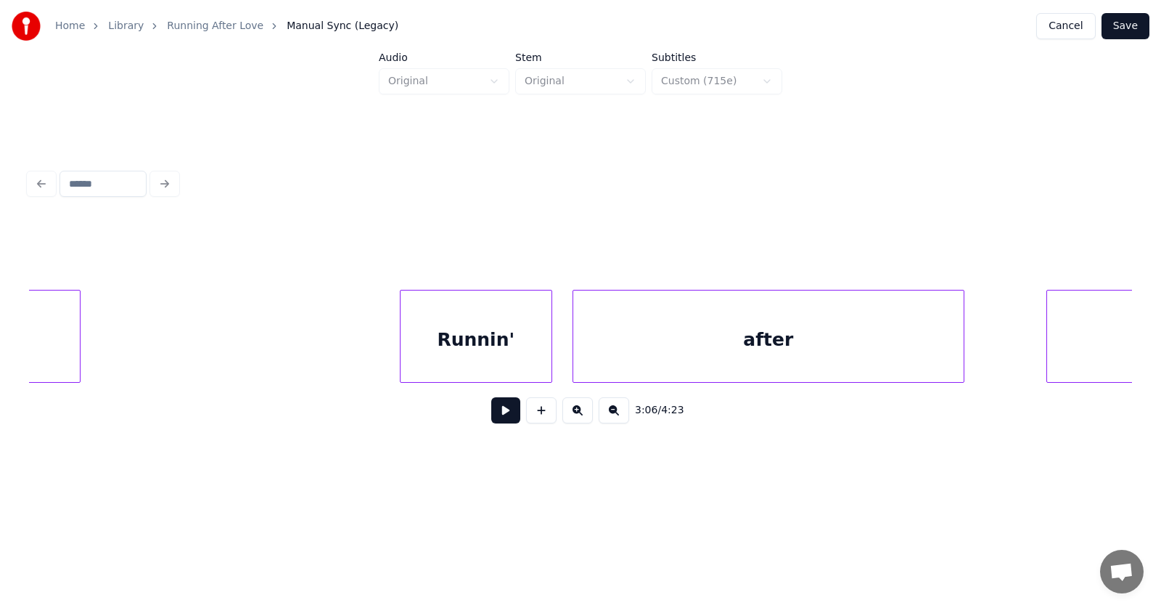
click at [751, 361] on div "after" at bounding box center [768, 339] width 391 height 99
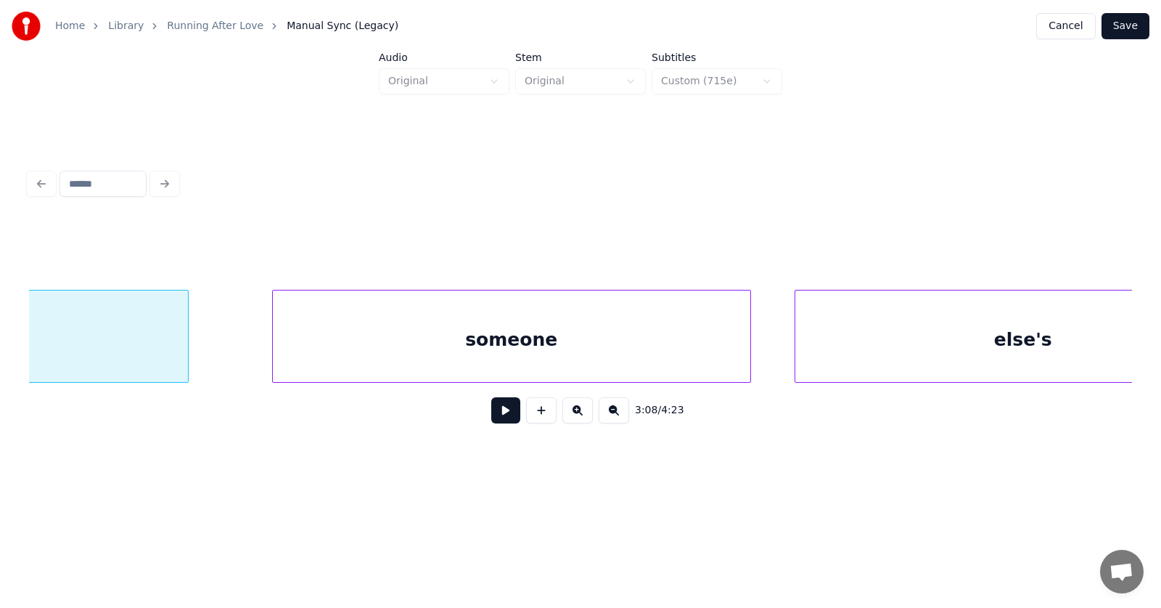
scroll to position [0, 102877]
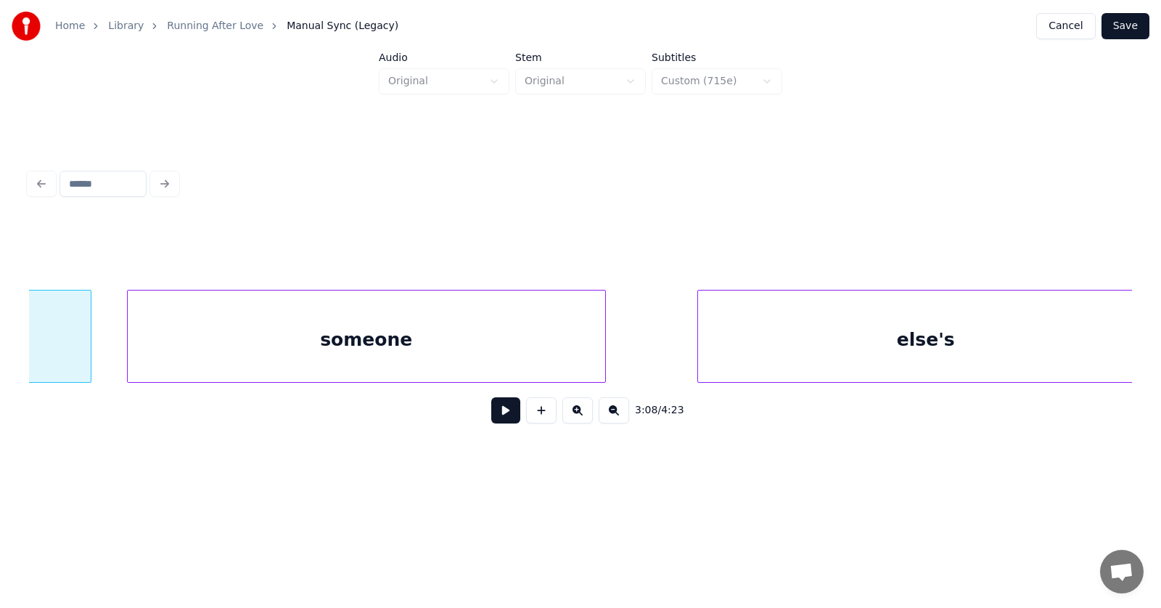
click at [500, 354] on div "someone" at bounding box center [367, 339] width 478 height 99
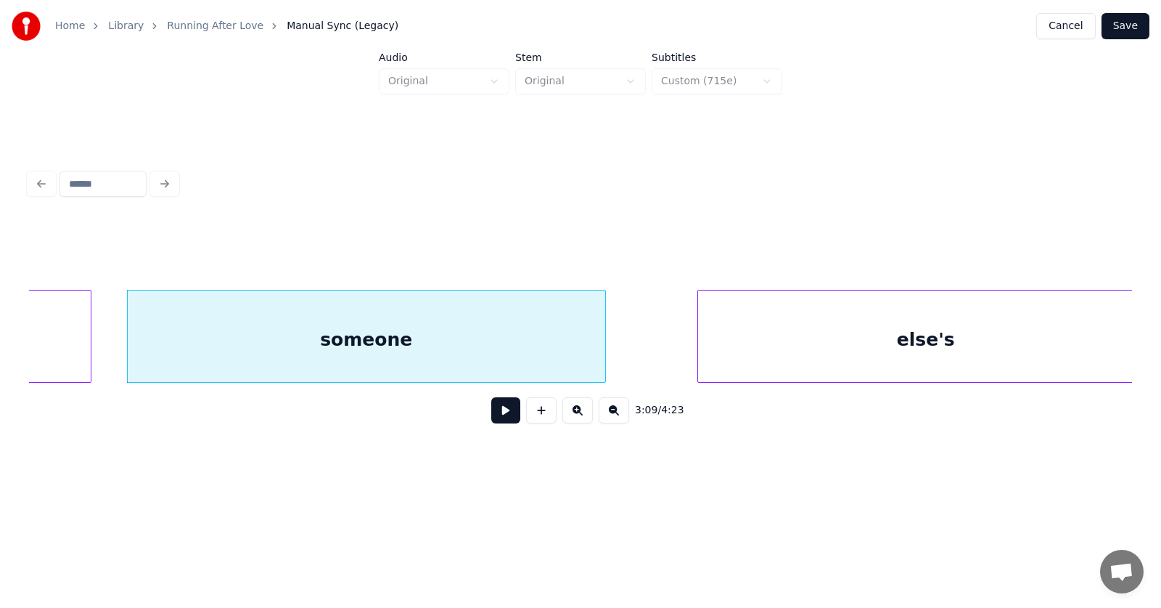
scroll to position [0, 102895]
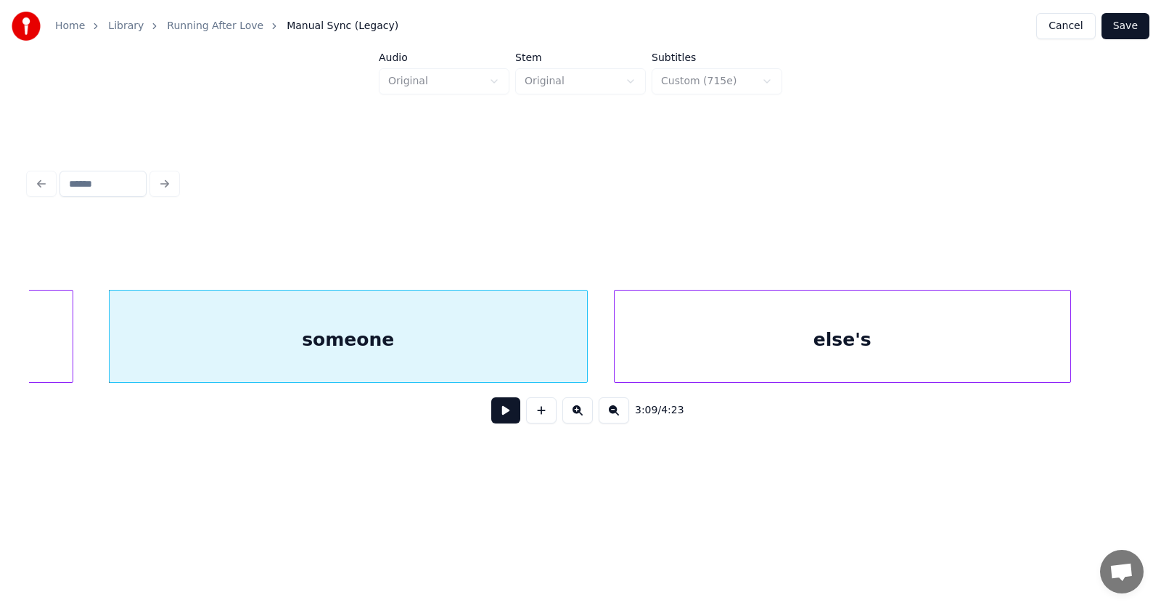
click at [770, 353] on div "else's" at bounding box center [843, 339] width 456 height 99
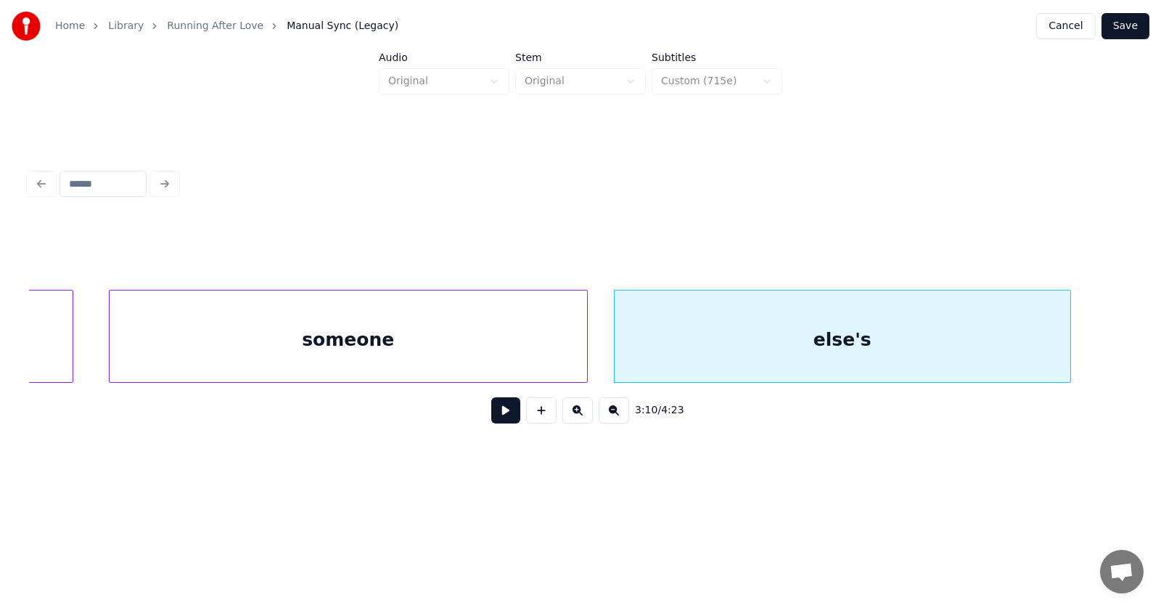
click at [396, 338] on div "someone" at bounding box center [349, 339] width 478 height 99
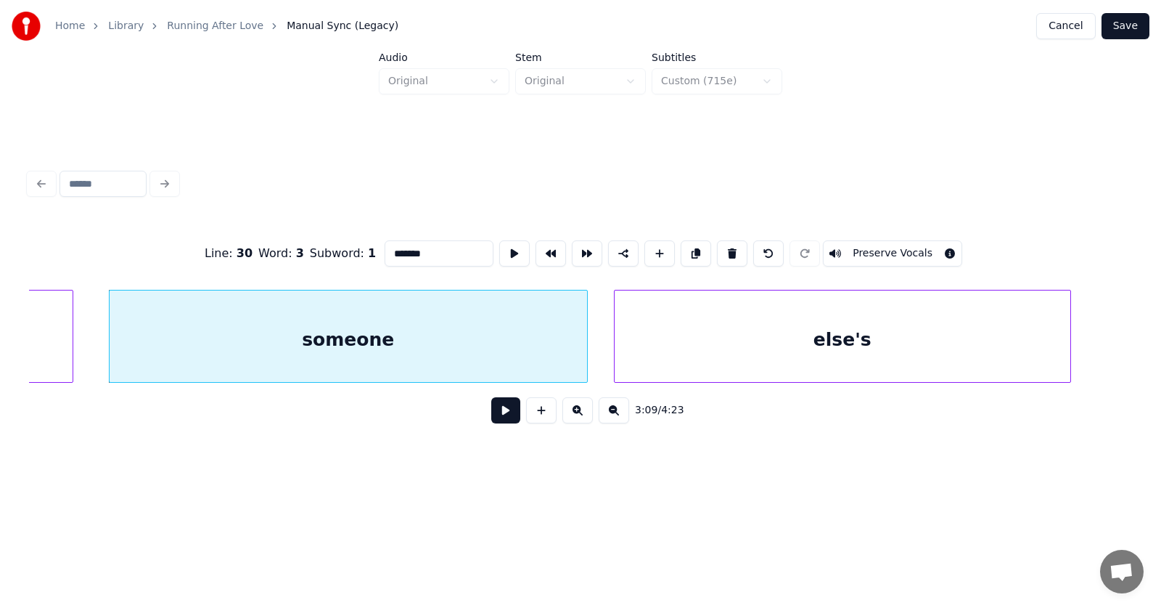
click at [491, 410] on button at bounding box center [505, 410] width 29 height 26
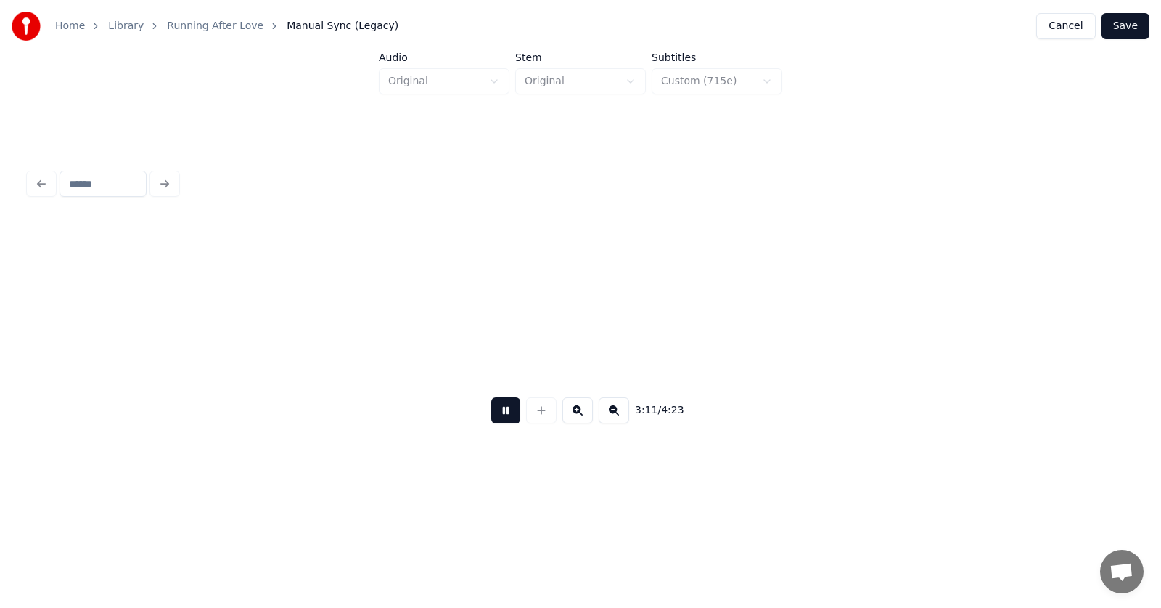
scroll to position [0, 104001]
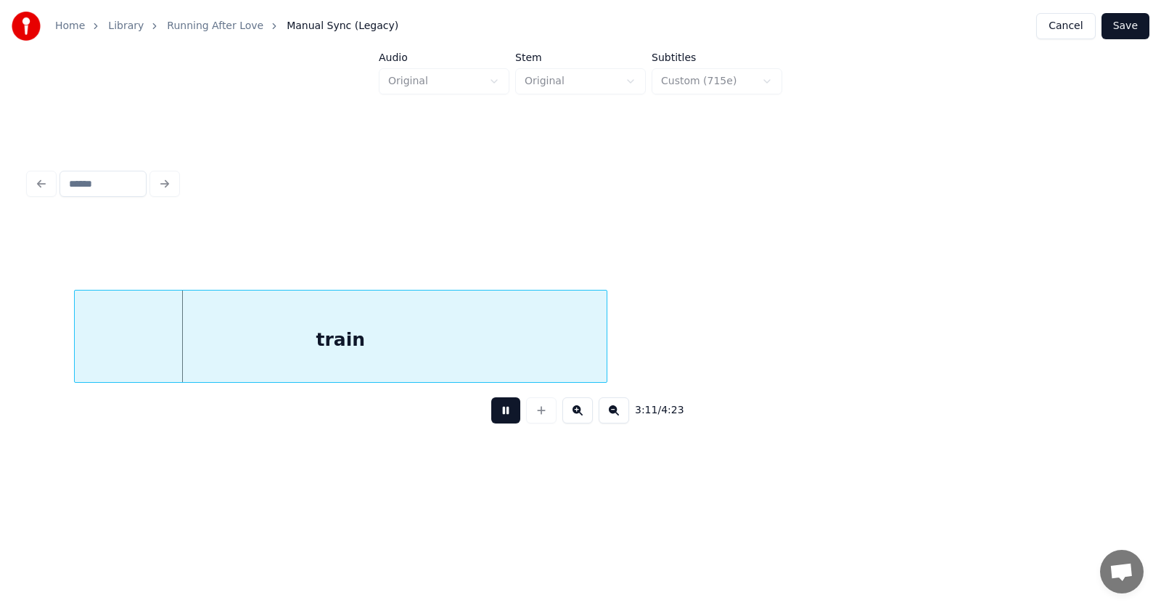
click at [494, 420] on button at bounding box center [505, 410] width 29 height 26
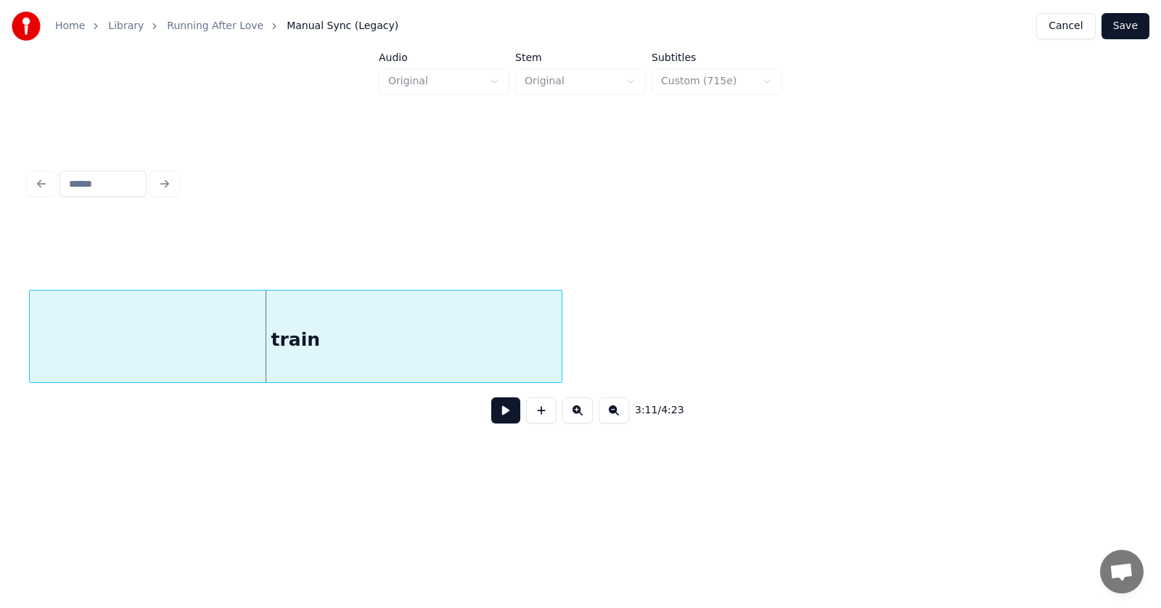
scroll to position [0, 103999]
click at [422, 364] on div "train" at bounding box center [296, 339] width 532 height 99
click at [496, 419] on button at bounding box center [505, 410] width 29 height 26
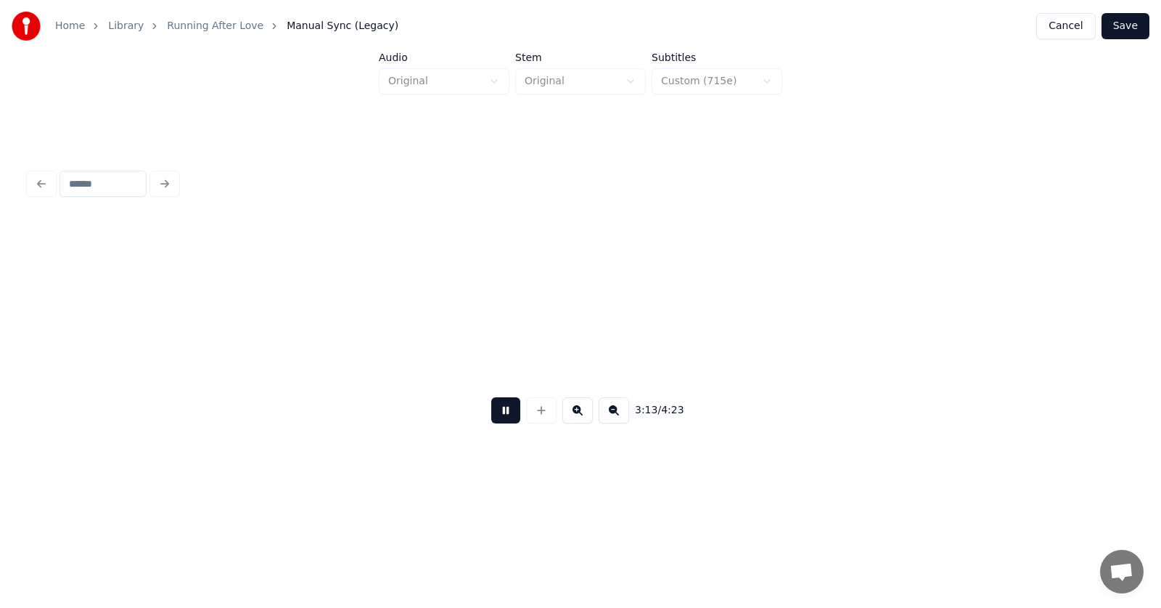
scroll to position [0, 105105]
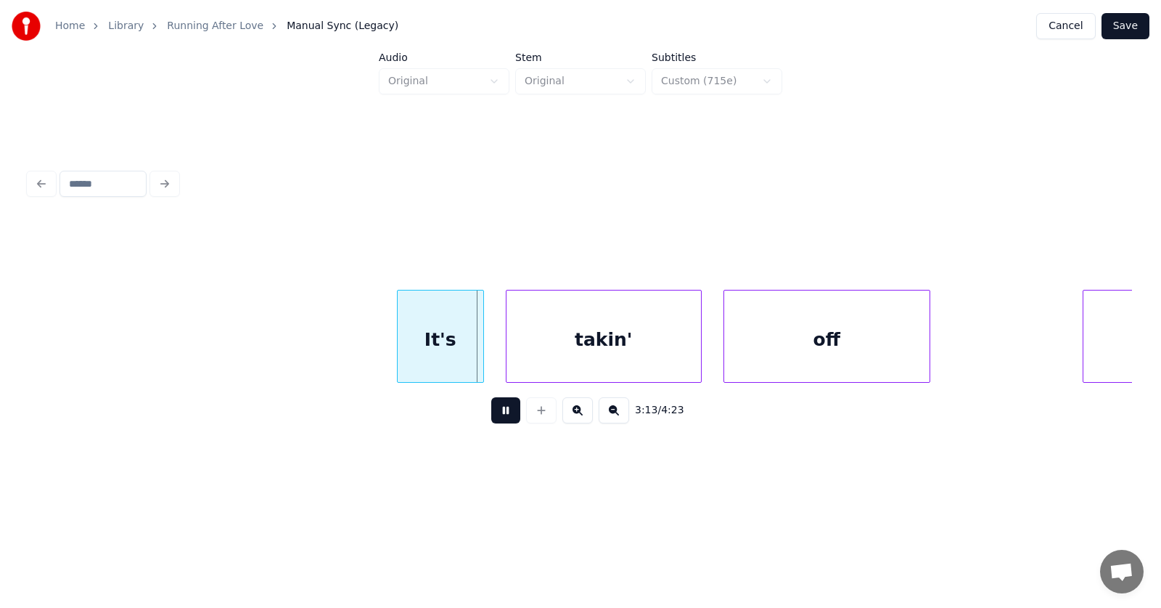
click at [496, 419] on button at bounding box center [505, 410] width 29 height 26
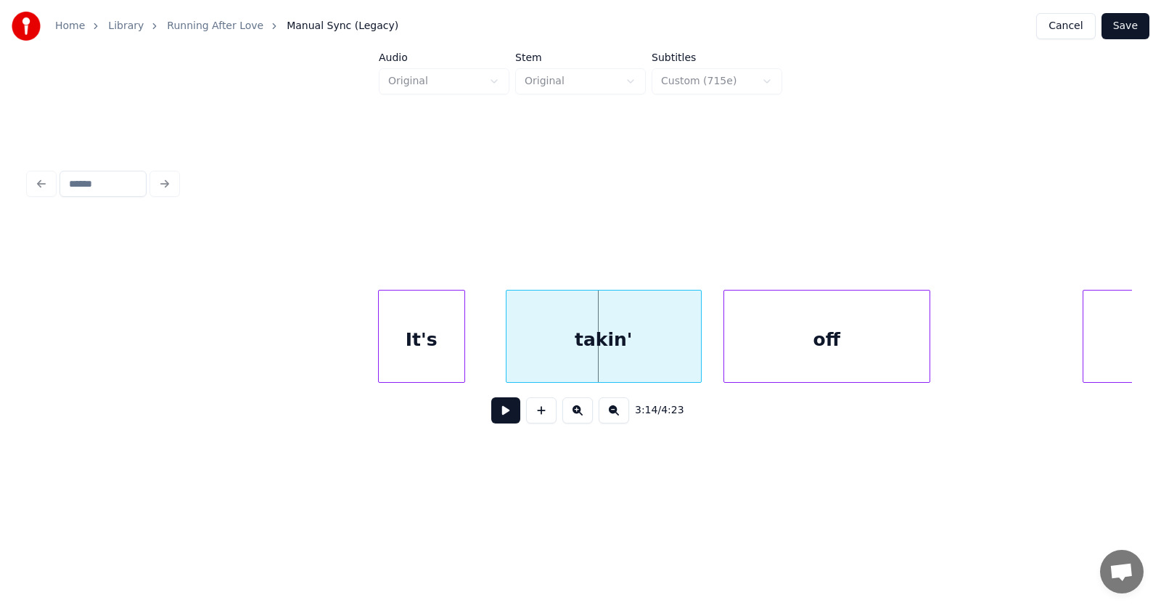
click at [410, 357] on div "It's" at bounding box center [422, 339] width 86 height 99
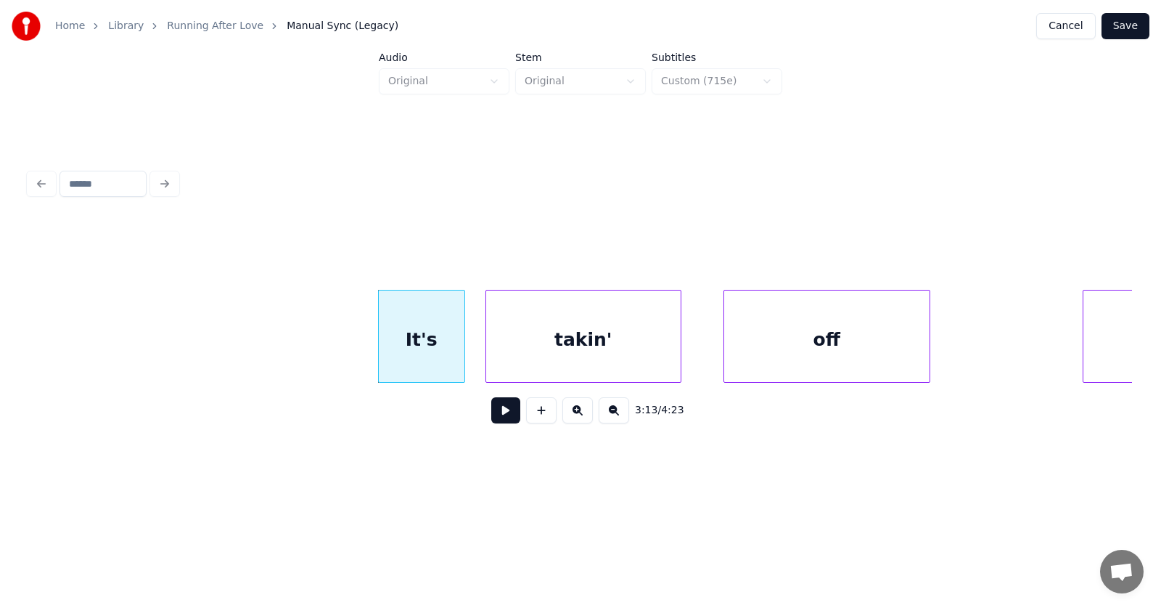
click at [555, 364] on div "takin'" at bounding box center [583, 339] width 195 height 99
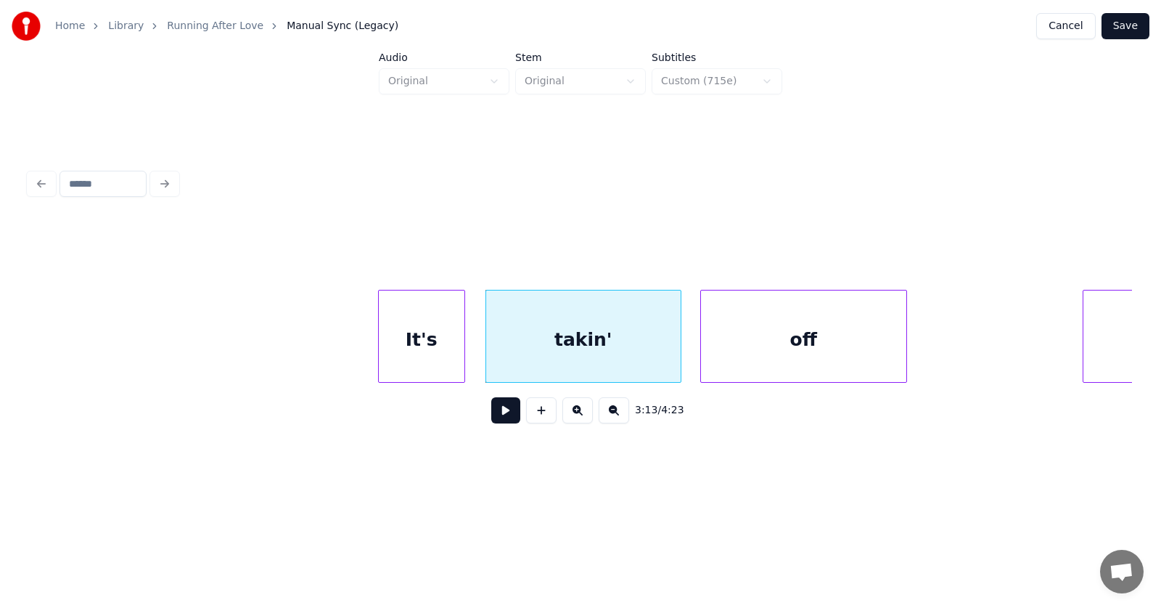
click at [790, 366] on div "off" at bounding box center [803, 339] width 205 height 99
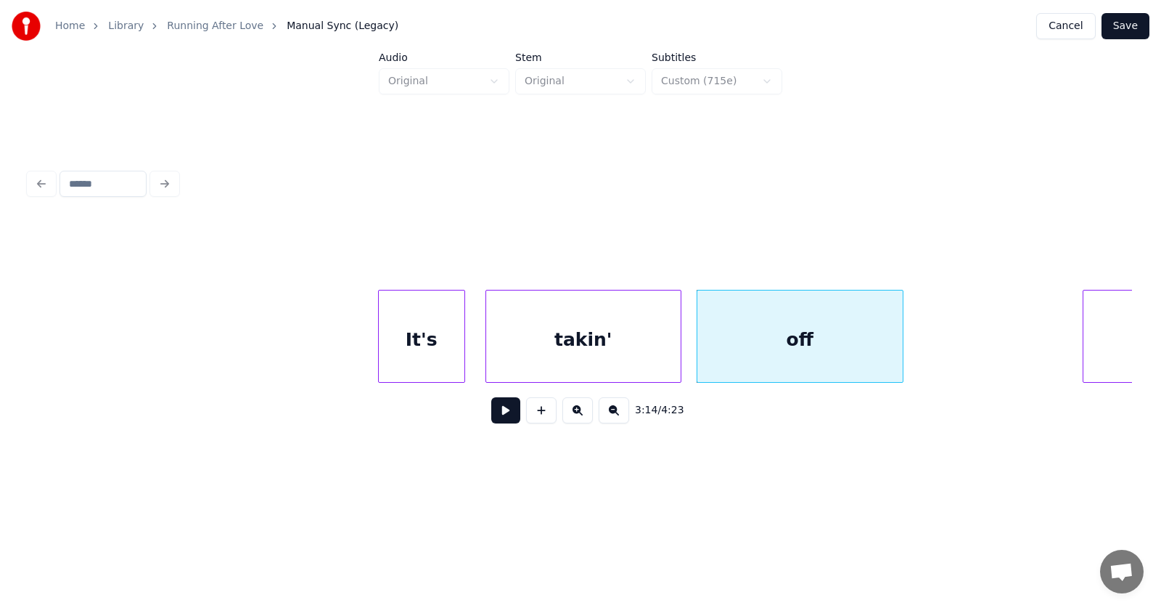
scroll to position [0, 105589]
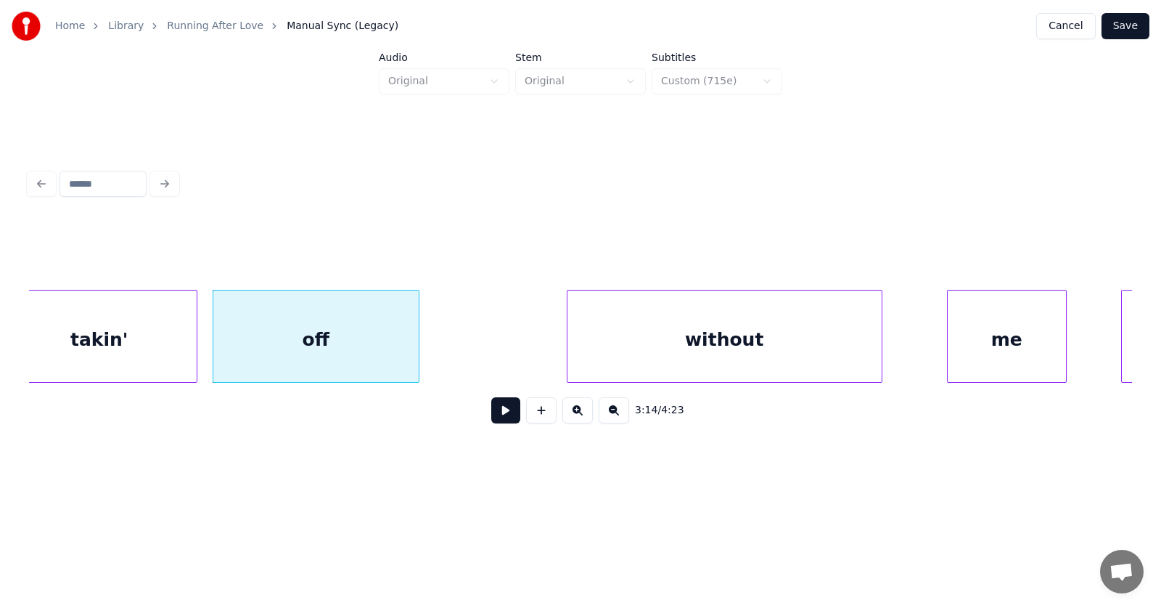
click at [736, 354] on div "without" at bounding box center [725, 339] width 314 height 99
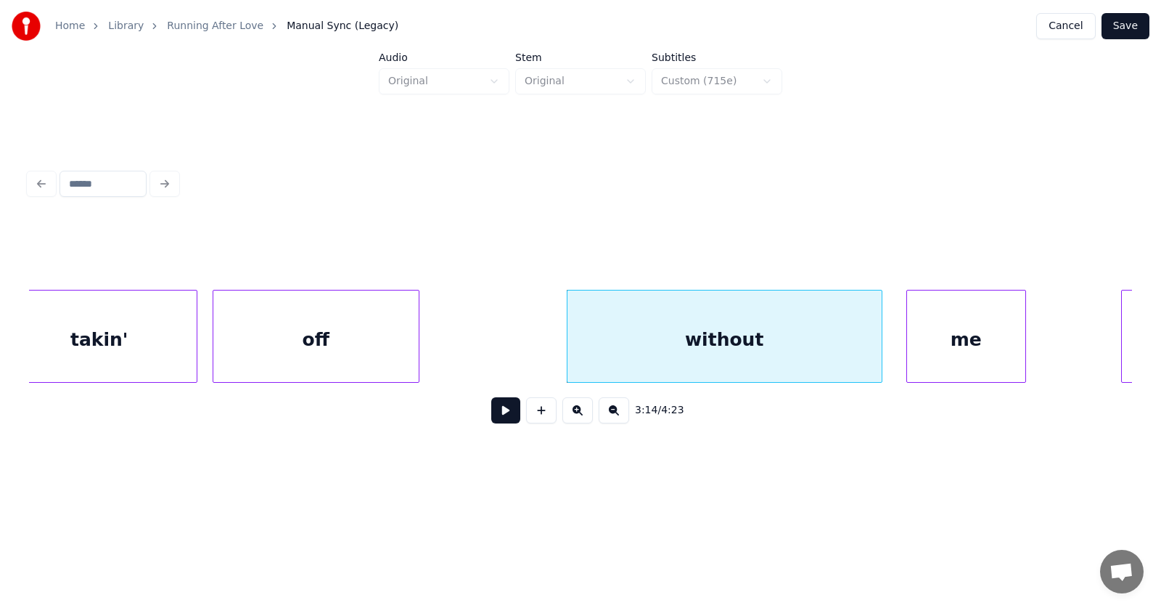
click at [963, 363] on div "me" at bounding box center [966, 339] width 118 height 99
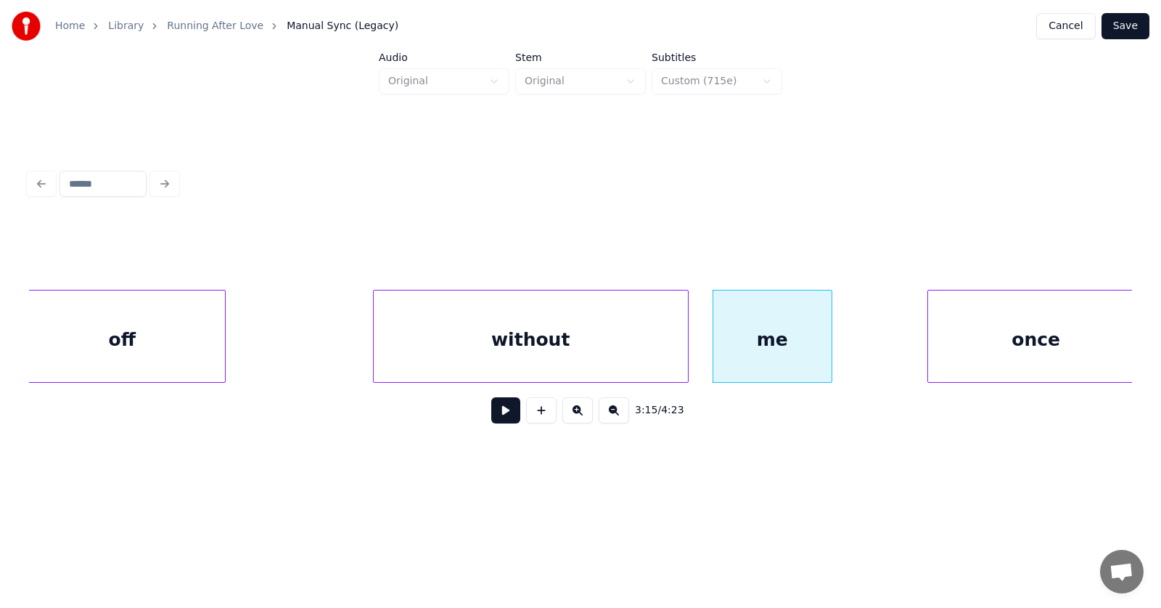
scroll to position [0, 105792]
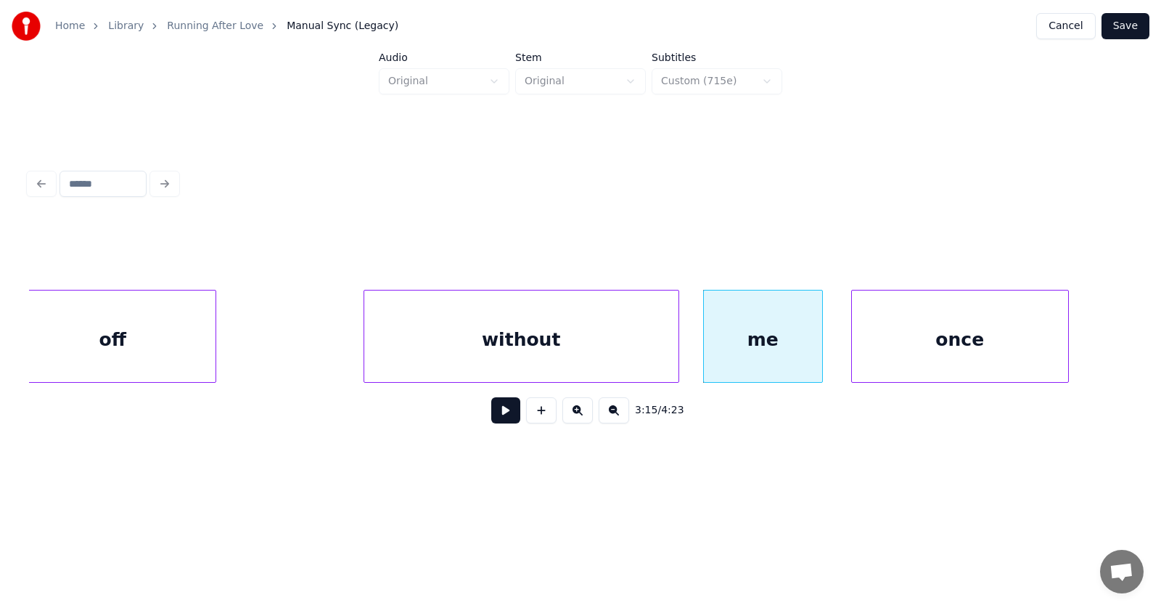
click at [907, 356] on div "once" at bounding box center [960, 339] width 216 height 99
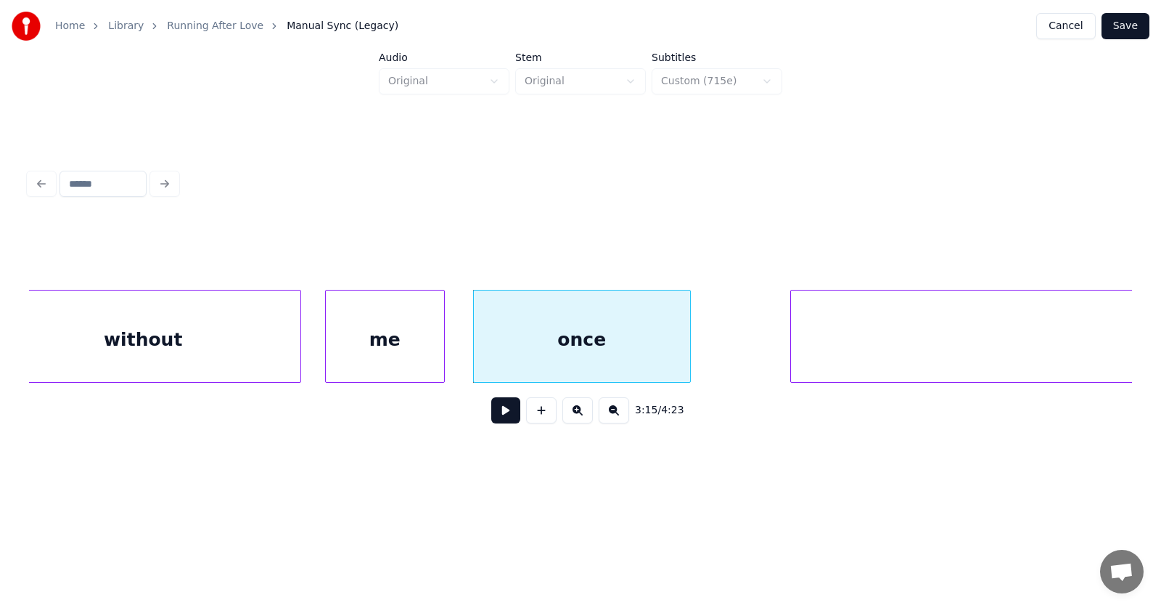
scroll to position [0, 106575]
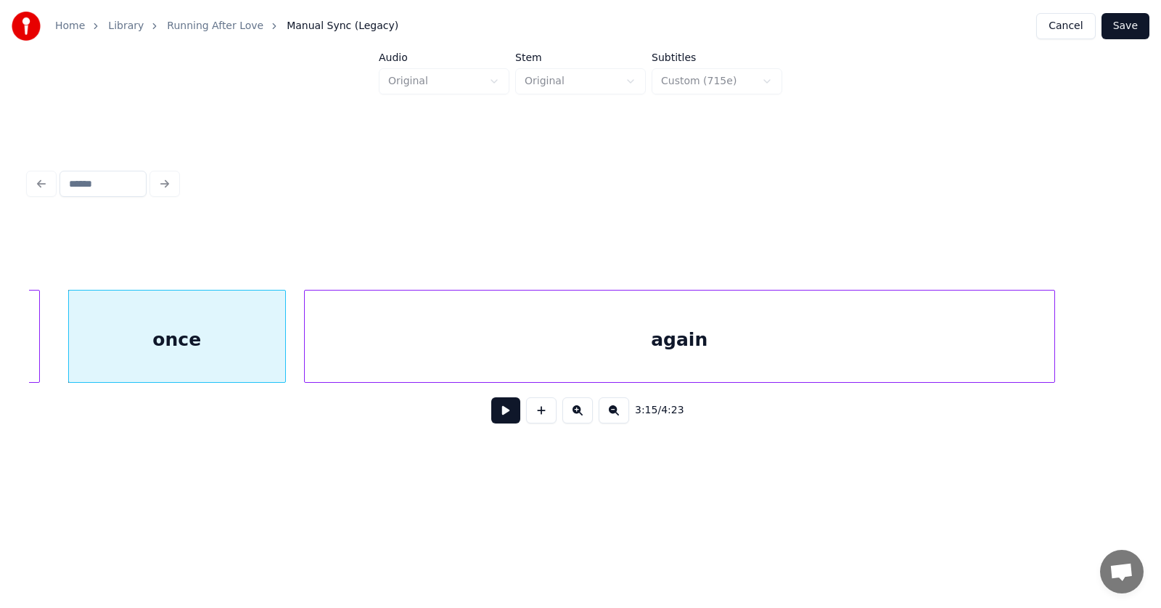
click at [801, 354] on div "again" at bounding box center [680, 339] width 750 height 99
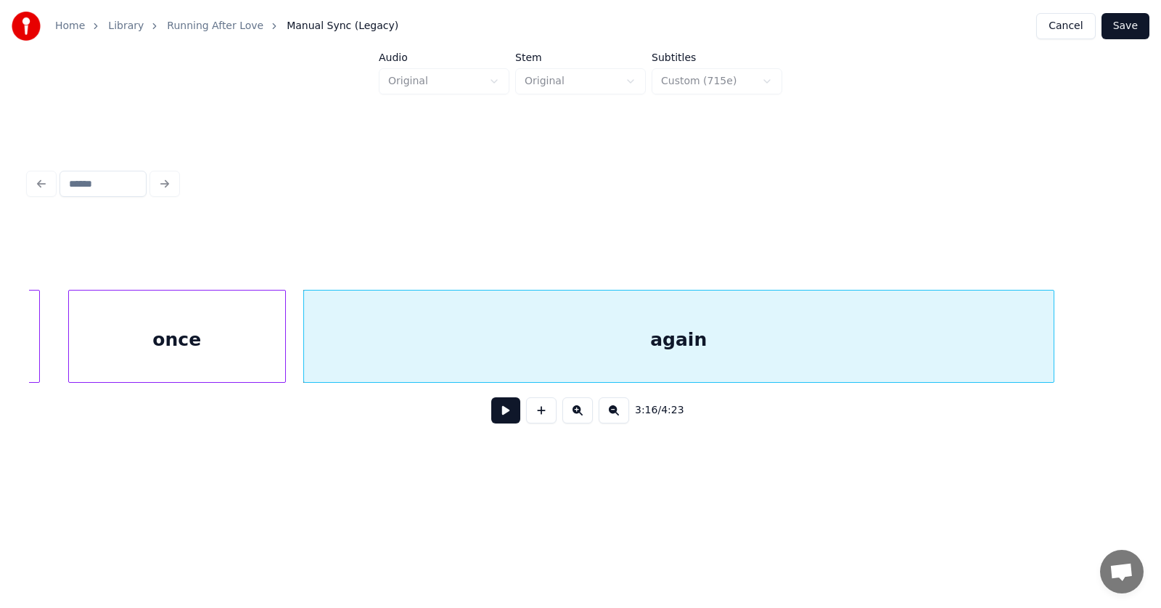
click at [501, 416] on button at bounding box center [505, 410] width 29 height 26
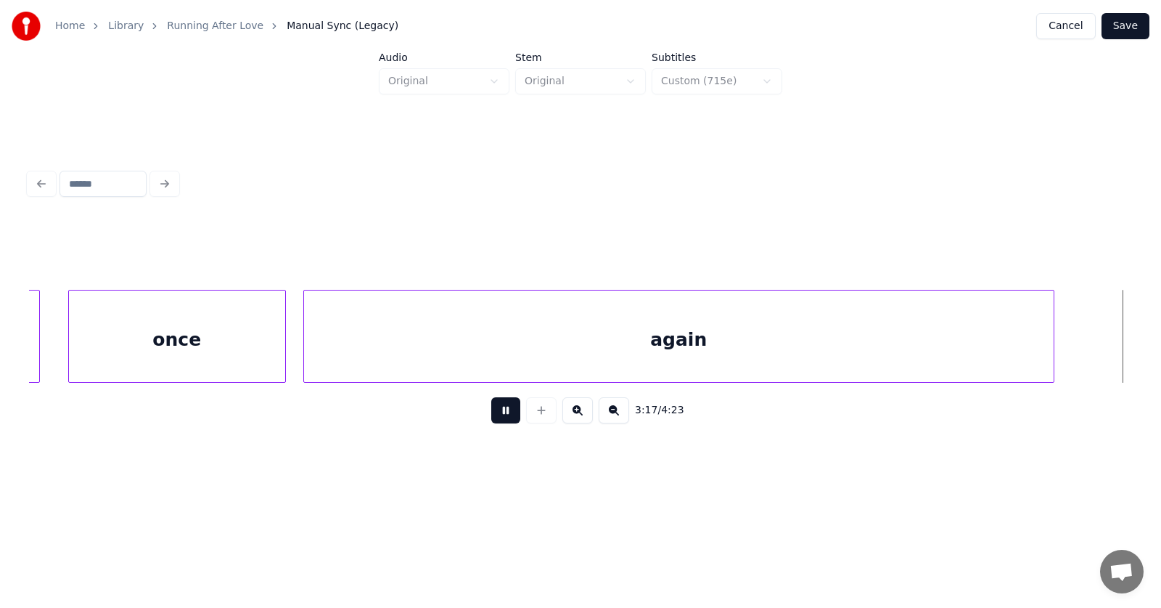
scroll to position [0, 107679]
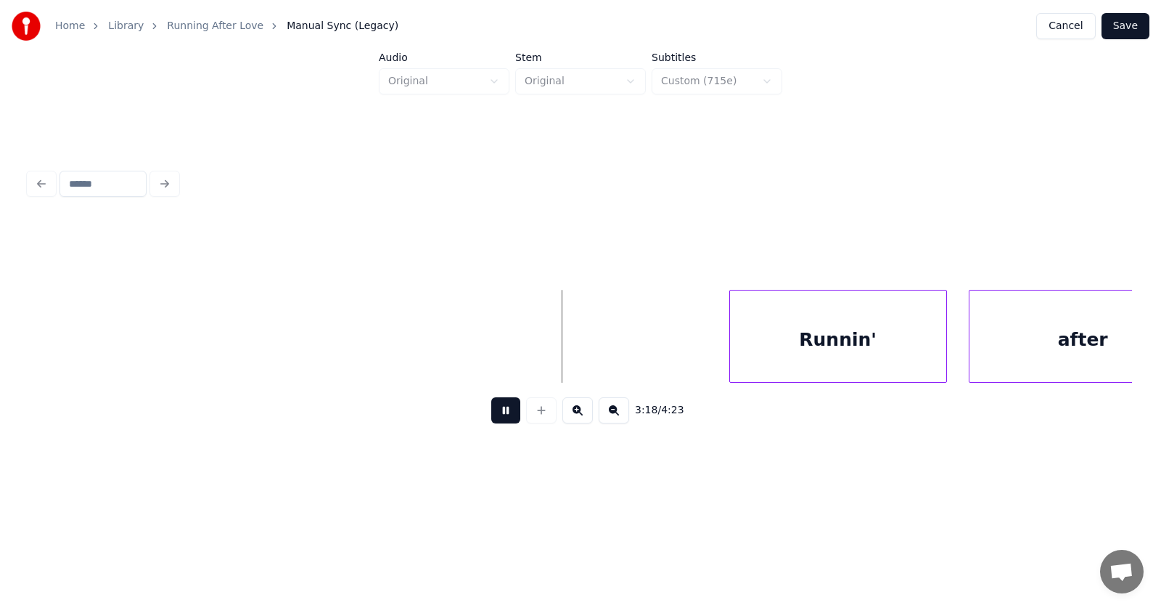
click at [491, 420] on button at bounding box center [505, 410] width 29 height 26
click at [759, 346] on div "Runnin'" at bounding box center [818, 339] width 216 height 99
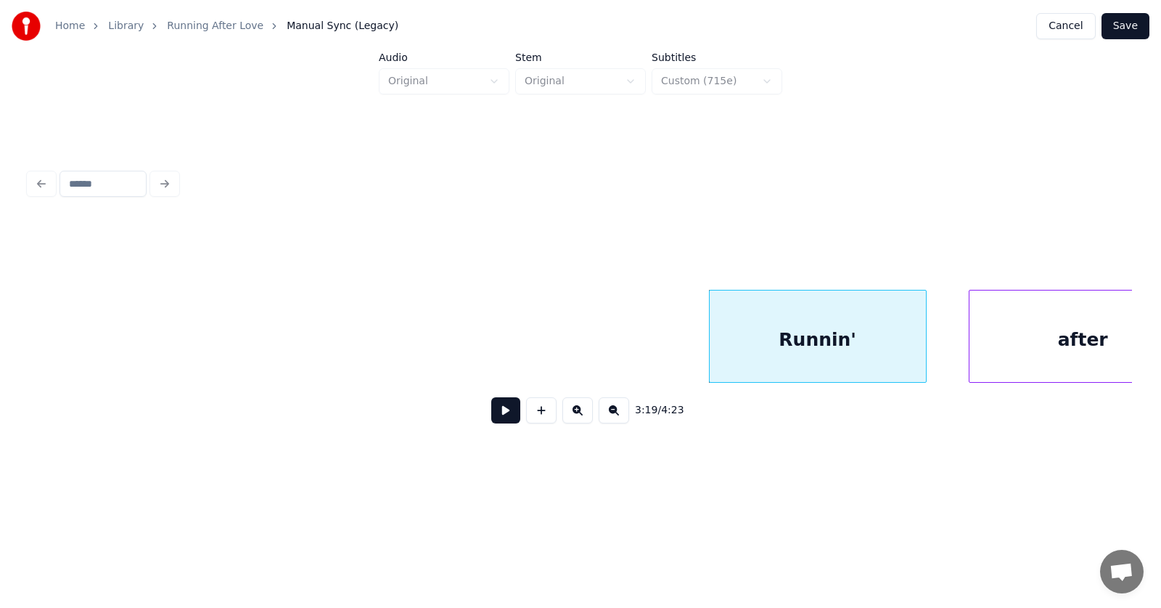
scroll to position [0, 107740]
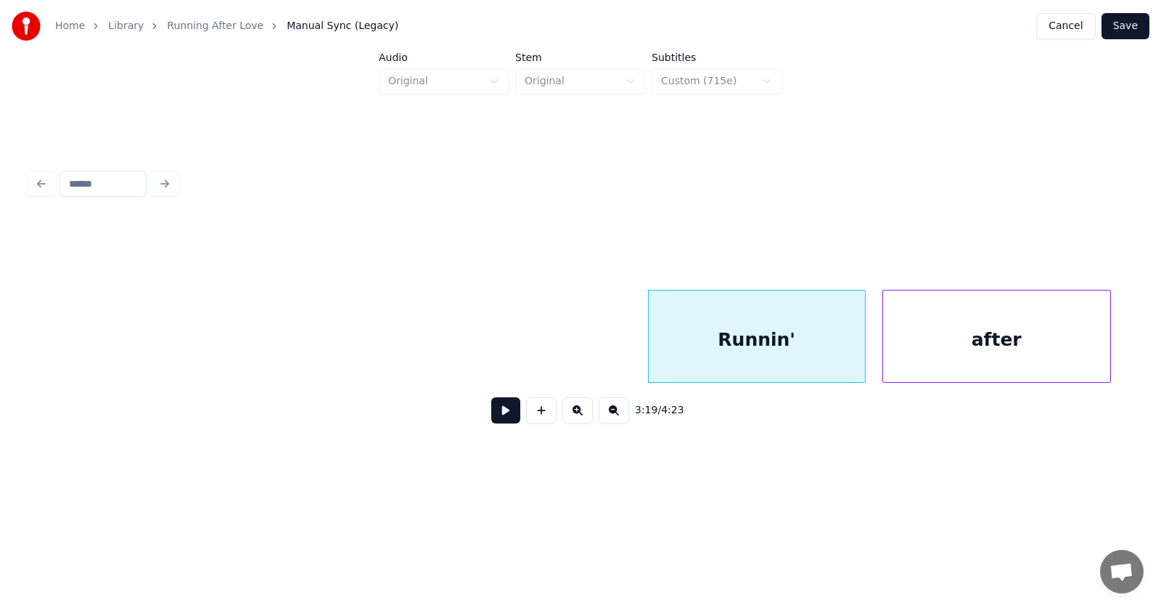
click at [988, 354] on div "after" at bounding box center [996, 339] width 227 height 99
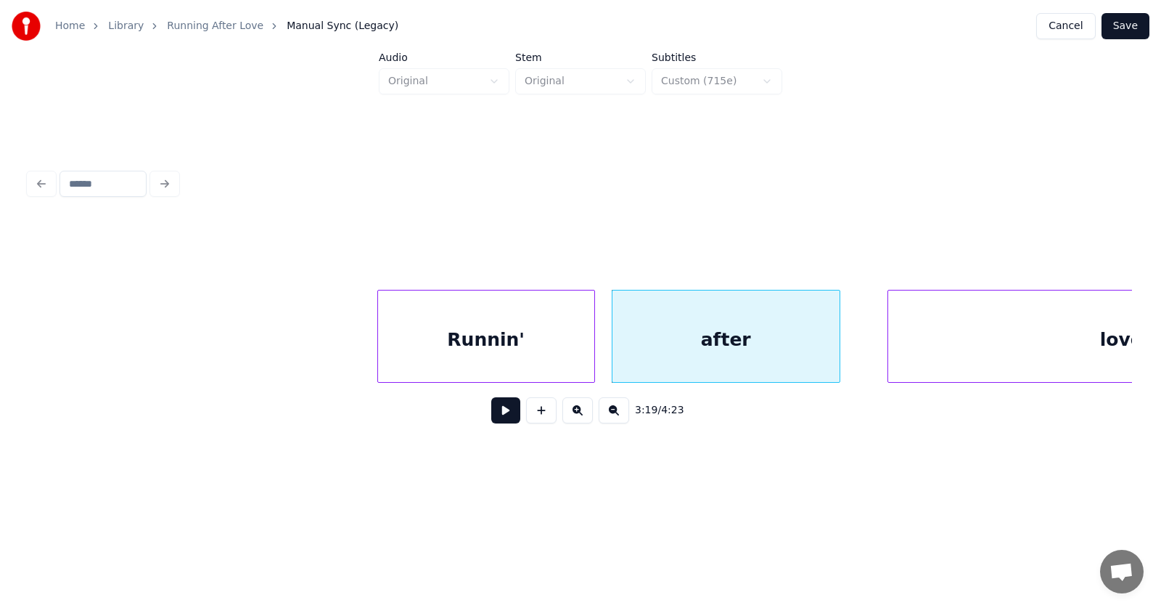
scroll to position [0, 108231]
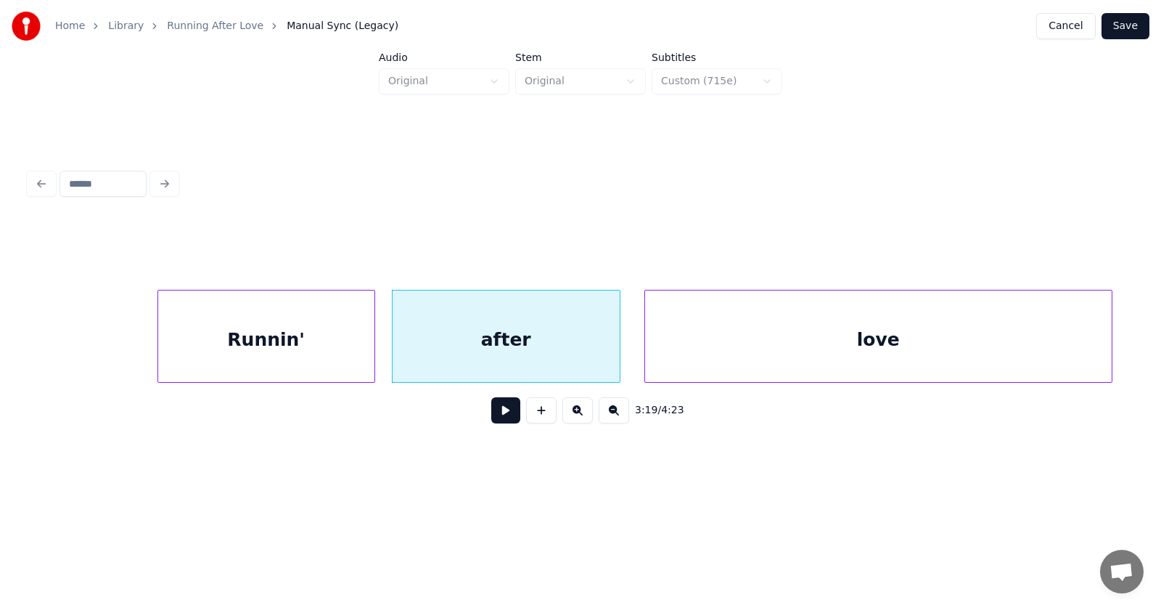
click at [883, 361] on div "love" at bounding box center [878, 339] width 467 height 99
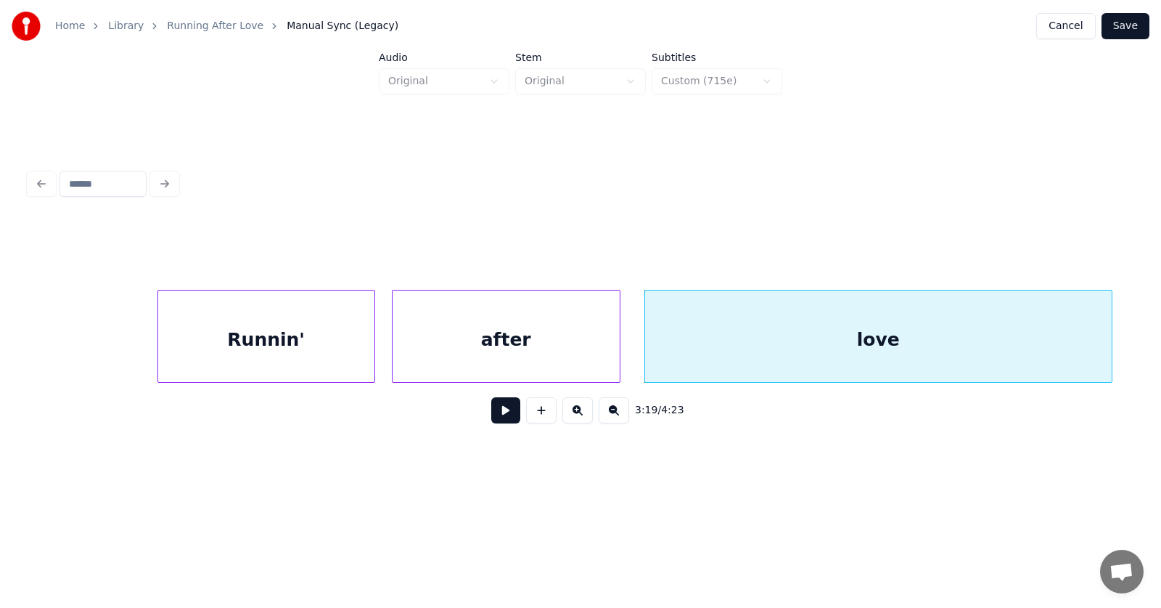
click at [292, 354] on div "Runnin'" at bounding box center [266, 339] width 216 height 99
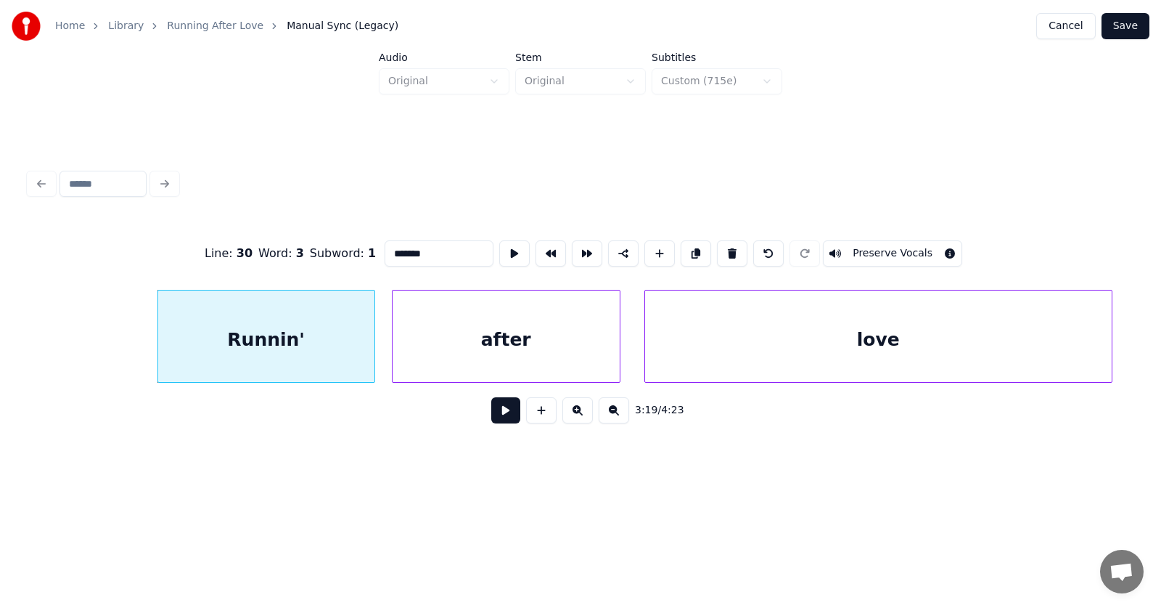
type input "*******"
click at [498, 414] on button at bounding box center [505, 410] width 29 height 26
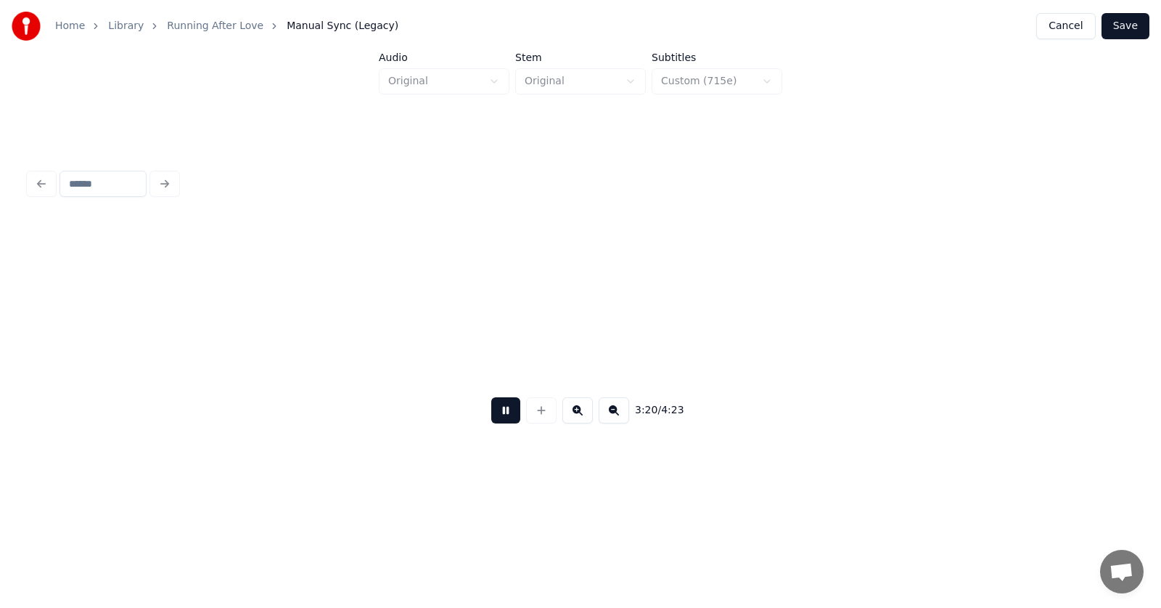
scroll to position [0, 109337]
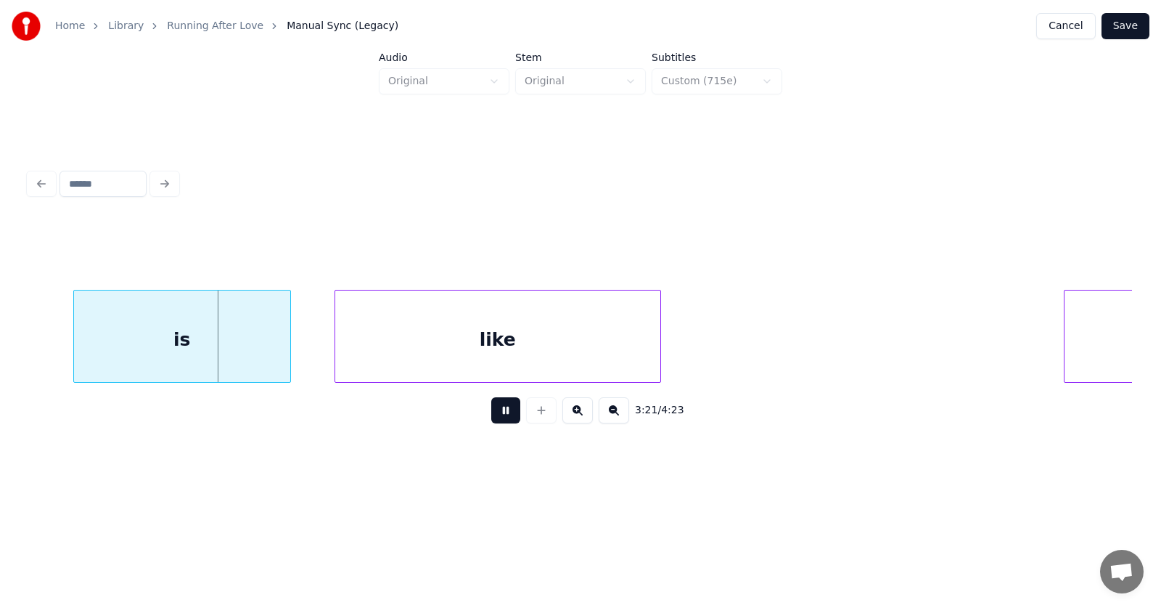
click at [498, 414] on button at bounding box center [505, 410] width 29 height 26
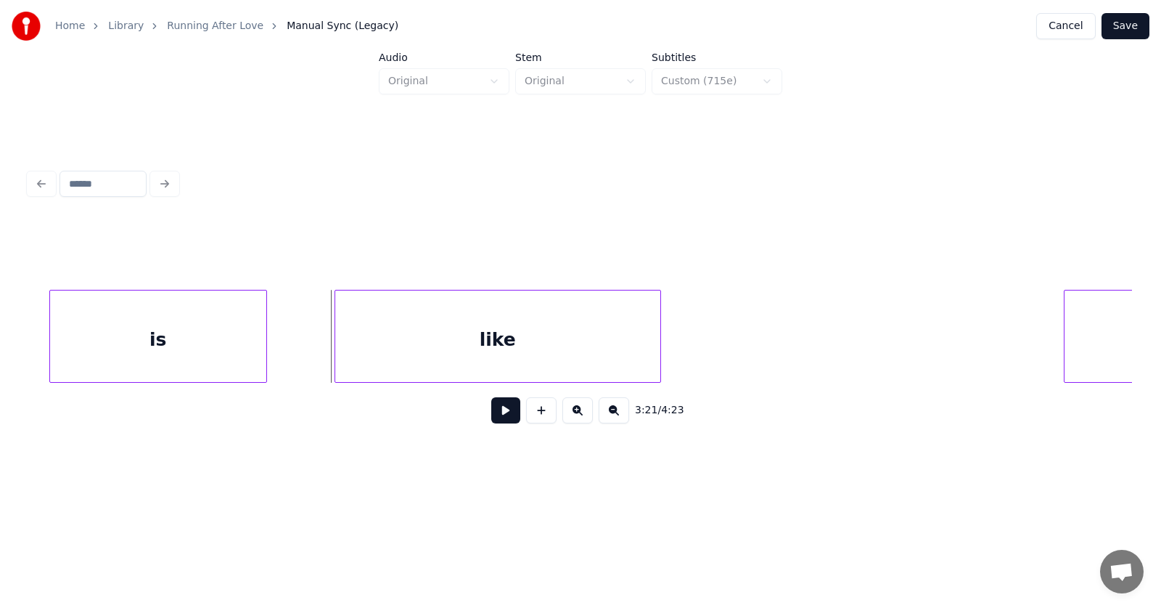
click at [131, 330] on div "is" at bounding box center [158, 339] width 216 height 99
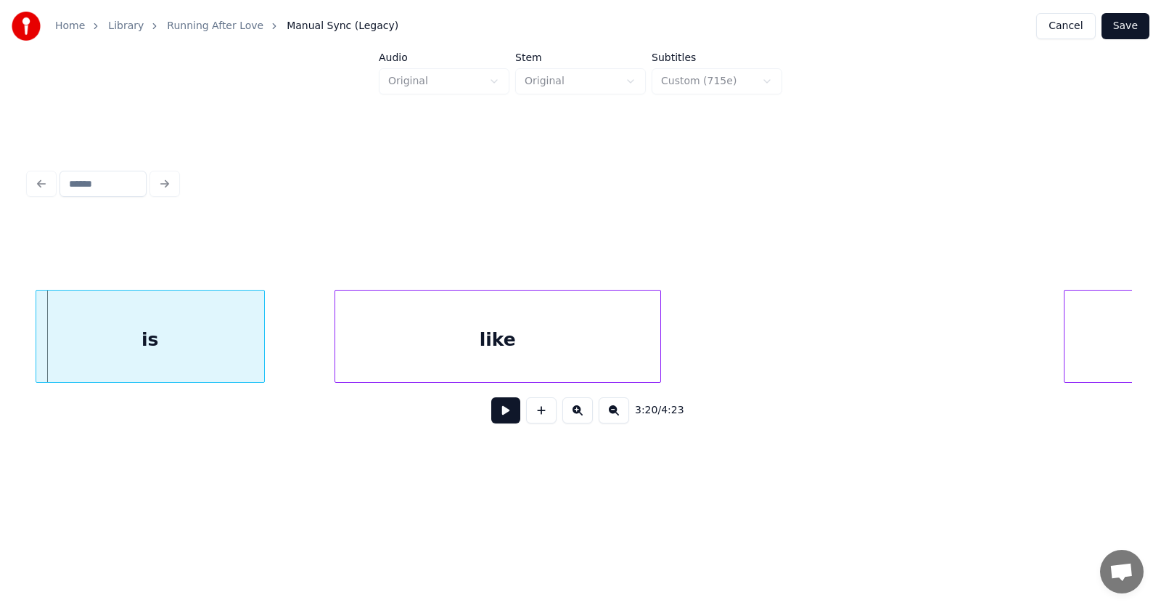
click at [36, 346] on div at bounding box center [38, 335] width 4 height 91
click at [406, 356] on div "like" at bounding box center [468, 339] width 325 height 99
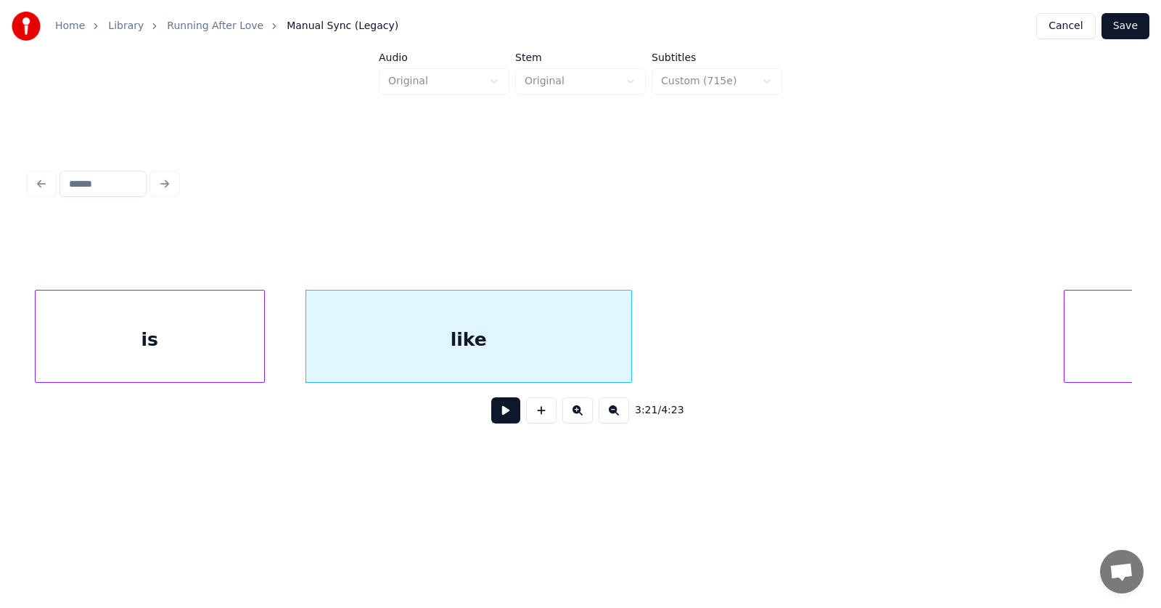
scroll to position [0, 109755]
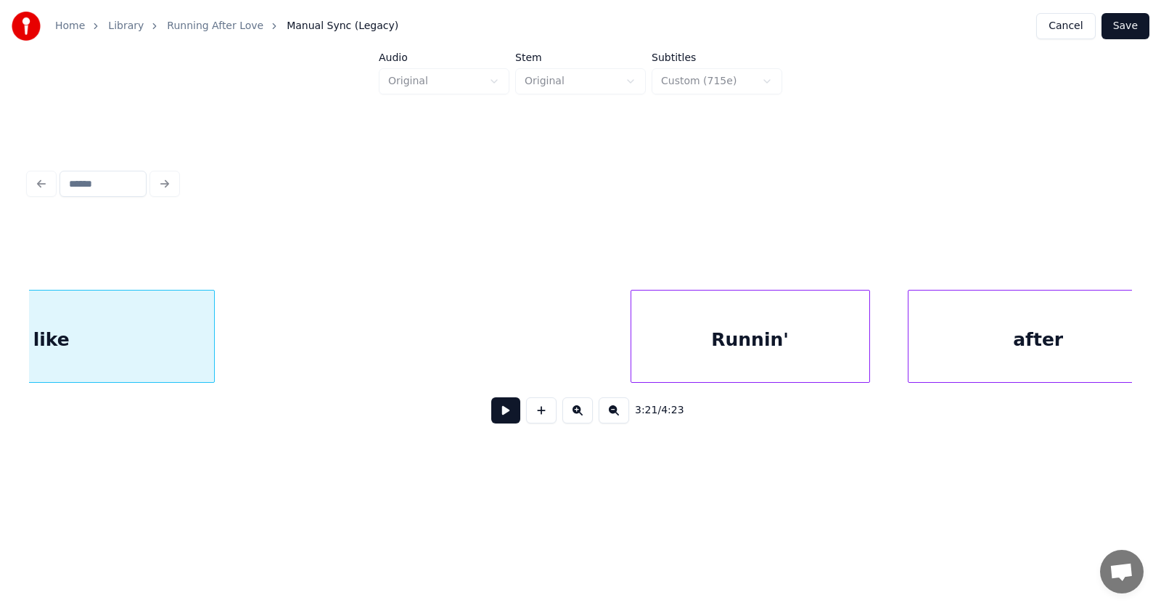
click at [793, 356] on div "Runnin'" at bounding box center [751, 339] width 238 height 99
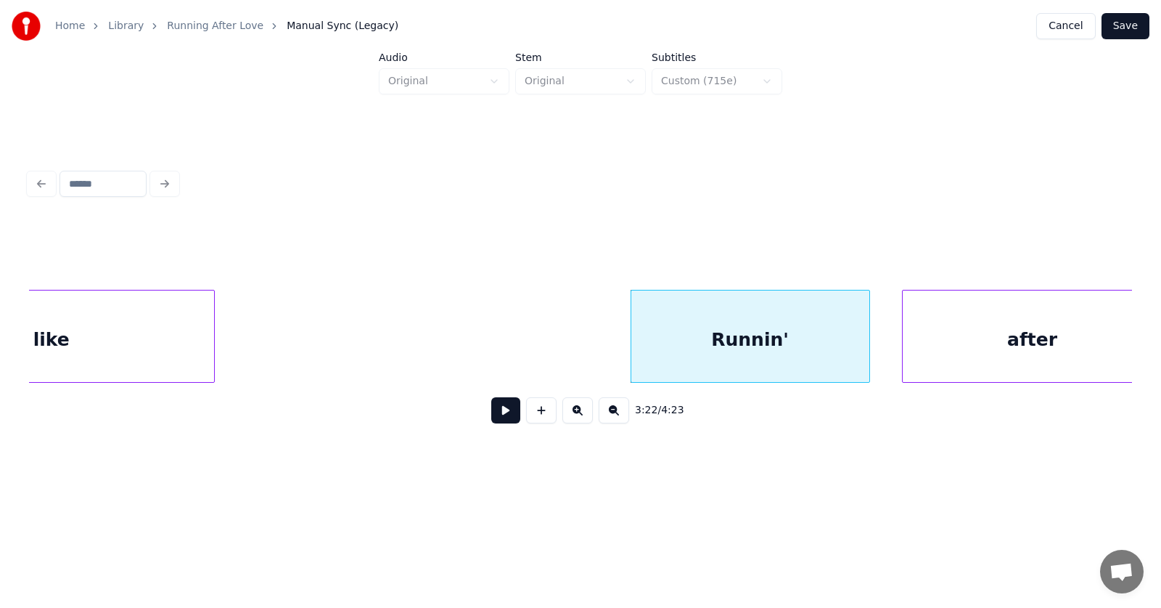
scroll to position [0, 109788]
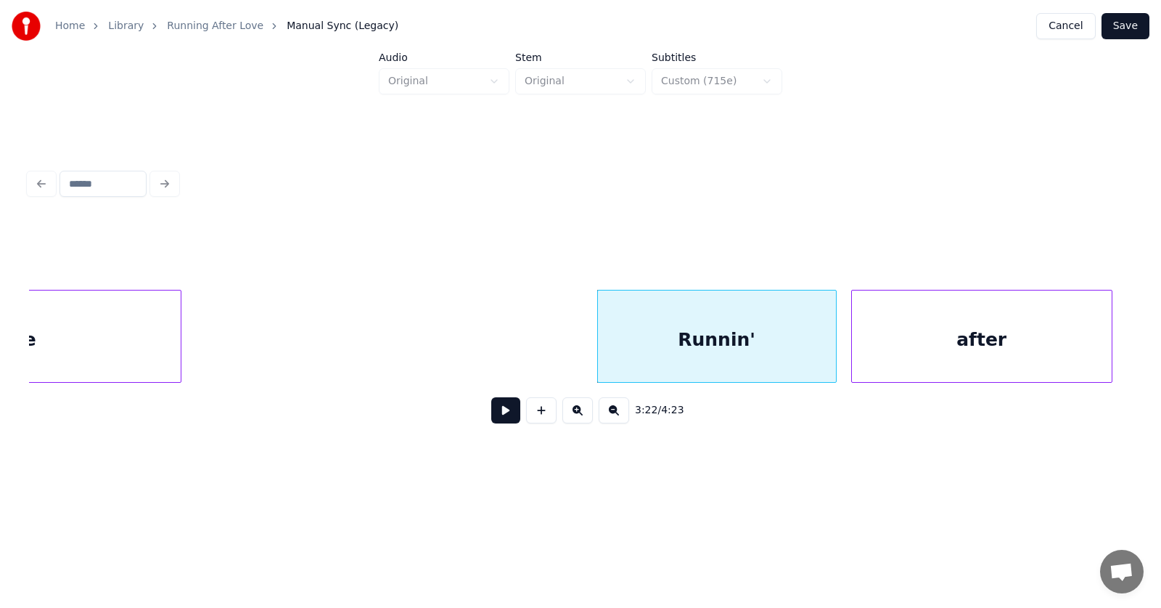
click at [941, 357] on div "after" at bounding box center [982, 339] width 260 height 99
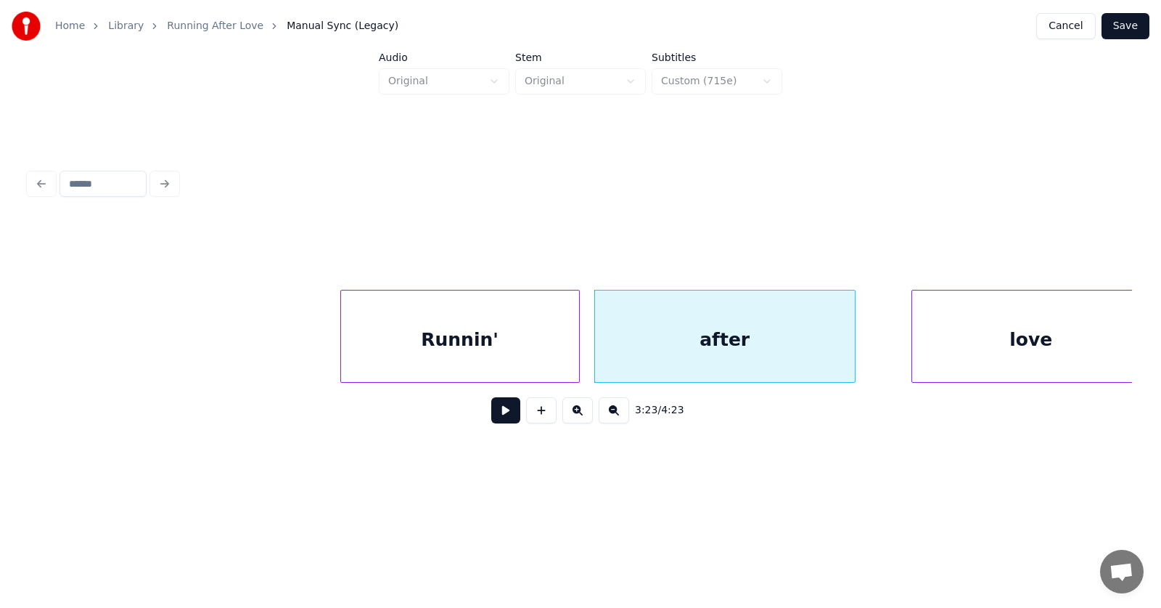
scroll to position [0, 110239]
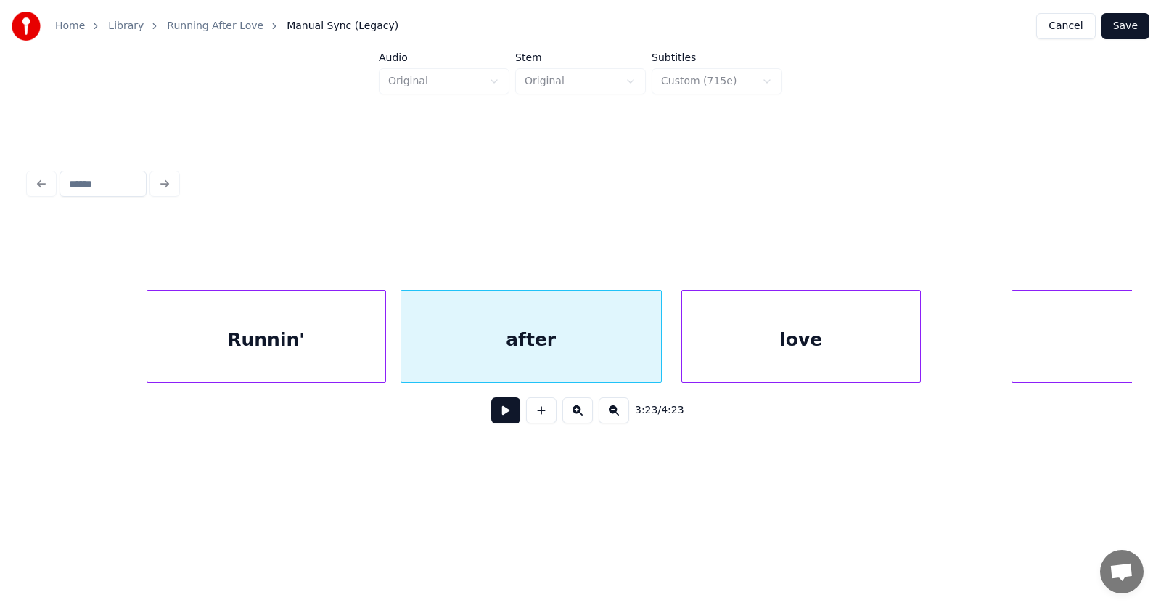
click at [780, 364] on div "love" at bounding box center [801, 339] width 238 height 99
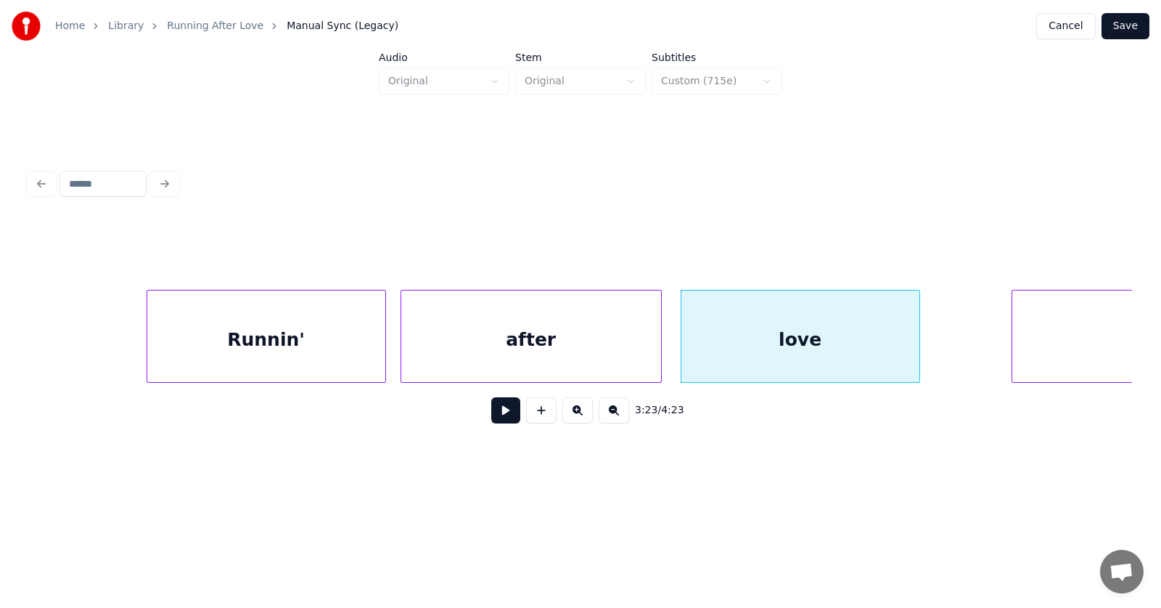
click at [273, 352] on div "Runnin'" at bounding box center [266, 339] width 238 height 99
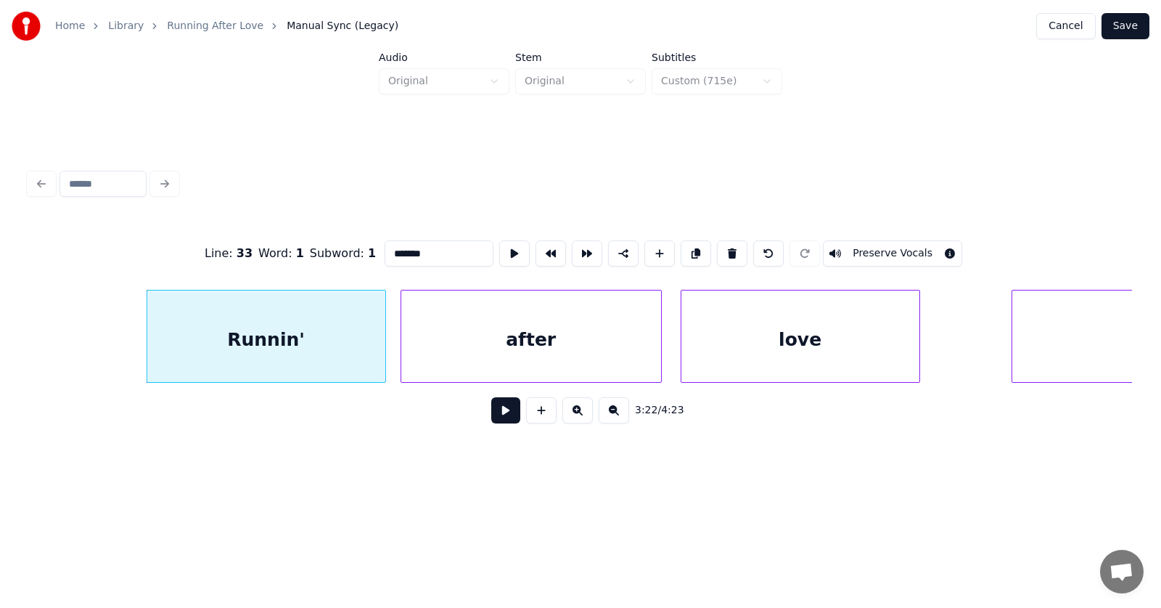
click at [491, 413] on button at bounding box center [505, 410] width 29 height 26
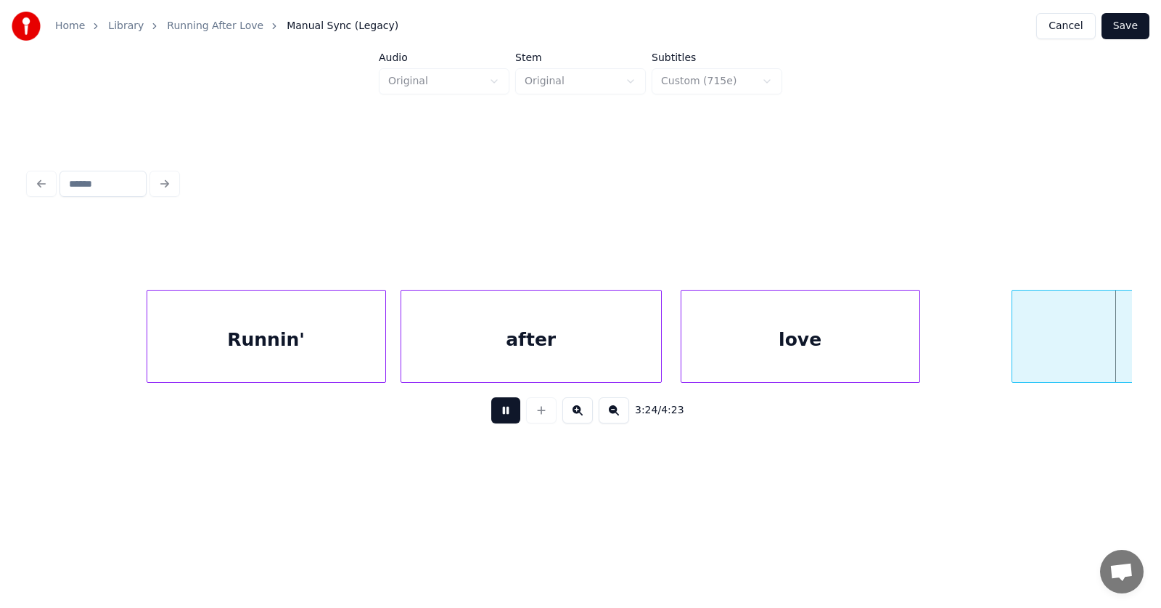
scroll to position [0, 111347]
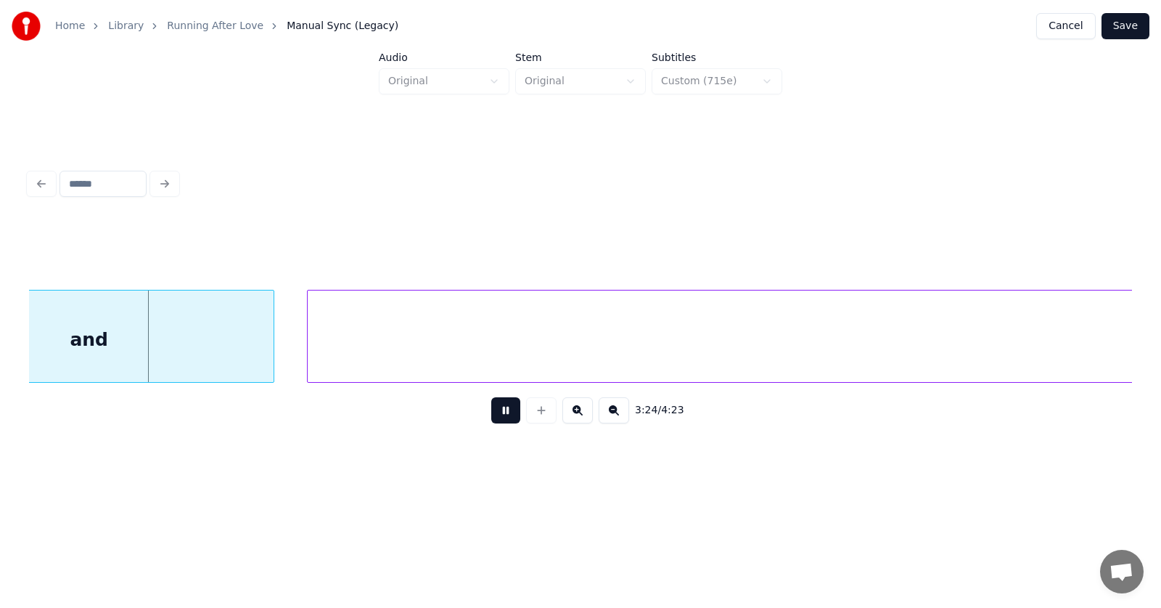
click at [491, 413] on button at bounding box center [505, 410] width 29 height 26
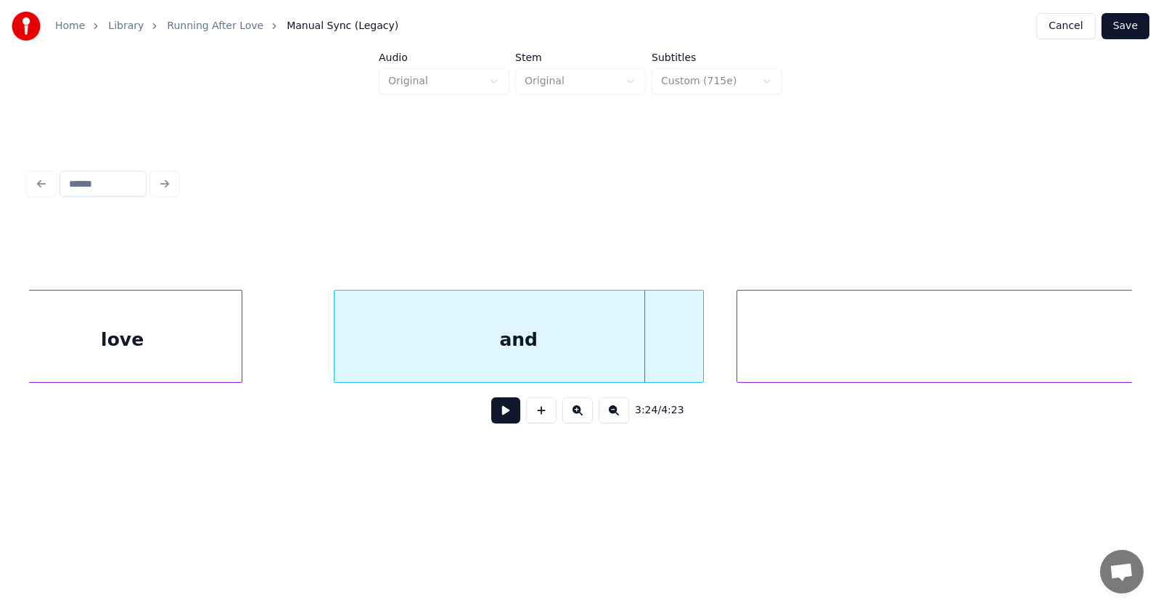
scroll to position [0, 110530]
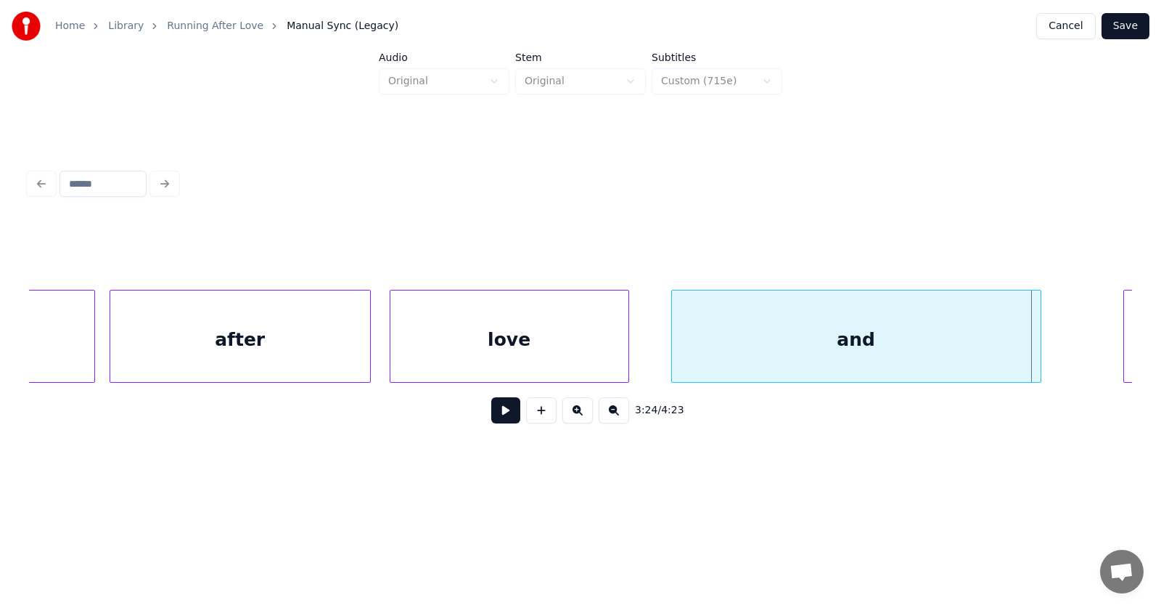
click at [822, 353] on div "and" at bounding box center [856, 339] width 369 height 99
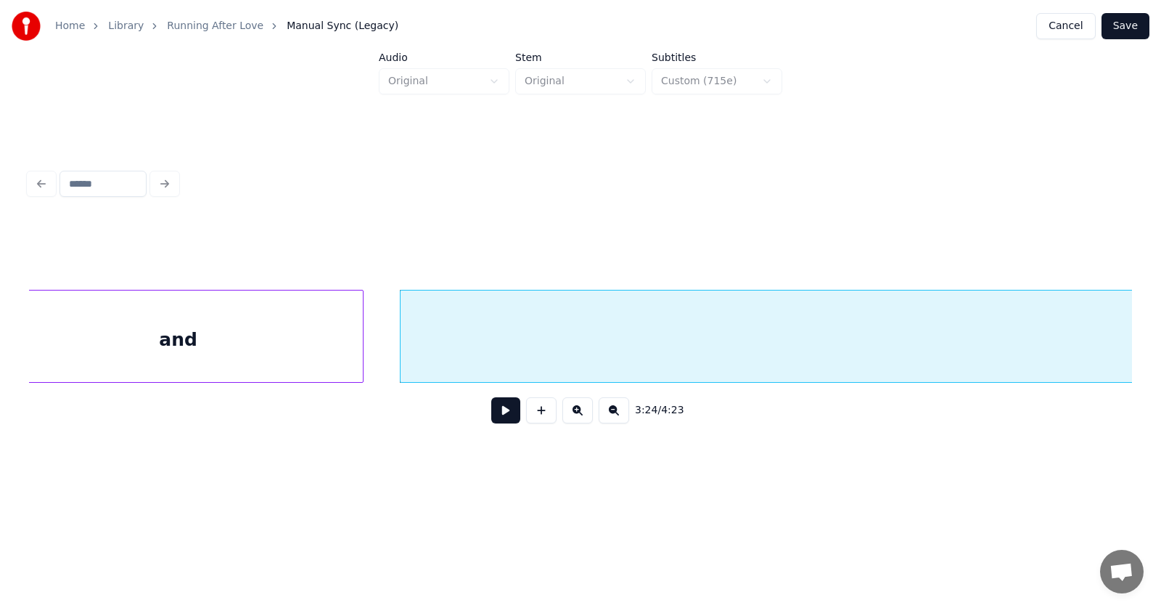
scroll to position [0, 111014]
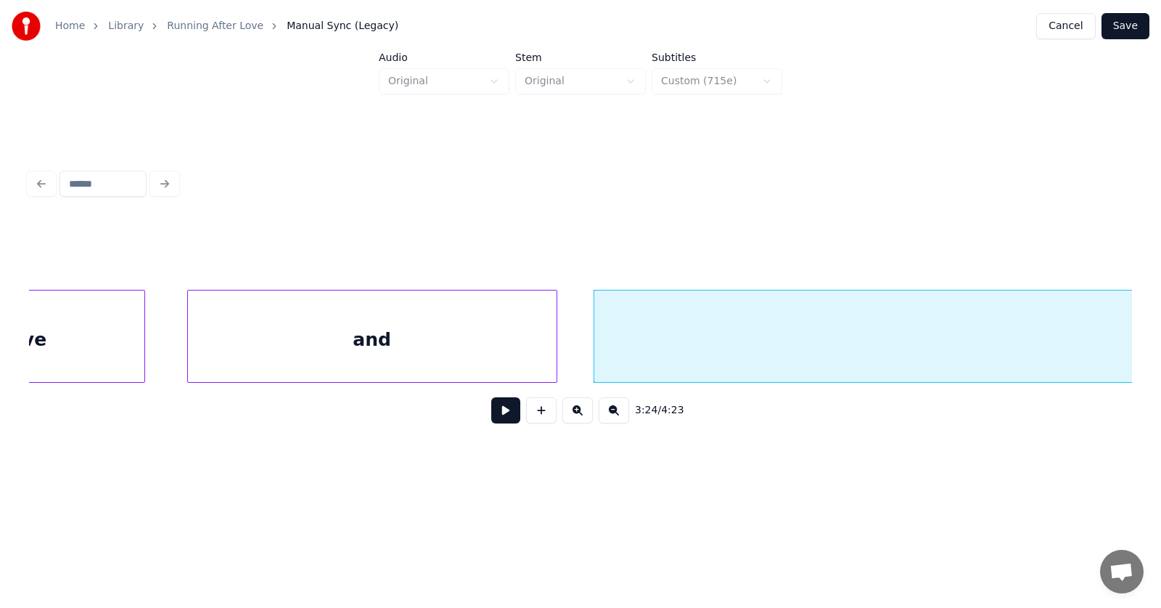
click at [465, 347] on div "and" at bounding box center [372, 339] width 369 height 99
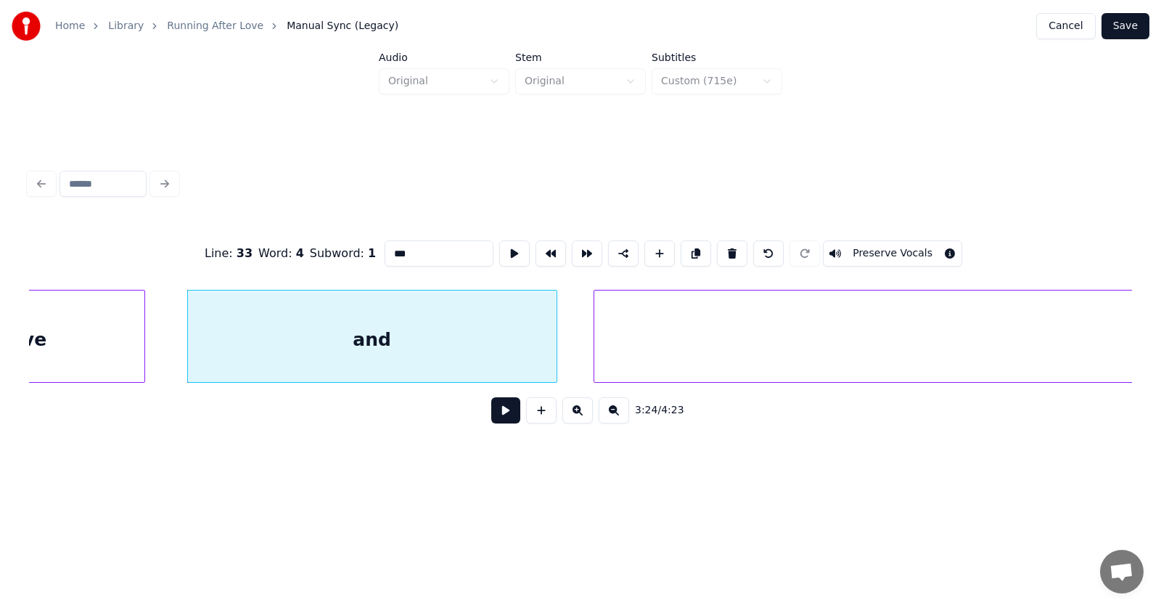
click at [502, 411] on button at bounding box center [505, 410] width 29 height 26
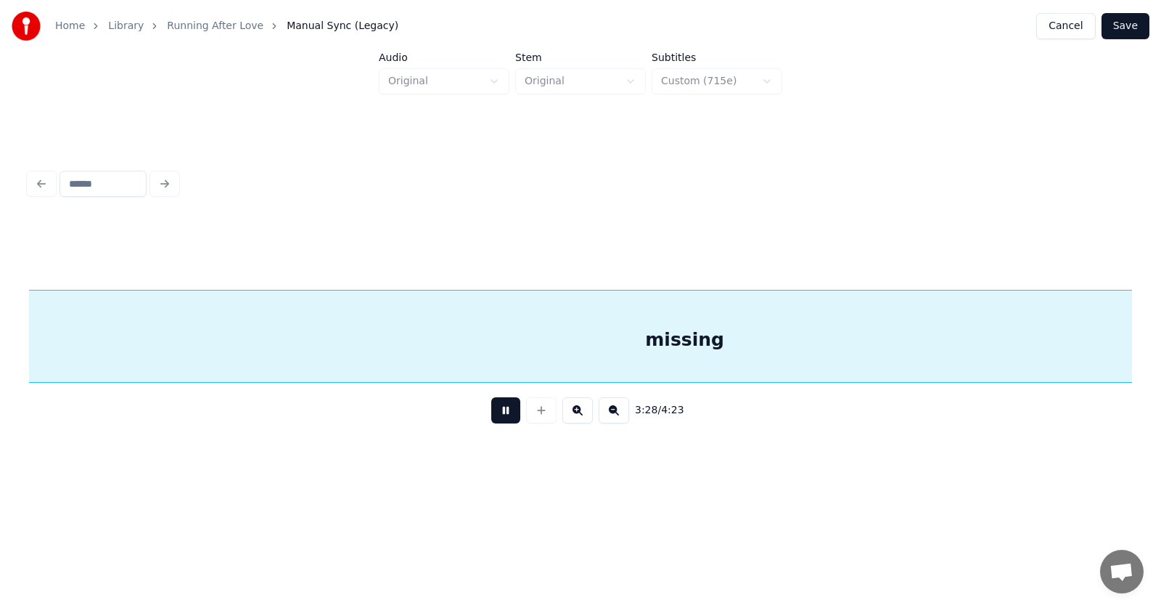
scroll to position [0, 113229]
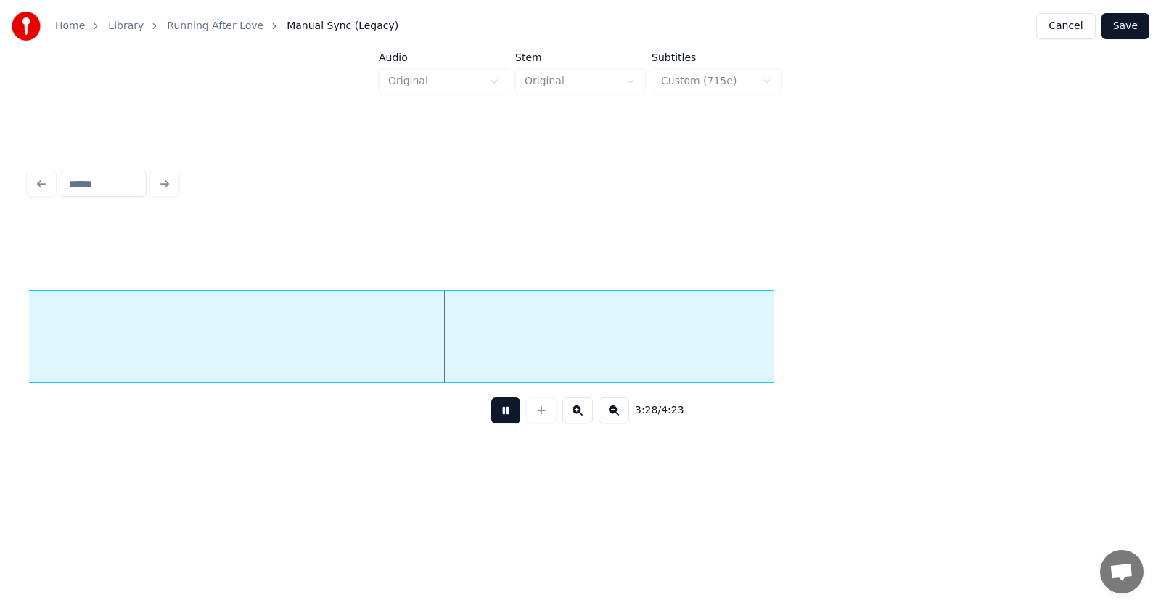
click at [502, 411] on button at bounding box center [505, 410] width 29 height 26
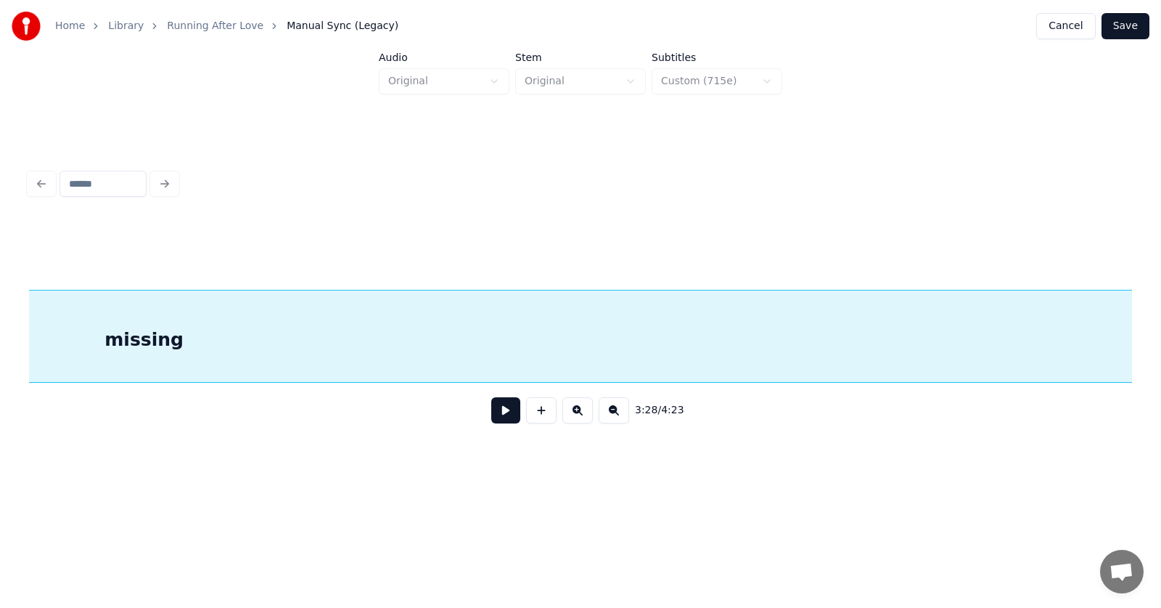
scroll to position [0, 112951]
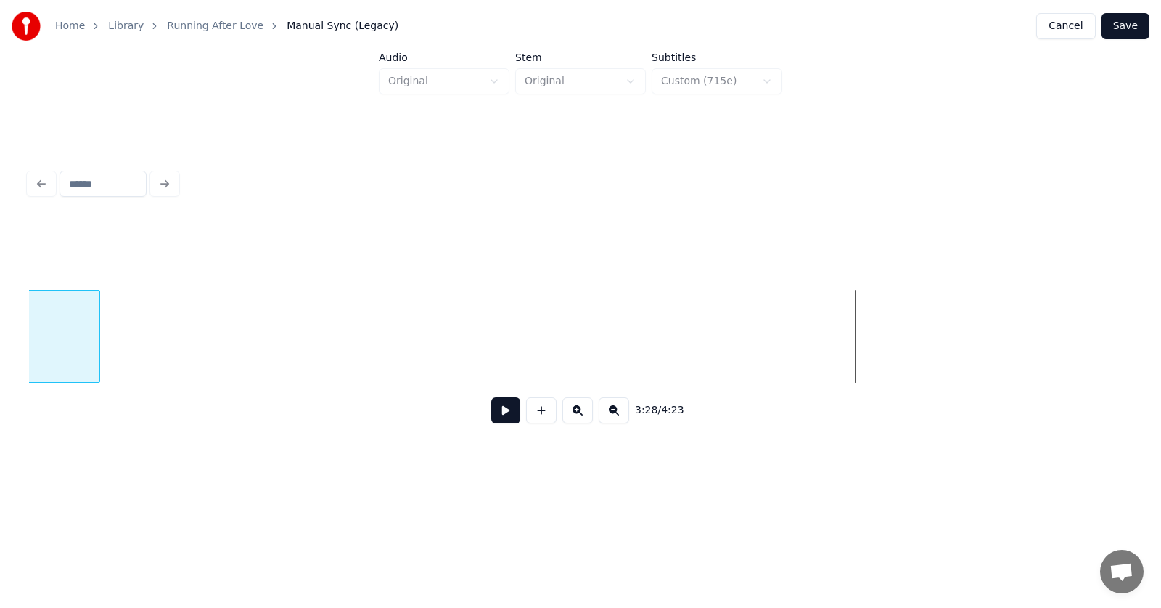
click at [98, 373] on div at bounding box center [97, 335] width 4 height 91
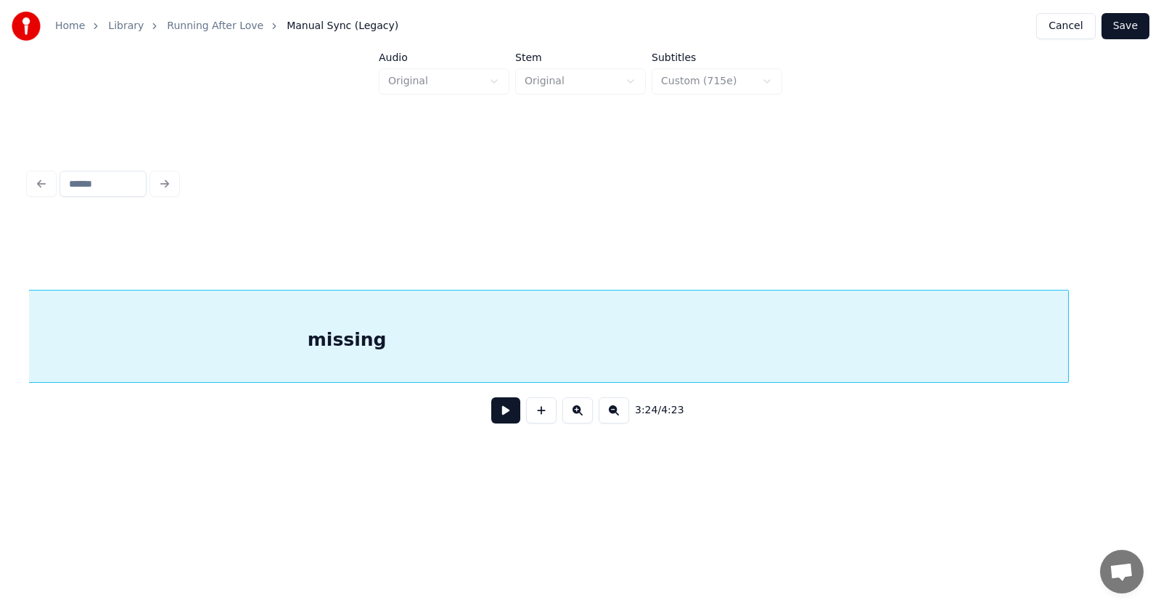
scroll to position [0, 112080]
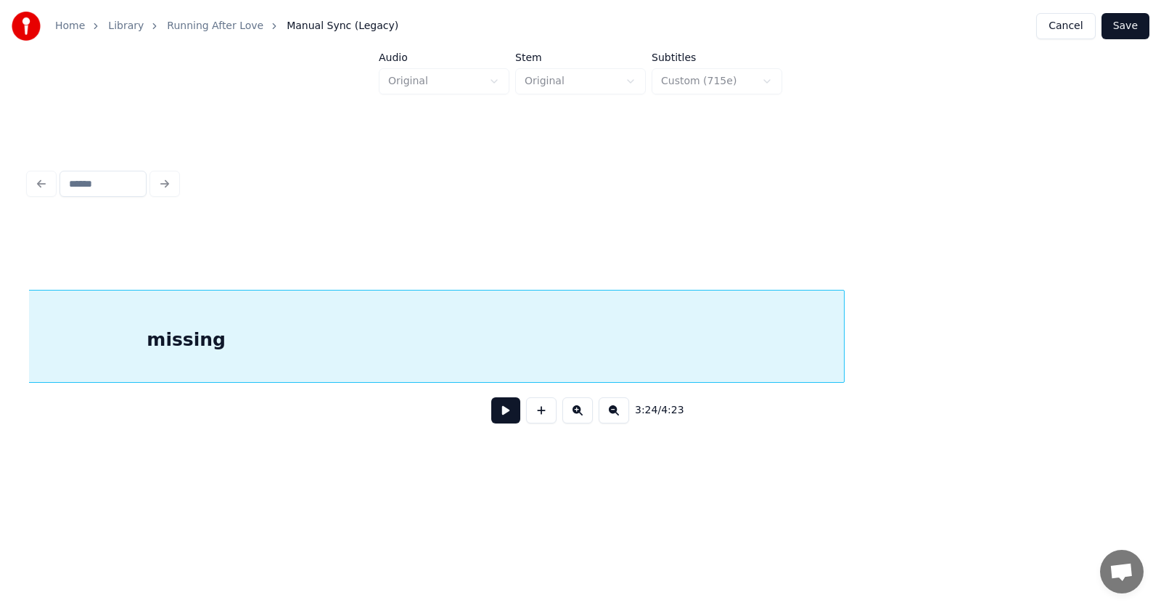
click at [841, 356] on div at bounding box center [842, 335] width 4 height 91
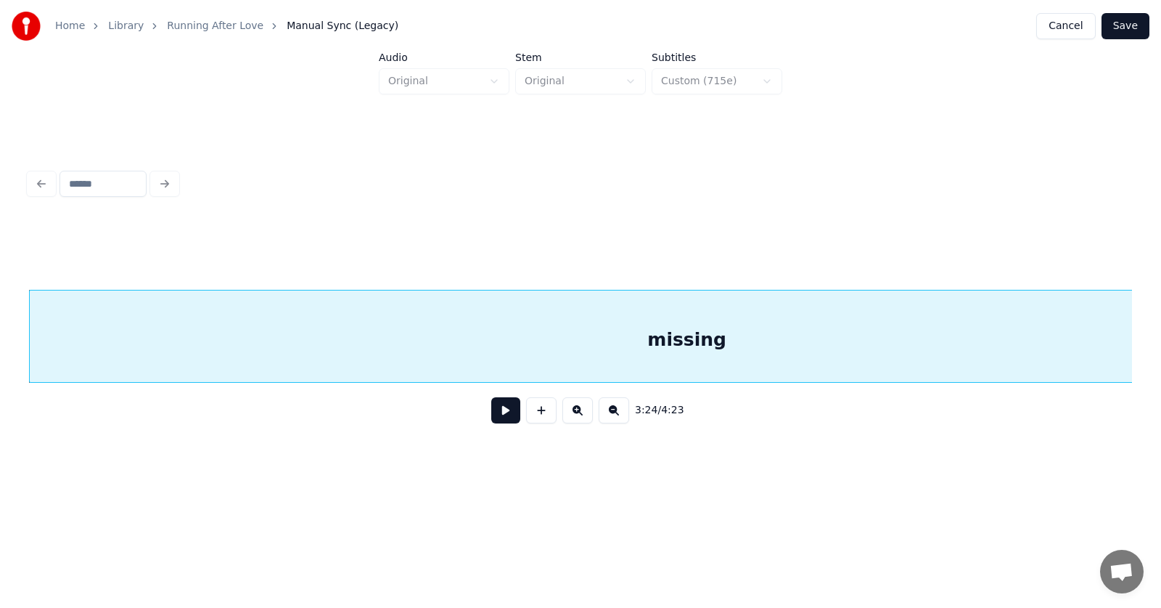
click at [645, 358] on div "missing" at bounding box center [687, 339] width 1315 height 99
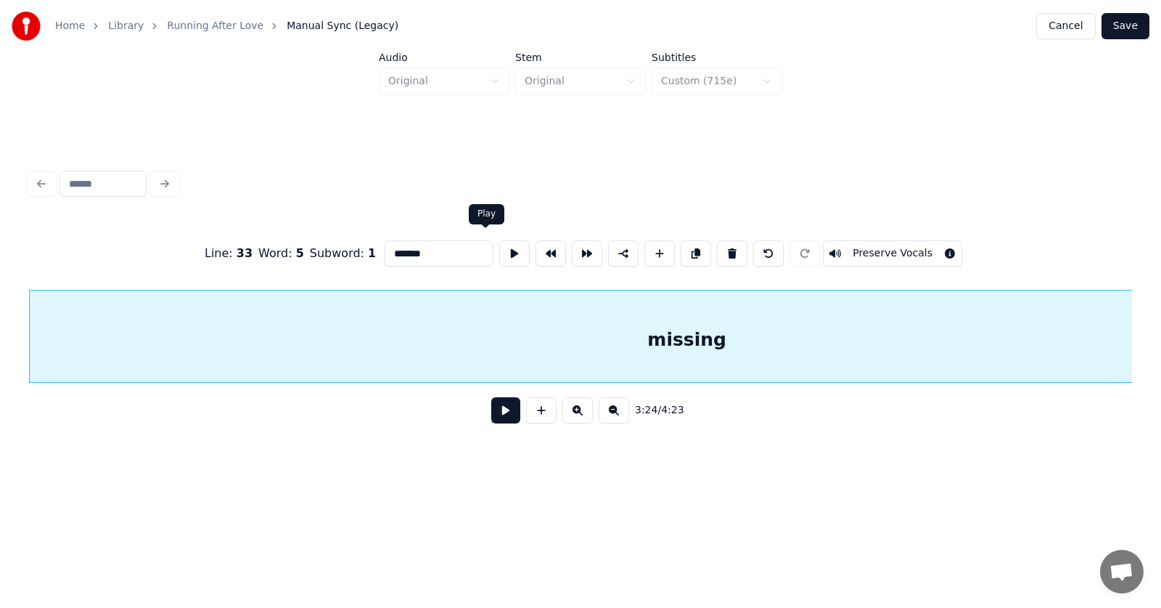
click at [499, 249] on button at bounding box center [514, 253] width 30 height 26
click at [405, 248] on input "*******" at bounding box center [439, 253] width 109 height 26
type input "**********"
click at [497, 416] on button at bounding box center [505, 410] width 29 height 26
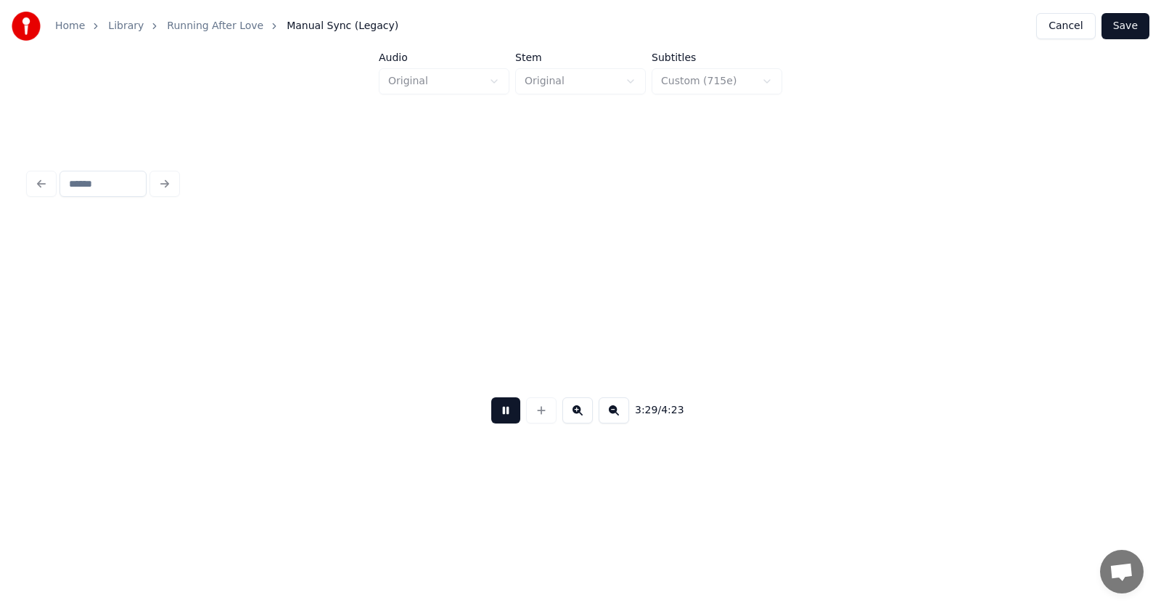
scroll to position [0, 113793]
click at [498, 412] on button at bounding box center [505, 410] width 29 height 26
click at [531, 413] on button at bounding box center [541, 410] width 30 height 26
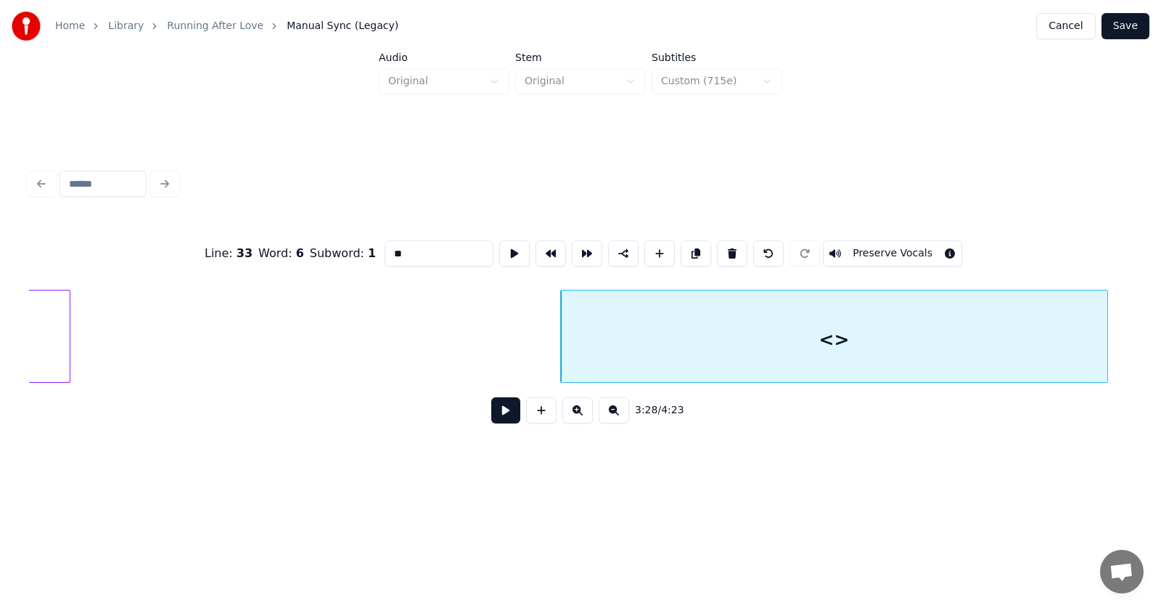
click at [1108, 339] on div at bounding box center [1105, 335] width 4 height 91
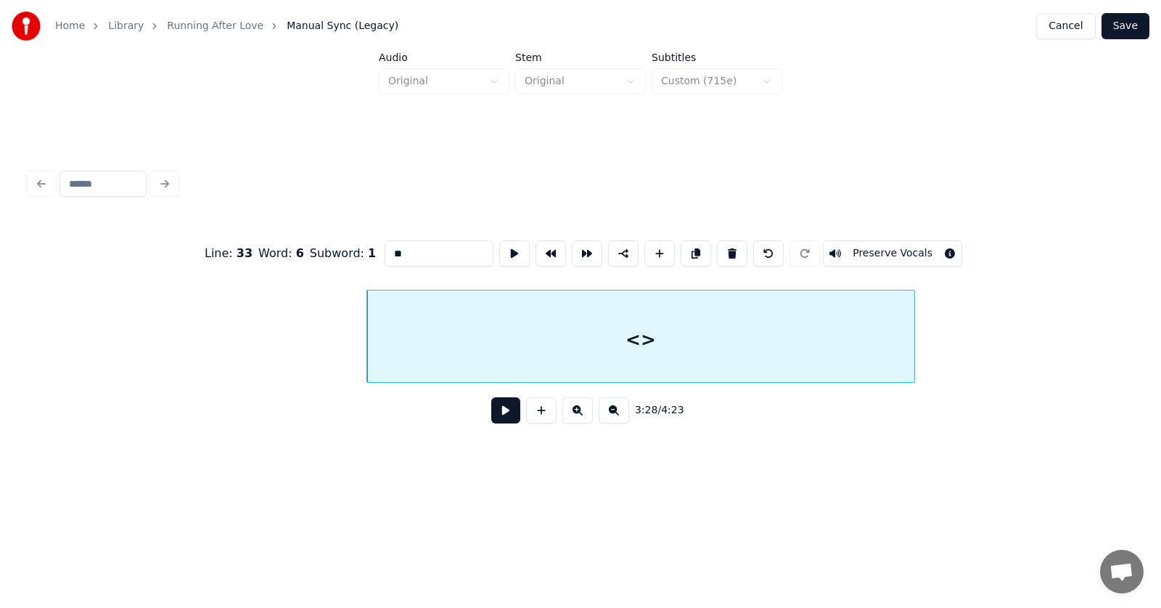
scroll to position [0, 113339]
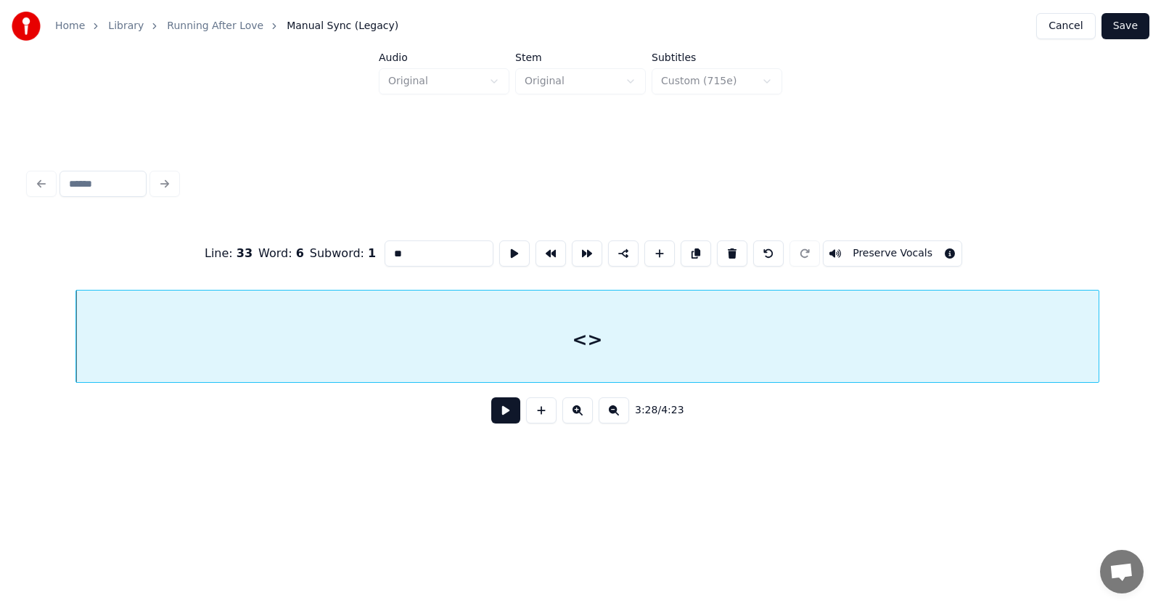
click at [1098, 350] on div at bounding box center [1097, 335] width 4 height 91
click at [499, 245] on button at bounding box center [514, 253] width 30 height 26
drag, startPoint x: 382, startPoint y: 252, endPoint x: 357, endPoint y: 252, distance: 24.7
click at [385, 252] on input "**" at bounding box center [439, 253] width 109 height 26
type input "**********"
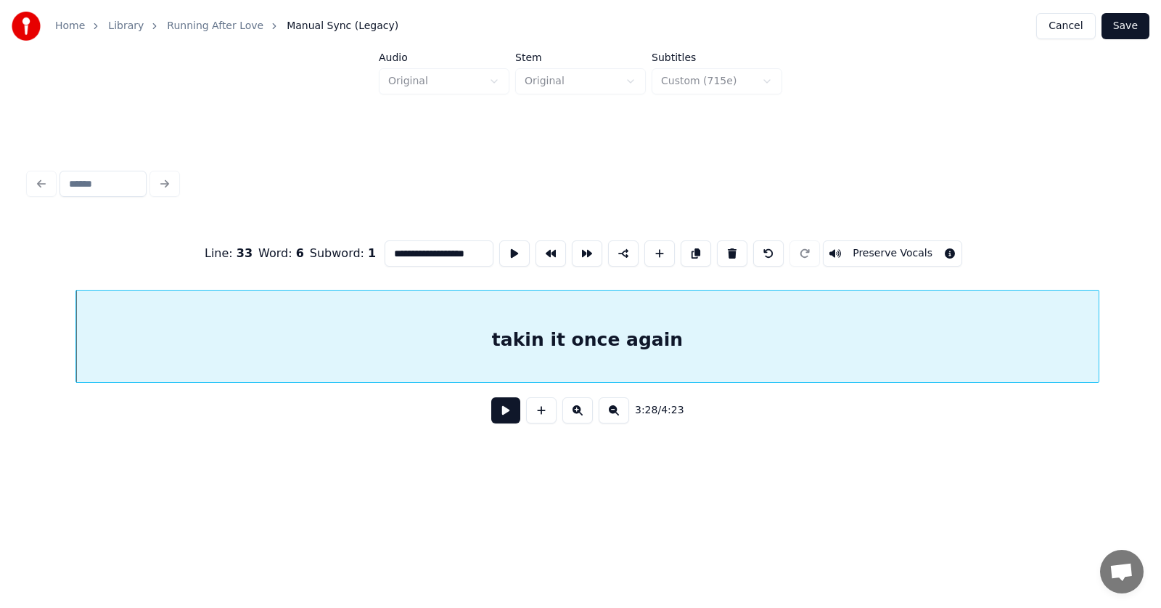
click at [502, 412] on button at bounding box center [505, 410] width 29 height 26
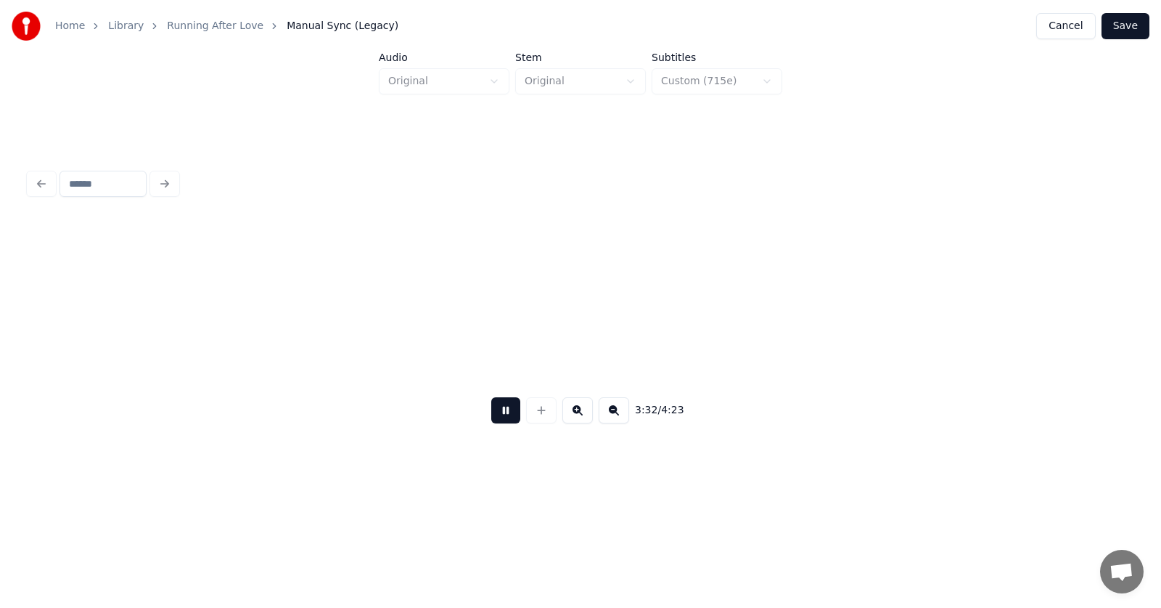
scroll to position [0, 115560]
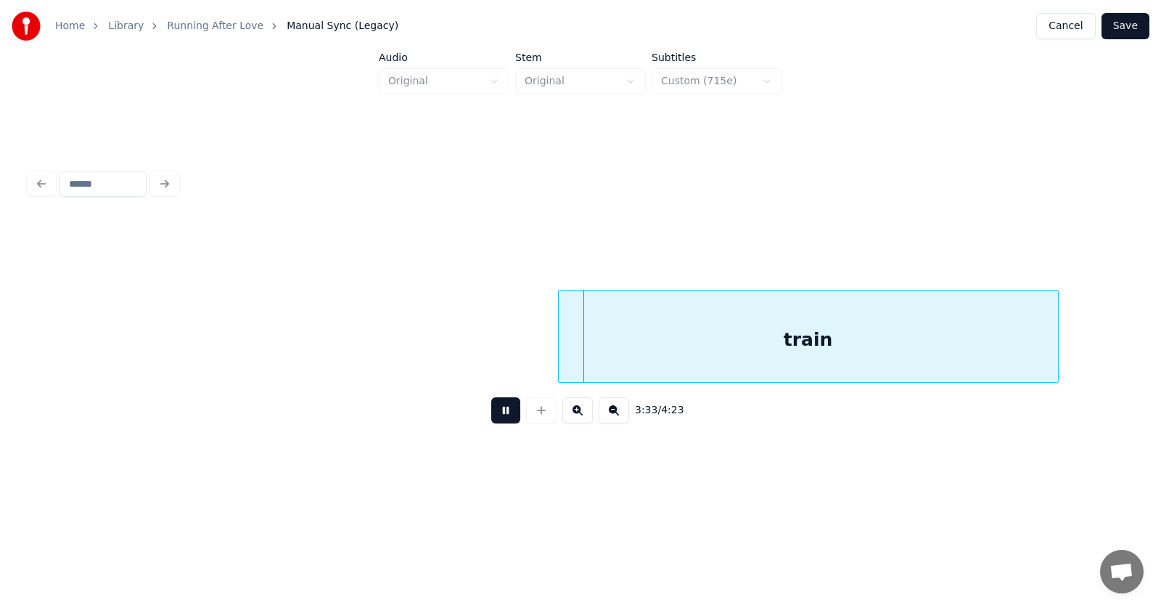
click at [502, 412] on button at bounding box center [505, 410] width 29 height 26
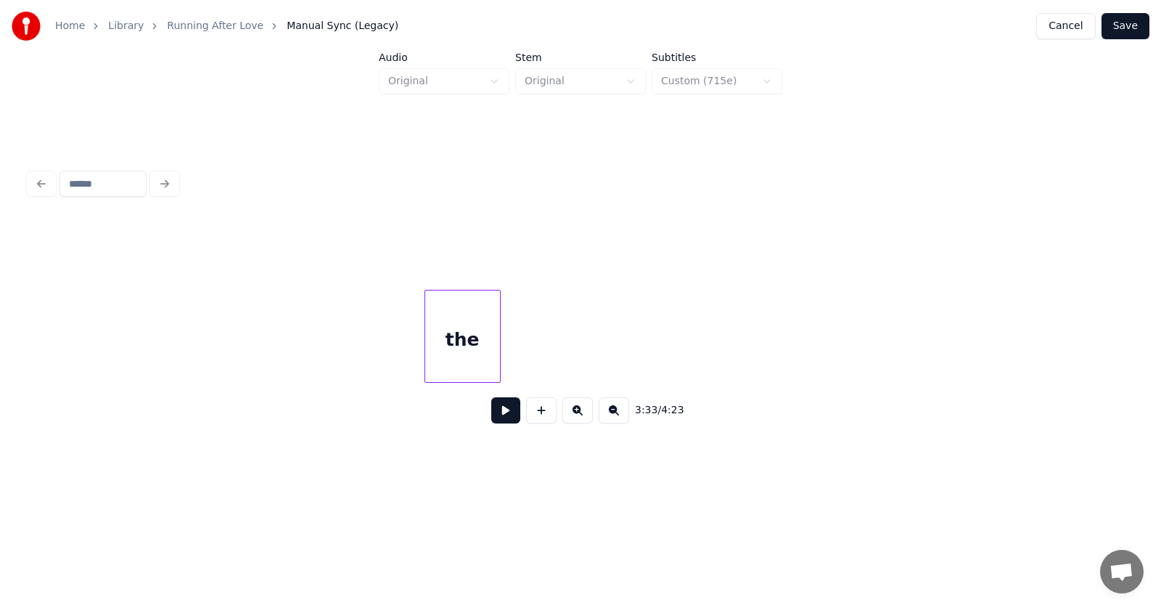
scroll to position [0, 114792]
click at [495, 348] on div at bounding box center [497, 335] width 4 height 91
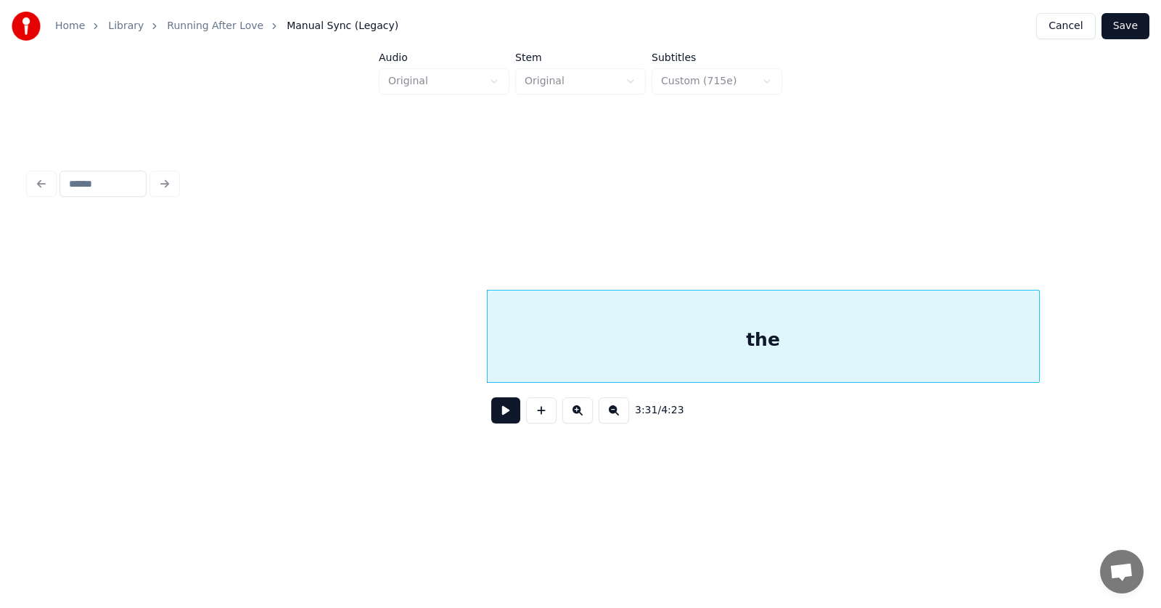
click at [1039, 346] on div at bounding box center [1037, 335] width 4 height 91
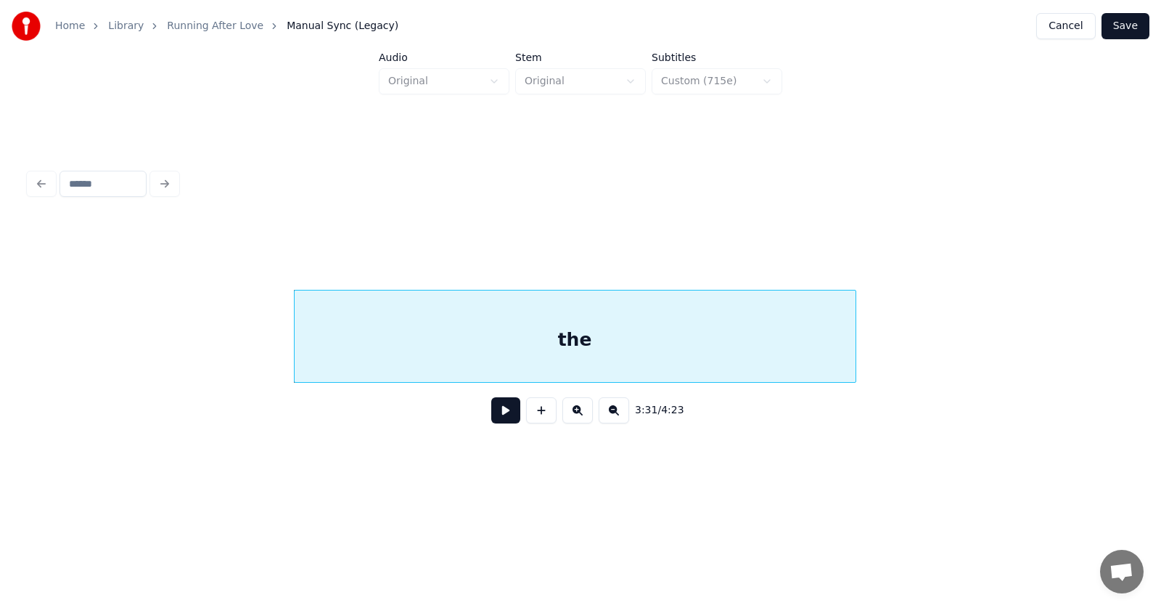
scroll to position [0, 115179]
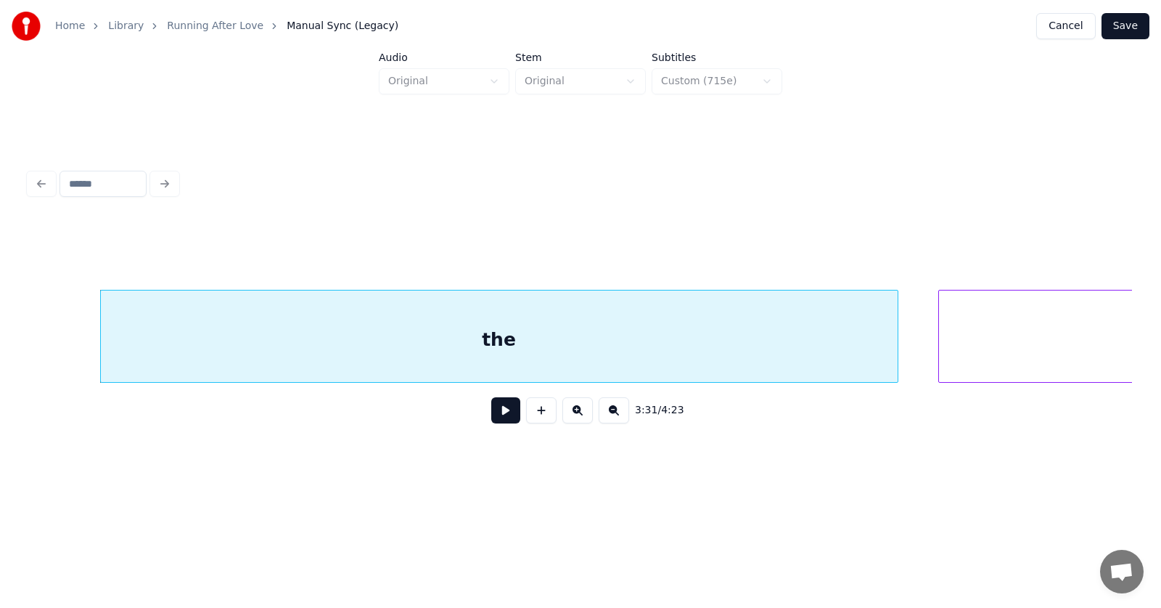
click at [896, 341] on div at bounding box center [896, 335] width 4 height 91
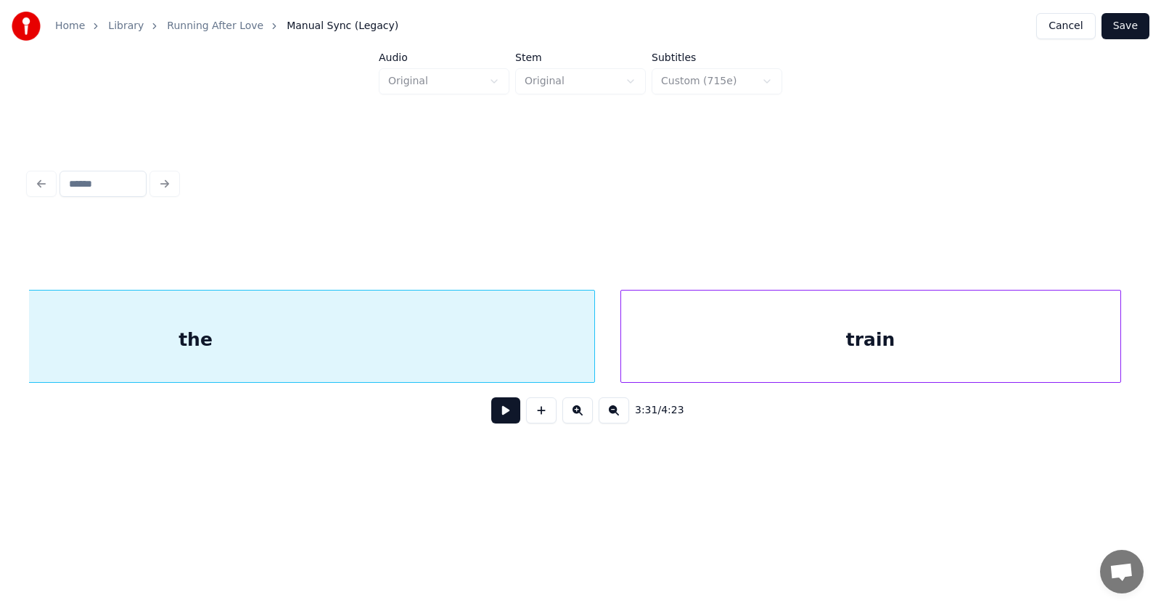
click at [955, 347] on div "train" at bounding box center [870, 339] width 499 height 99
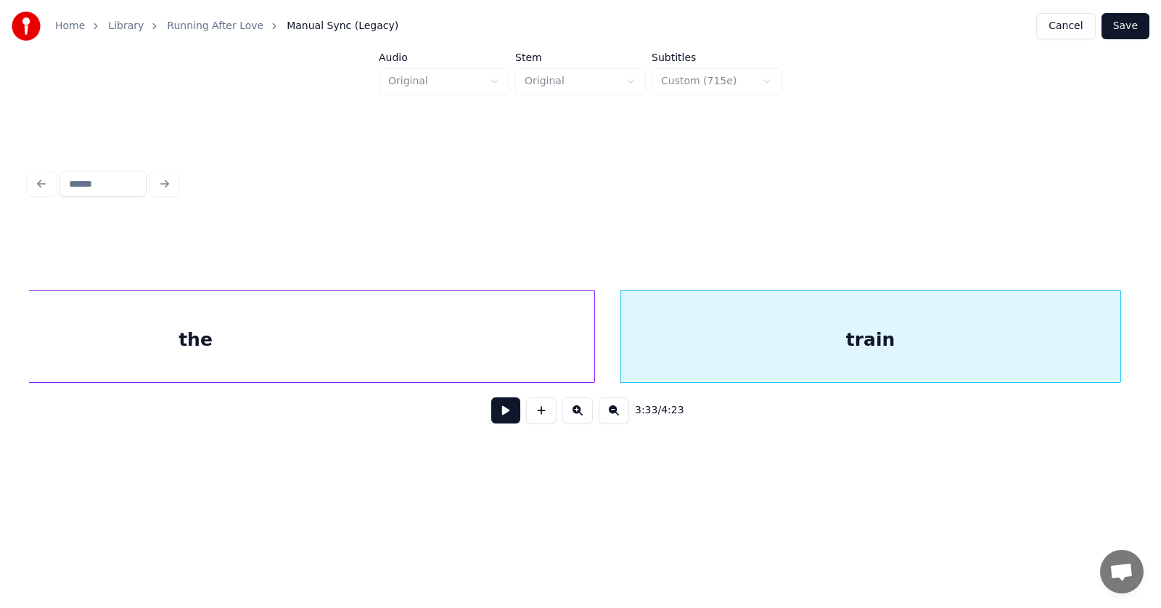
click at [457, 348] on div "the" at bounding box center [195, 339] width 797 height 99
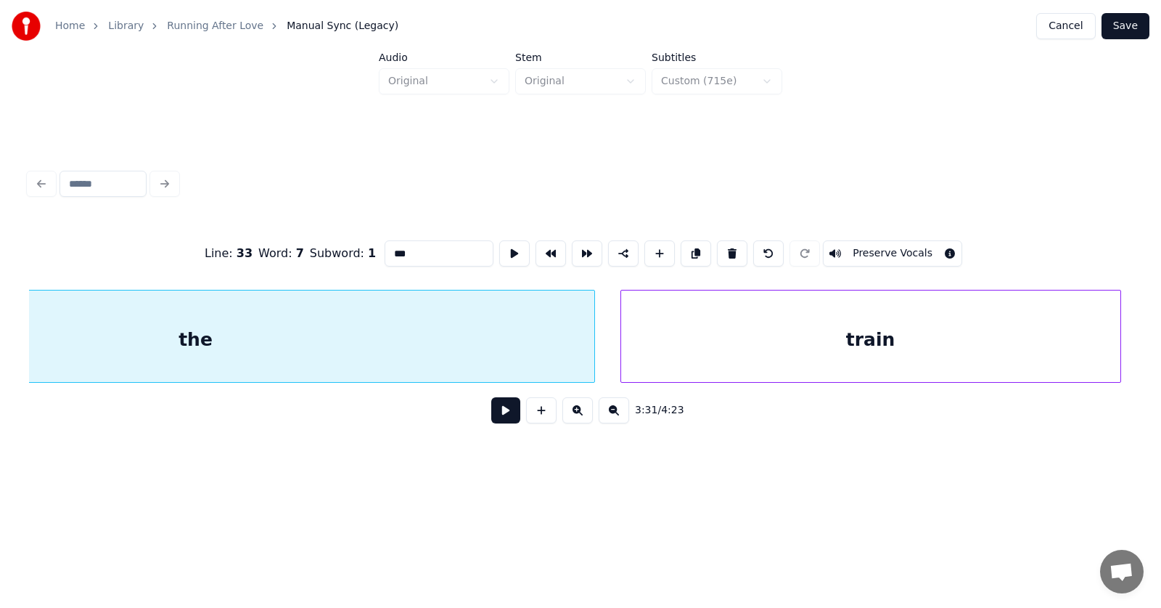
scroll to position [0, 115250]
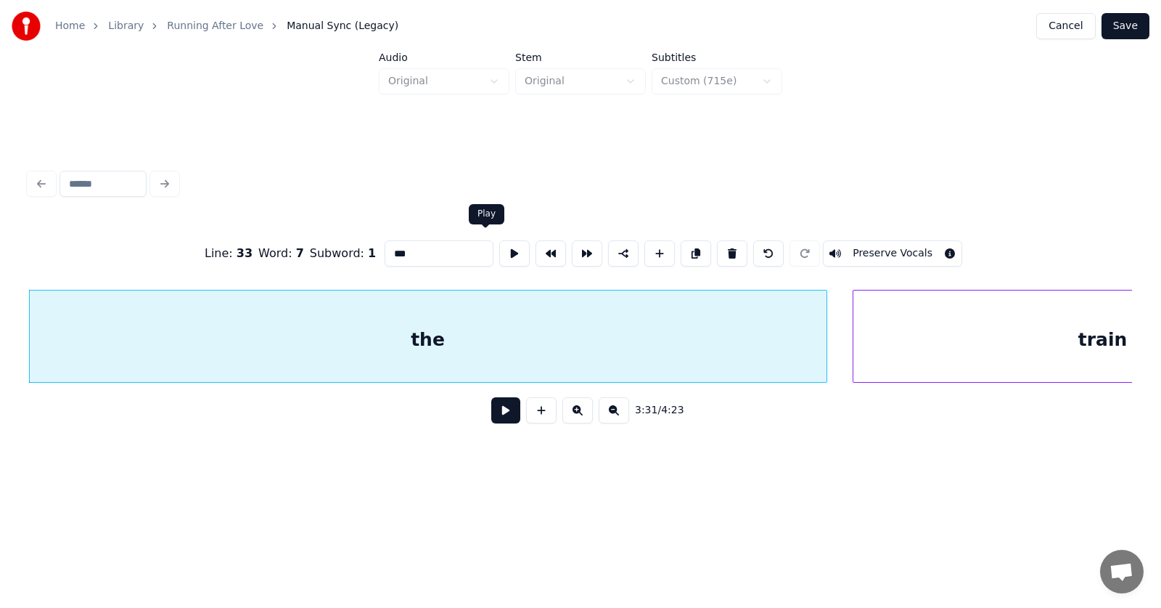
click at [499, 245] on button at bounding box center [514, 253] width 30 height 26
click at [386, 249] on input "***" at bounding box center [439, 253] width 109 height 26
type input "**********"
click at [495, 413] on button at bounding box center [505, 410] width 29 height 26
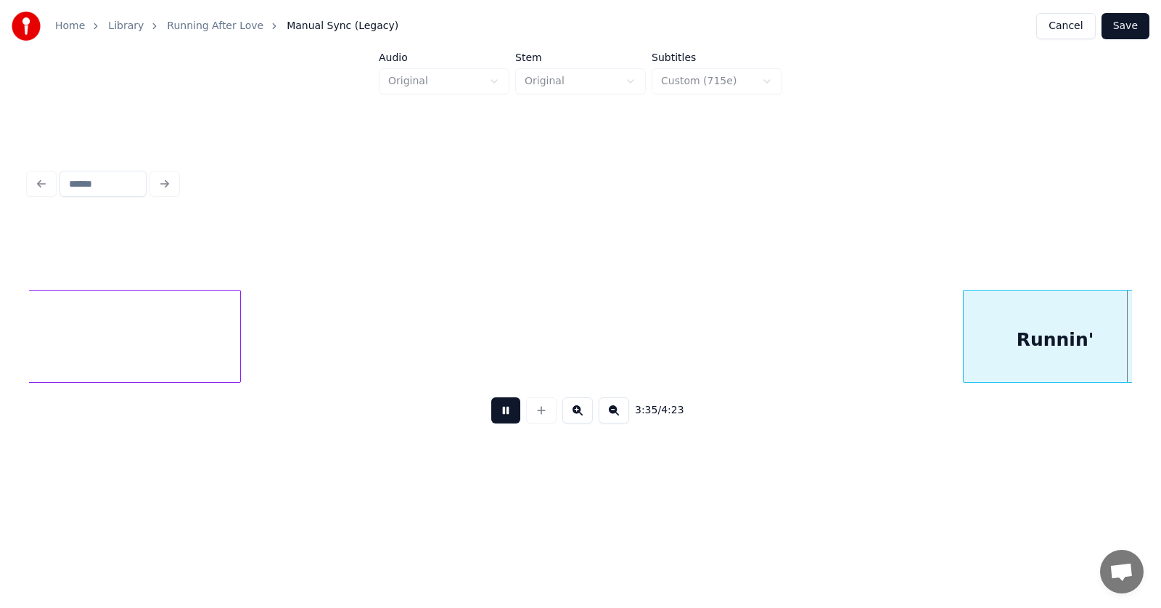
scroll to position [0, 117472]
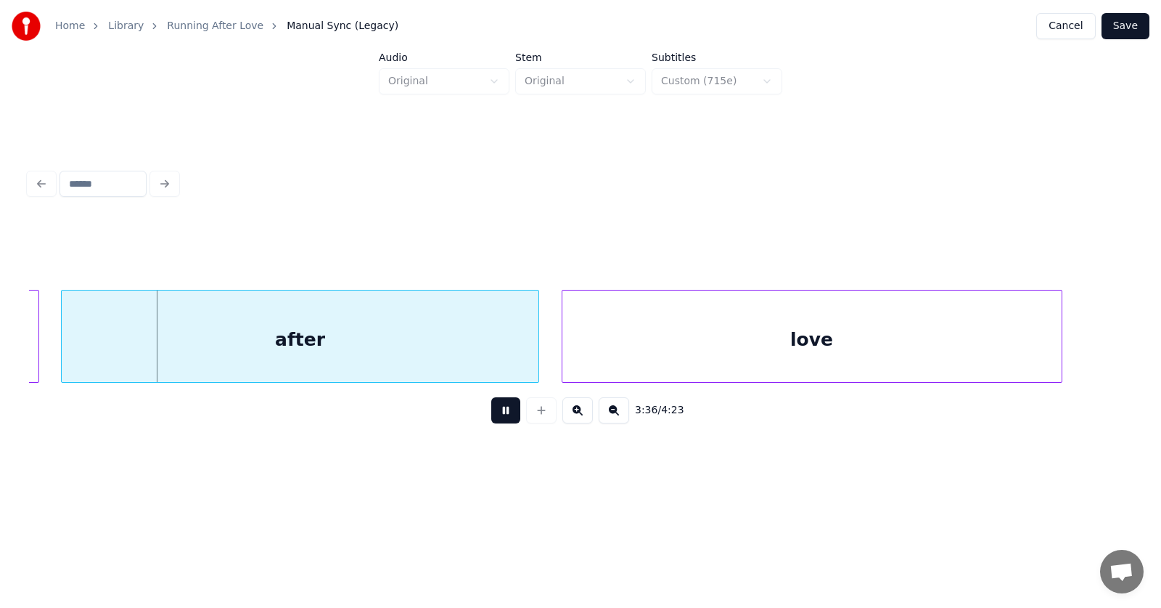
click at [495, 413] on button at bounding box center [505, 410] width 29 height 26
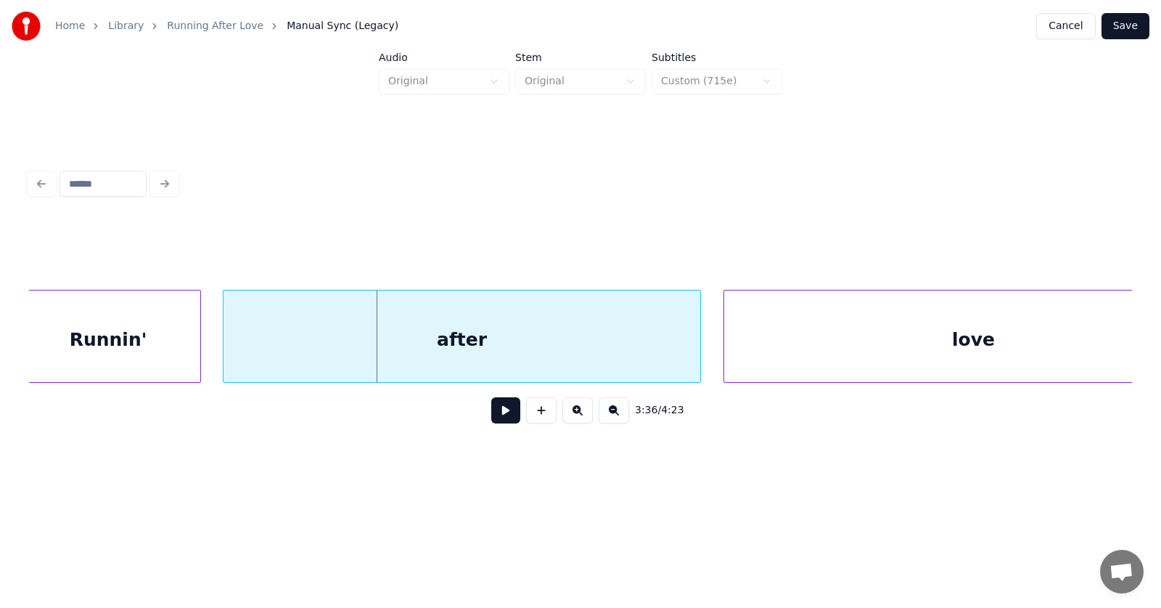
scroll to position [0, 116923]
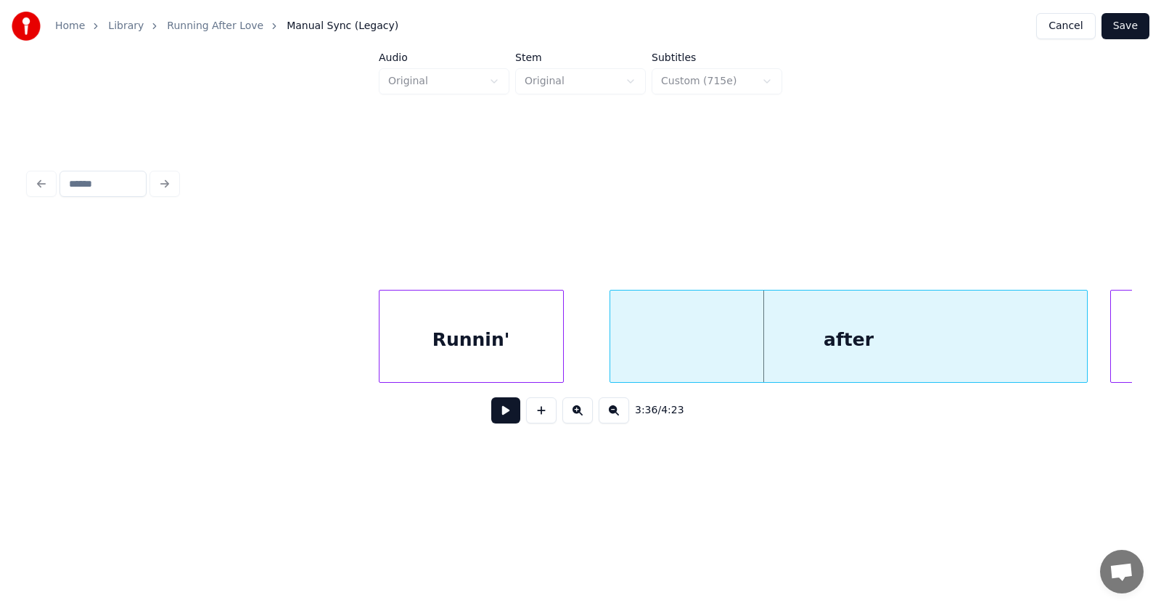
click at [488, 358] on div "Runnin'" at bounding box center [472, 339] width 184 height 99
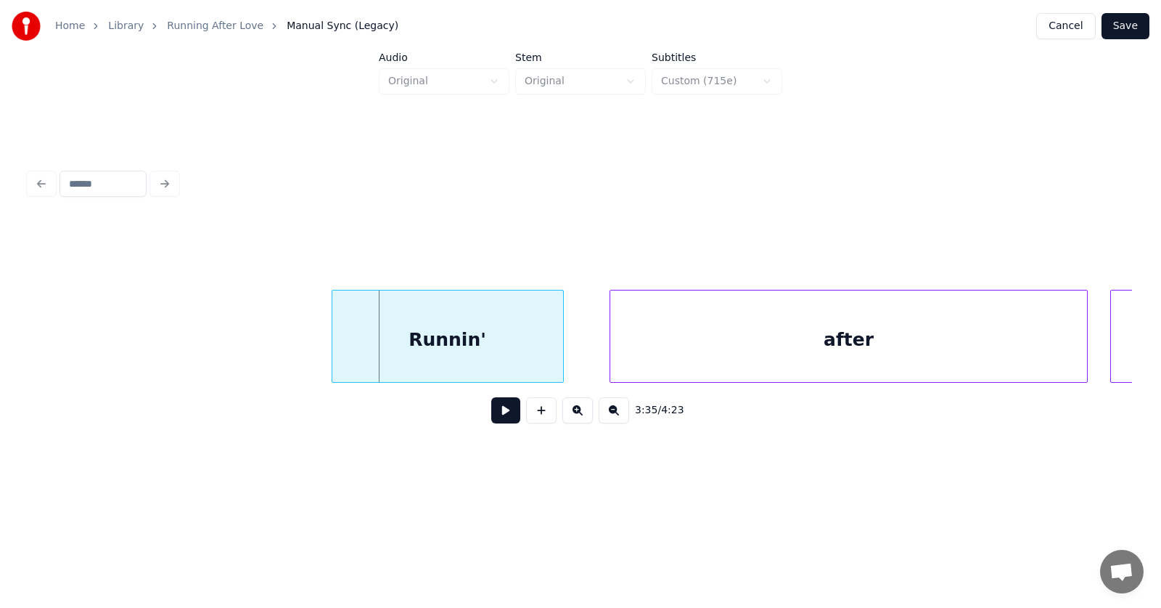
click at [332, 347] on div at bounding box center [334, 335] width 4 height 91
click at [712, 346] on div "after" at bounding box center [815, 339] width 478 height 99
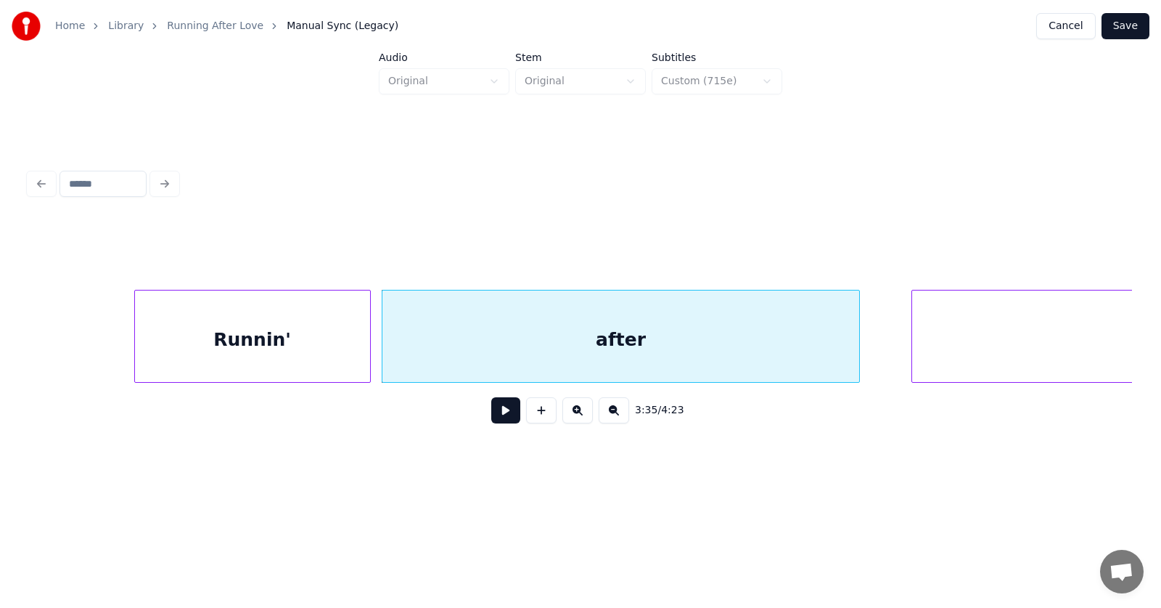
scroll to position [0, 117399]
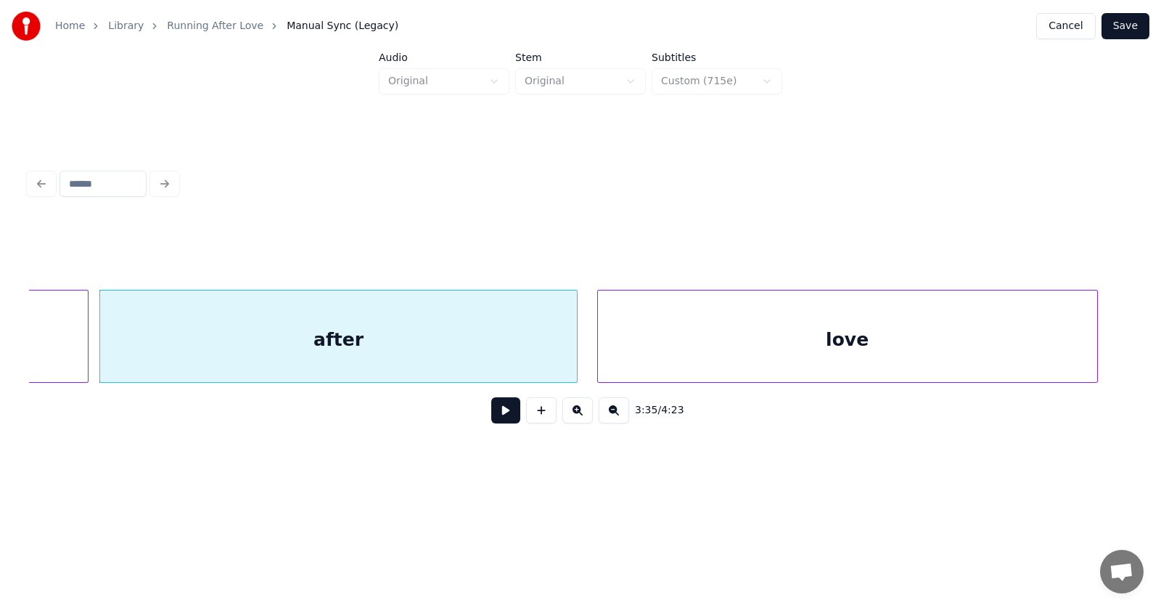
click at [920, 358] on div "love" at bounding box center [847, 339] width 499 height 99
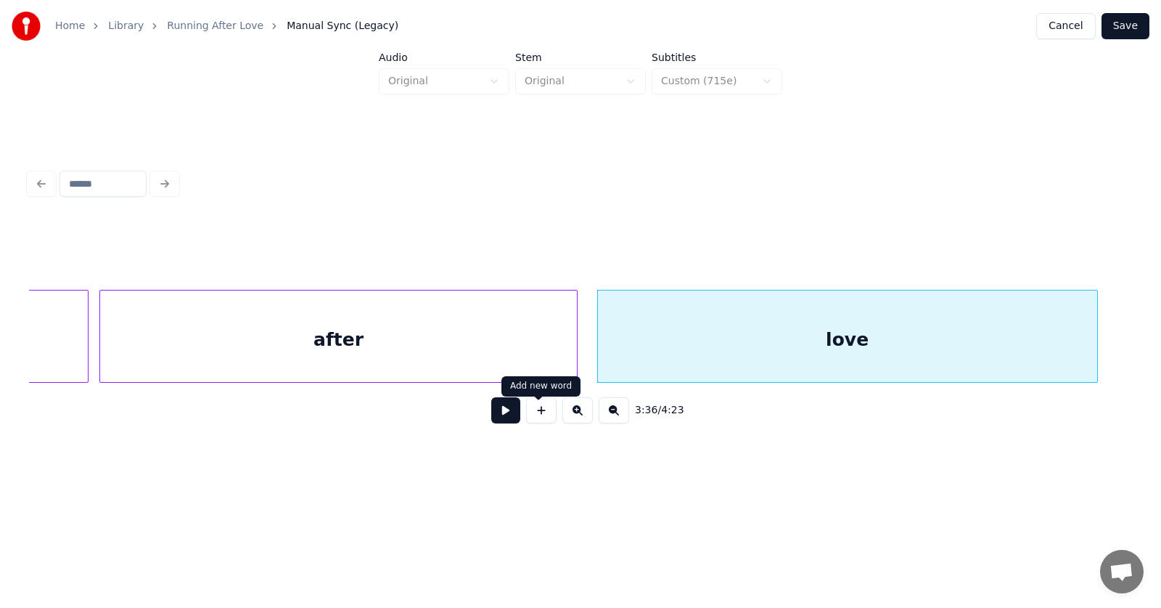
click at [499, 416] on button at bounding box center [505, 410] width 29 height 26
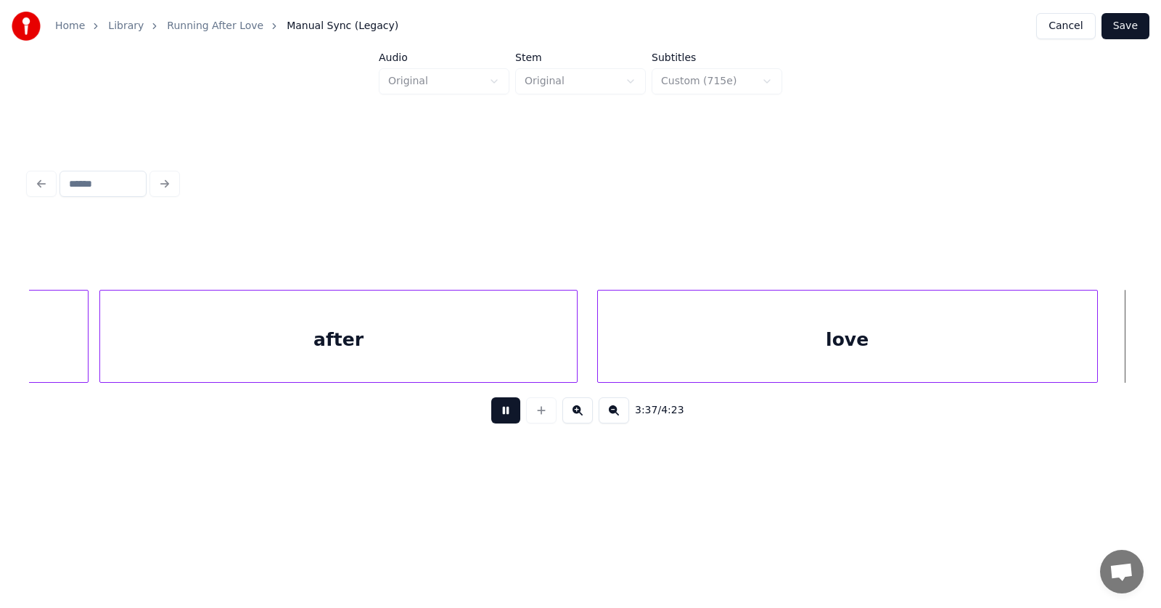
scroll to position [0, 118506]
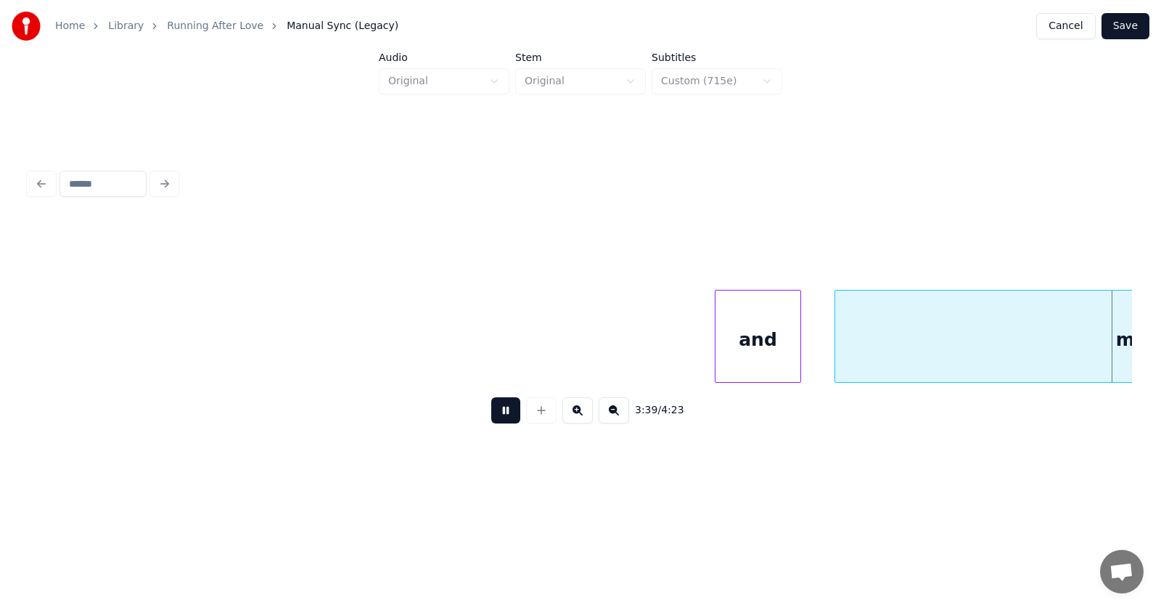
click at [499, 416] on button at bounding box center [505, 410] width 29 height 26
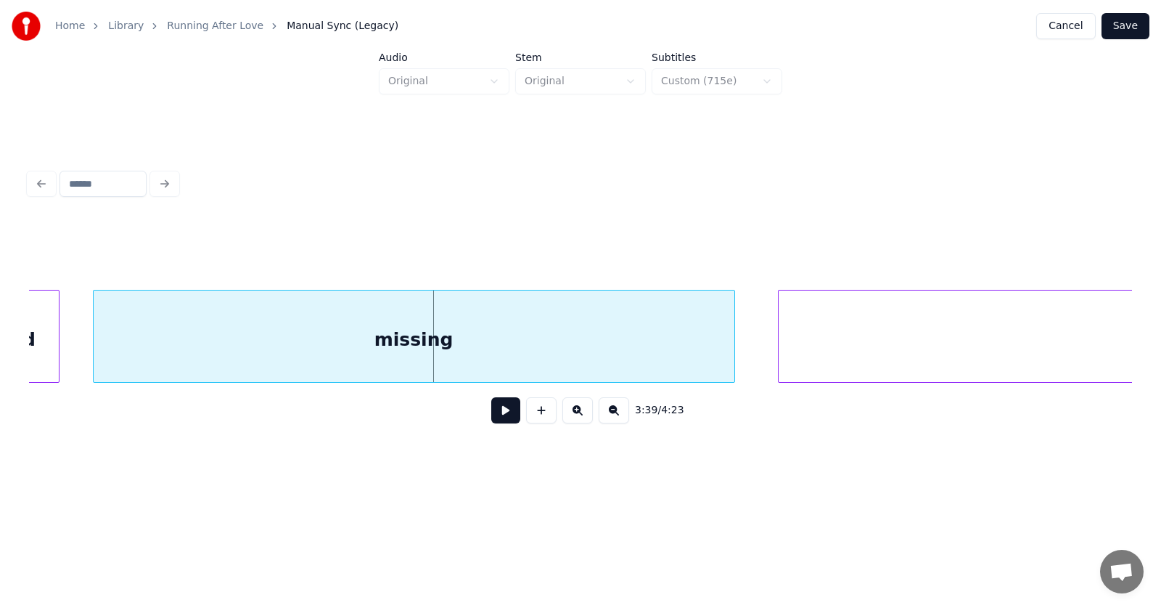
scroll to position [0, 119055]
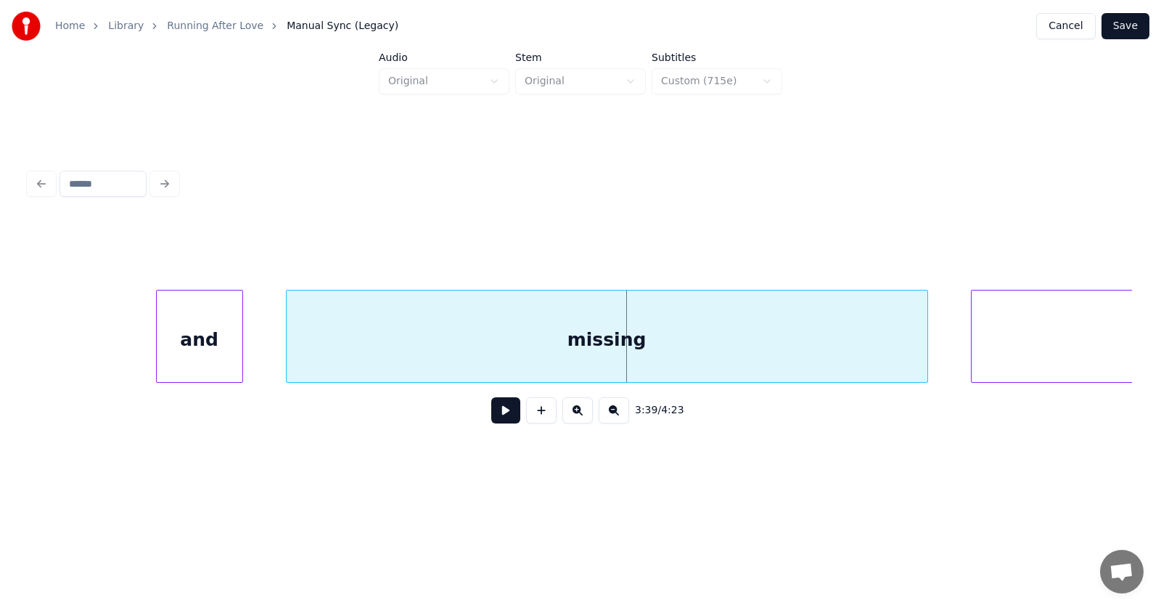
click at [223, 343] on div "and" at bounding box center [200, 339] width 86 height 99
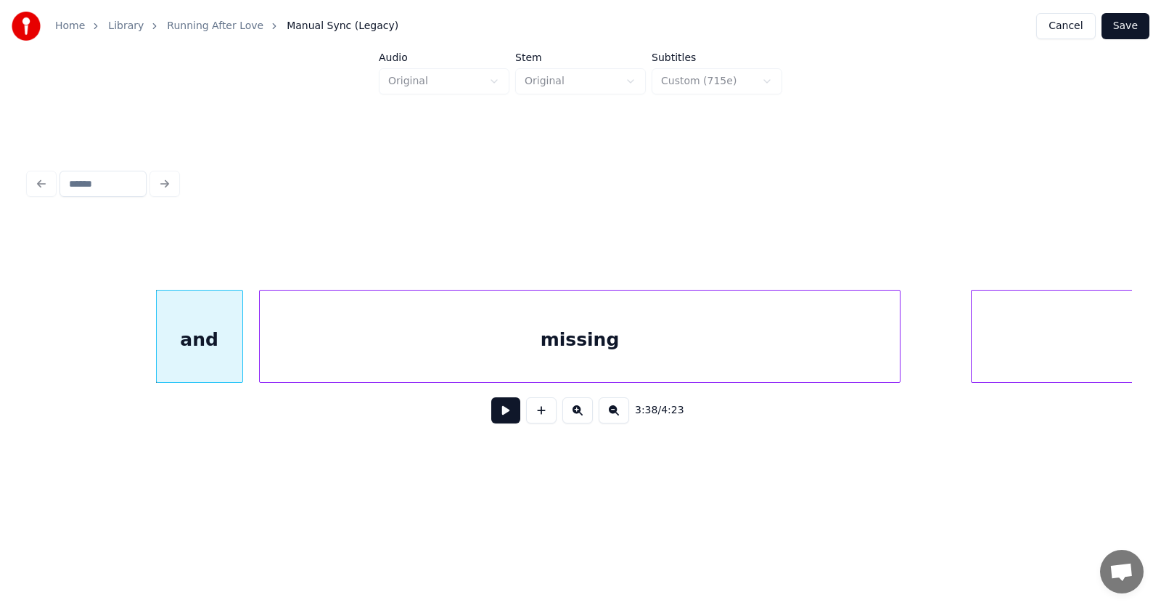
click at [335, 354] on div "missing" at bounding box center [580, 339] width 641 height 99
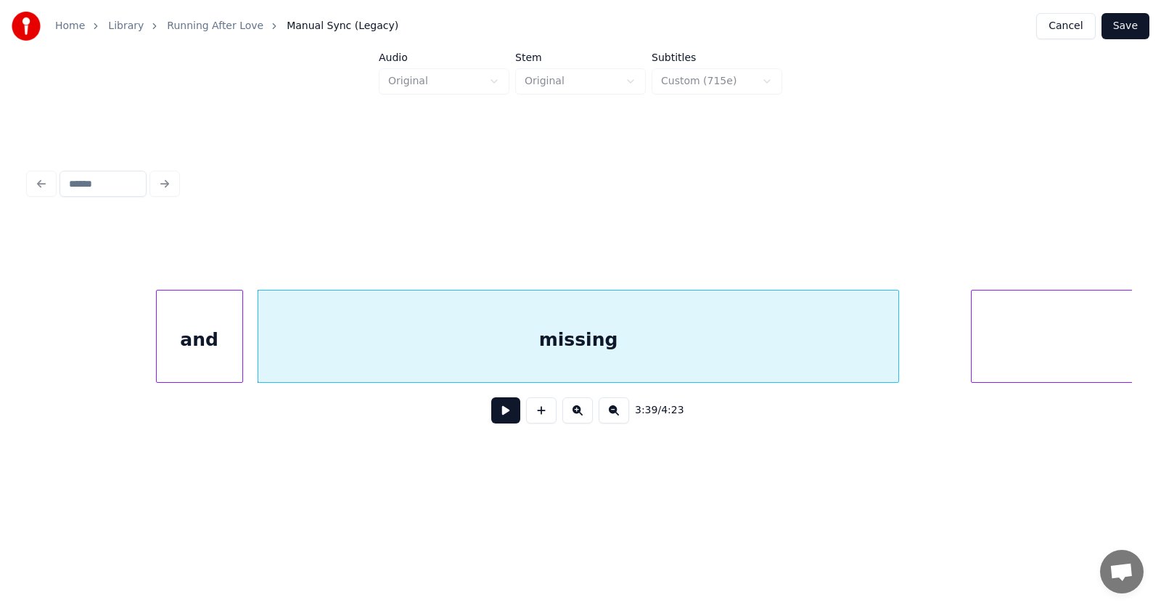
click at [463, 344] on div "missing" at bounding box center [578, 339] width 641 height 99
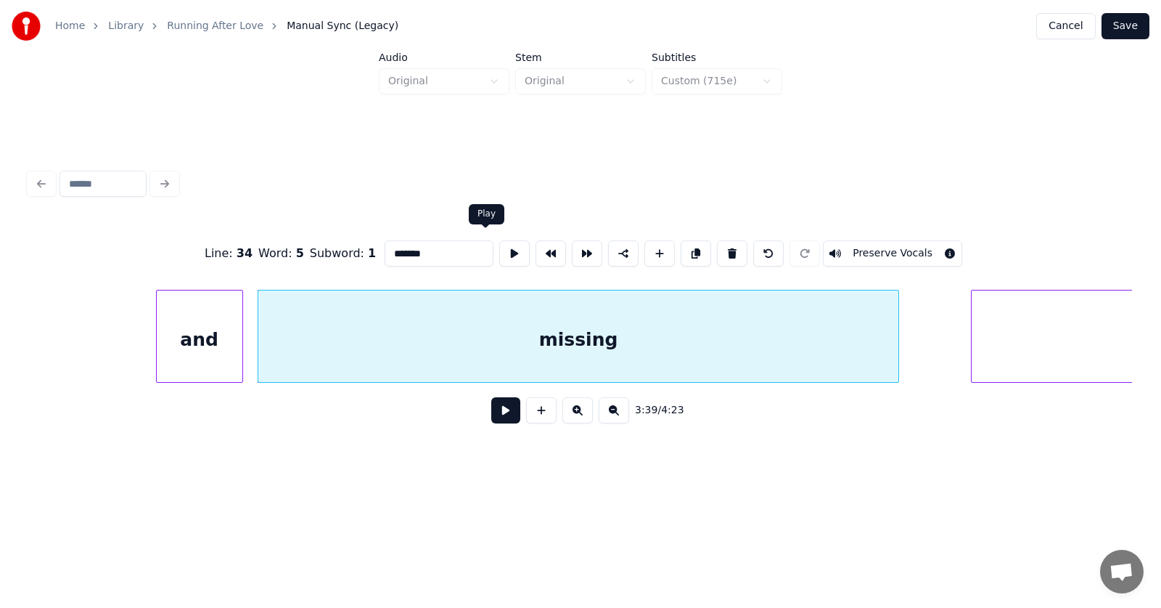
click at [499, 247] on button at bounding box center [514, 253] width 30 height 26
click at [223, 338] on div "and" at bounding box center [200, 339] width 86 height 99
type input "***"
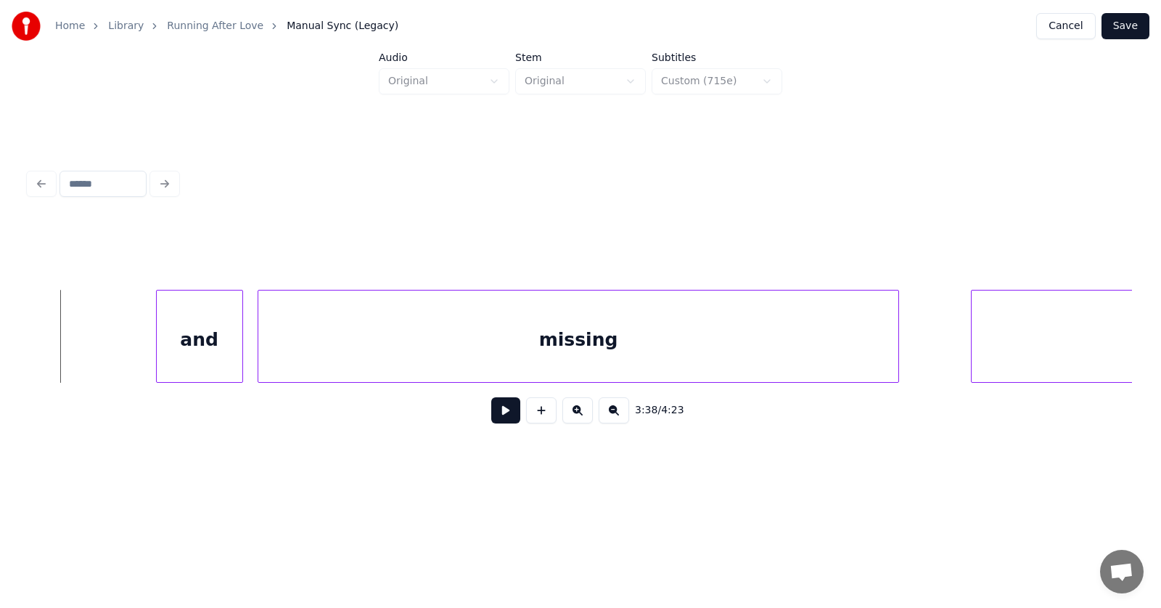
click at [491, 418] on button at bounding box center [505, 410] width 29 height 26
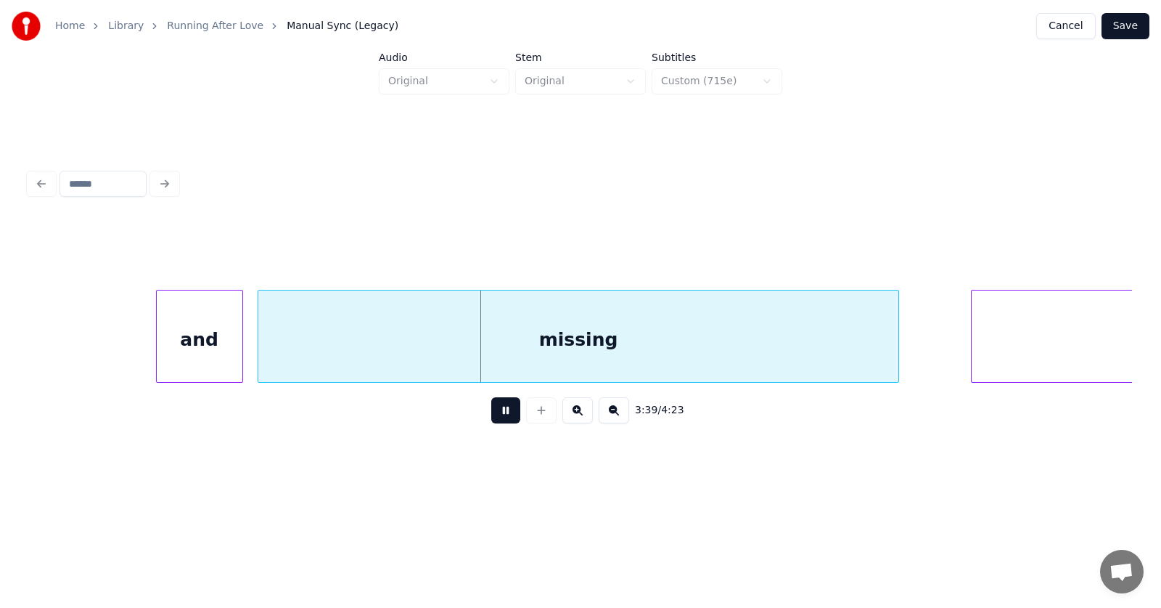
click at [491, 418] on button at bounding box center [505, 410] width 29 height 26
click at [183, 340] on div "and" at bounding box center [200, 339] width 86 height 99
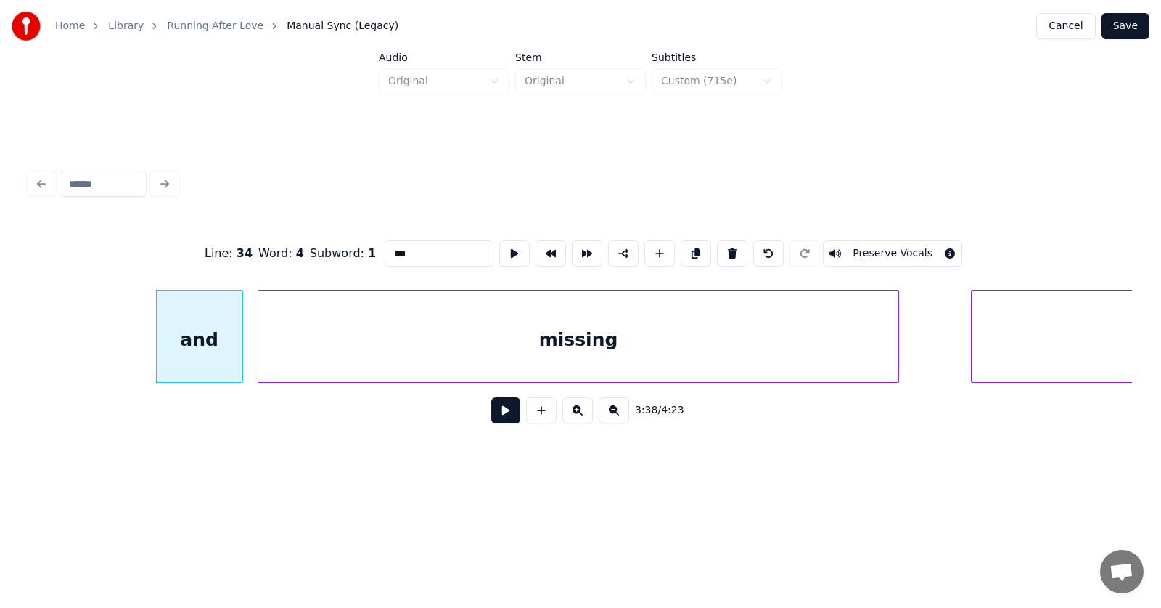
drag, startPoint x: 385, startPoint y: 254, endPoint x: 354, endPoint y: 250, distance: 31.4
click at [385, 250] on input "***" at bounding box center [439, 253] width 109 height 26
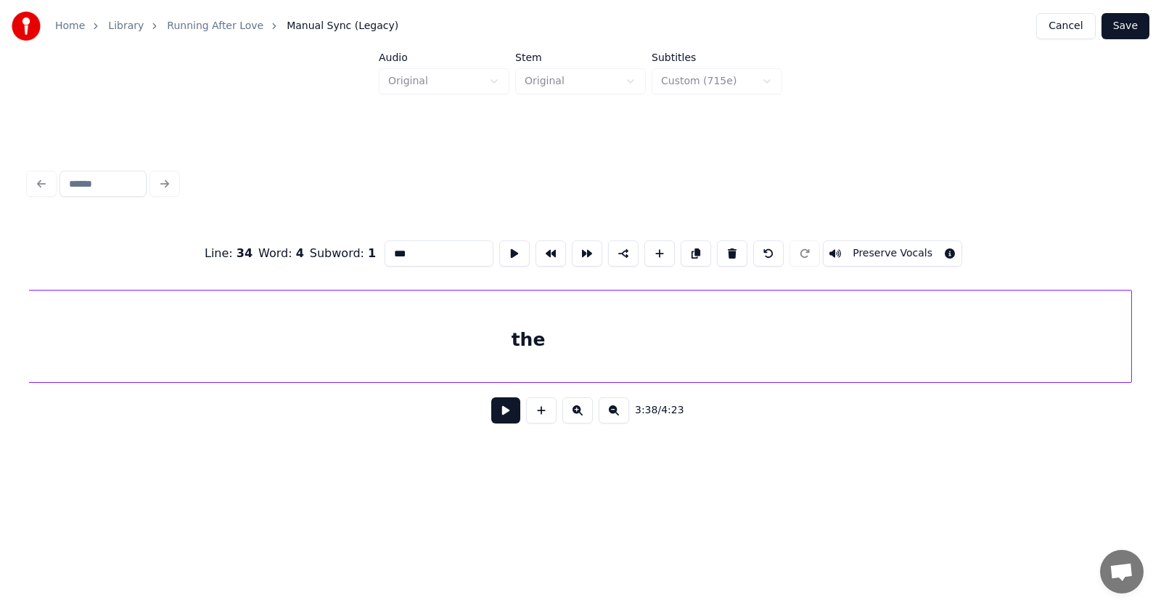
click at [957, 357] on div "the" at bounding box center [528, 339] width 1207 height 99
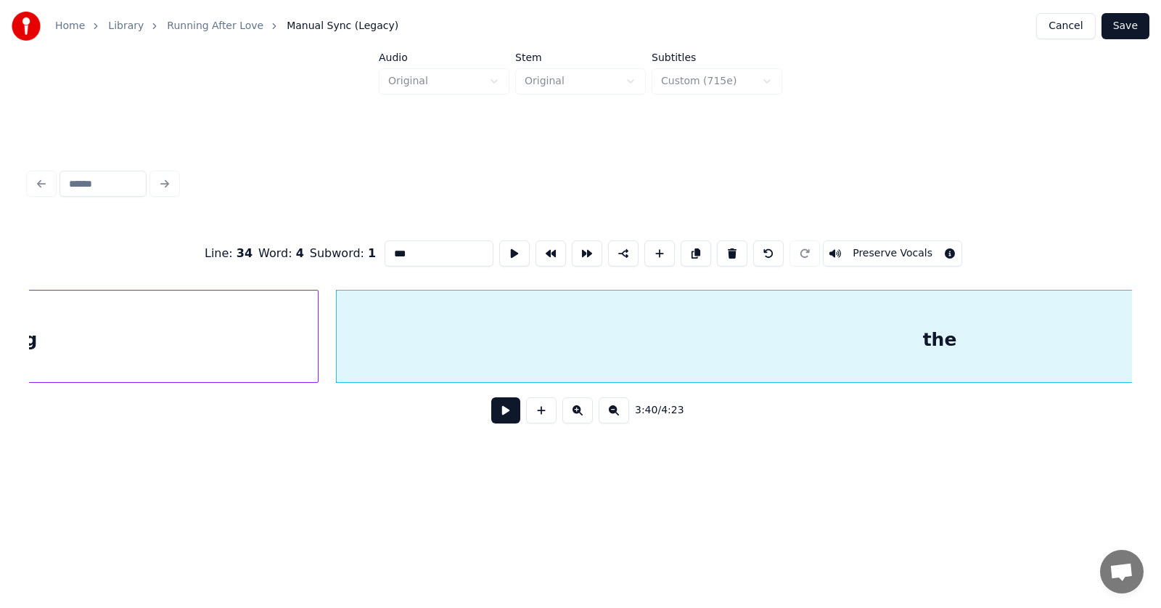
scroll to position [0, 119441]
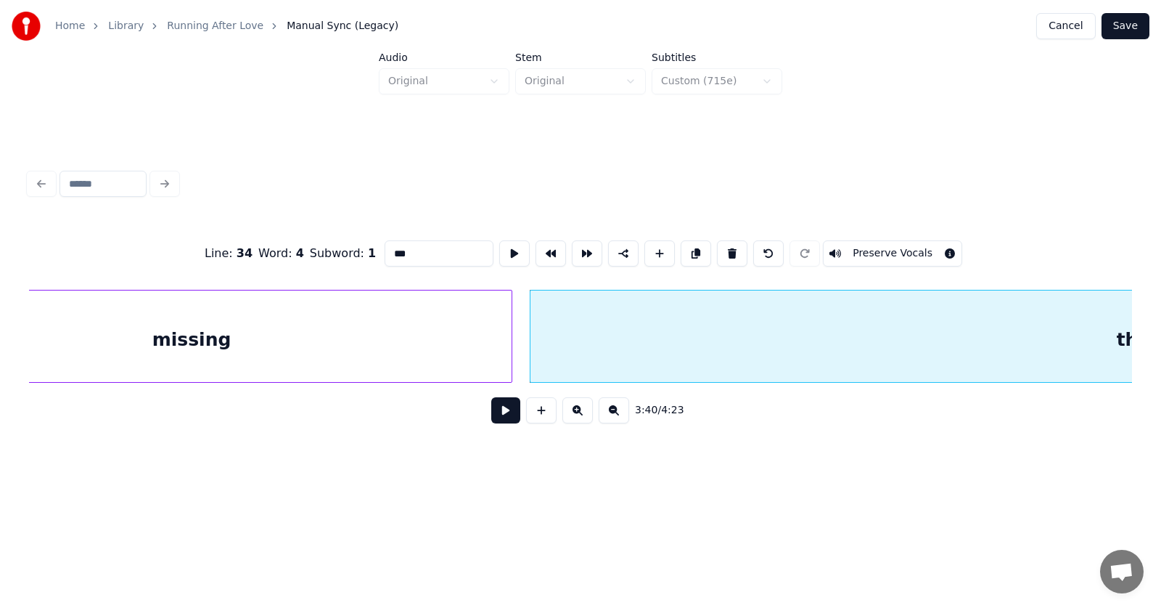
click at [791, 344] on div "the" at bounding box center [1134, 339] width 1207 height 99
click at [499, 243] on button at bounding box center [514, 253] width 30 height 26
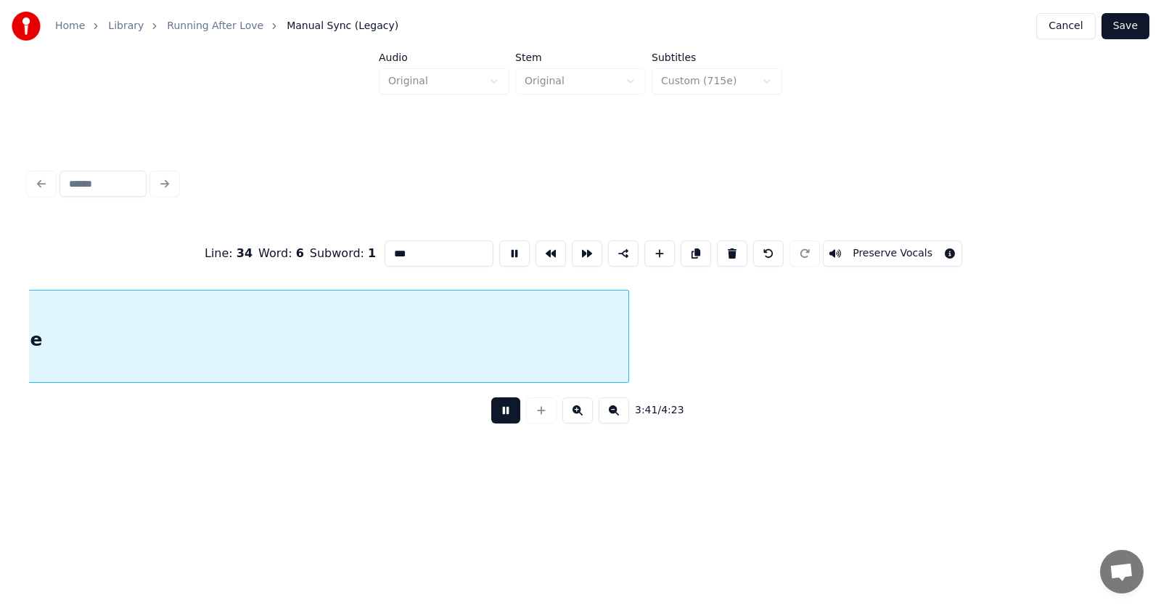
click at [499, 243] on button at bounding box center [514, 253] width 30 height 26
drag, startPoint x: 393, startPoint y: 249, endPoint x: 361, endPoint y: 250, distance: 31.9
click at [385, 250] on input "***" at bounding box center [439, 253] width 109 height 26
type input "*****"
click at [496, 416] on button at bounding box center [505, 410] width 29 height 26
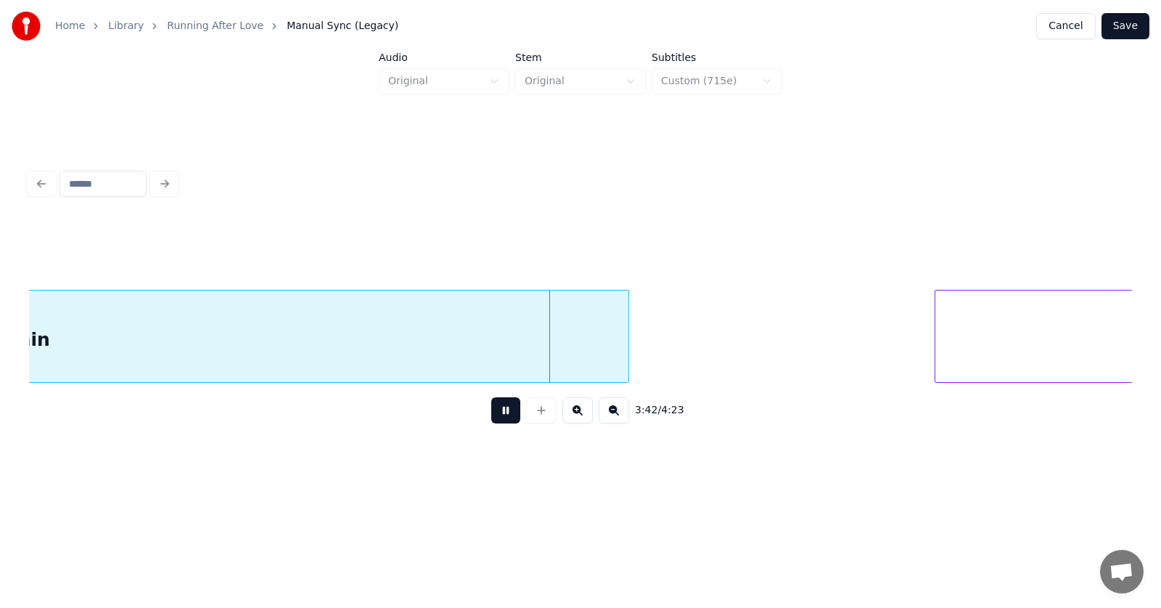
click at [496, 416] on button at bounding box center [505, 410] width 29 height 26
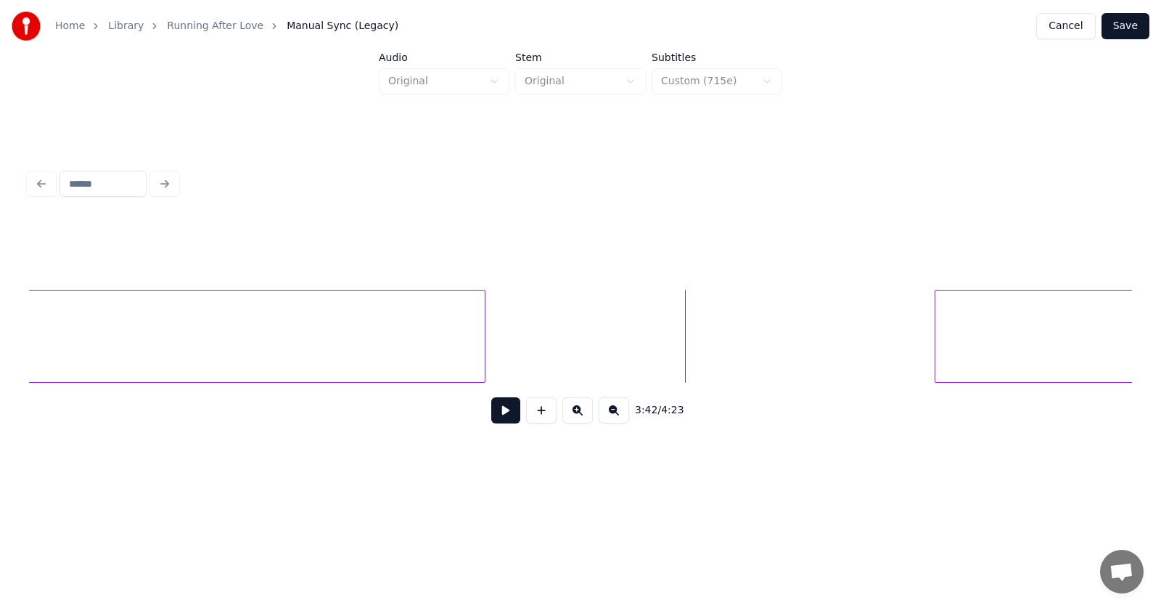
click at [481, 351] on div at bounding box center [483, 335] width 4 height 91
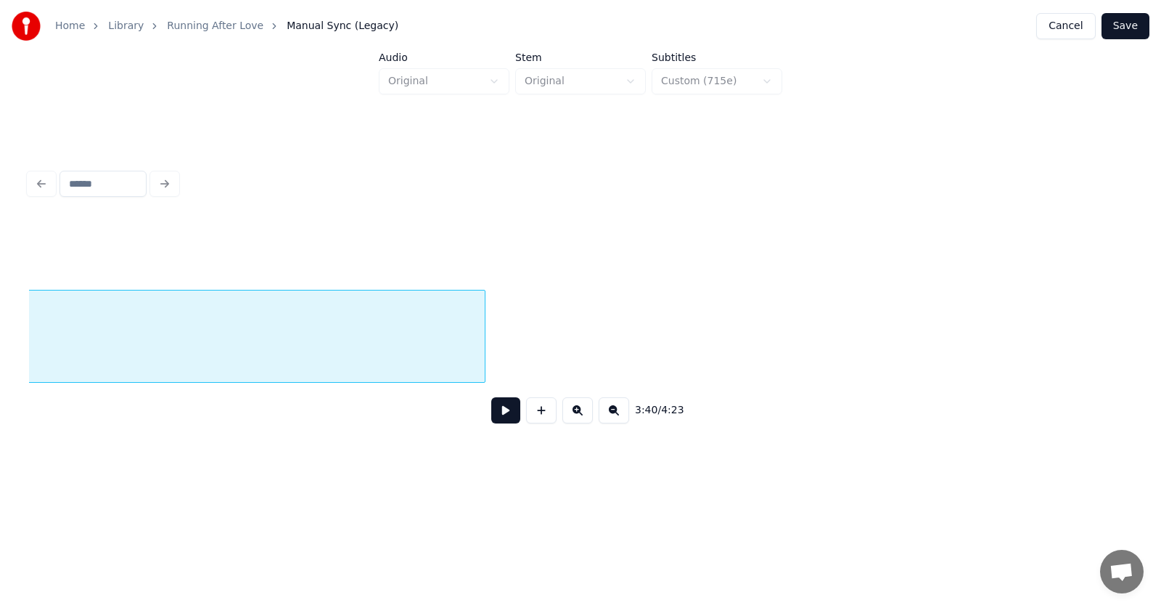
scroll to position [0, 119942]
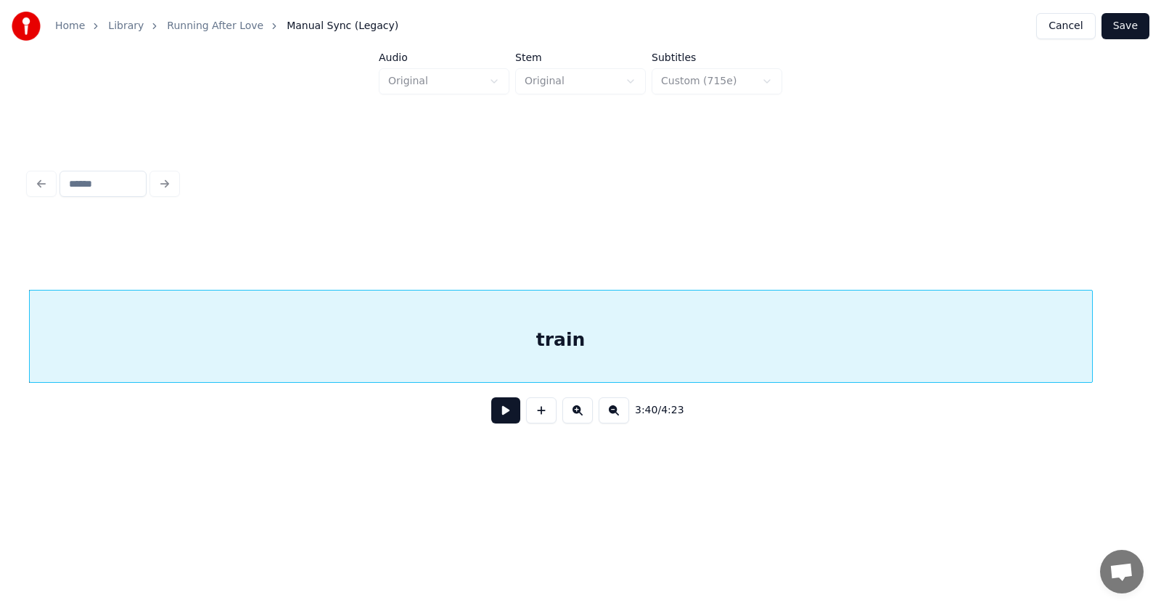
click at [496, 408] on button at bounding box center [505, 410] width 29 height 26
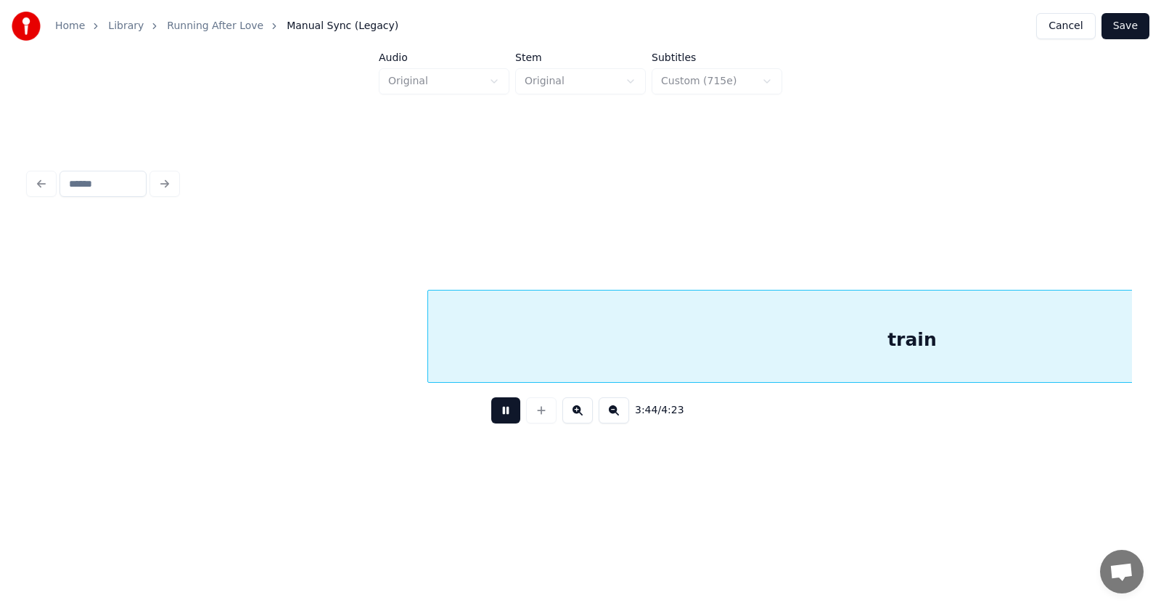
scroll to position [0, 122162]
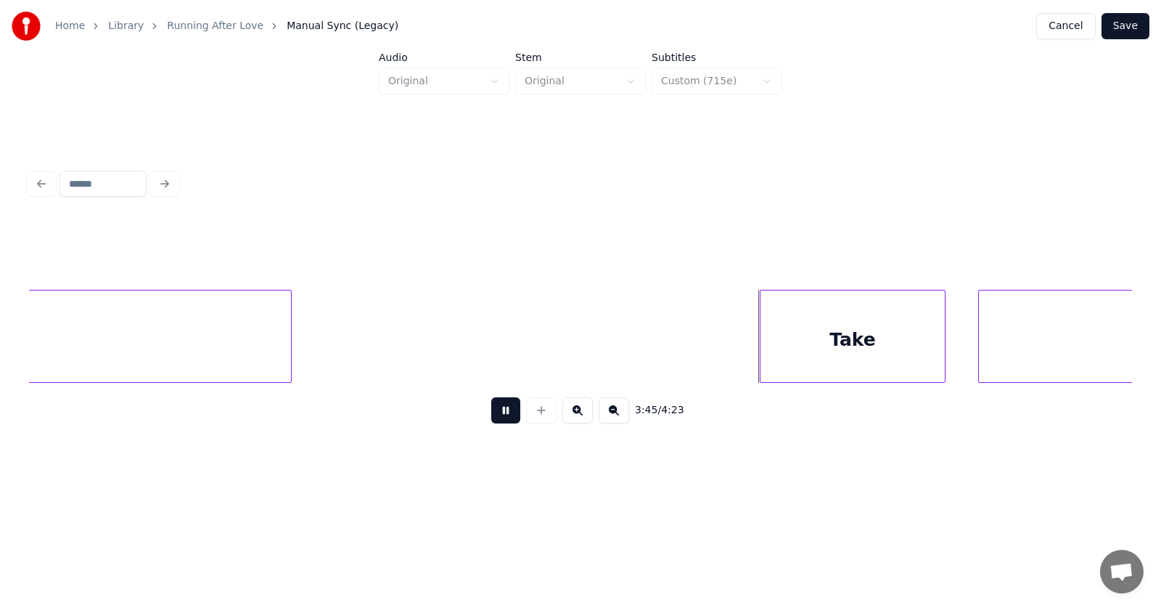
click at [496, 408] on button at bounding box center [505, 410] width 29 height 26
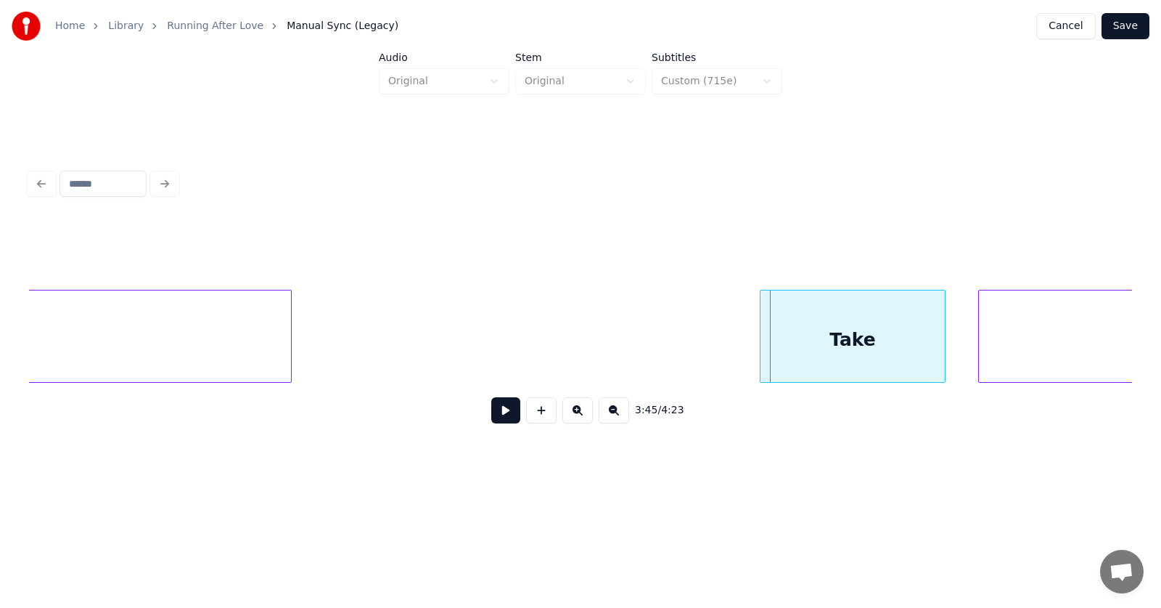
click at [1116, 30] on button "Save" at bounding box center [1126, 26] width 48 height 26
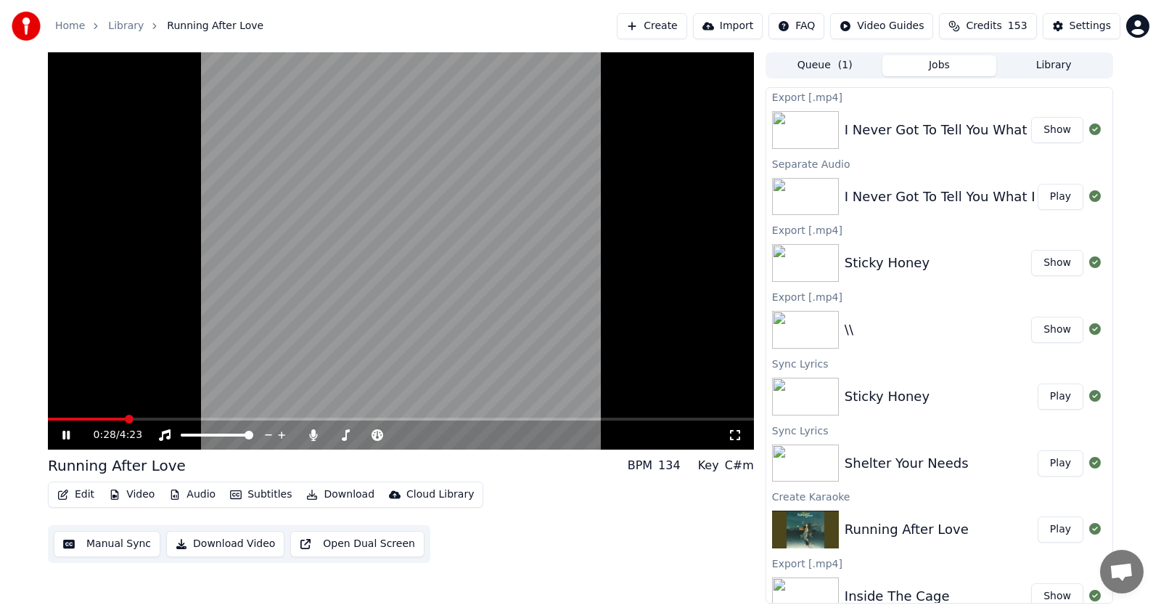
click at [65, 433] on icon at bounding box center [65, 434] width 7 height 9
